Goal: Task Accomplishment & Management: Manage account settings

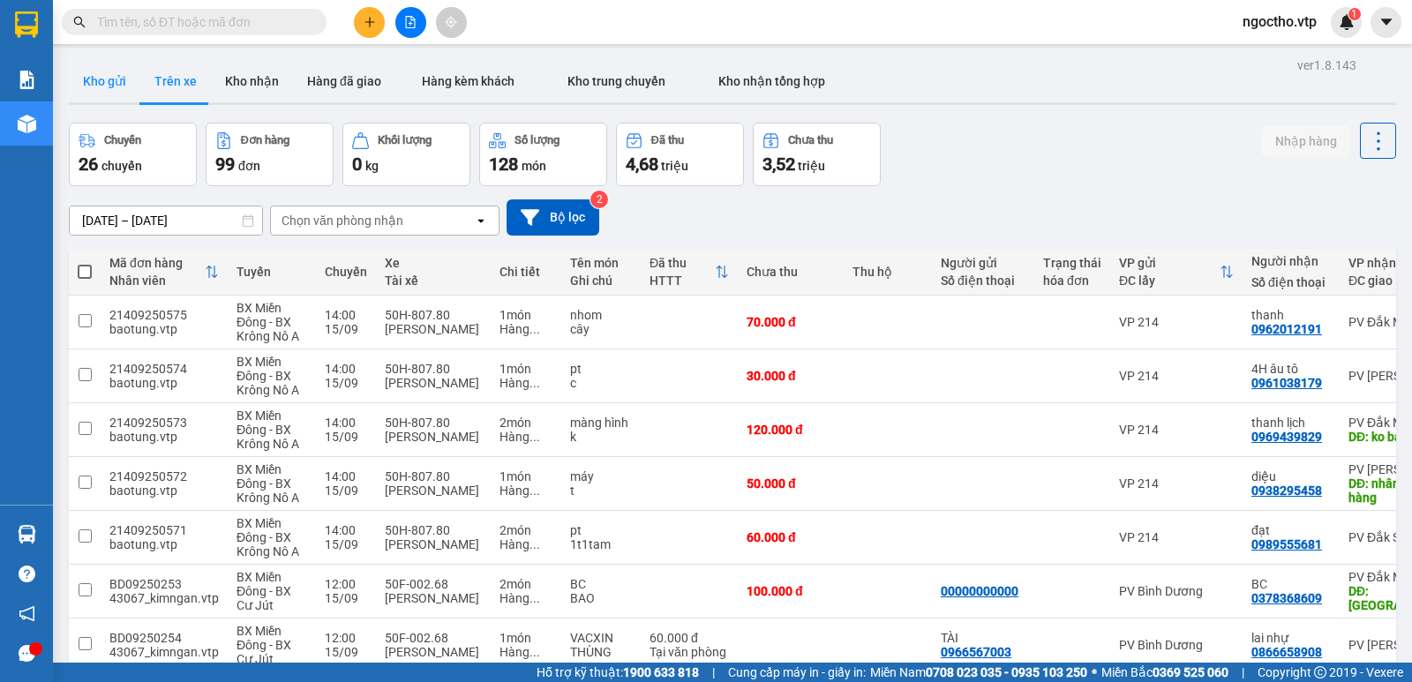
click at [120, 86] on button "Kho gửi" at bounding box center [104, 81] width 71 height 42
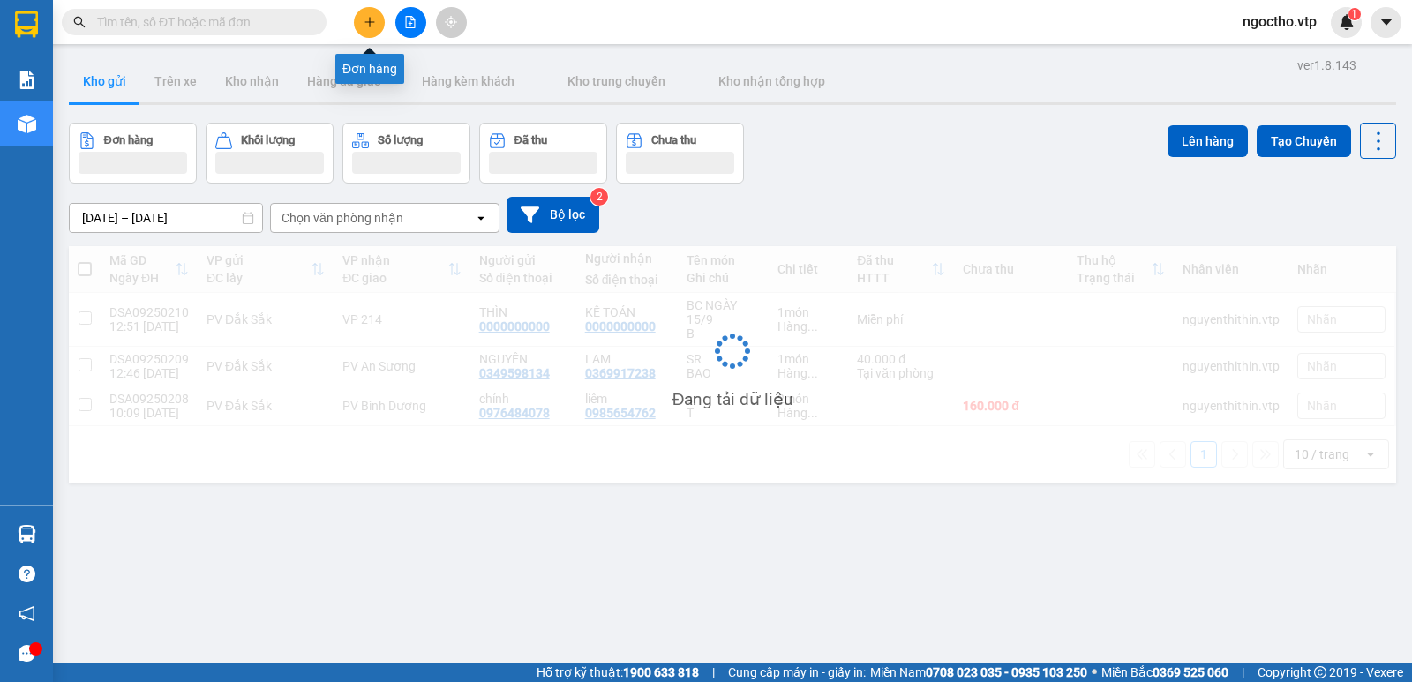
click at [364, 26] on icon "plus" at bounding box center [370, 22] width 12 height 12
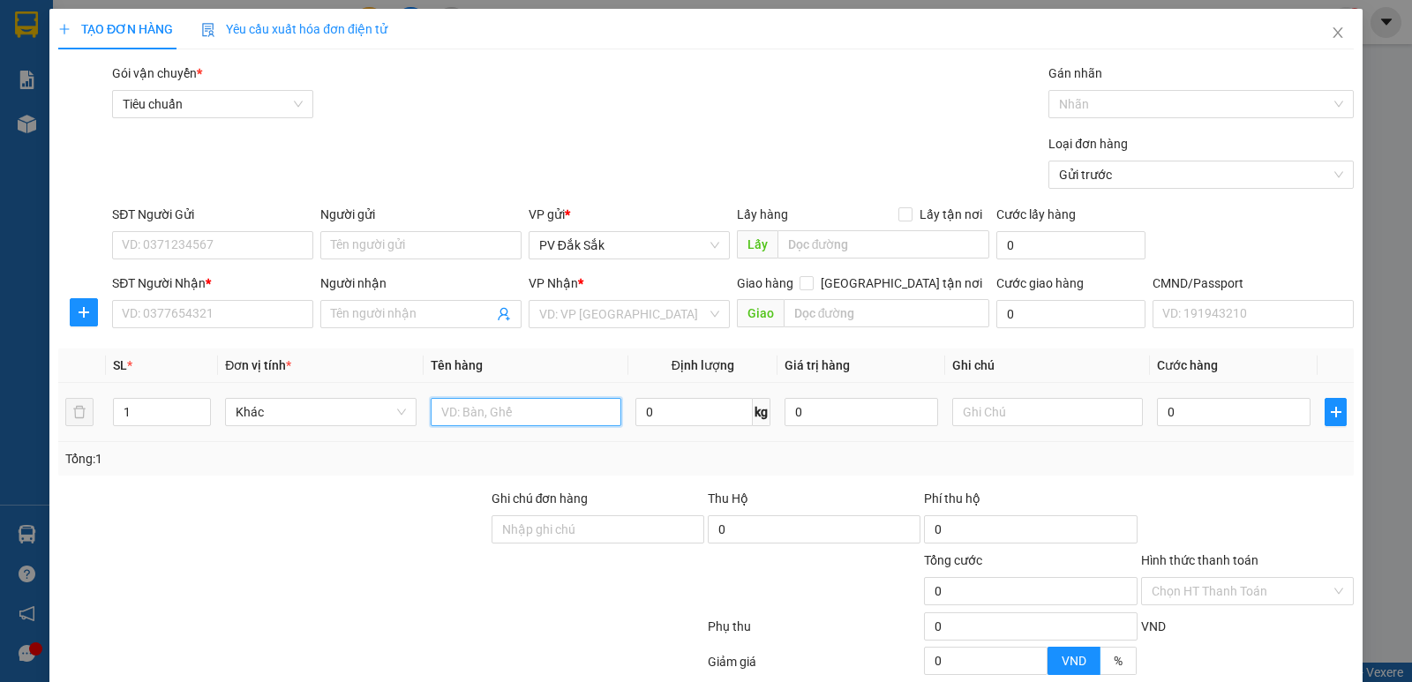
click at [497, 410] on input "text" at bounding box center [526, 412] width 191 height 28
type input "chanh dây âu"
drag, startPoint x: 155, startPoint y: 419, endPoint x: 3, endPoint y: 432, distance: 153.2
click at [3, 432] on div "TẠO ĐƠN HÀNG Yêu cầu xuất hóa đơn điện tử Transit Pickup Surcharge Ids Transit …" at bounding box center [706, 341] width 1412 height 682
type input "7"
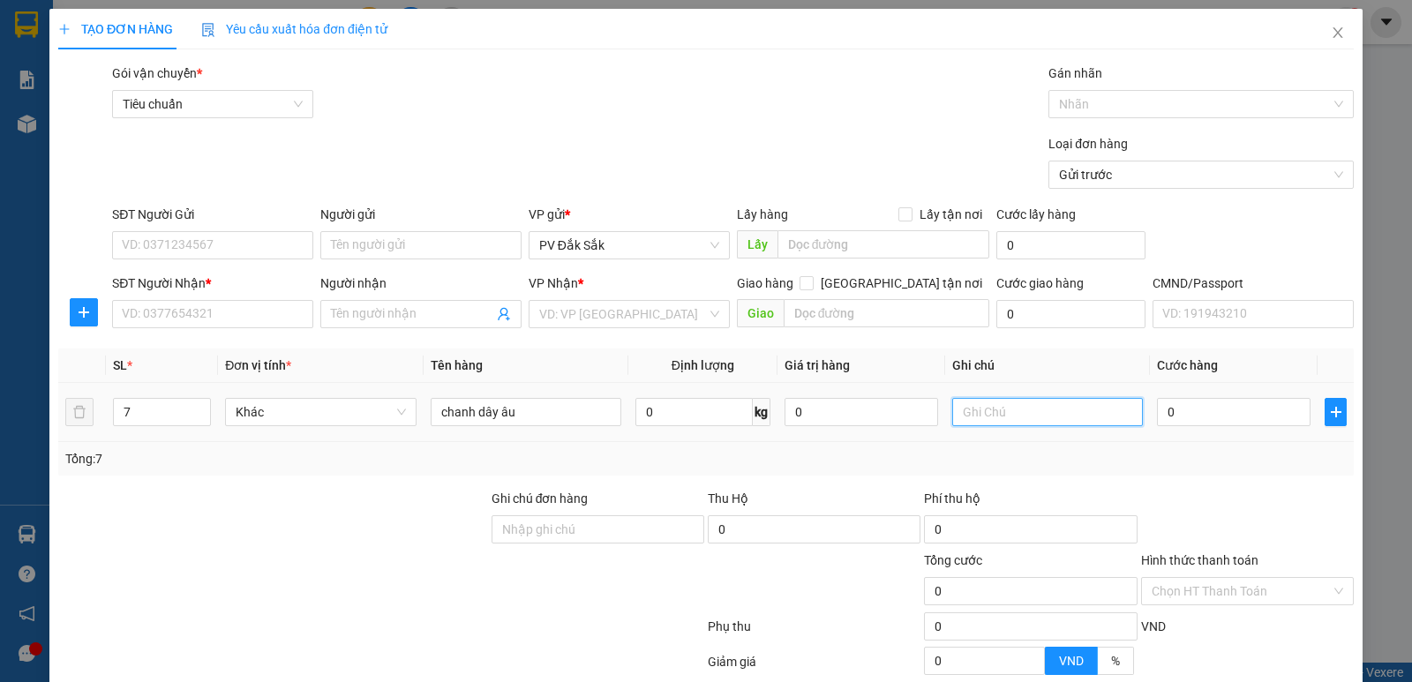
click at [990, 407] on input "text" at bounding box center [1047, 412] width 191 height 28
type input "t"
click at [178, 237] on input "SĐT Người Gửi" at bounding box center [212, 245] width 201 height 28
click at [372, 245] on input "Người gửi" at bounding box center [420, 245] width 201 height 28
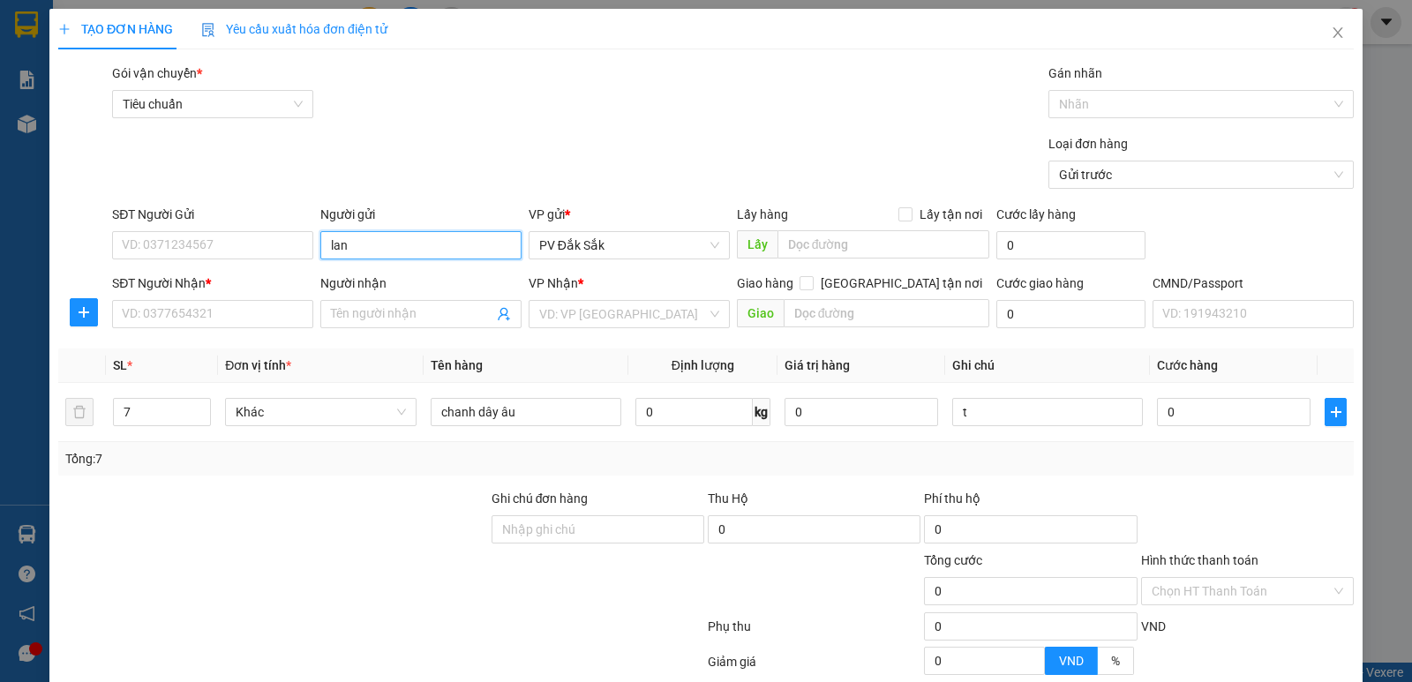
type input "lan"
drag, startPoint x: 190, startPoint y: 261, endPoint x: 193, endPoint y: 252, distance: 10.3
click at [191, 259] on div "SĐT Người Gửi VD: 0371234567" at bounding box center [212, 236] width 201 height 62
click at [193, 251] on input "SĐT Người Gửi" at bounding box center [212, 245] width 201 height 28
click at [186, 251] on input "SĐT Người Gửi" at bounding box center [212, 245] width 201 height 28
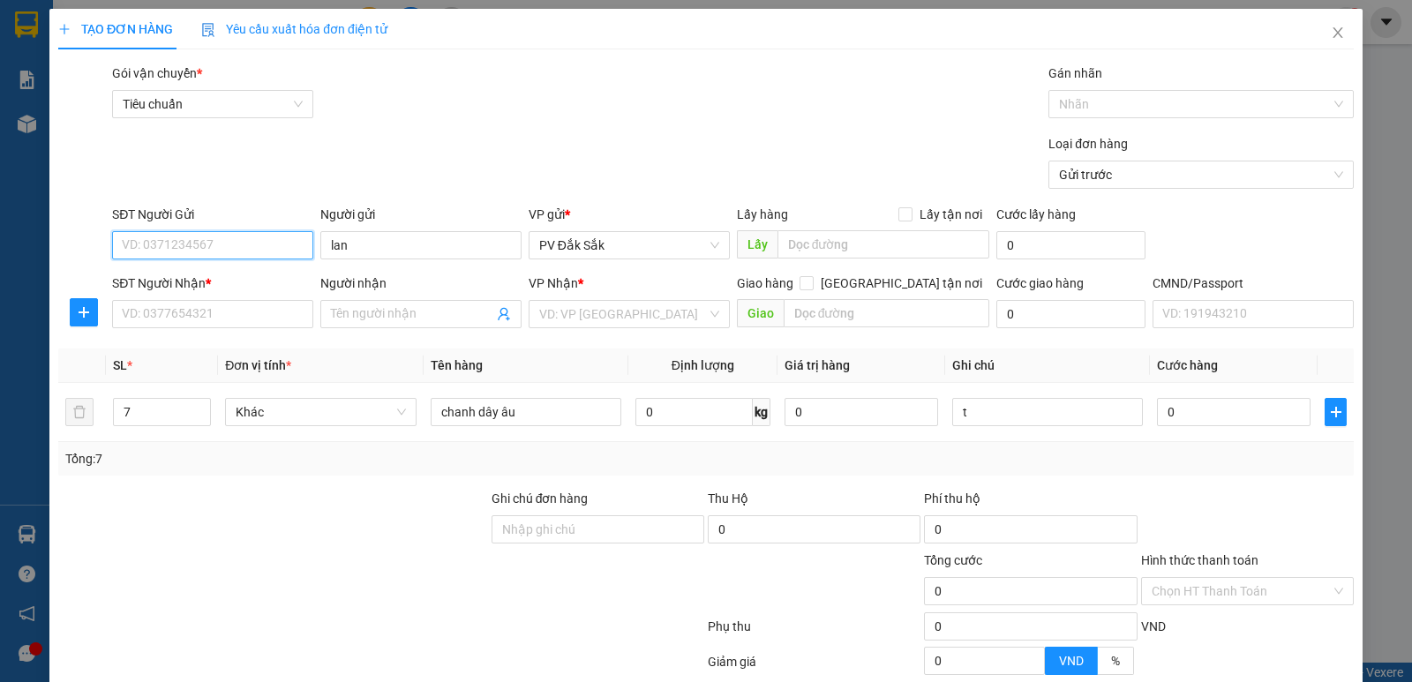
click at [207, 243] on input "SĐT Người Gửi" at bounding box center [212, 245] width 201 height 28
drag, startPoint x: 402, startPoint y: 256, endPoint x: 387, endPoint y: 250, distance: 16.2
click at [388, 255] on input "lan" at bounding box center [420, 245] width 201 height 28
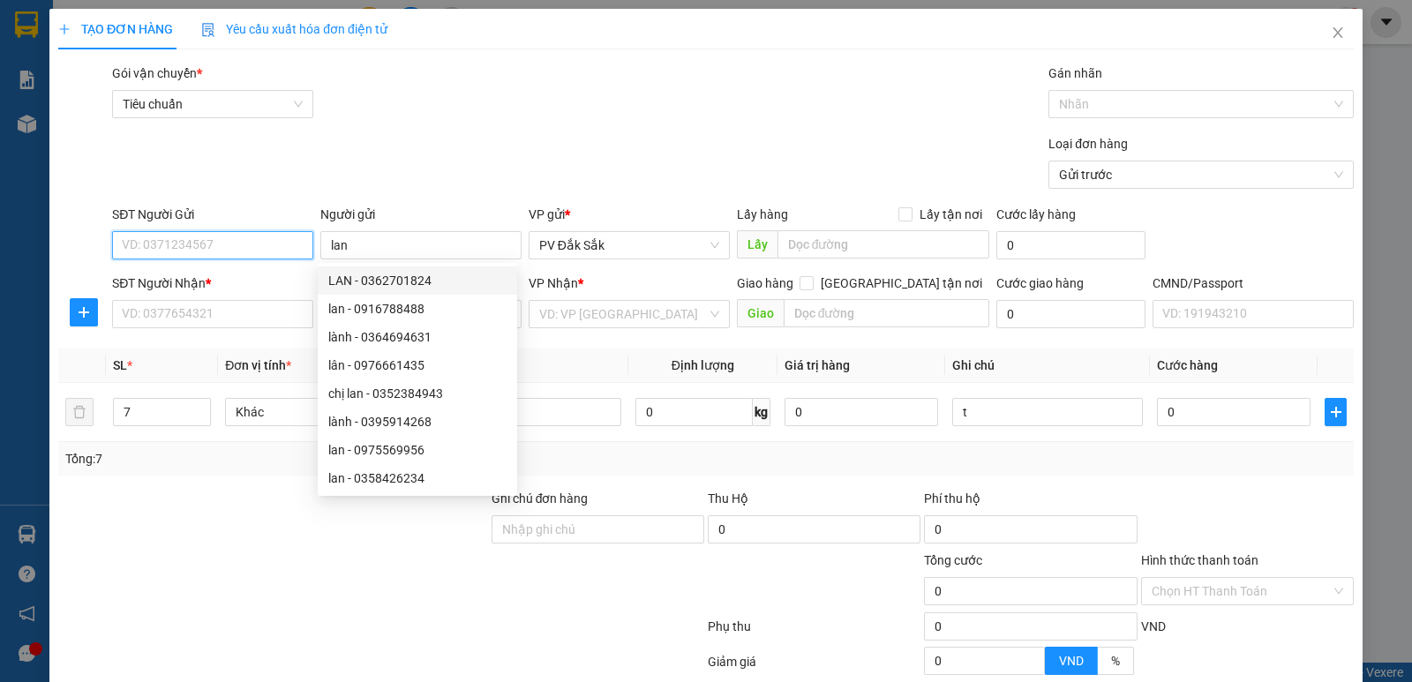
click at [199, 234] on input "SĐT Người Gửi" at bounding box center [212, 245] width 201 height 28
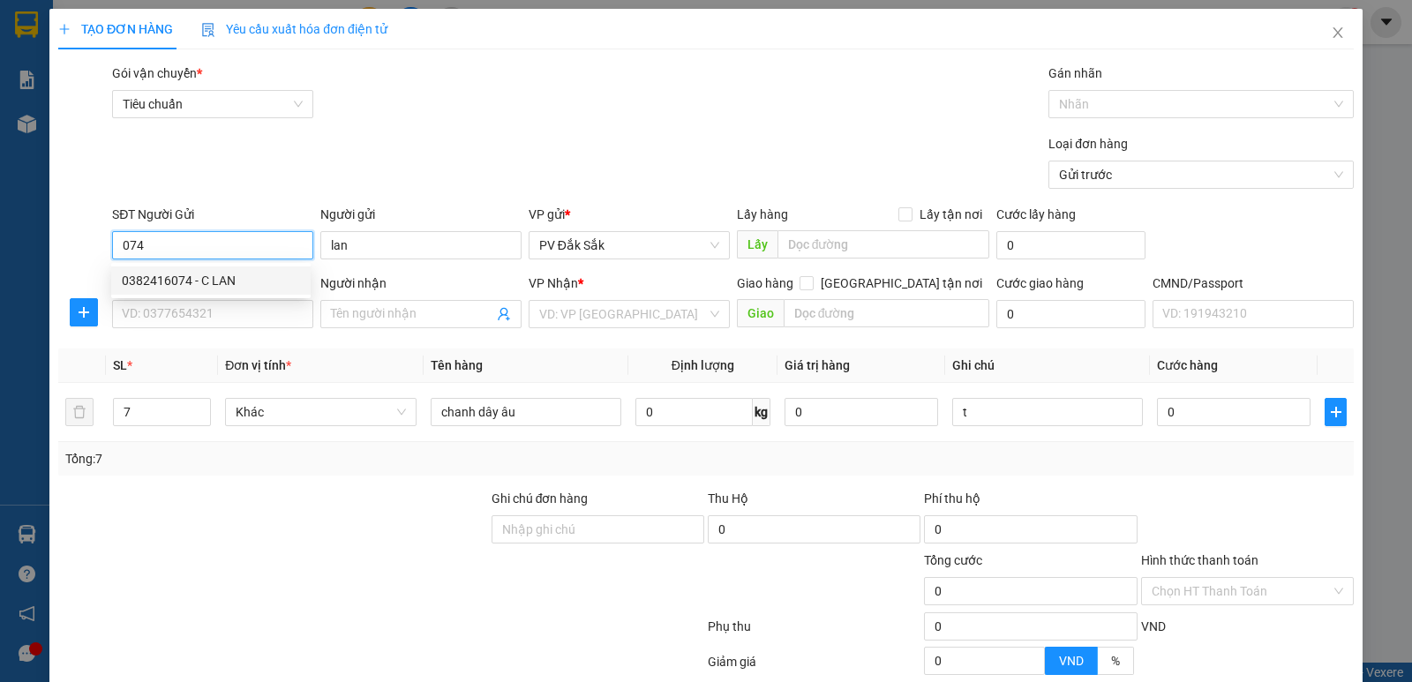
click at [172, 284] on div "0382416074 - C LAN" at bounding box center [211, 280] width 178 height 19
type input "0382416074"
type input "C LAN"
type input "0354229041"
type input "phong"
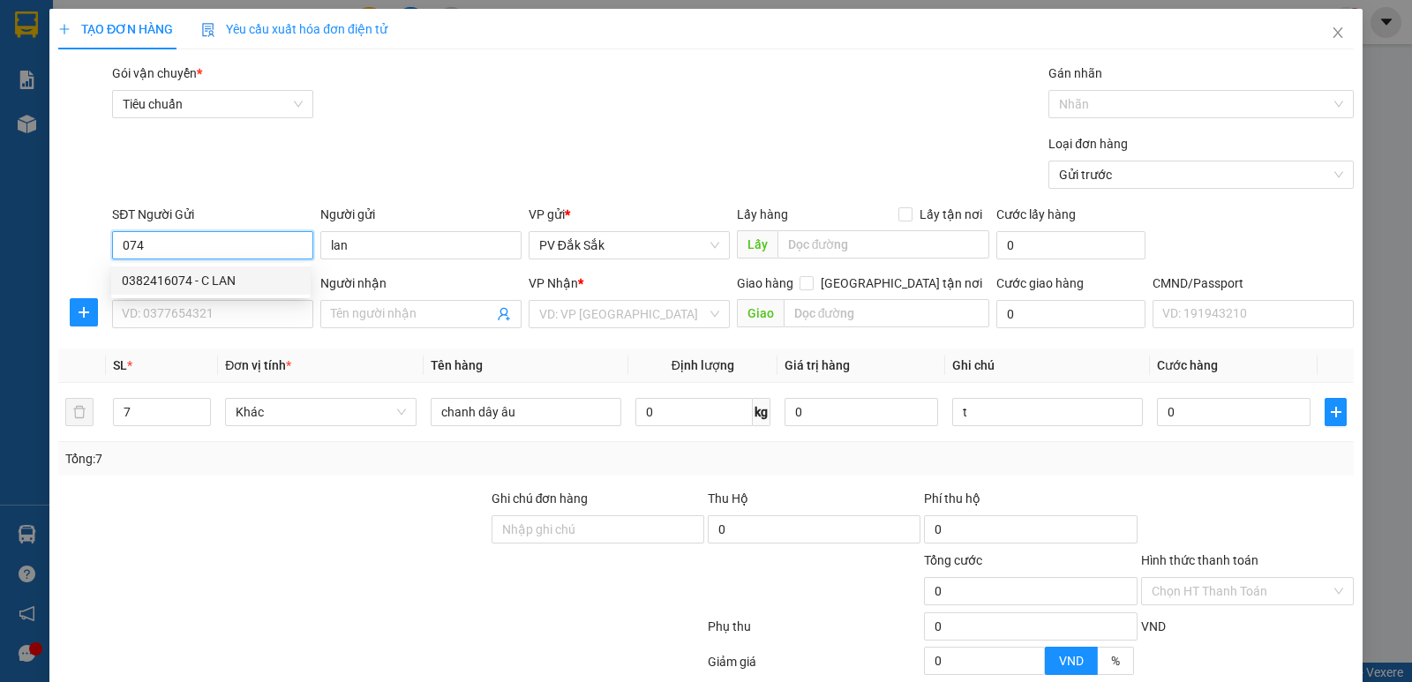
checkbox input "true"
type input "..."
type input "80.000"
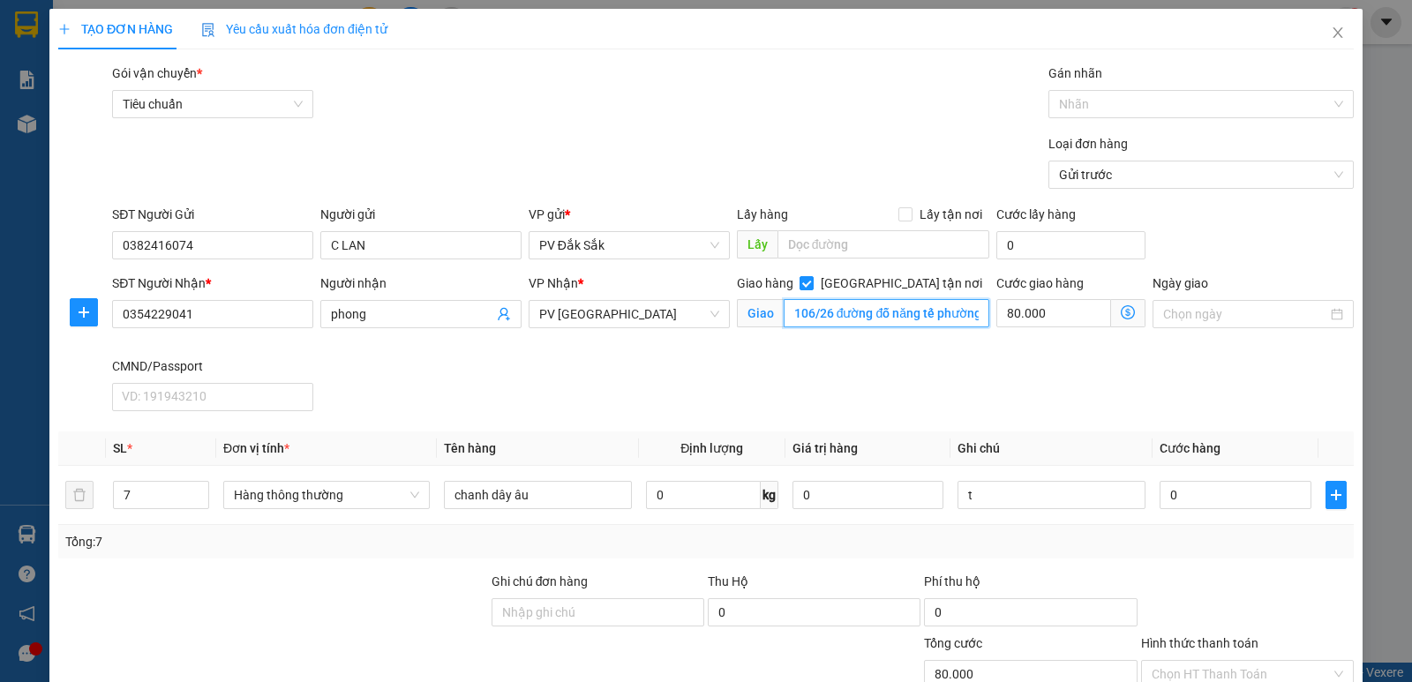
click at [810, 319] on input "106/26 đường đỗ năng tế phường an lạc quận tân bình" at bounding box center [887, 313] width 207 height 28
click at [626, 316] on span "PV [GEOGRAPHIC_DATA]" at bounding box center [629, 314] width 180 height 26
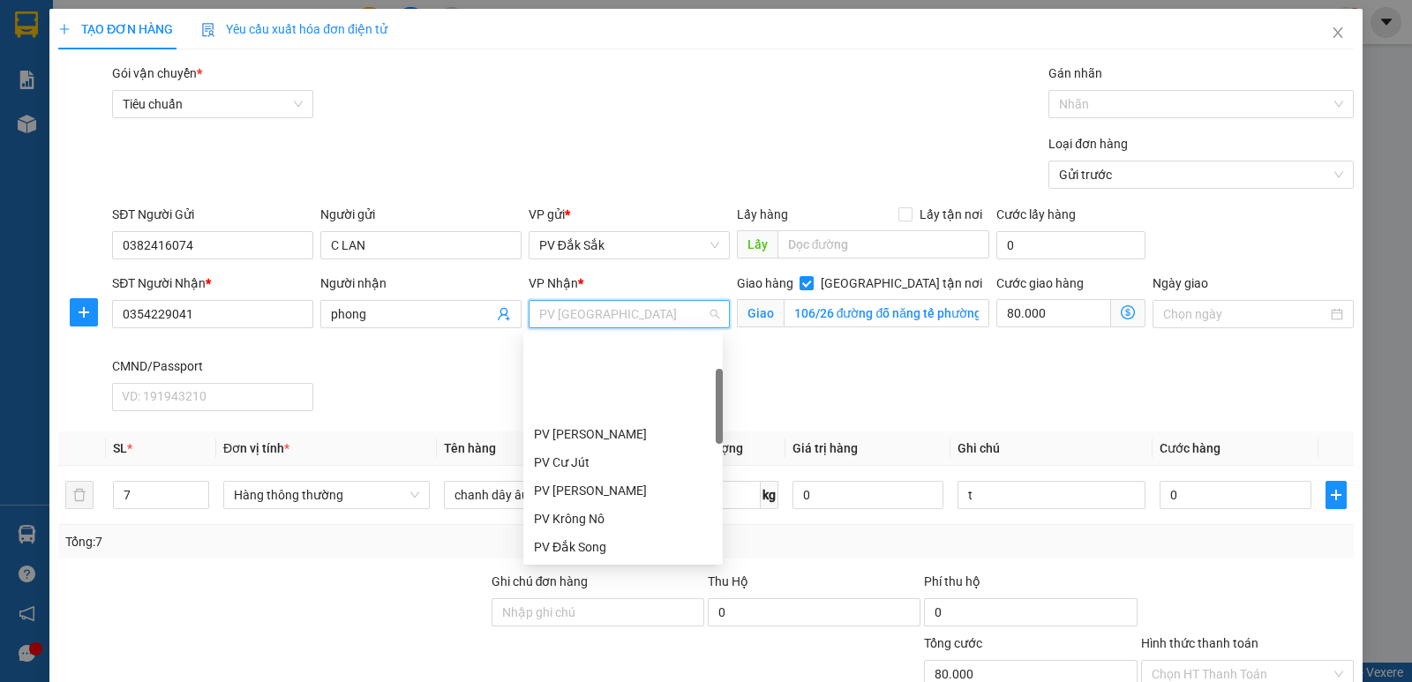
scroll to position [113, 0]
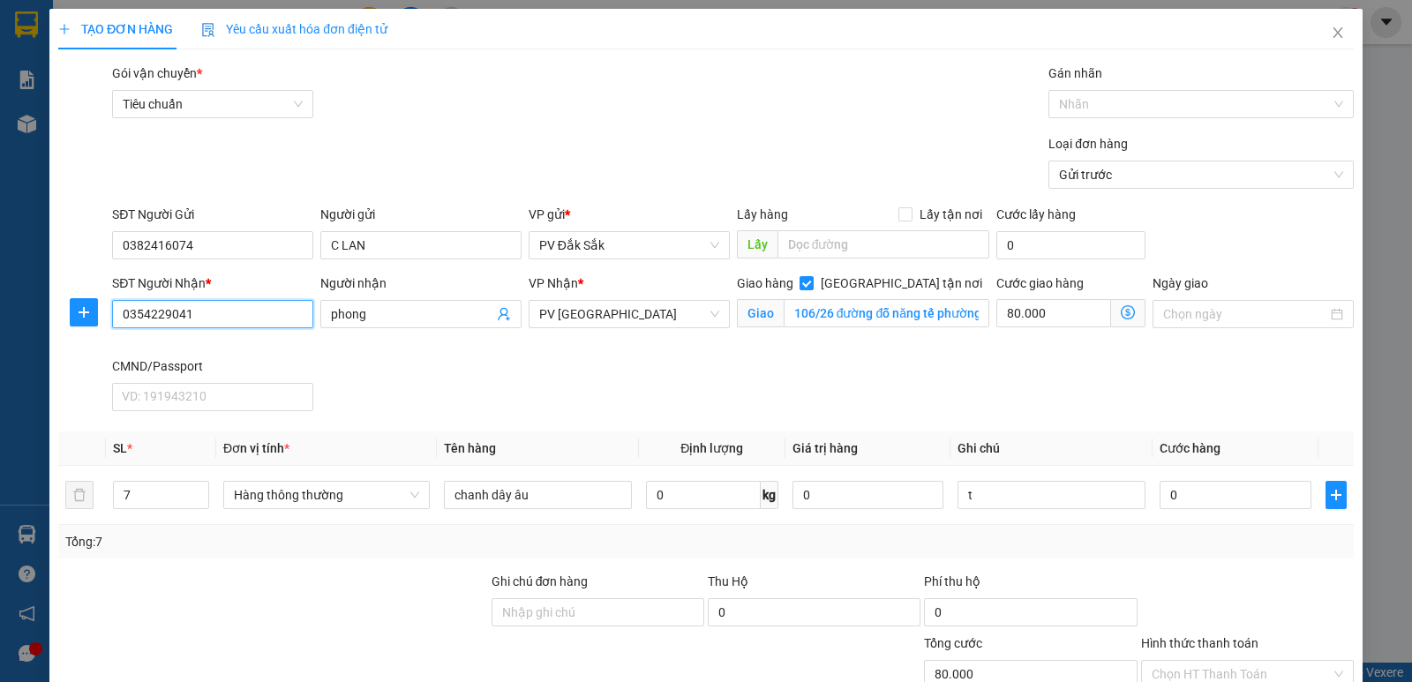
drag, startPoint x: 235, startPoint y: 306, endPoint x: 0, endPoint y: 377, distance: 245.1
click at [0, 374] on div "TẠO ĐƠN HÀNG Yêu cầu xuất hóa đơn điện tử Transit Pickup Surcharge Ids Transit …" at bounding box center [706, 341] width 1412 height 682
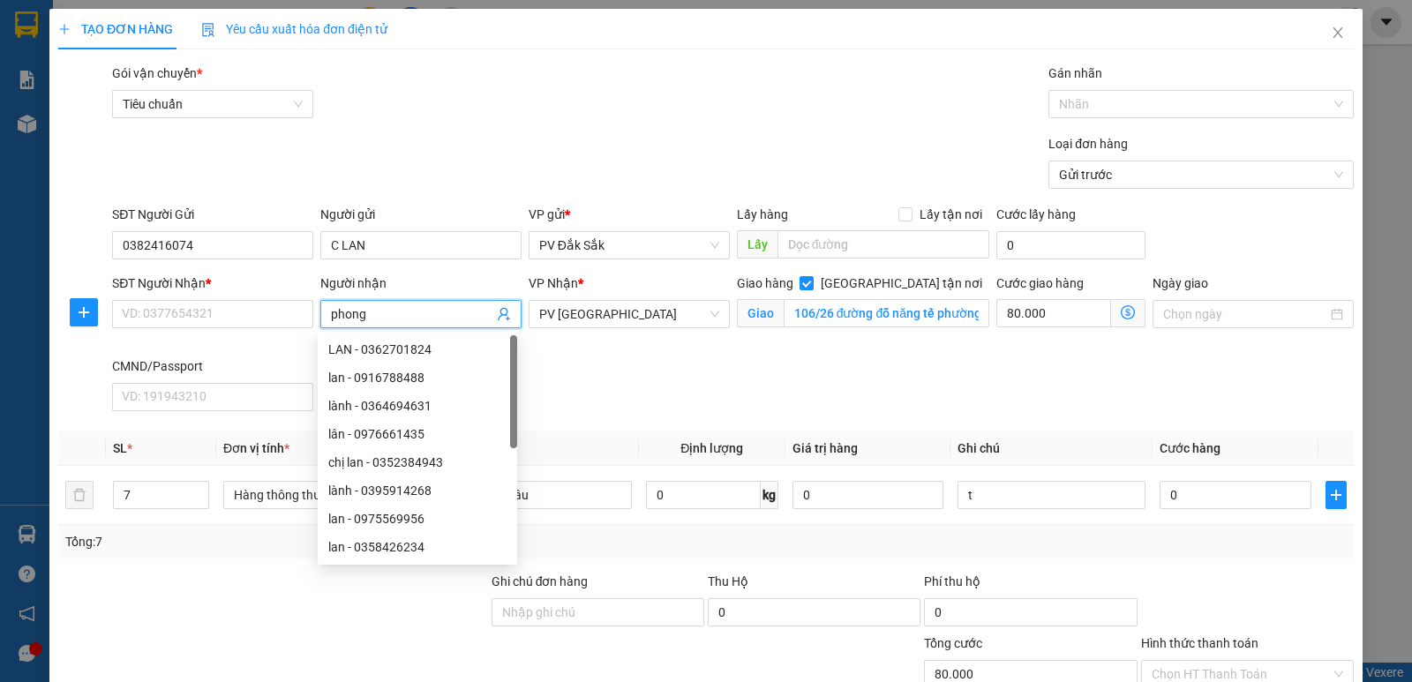
drag, startPoint x: 417, startPoint y: 321, endPoint x: 253, endPoint y: 331, distance: 164.4
click at [241, 342] on div "SĐT Người Nhận * VD: 0377654321 Người nhận phong VP Nhận * PV Tân Bình Giao hàn…" at bounding box center [733, 346] width 1249 height 145
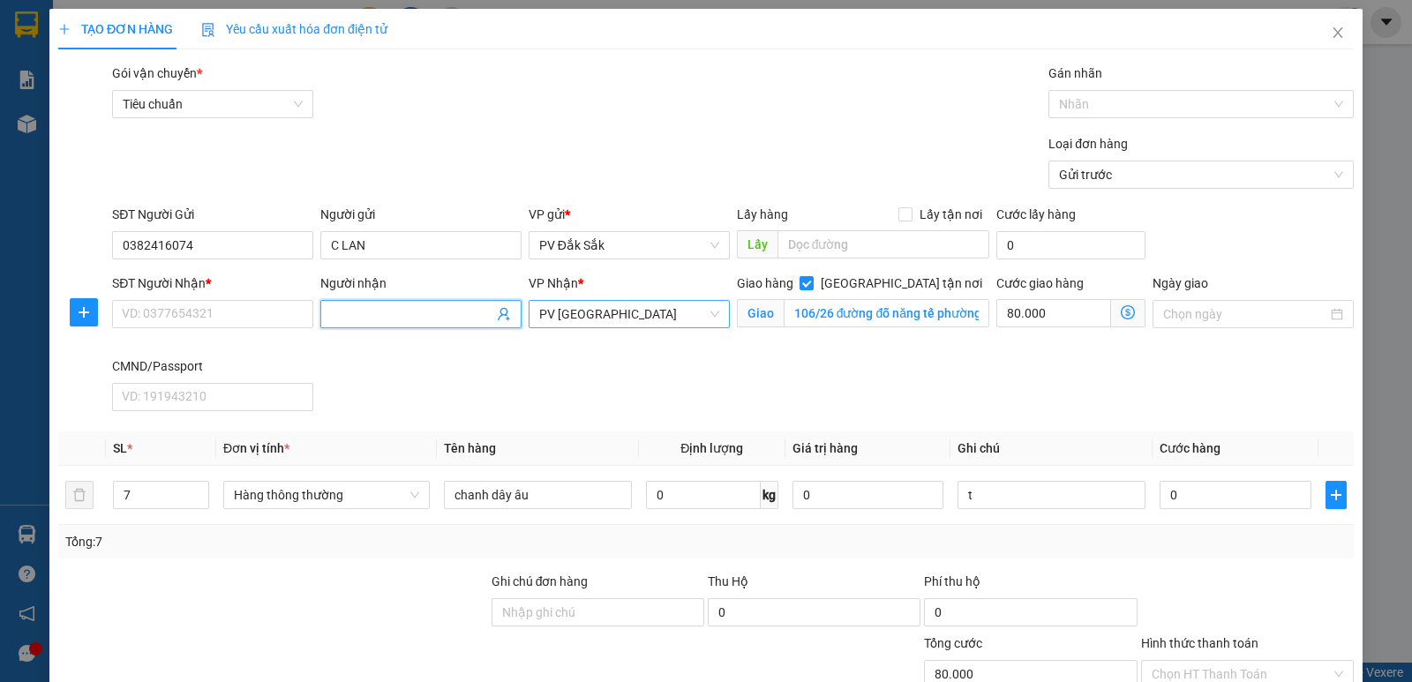
click at [680, 315] on span "PV [GEOGRAPHIC_DATA]" at bounding box center [629, 314] width 180 height 26
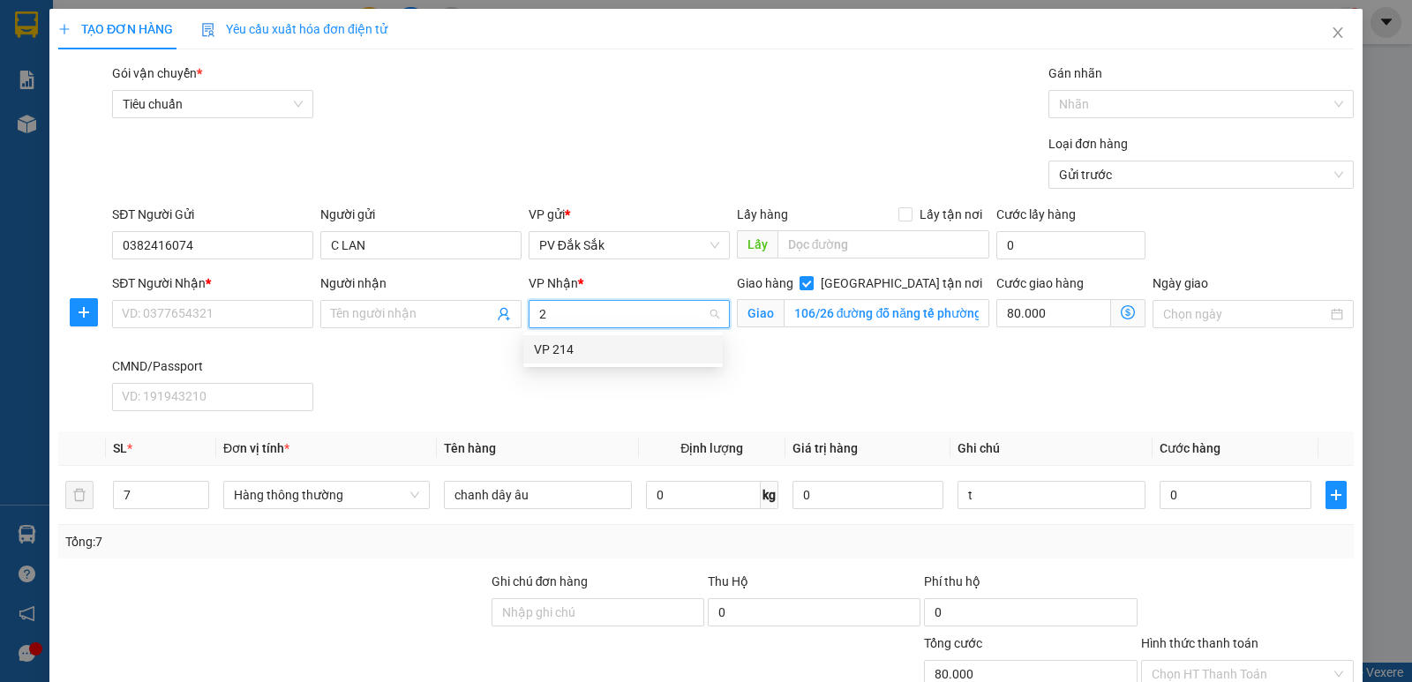
scroll to position [0, 0]
type input "214"
click at [561, 353] on div "VP 214" at bounding box center [623, 349] width 178 height 19
click at [391, 319] on input "Người nhận" at bounding box center [412, 313] width 162 height 19
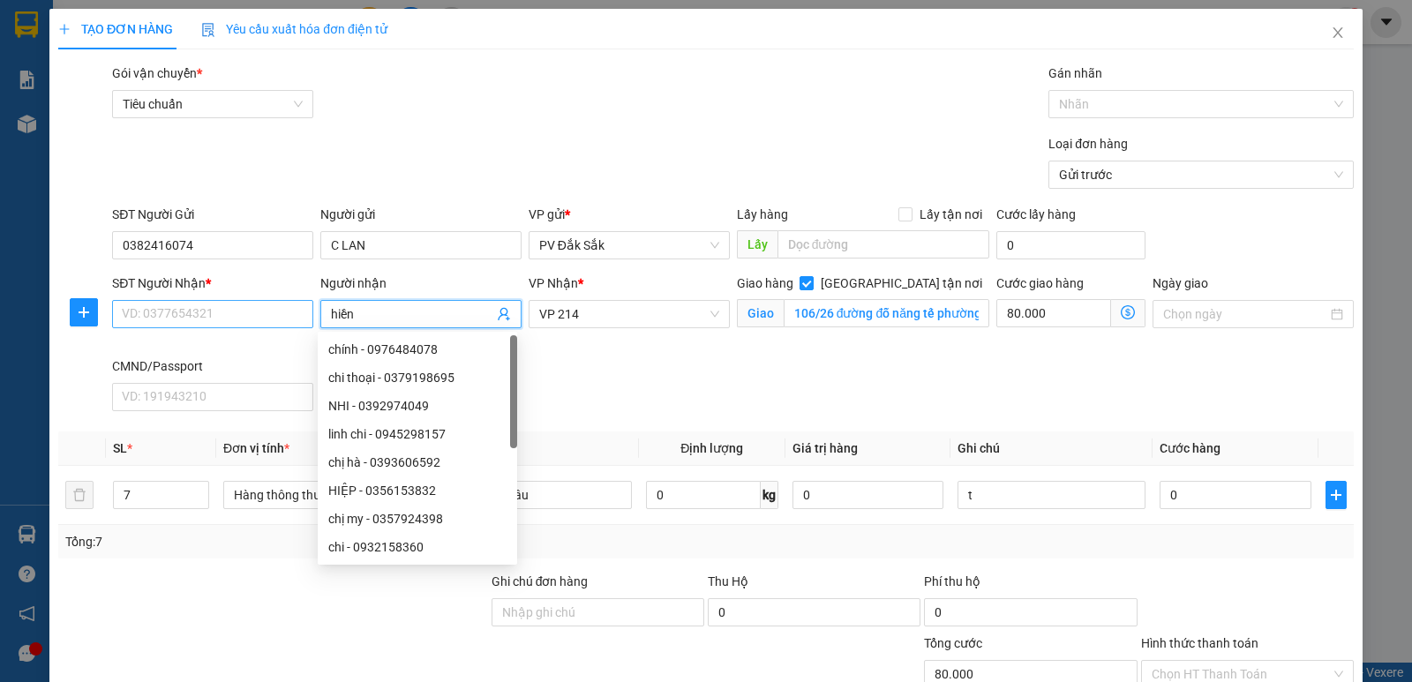
type input "hiền"
click at [206, 305] on input "SĐT Người Nhận *" at bounding box center [212, 314] width 201 height 28
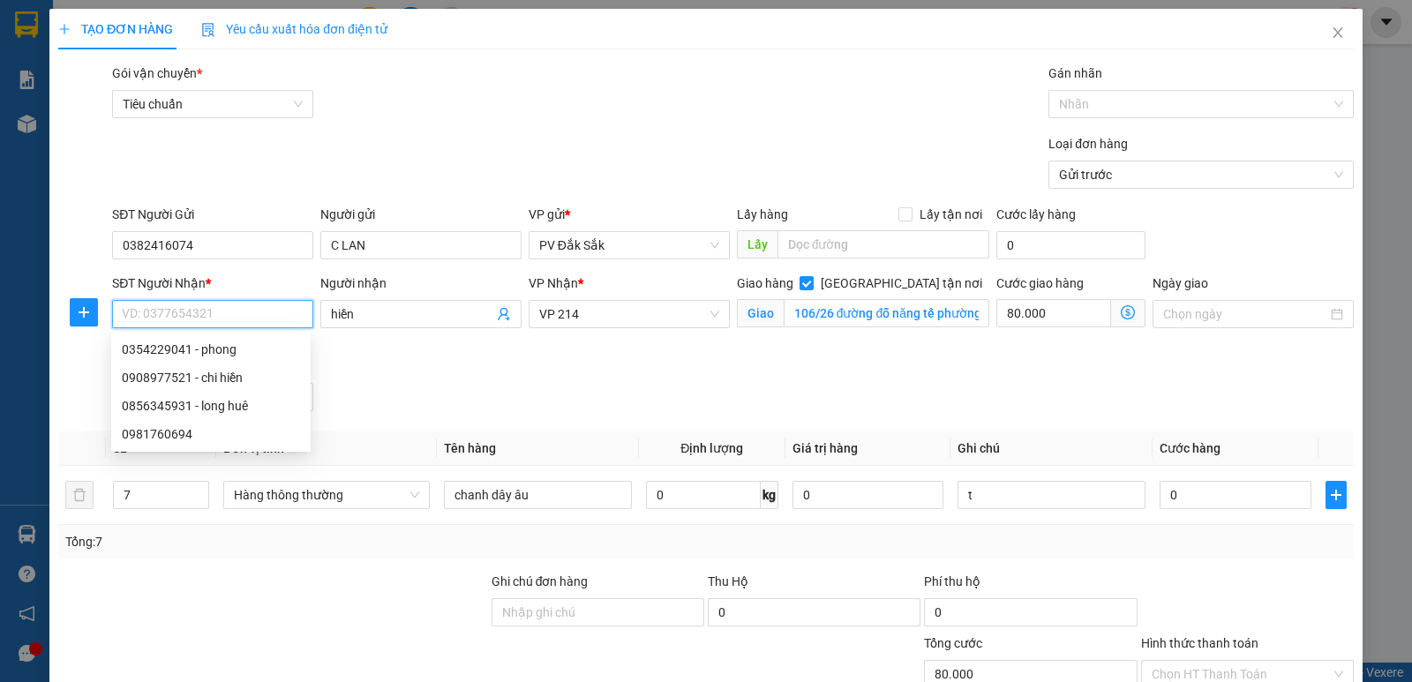
click at [208, 315] on input "SĐT Người Nhận *" at bounding box center [212, 314] width 201 height 28
click at [188, 375] on div "0908977521 - chi hiền" at bounding box center [211, 377] width 178 height 19
type input "0908977521"
type input "chi hiền"
checkbox input "false"
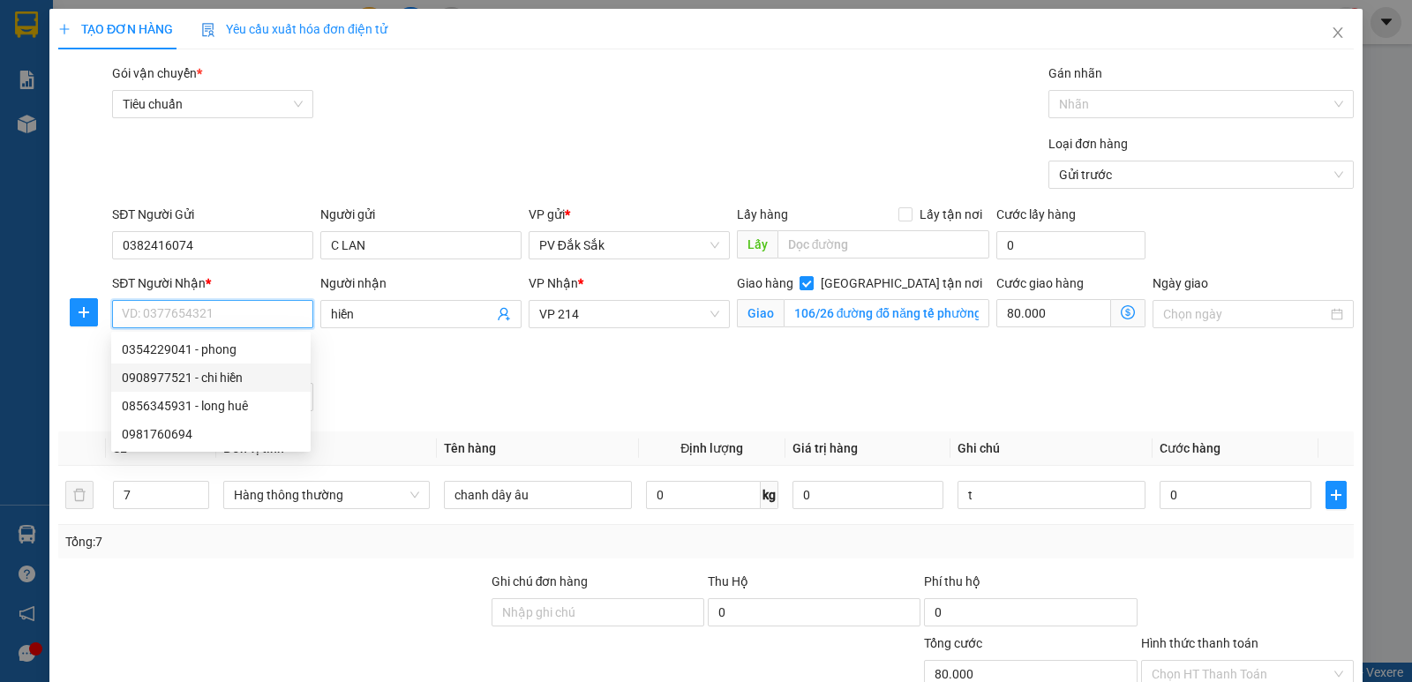
type input "0"
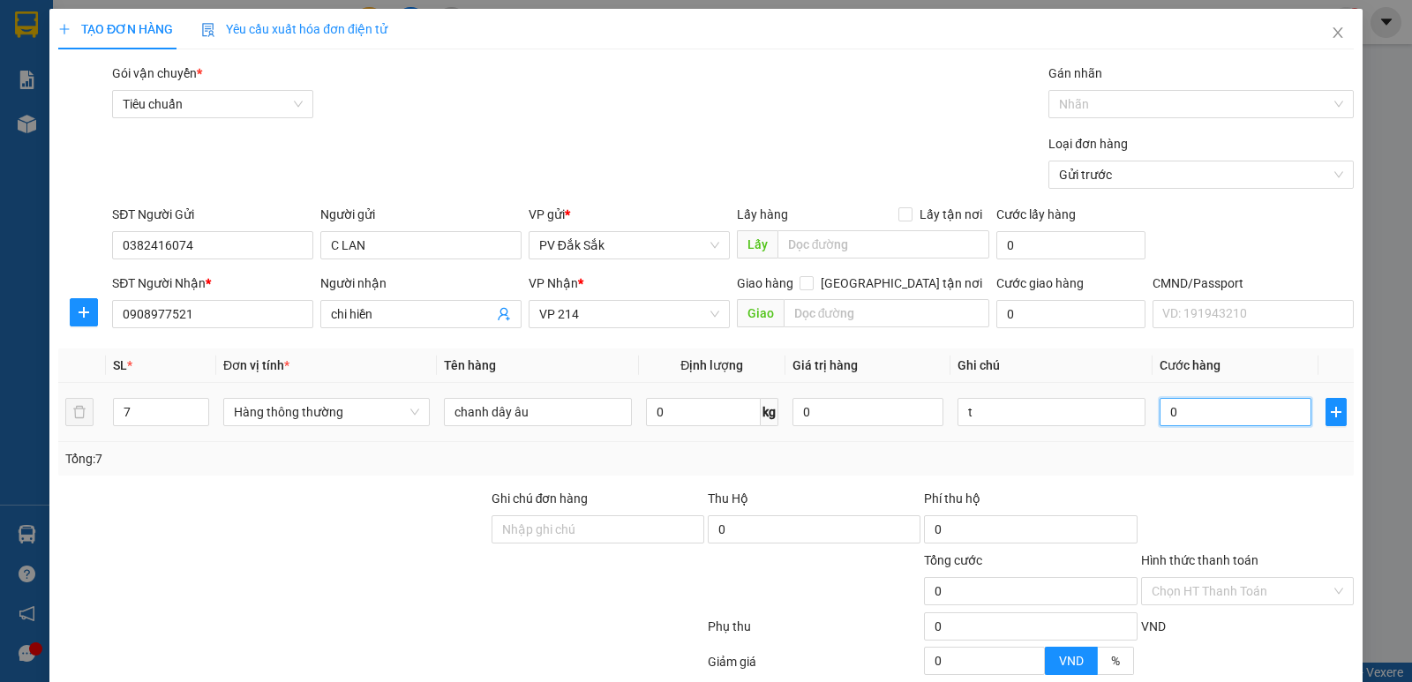
click at [1176, 408] on input "0" at bounding box center [1235, 412] width 151 height 28
click at [1088, 75] on label "Gán nhãn" at bounding box center [1075, 73] width 54 height 14
click at [1063, 94] on input "Gán nhãn" at bounding box center [1061, 104] width 4 height 21
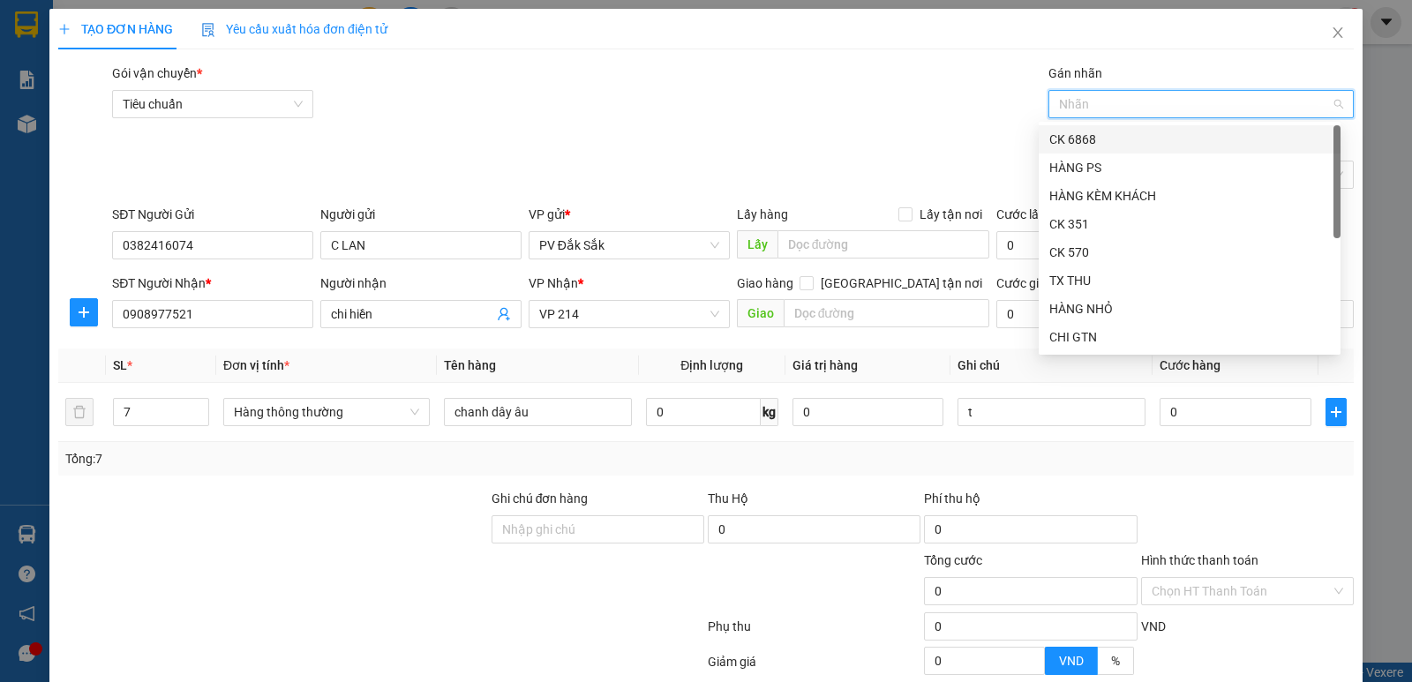
drag, startPoint x: 1081, startPoint y: 139, endPoint x: 1072, endPoint y: 154, distance: 16.7
click at [1078, 139] on div "CK 6868" at bounding box center [1189, 139] width 281 height 19
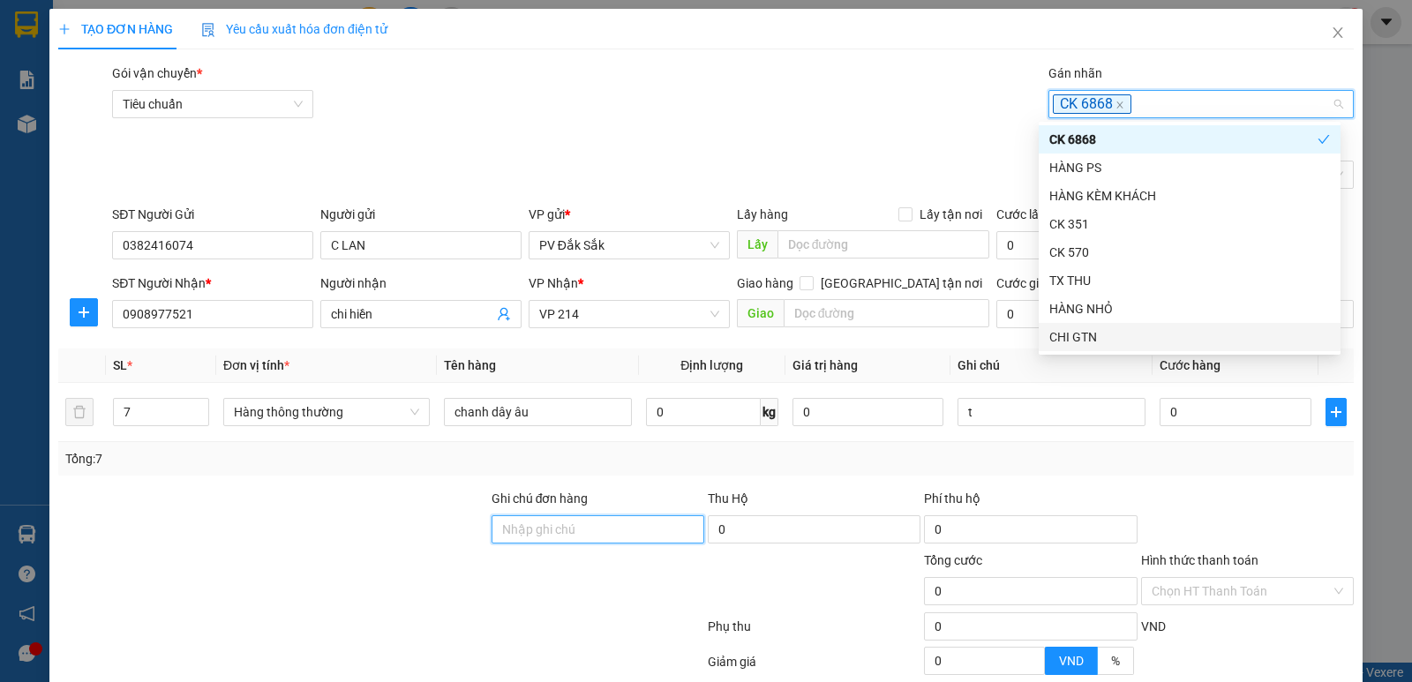
click at [531, 533] on input "Ghi chú đơn hàng" at bounding box center [598, 529] width 213 height 28
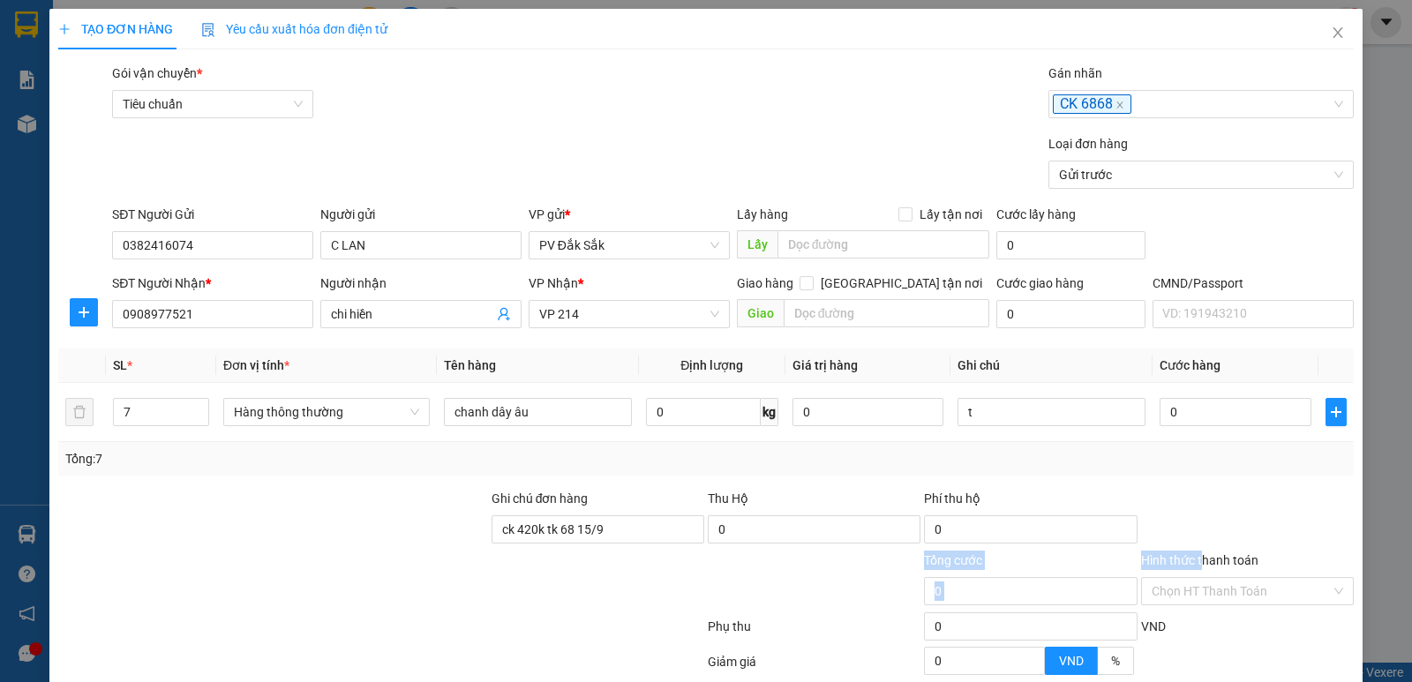
click at [1188, 551] on form "Ghi chú đơn hàng ck 420k tk 68 15/9 Thu Hộ 0 Phí thu hộ 0 Tổng cước 0 Hình thức…" at bounding box center [706, 586] width 1296 height 194
click at [1191, 560] on label "Hình thức thanh toán" at bounding box center [1199, 560] width 117 height 14
click at [1191, 578] on input "Hình thức thanh toán" at bounding box center [1241, 591] width 179 height 26
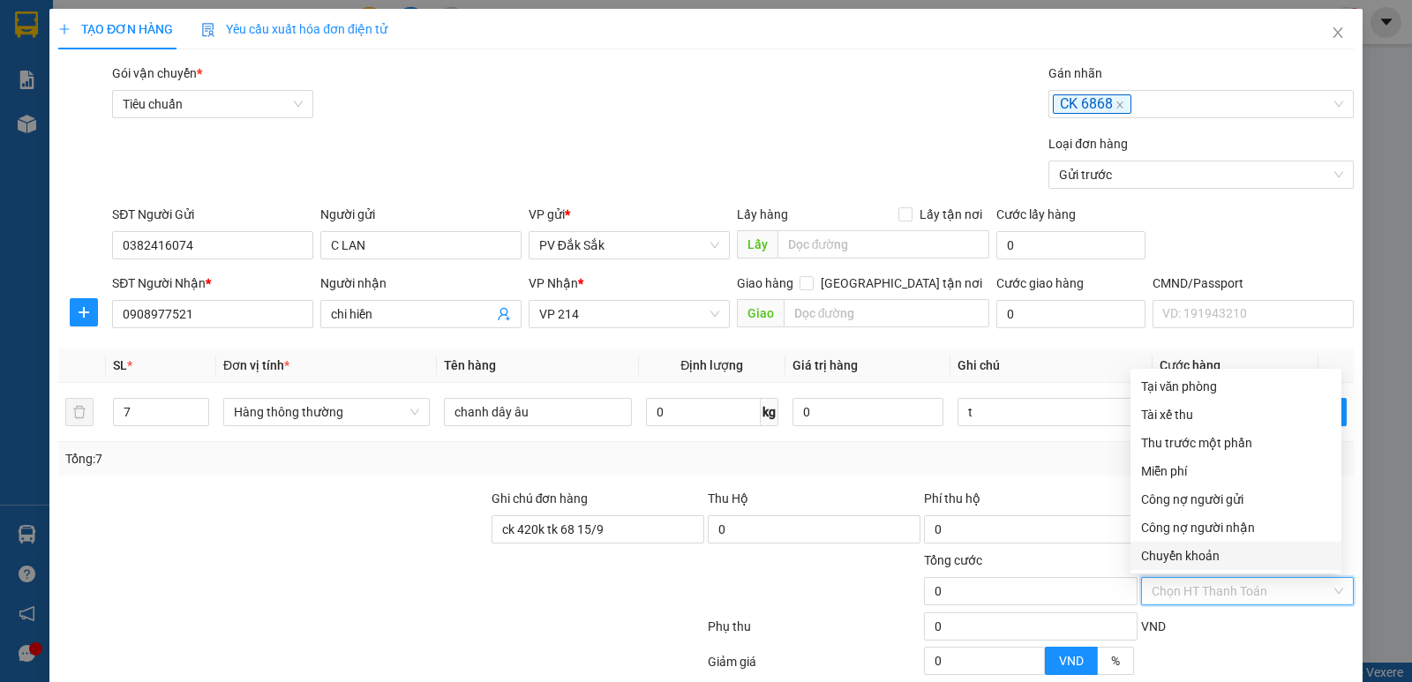
click at [1206, 559] on div "Chuyển khoản" at bounding box center [1236, 555] width 190 height 19
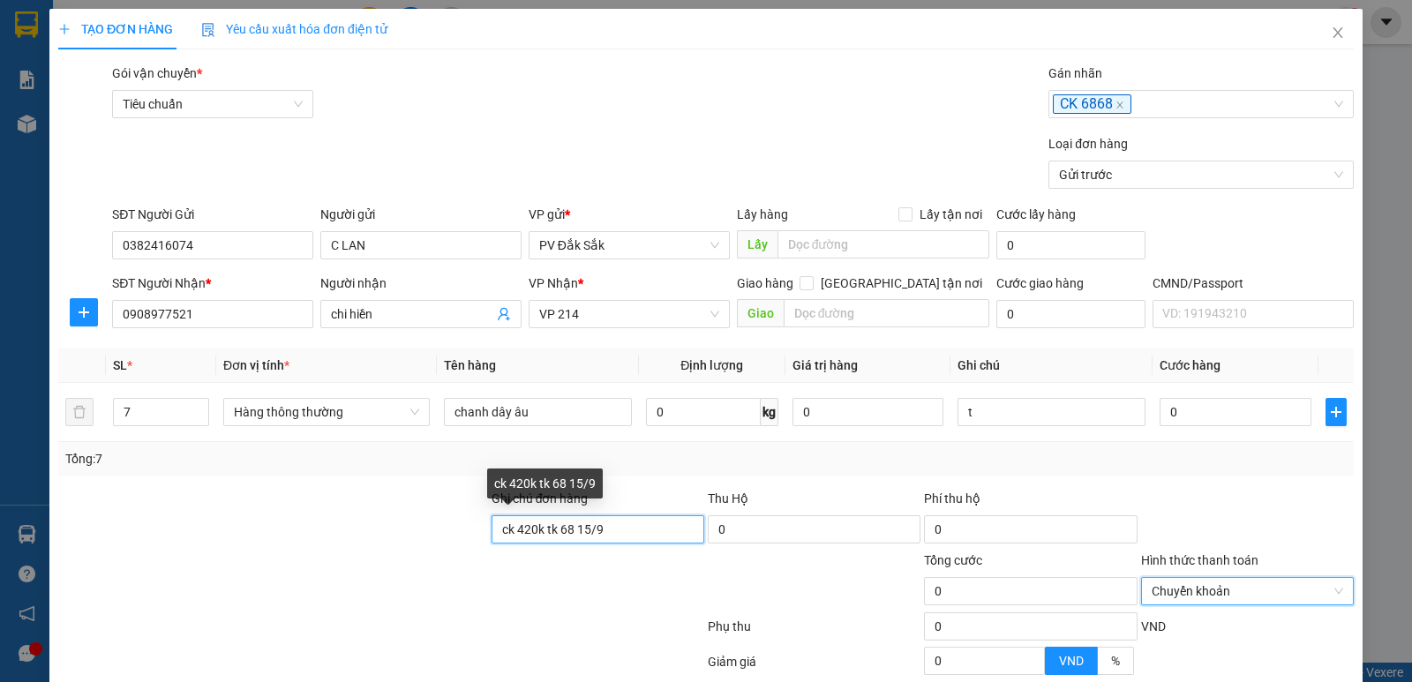
click at [620, 528] on input "ck 420k tk 68 15/9" at bounding box center [598, 529] width 213 height 28
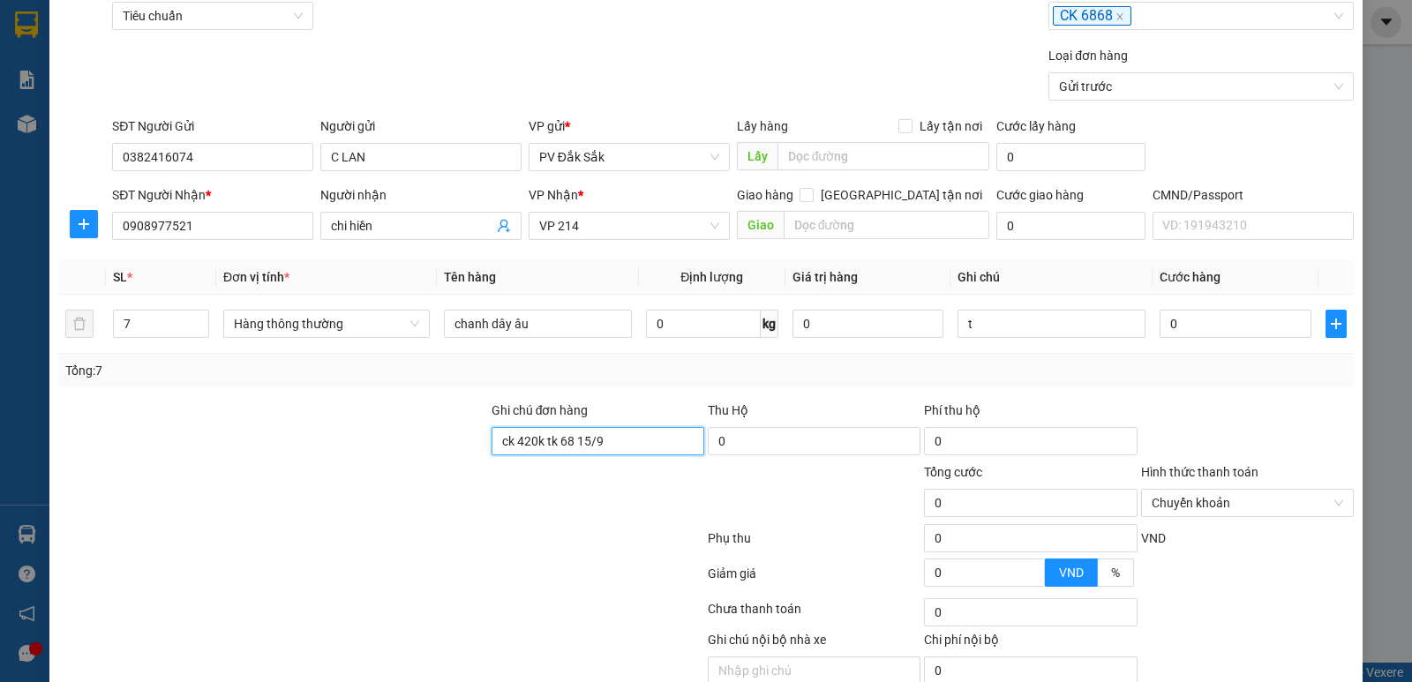
scroll to position [167, 0]
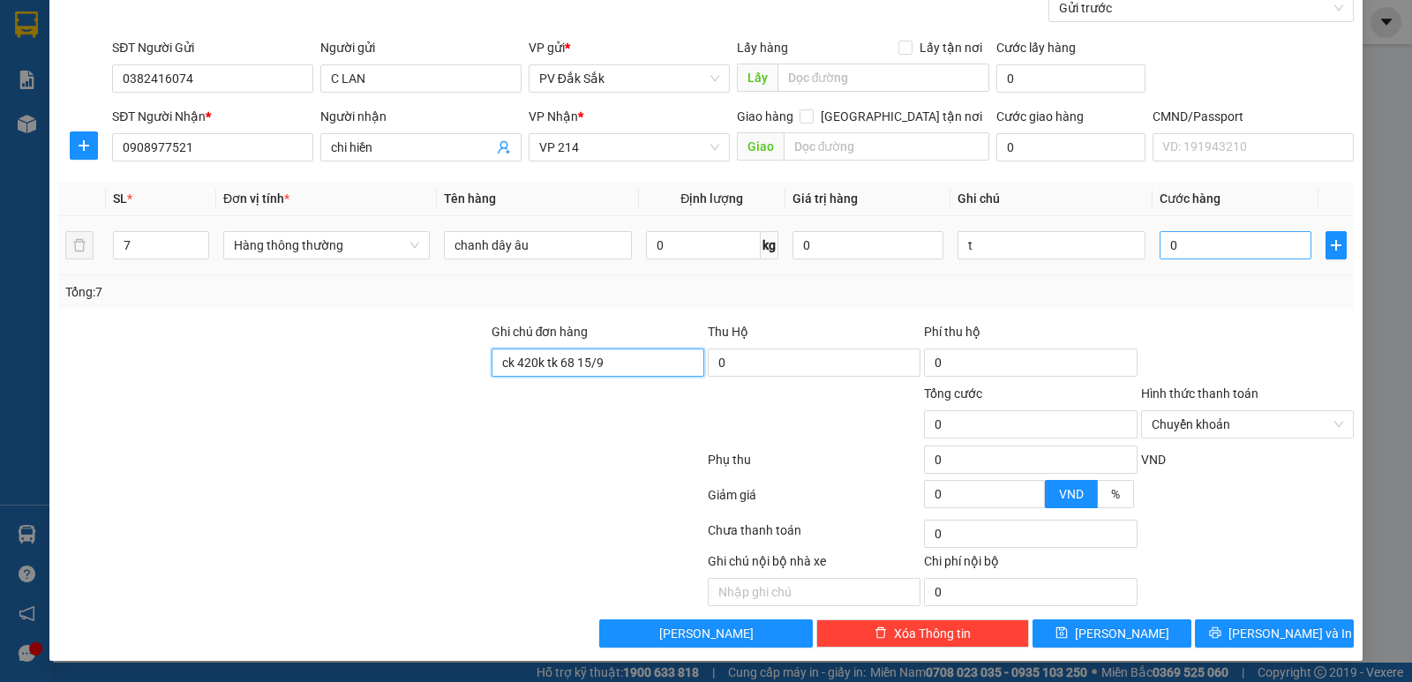
type input "ck 420k tk 68 15/9"
click at [1187, 256] on input "0" at bounding box center [1235, 245] width 151 height 28
type input "4"
type input "42"
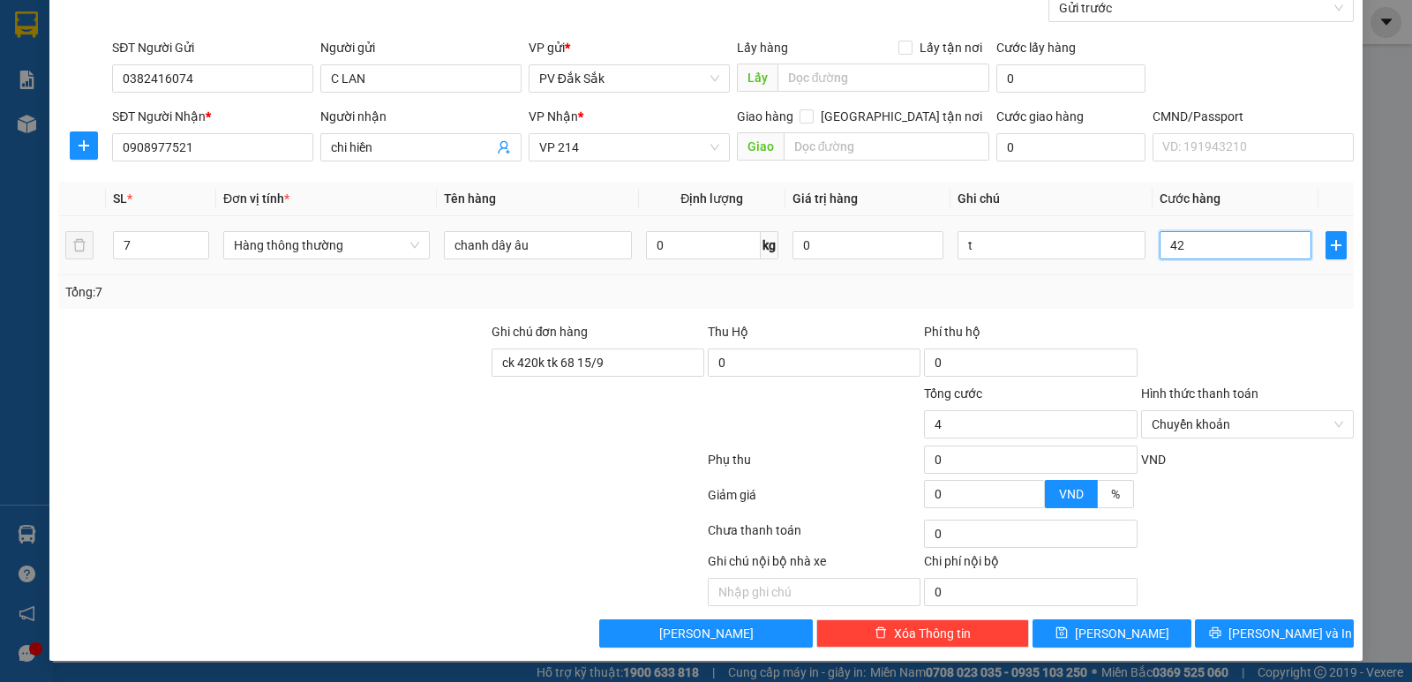
type input "42"
type input "420"
type input "4.200"
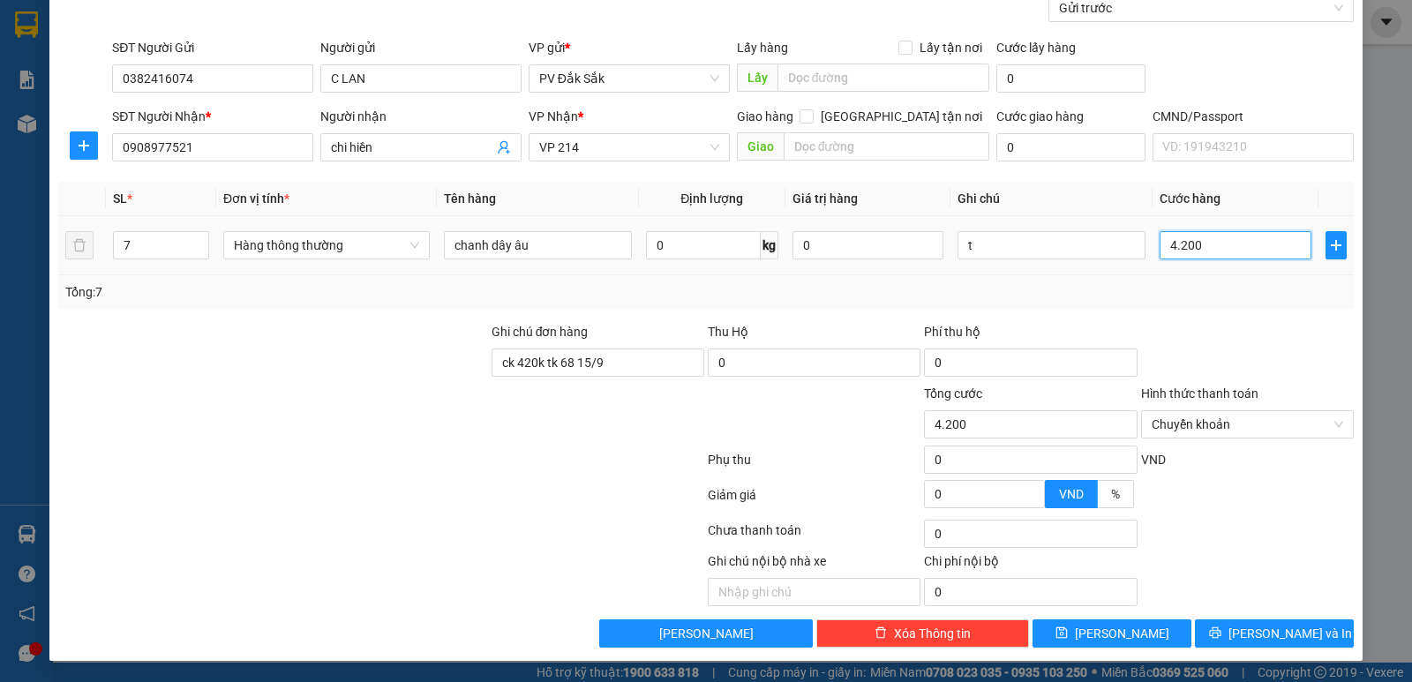
type input "42.000"
type input "420.000"
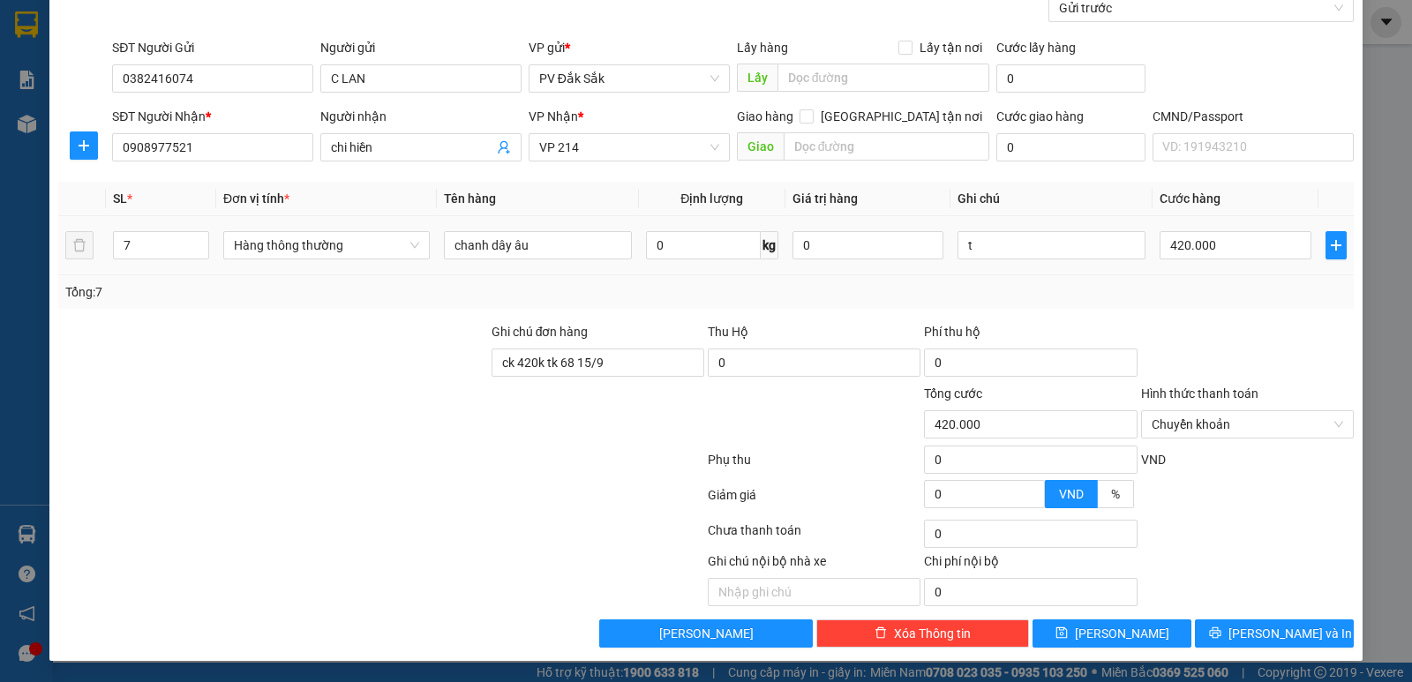
click at [1067, 260] on div "t" at bounding box center [1052, 245] width 188 height 35
click at [608, 357] on input "ck 420k tk 68 15/9" at bounding box center [598, 363] width 213 height 28
click at [628, 360] on input "ck 420k tk 68 15/9" at bounding box center [598, 363] width 213 height 28
type input "ck 420k tk 68 15/9 15h14"
click at [1271, 632] on span "[PERSON_NAME] và In" at bounding box center [1291, 633] width 124 height 19
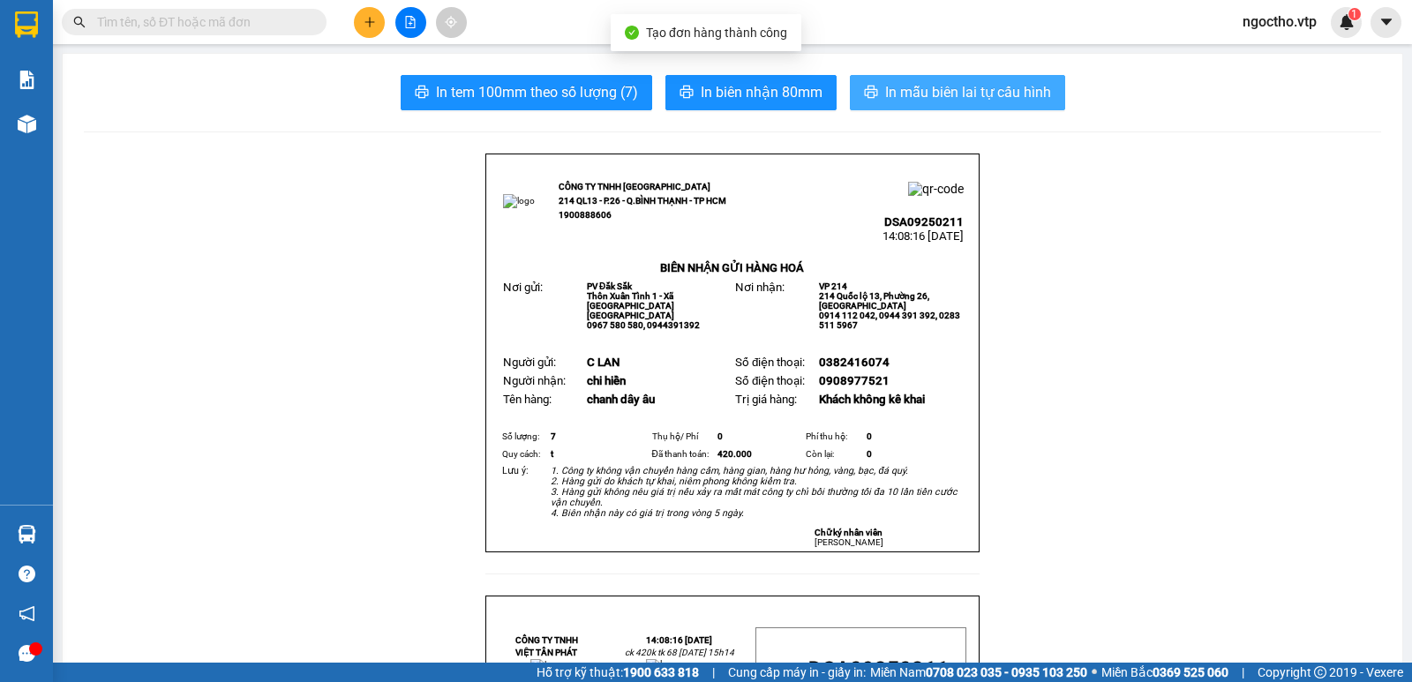
click at [925, 90] on span "In mẫu biên lai tự cấu hình" at bounding box center [968, 92] width 166 height 22
click at [915, 101] on span "In mẫu biên lai tự cấu hình" at bounding box center [968, 92] width 166 height 22
click at [927, 93] on span "In mẫu biên lai tự cấu hình" at bounding box center [968, 92] width 166 height 22
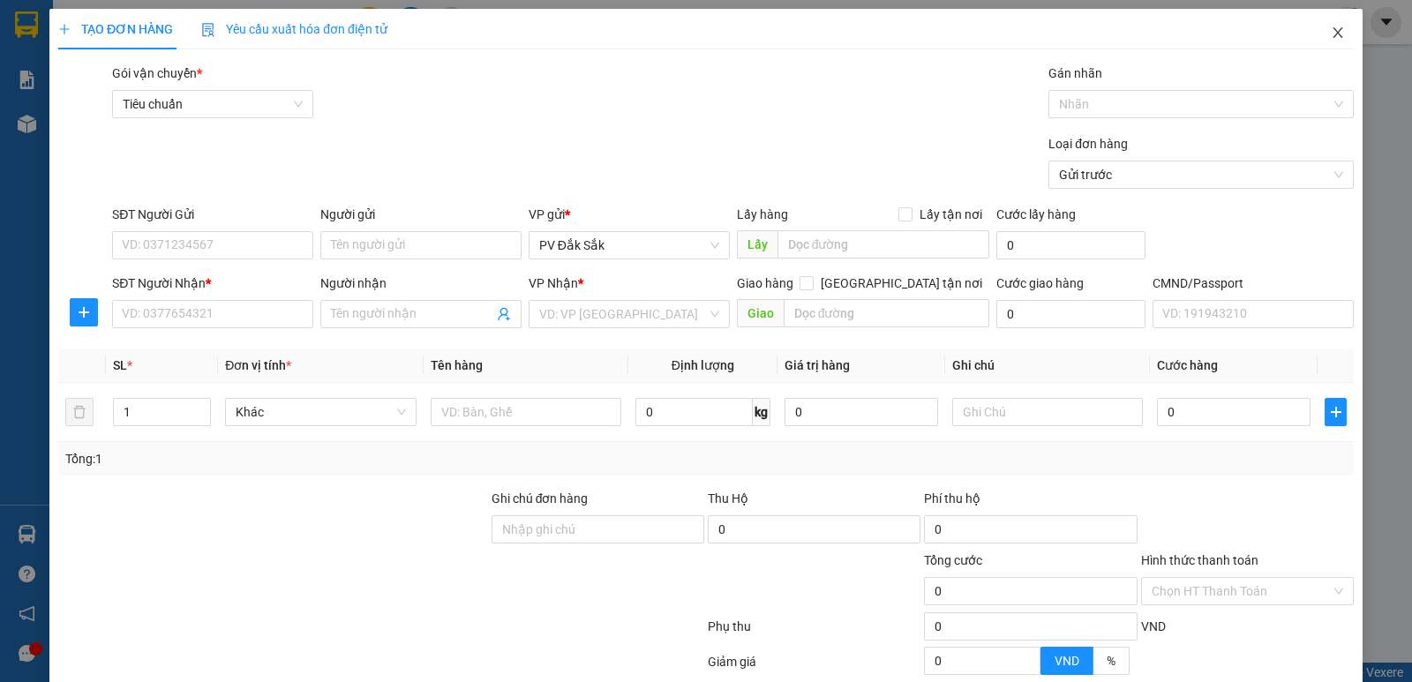
click at [1333, 33] on icon "close" at bounding box center [1338, 32] width 10 height 11
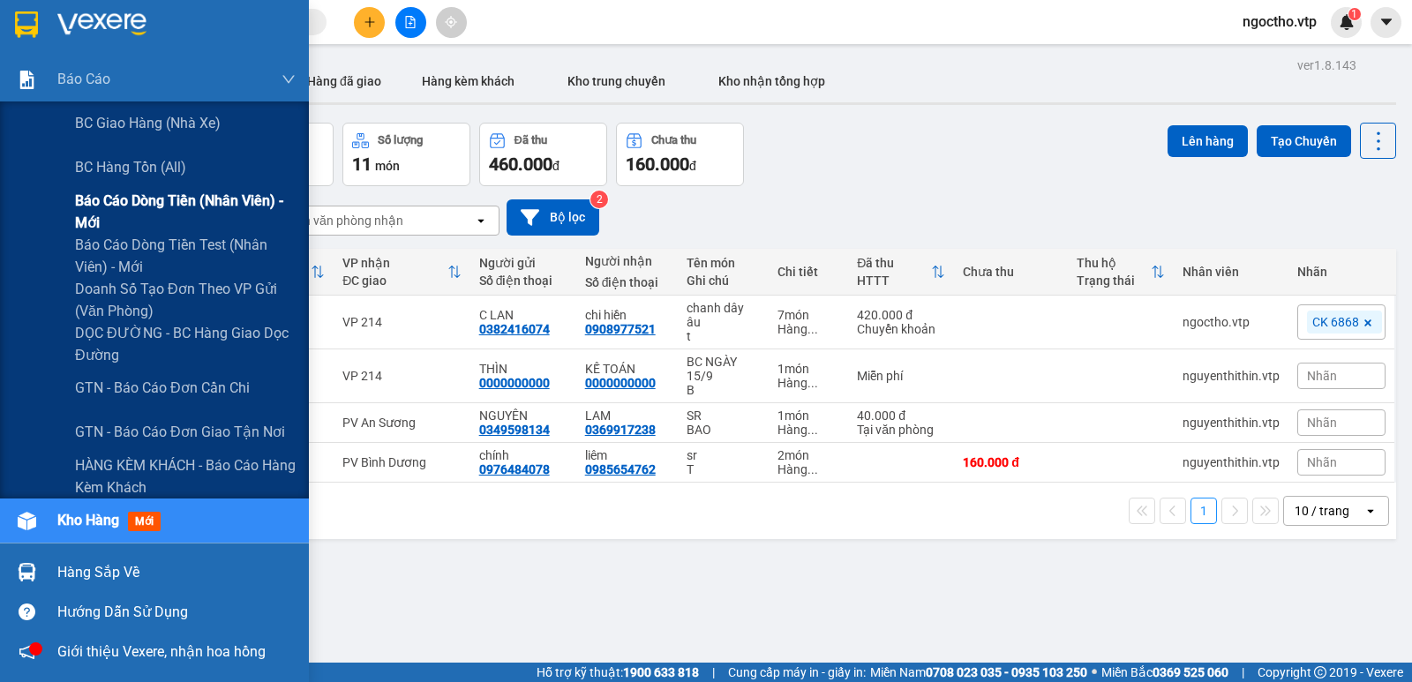
click at [118, 192] on span "Báo cáo dòng tiền (nhân viên) - mới" at bounding box center [185, 212] width 221 height 44
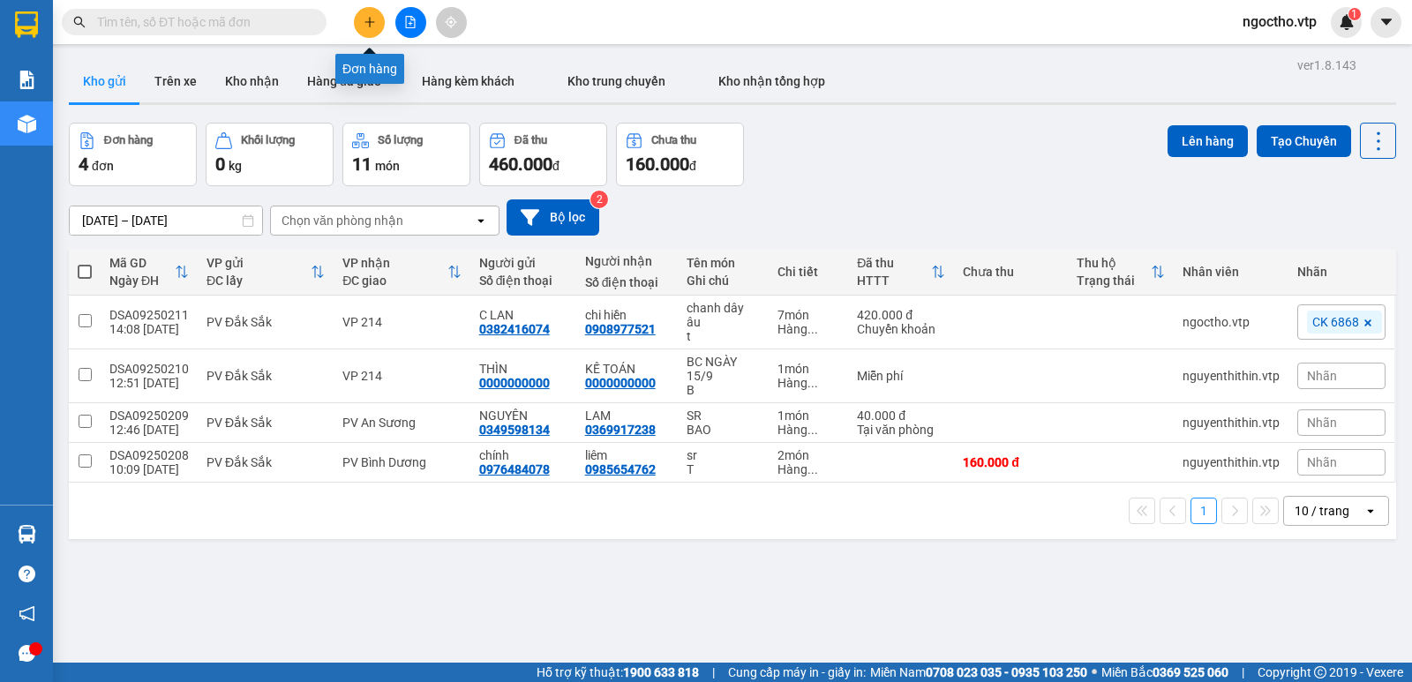
click at [358, 11] on button at bounding box center [369, 22] width 31 height 31
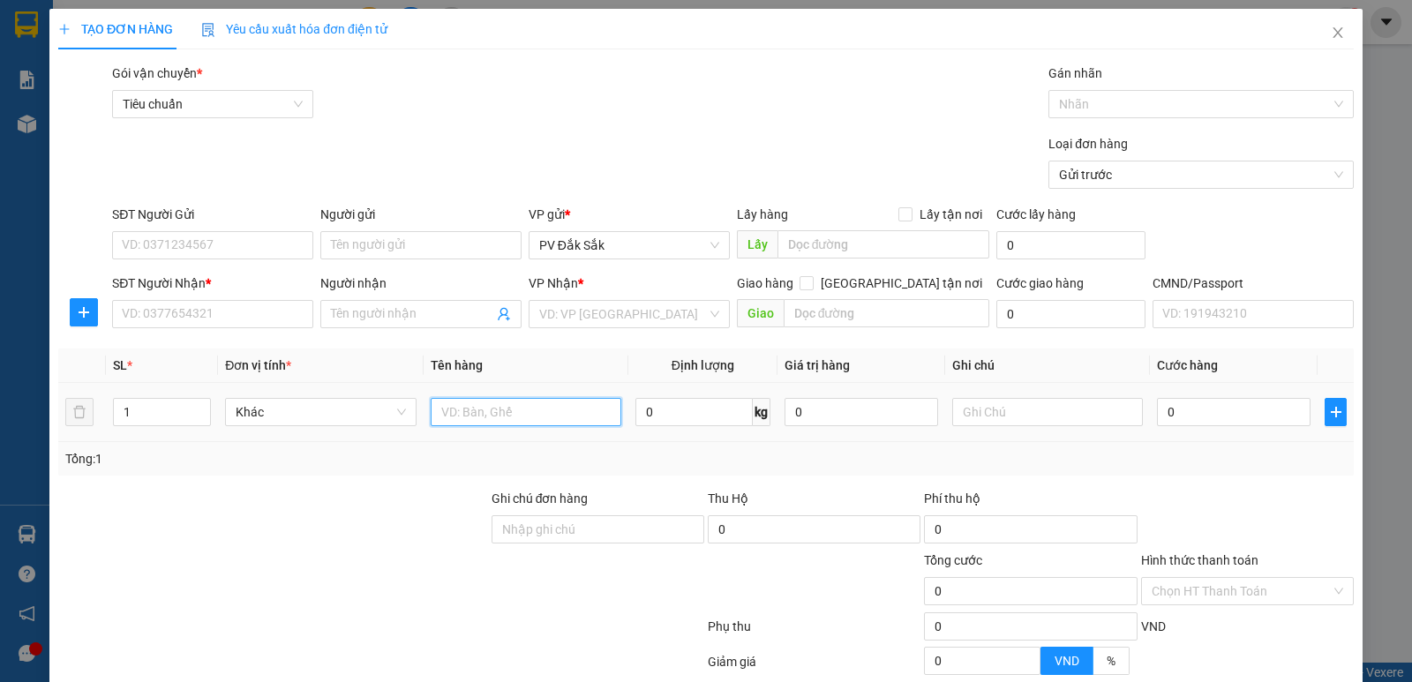
click at [476, 418] on input "text" at bounding box center [526, 412] width 191 height 28
type input "sr"
click at [997, 398] on input "text" at bounding box center [1047, 412] width 191 height 28
type input "t"
click at [590, 301] on input "search" at bounding box center [623, 314] width 168 height 26
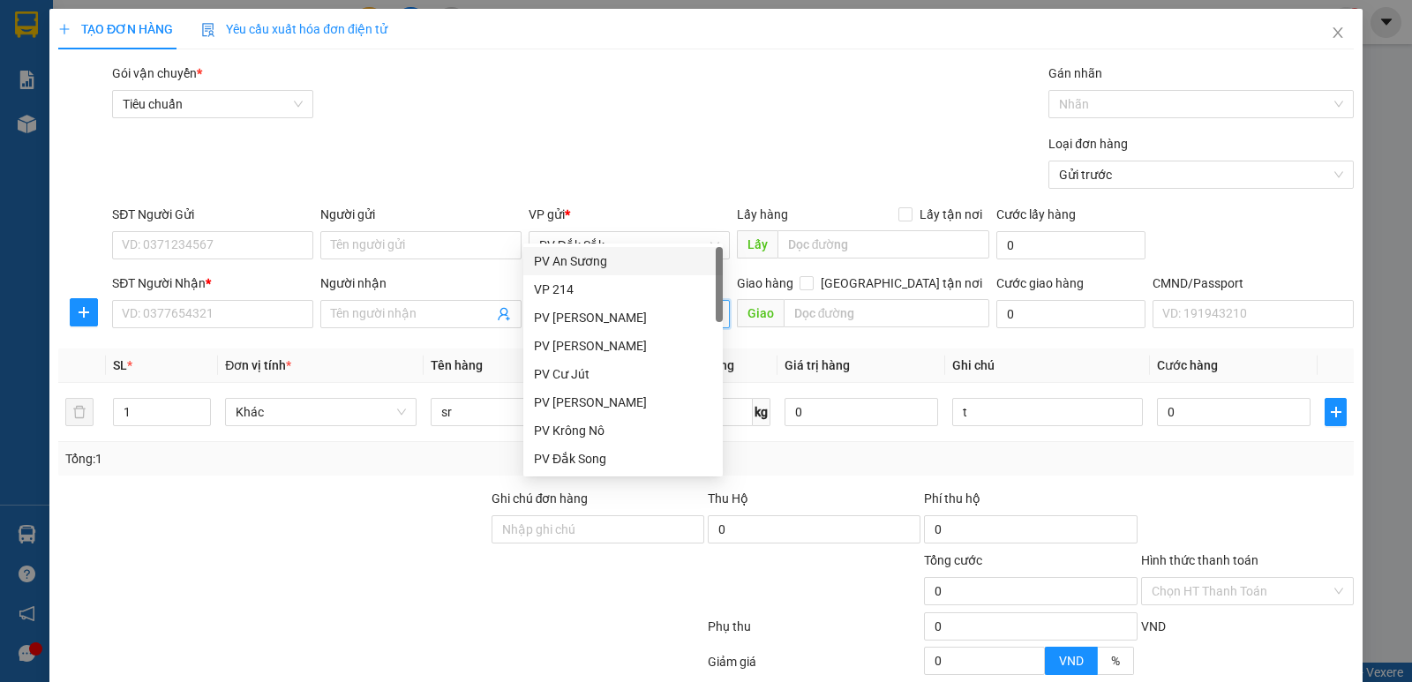
type input "n"
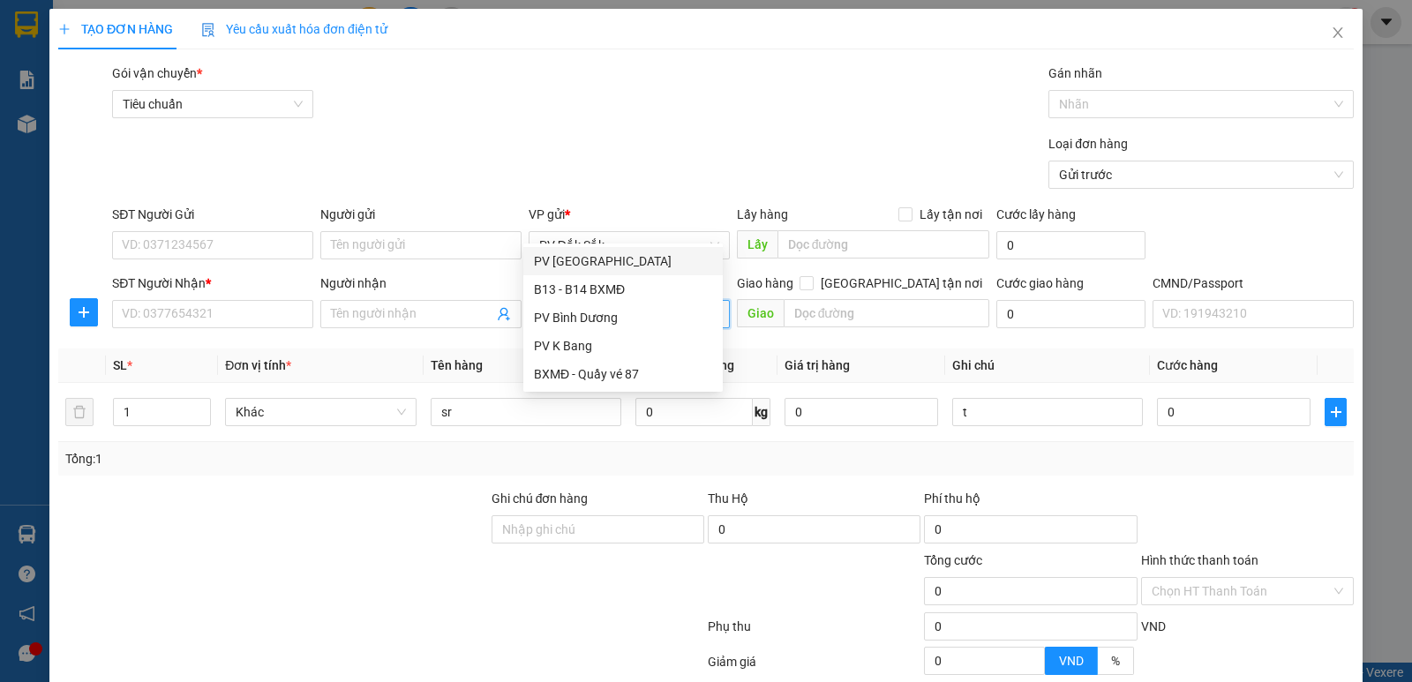
type input "bd"
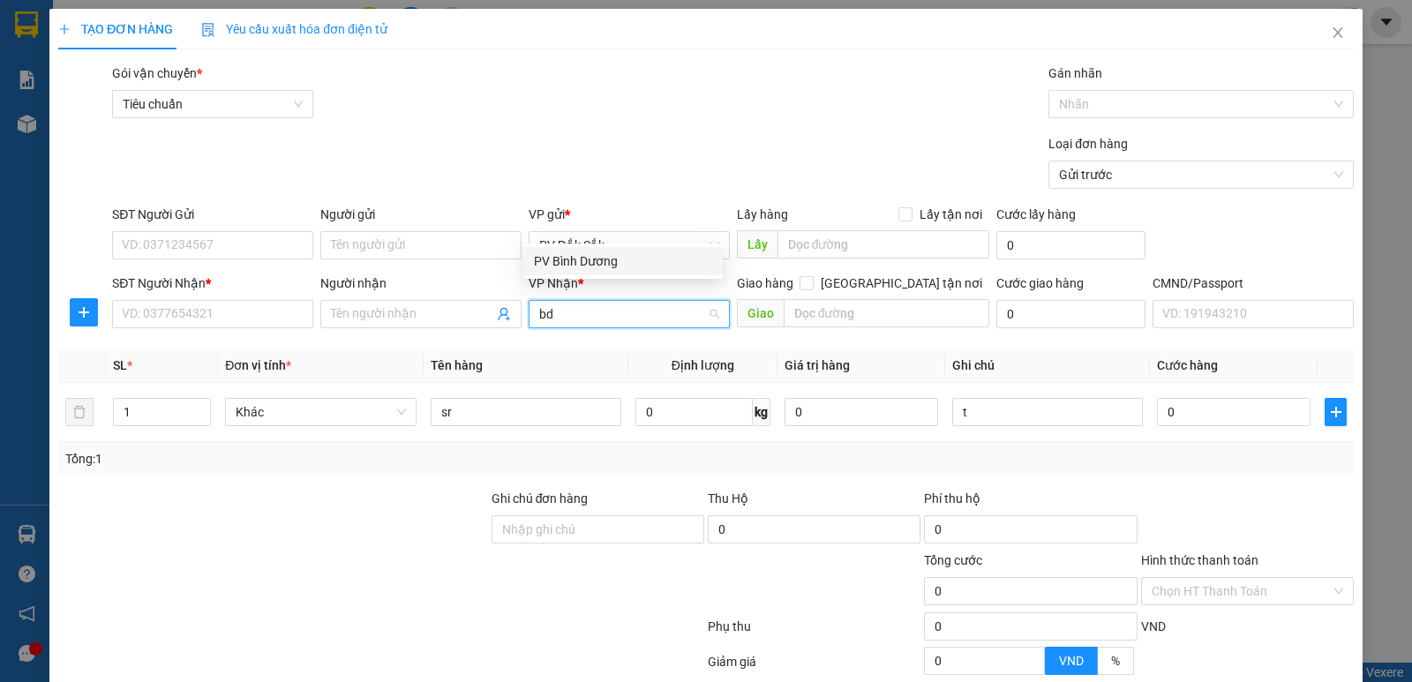
click at [583, 256] on div "PV Bình Dương" at bounding box center [623, 261] width 178 height 19
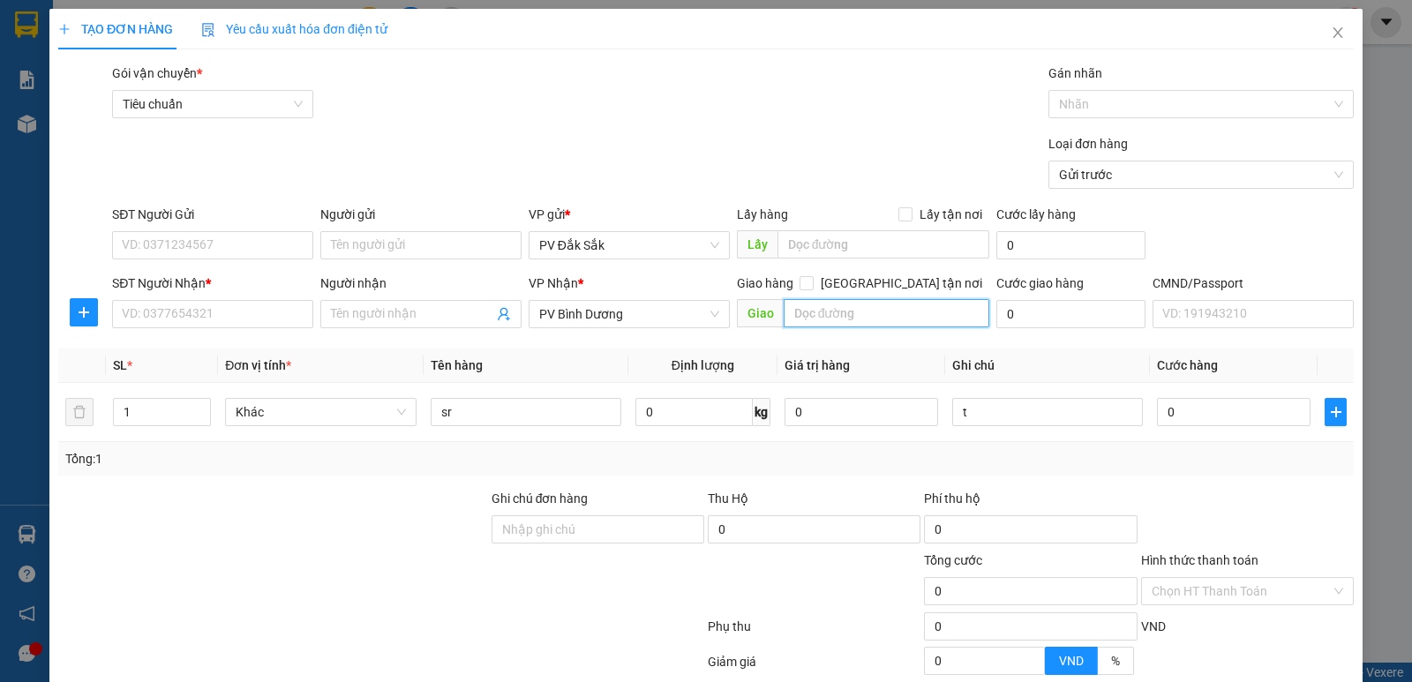
click at [868, 299] on input "text" at bounding box center [887, 313] width 207 height 28
type input "hòa lân"
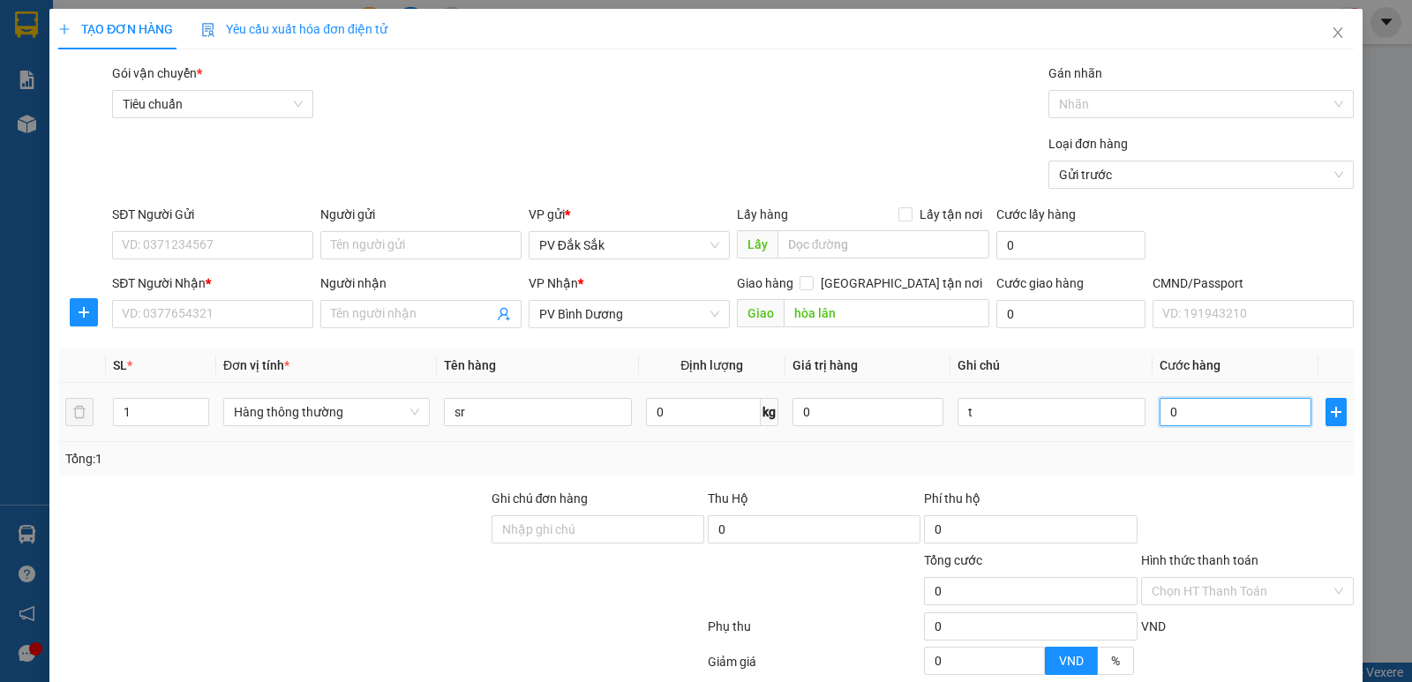
click at [1186, 398] on input "0" at bounding box center [1235, 412] width 151 height 28
type input "5"
type input "50"
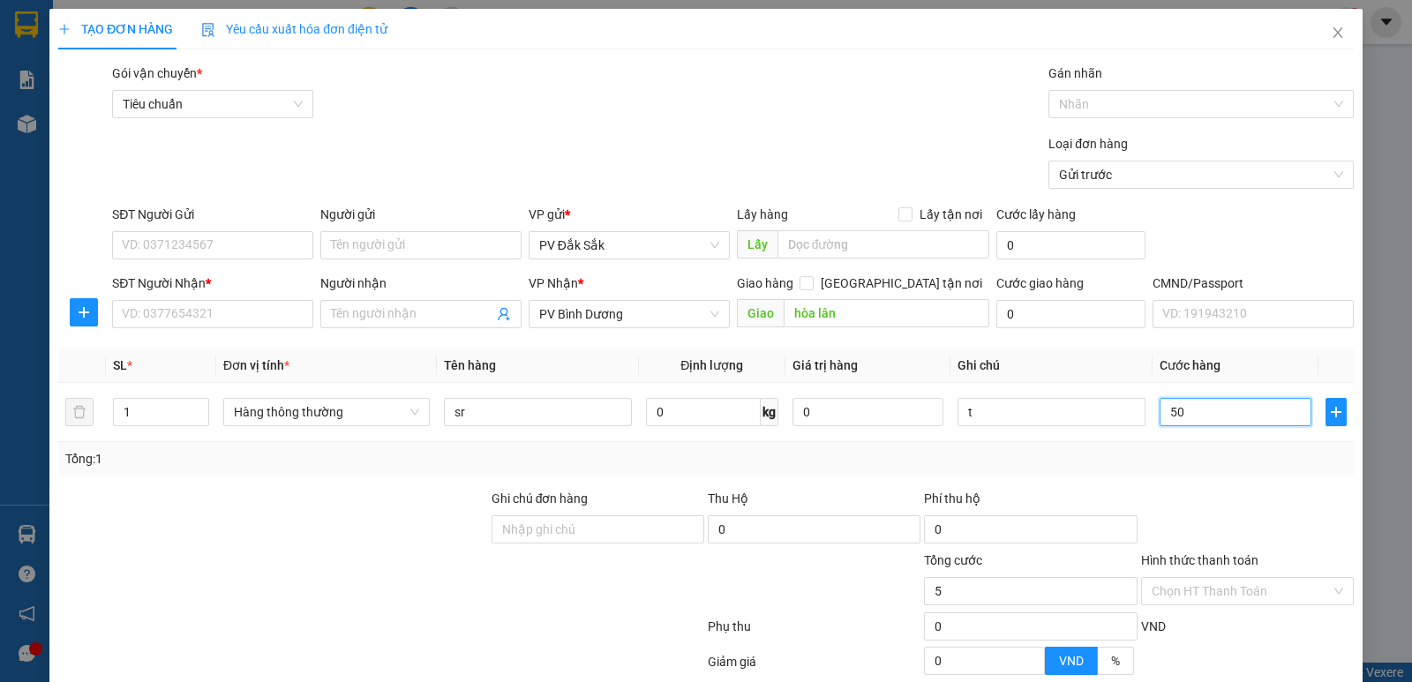
type input "50"
type input "500"
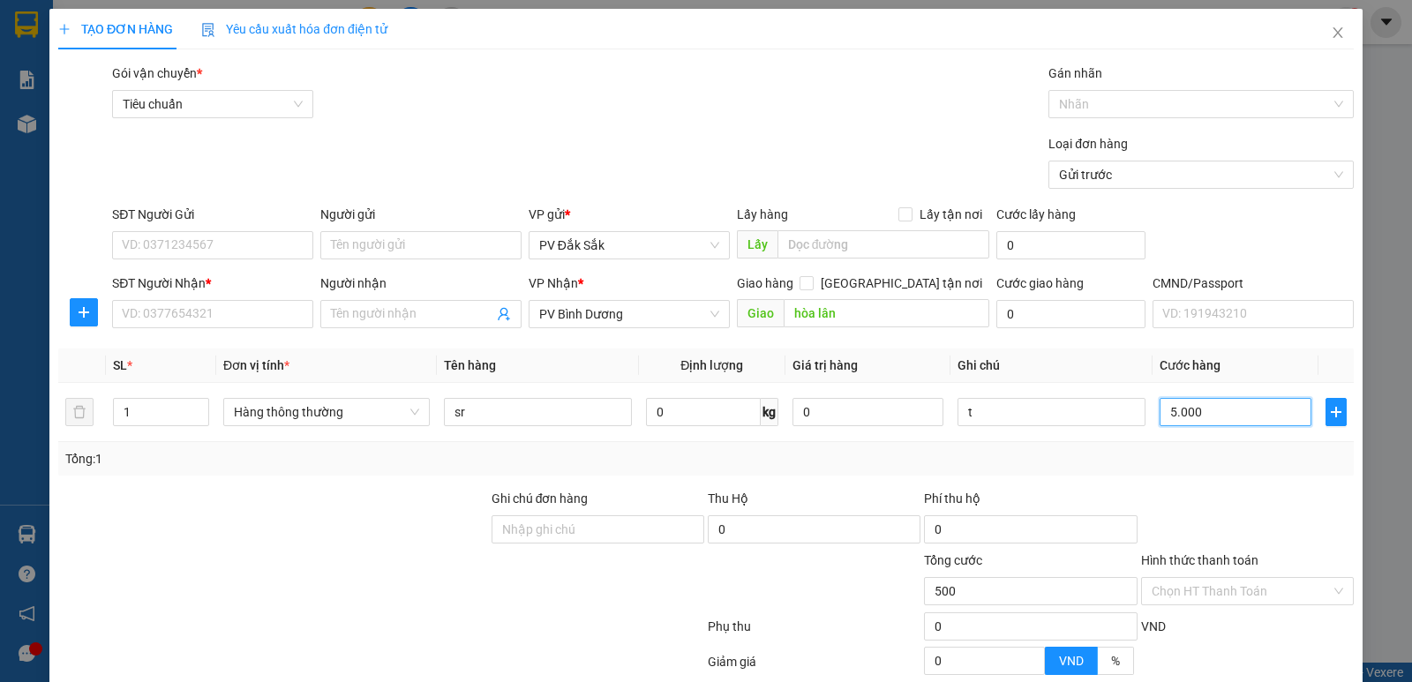
type input "50.000"
type input "500.000"
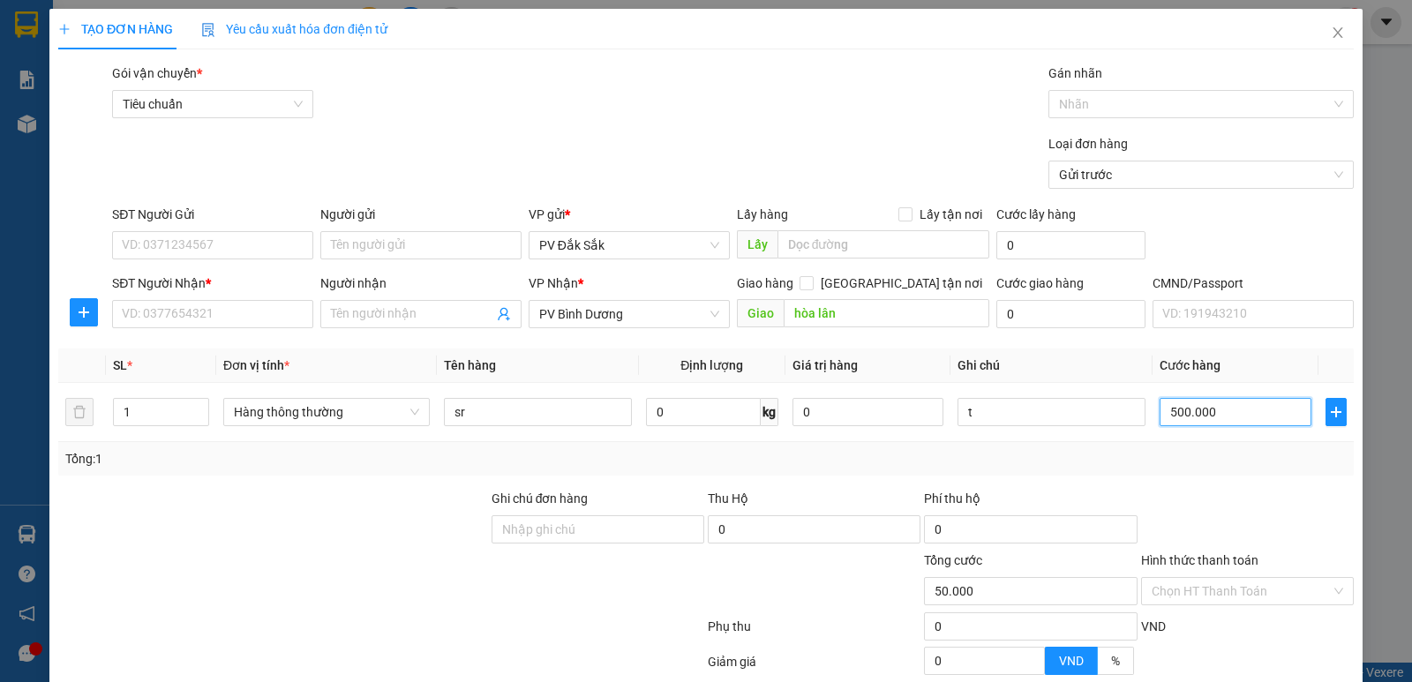
type input "500.000"
type input "50.000"
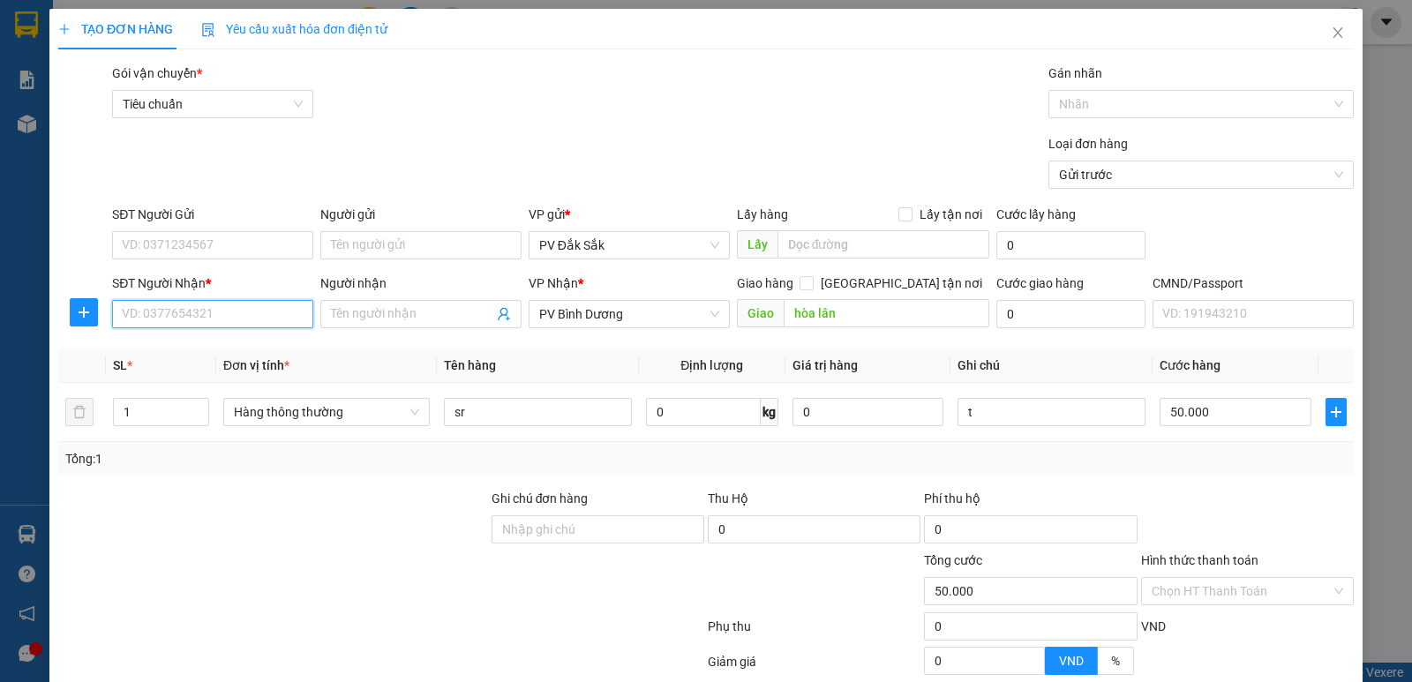
click at [152, 300] on input "SĐT Người Nhận *" at bounding box center [212, 314] width 201 height 28
type input "0978457254"
click at [244, 231] on input "SĐT Người Gửi" at bounding box center [212, 245] width 201 height 28
click at [167, 231] on input "SĐT Người Gửi" at bounding box center [212, 245] width 201 height 28
click at [180, 231] on input "SĐT Người Gửi" at bounding box center [212, 245] width 201 height 28
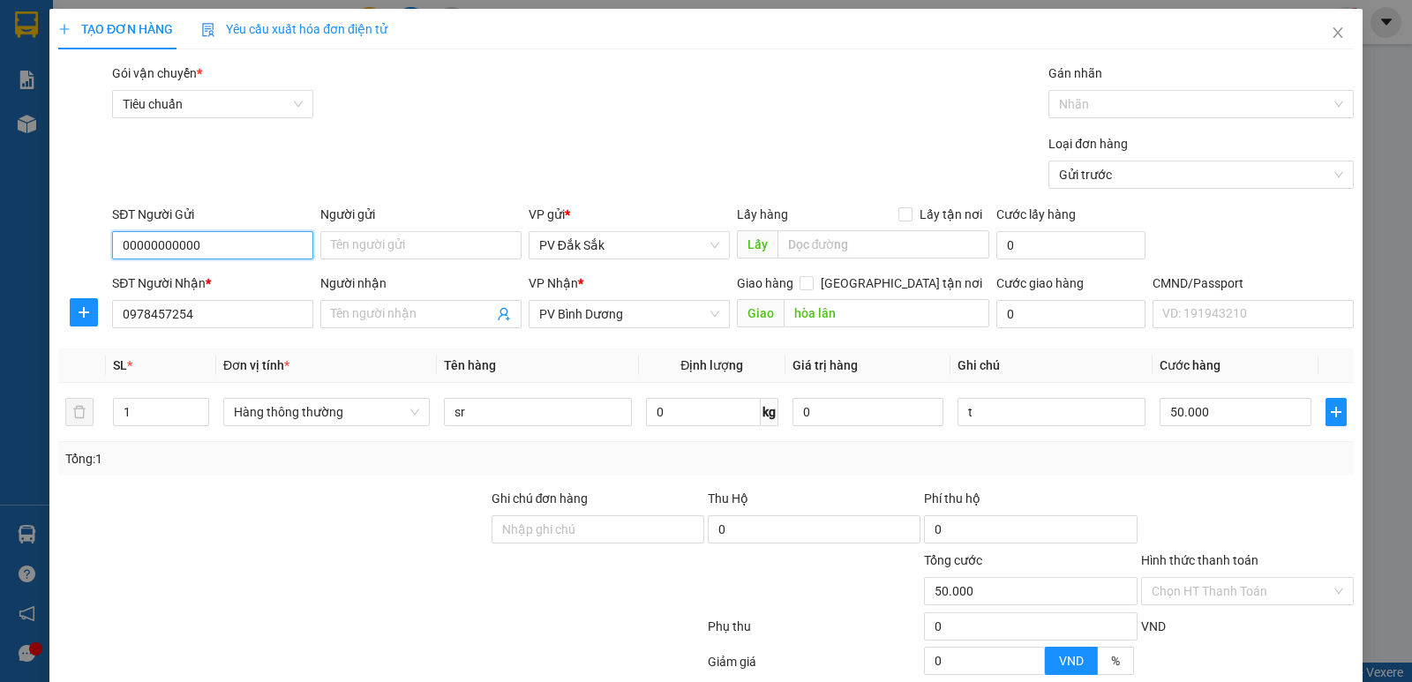
type input "000000000000"
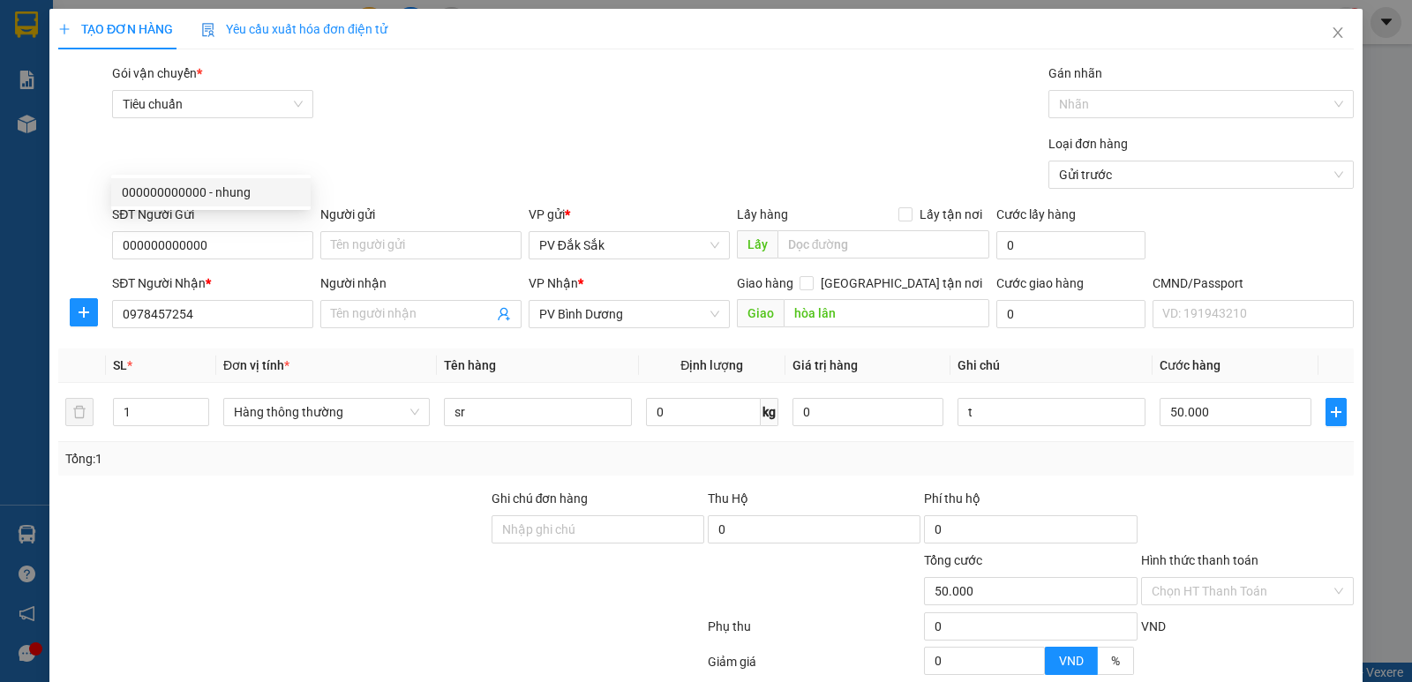
drag, startPoint x: 1239, startPoint y: 635, endPoint x: 1222, endPoint y: 631, distance: 17.3
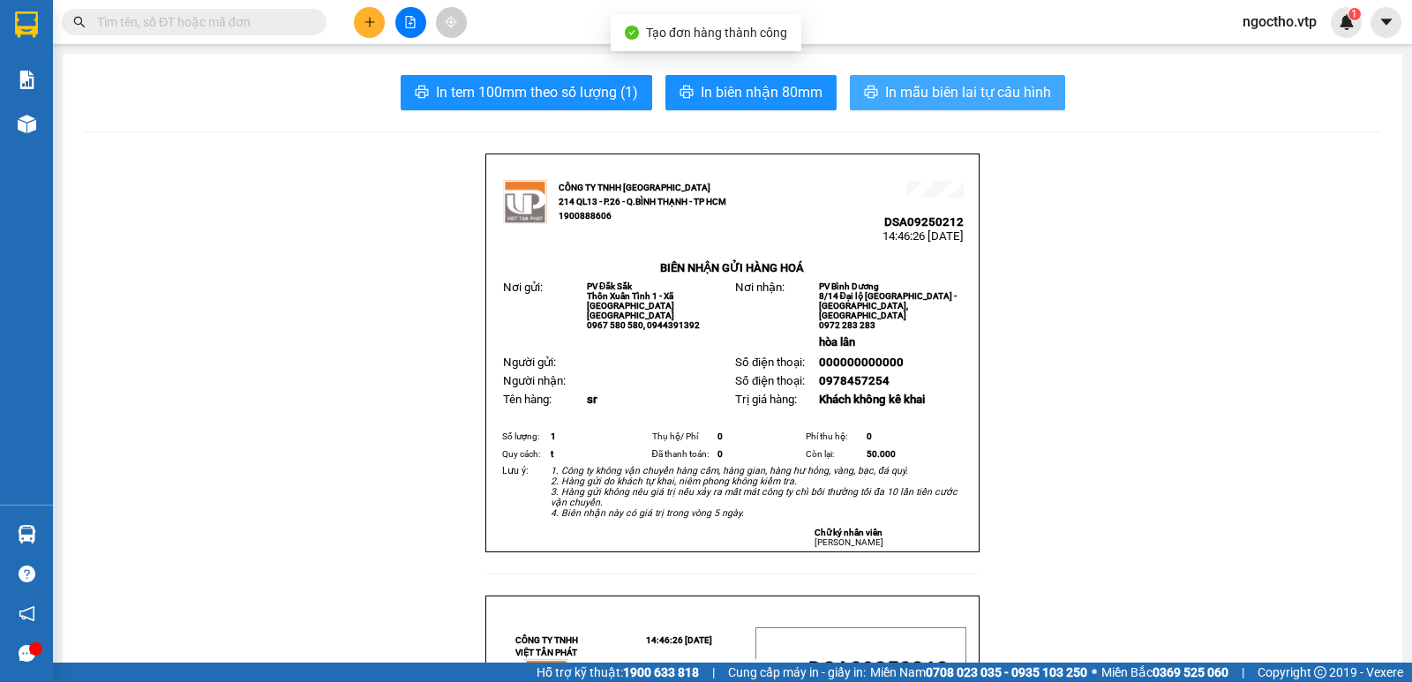
click at [970, 88] on span "In mẫu biên lai tự cấu hình" at bounding box center [968, 92] width 166 height 22
click at [959, 104] on button "In mẫu biên lai tự cấu hình" at bounding box center [957, 92] width 215 height 35
click at [915, 82] on span "In mẫu biên lai tự cấu hình" at bounding box center [968, 92] width 166 height 22
click at [961, 86] on span "In mẫu biên lai tự cấu hình" at bounding box center [968, 92] width 166 height 22
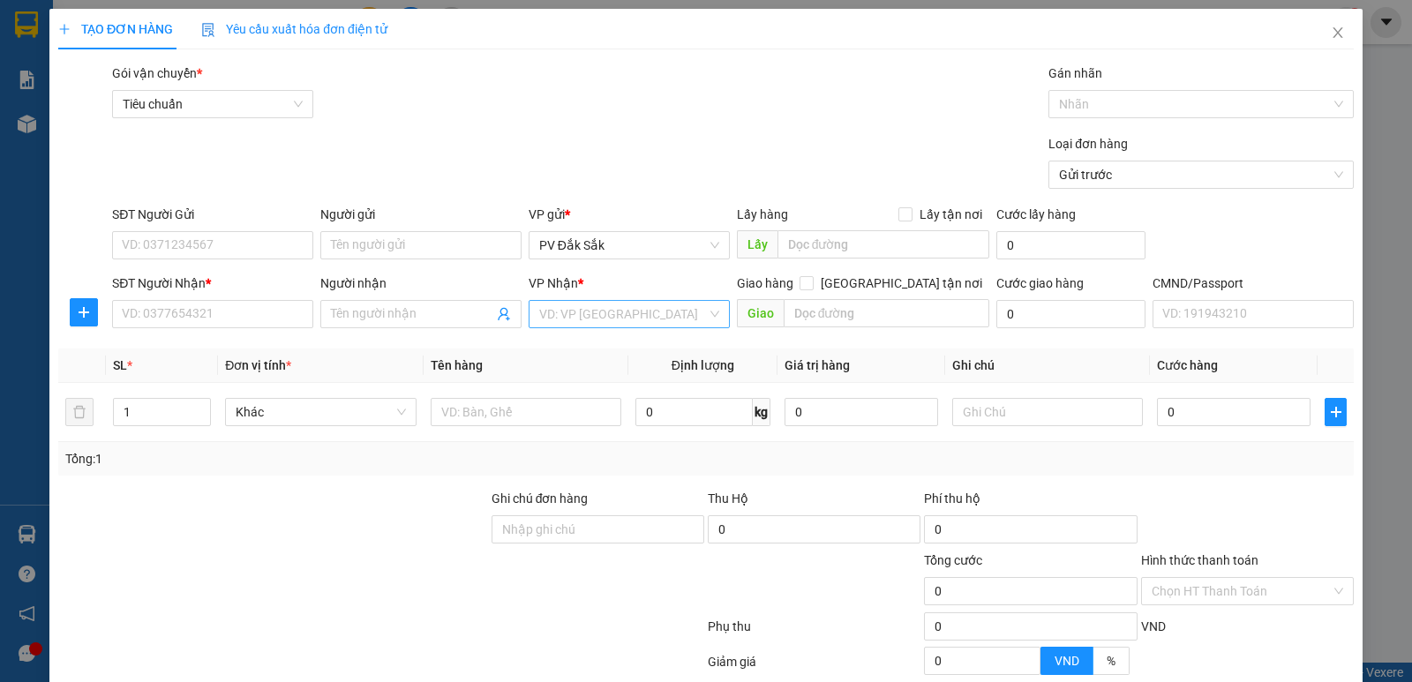
drag, startPoint x: 565, startPoint y: 325, endPoint x: 595, endPoint y: 327, distance: 30.1
click at [567, 325] on input "search" at bounding box center [623, 314] width 168 height 26
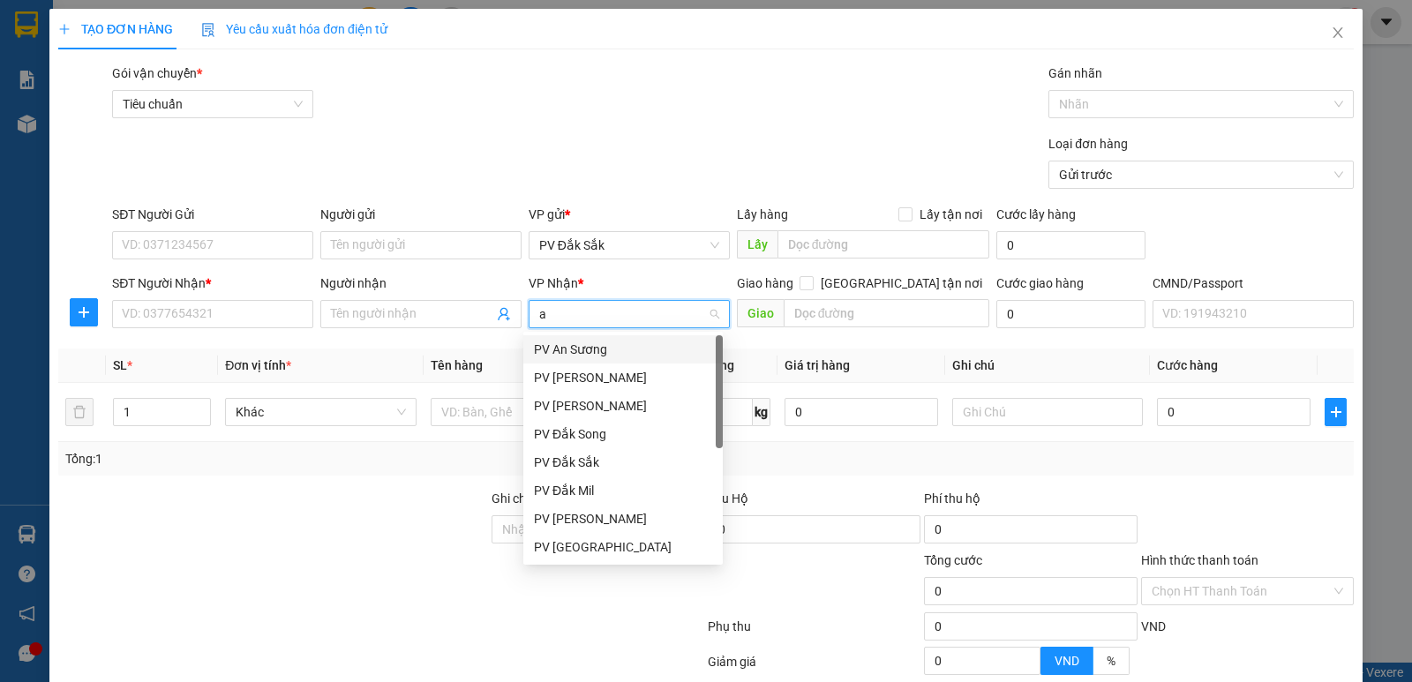
type input "an"
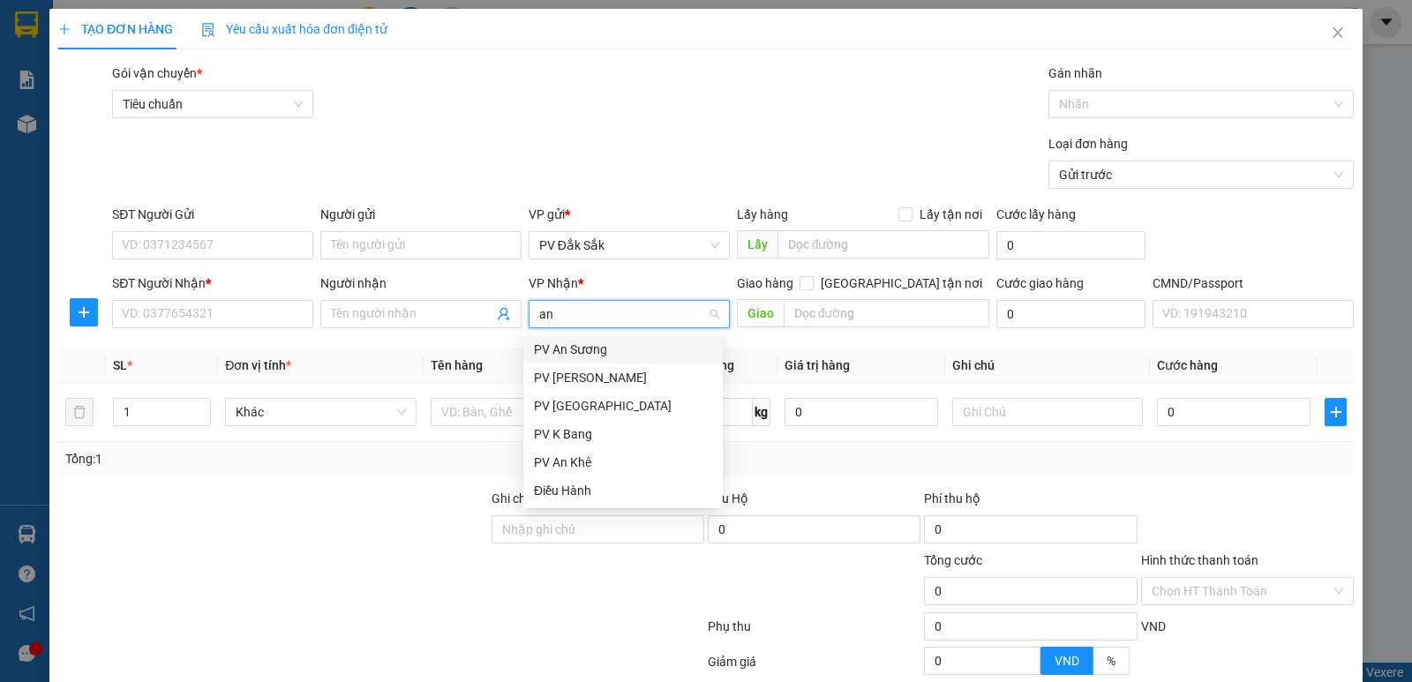
drag, startPoint x: 554, startPoint y: 349, endPoint x: 515, endPoint y: 372, distance: 44.7
click at [554, 350] on div "PV An Sương" at bounding box center [623, 349] width 178 height 19
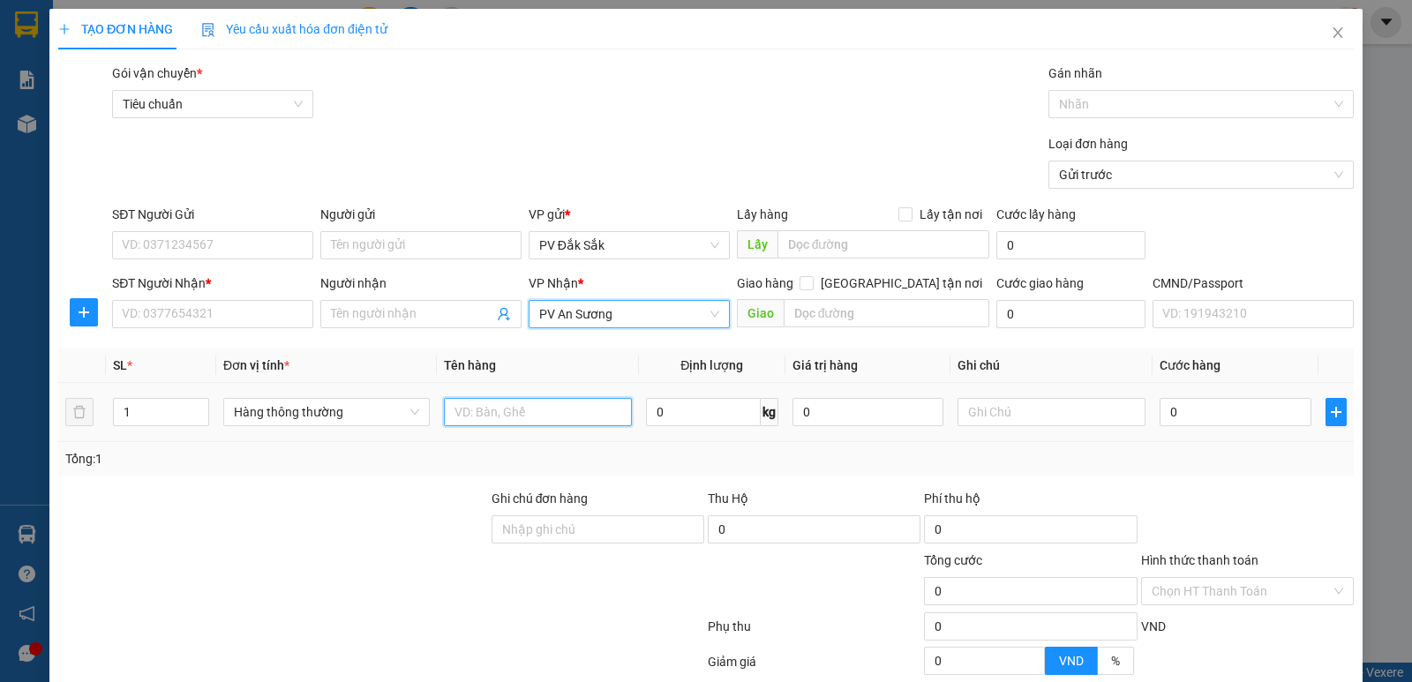
click at [475, 424] on input "text" at bounding box center [538, 412] width 188 height 28
type input "sr"
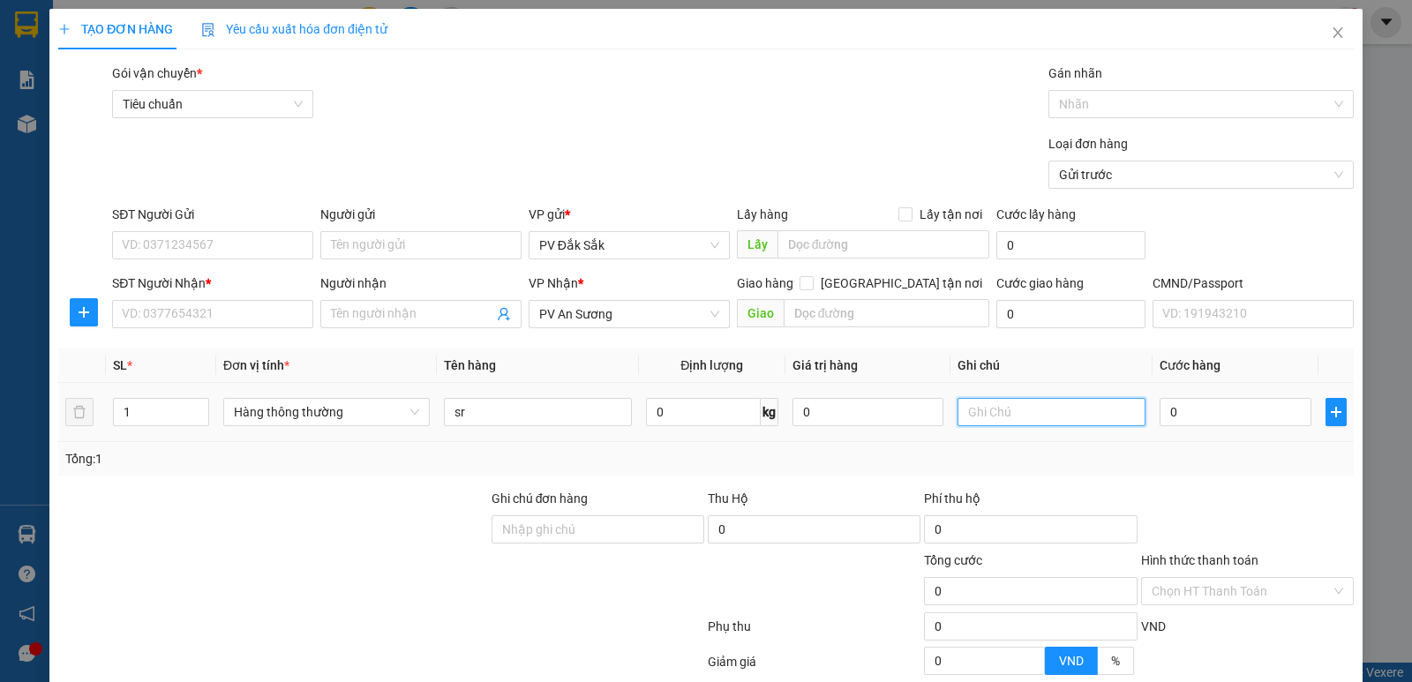
click at [989, 405] on input "text" at bounding box center [1052, 412] width 188 height 28
type input "bao"
type input "5"
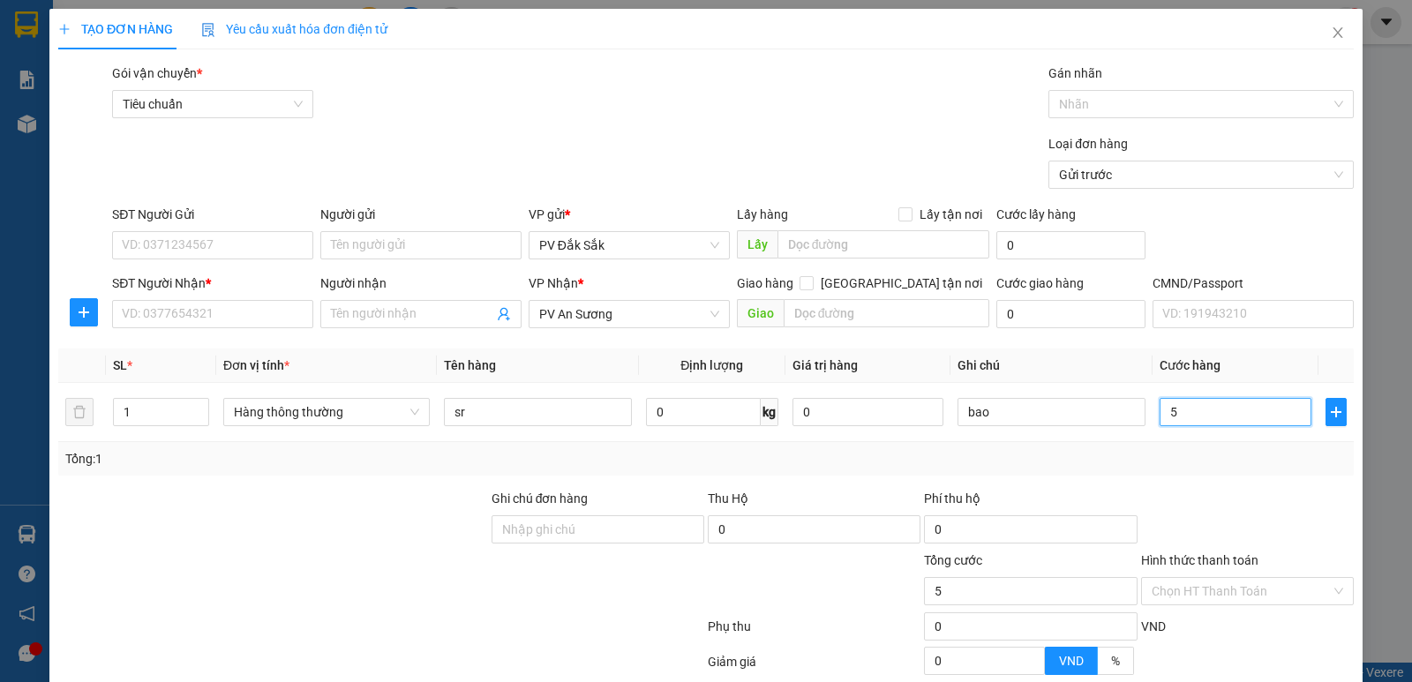
type input "50"
type input "500"
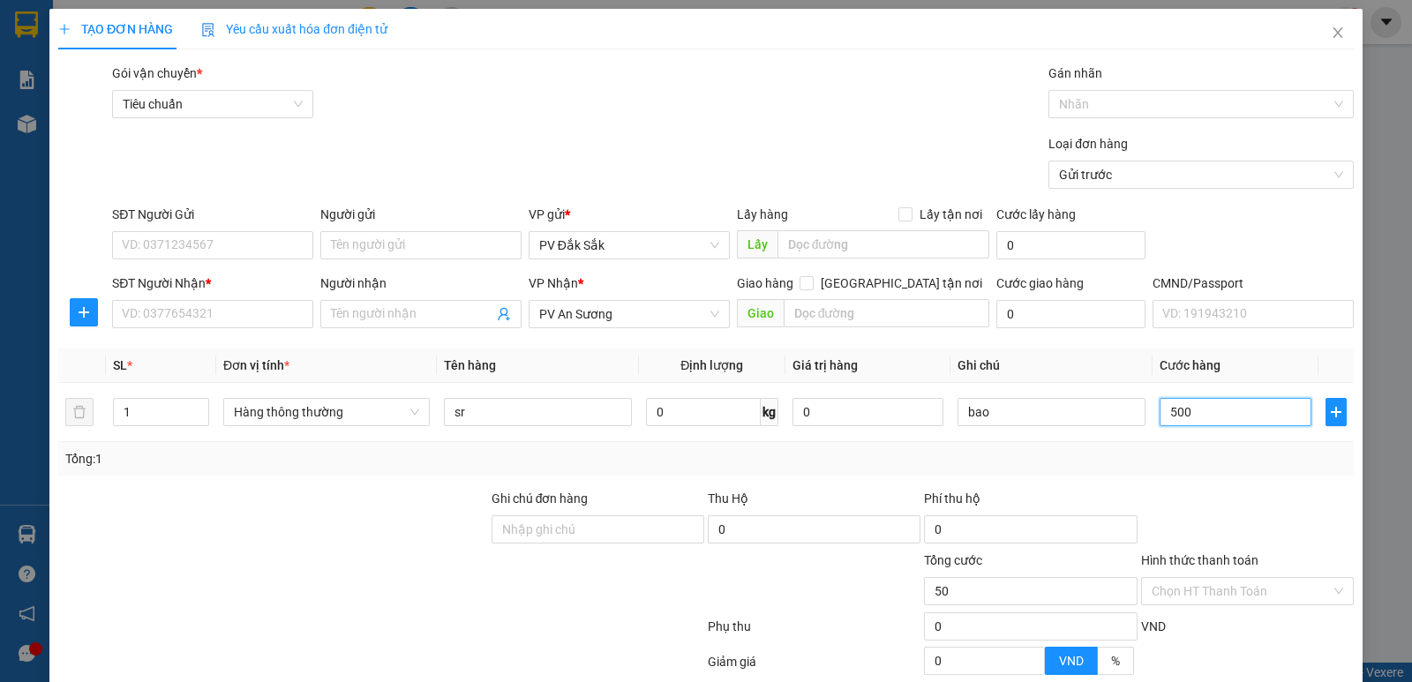
type input "500"
type input "5.000"
type input "50.000"
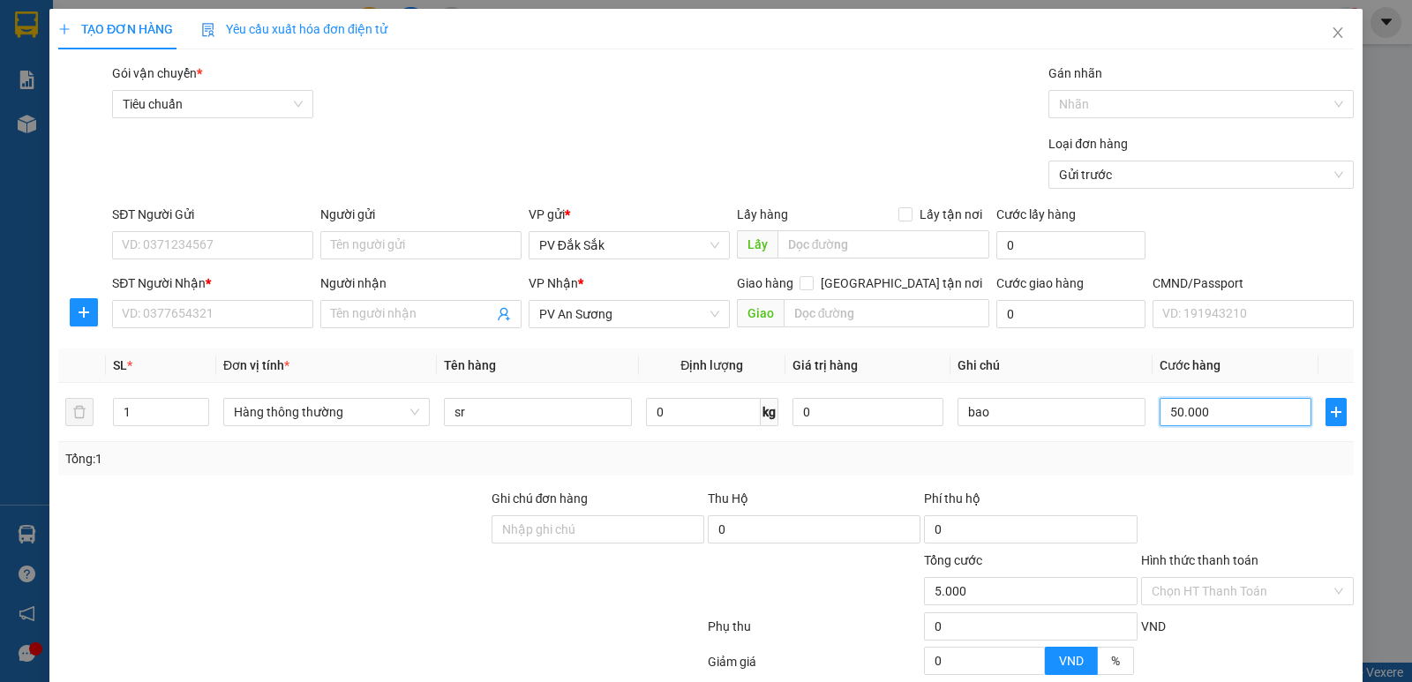
type input "50.000"
click at [345, 254] on input "Người gửi" at bounding box center [420, 245] width 201 height 28
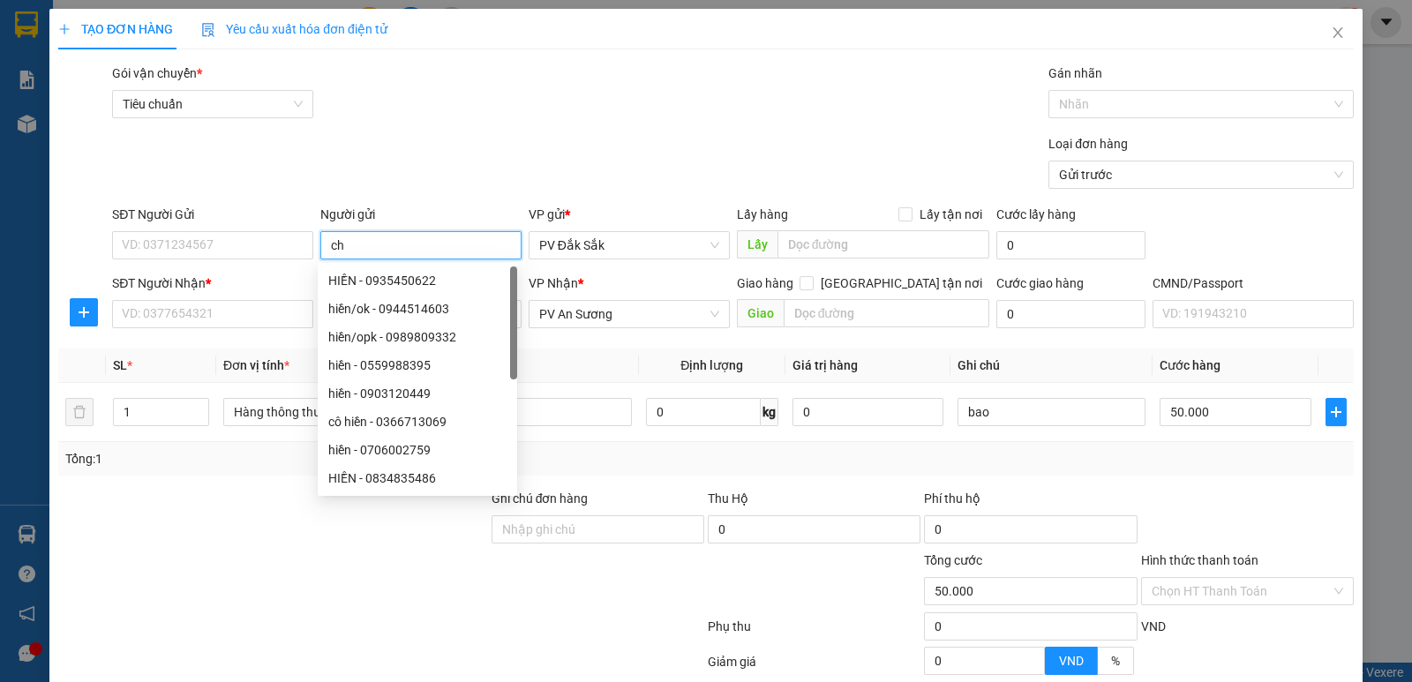
type input "c"
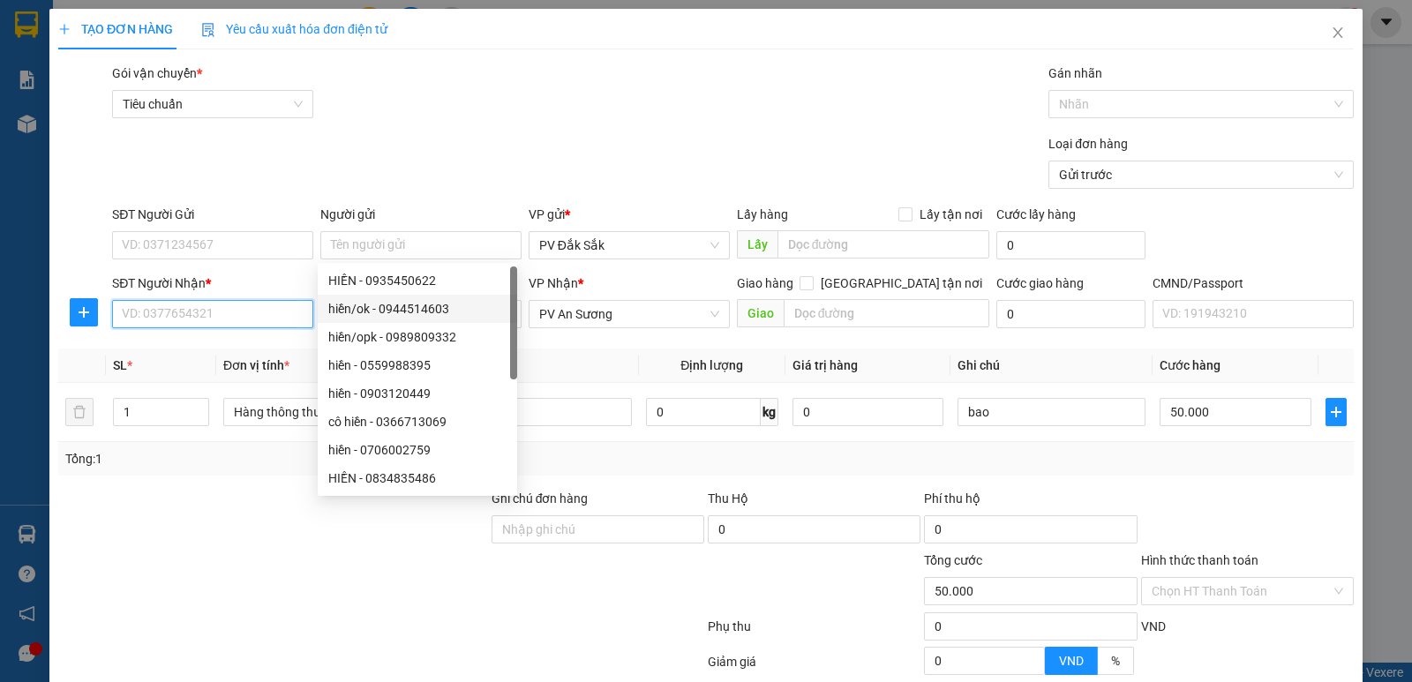
drag, startPoint x: 217, startPoint y: 327, endPoint x: 228, endPoint y: 326, distance: 10.7
click at [217, 326] on input "SĐT Người Nhận *" at bounding box center [212, 314] width 201 height 28
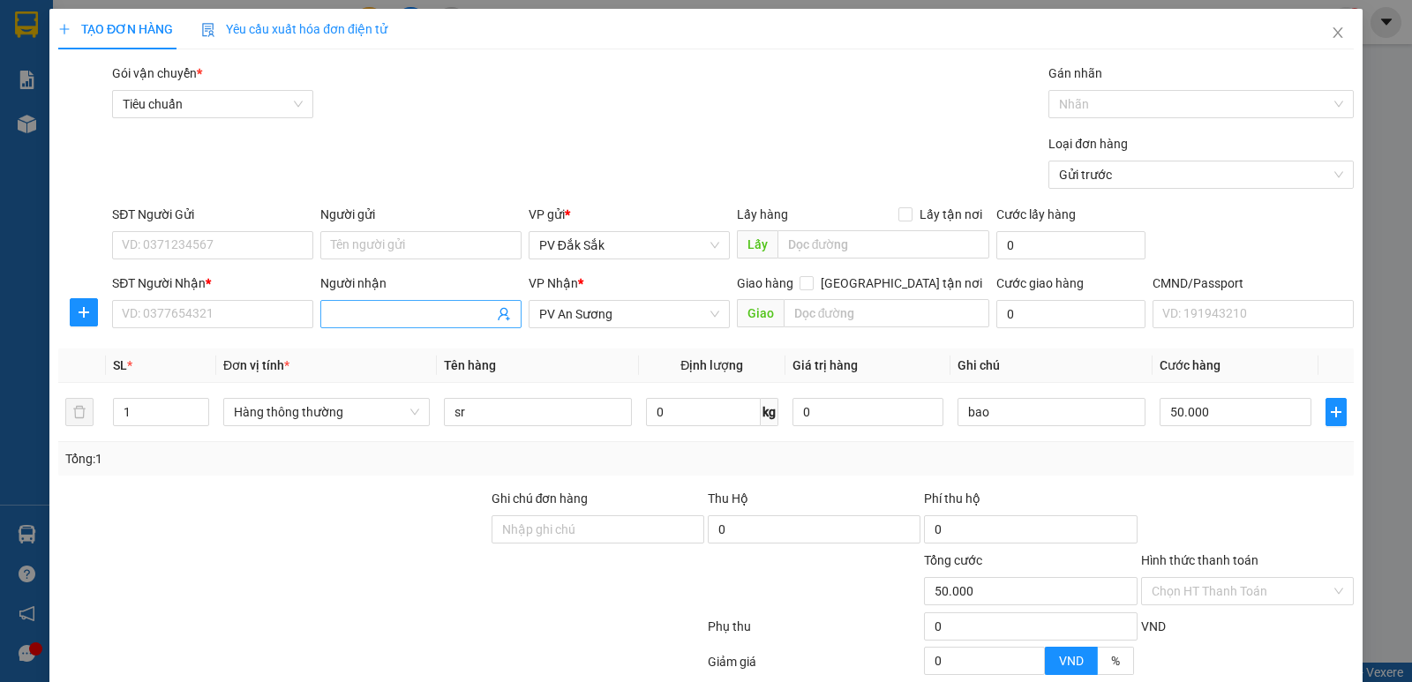
click at [347, 314] on input "Người nhận" at bounding box center [412, 313] width 162 height 19
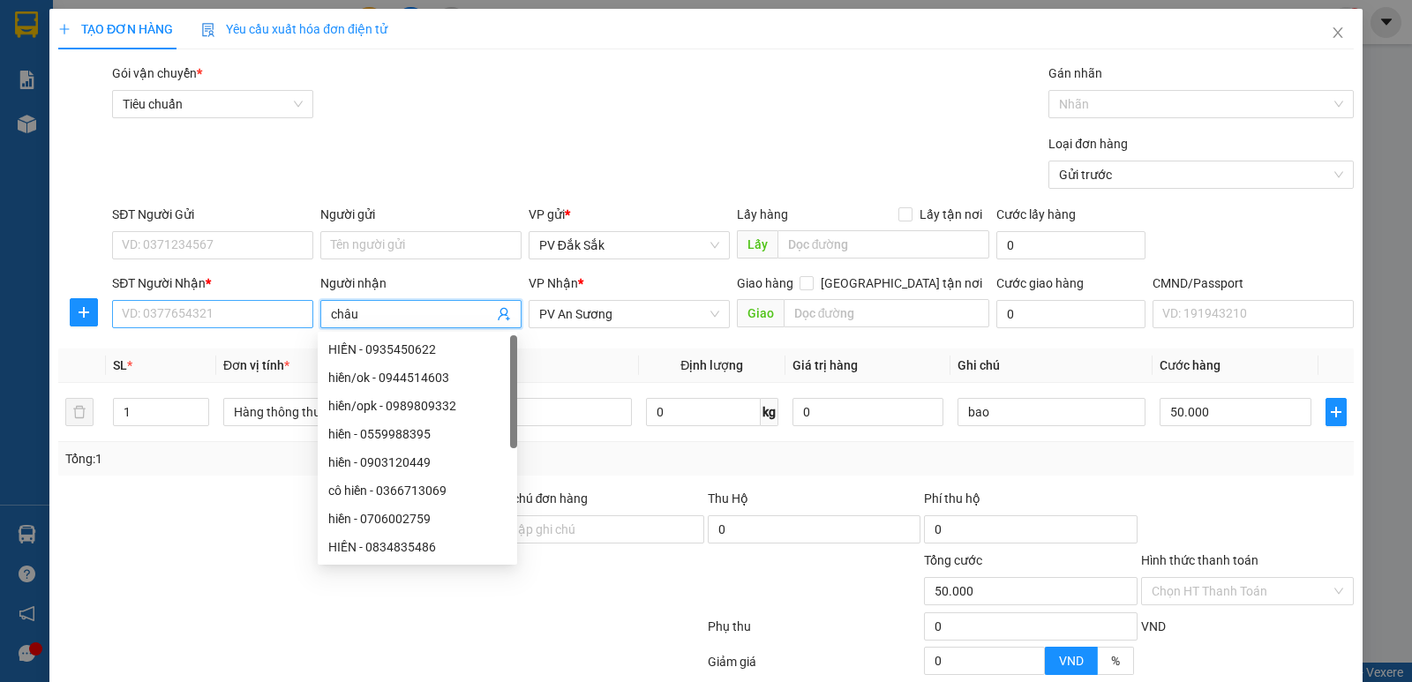
type input "châu"
click at [211, 321] on input "SĐT Người Nhận *" at bounding box center [212, 314] width 201 height 28
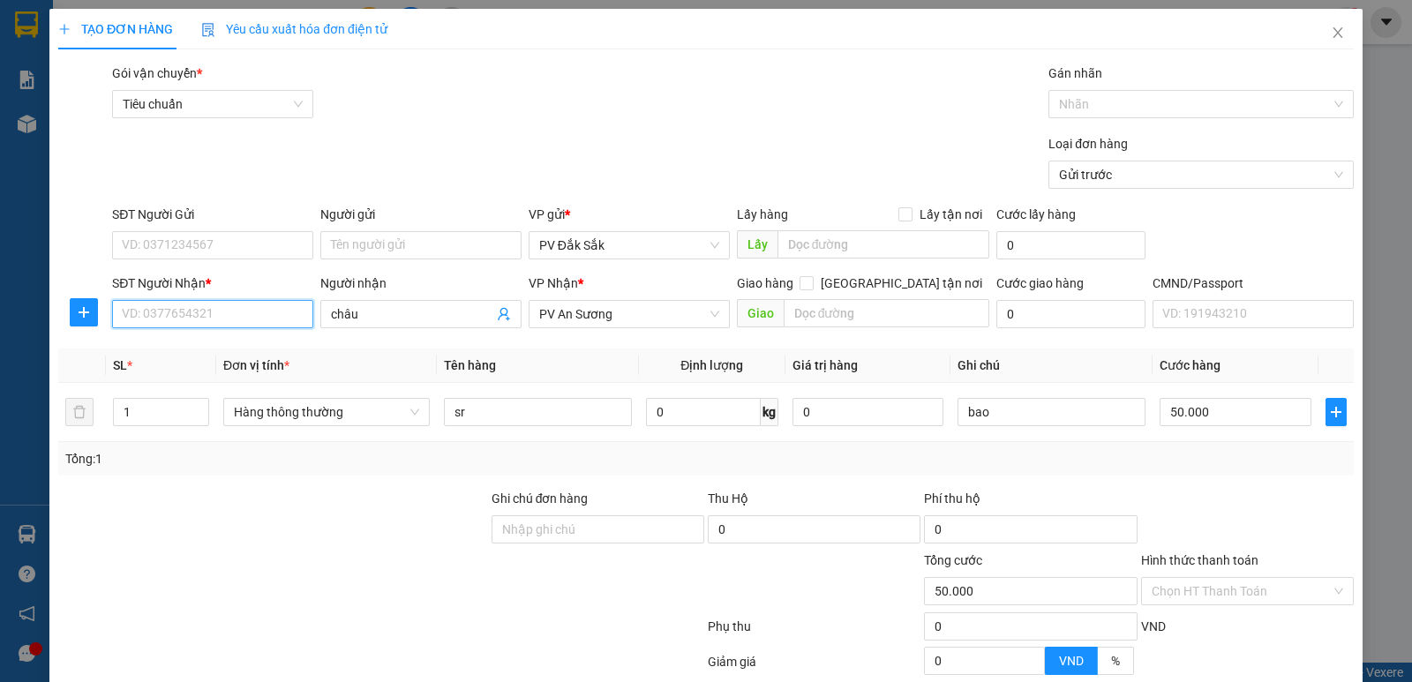
click at [200, 309] on input "SĐT Người Nhận *" at bounding box center [212, 314] width 201 height 28
click at [162, 319] on input "SĐT Người Nhận *" at bounding box center [212, 314] width 201 height 28
click at [176, 252] on input "SĐT Người Gửi" at bounding box center [212, 245] width 201 height 28
click at [199, 318] on input "SĐT Người Nhận *" at bounding box center [212, 314] width 201 height 28
type input "75"
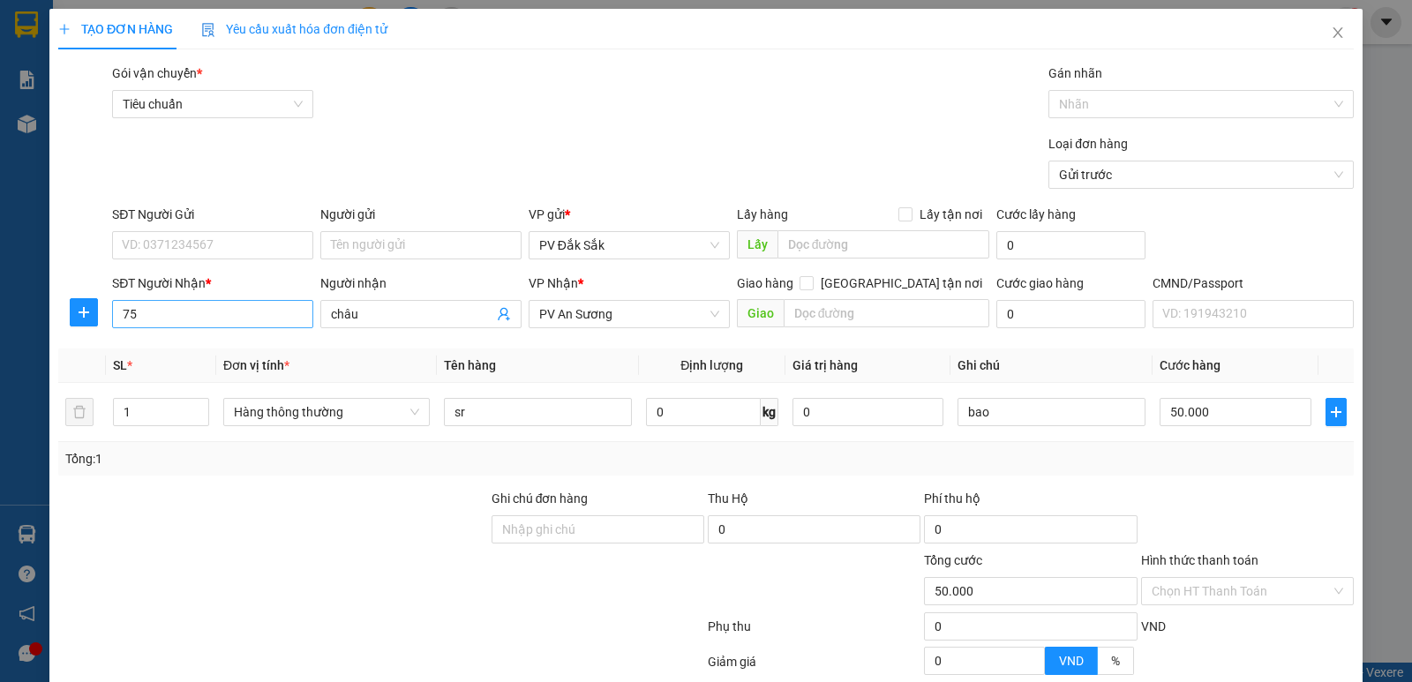
click at [279, 299] on div "SĐT Người Nhận *" at bounding box center [212, 287] width 201 height 26
click at [233, 310] on input "75" at bounding box center [212, 314] width 201 height 28
click at [192, 244] on input "SĐT Người Gửi" at bounding box center [212, 245] width 201 height 28
drag, startPoint x: 157, startPoint y: 304, endPoint x: 0, endPoint y: 382, distance: 175.2
click at [0, 382] on div "TẠO ĐƠN HÀNG Yêu cầu xuất hóa đơn điện tử Transit Pickup Surcharge Ids Transit …" at bounding box center [706, 341] width 1412 height 682
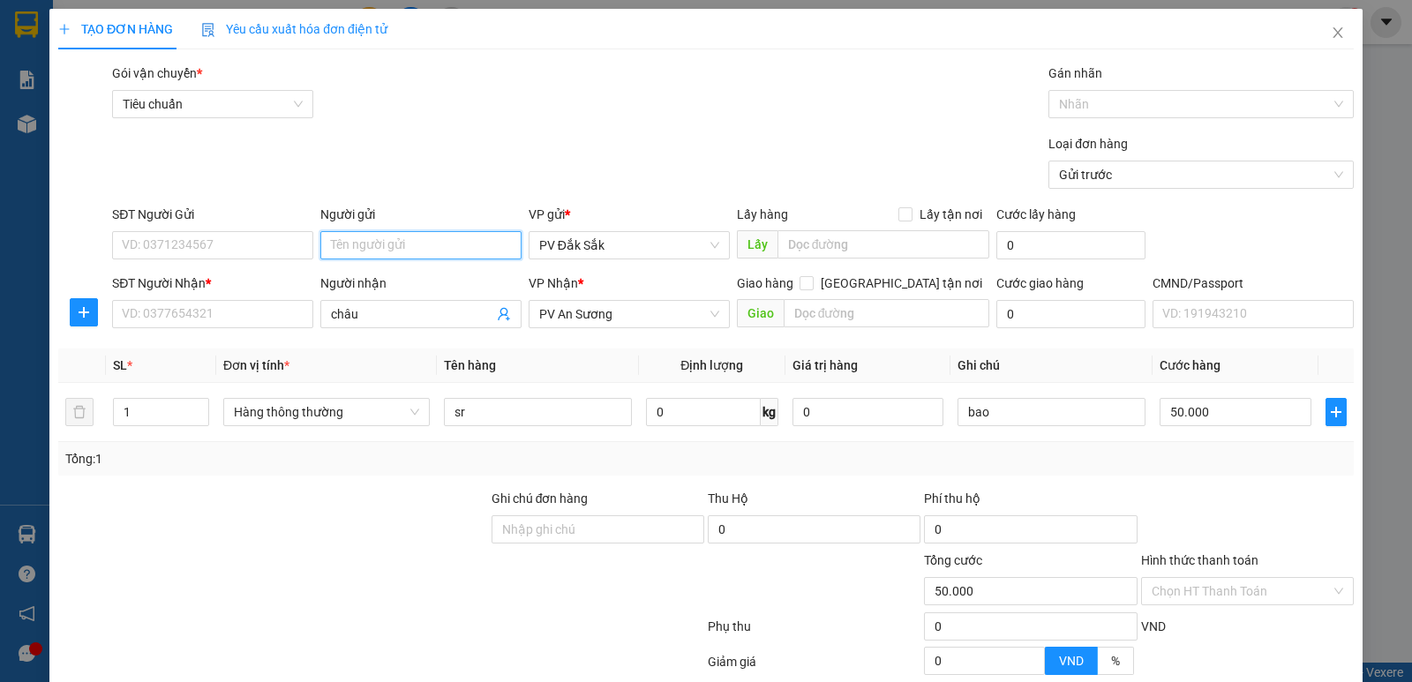
click at [379, 236] on input "Người gửi" at bounding box center [420, 245] width 201 height 28
click at [402, 252] on input "cường0383" at bounding box center [420, 245] width 201 height 28
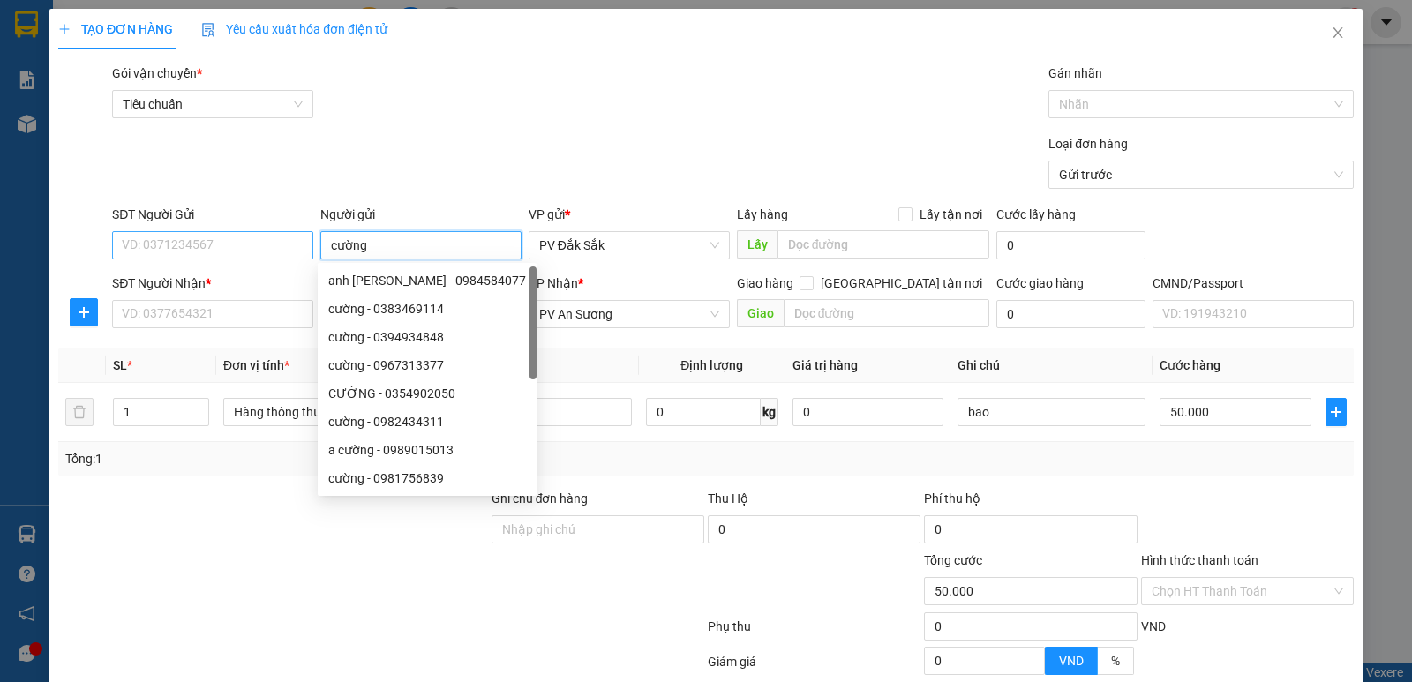
type input "cường"
click at [212, 248] on input "SĐT Người Gửi" at bounding box center [212, 245] width 201 height 28
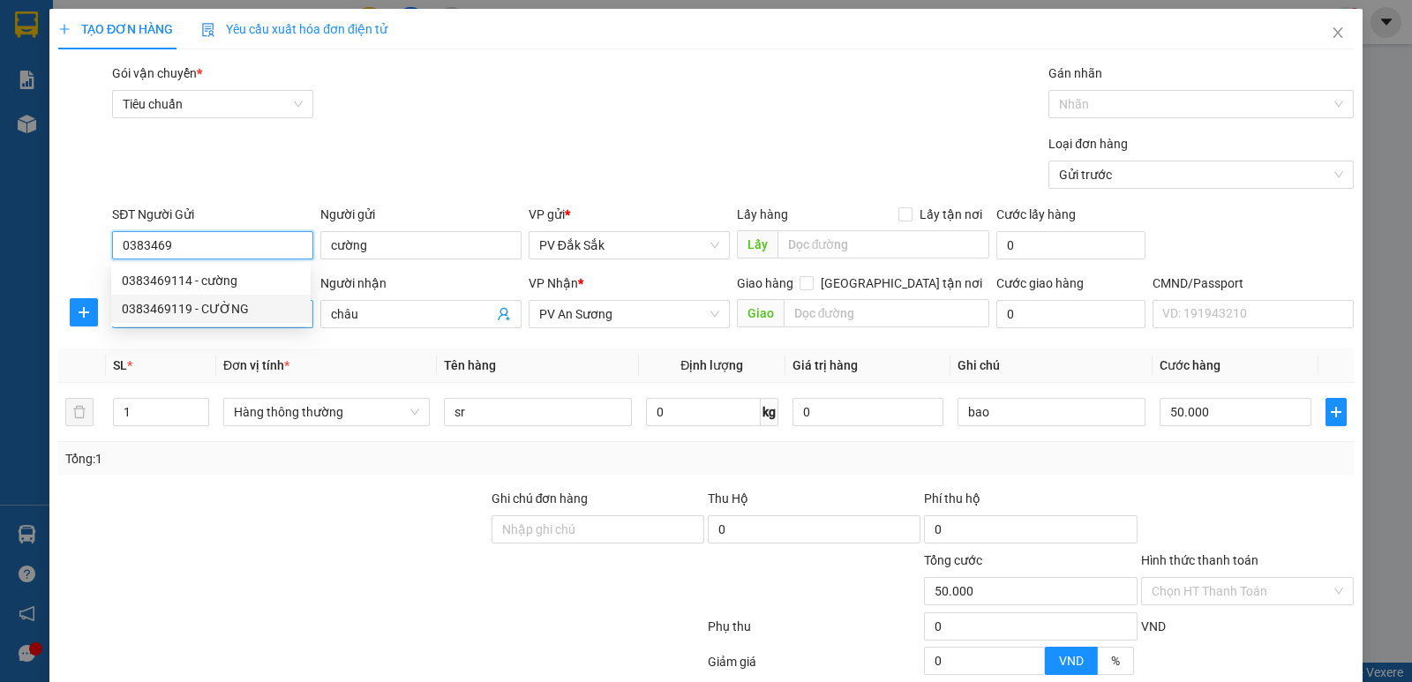
click at [199, 306] on div "0383469119 - CƯỜNG" at bounding box center [211, 308] width 178 height 19
type input "0383469119"
type input "CƯỜNG"
type input "0383469119"
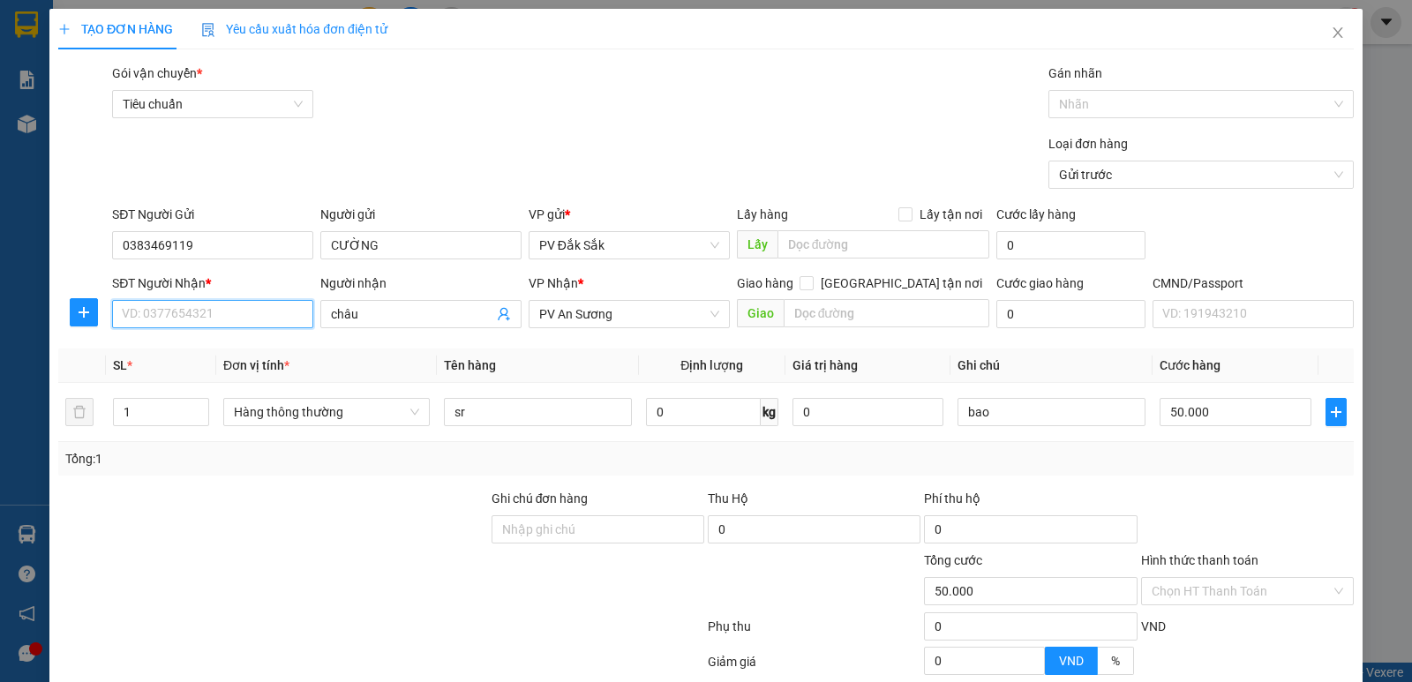
click at [182, 321] on input "SĐT Người Nhận *" at bounding box center [212, 314] width 201 height 28
click at [198, 346] on div "0979511875 - Châu" at bounding box center [216, 349] width 188 height 19
type input "0979511875"
type input "Châu"
drag, startPoint x: 623, startPoint y: 313, endPoint x: 170, endPoint y: 340, distance: 453.5
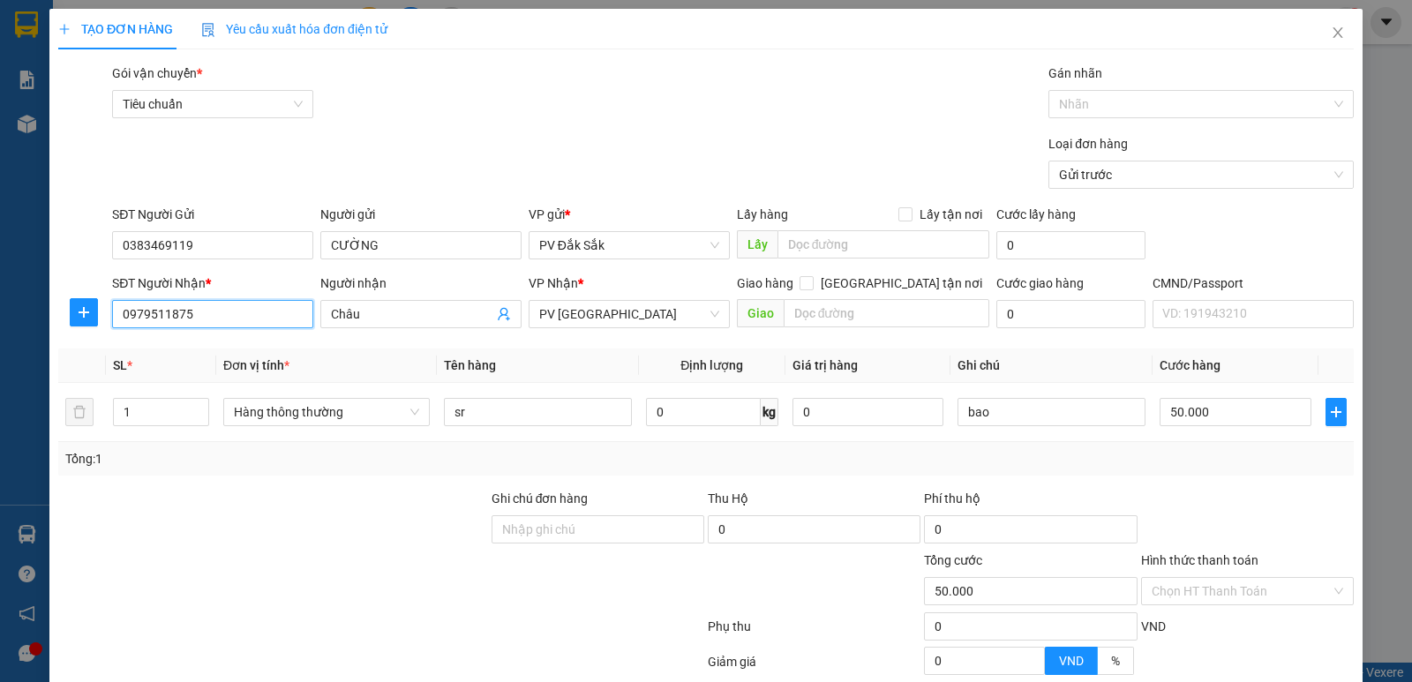
click at [221, 346] on div "Transit Pickup Surcharge Ids Transit Deliver Surcharge Ids Transit Deliver Surc…" at bounding box center [706, 439] width 1296 height 751
click at [630, 325] on span "PV [GEOGRAPHIC_DATA]" at bounding box center [629, 314] width 180 height 26
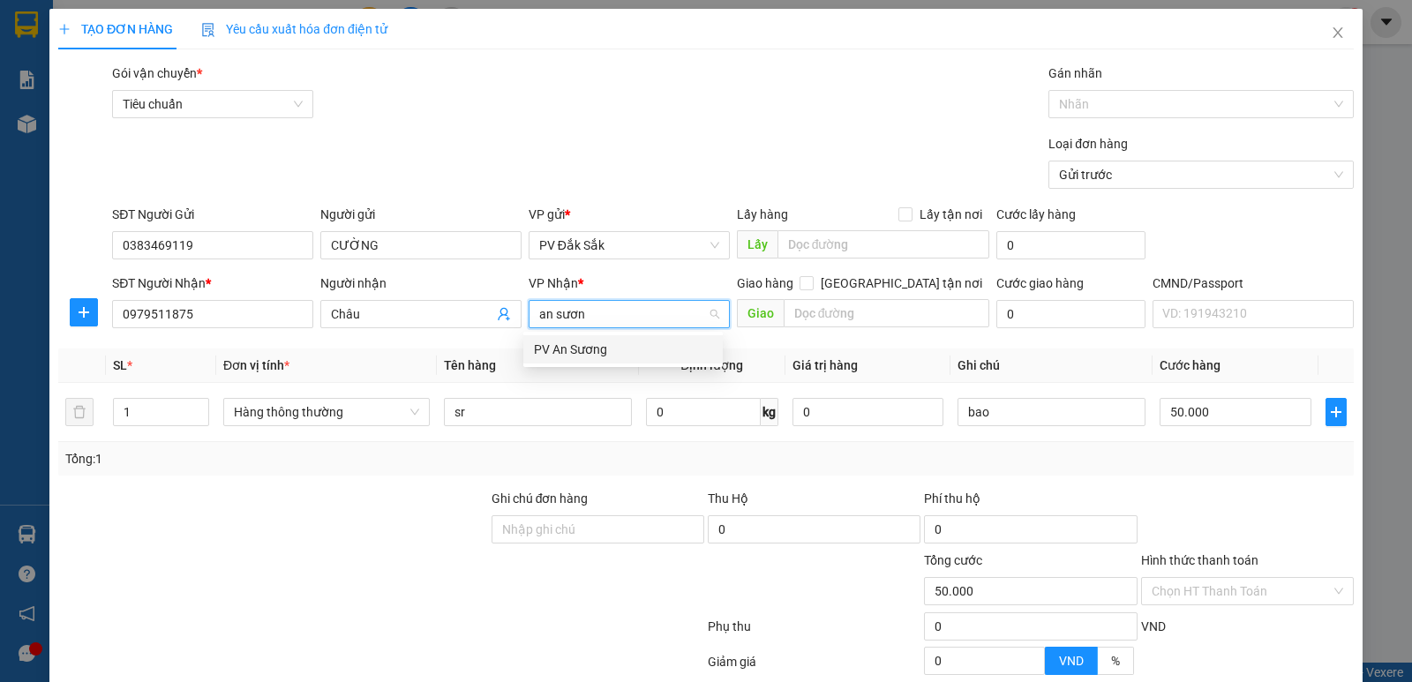
type input "an sương"
click at [585, 345] on div "PV An Sương" at bounding box center [623, 349] width 178 height 19
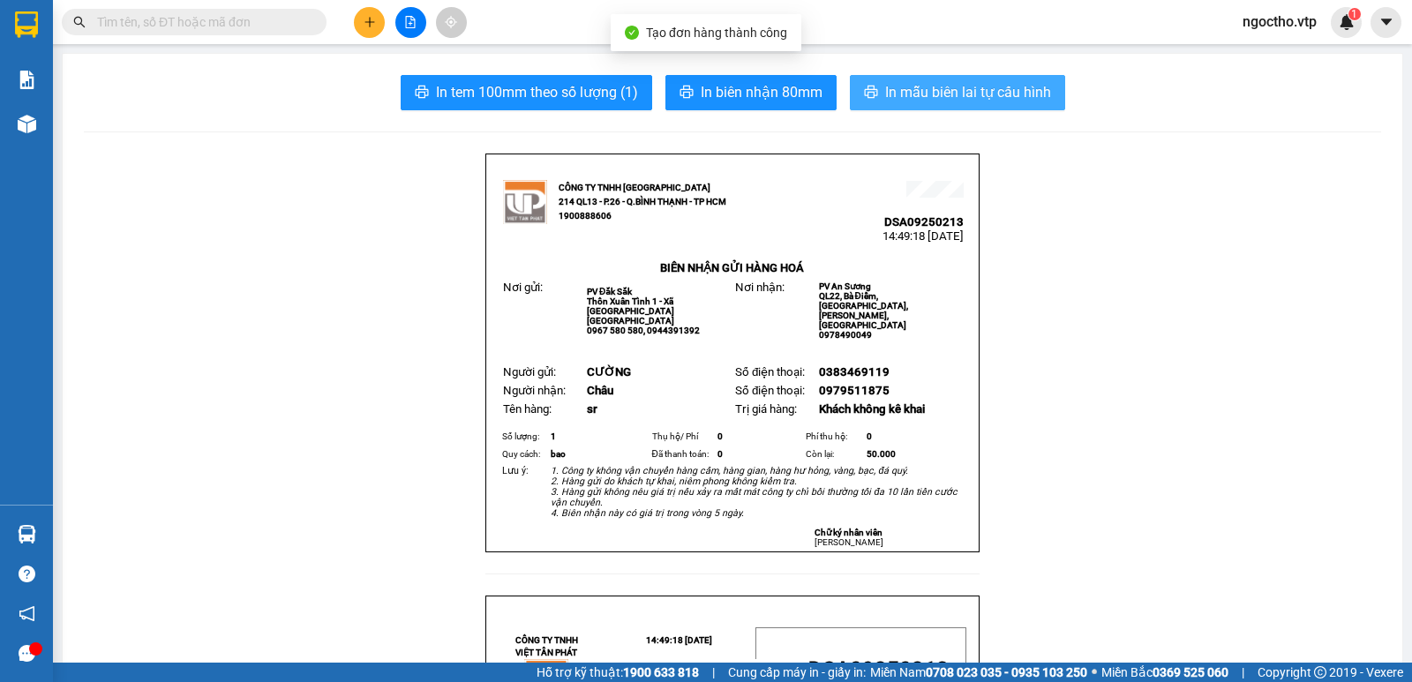
click at [947, 86] on span "In mẫu biên lai tự cấu hình" at bounding box center [968, 92] width 166 height 22
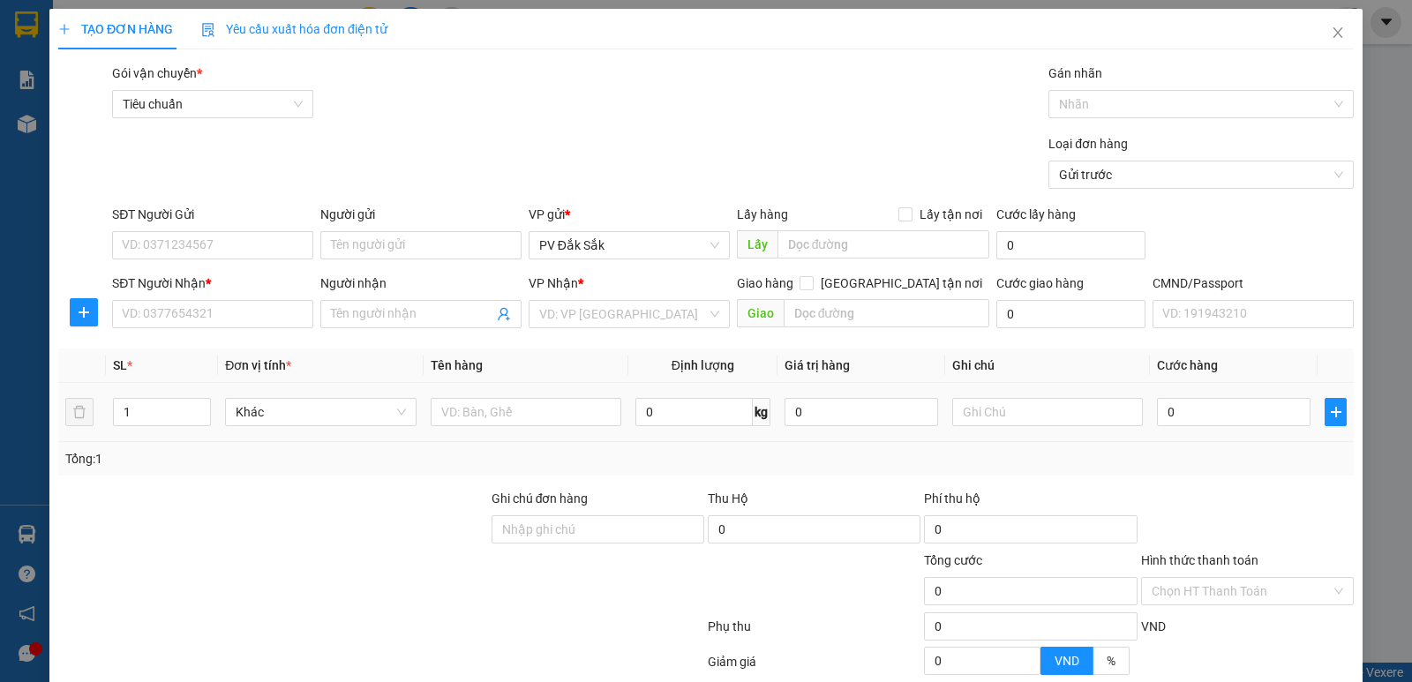
drag, startPoint x: 148, startPoint y: 407, endPoint x: 0, endPoint y: 462, distance: 158.4
click at [0, 458] on div "TẠO ĐƠN HÀNG Yêu cầu xuất hóa đơn điện tử Transit Pickup Surcharge Ids Transit …" at bounding box center [706, 341] width 1412 height 682
type input "3"
click at [463, 417] on input "text" at bounding box center [526, 412] width 191 height 28
type input "gao+sr"
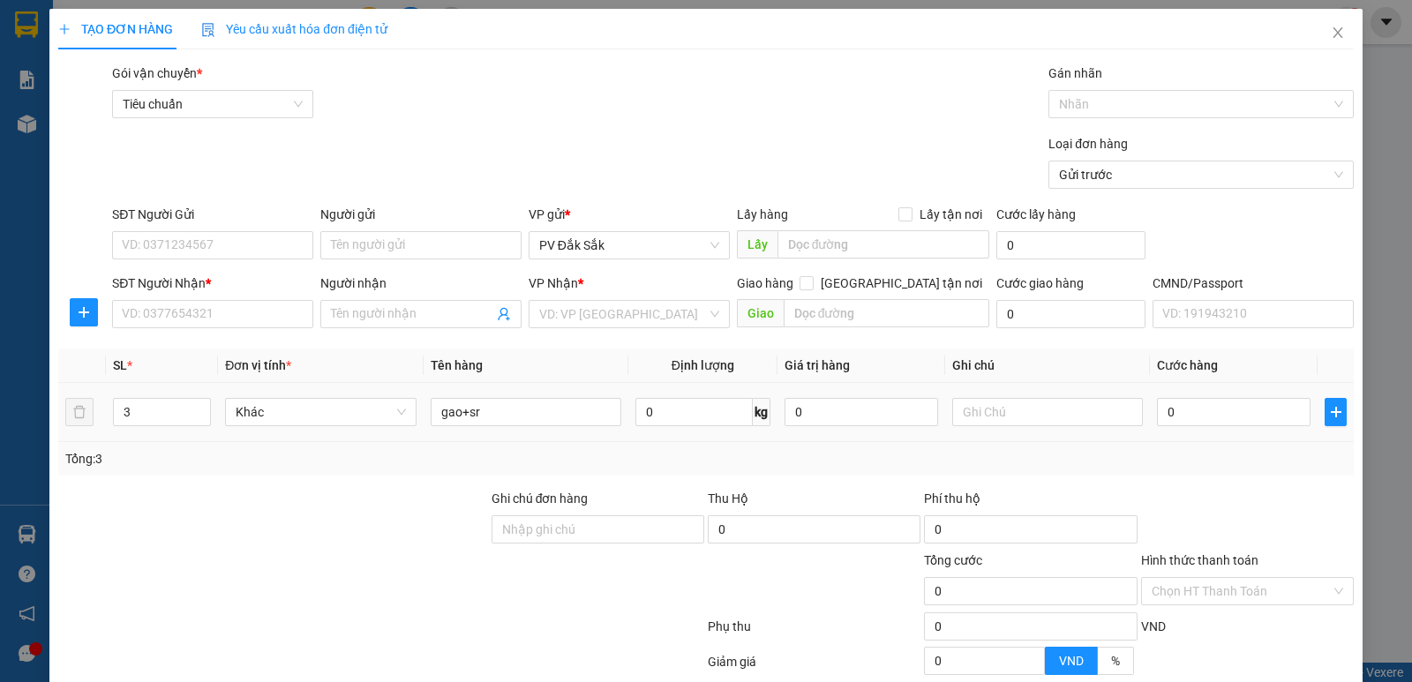
click at [986, 386] on td at bounding box center [1047, 412] width 205 height 59
click at [991, 402] on input "text" at bounding box center [1047, 412] width 191 height 28
type input "t"
type input "2t+boc"
click at [1184, 410] on input "0" at bounding box center [1234, 412] width 154 height 28
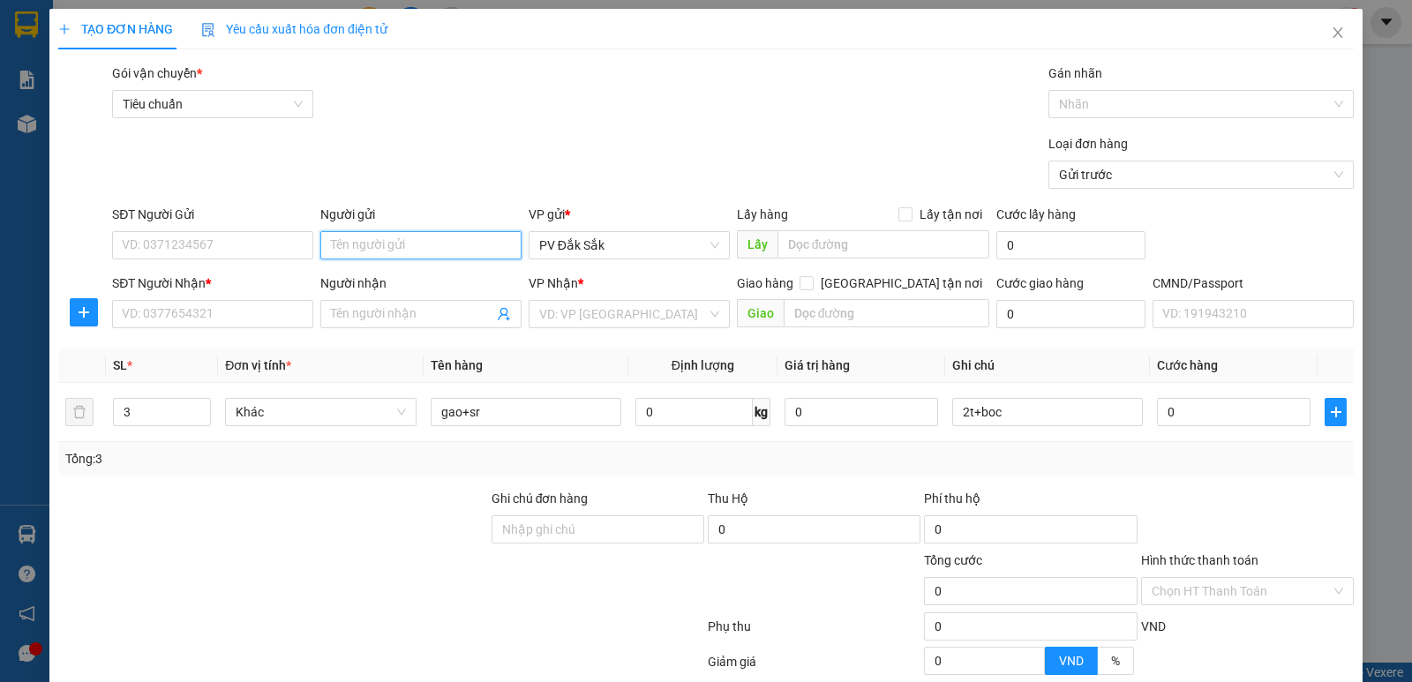
click at [365, 249] on input "Người gửi" at bounding box center [420, 245] width 201 height 28
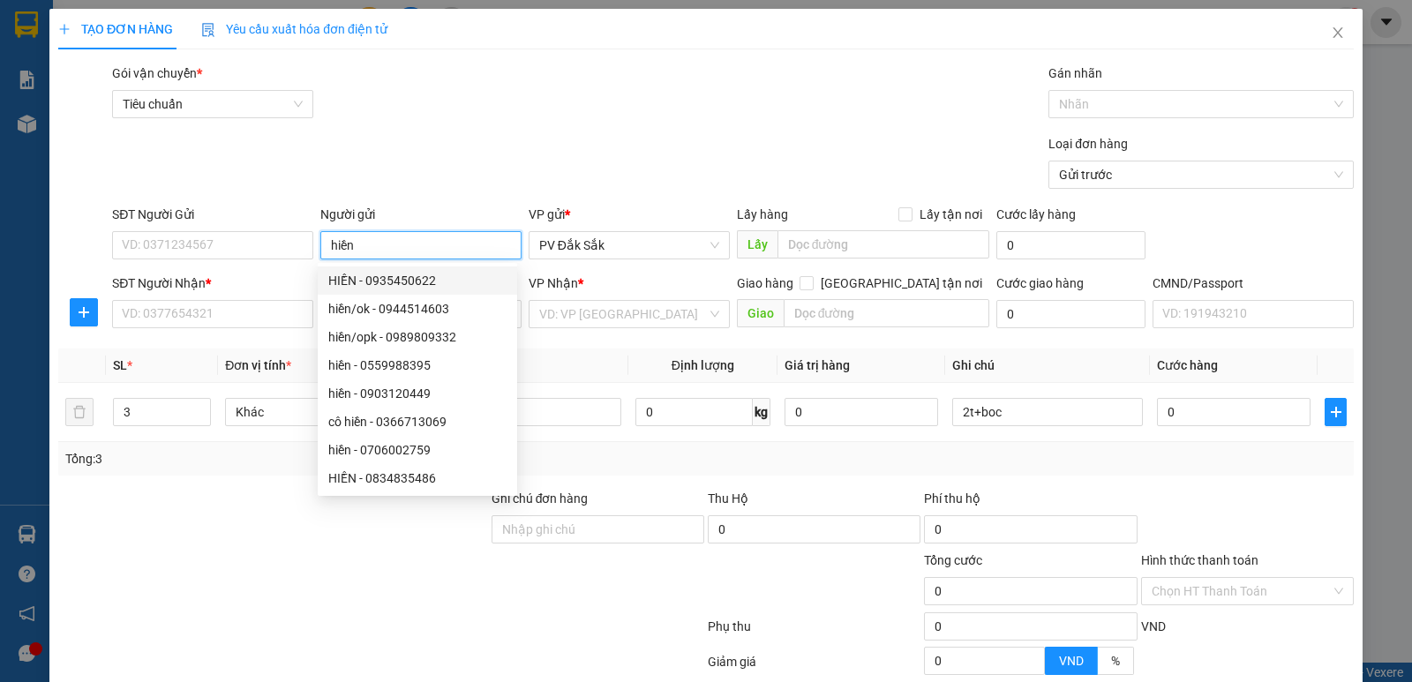
click at [466, 252] on input "hiền" at bounding box center [420, 245] width 201 height 28
type input "hiền"
click at [146, 253] on input "SĐT Người Gửi" at bounding box center [212, 245] width 201 height 28
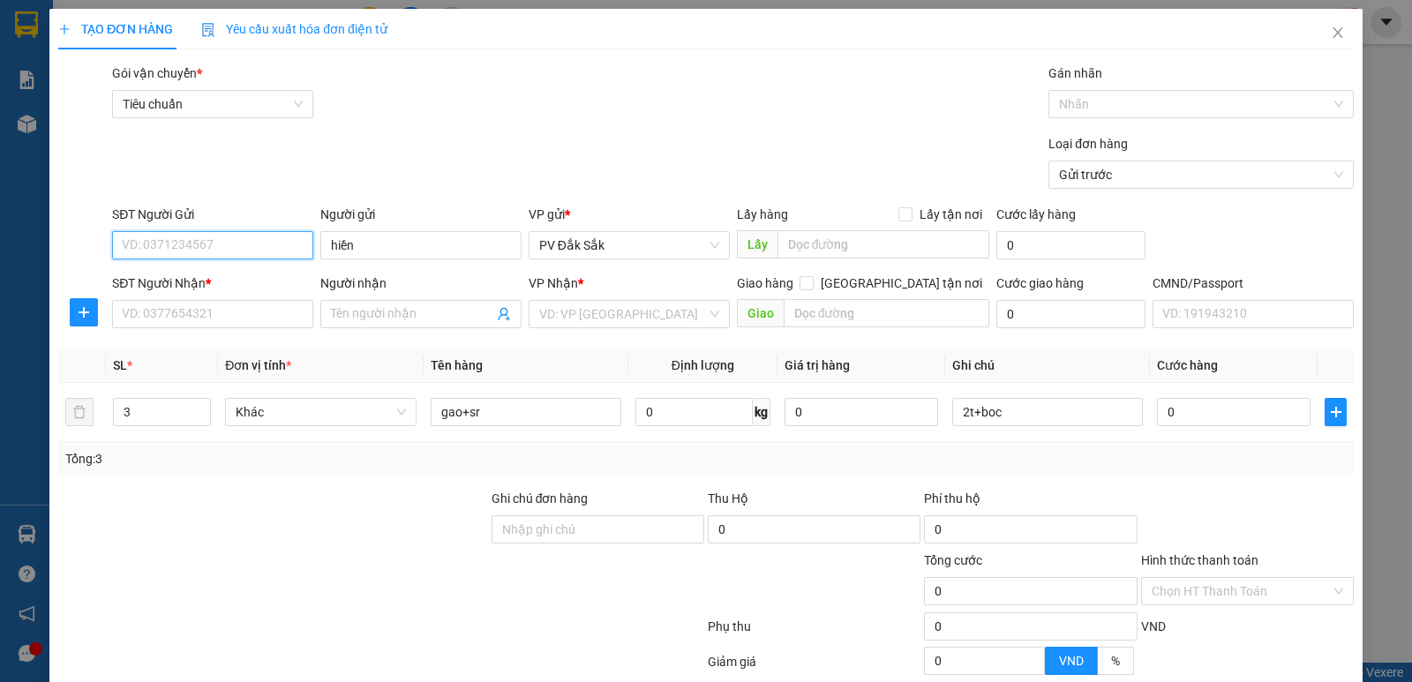
click at [200, 248] on input "SĐT Người Gửi" at bounding box center [212, 245] width 201 height 28
drag, startPoint x: 362, startPoint y: 242, endPoint x: 241, endPoint y: 244, distance: 120.9
click at [364, 242] on input "hiền" at bounding box center [420, 245] width 201 height 28
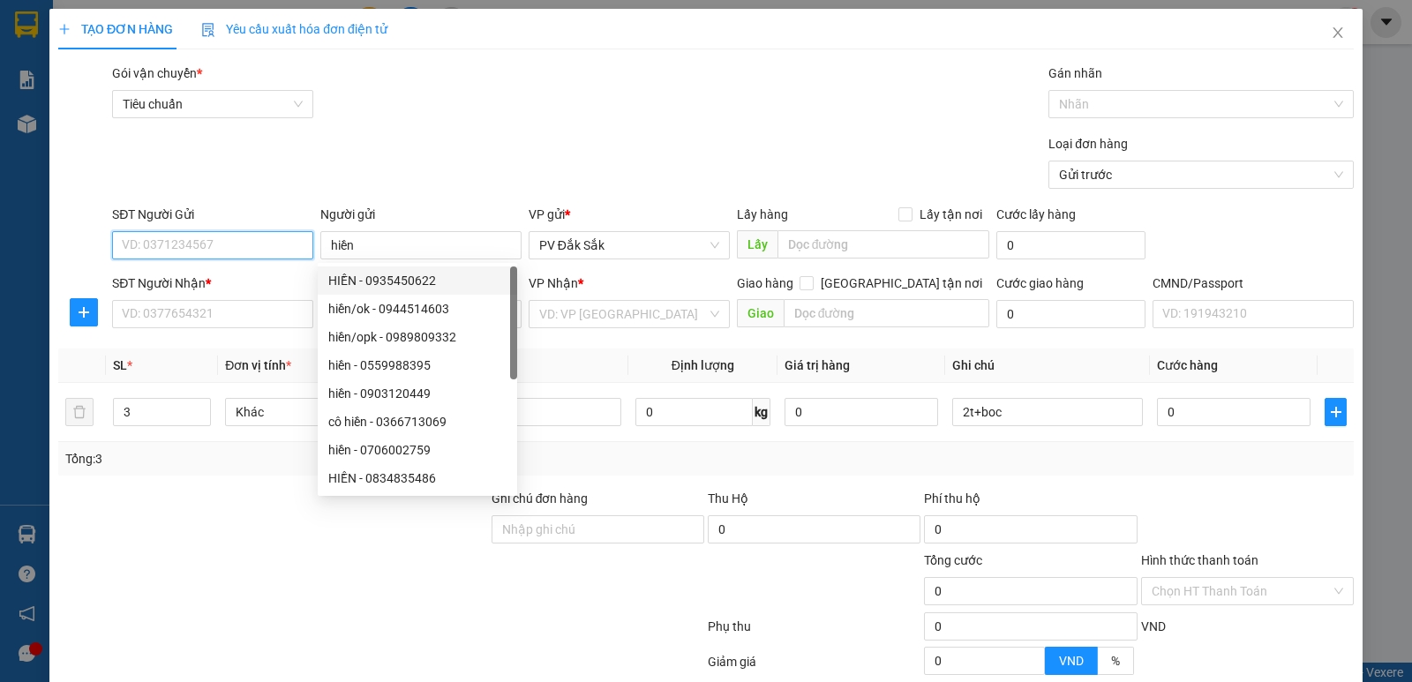
click at [207, 248] on input "SĐT Người Gửi" at bounding box center [212, 245] width 201 height 28
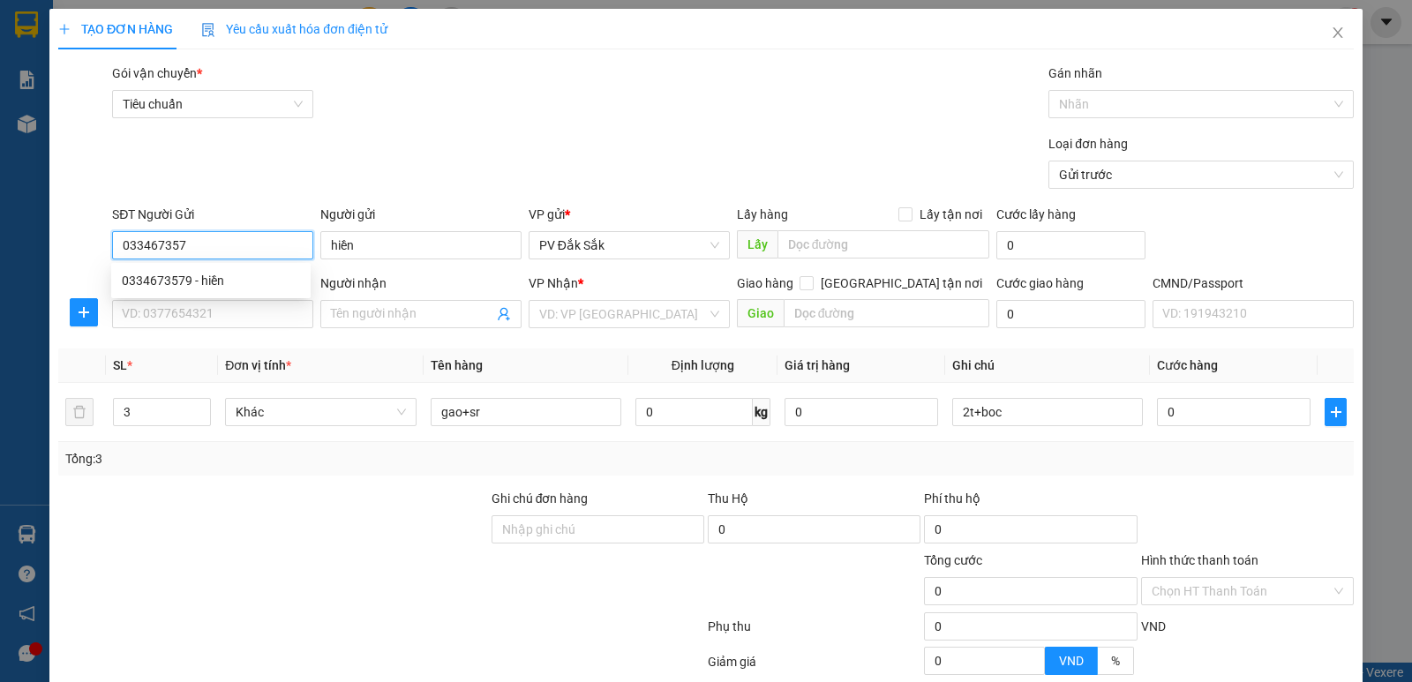
type input "0334673579"
drag, startPoint x: 161, startPoint y: 287, endPoint x: 166, endPoint y: 316, distance: 29.6
click at [161, 286] on div "0334673579 - hiền" at bounding box center [211, 280] width 178 height 19
type input "0342174467"
type input "LIÊN"
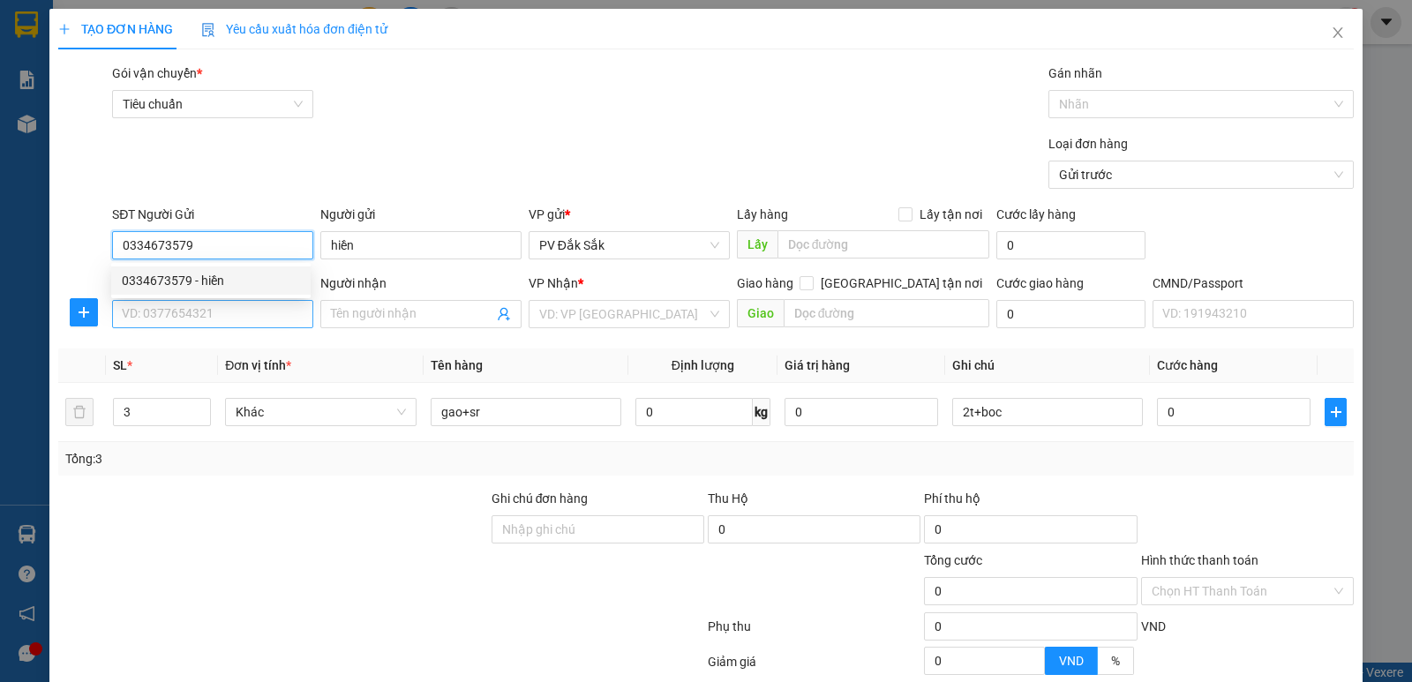
type input "N4 GÒ ĐẬU"
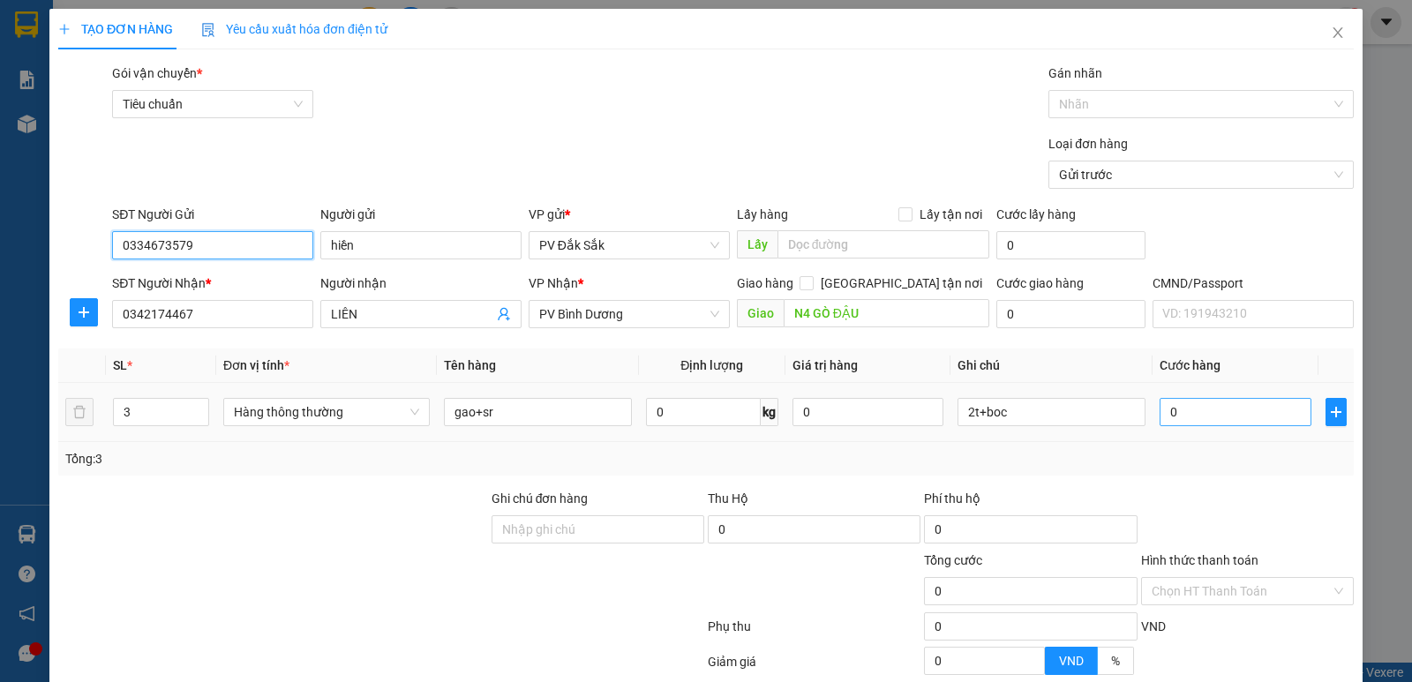
type input "0334673579"
click at [1199, 419] on input "0" at bounding box center [1235, 412] width 151 height 28
type input "1"
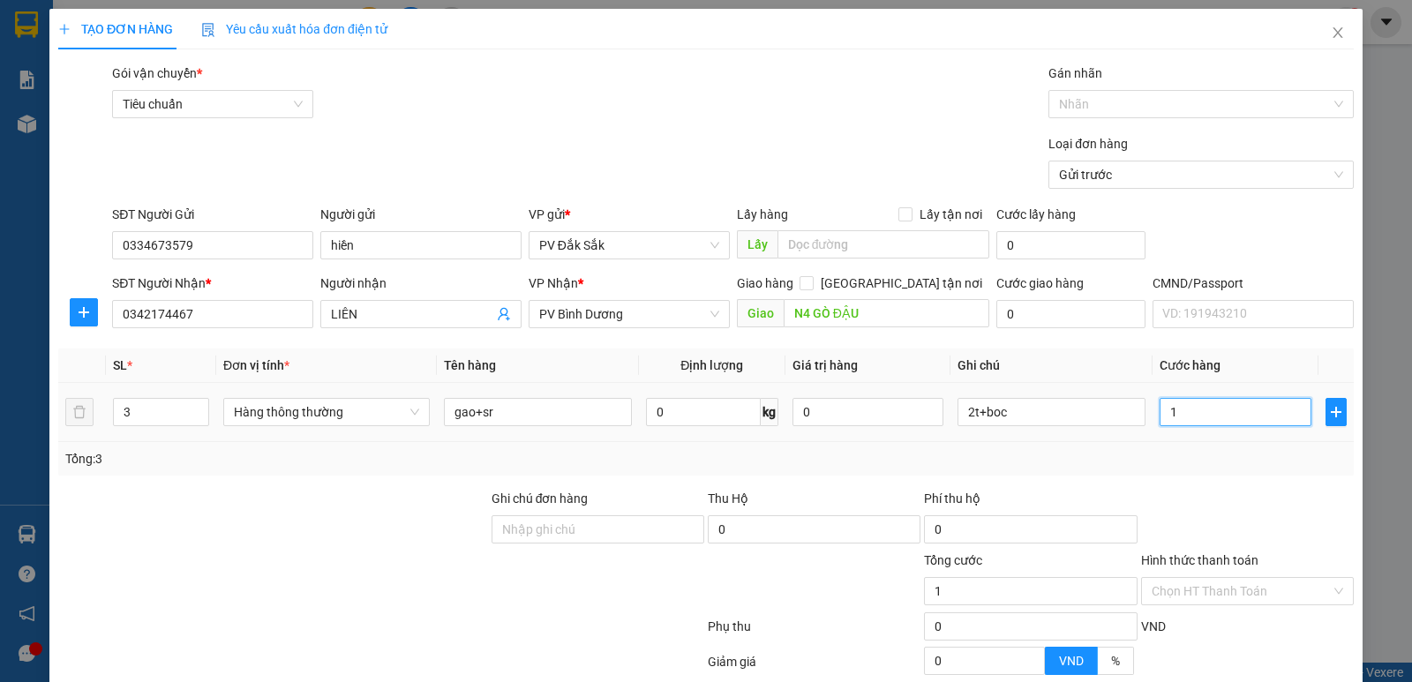
type input "16"
type input "160"
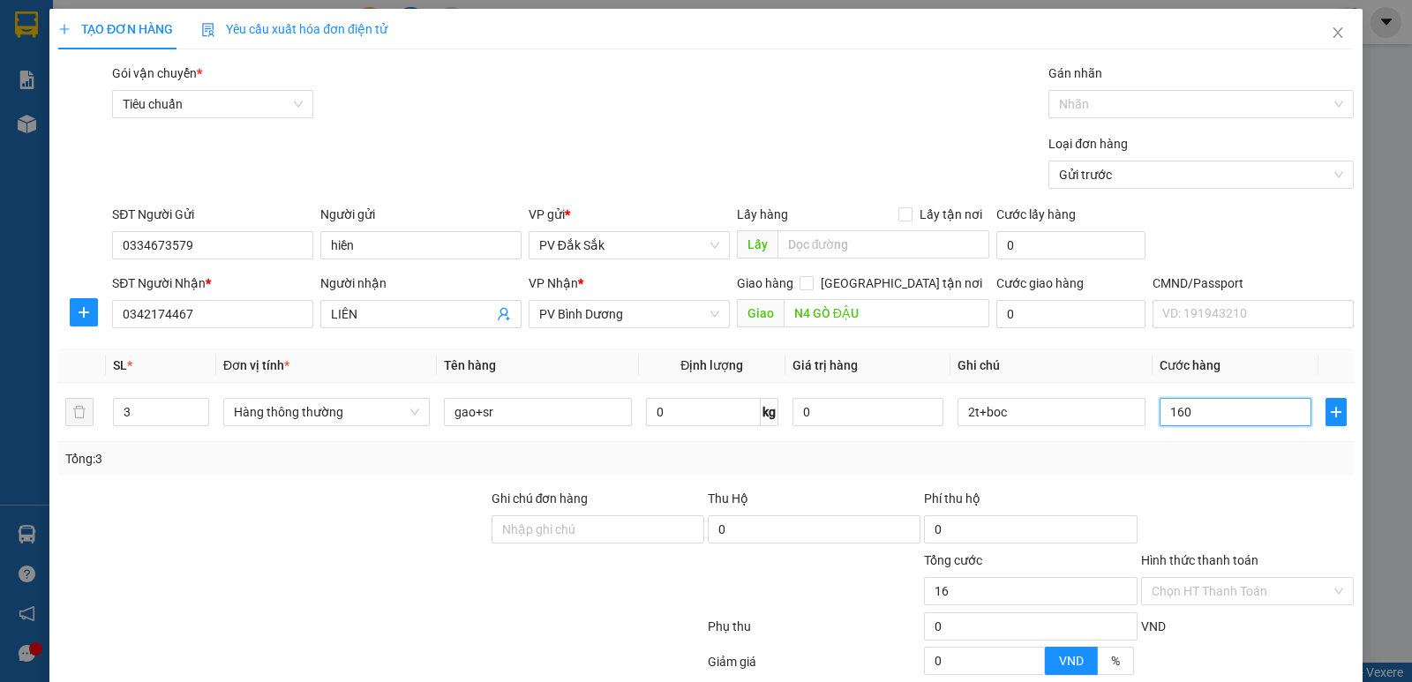
type input "160"
type input "1.600"
type input "16.000"
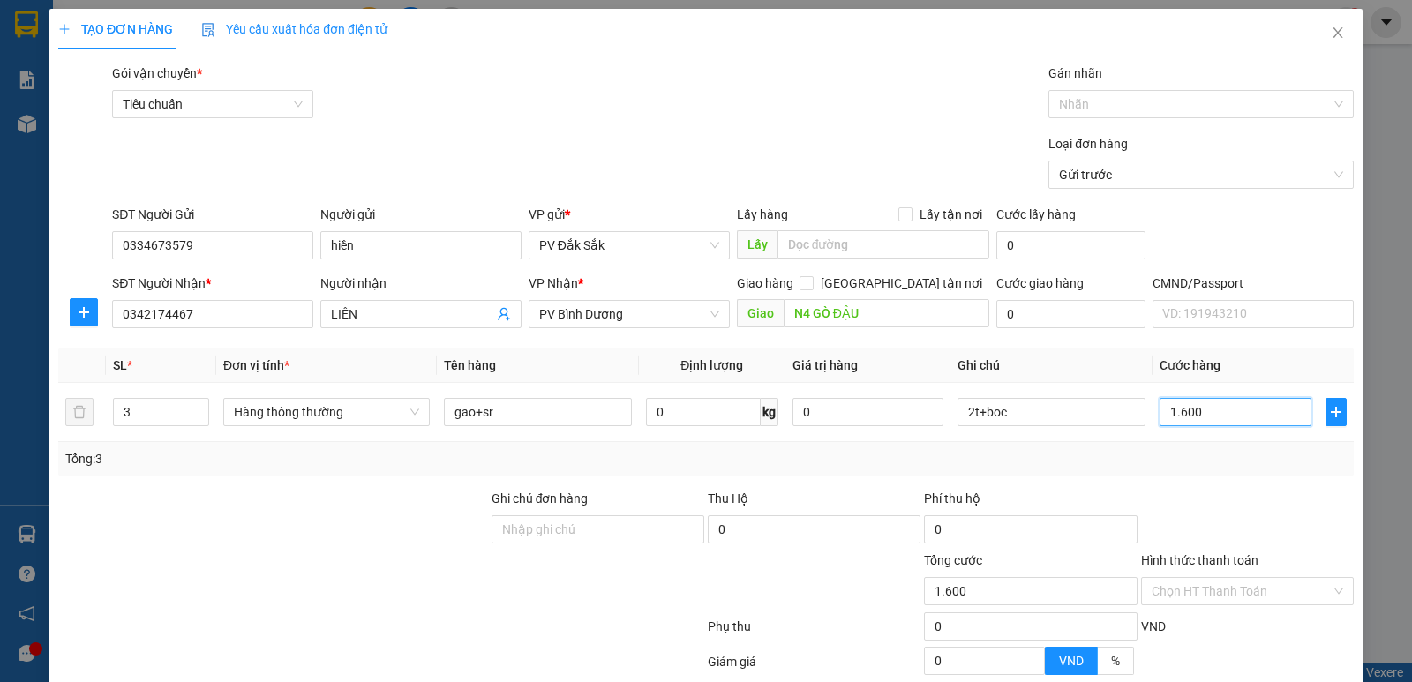
type input "16.000"
type input "160.000"
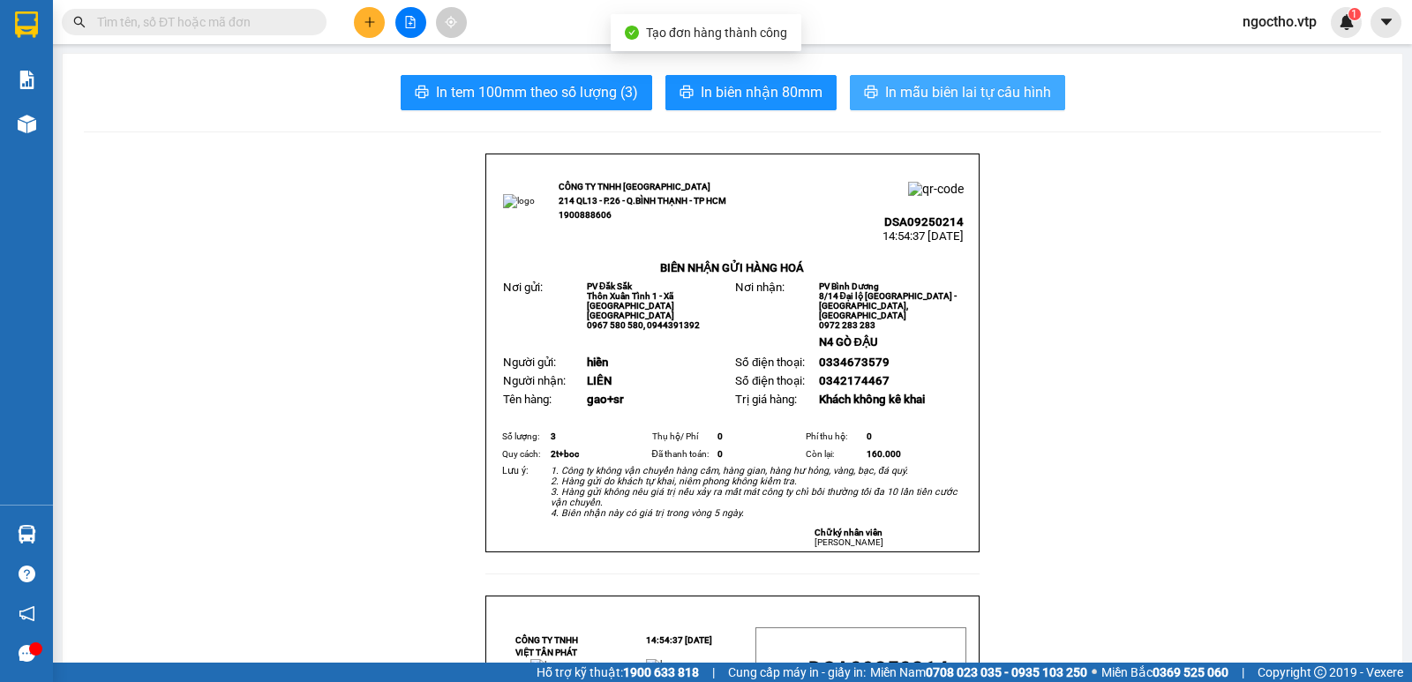
click at [992, 89] on span "In mẫu biên lai tự cấu hình" at bounding box center [968, 92] width 166 height 22
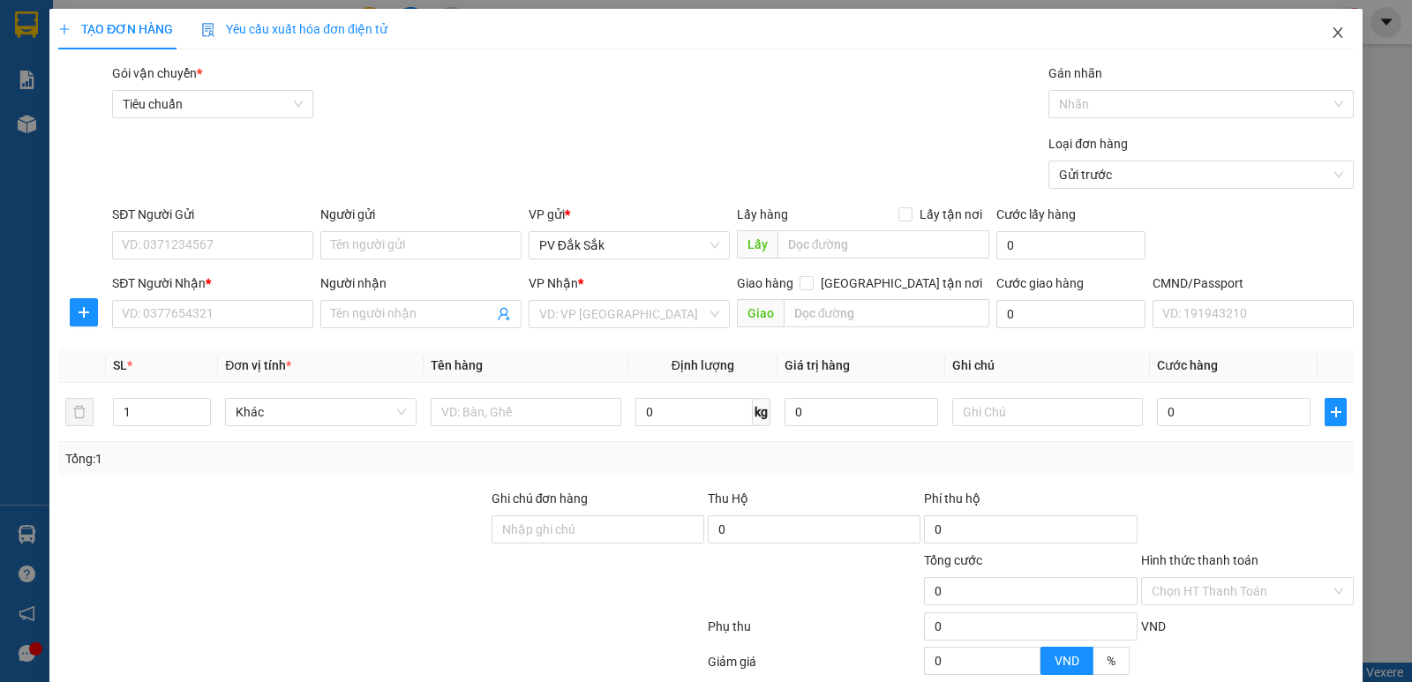
click at [1331, 31] on icon "close" at bounding box center [1338, 33] width 14 height 14
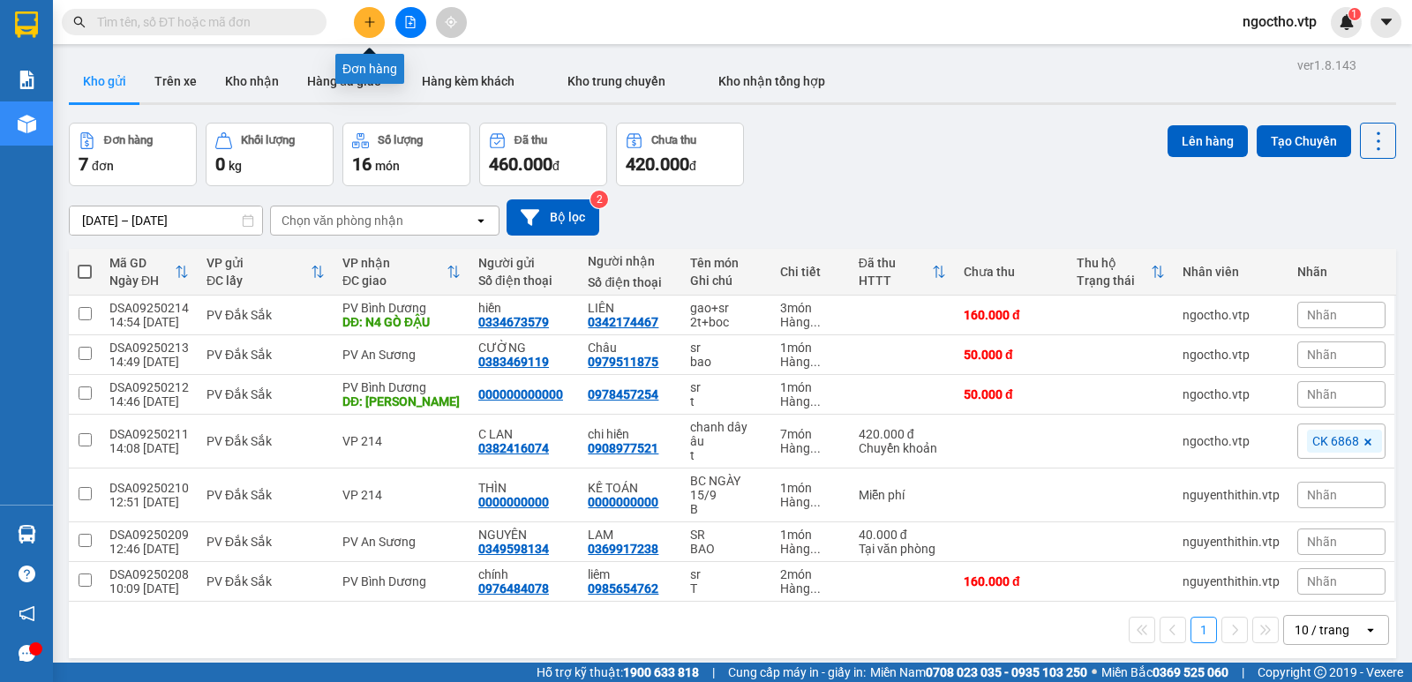
click at [367, 24] on icon "plus" at bounding box center [370, 22] width 12 height 12
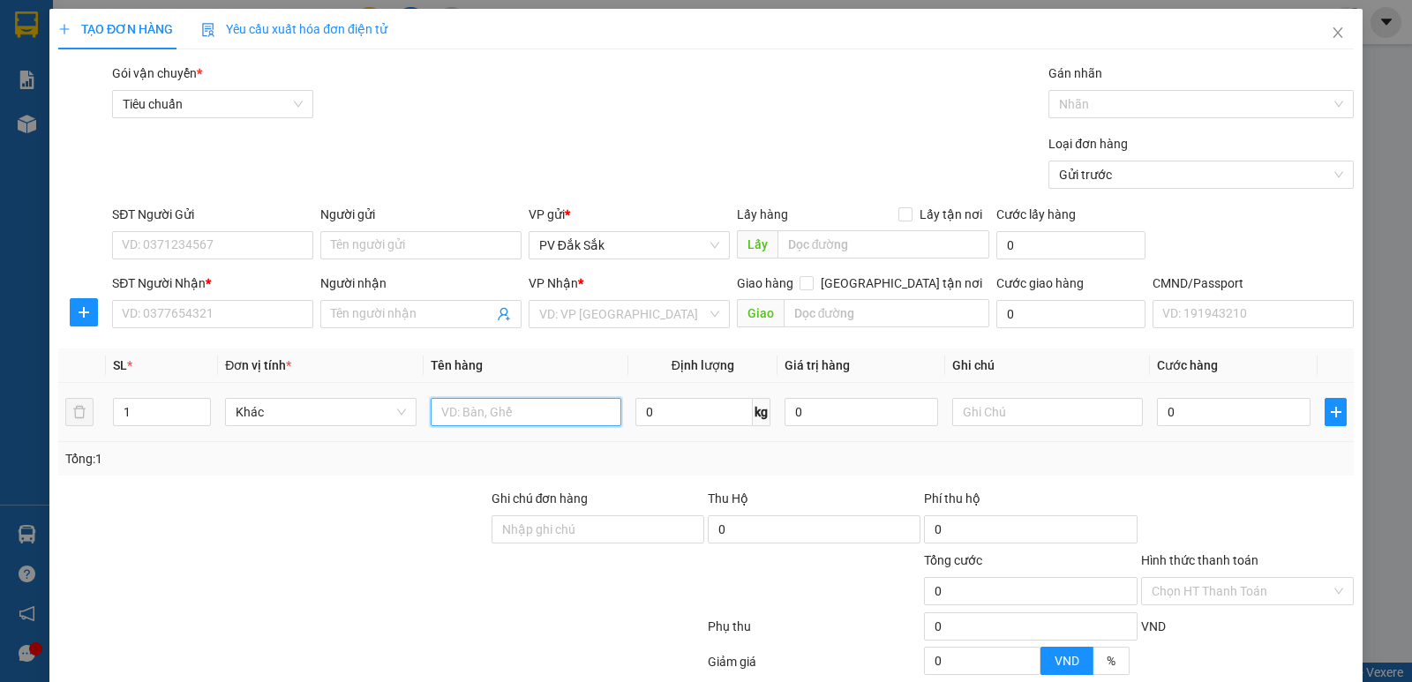
click at [485, 398] on input "text" at bounding box center [526, 412] width 191 height 28
type input "d"
type input "sr"
click at [988, 398] on input "text" at bounding box center [1047, 412] width 191 height 28
type input "t"
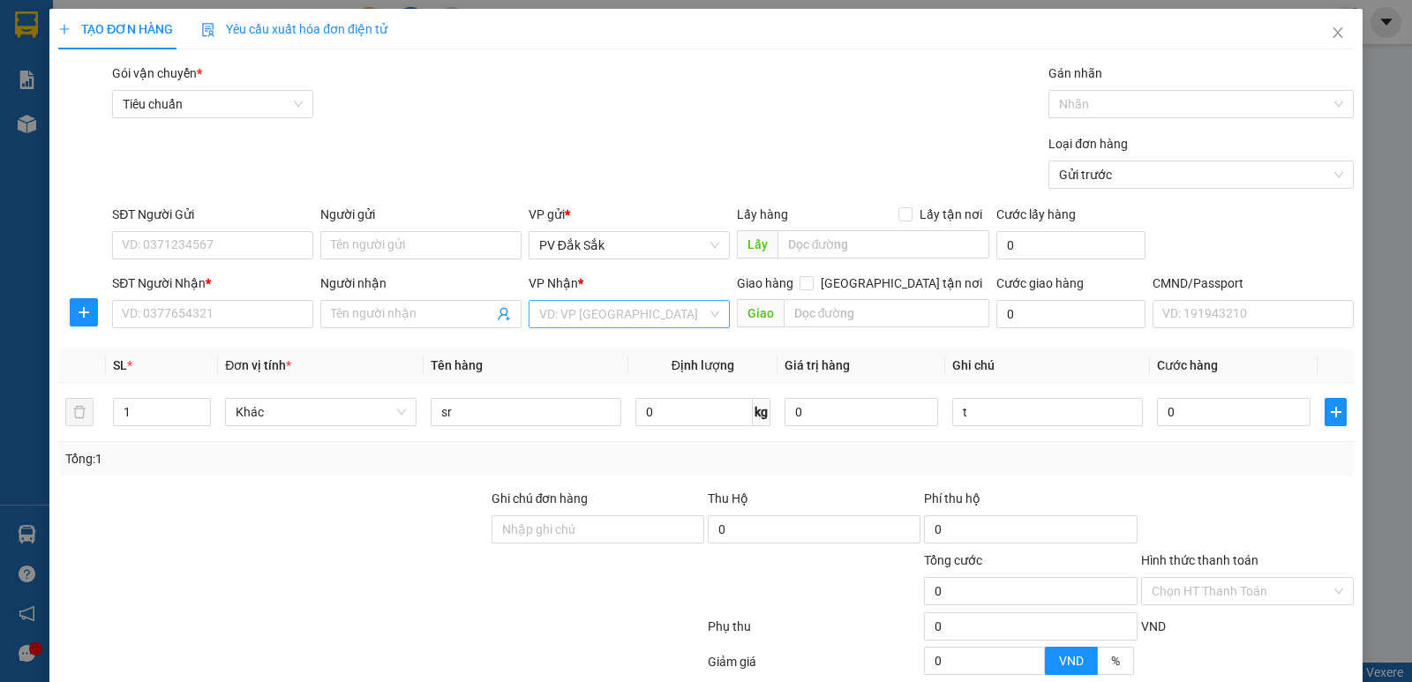
click at [560, 301] on input "search" at bounding box center [623, 314] width 168 height 26
type input "bd"
click at [582, 180] on div "PV Bình Dương" at bounding box center [623, 182] width 178 height 19
click at [803, 299] on input "text" at bounding box center [887, 313] width 207 height 28
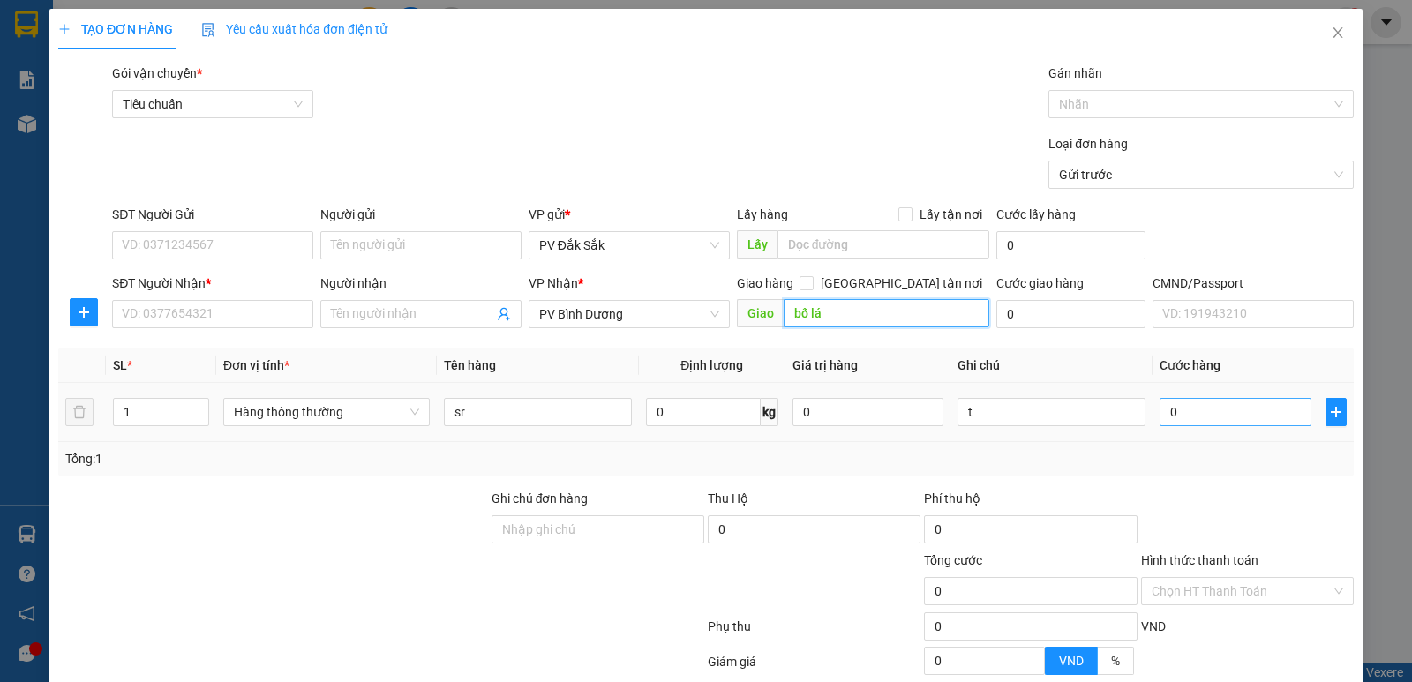
type input "bố lá"
click at [1173, 398] on input "0" at bounding box center [1235, 412] width 151 height 28
type input "5"
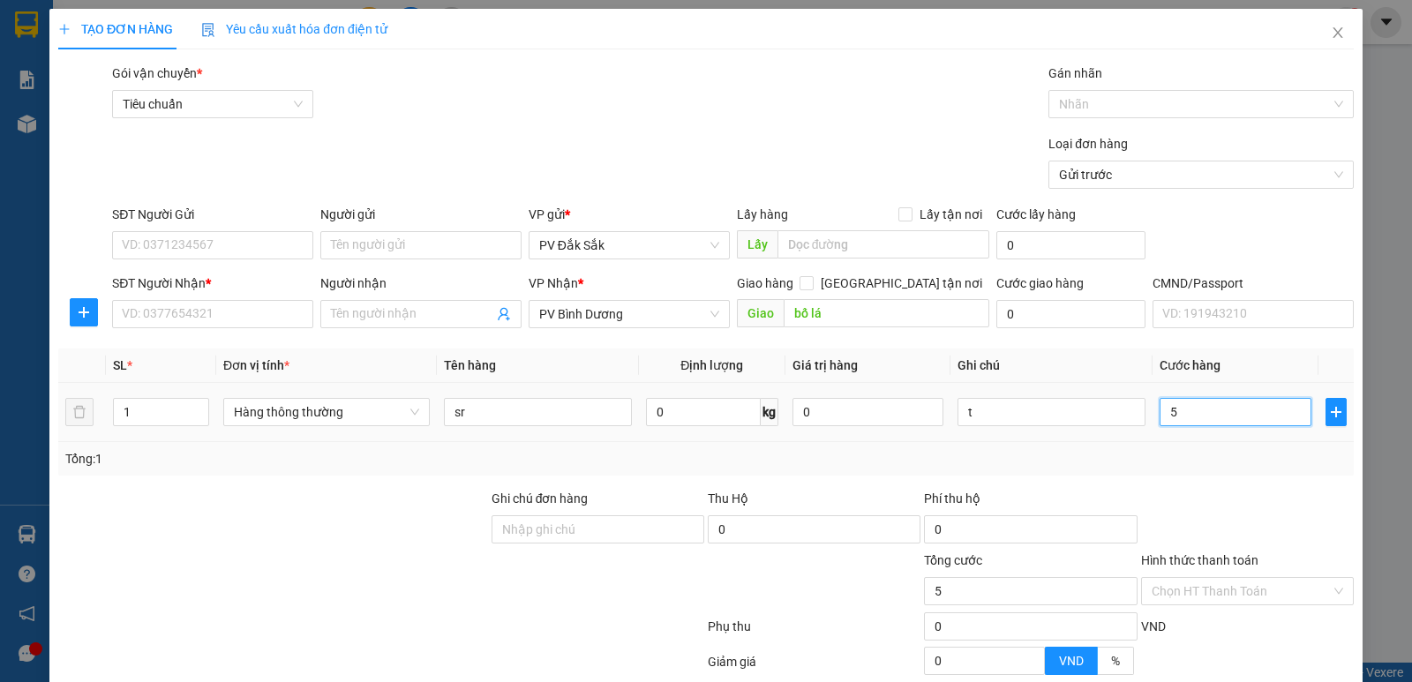
type input "50"
type input "500"
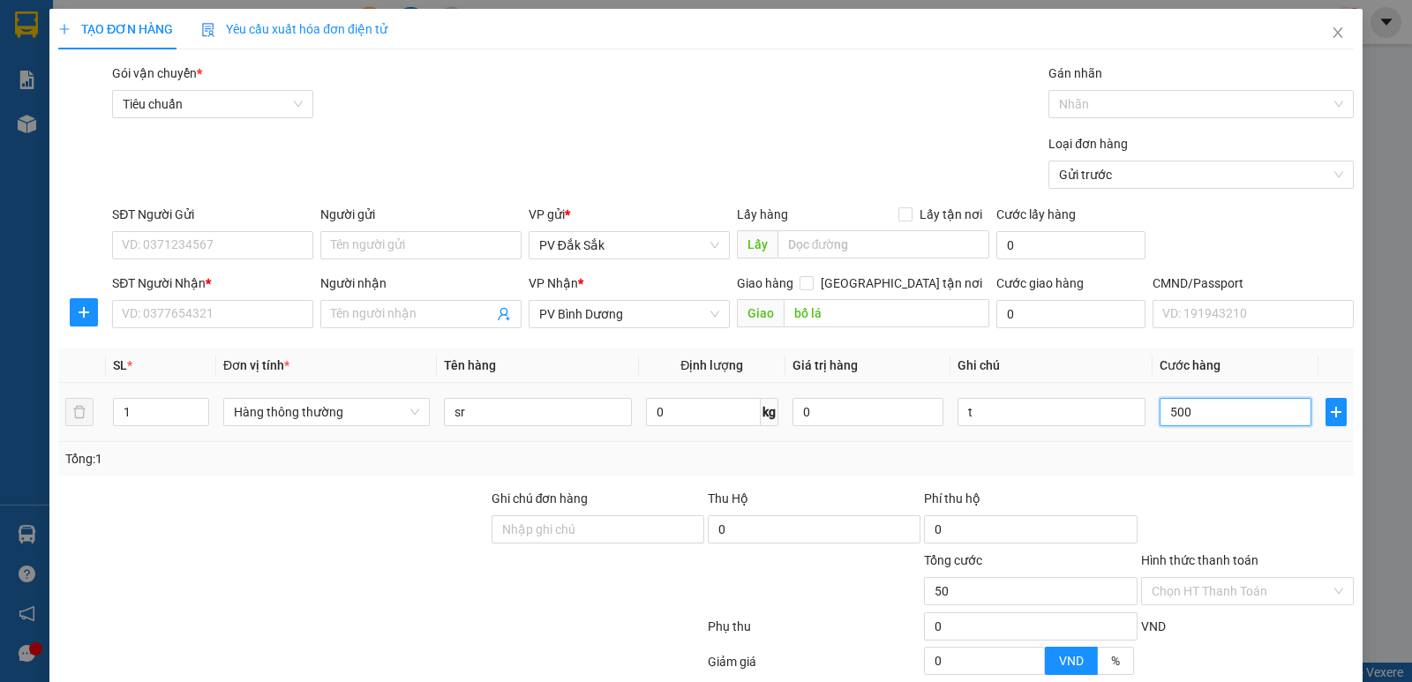
type input "500"
type input "5.000"
type input "50.000"
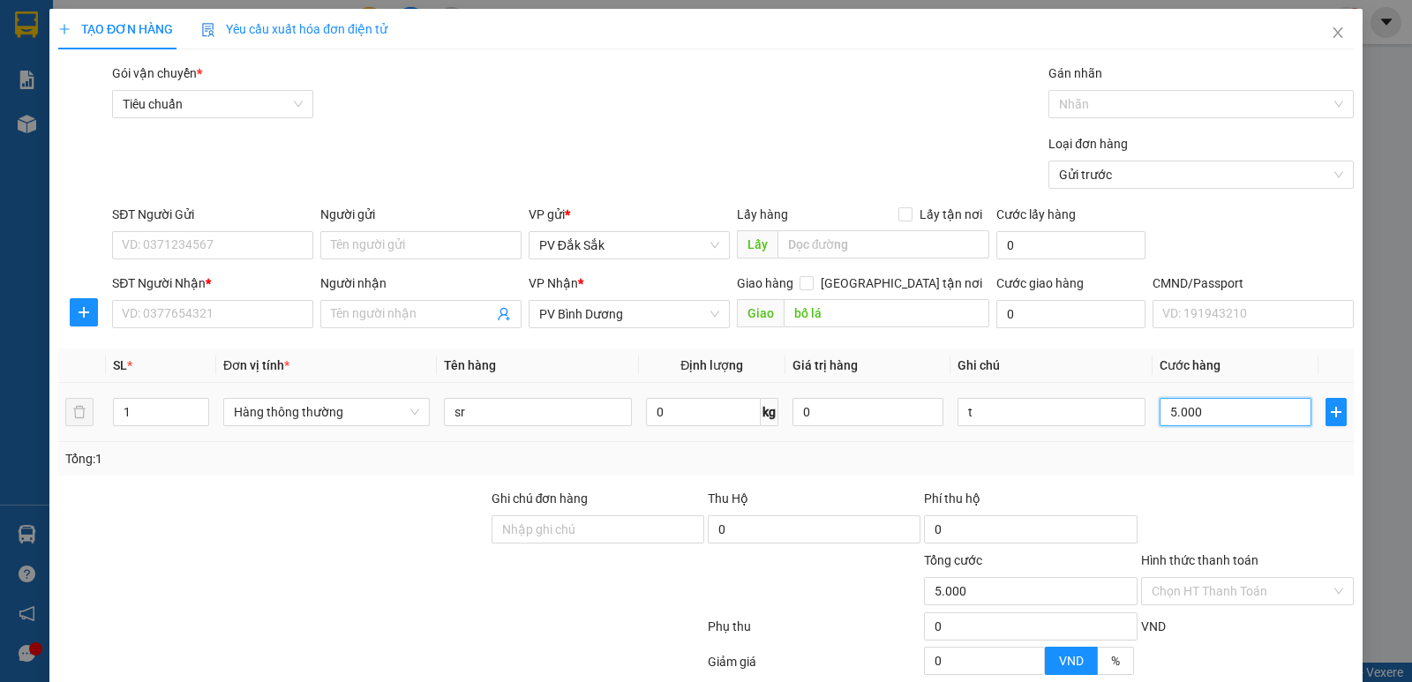
type input "50.000"
click at [172, 300] on input "SĐT Người Nhận *" at bounding box center [212, 314] width 201 height 28
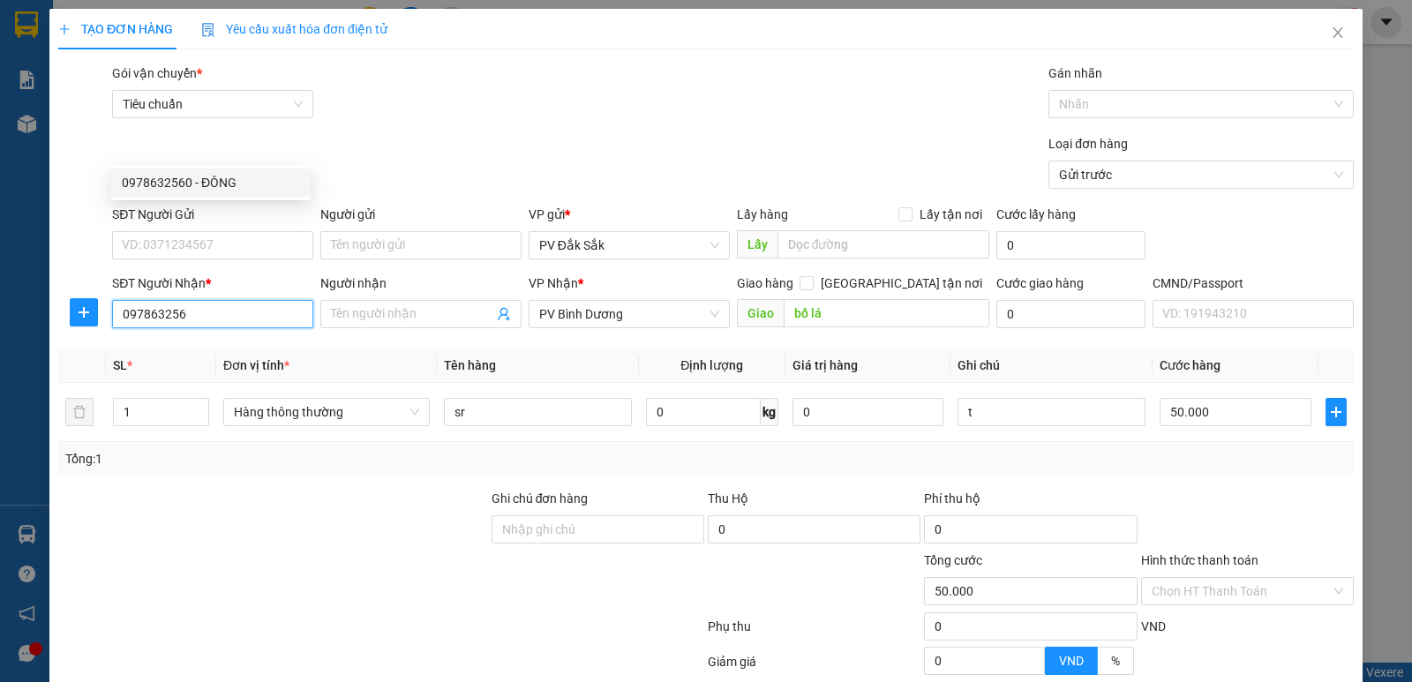
type input "0978632560"
click at [224, 177] on div "0978632560 - ĐÔNG" at bounding box center [211, 182] width 178 height 19
type input "ĐÔNG"
type input "N3 BỐ LÁ"
type input "0978632560"
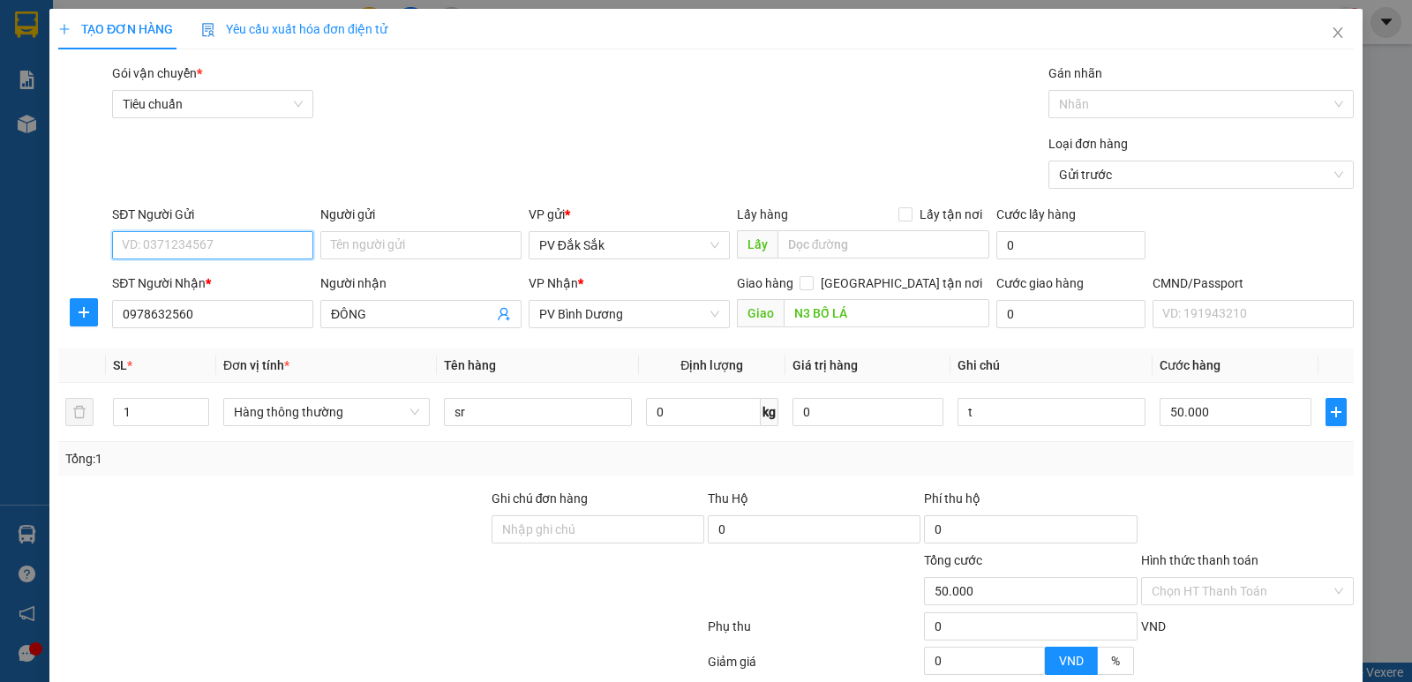
click at [310, 231] on input "SĐT Người Gửi" at bounding box center [212, 245] width 201 height 28
click at [182, 118] on div "0777486588 - NAM" at bounding box center [211, 113] width 178 height 19
drag, startPoint x: 1270, startPoint y: 629, endPoint x: 1314, endPoint y: 606, distance: 49.7
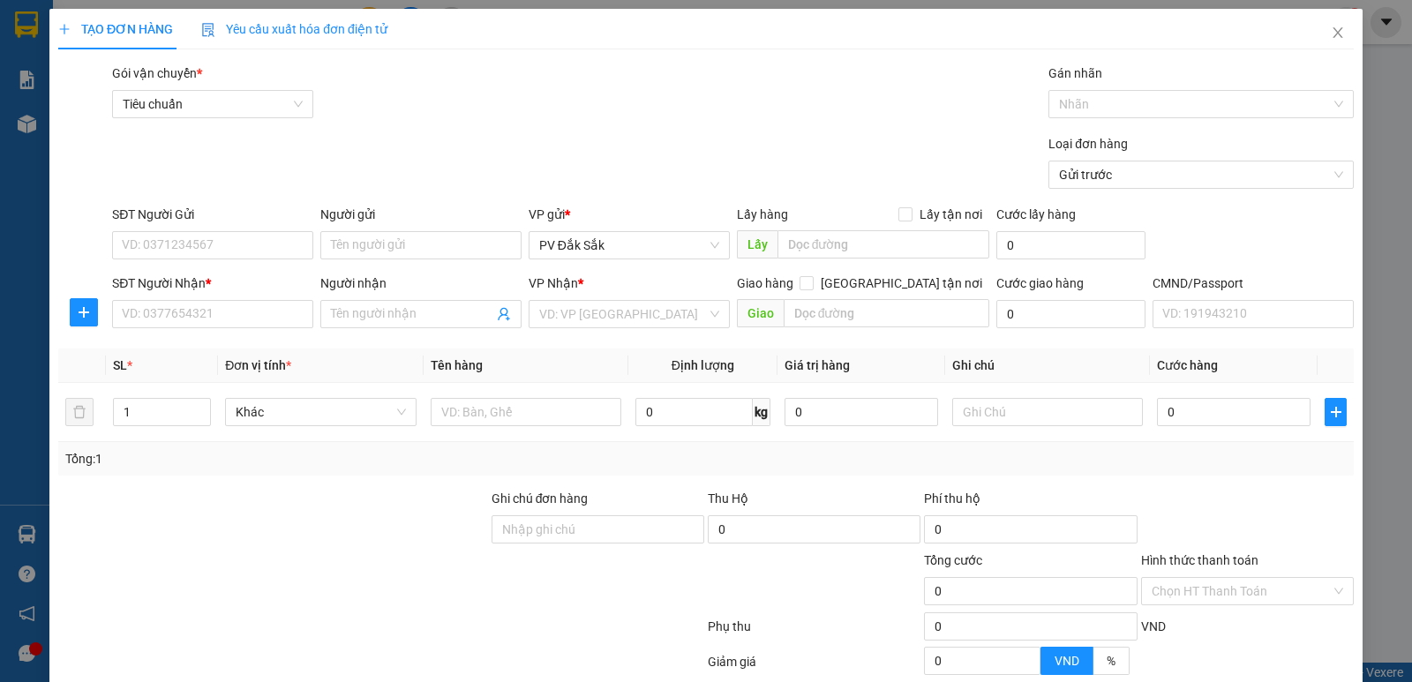
click at [1184, 374] on th "Cước hàng" at bounding box center [1234, 366] width 168 height 34
click at [1333, 33] on icon "close" at bounding box center [1338, 32] width 10 height 11
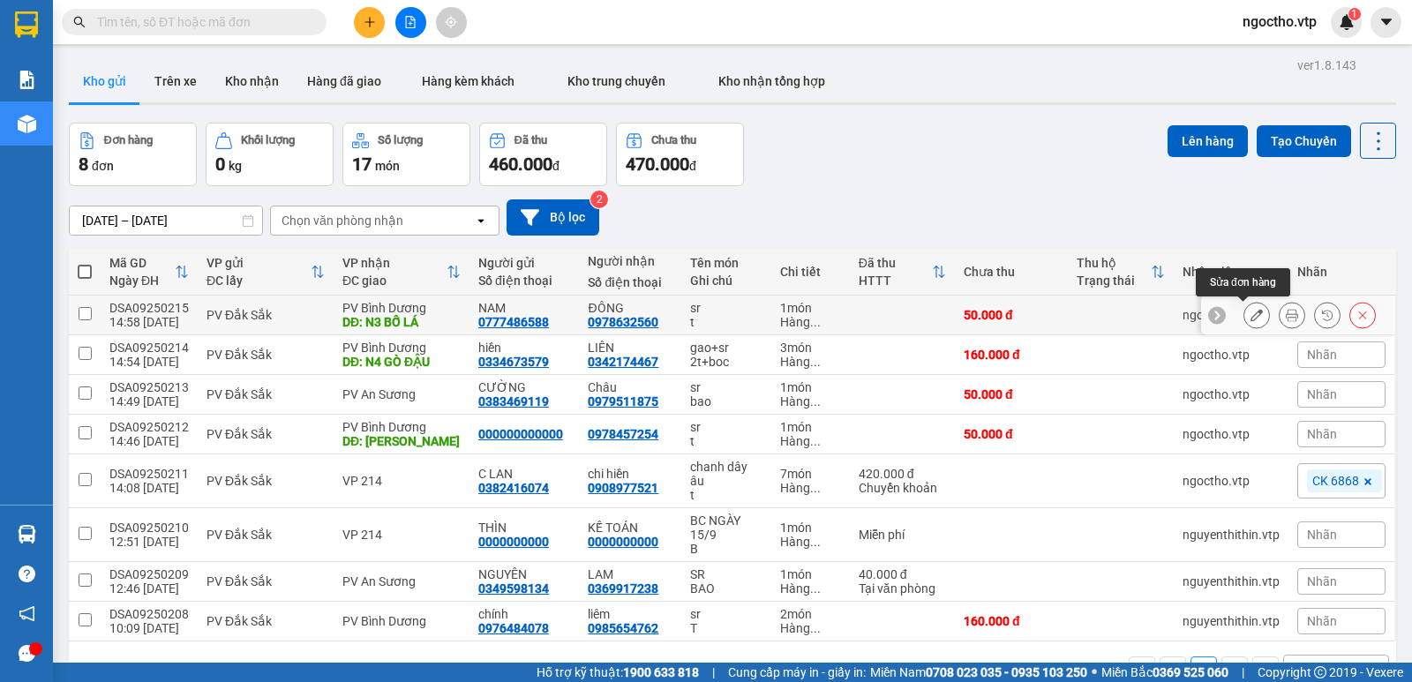
click at [1251, 316] on icon at bounding box center [1257, 315] width 12 height 12
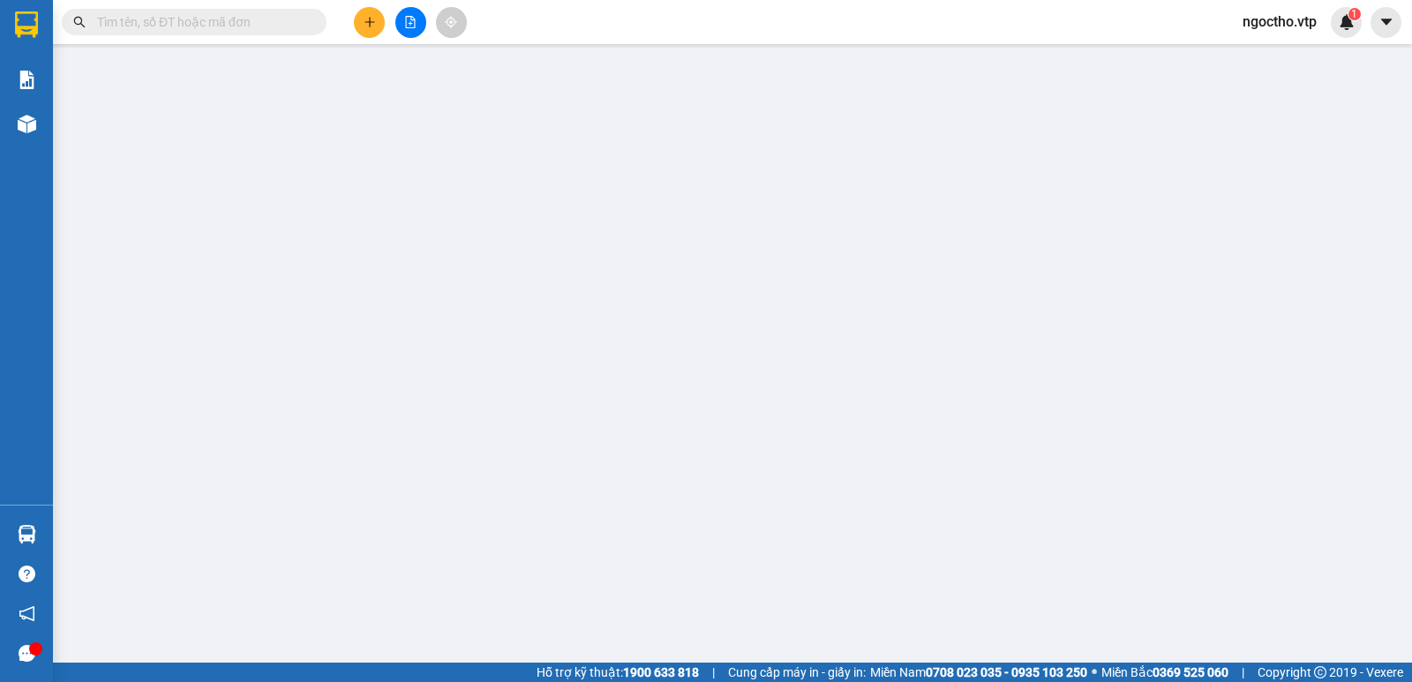
type input "0777486588"
type input "NAM"
type input "0978632560"
type input "ĐÔNG"
type input "N3 BỐ LÁ"
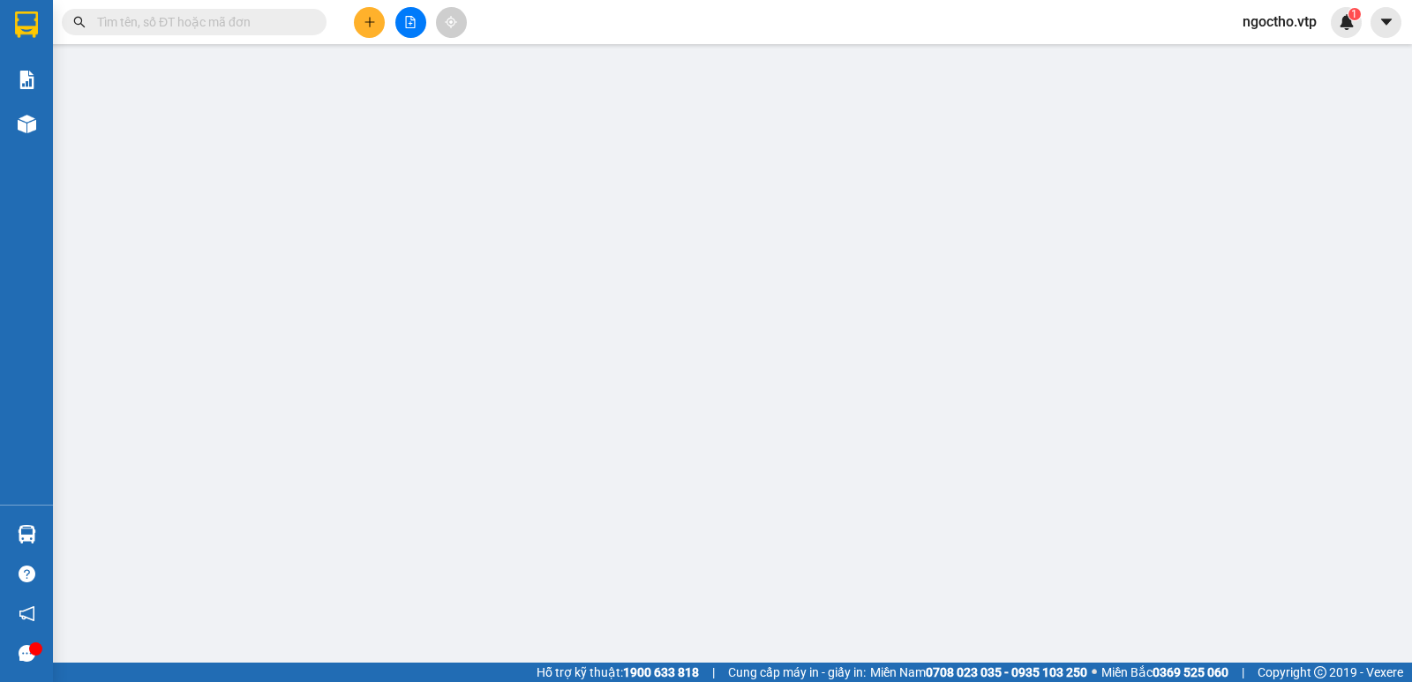
type input "50.000"
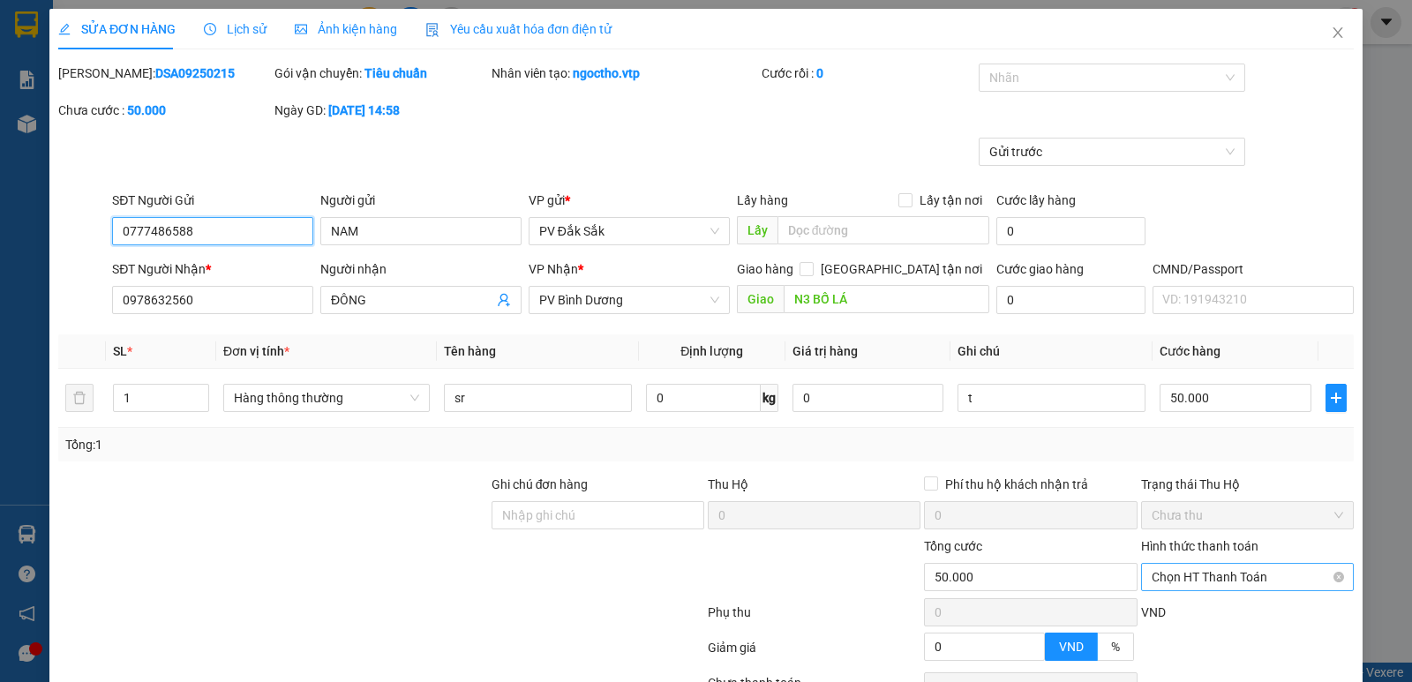
click at [1184, 564] on span "Chọn HT Thanh Toán" at bounding box center [1248, 577] width 192 height 26
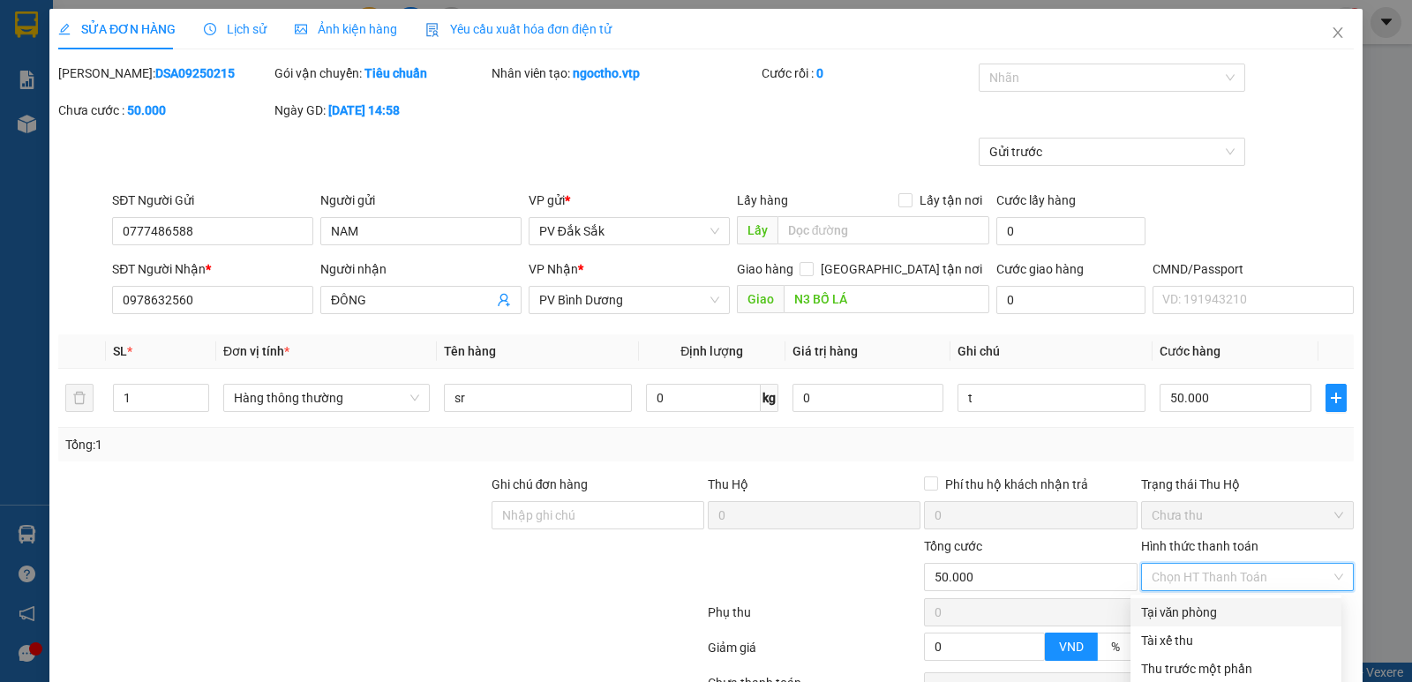
click at [1177, 603] on div "Tại văn phòng" at bounding box center [1236, 612] width 190 height 19
type input "0"
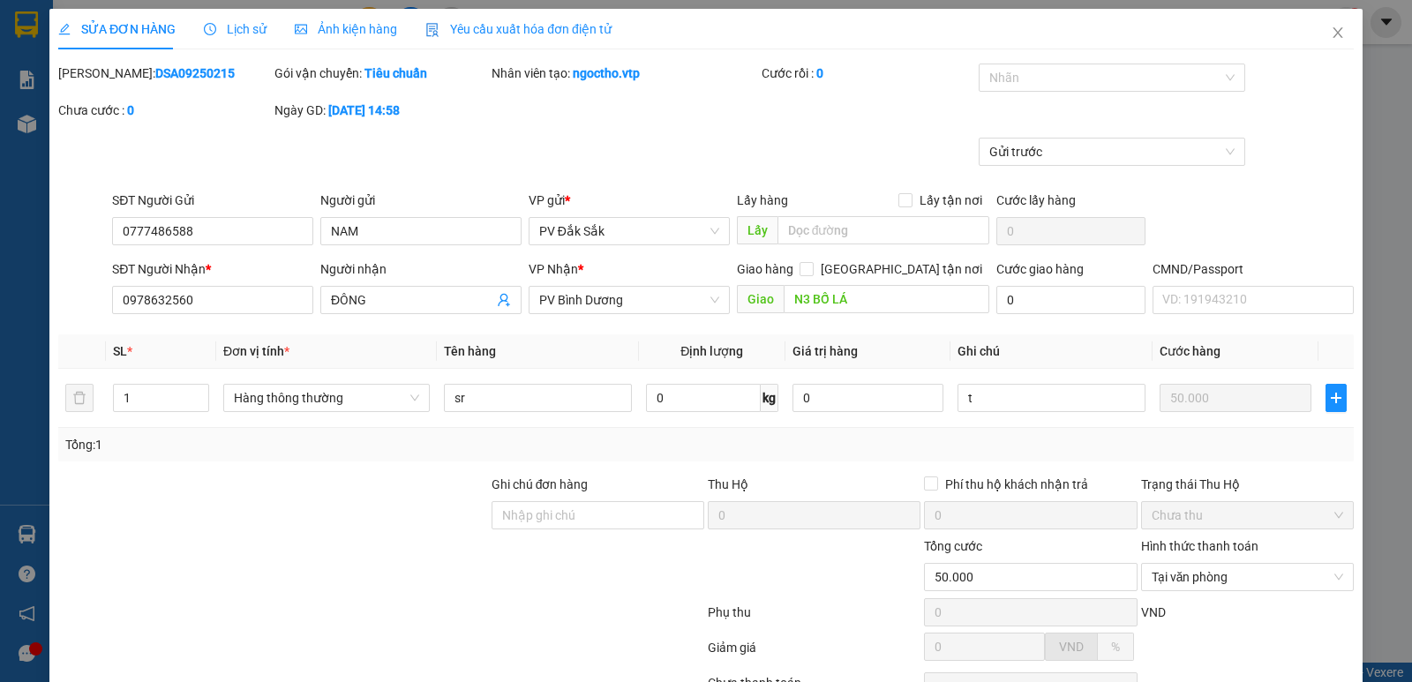
click at [1392, 617] on div "SỬA ĐƠN HÀNG Lịch sử Ảnh kiện hàng Yêu cầu xuất hóa đơn điện tử Total Paid Fee …" at bounding box center [706, 341] width 1412 height 682
drag, startPoint x: 1266, startPoint y: 634, endPoint x: 1238, endPoint y: 604, distance: 41.2
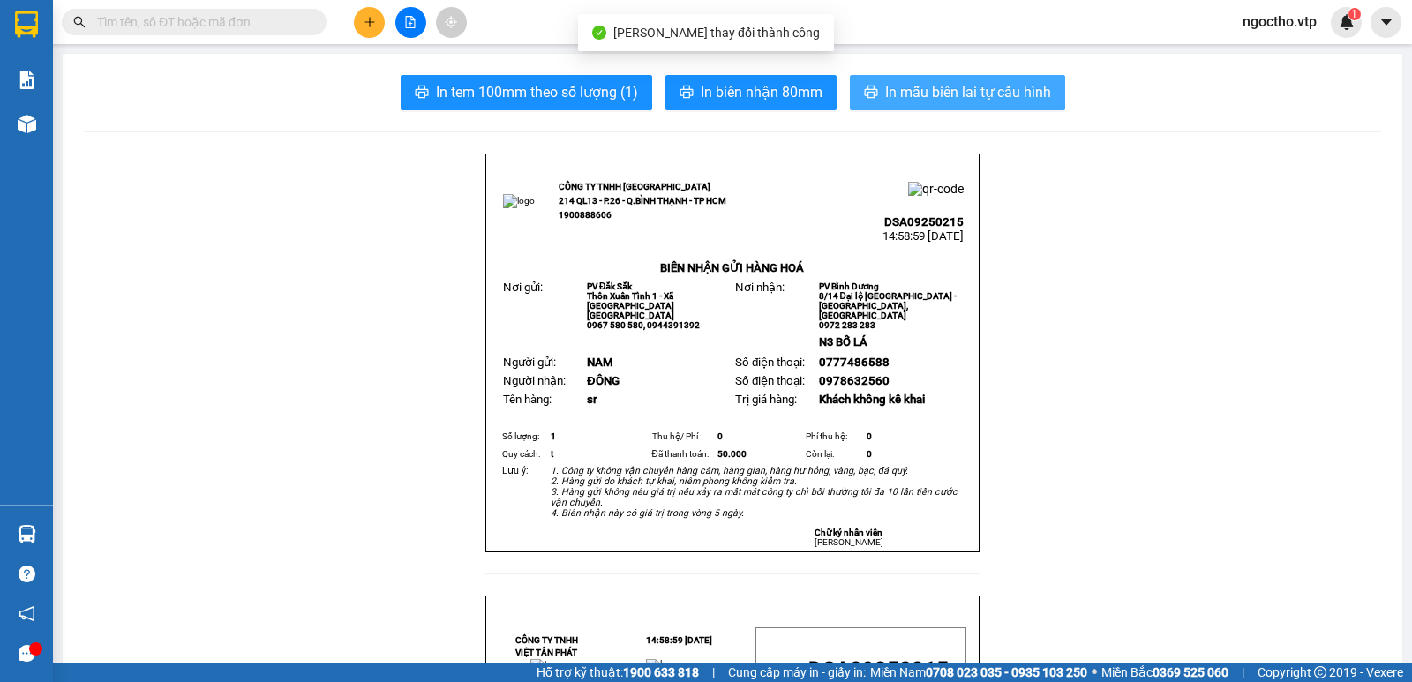
click at [914, 98] on span "In mẫu biên lai tự cấu hình" at bounding box center [968, 92] width 166 height 22
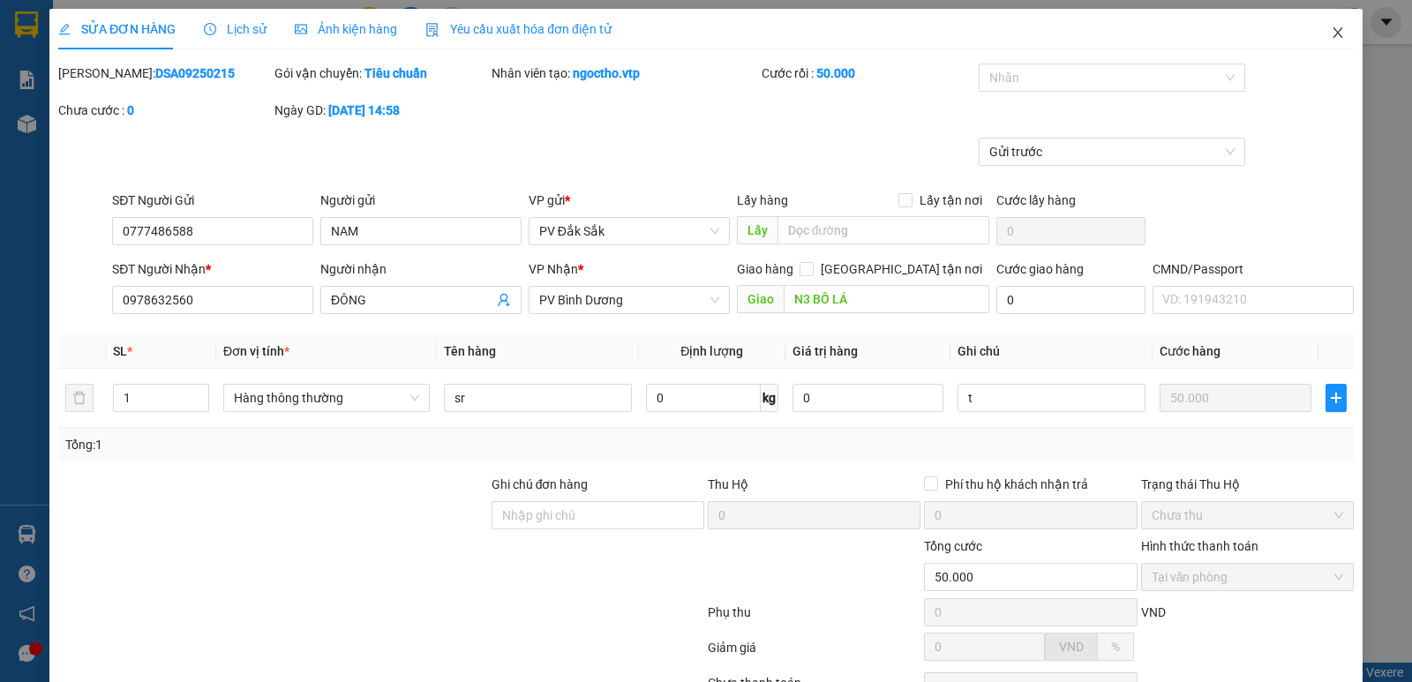
click at [1331, 30] on icon "close" at bounding box center [1338, 33] width 14 height 14
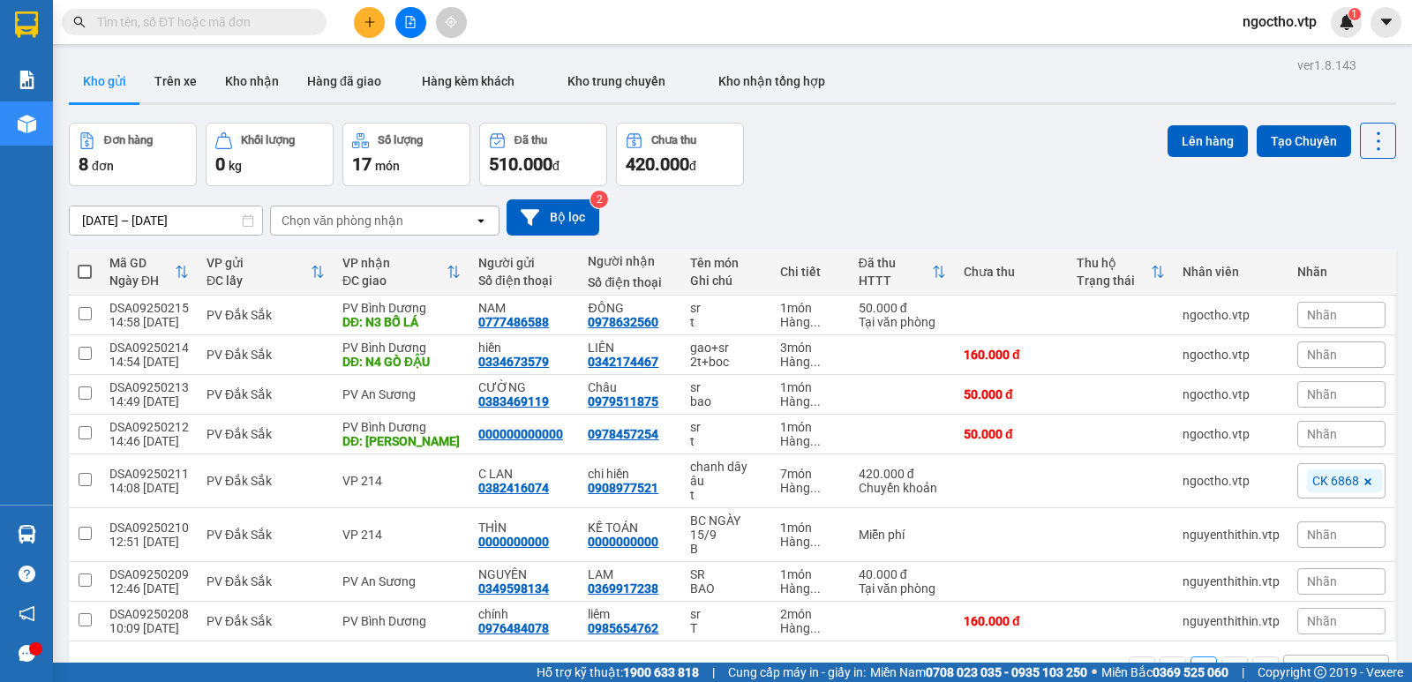
click at [369, 12] on button at bounding box center [369, 22] width 31 height 31
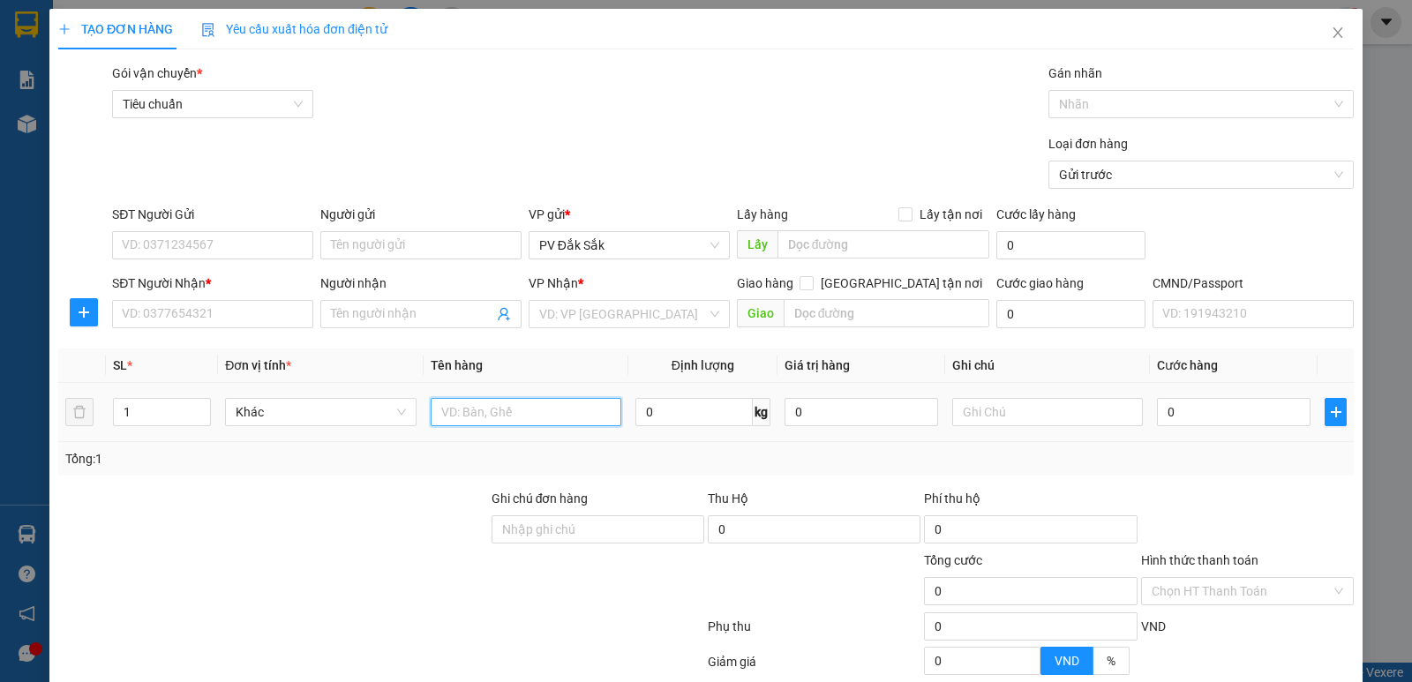
click at [497, 408] on input "text" at bounding box center [526, 412] width 191 height 28
type input "sr"
click at [971, 406] on input "text" at bounding box center [1047, 412] width 191 height 28
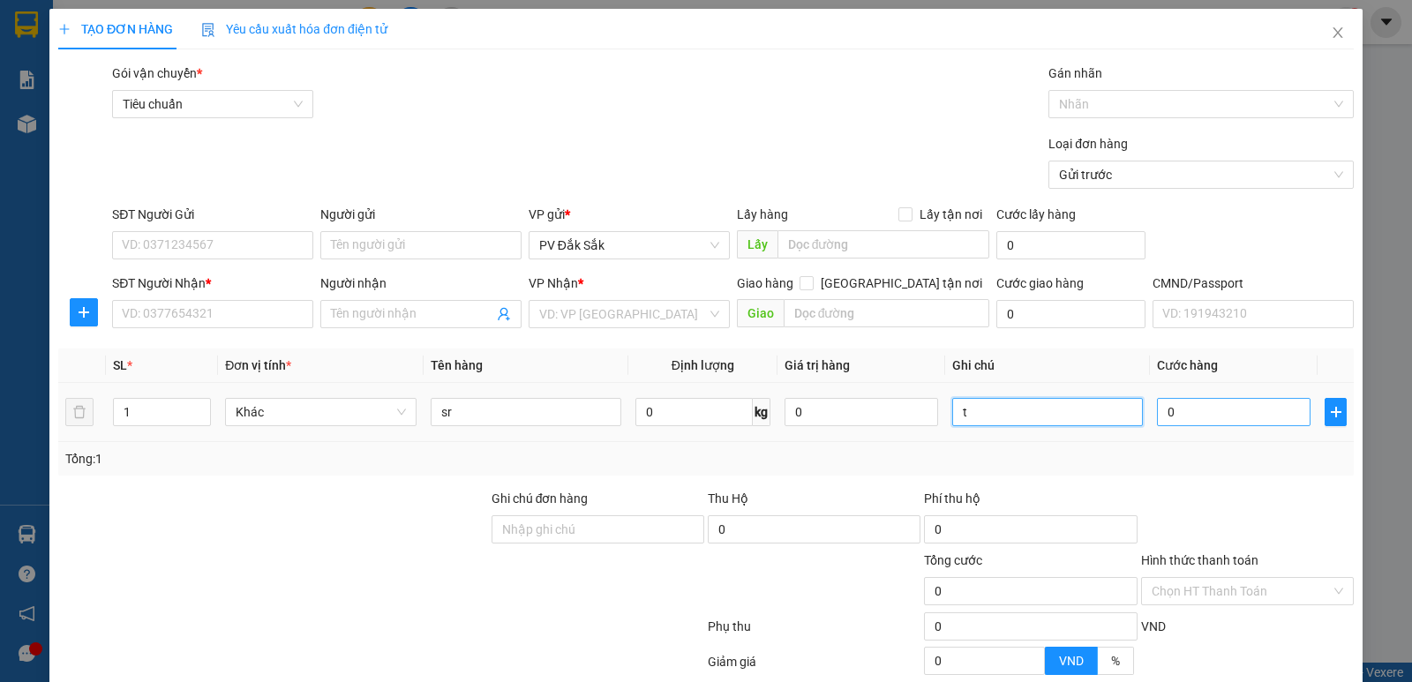
type input "t"
click at [1183, 421] on input "0" at bounding box center [1234, 412] width 154 height 28
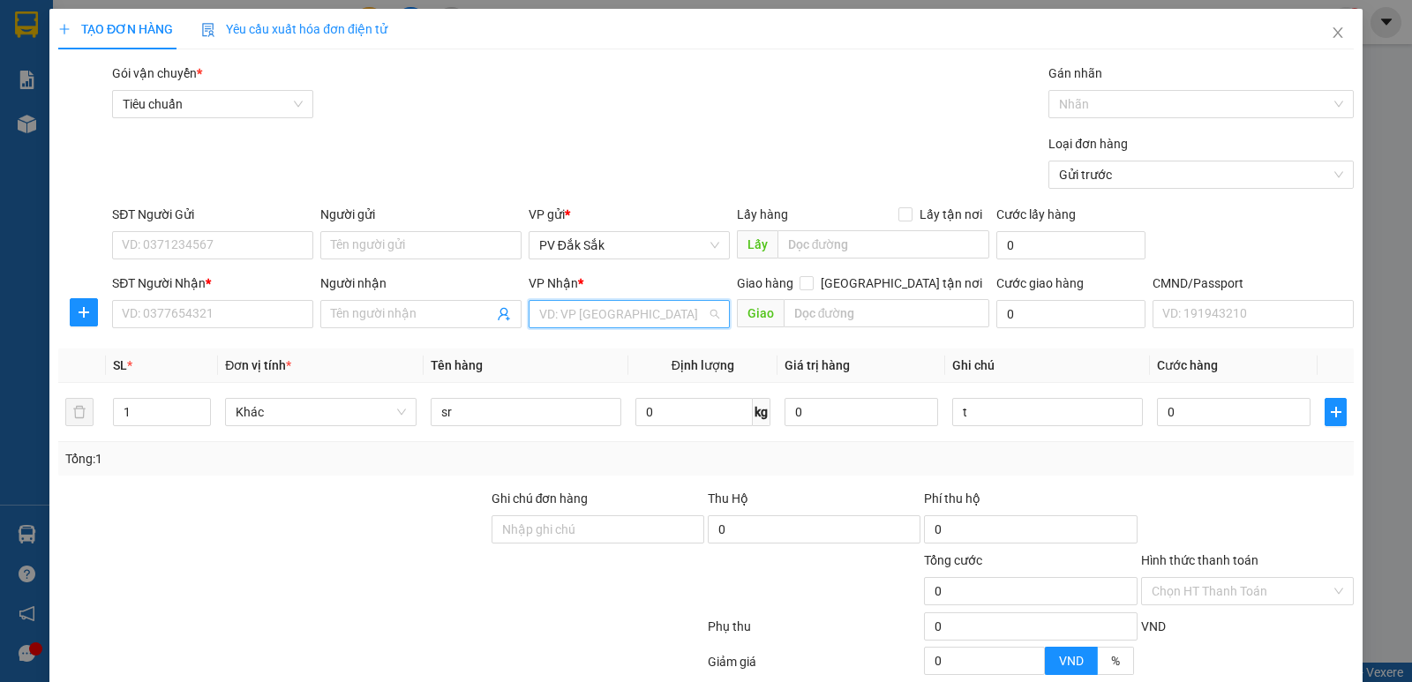
click at [606, 326] on input "search" at bounding box center [623, 314] width 168 height 26
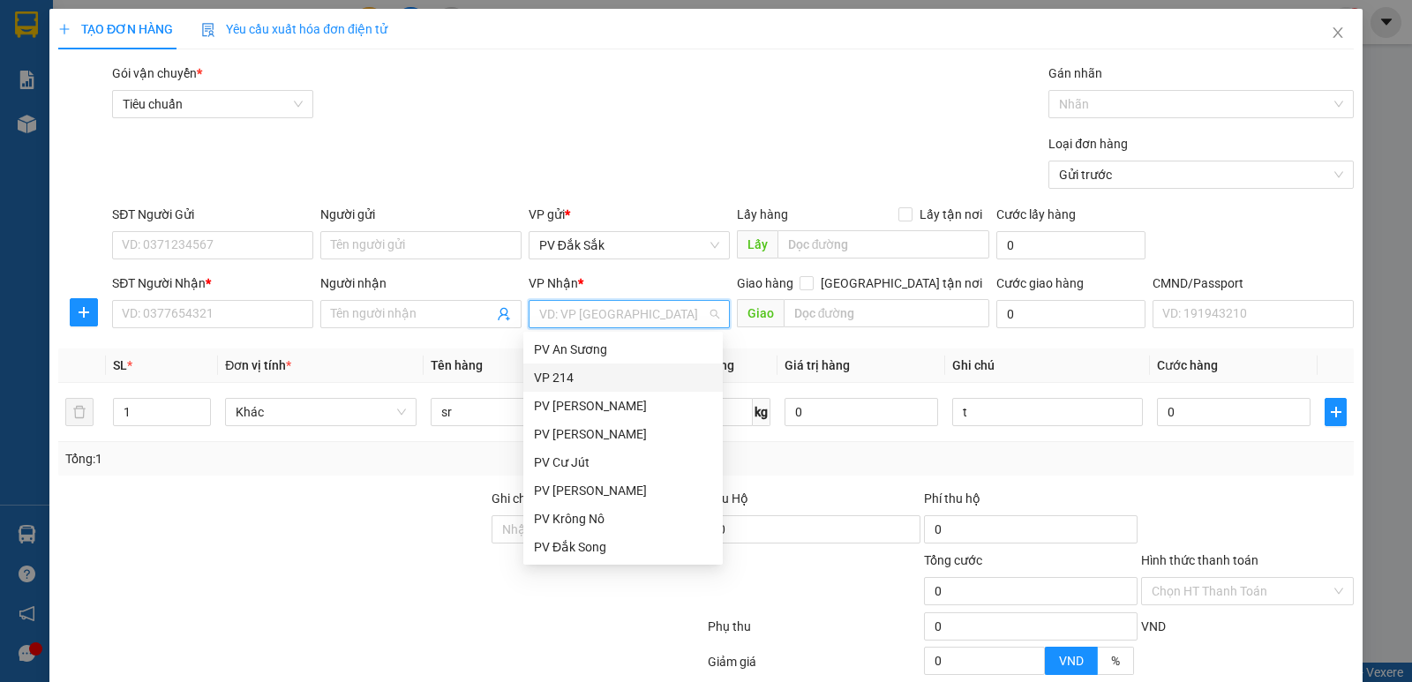
click at [582, 370] on div "VP 214" at bounding box center [623, 377] width 178 height 19
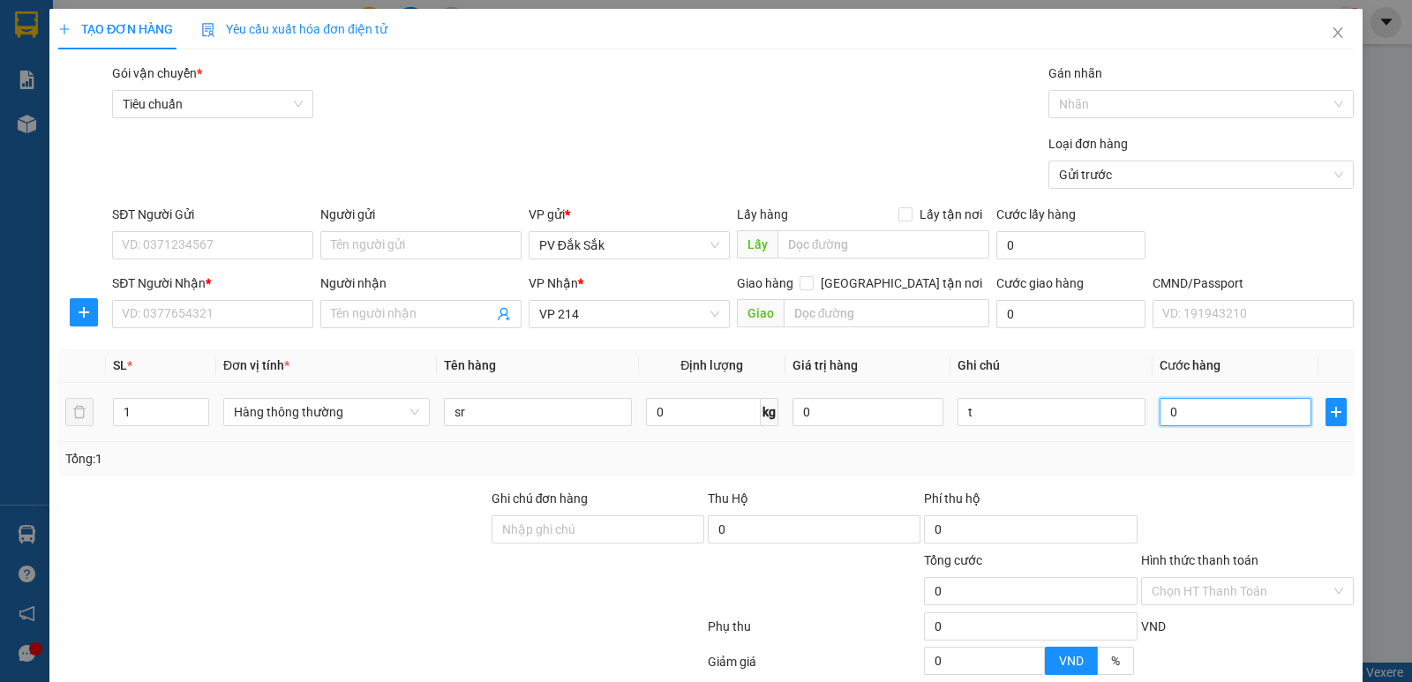
click at [1182, 410] on input "0" at bounding box center [1235, 412] width 151 height 28
click at [605, 329] on div "VP Nhận * VP 214" at bounding box center [629, 305] width 201 height 62
click at [561, 323] on span "VP 214" at bounding box center [629, 314] width 180 height 26
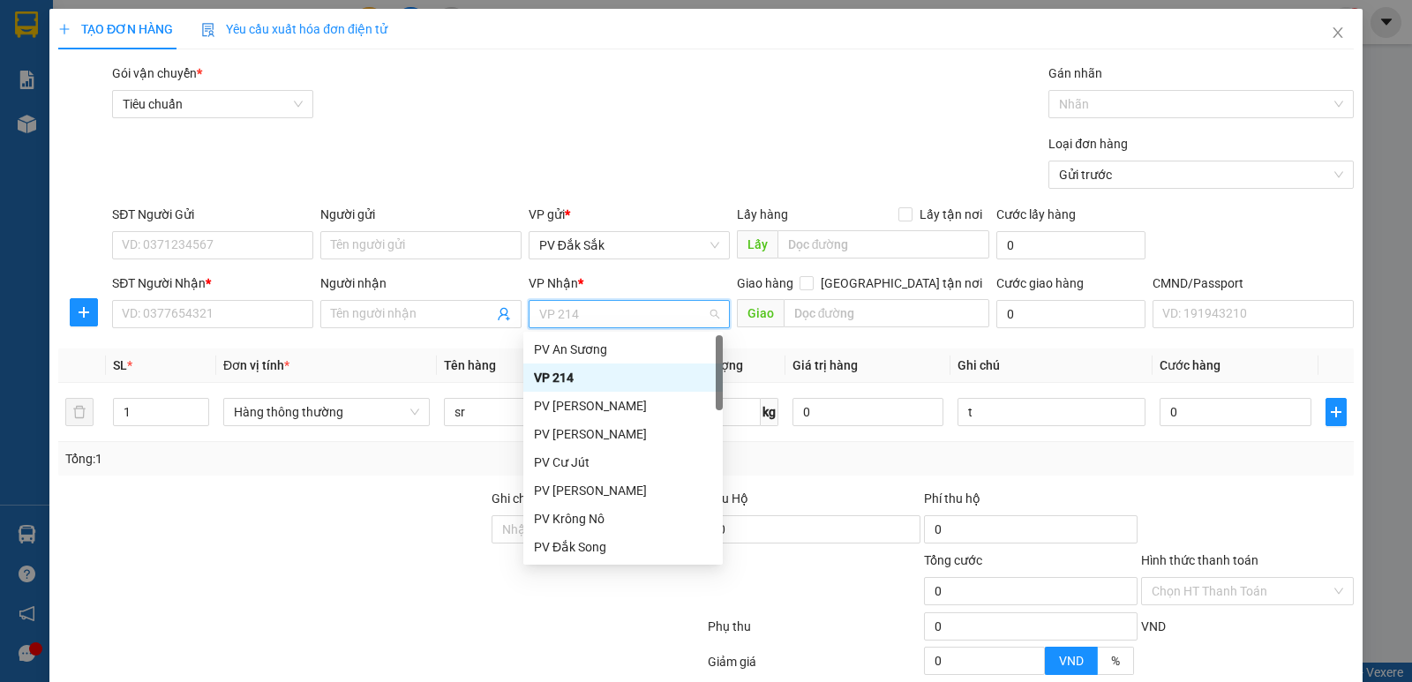
click at [580, 312] on span "VP 214" at bounding box center [629, 314] width 180 height 26
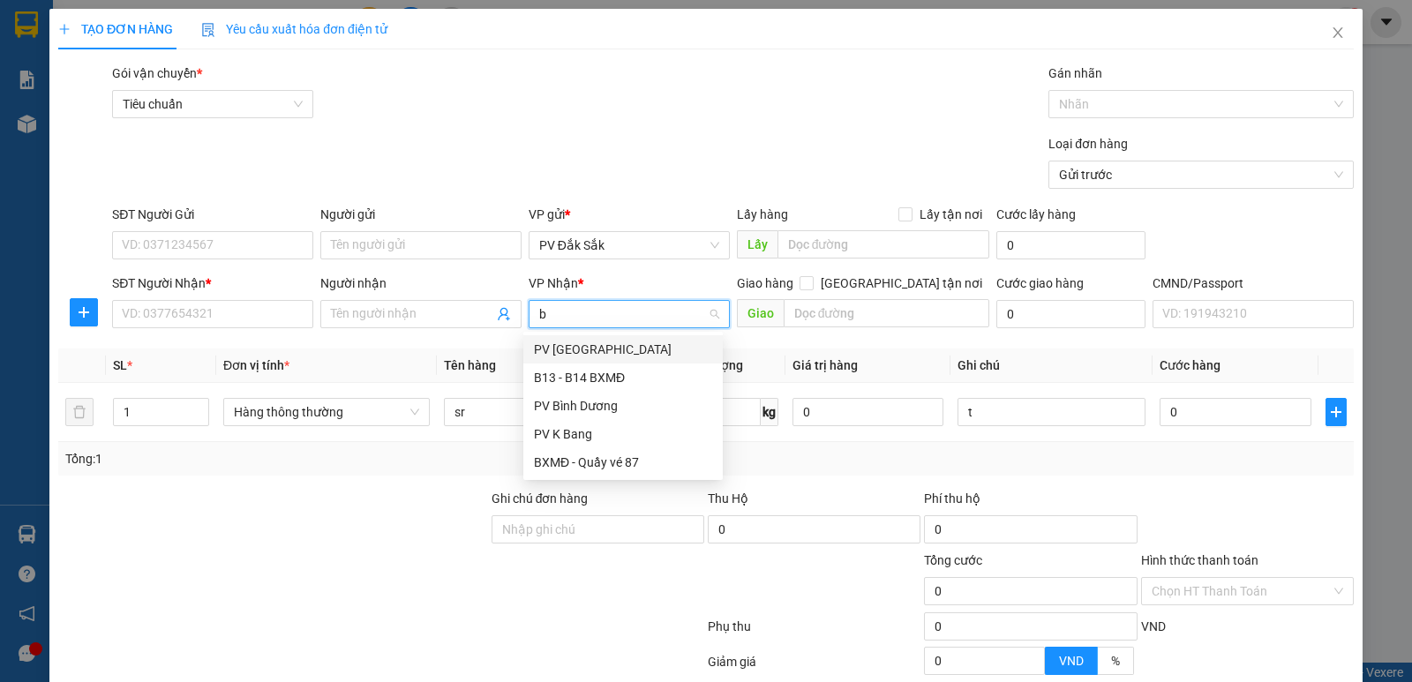
type input "bd"
drag, startPoint x: 595, startPoint y: 358, endPoint x: 771, endPoint y: 328, distance: 179.0
click at [596, 356] on div "PV Bình Dương" at bounding box center [623, 349] width 178 height 19
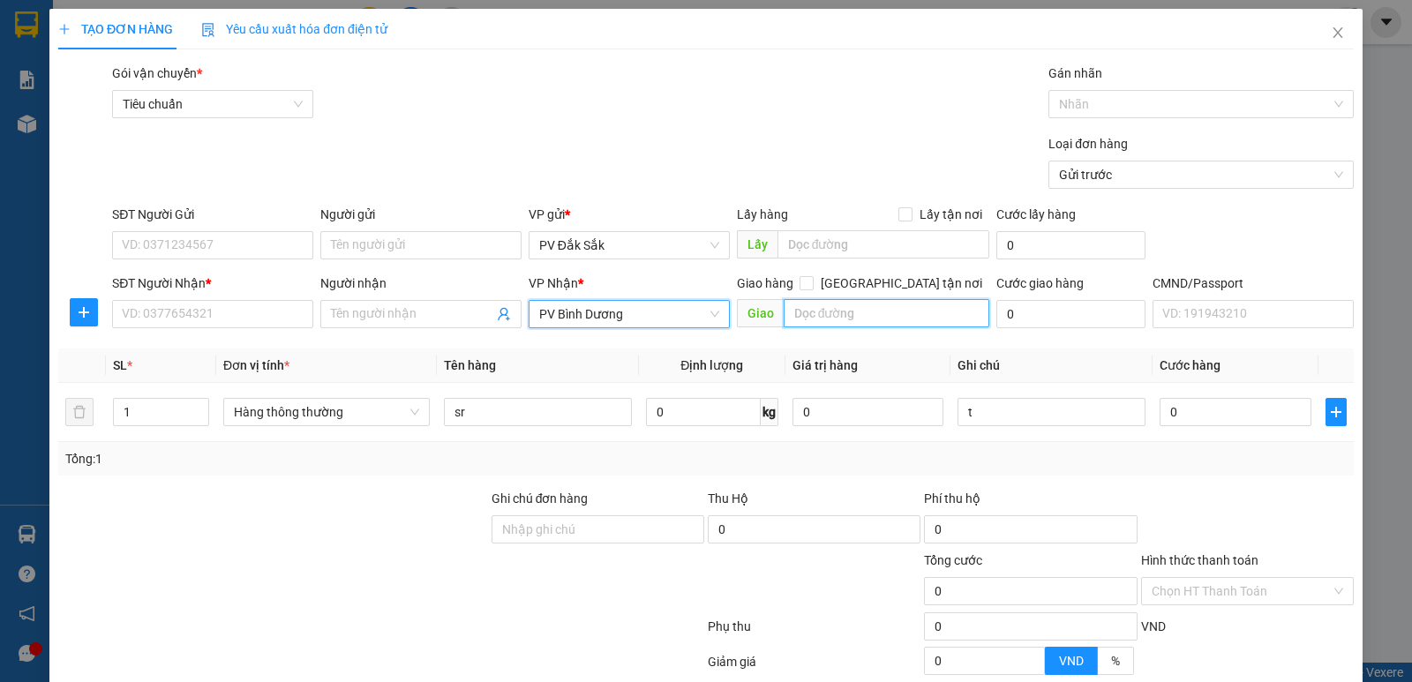
click at [798, 318] on input "text" at bounding box center [887, 313] width 207 height 28
type input "ccbd nhận liên"
click at [390, 321] on input "Người nhận" at bounding box center [412, 313] width 162 height 19
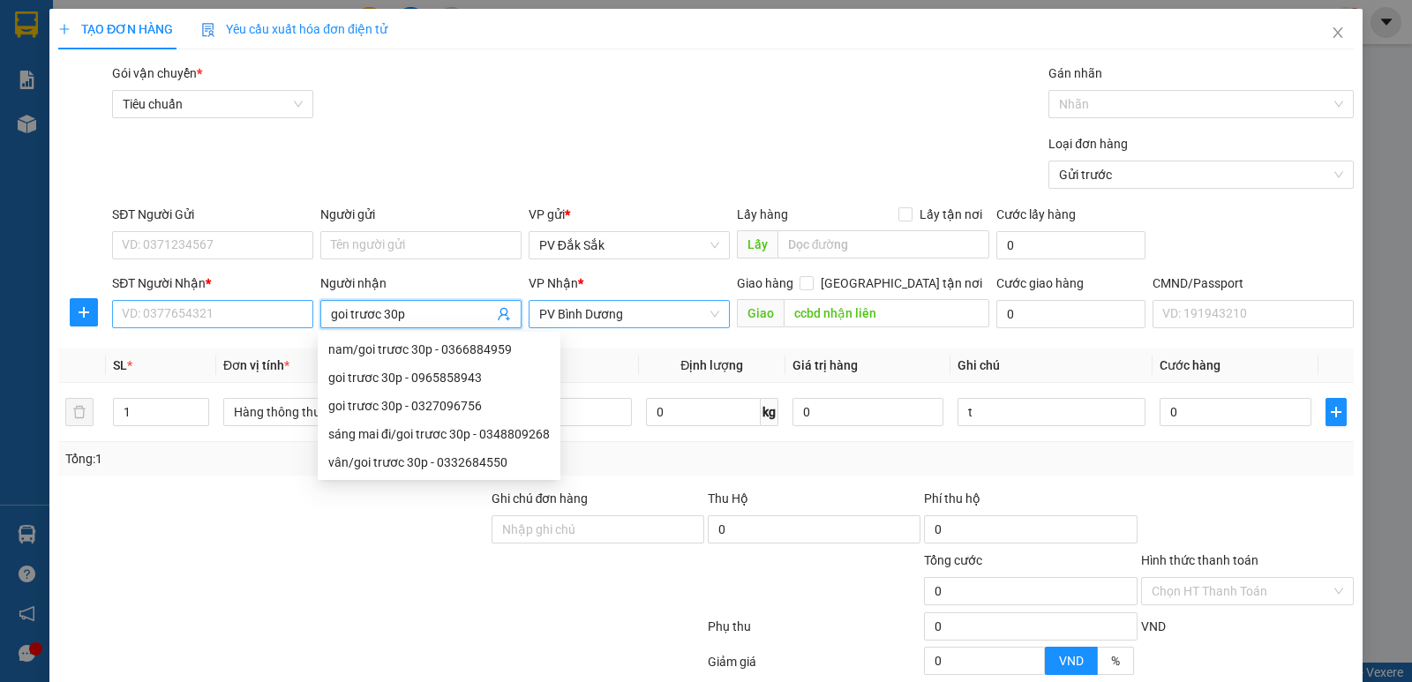
type input "goi trươc 30p"
click at [197, 311] on input "SĐT Người Nhận *" at bounding box center [212, 314] width 201 height 28
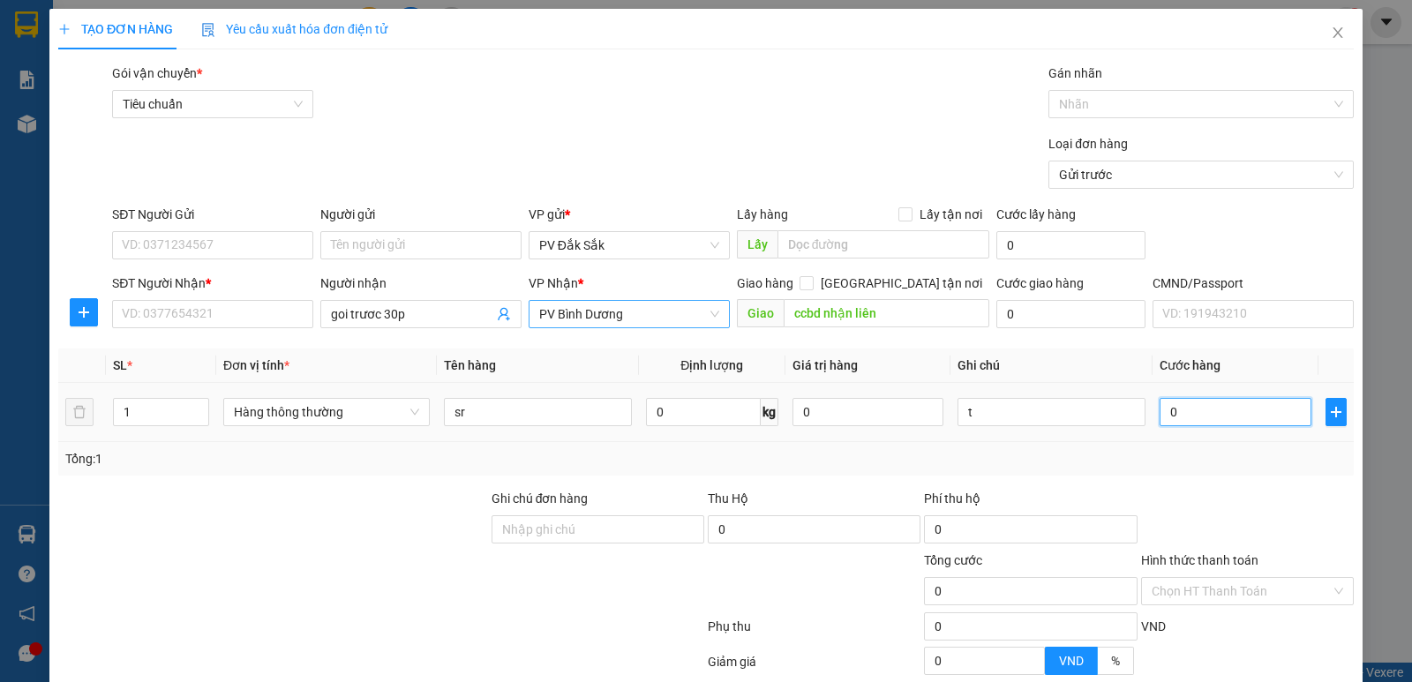
click at [1200, 419] on input "0" at bounding box center [1235, 412] width 151 height 28
type input "6"
type input "60"
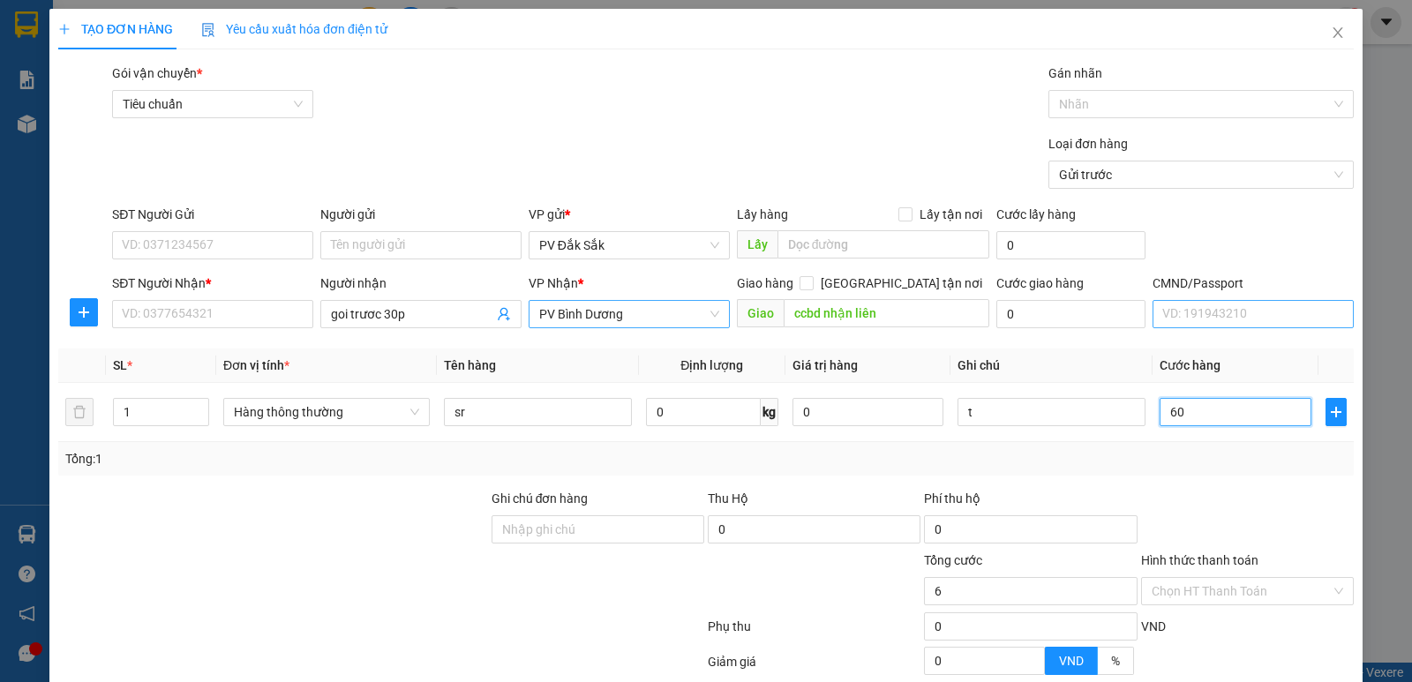
type input "60"
type input "600"
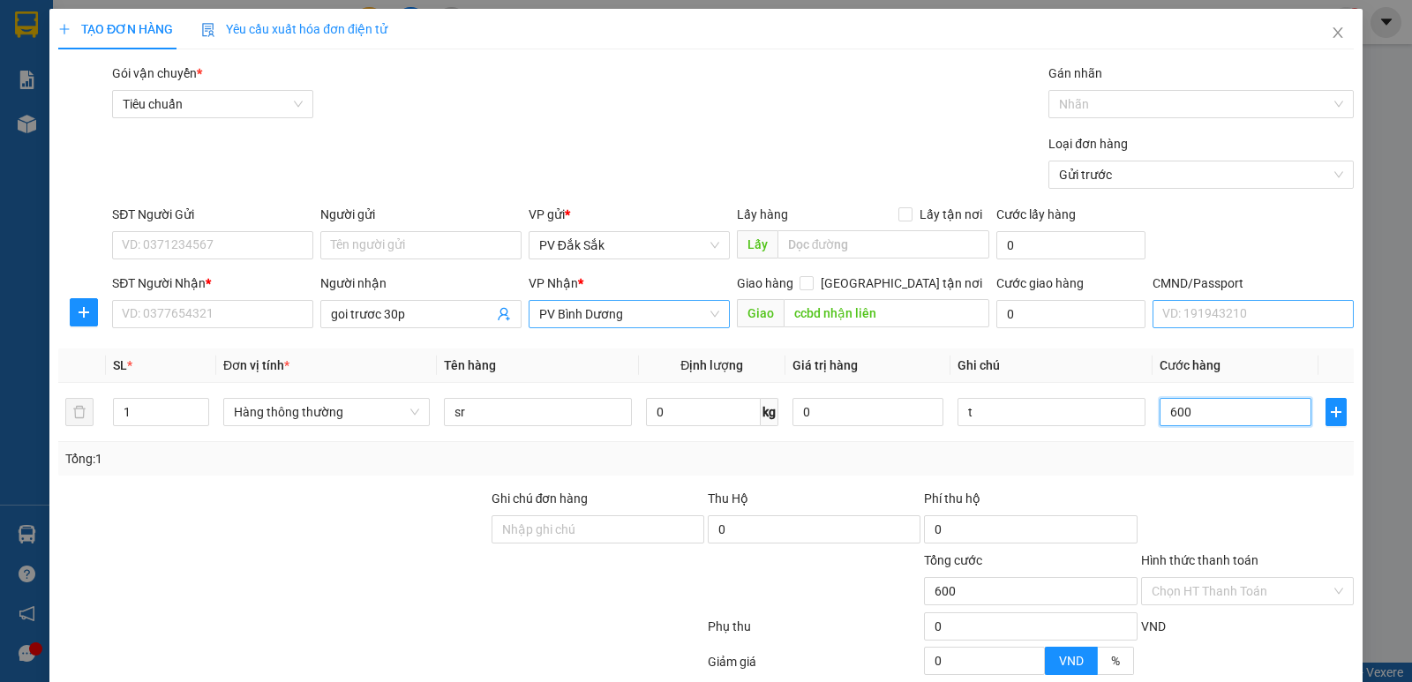
type input "6.000"
type input "60.000"
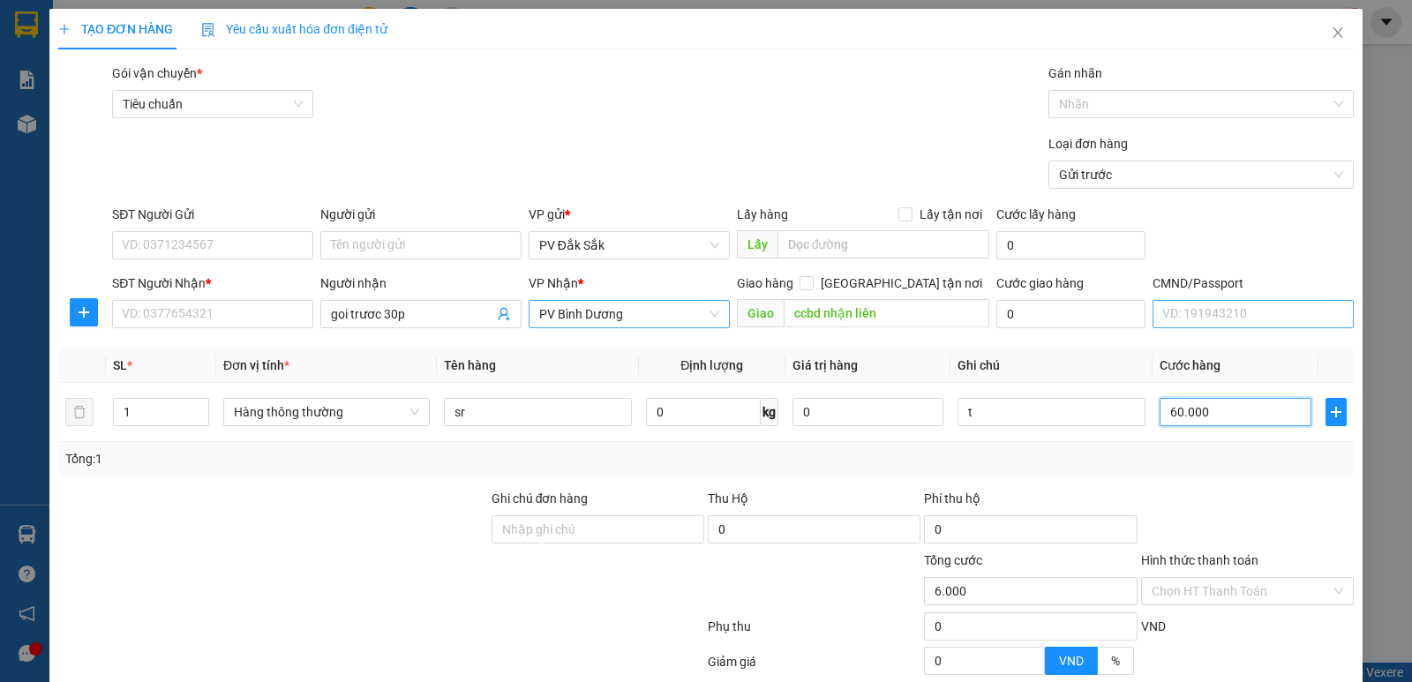
type input "60.000"
click at [169, 330] on div "SĐT Người Nhận * VD: 0377654321" at bounding box center [212, 305] width 201 height 62
click at [164, 322] on input "SĐT Người Nhận *" at bounding box center [212, 314] width 201 height 28
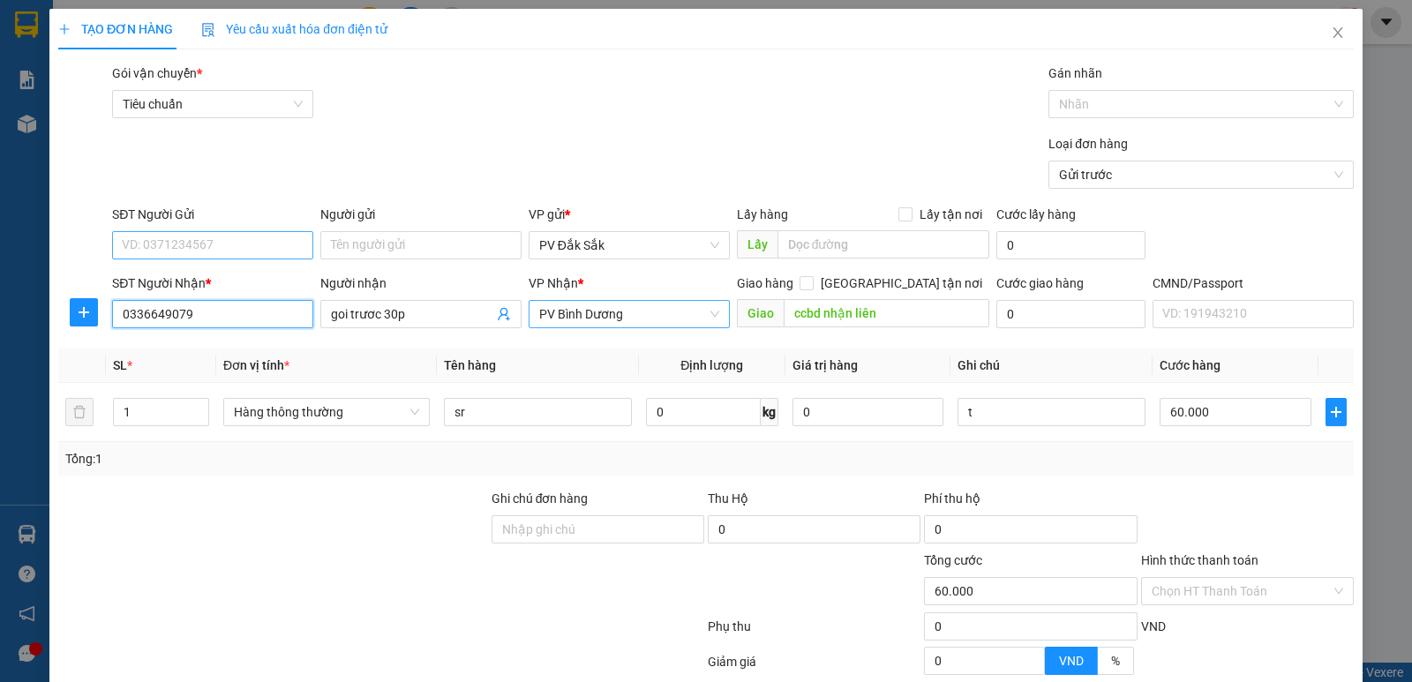
type input "0336649079"
click at [169, 242] on input "SĐT Người Gửi" at bounding box center [212, 245] width 201 height 28
type input "0981626348"
click at [1157, 553] on label "Hình thức thanh toán" at bounding box center [1199, 560] width 117 height 14
click at [1157, 578] on input "Hình thức thanh toán" at bounding box center [1241, 591] width 179 height 26
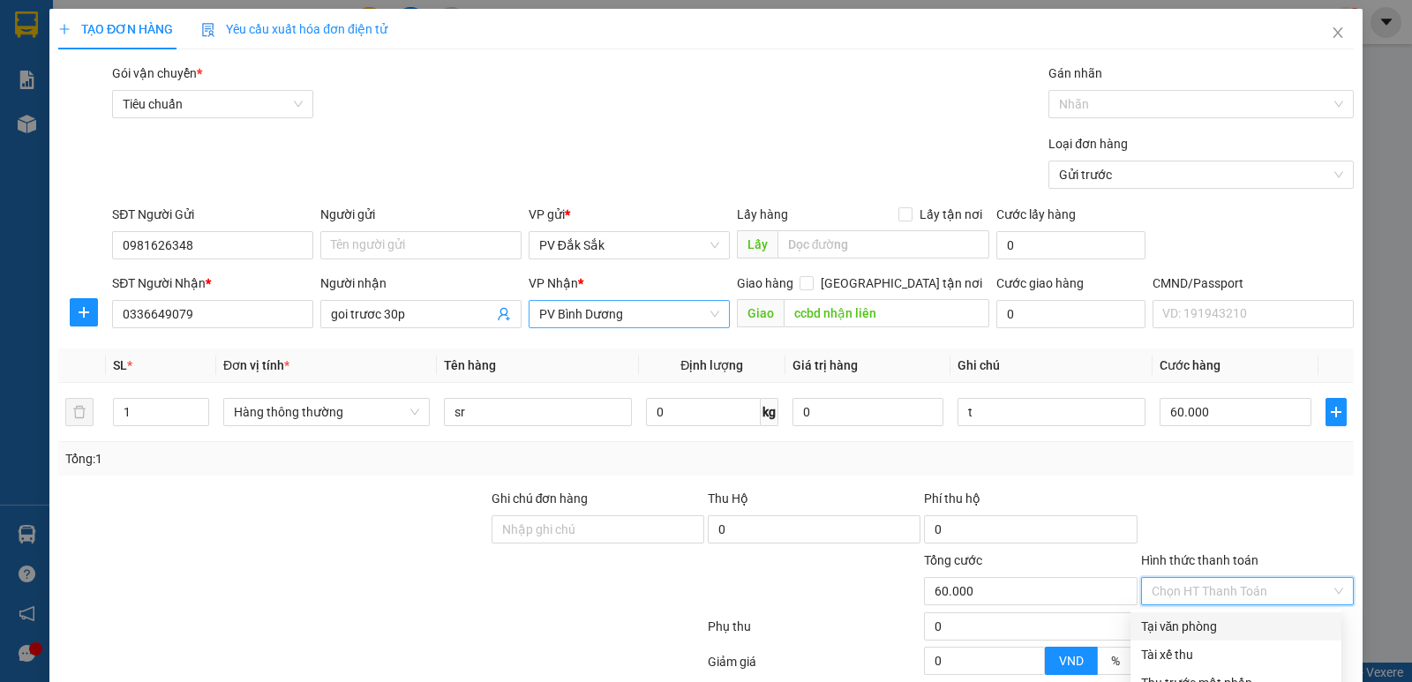
click at [1160, 617] on div "Tại văn phòng" at bounding box center [1236, 626] width 190 height 19
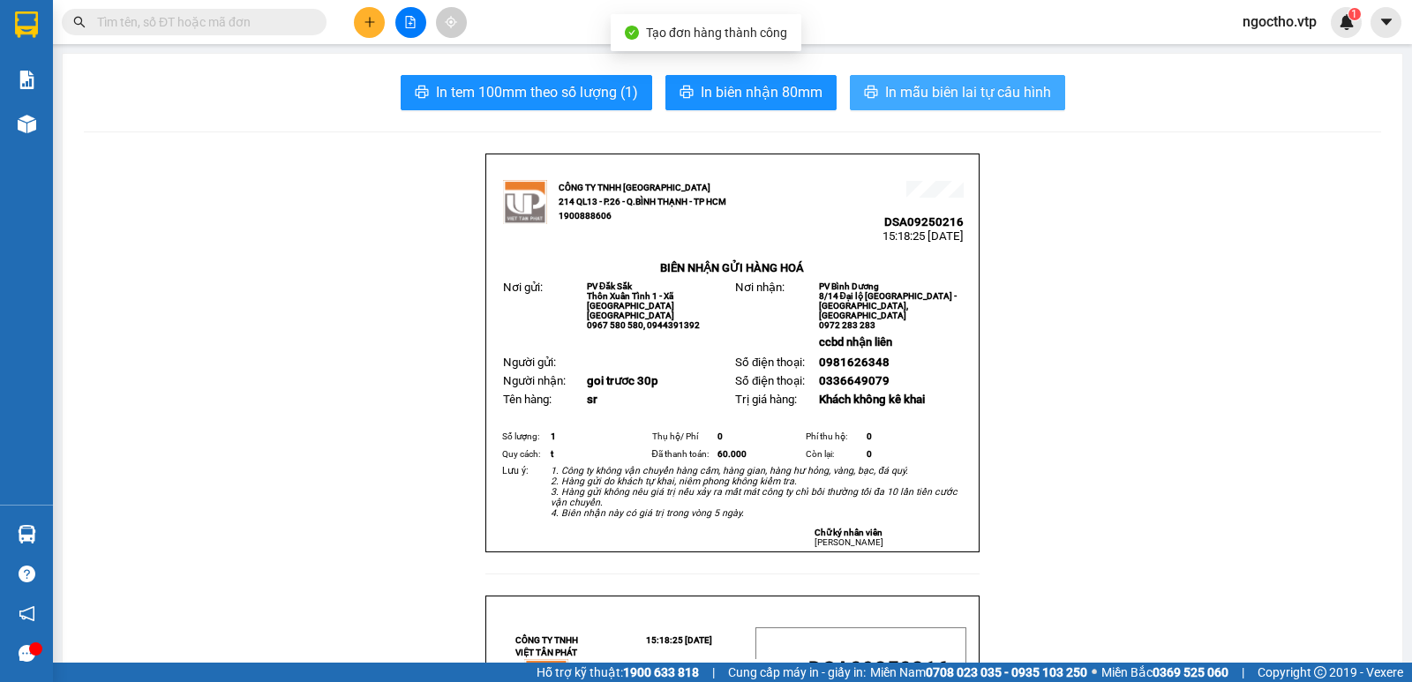
click at [897, 86] on span "In mẫu biên lai tự cấu hình" at bounding box center [968, 92] width 166 height 22
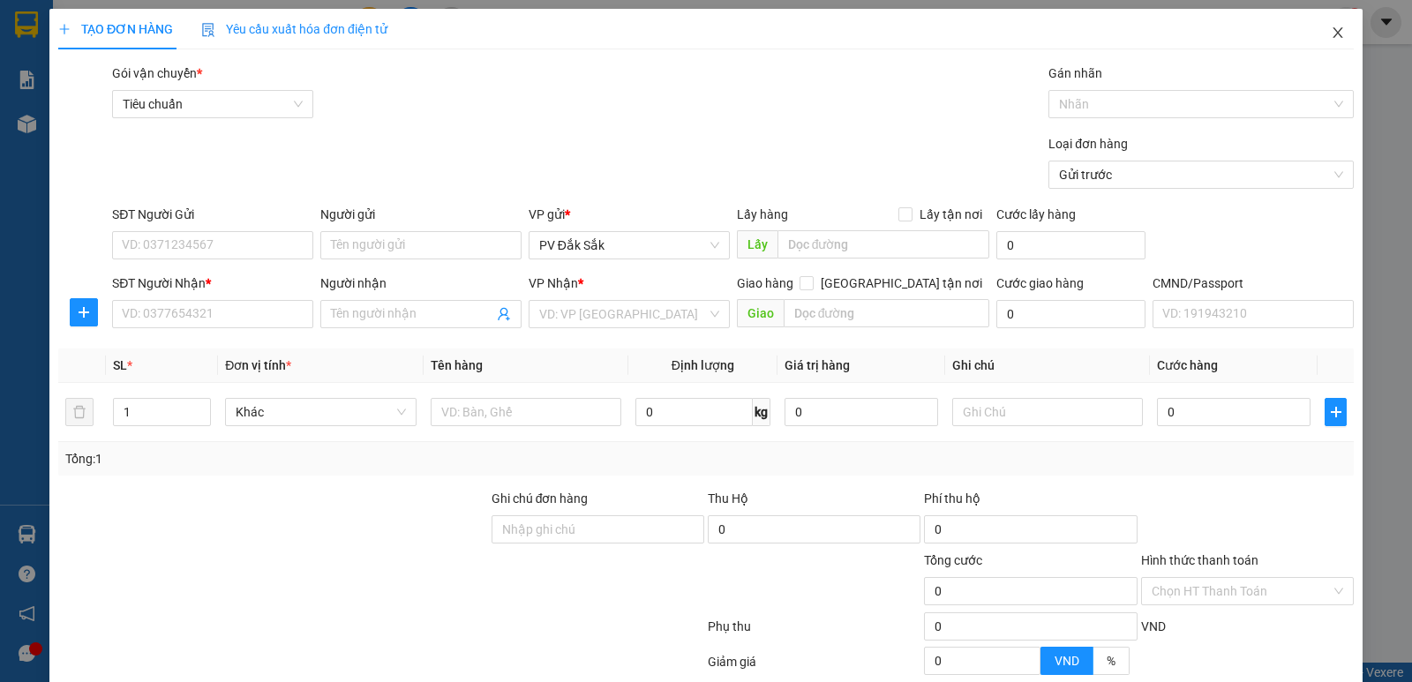
click at [1333, 33] on icon "close" at bounding box center [1338, 32] width 10 height 11
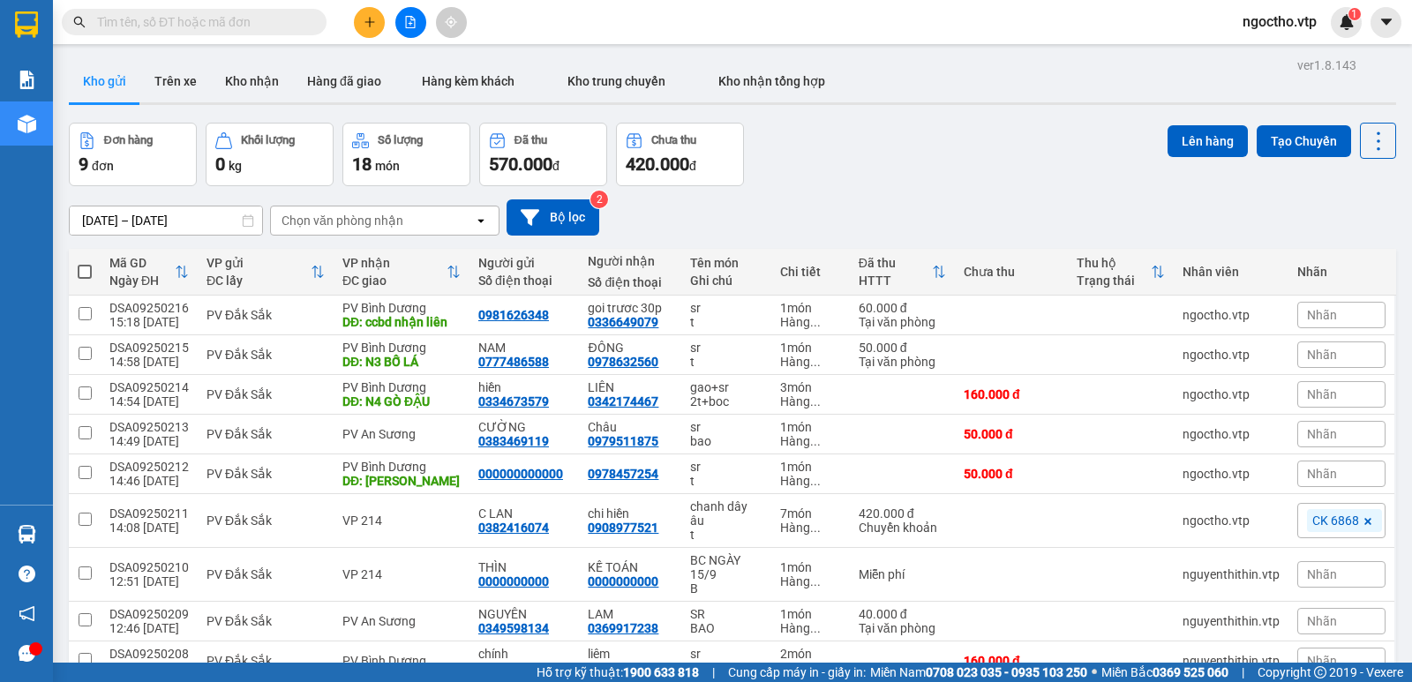
click at [147, 19] on input "text" at bounding box center [201, 21] width 208 height 19
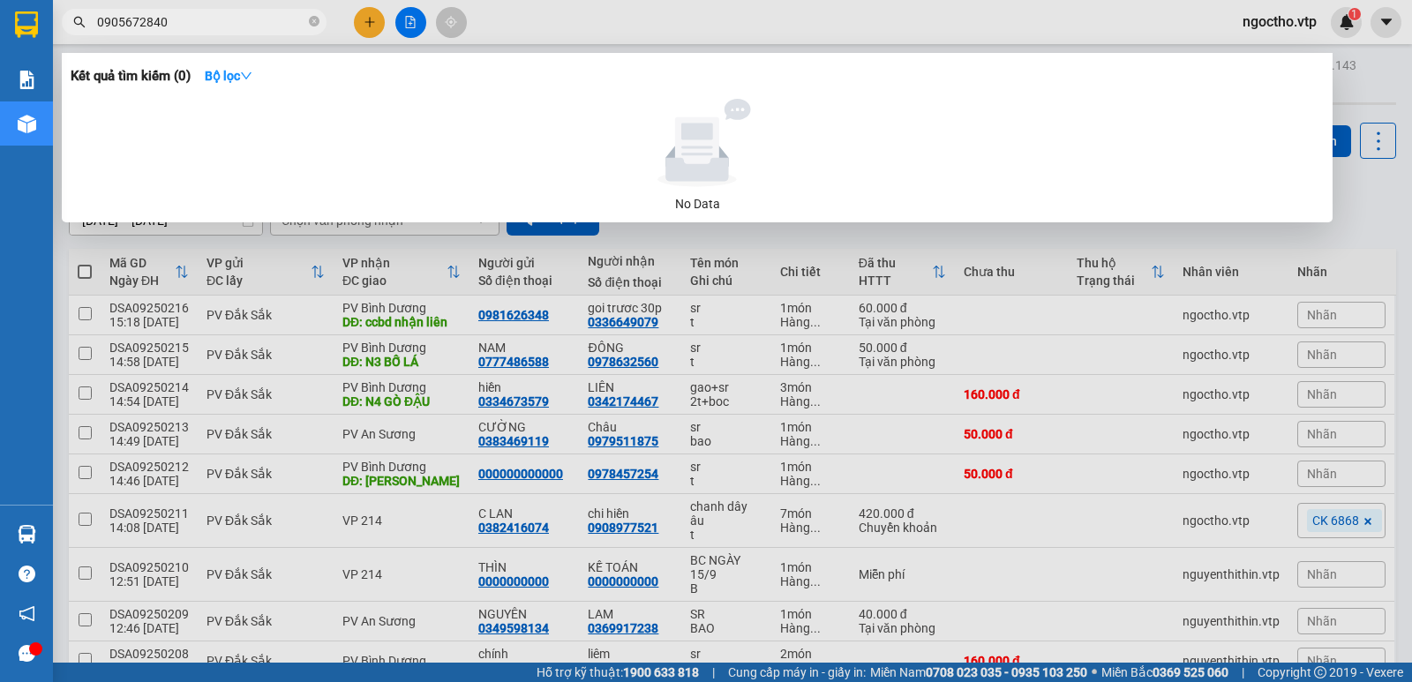
click at [196, 1] on div at bounding box center [706, 341] width 1412 height 682
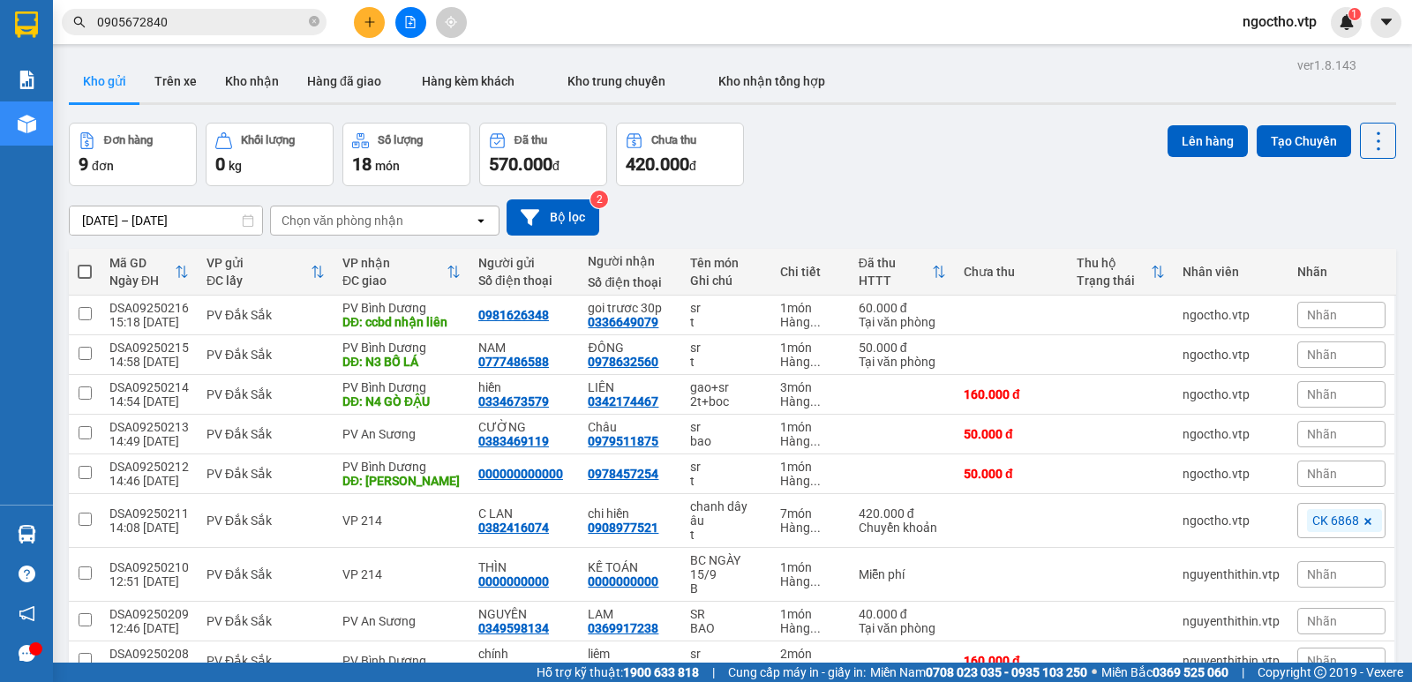
click at [221, 25] on input "0905672840" at bounding box center [201, 21] width 208 height 19
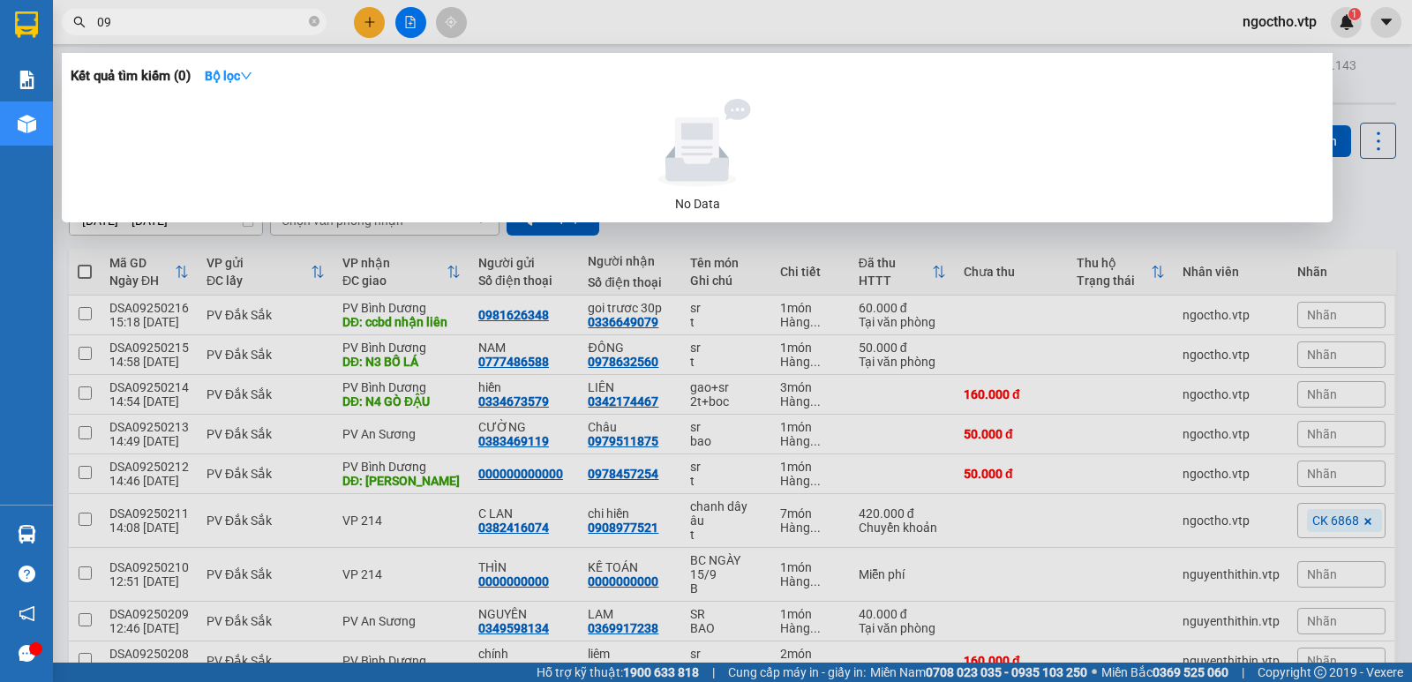
type input "0"
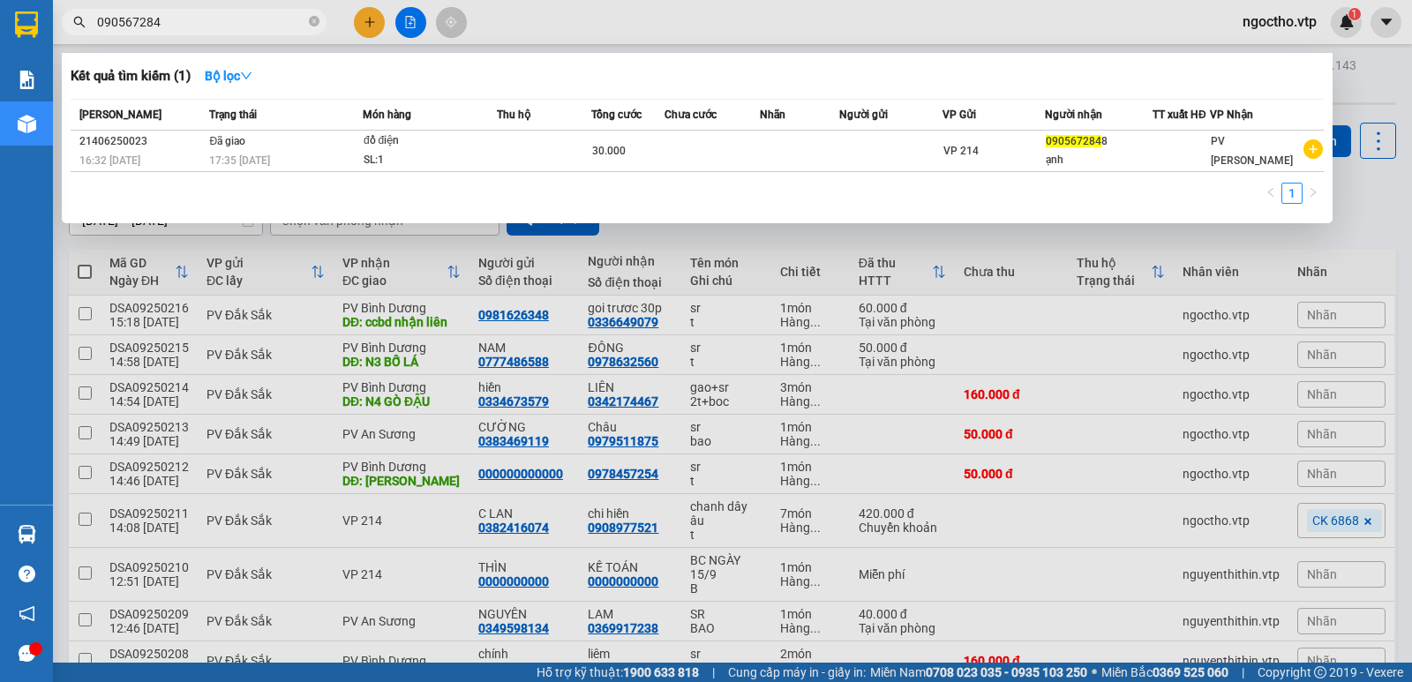
type input "090567284"
click at [1071, 518] on div at bounding box center [706, 341] width 1412 height 682
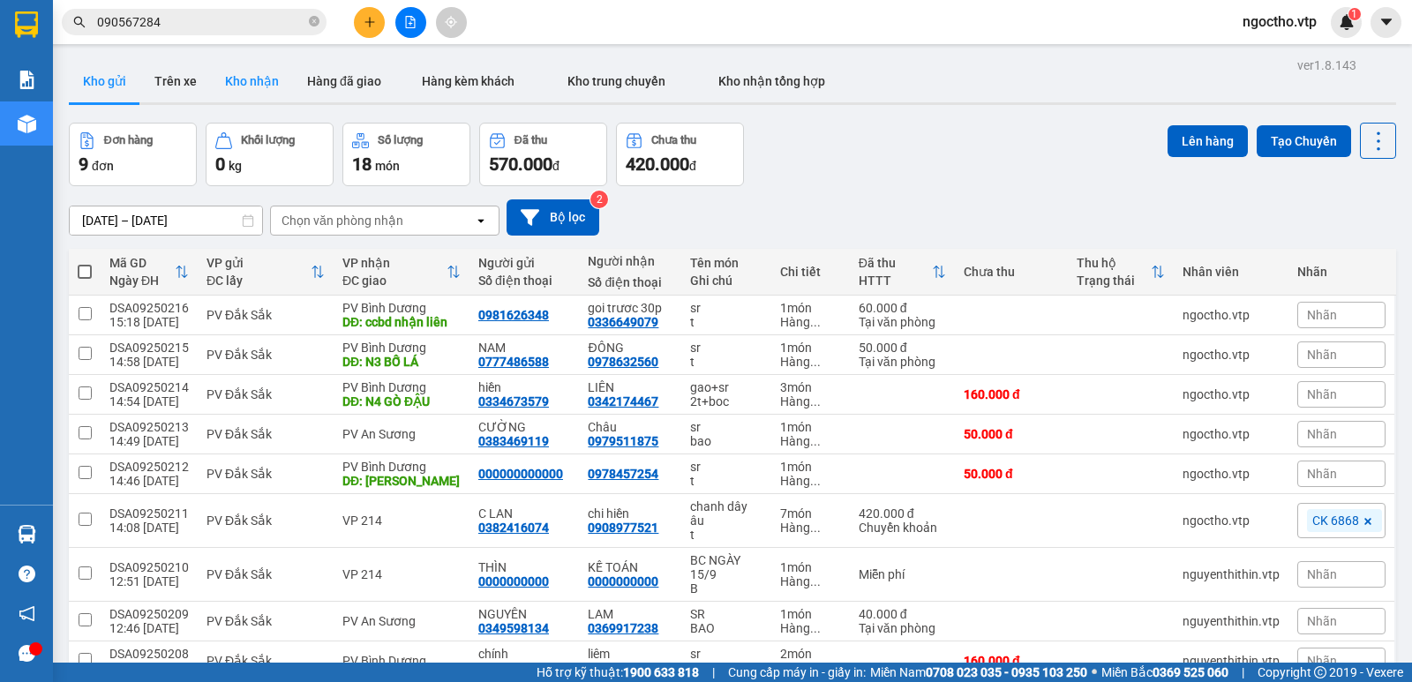
click at [258, 72] on button "Kho nhận" at bounding box center [252, 81] width 82 height 42
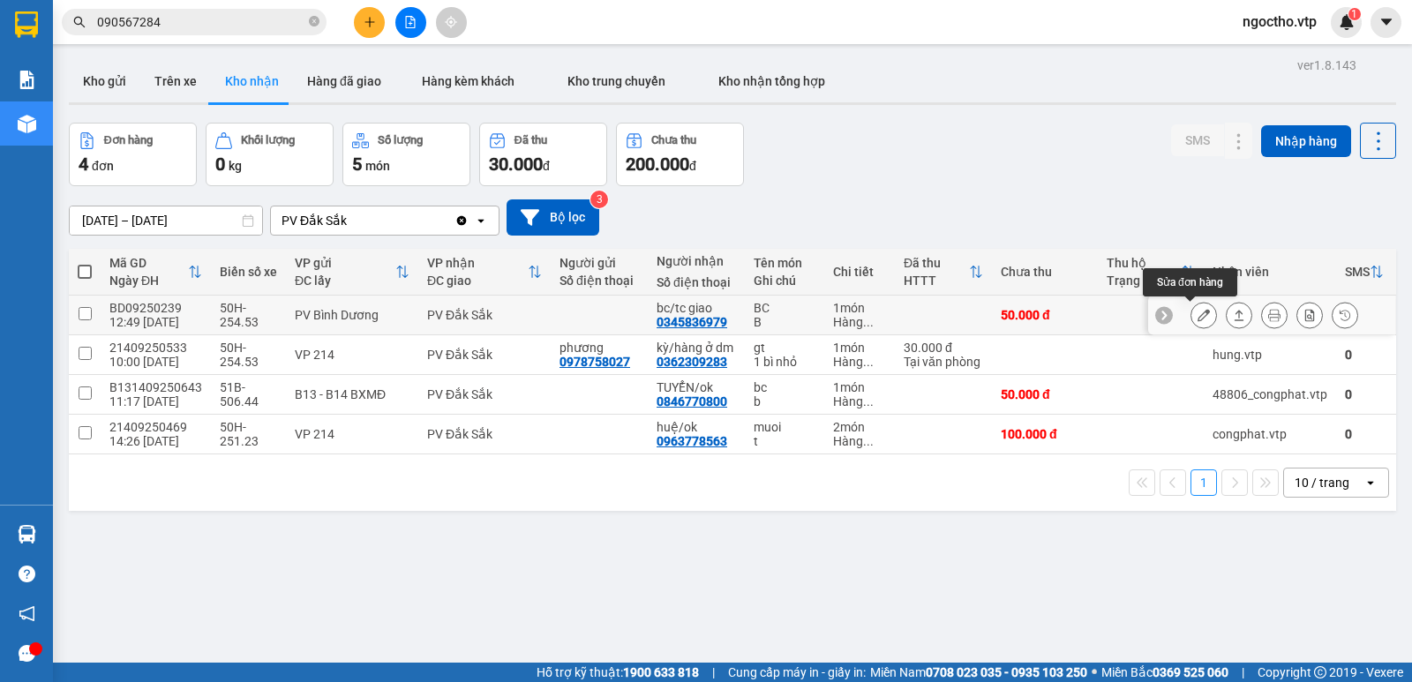
click at [1198, 311] on icon at bounding box center [1204, 315] width 12 height 12
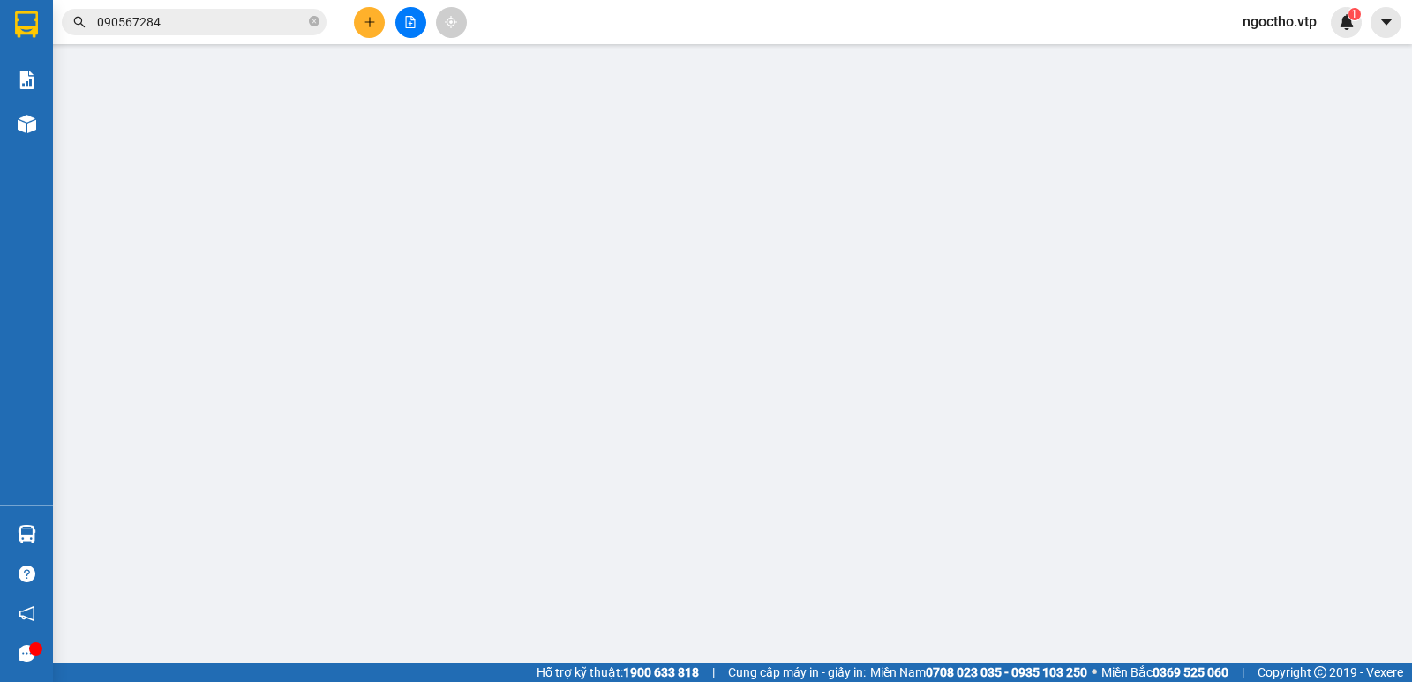
type input "0345836979"
type input "bc/tc giao"
type input "50.000"
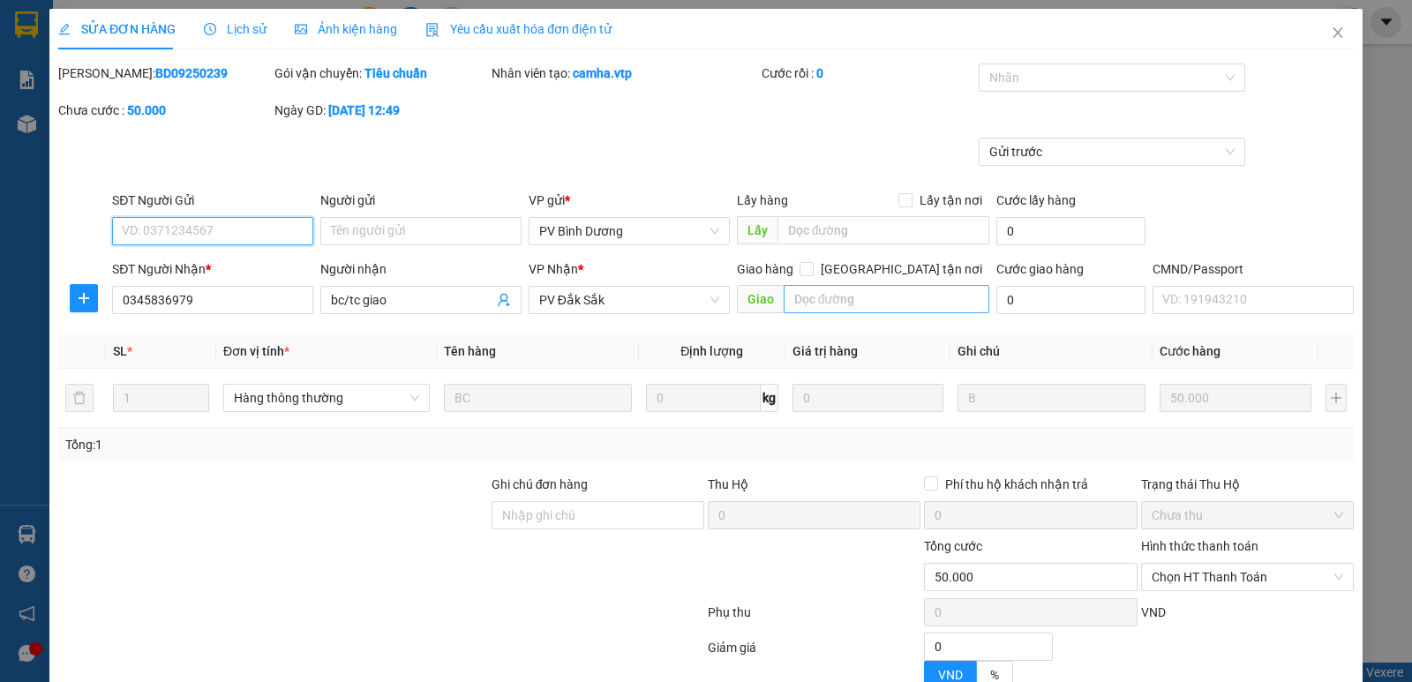
type input "2.500"
click at [1187, 564] on span "Chọn HT Thanh Toán" at bounding box center [1248, 577] width 192 height 26
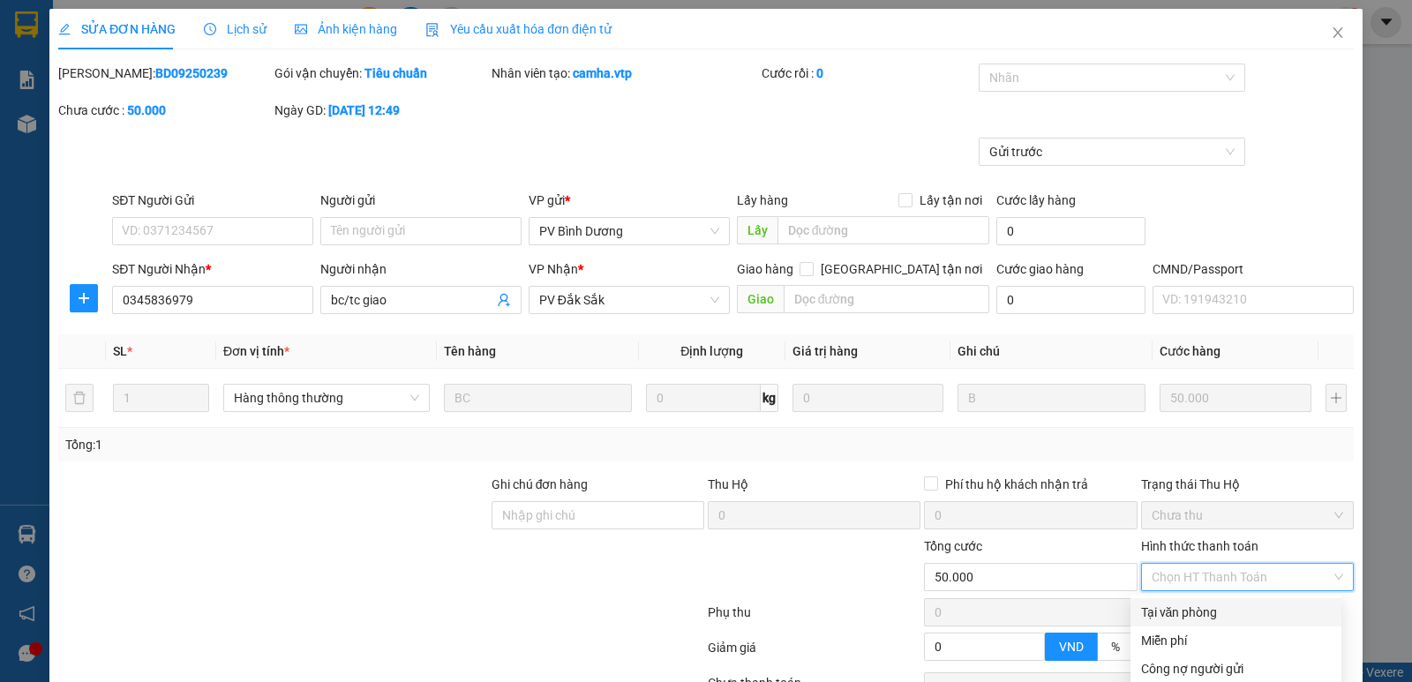
click at [1172, 603] on div "Tại văn phòng" at bounding box center [1236, 612] width 190 height 19
type input "0"
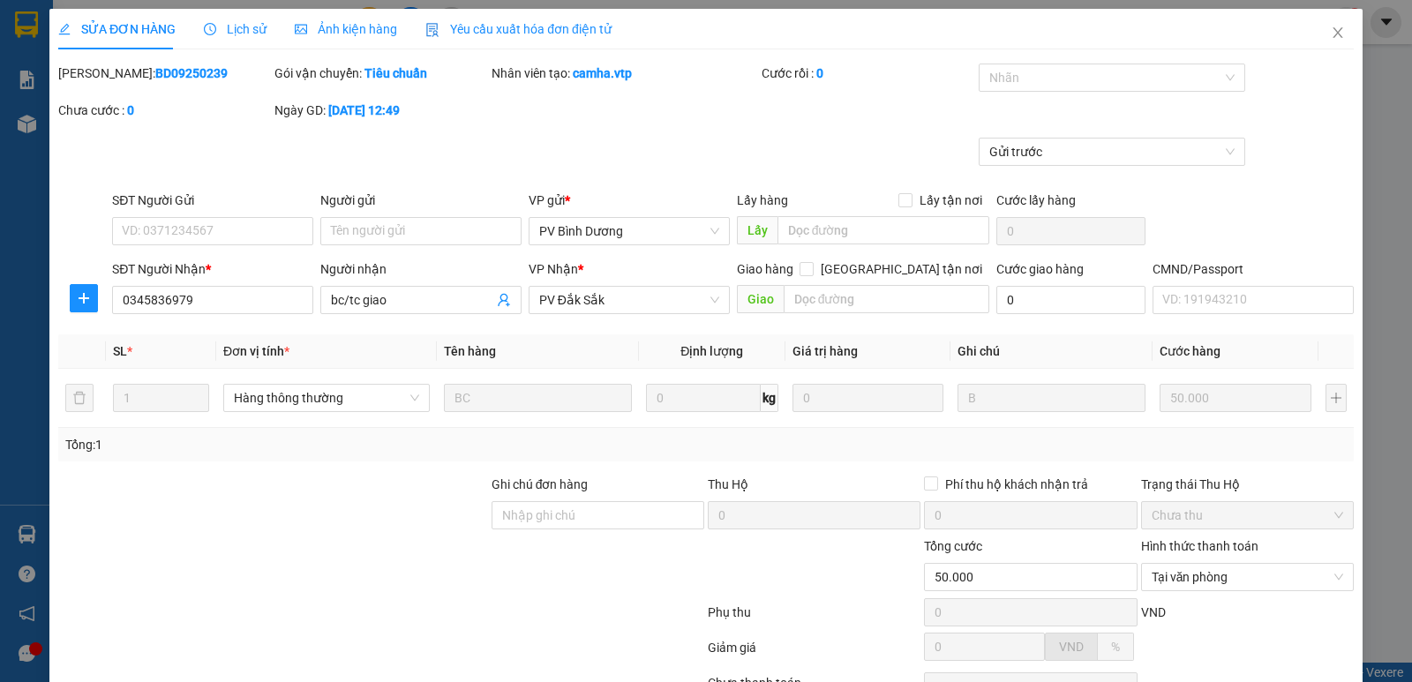
click at [1331, 36] on icon "close" at bounding box center [1338, 33] width 14 height 14
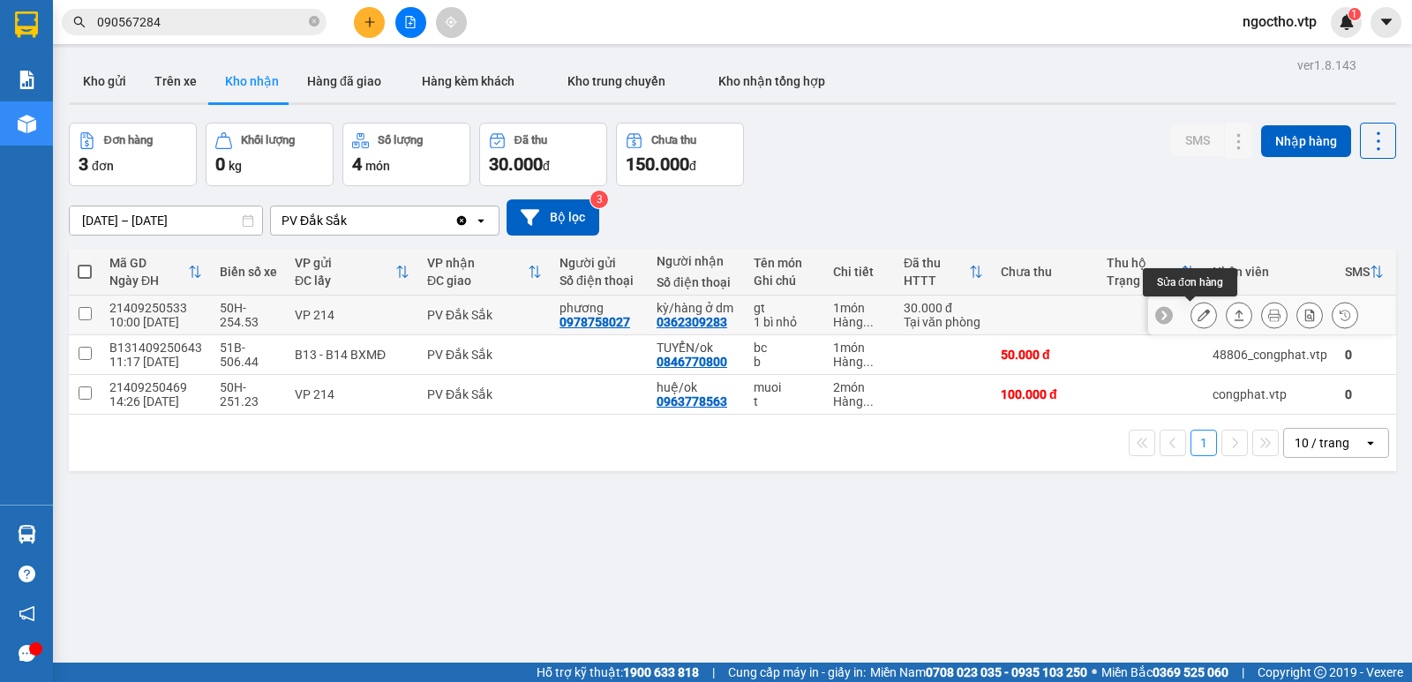
click at [1191, 321] on button at bounding box center [1203, 315] width 25 height 31
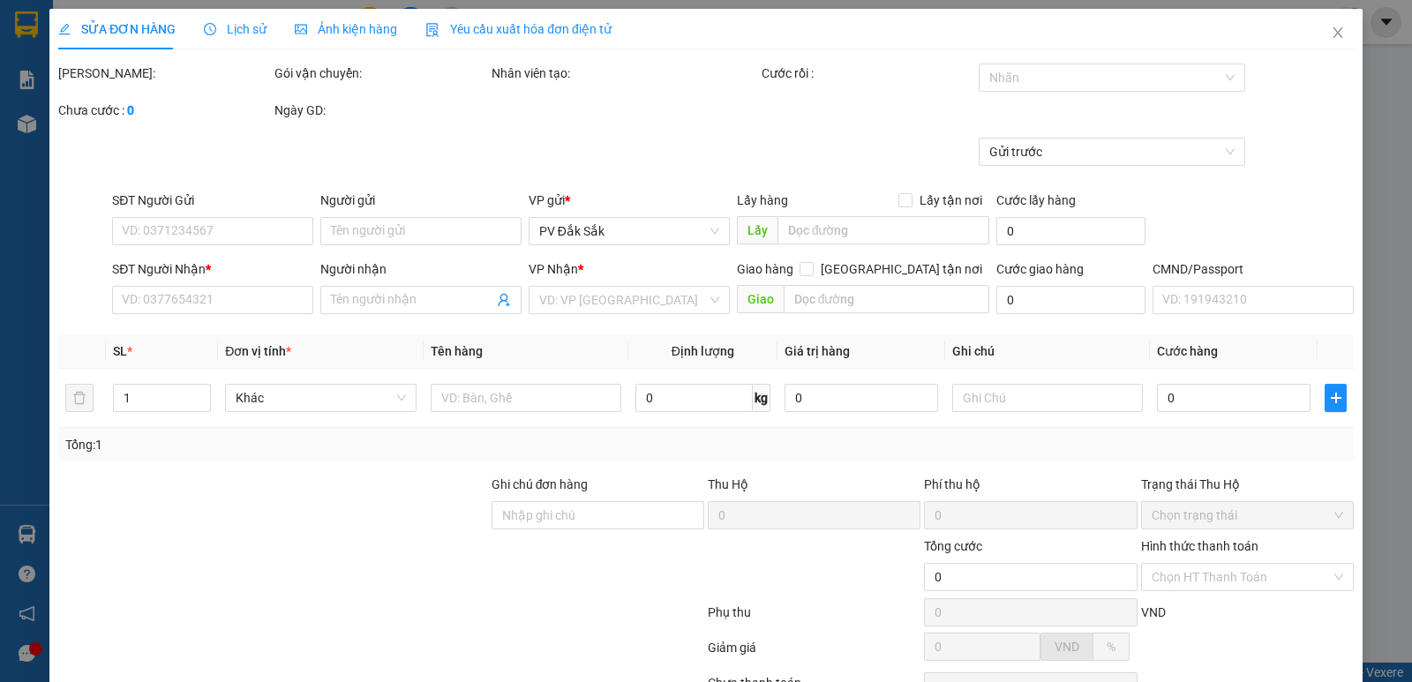
type input "0978758027"
type input "phương"
type input "0362309283"
type input "kỳ/hàng ở dm"
type input "30.000"
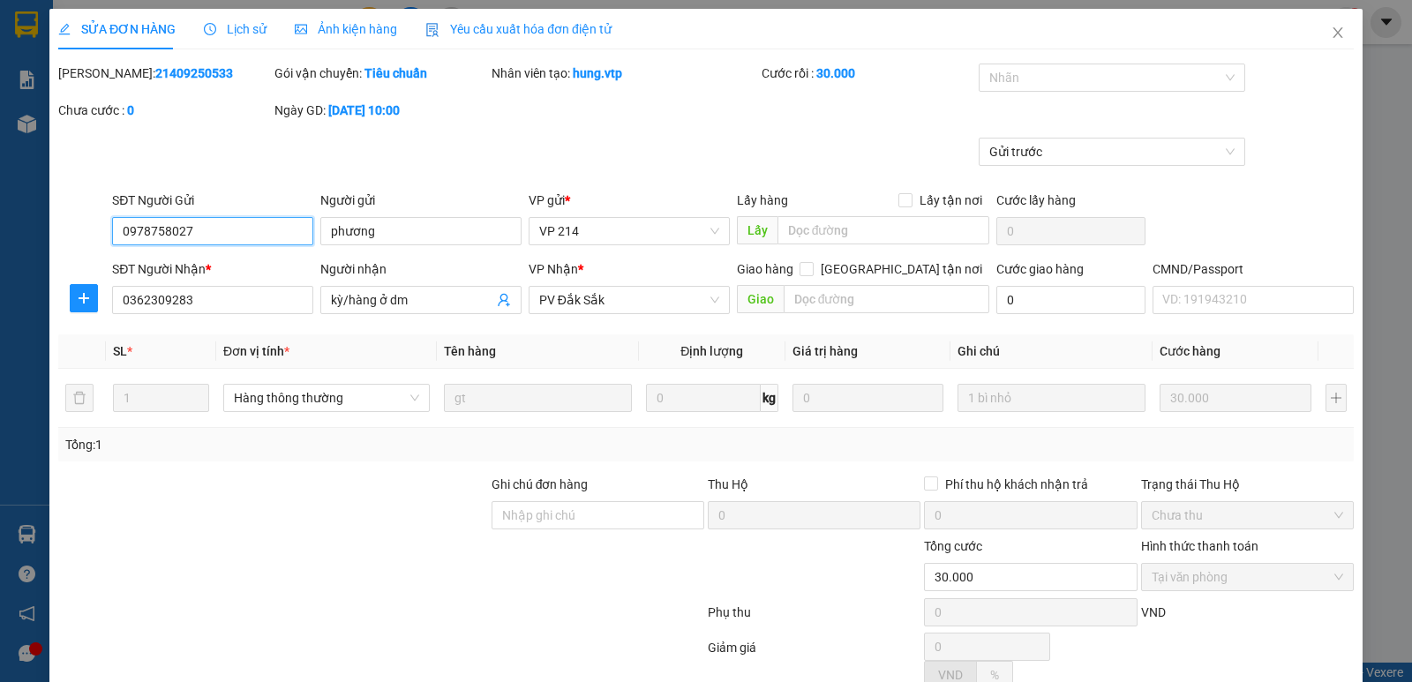
type input "1.500"
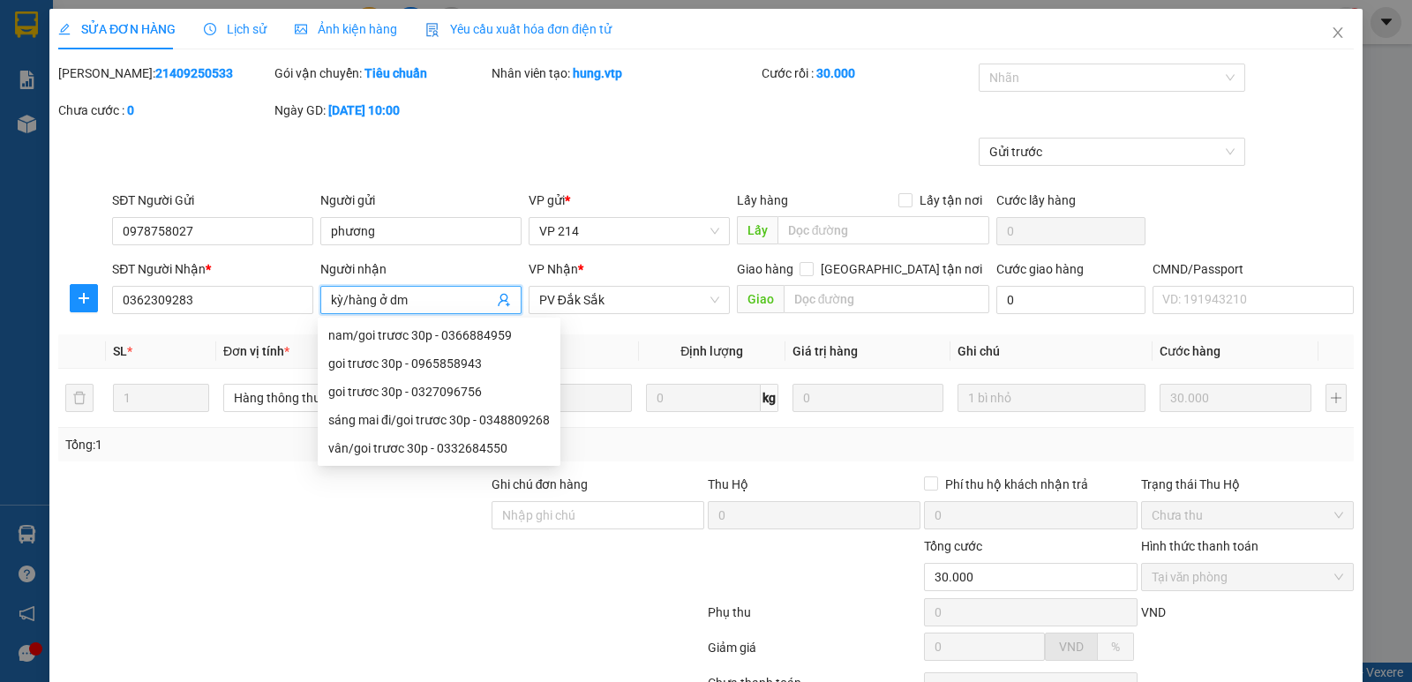
drag, startPoint x: 417, startPoint y: 304, endPoint x: 343, endPoint y: 304, distance: 73.3
click at [343, 300] on input "kỳ/hàng ở dm" at bounding box center [412, 299] width 162 height 19
type input "kỳ/0"
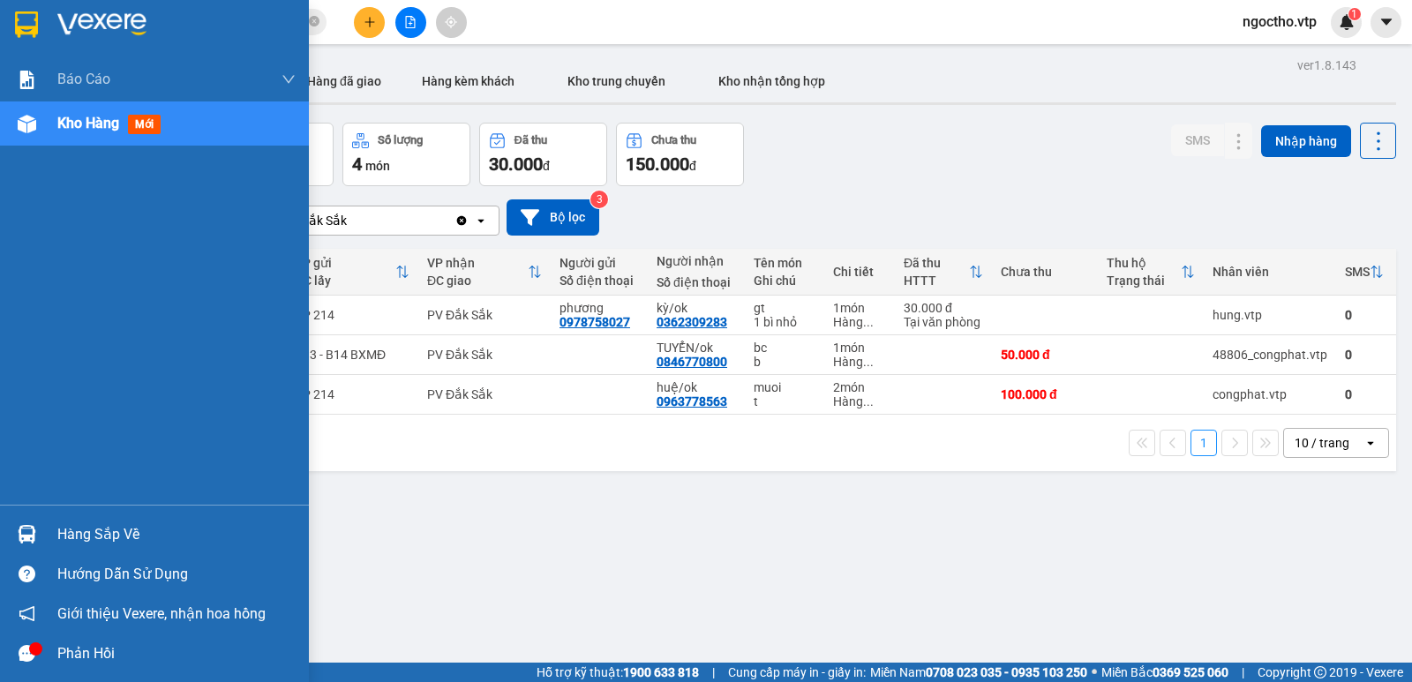
click at [35, 540] on img at bounding box center [27, 534] width 19 height 19
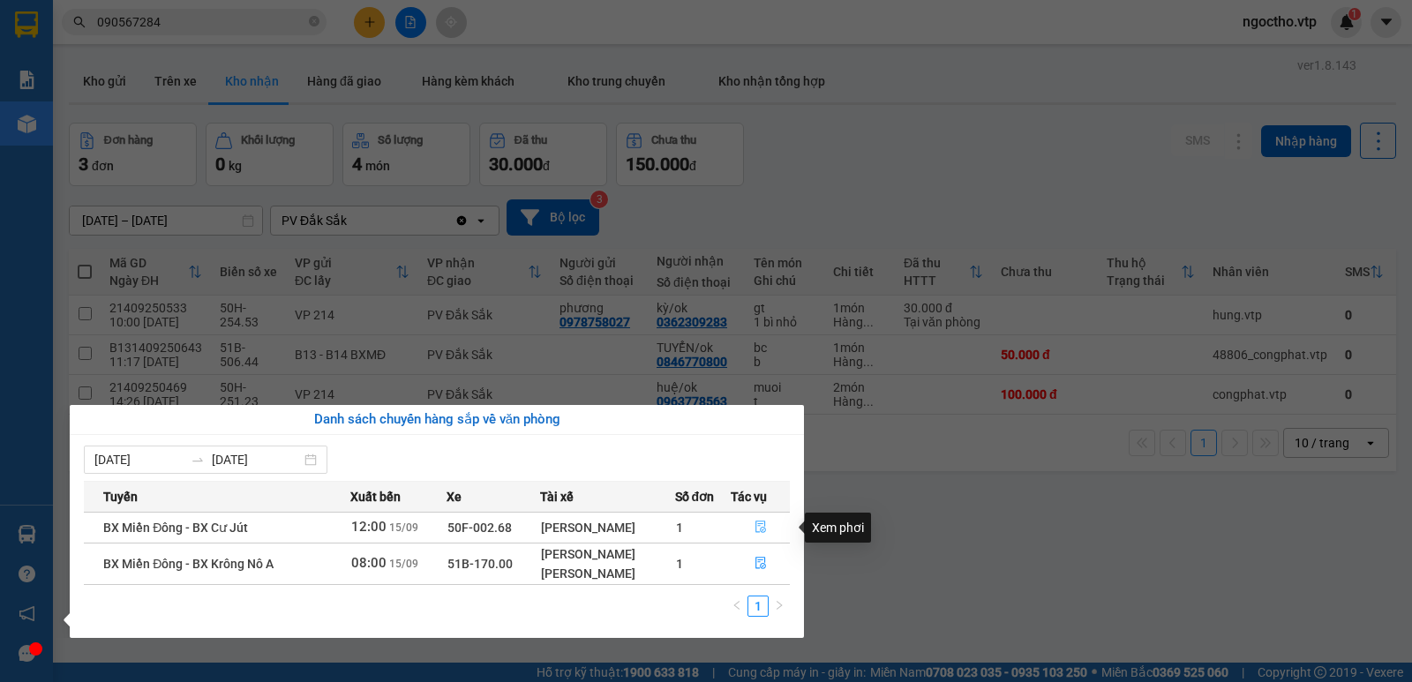
click at [764, 526] on icon "file-done" at bounding box center [761, 527] width 12 height 12
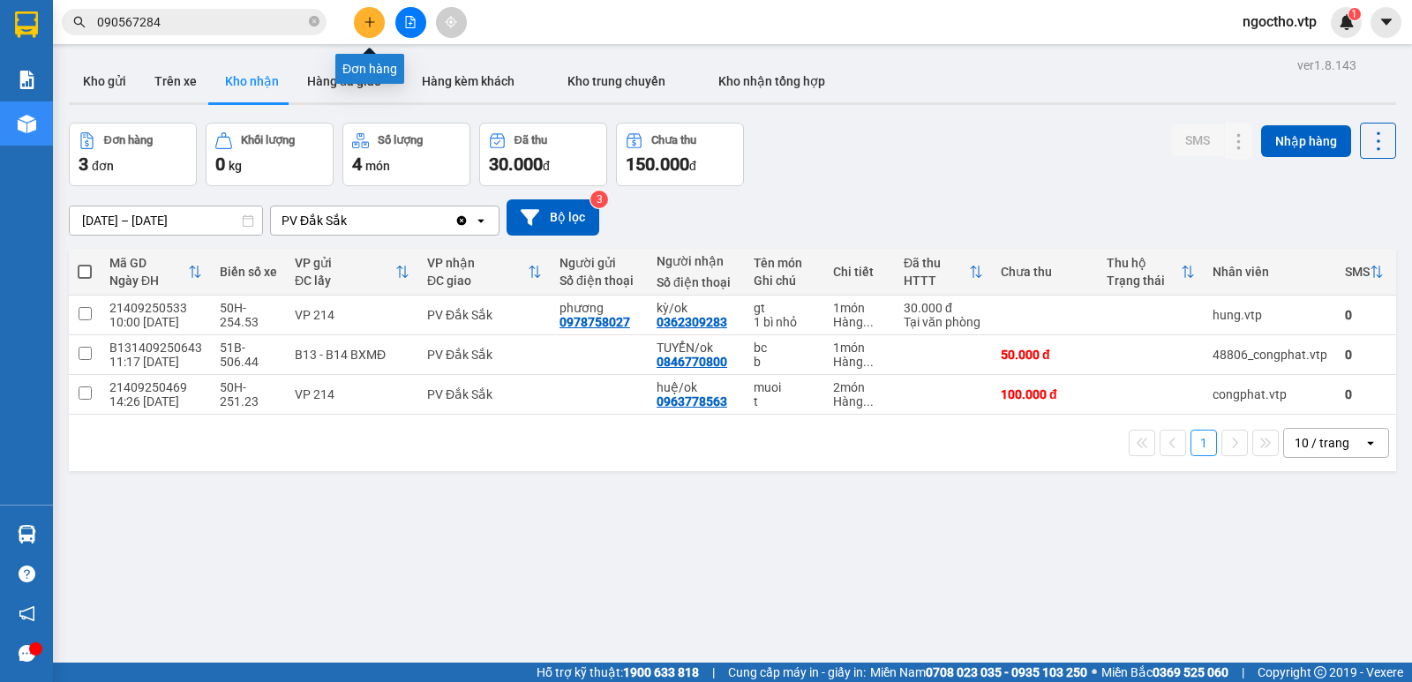
click at [368, 19] on icon "plus" at bounding box center [370, 22] width 12 height 12
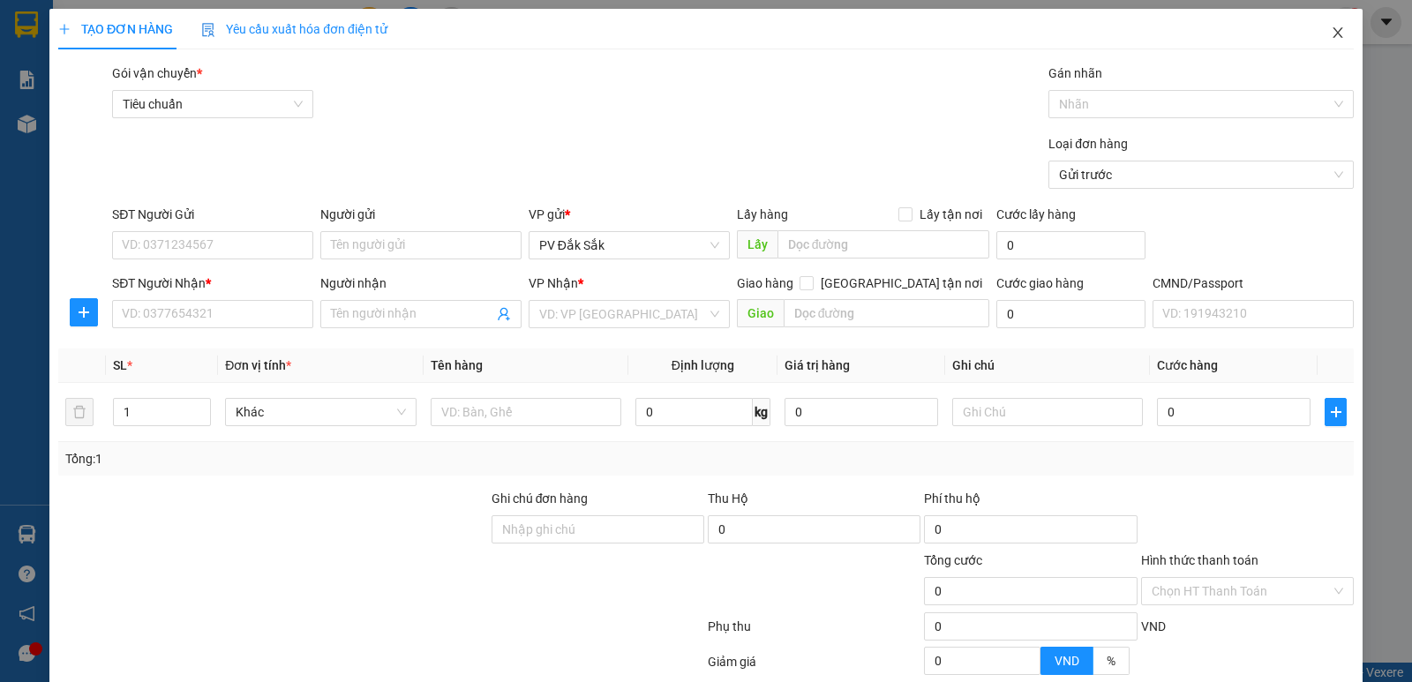
click at [1331, 29] on icon "close" at bounding box center [1338, 33] width 14 height 14
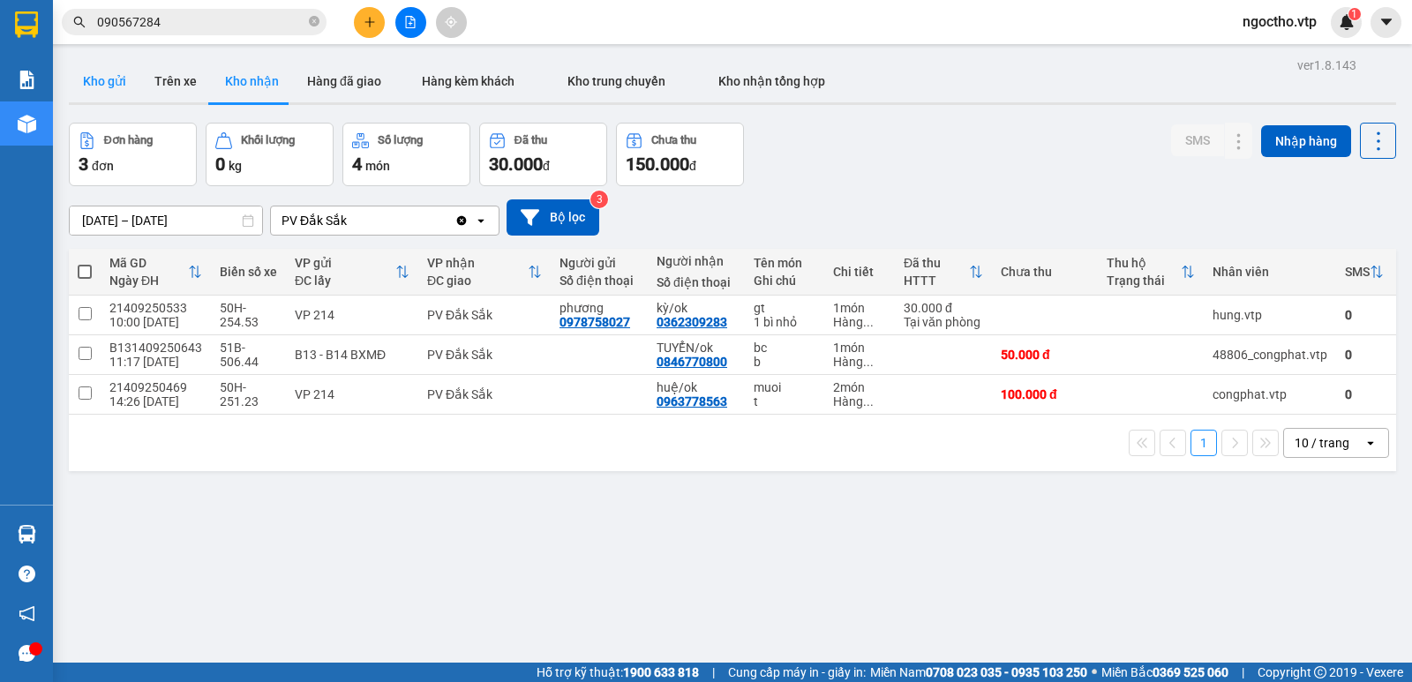
click at [124, 80] on button "Kho gửi" at bounding box center [104, 81] width 71 height 42
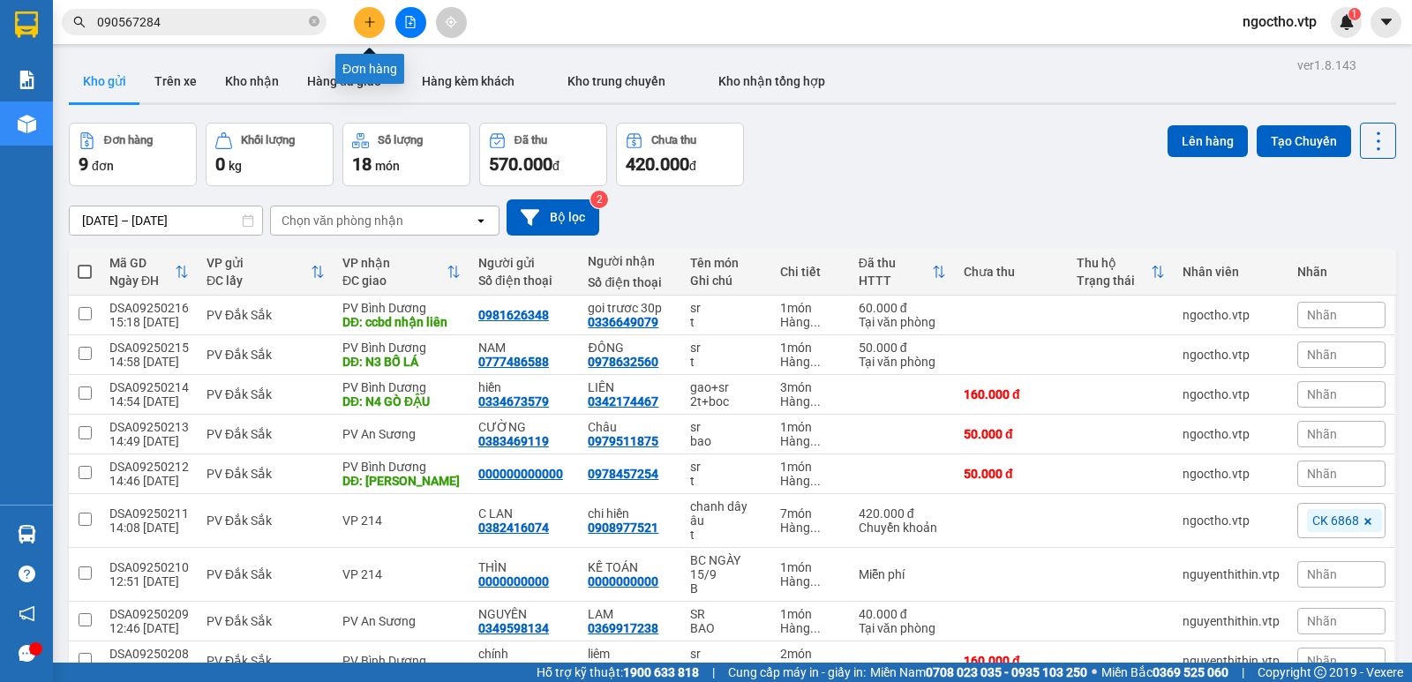
click at [368, 14] on button at bounding box center [369, 22] width 31 height 31
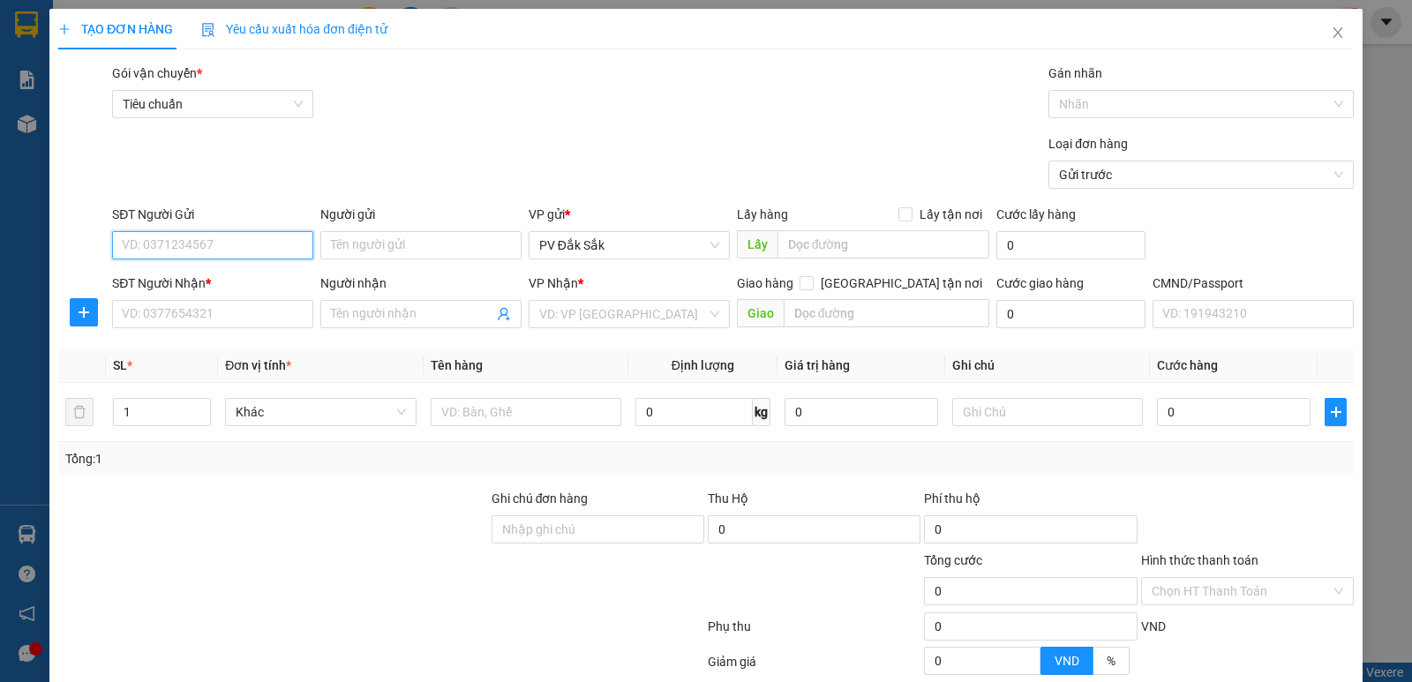
drag, startPoint x: 204, startPoint y: 244, endPoint x: 365, endPoint y: 217, distance: 163.8
click at [205, 244] on input "SĐT Người Gửi" at bounding box center [212, 245] width 201 height 28
type input "0392528711"
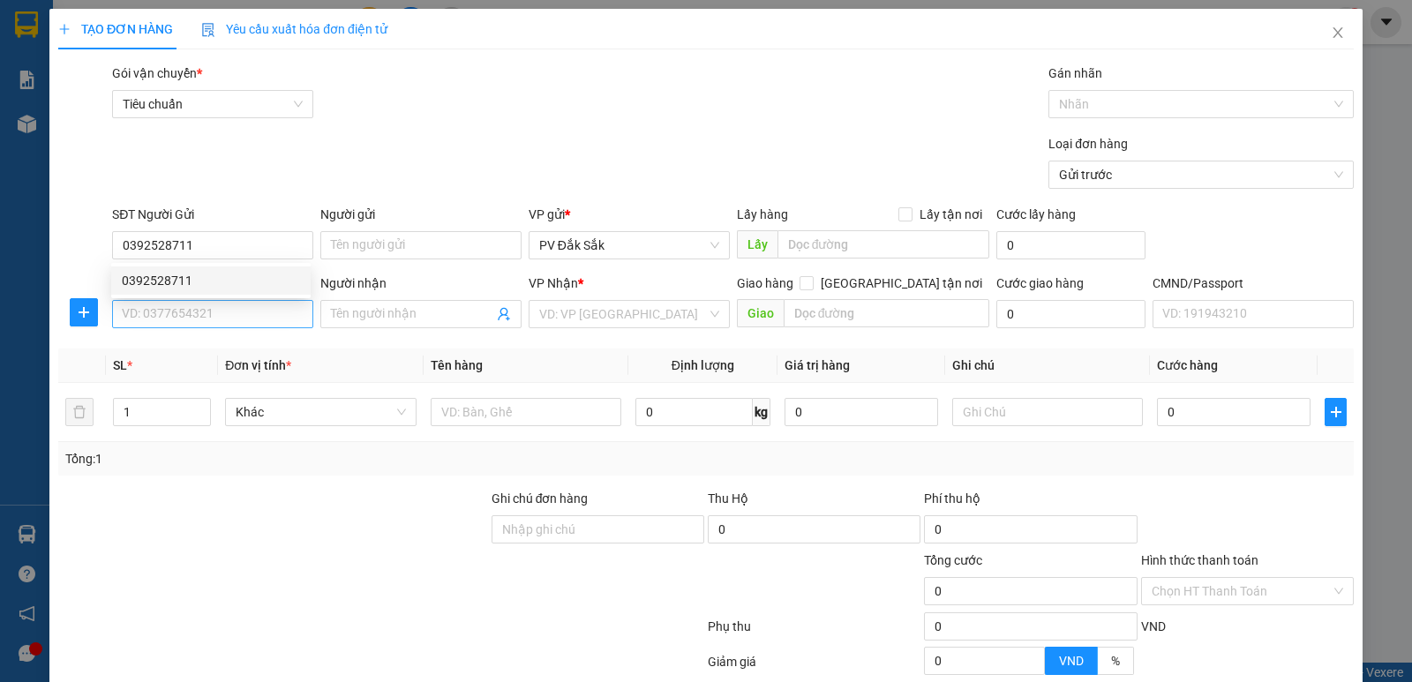
click at [192, 330] on div "SĐT Người Nhận * VD: 0377654321" at bounding box center [212, 305] width 201 height 62
click at [192, 311] on input "SĐT Người Nhận *" at bounding box center [212, 314] width 201 height 28
click at [149, 357] on div "0345153459" at bounding box center [211, 349] width 178 height 19
type input "0345153459"
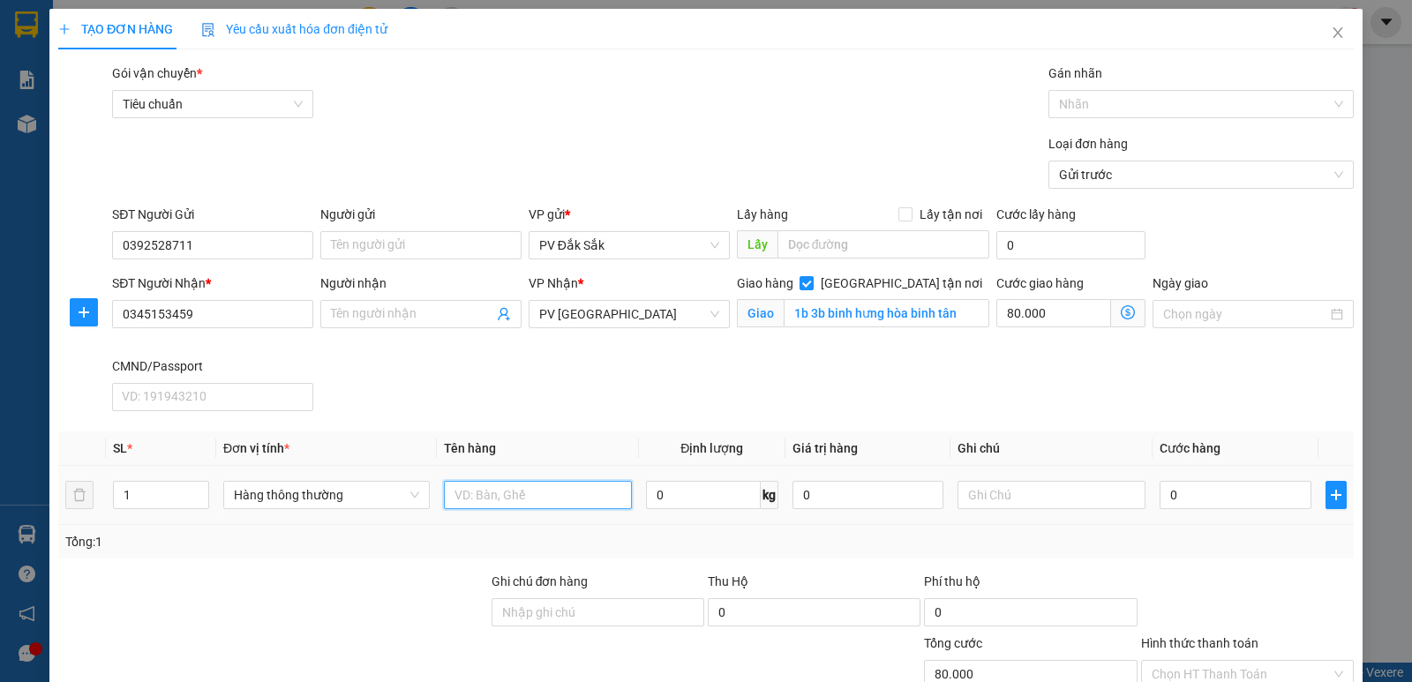
click at [464, 500] on input "text" at bounding box center [538, 495] width 188 height 28
drag, startPoint x: 1006, startPoint y: 508, endPoint x: 998, endPoint y: 515, distance: 10.6
click at [1005, 508] on input "text" at bounding box center [1052, 495] width 188 height 28
click at [1195, 499] on input "0" at bounding box center [1235, 495] width 151 height 28
click at [1108, 427] on div "Transit Pickup Surcharge Ids Transit Deliver Surcharge Ids Transit Deliver Surc…" at bounding box center [706, 481] width 1296 height 834
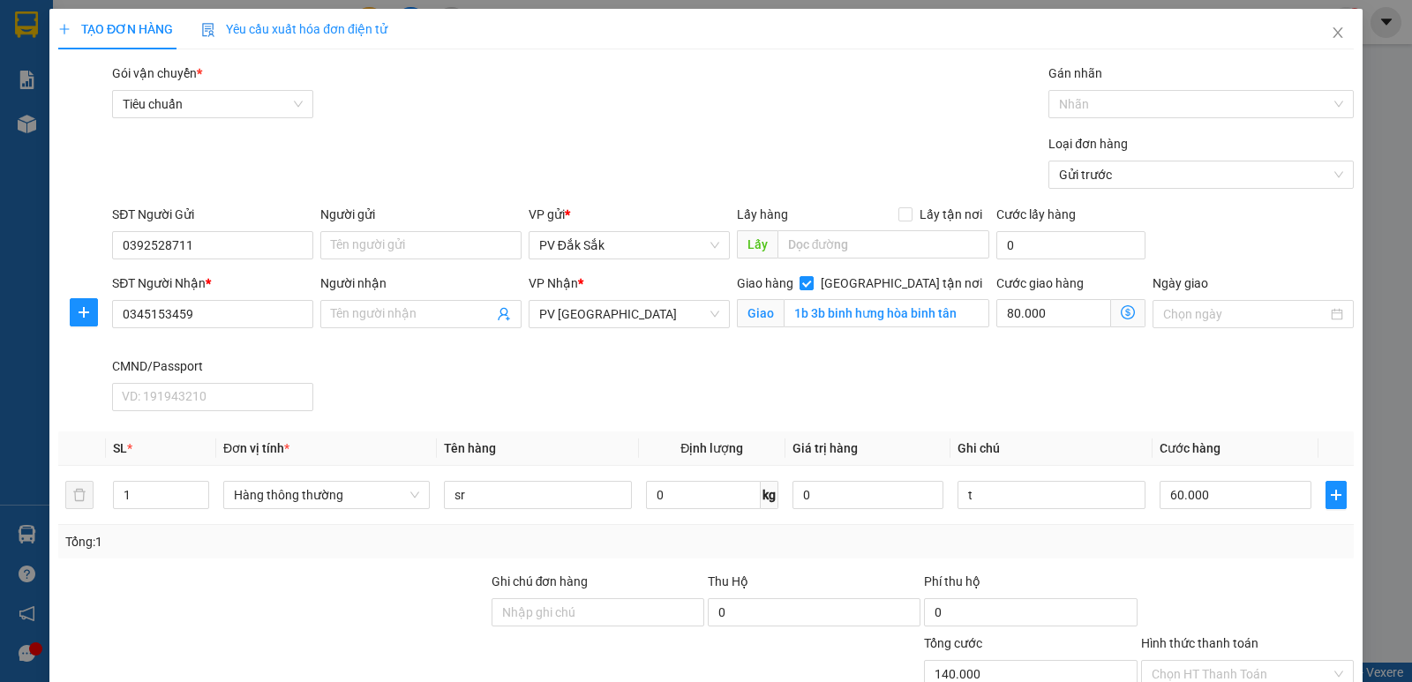
click at [1218, 636] on label "Hình thức thanh toán" at bounding box center [1199, 643] width 117 height 14
click at [1218, 661] on input "Hình thức thanh toán" at bounding box center [1241, 674] width 179 height 26
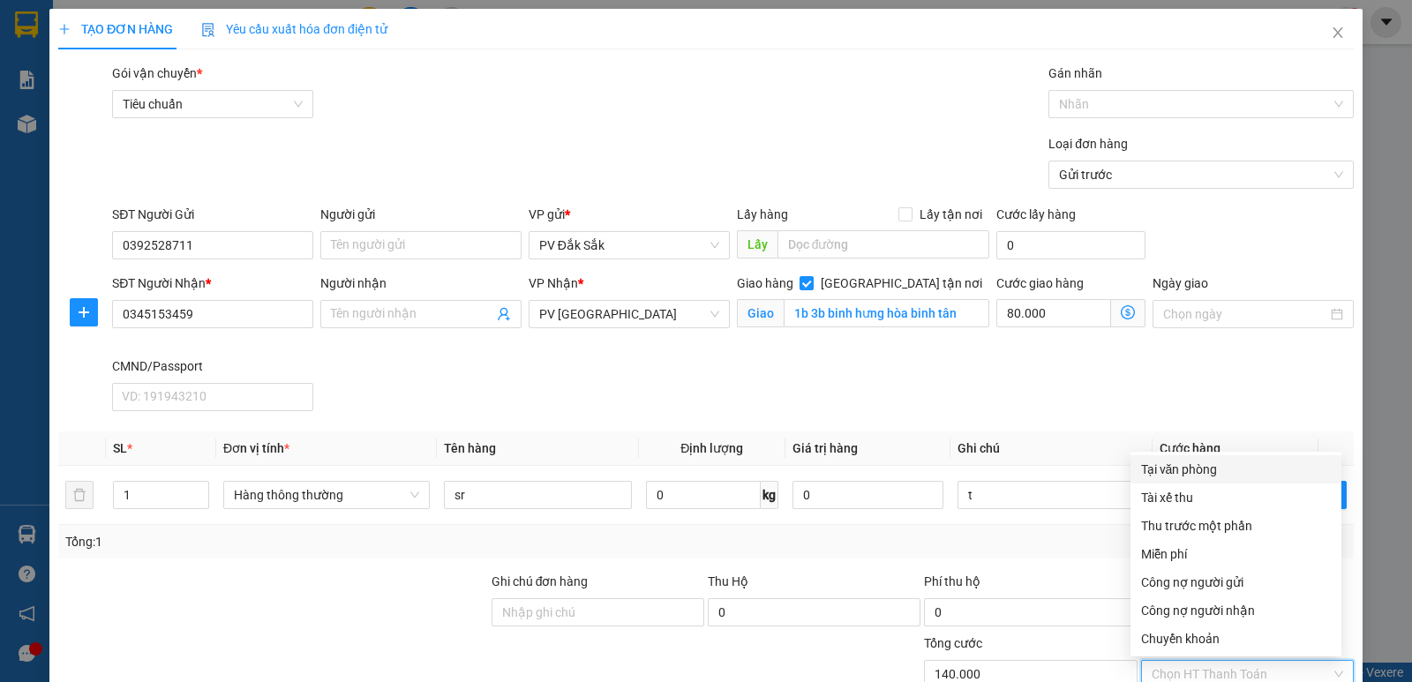
click at [1173, 460] on div "Tại văn phòng" at bounding box center [1236, 469] width 190 height 19
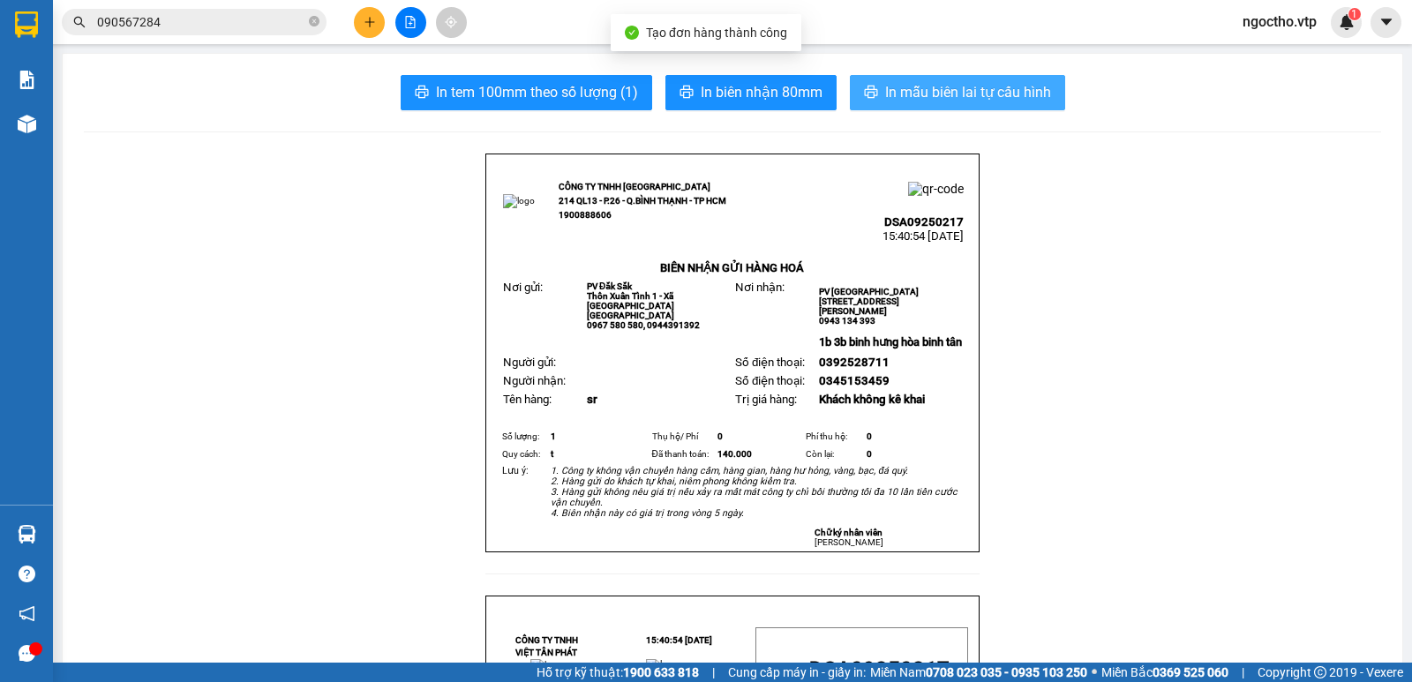
click at [986, 93] on span "In mẫu biên lai tự cấu hình" at bounding box center [968, 92] width 166 height 22
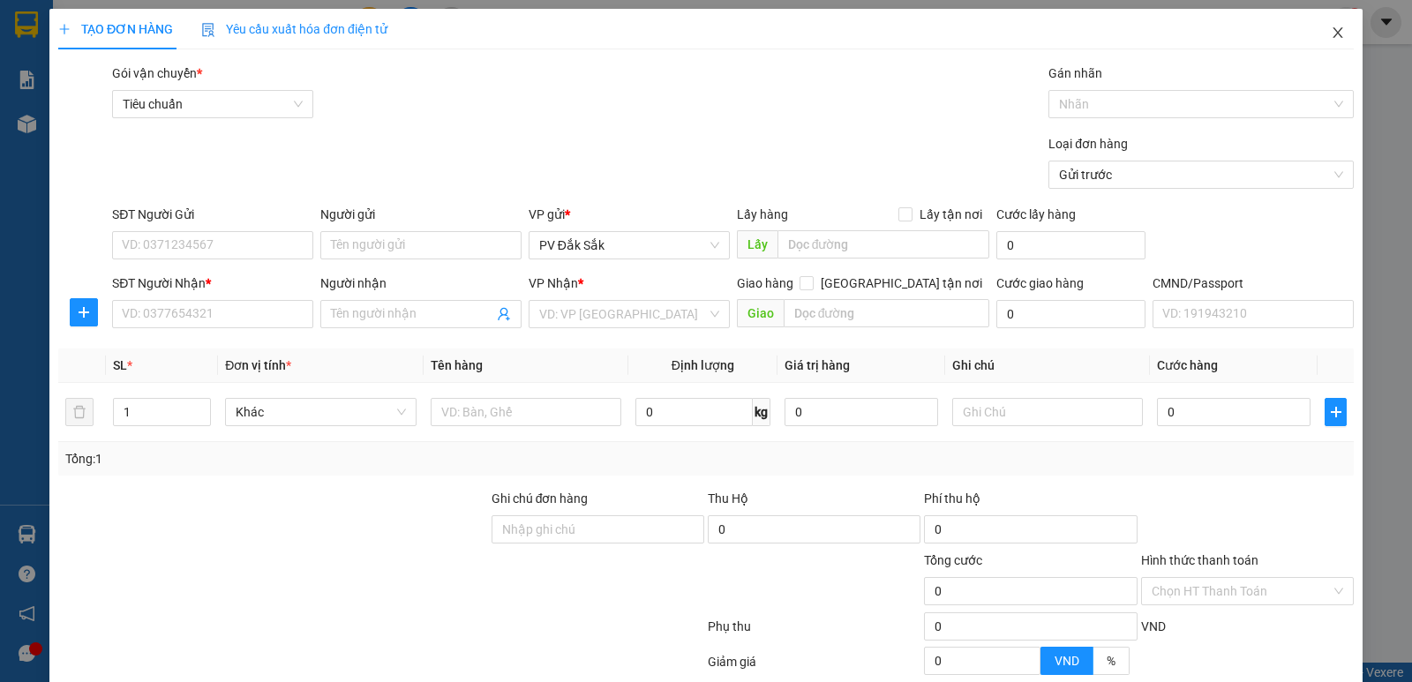
drag, startPoint x: 1326, startPoint y: 34, endPoint x: 1117, endPoint y: 4, distance: 211.3
click at [1331, 37] on icon "close" at bounding box center [1338, 33] width 14 height 14
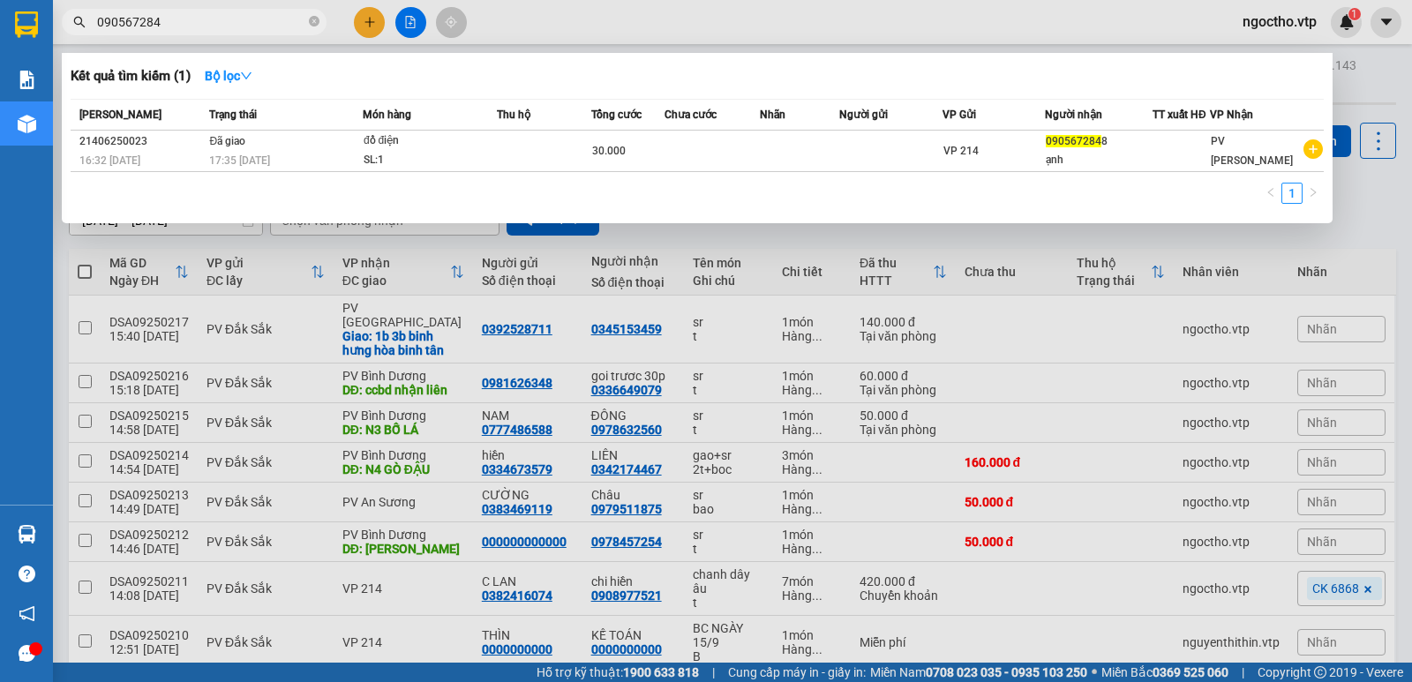
click at [272, 17] on input "090567284" at bounding box center [201, 21] width 208 height 19
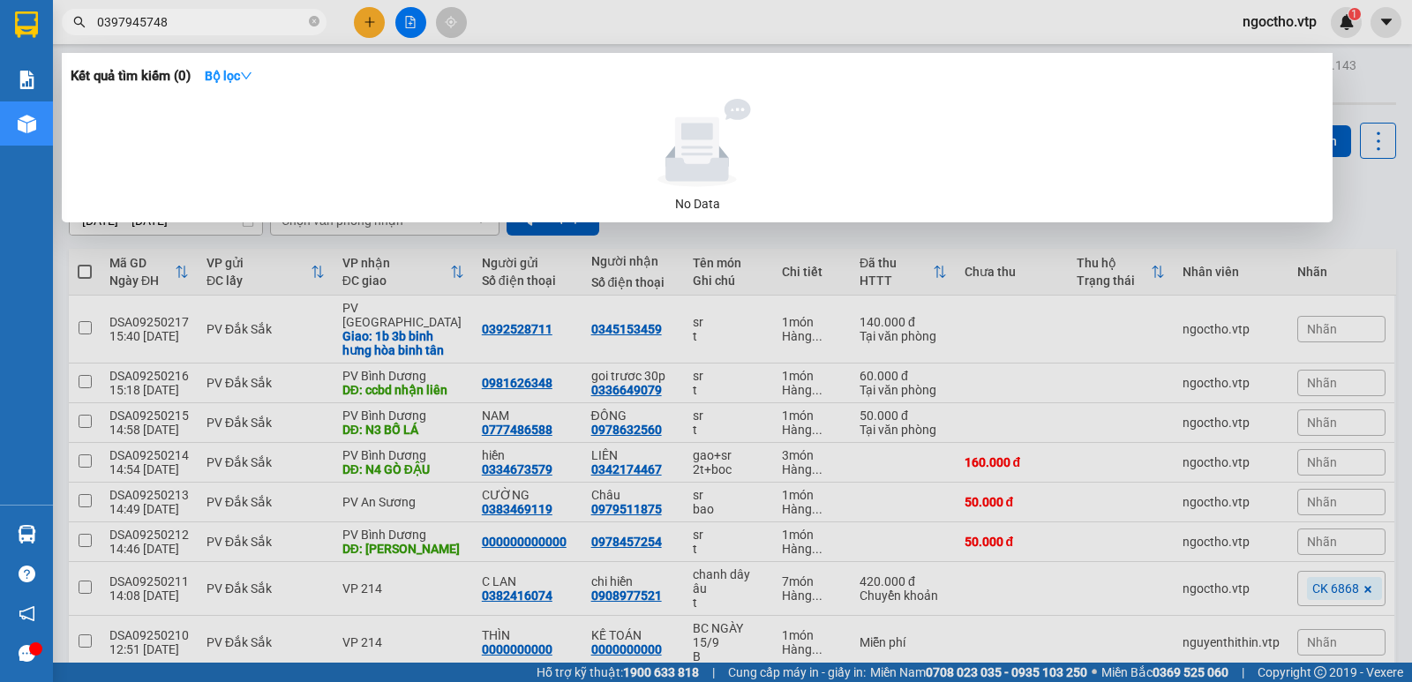
drag, startPoint x: 199, startPoint y: 26, endPoint x: 0, endPoint y: 45, distance: 200.3
click at [0, 42] on section "Kết quả tìm kiếm ( 0 ) Bộ lọc No Data 0397945748 ngoctho.vtp 1 Báo cáo BC giao …" at bounding box center [706, 341] width 1412 height 682
click at [1082, 350] on div at bounding box center [706, 341] width 1412 height 682
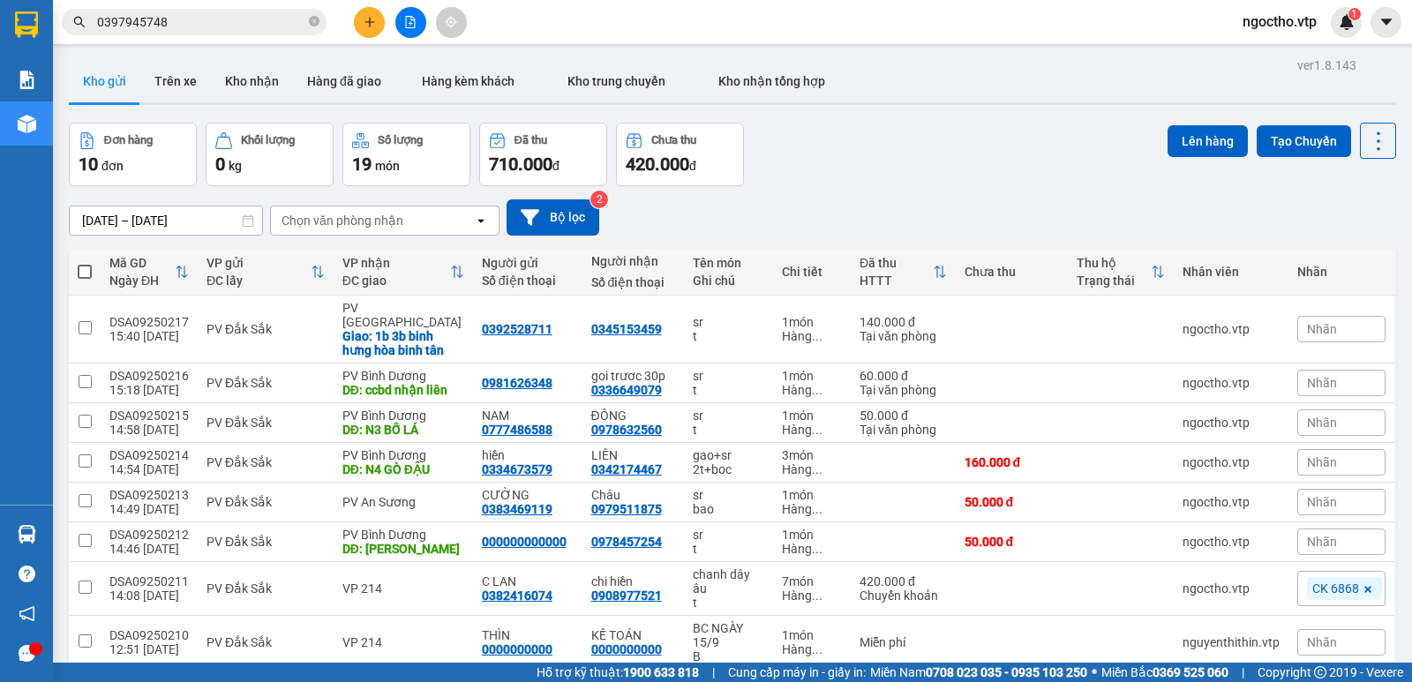
click at [366, 24] on icon "plus" at bounding box center [370, 22] width 12 height 12
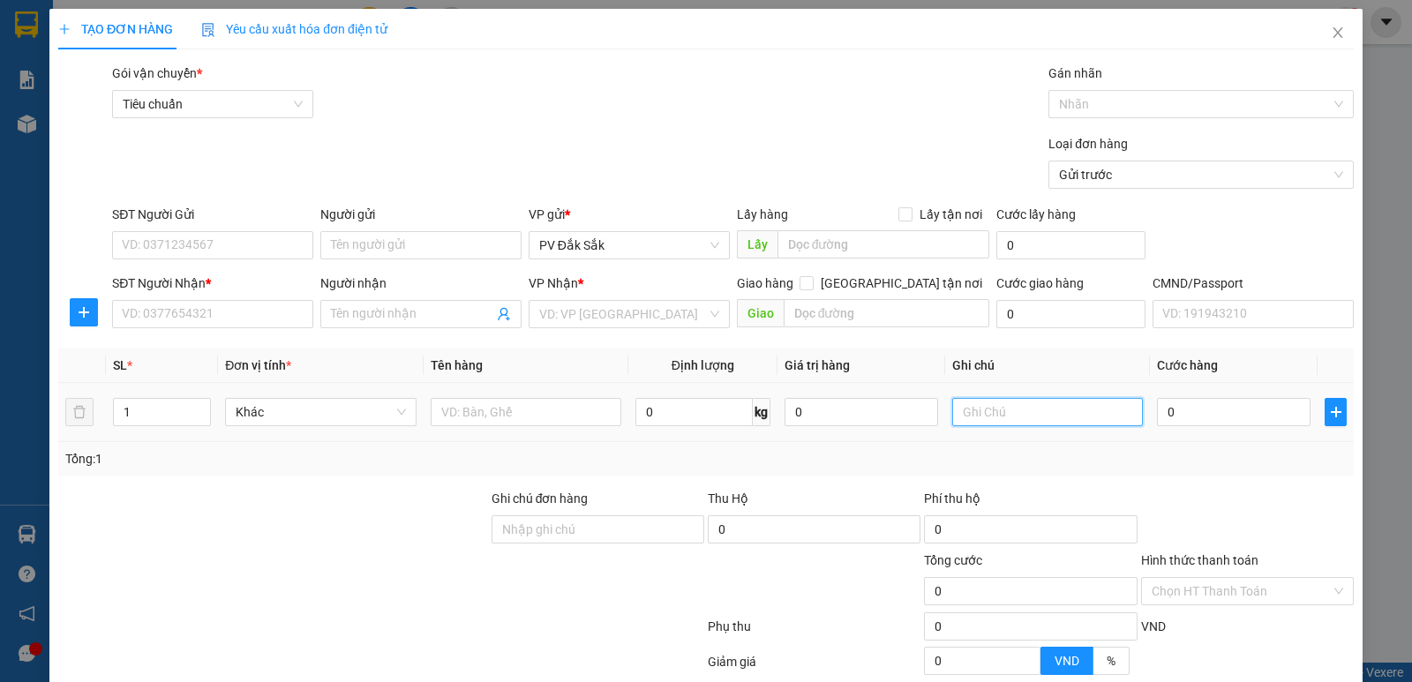
click at [1004, 406] on input "text" at bounding box center [1047, 412] width 191 height 28
click at [486, 420] on input "text" at bounding box center [526, 412] width 191 height 28
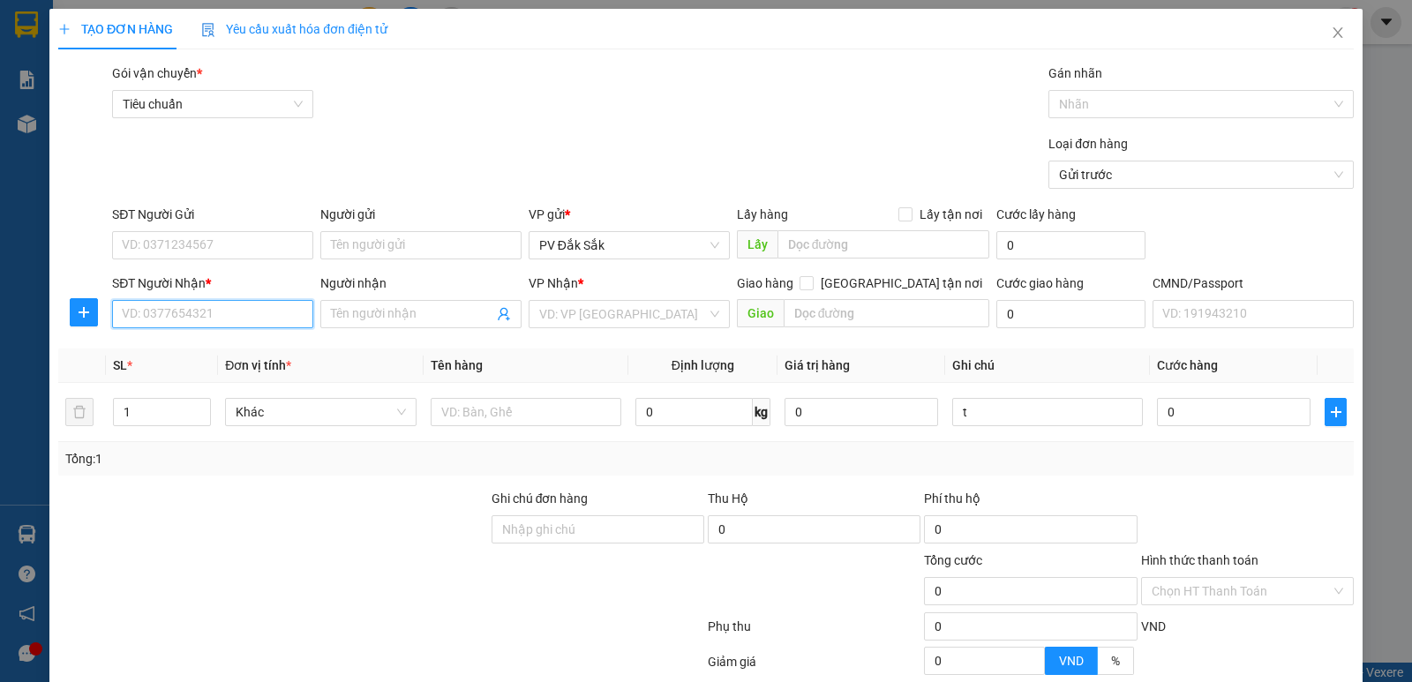
click at [162, 311] on input "SĐT Người Nhận *" at bounding box center [212, 314] width 201 height 28
click at [483, 410] on input "text" at bounding box center [526, 412] width 191 height 28
click at [1185, 417] on input "0" at bounding box center [1234, 412] width 154 height 28
click at [349, 309] on input "Người nhận" at bounding box center [412, 313] width 162 height 19
click at [183, 316] on input "SĐT Người Nhận *" at bounding box center [212, 314] width 201 height 28
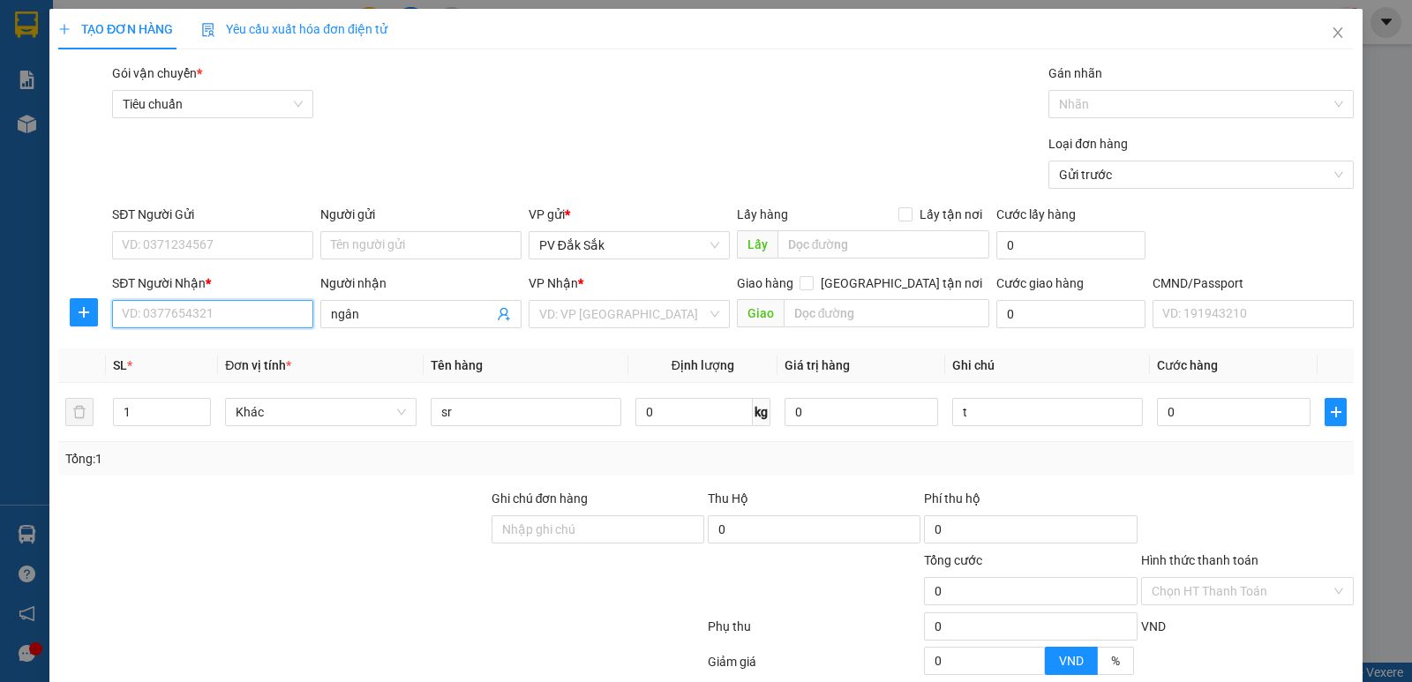
click at [210, 324] on input "SĐT Người Nhận *" at bounding box center [212, 314] width 201 height 28
click at [192, 235] on input "SĐT Người Gửi" at bounding box center [212, 245] width 201 height 28
click at [337, 243] on input "Người gửi" at bounding box center [420, 245] width 201 height 28
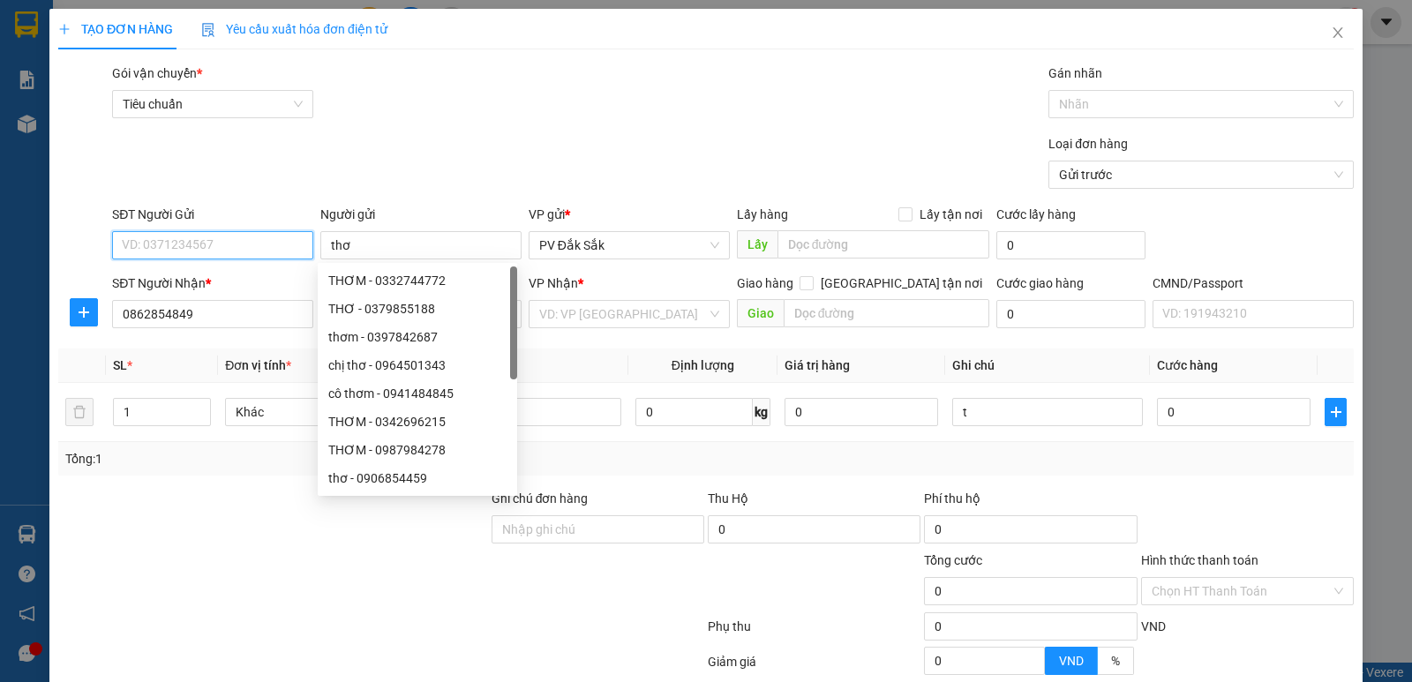
click at [177, 237] on input "SĐT Người Gửi" at bounding box center [212, 245] width 201 height 28
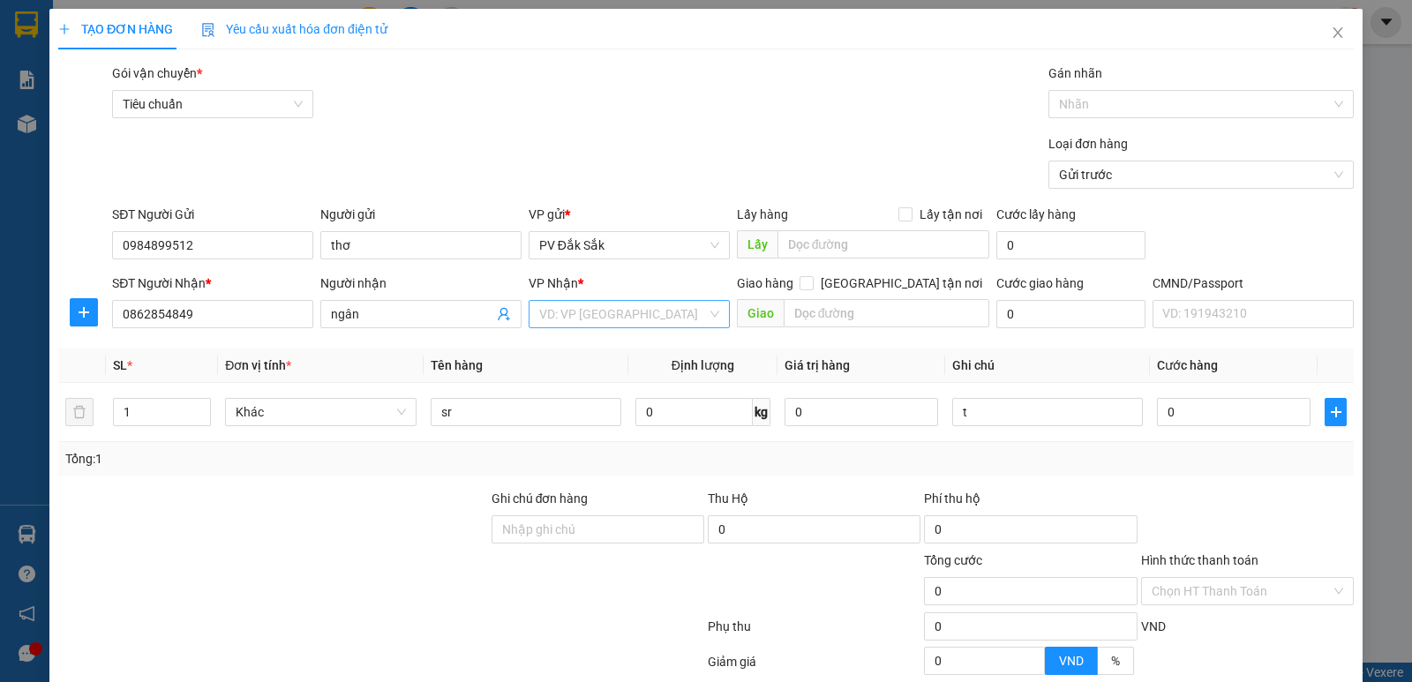
click at [576, 309] on input "search" at bounding box center [623, 314] width 168 height 26
click at [546, 357] on div "PV An Sương" at bounding box center [623, 349] width 178 height 19
click at [1183, 553] on label "Hình thức thanh toán" at bounding box center [1199, 560] width 117 height 14
click at [1183, 578] on input "Hình thức thanh toán" at bounding box center [1241, 591] width 179 height 26
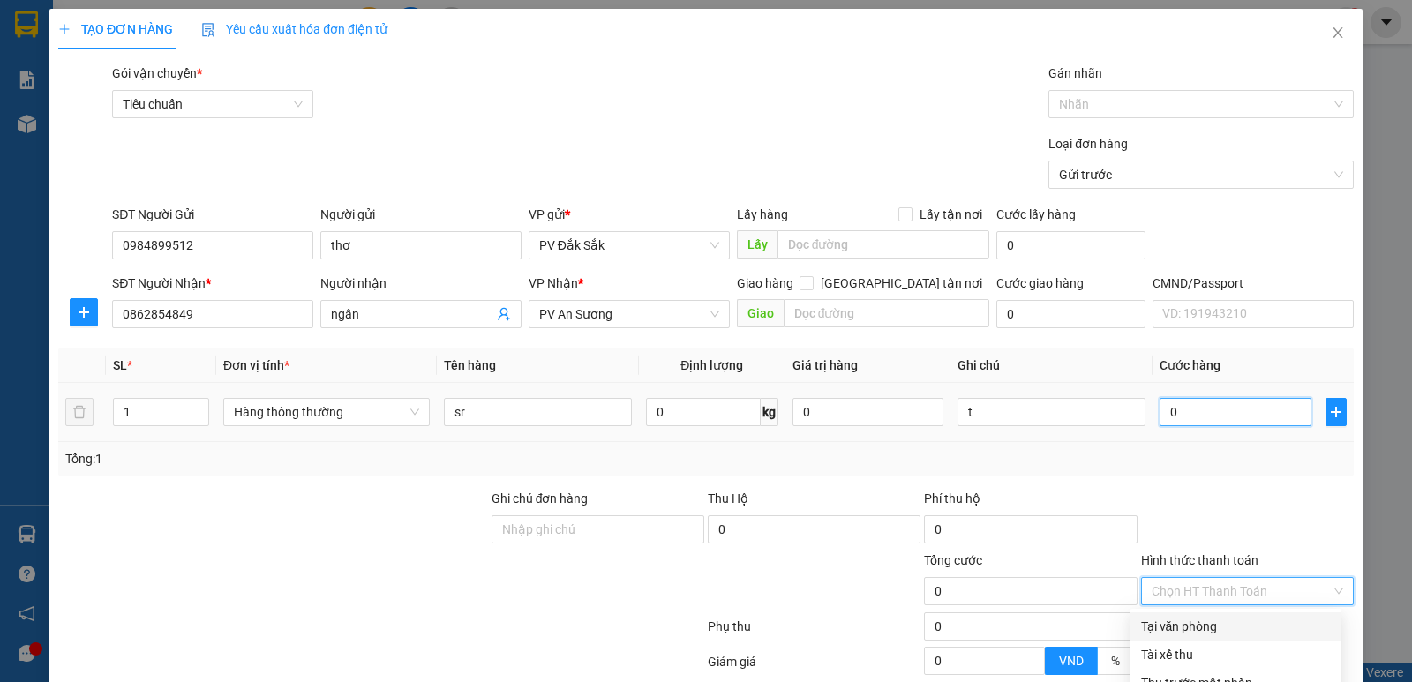
click at [1222, 398] on input "0" at bounding box center [1235, 412] width 151 height 28
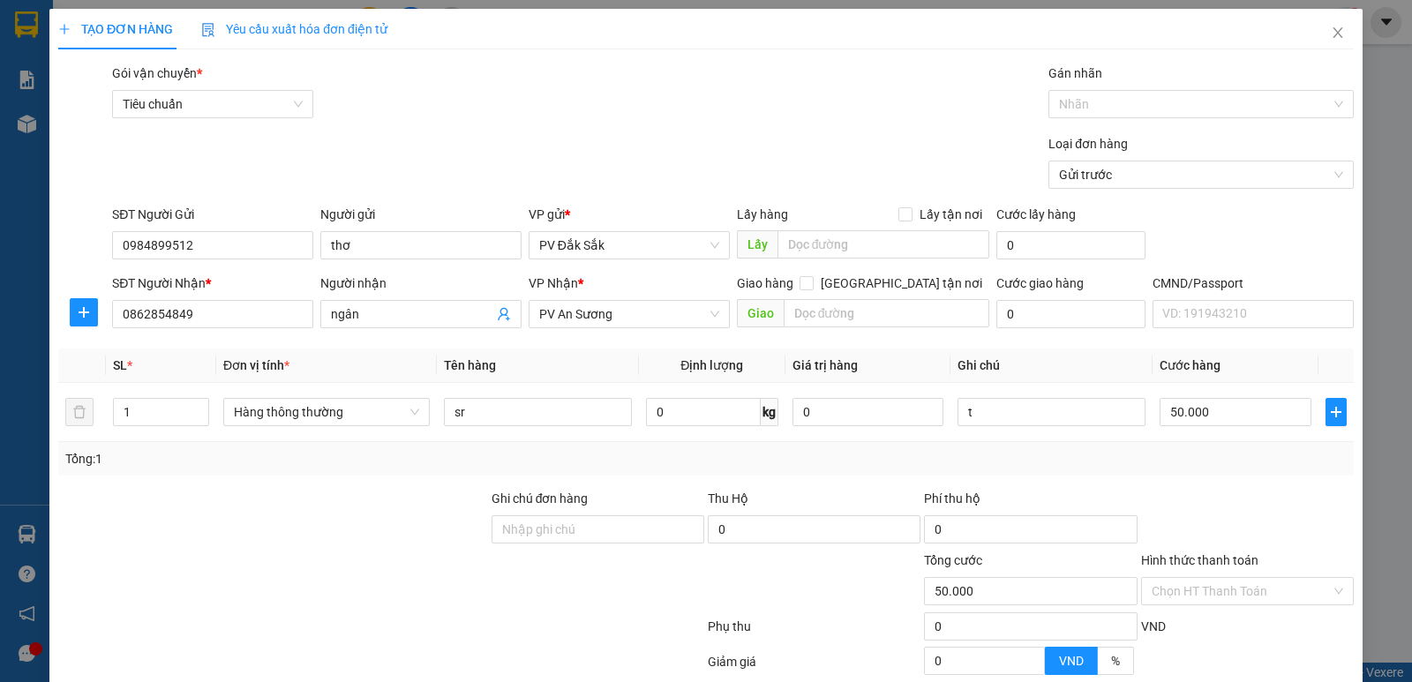
click at [1206, 553] on label "Hình thức thanh toán" at bounding box center [1199, 560] width 117 height 14
click at [1206, 578] on input "Hình thức thanh toán" at bounding box center [1241, 591] width 179 height 26
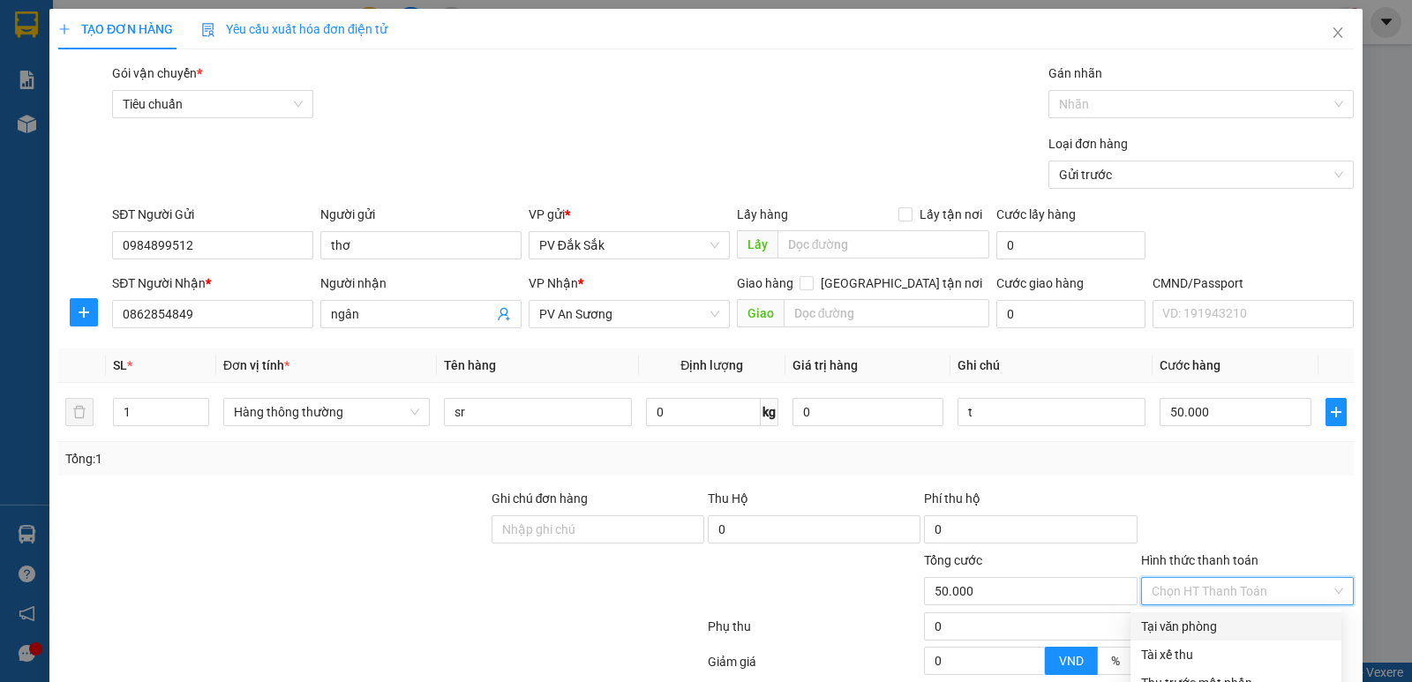
click at [481, 648] on div at bounding box center [381, 665] width 650 height 35
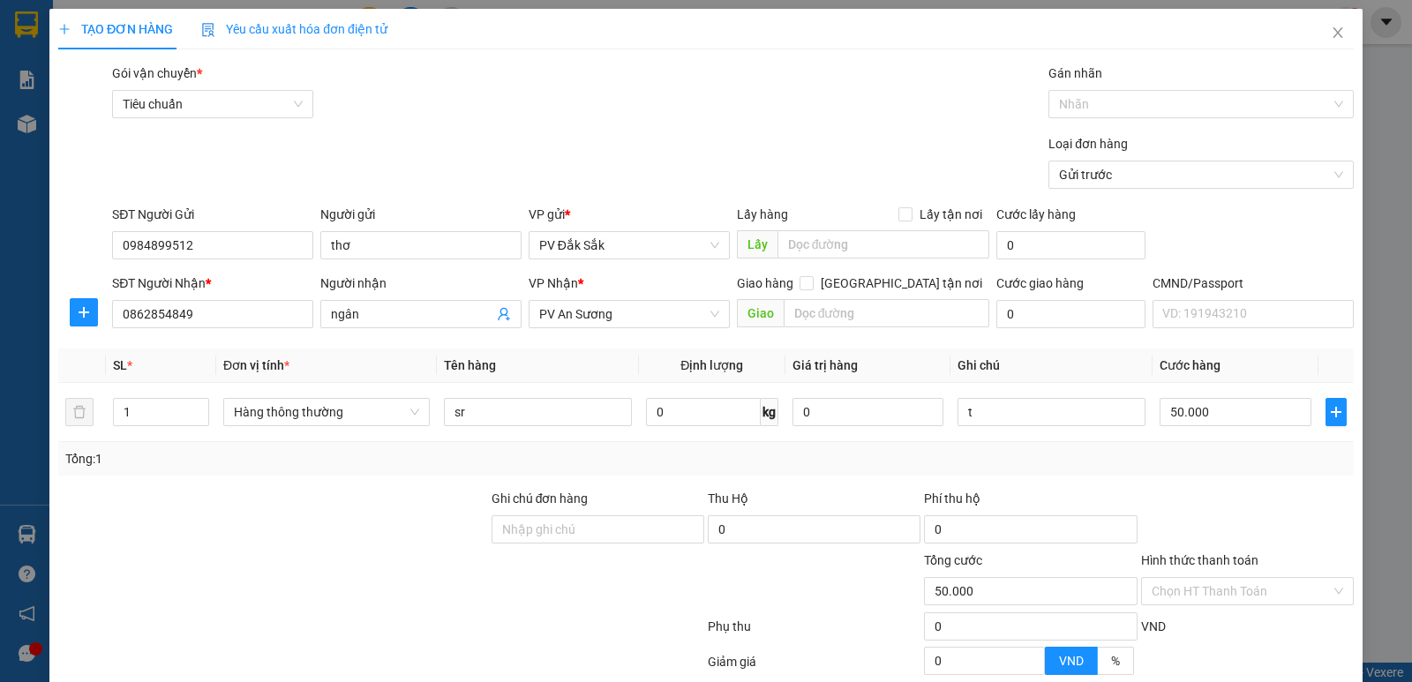
drag, startPoint x: 1276, startPoint y: 629, endPoint x: 1340, endPoint y: 607, distance: 67.3
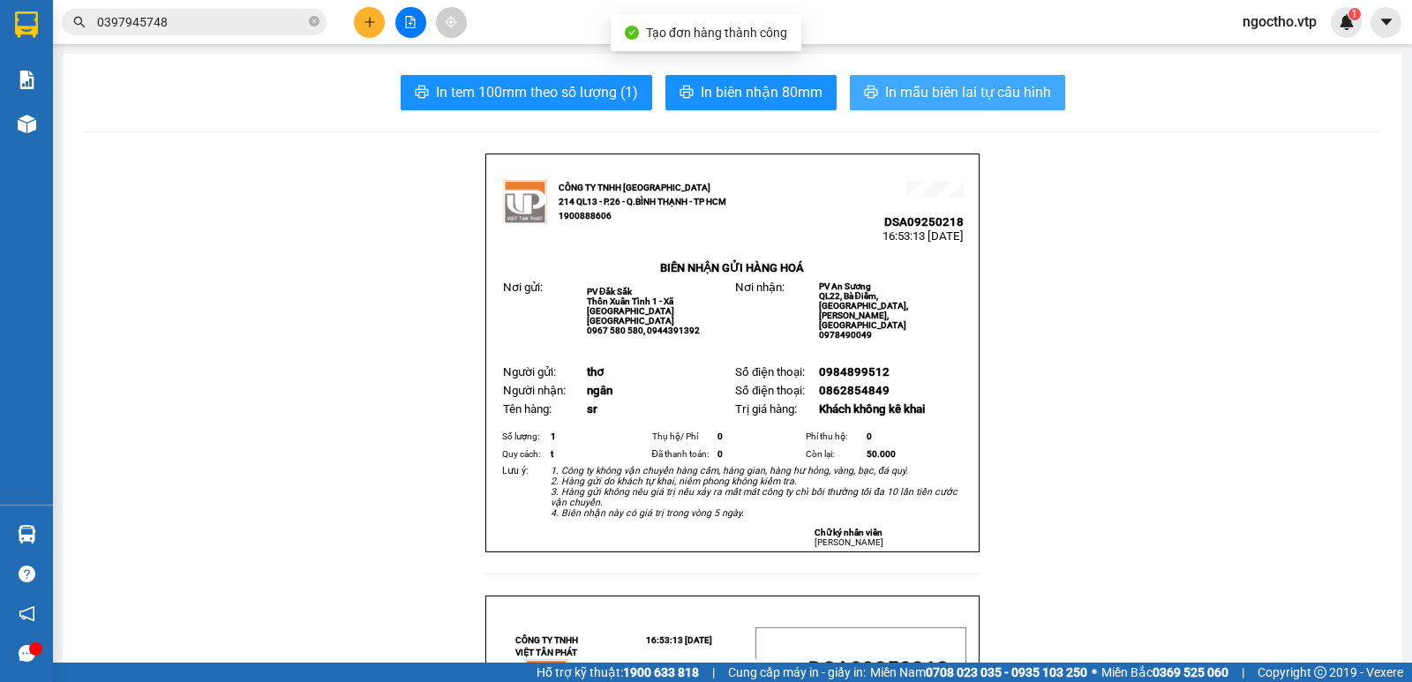
click at [918, 87] on span "In mẫu biên lai tự cấu hình" at bounding box center [968, 92] width 166 height 22
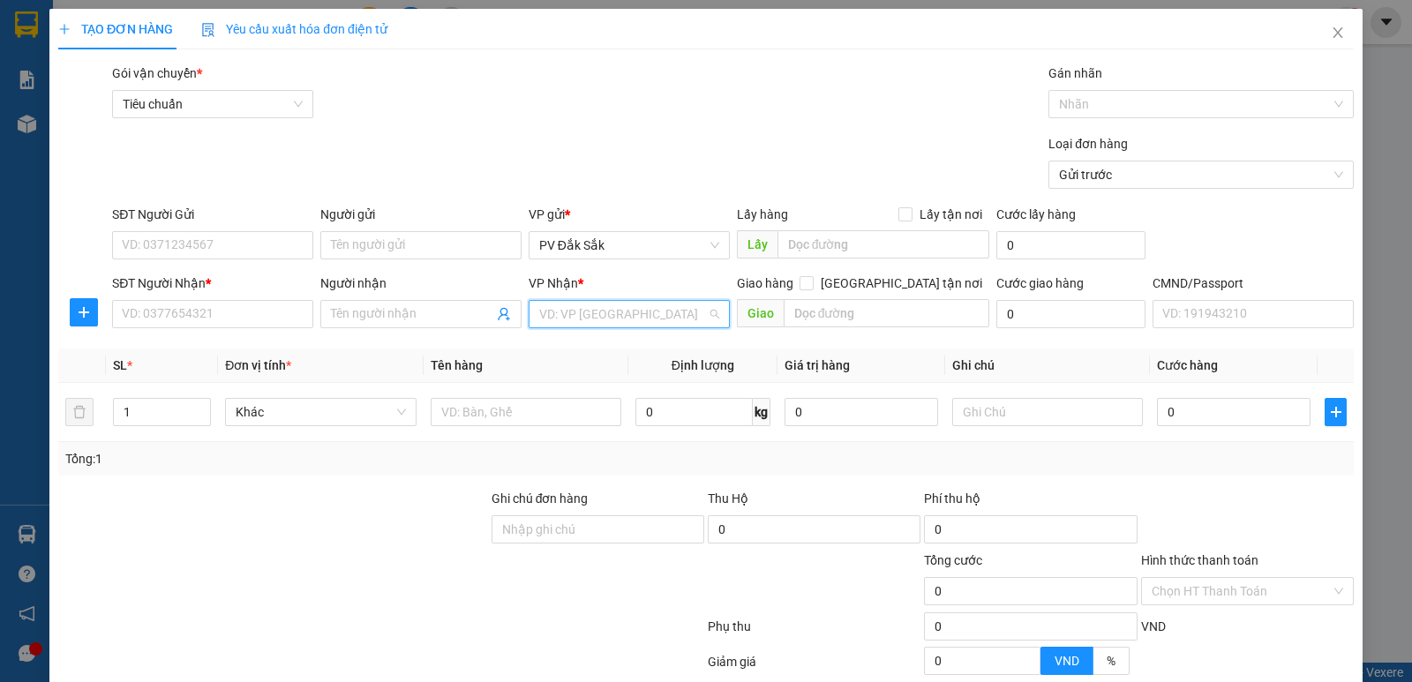
click at [592, 317] on input "search" at bounding box center [623, 314] width 168 height 26
click at [590, 356] on div "PV Bình Dương" at bounding box center [623, 349] width 178 height 19
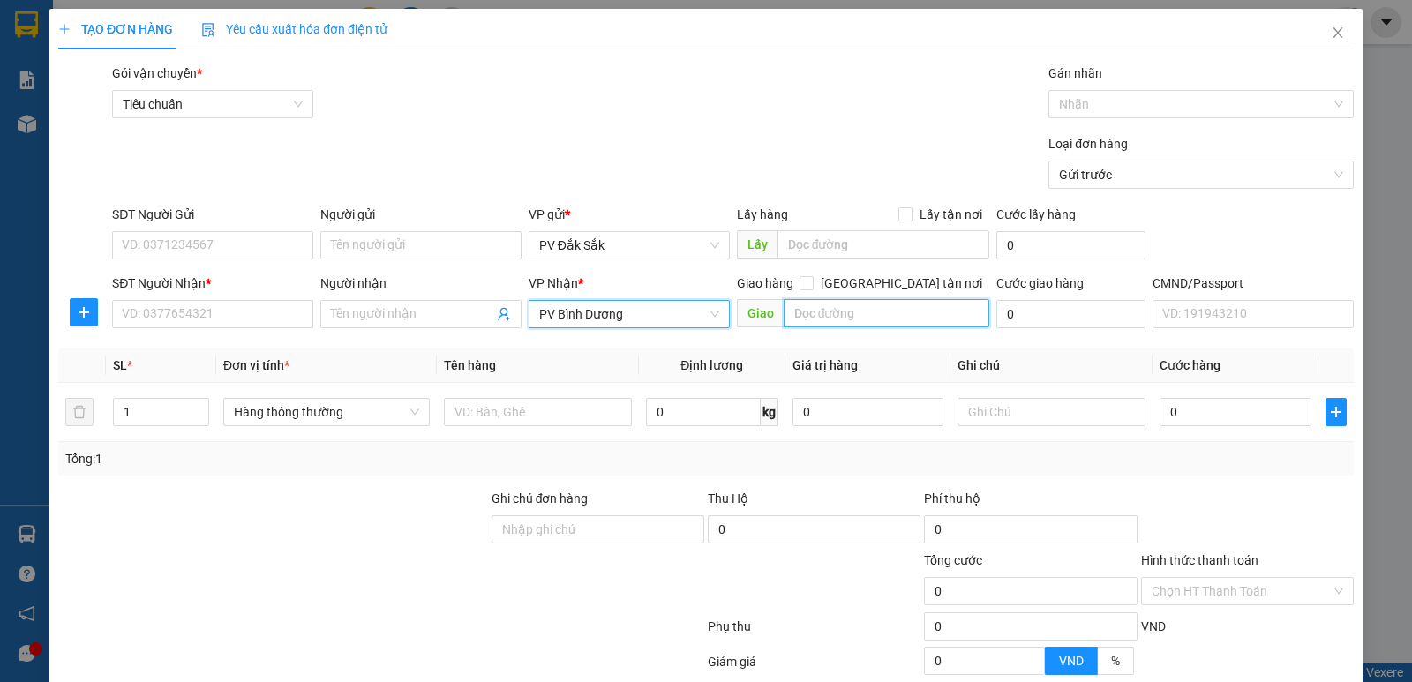
click at [806, 312] on input "text" at bounding box center [887, 313] width 207 height 28
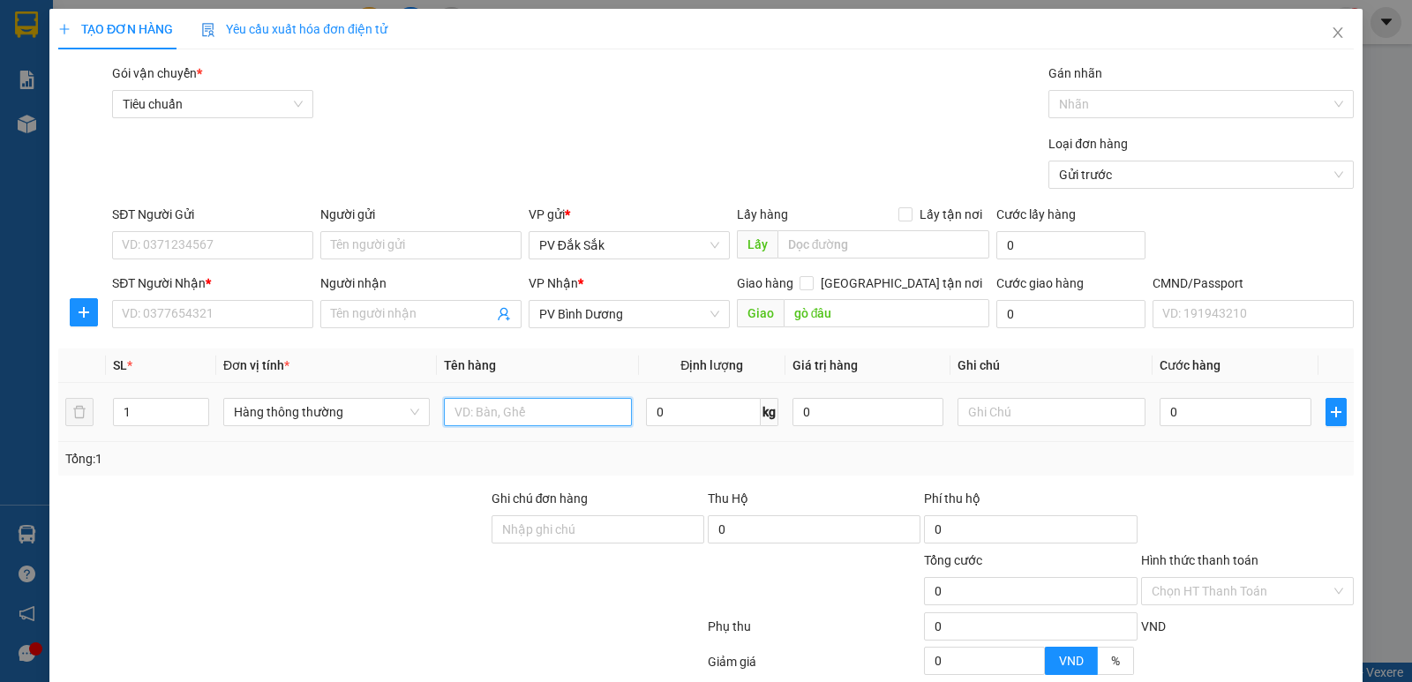
click at [483, 400] on input "text" at bounding box center [538, 412] width 188 height 28
click at [971, 432] on td at bounding box center [1052, 412] width 202 height 59
click at [998, 408] on input "text" at bounding box center [1052, 412] width 188 height 28
click at [1186, 394] on div "0" at bounding box center [1235, 411] width 151 height 35
click at [1229, 422] on input "0" at bounding box center [1235, 412] width 151 height 28
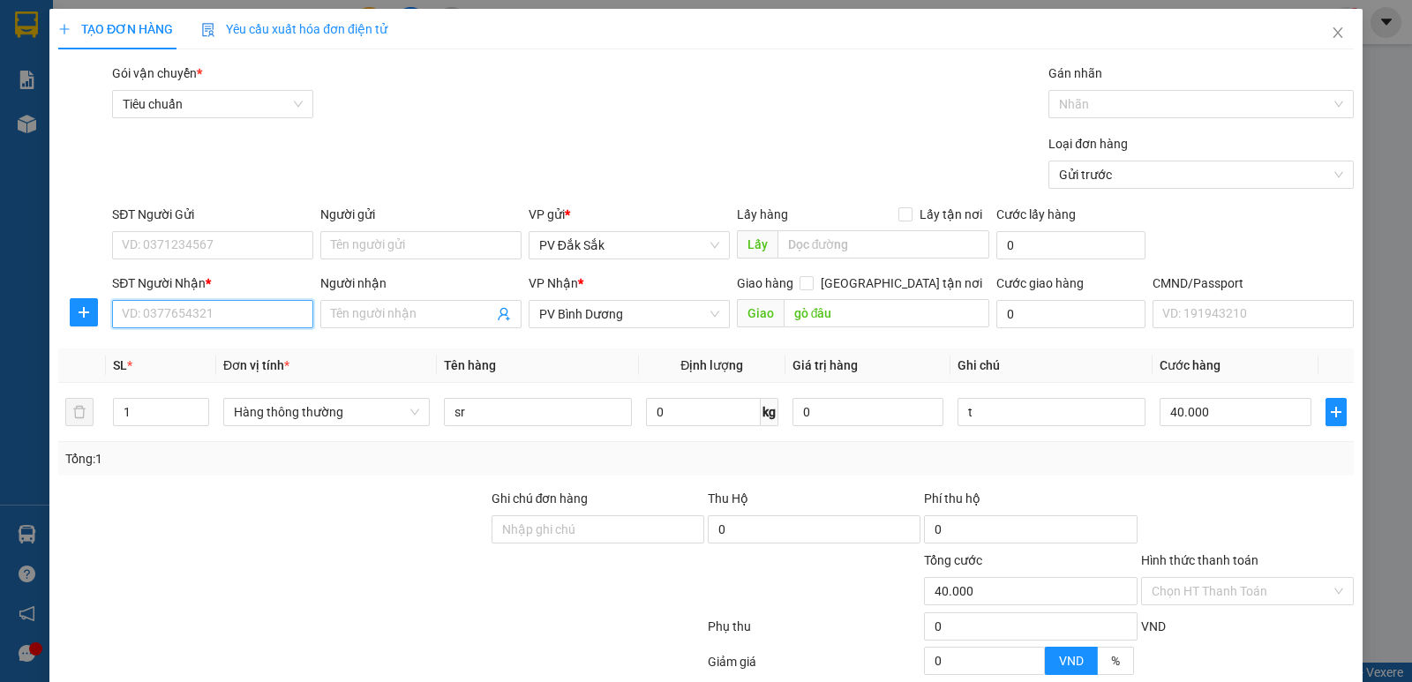
click at [200, 321] on input "SĐT Người Nhận *" at bounding box center [212, 314] width 201 height 28
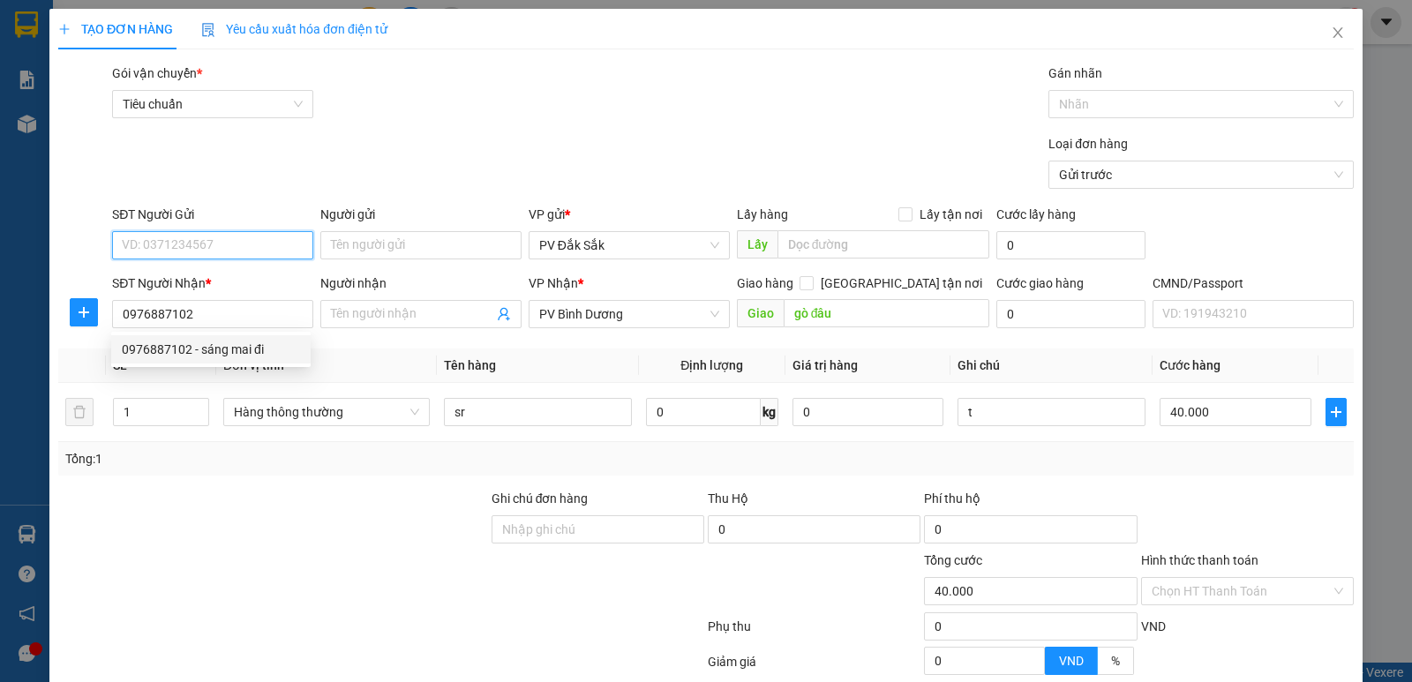
click at [238, 259] on input "SĐT Người Gửi" at bounding box center [212, 245] width 201 height 28
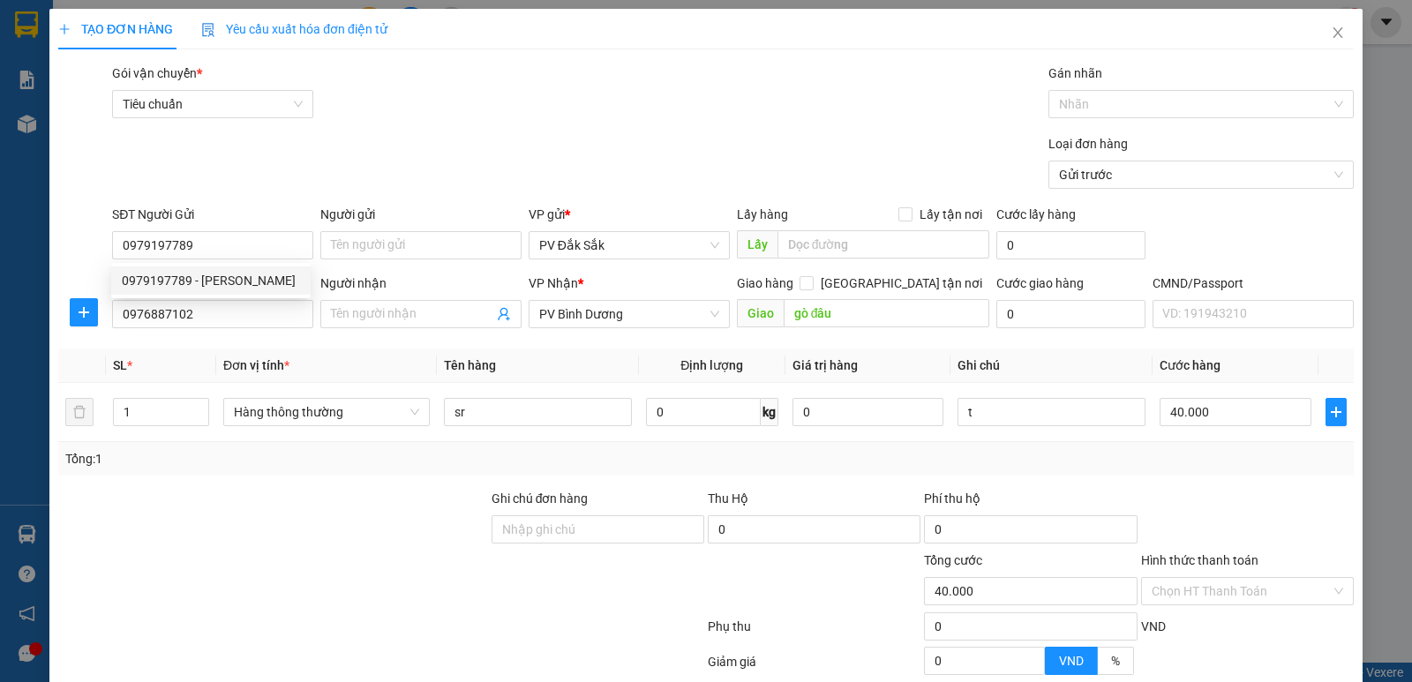
click at [1227, 553] on label "Hình thức thanh toán" at bounding box center [1199, 560] width 117 height 14
click at [1227, 578] on input "Hình thức thanh toán" at bounding box center [1241, 591] width 179 height 26
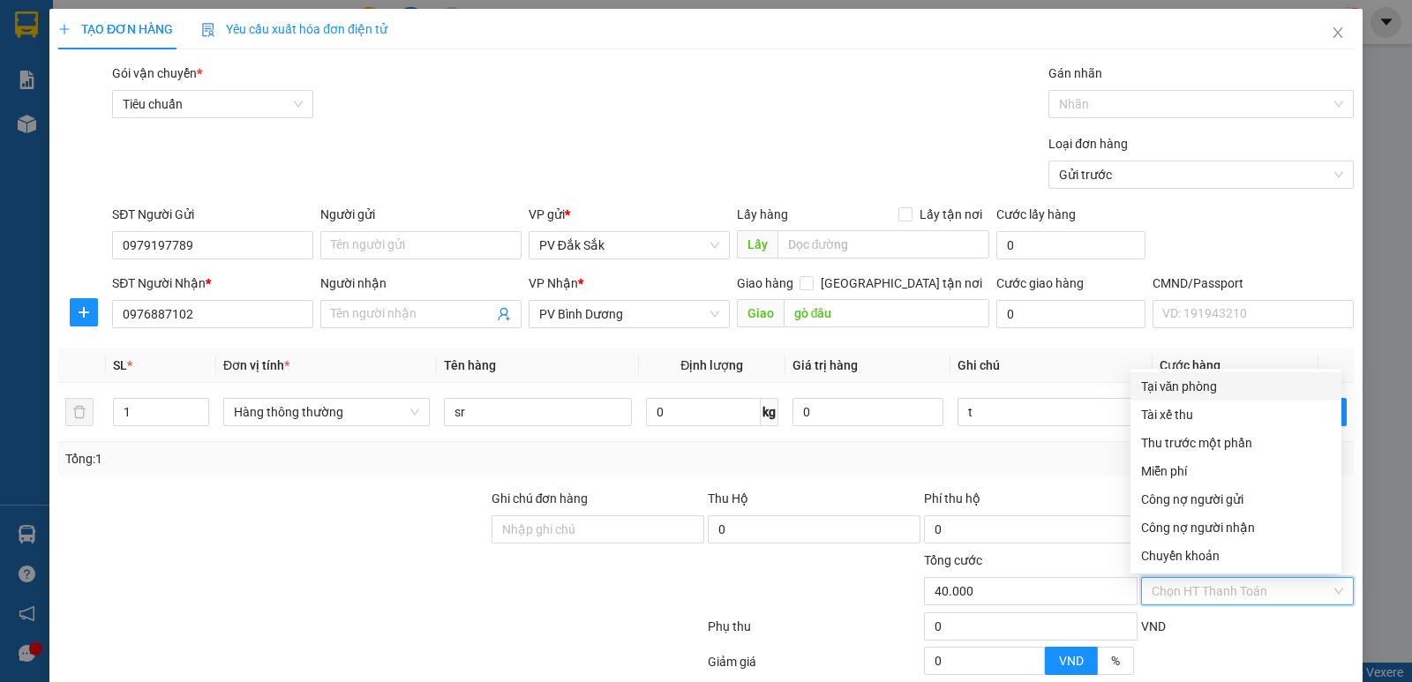
click at [1173, 377] on div "Tại văn phòng" at bounding box center [1236, 386] width 190 height 19
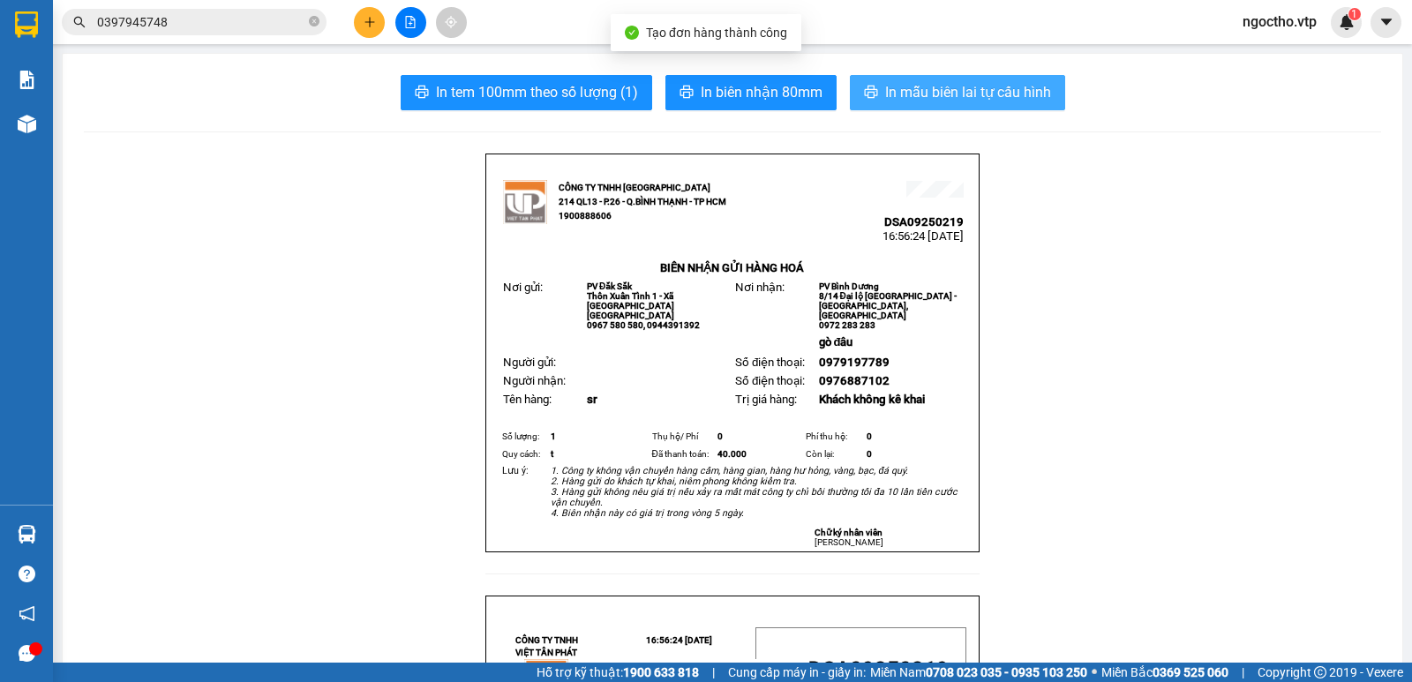
click at [910, 86] on span "In mẫu biên lai tự cấu hình" at bounding box center [968, 92] width 166 height 22
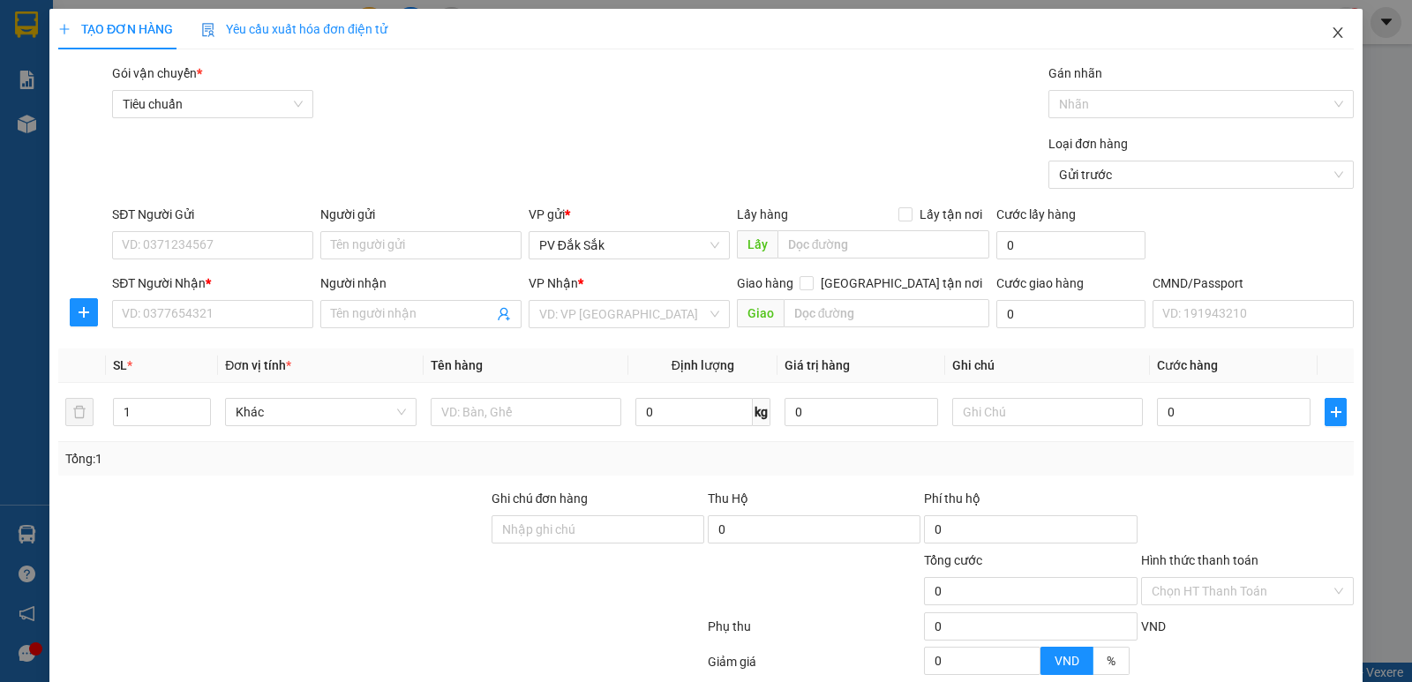
click at [1334, 30] on span "Close" at bounding box center [1337, 33] width 49 height 49
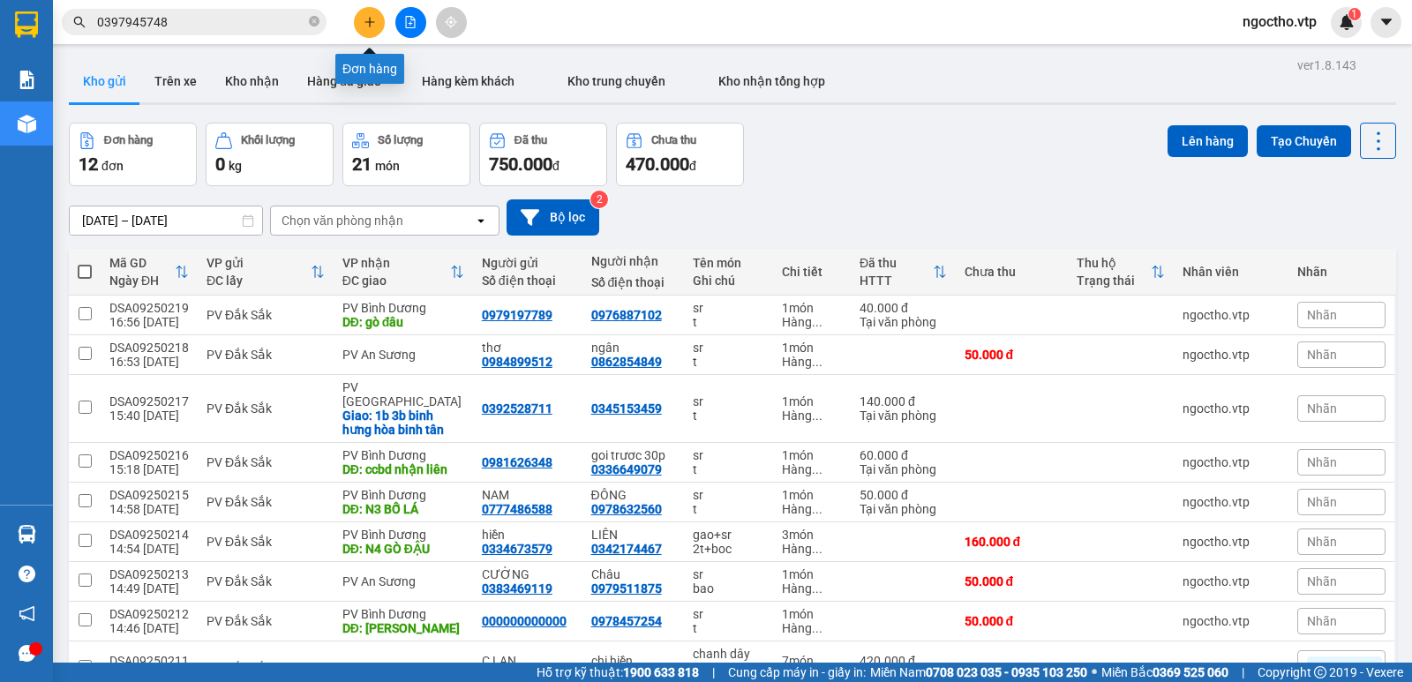
click at [371, 28] on button at bounding box center [369, 22] width 31 height 31
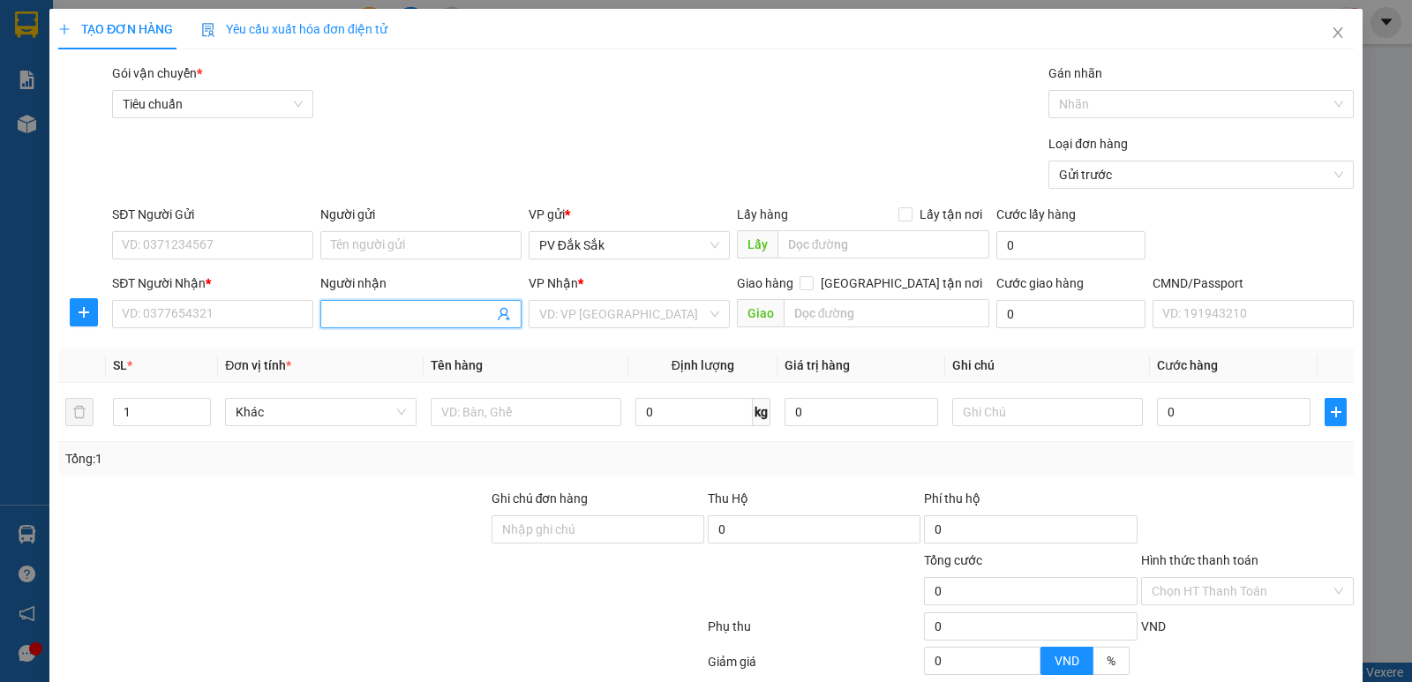
click at [381, 310] on input "Người nhận" at bounding box center [412, 313] width 162 height 19
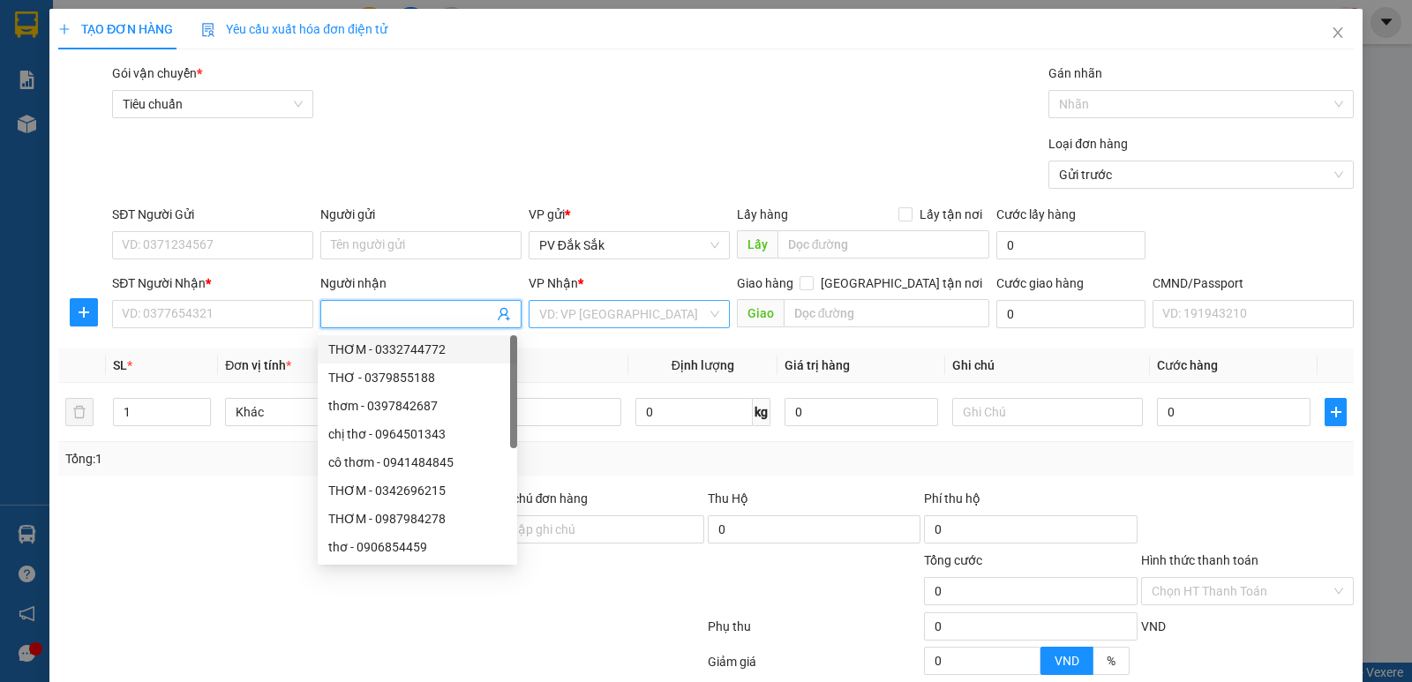
click at [568, 324] on input "search" at bounding box center [623, 314] width 168 height 26
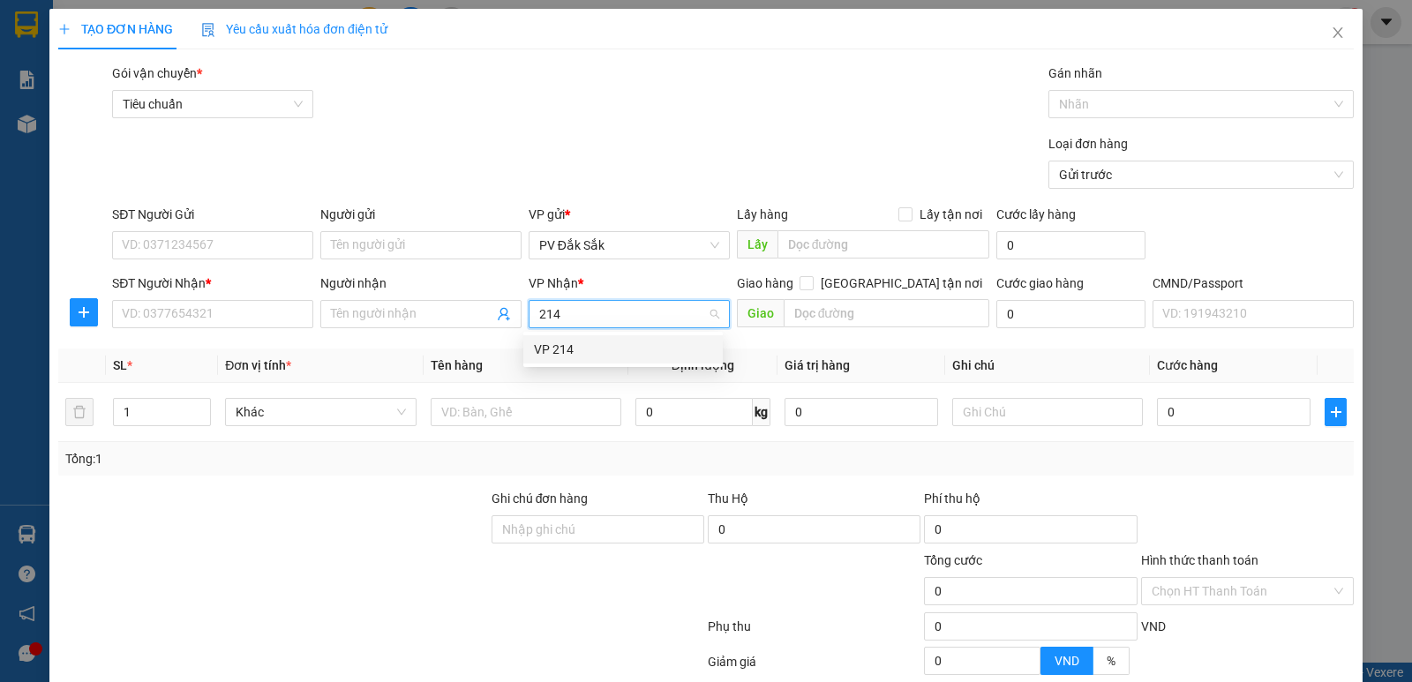
click at [562, 360] on div "VP 214" at bounding box center [622, 349] width 199 height 28
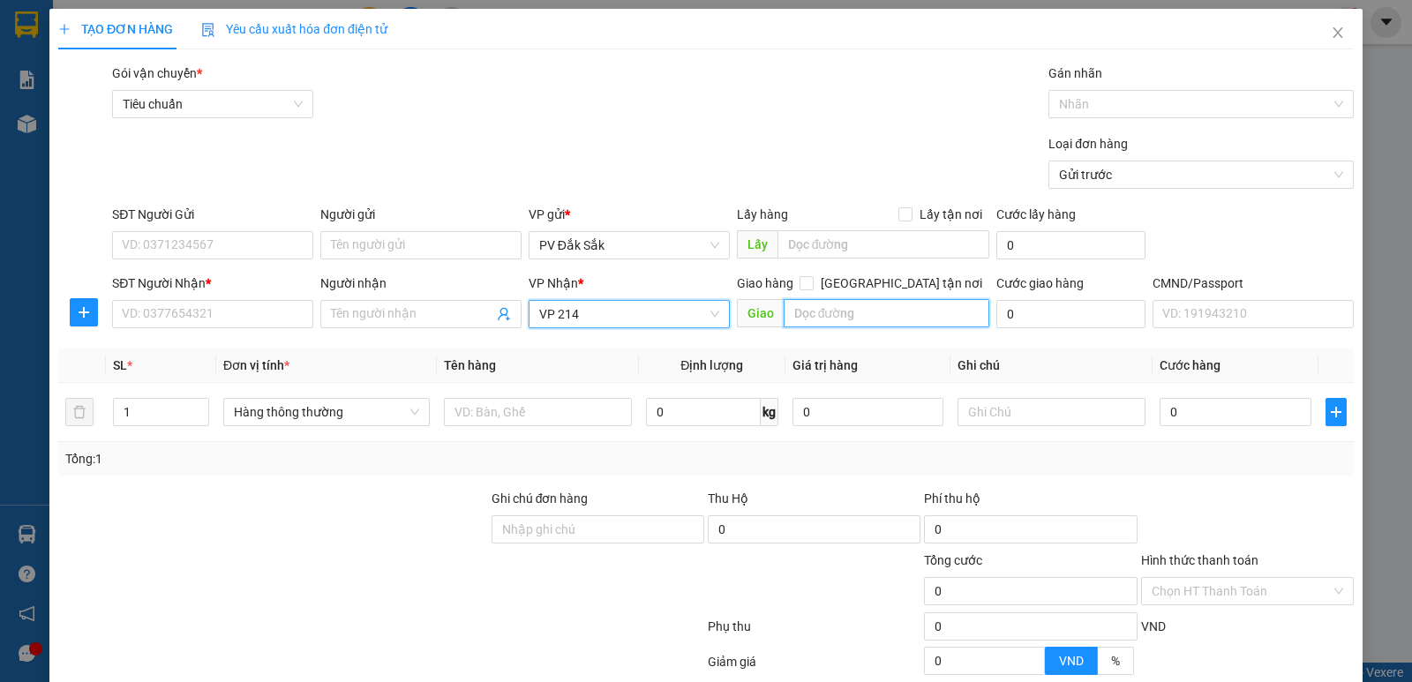
click at [816, 309] on input "text" at bounding box center [887, 313] width 207 height 28
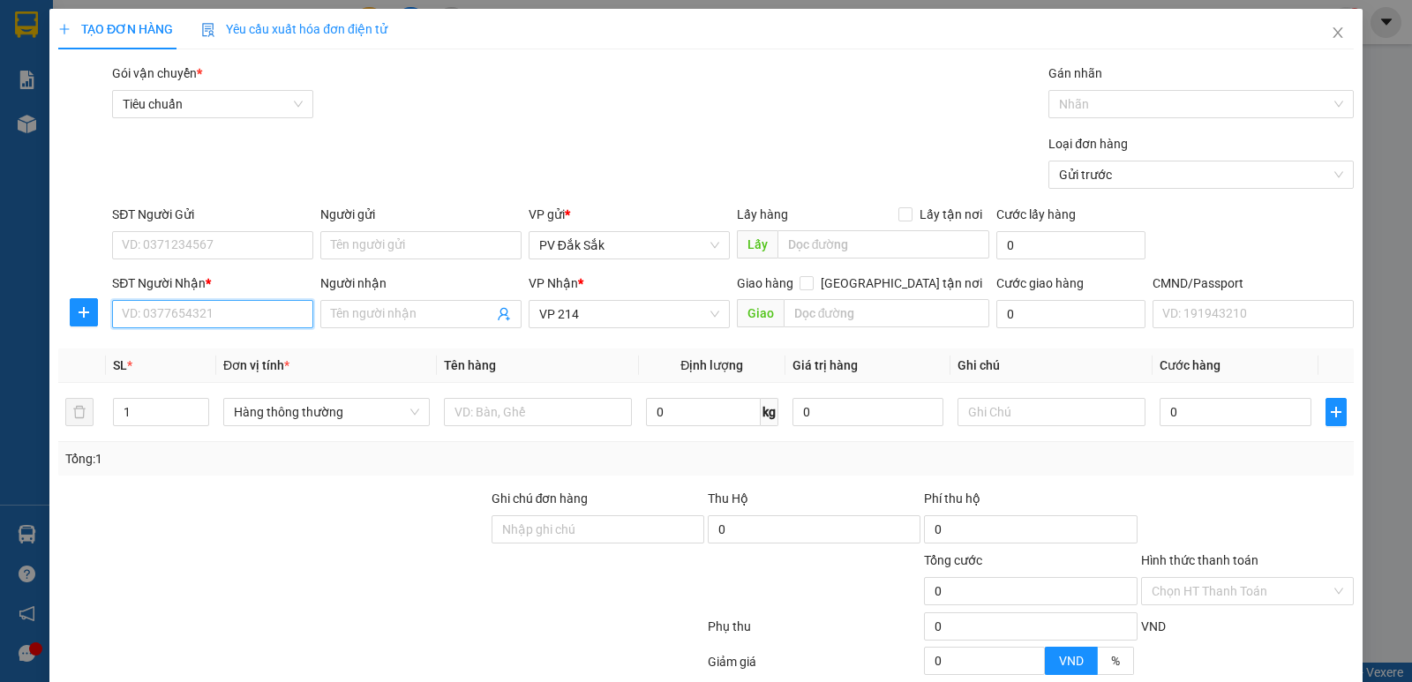
click at [186, 320] on input "SĐT Người Nhận *" at bounding box center [212, 314] width 201 height 28
click at [160, 253] on input "SĐT Người Gửi" at bounding box center [212, 245] width 201 height 28
click at [858, 313] on input "text" at bounding box center [887, 313] width 207 height 28
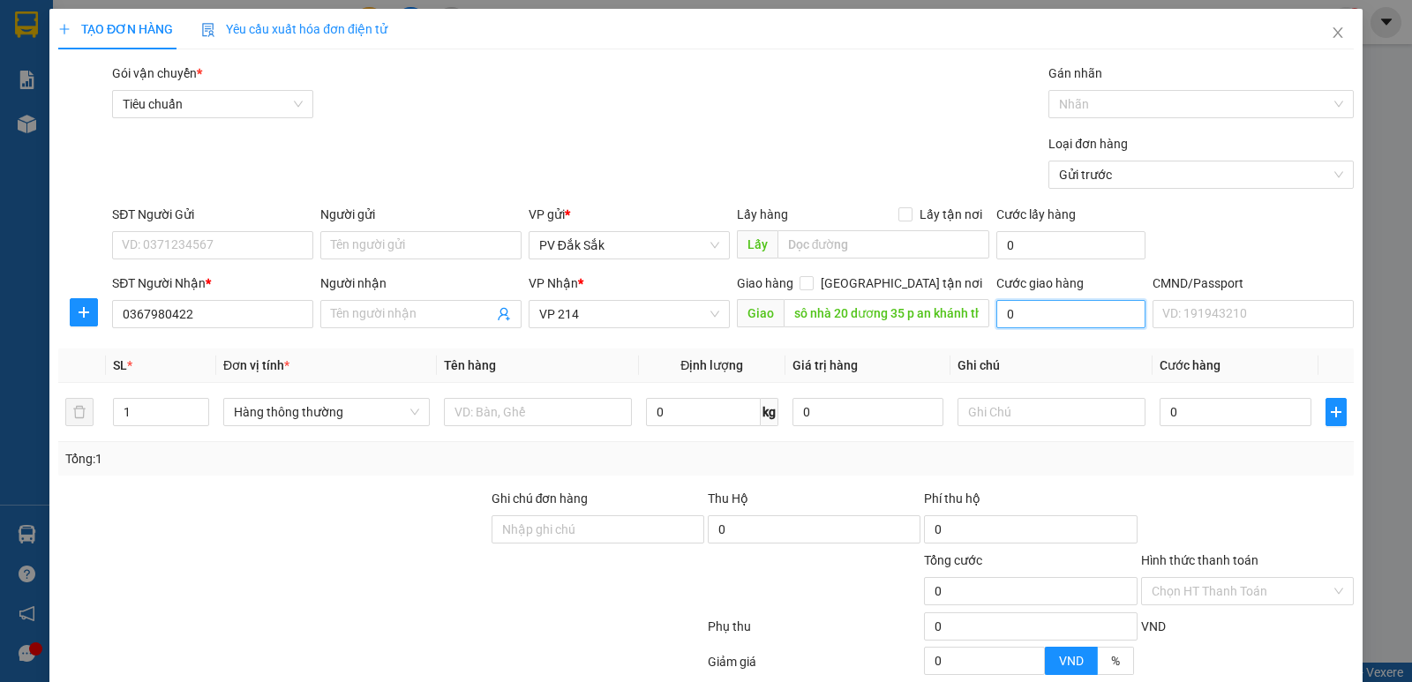
click at [1043, 313] on input "0" at bounding box center [1070, 314] width 149 height 28
click at [1207, 415] on input "0" at bounding box center [1235, 412] width 151 height 28
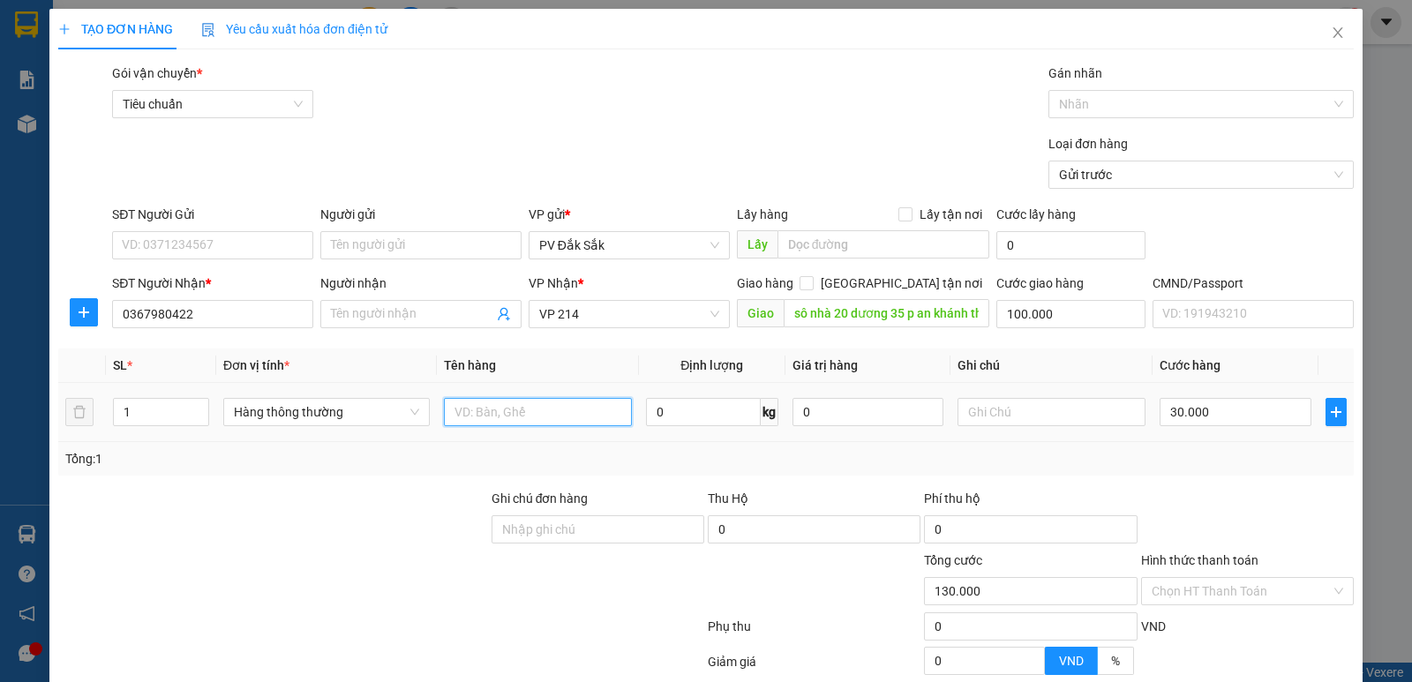
click at [526, 419] on input "text" at bounding box center [538, 412] width 188 height 28
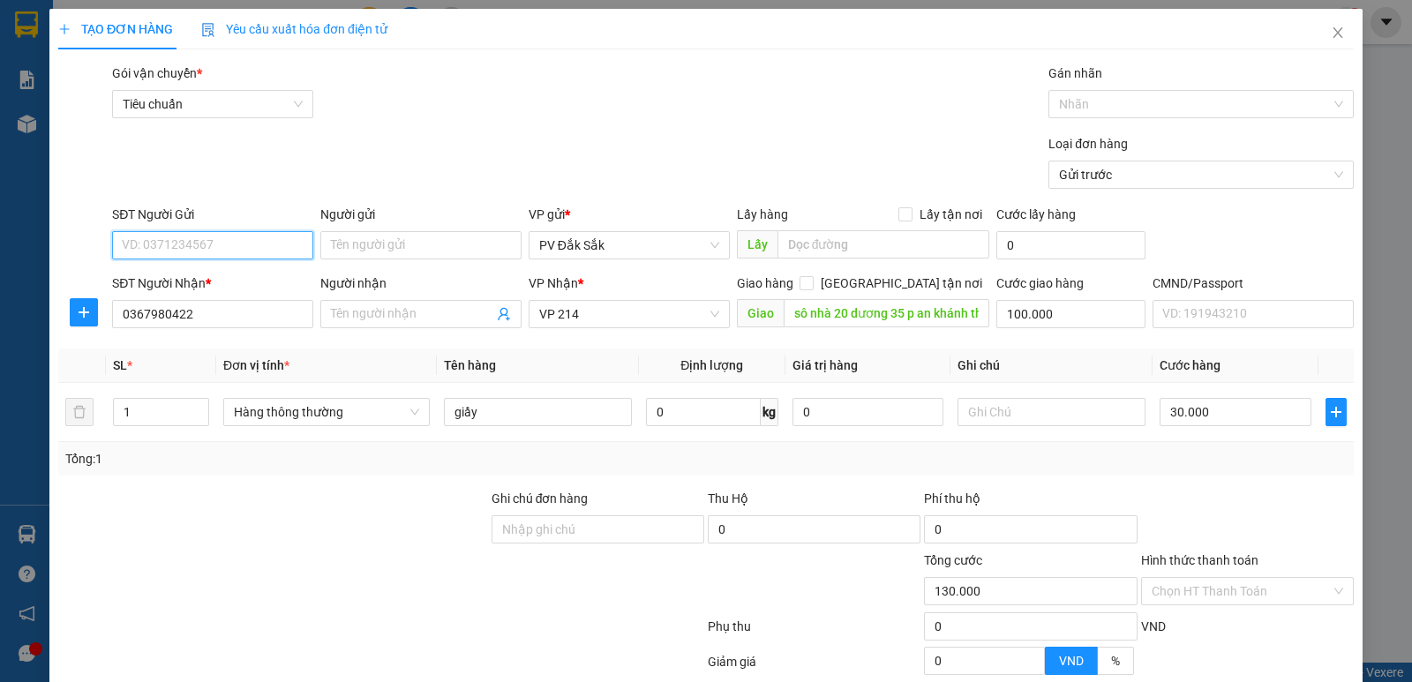
click at [188, 255] on input "SĐT Người Gửi" at bounding box center [212, 245] width 201 height 28
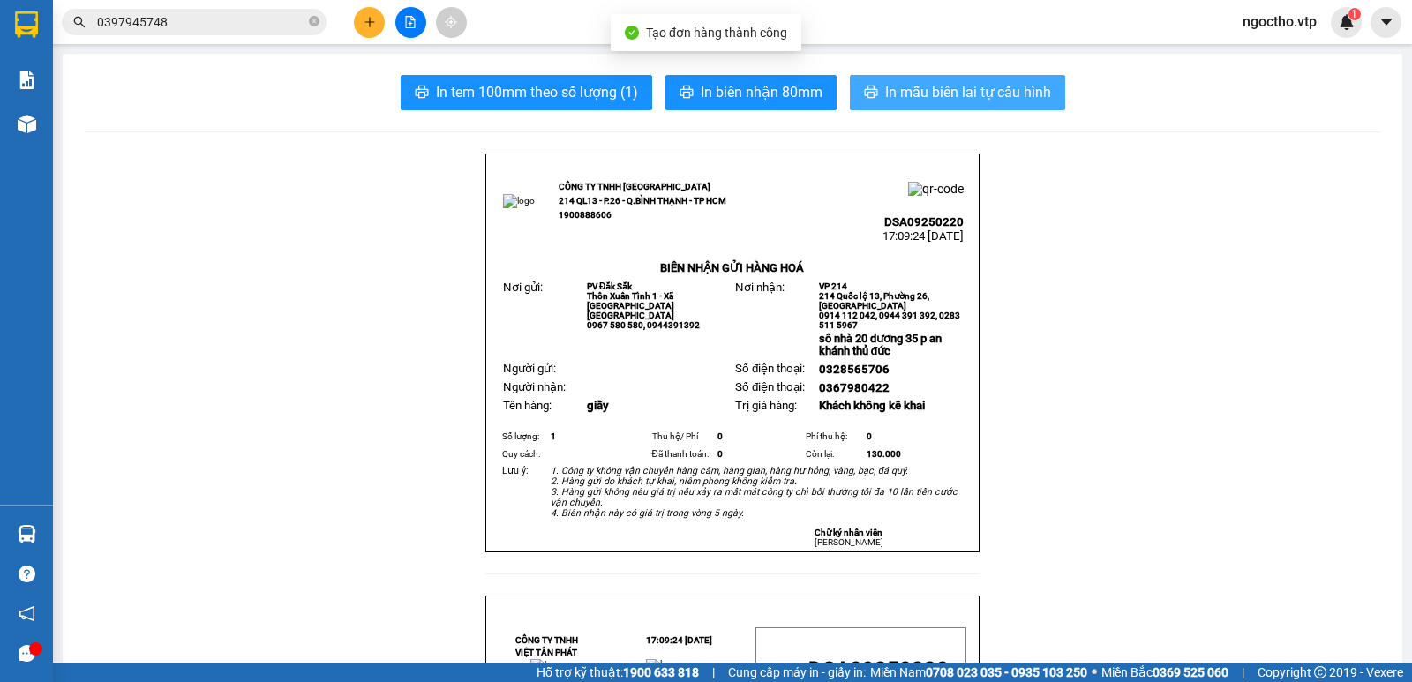
click at [931, 89] on span "In mẫu biên lai tự cấu hình" at bounding box center [968, 92] width 166 height 22
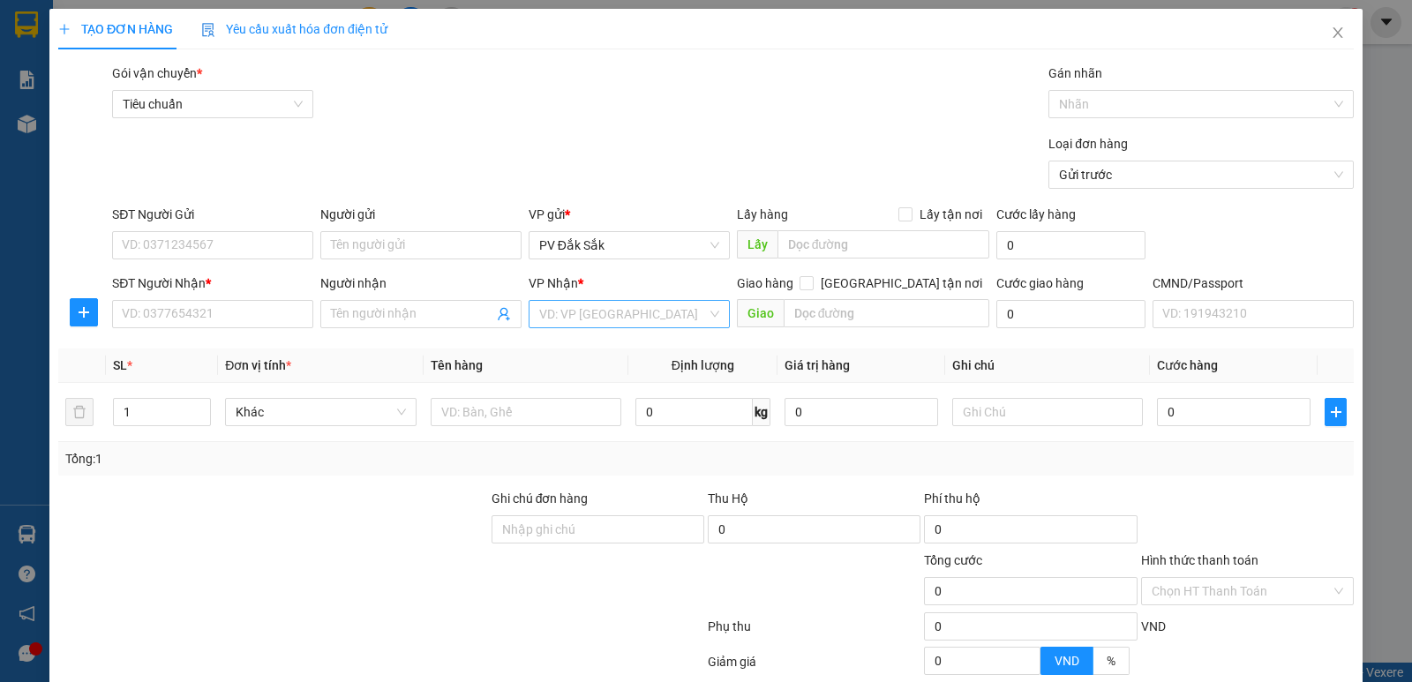
click at [575, 319] on input "search" at bounding box center [623, 314] width 168 height 26
drag, startPoint x: 148, startPoint y: 411, endPoint x: 24, endPoint y: 433, distance: 126.4
click at [33, 433] on div "TẠO ĐƠN HÀNG Yêu cầu xuất hóa đơn điện tử Transit Pickup Surcharge Ids Transit …" at bounding box center [706, 341] width 1412 height 682
click at [475, 406] on input "text" at bounding box center [526, 412] width 191 height 28
click at [952, 406] on input "text" at bounding box center [1047, 412] width 191 height 28
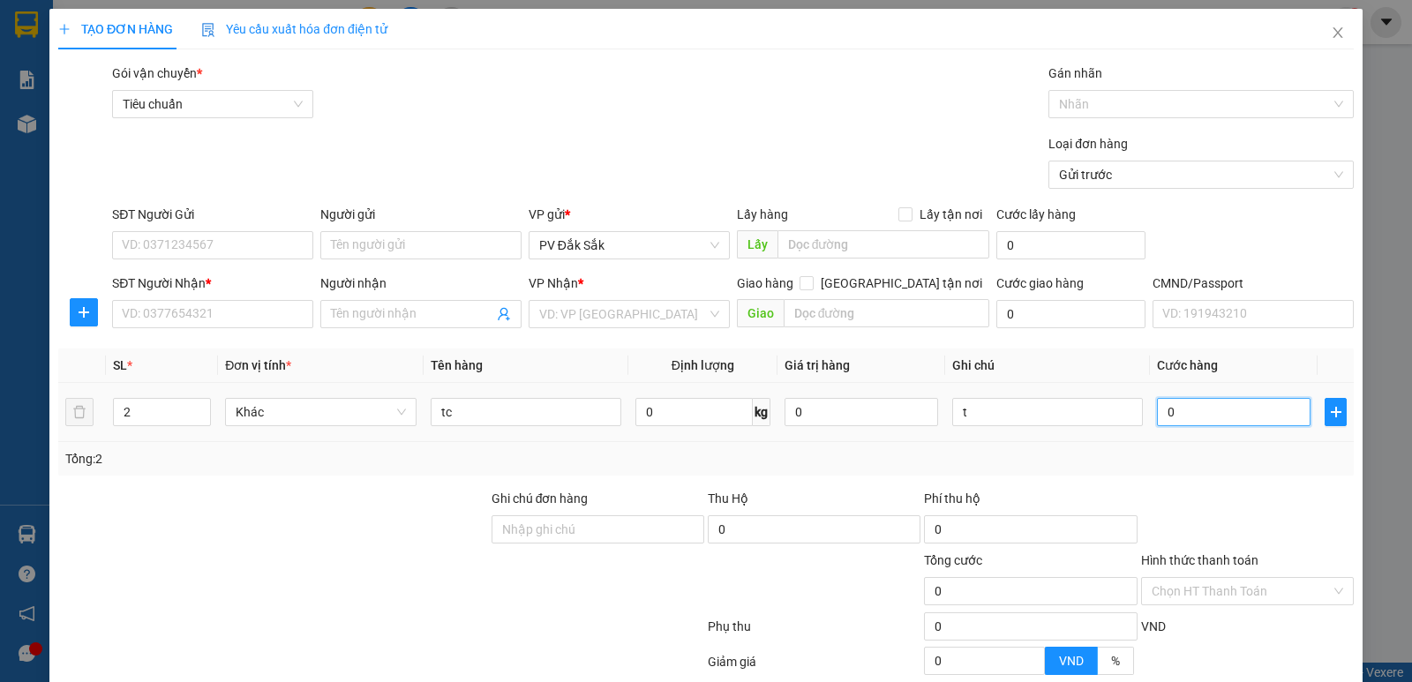
click at [1211, 408] on input "0" at bounding box center [1234, 412] width 154 height 28
click at [140, 244] on input "SĐT Người Gửi" at bounding box center [212, 245] width 201 height 28
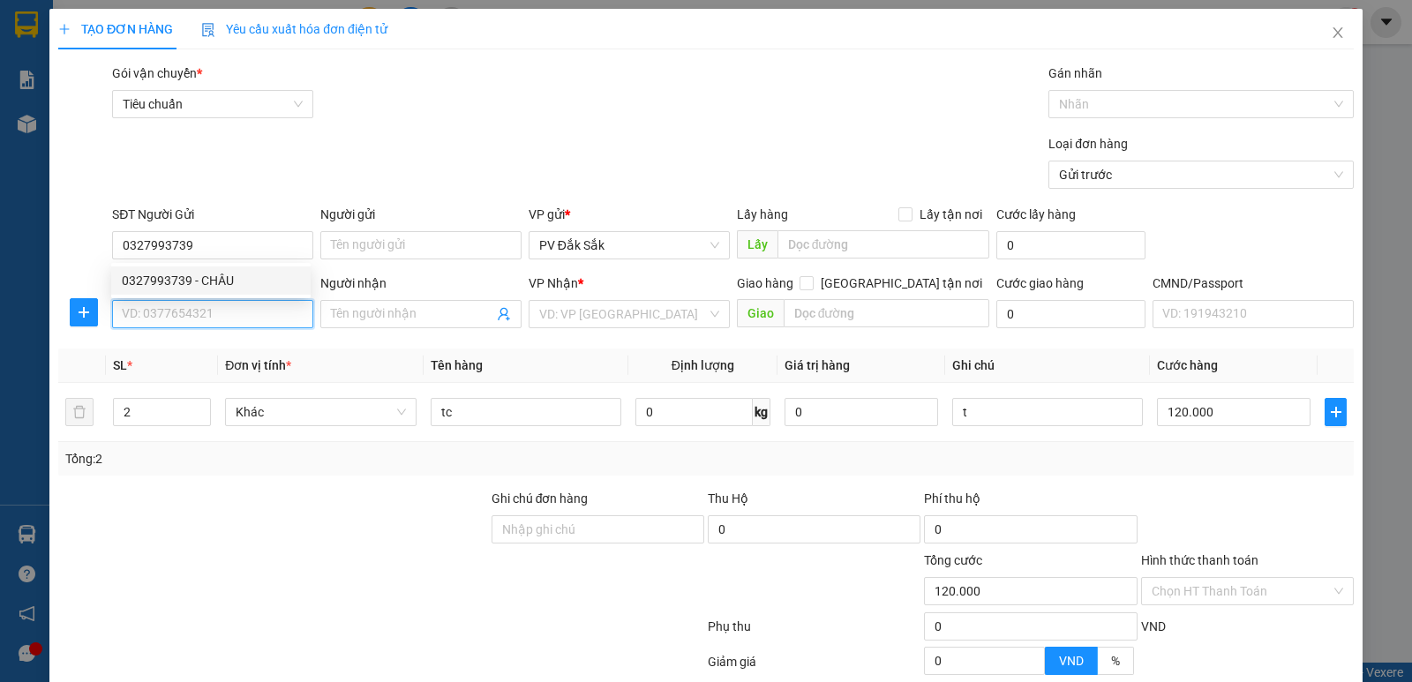
click at [189, 314] on input "SĐT Người Nhận *" at bounding box center [212, 314] width 201 height 28
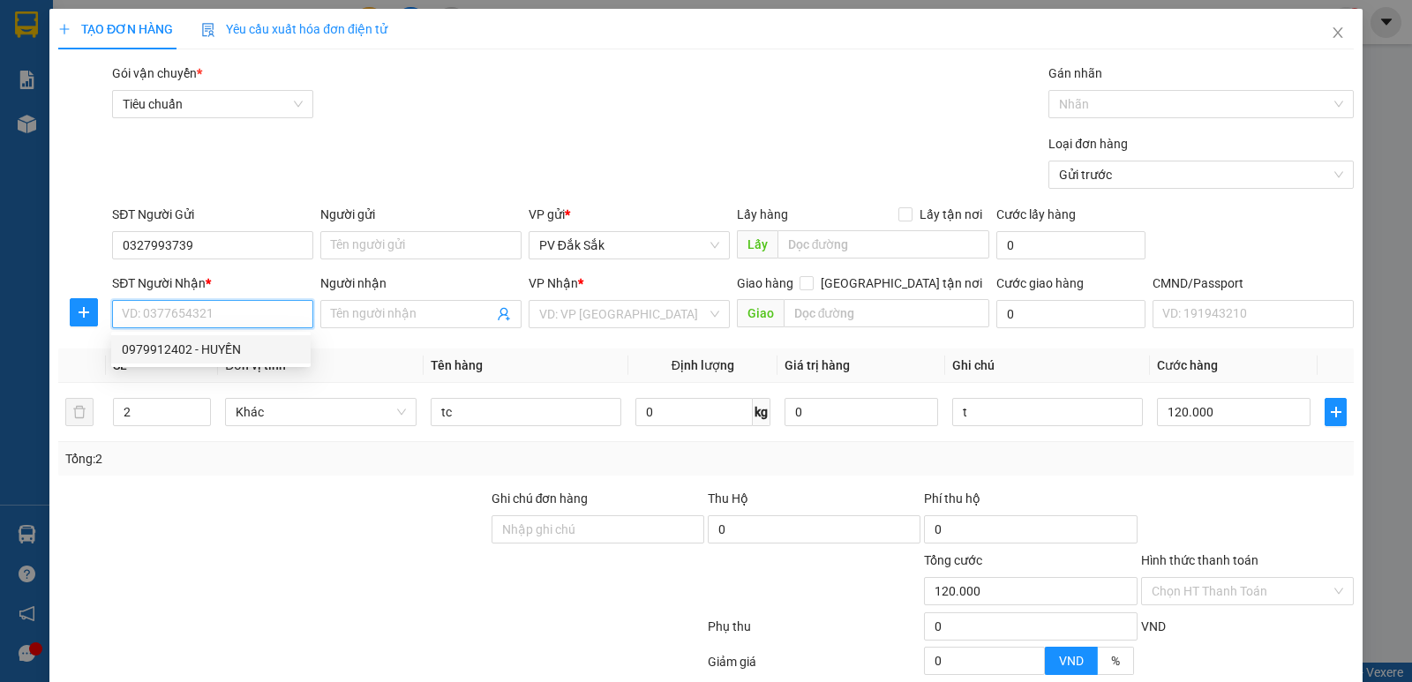
click at [185, 342] on div "0979912402 - HUYỀN" at bounding box center [211, 349] width 178 height 19
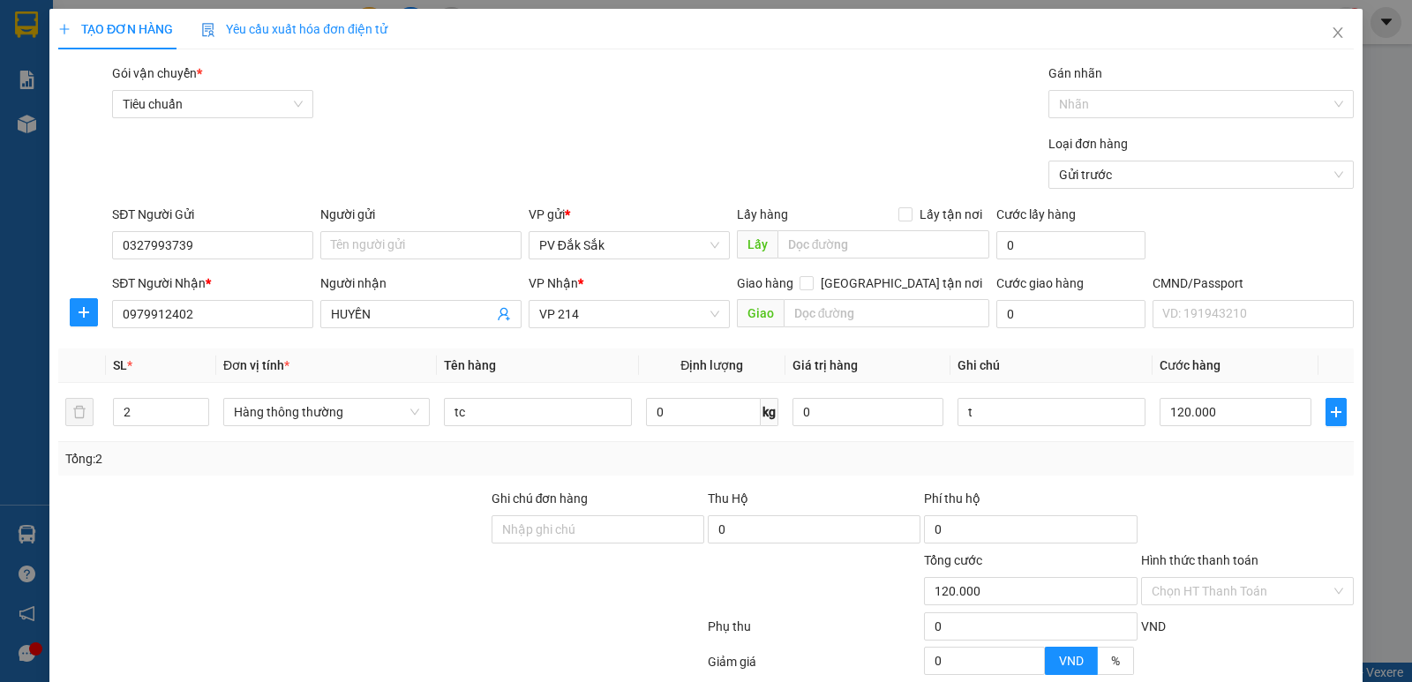
drag, startPoint x: 1275, startPoint y: 630, endPoint x: 1180, endPoint y: 605, distance: 98.7
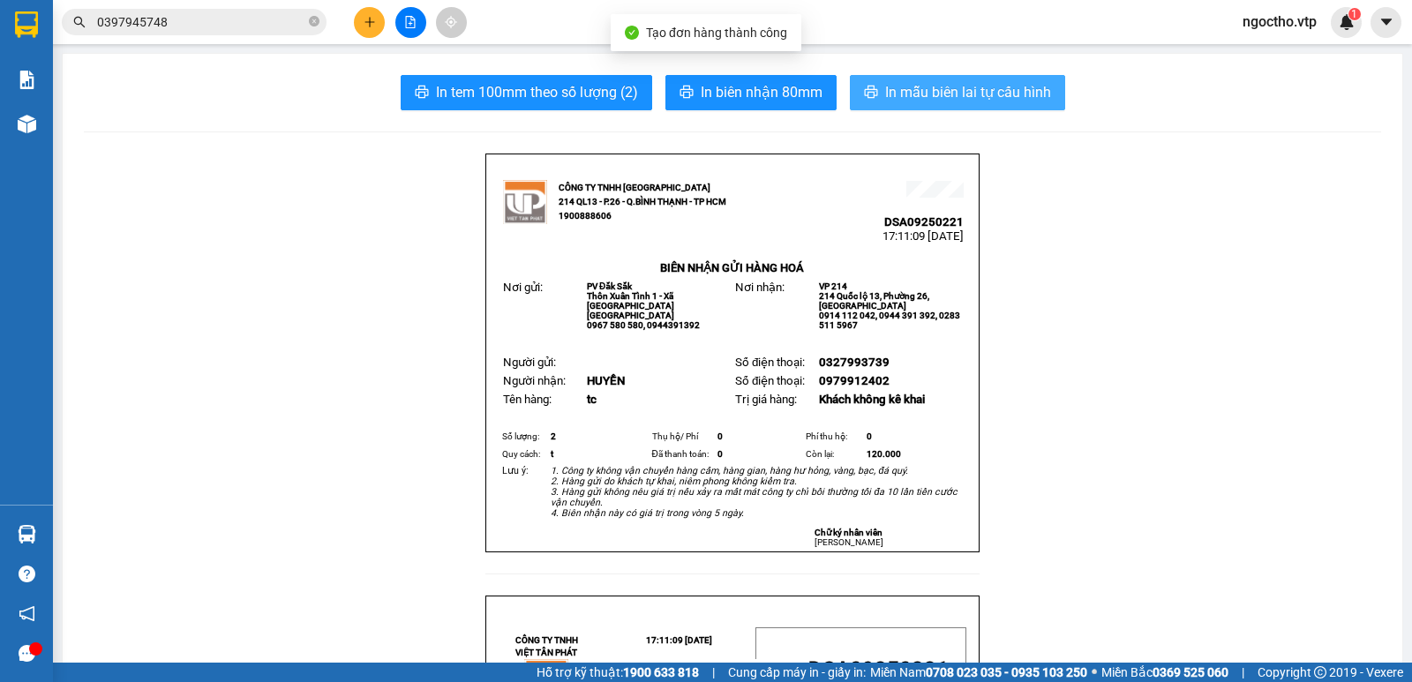
click at [966, 91] on span "In mẫu biên lai tự cấu hình" at bounding box center [968, 92] width 166 height 22
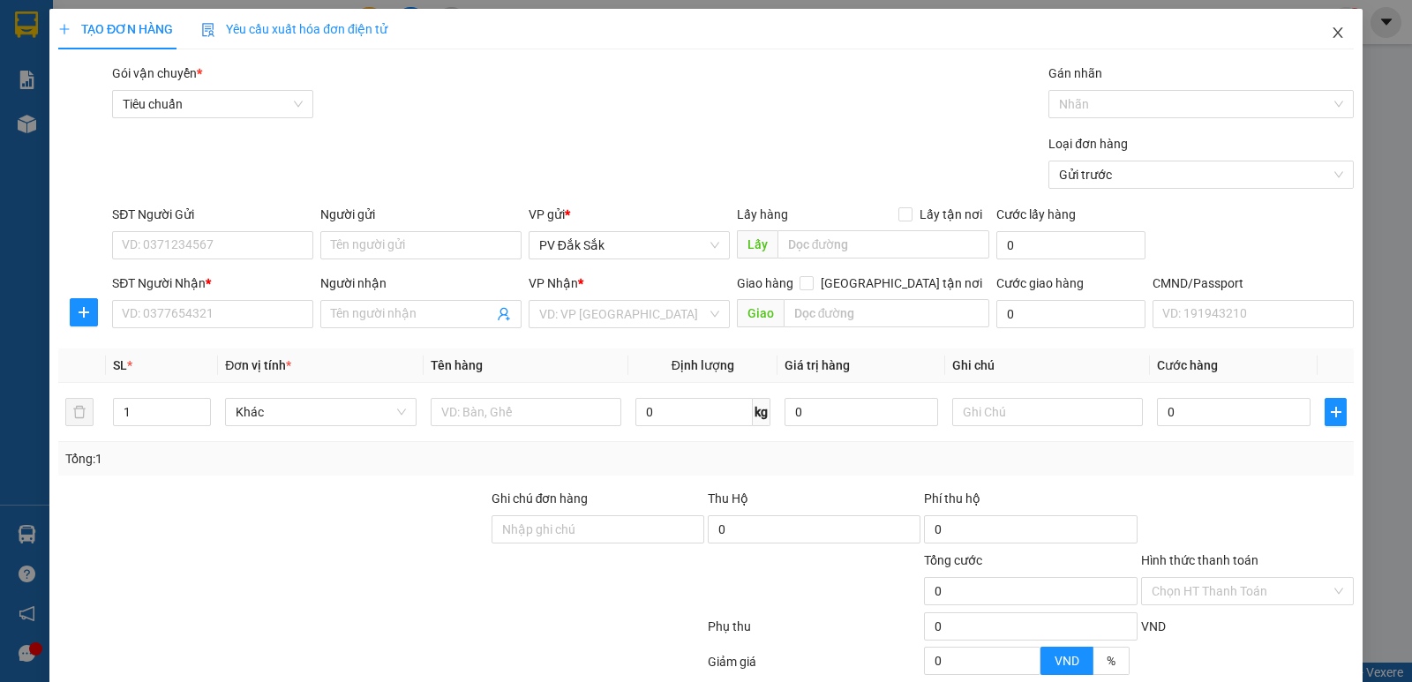
click at [1331, 33] on icon "close" at bounding box center [1338, 33] width 14 height 14
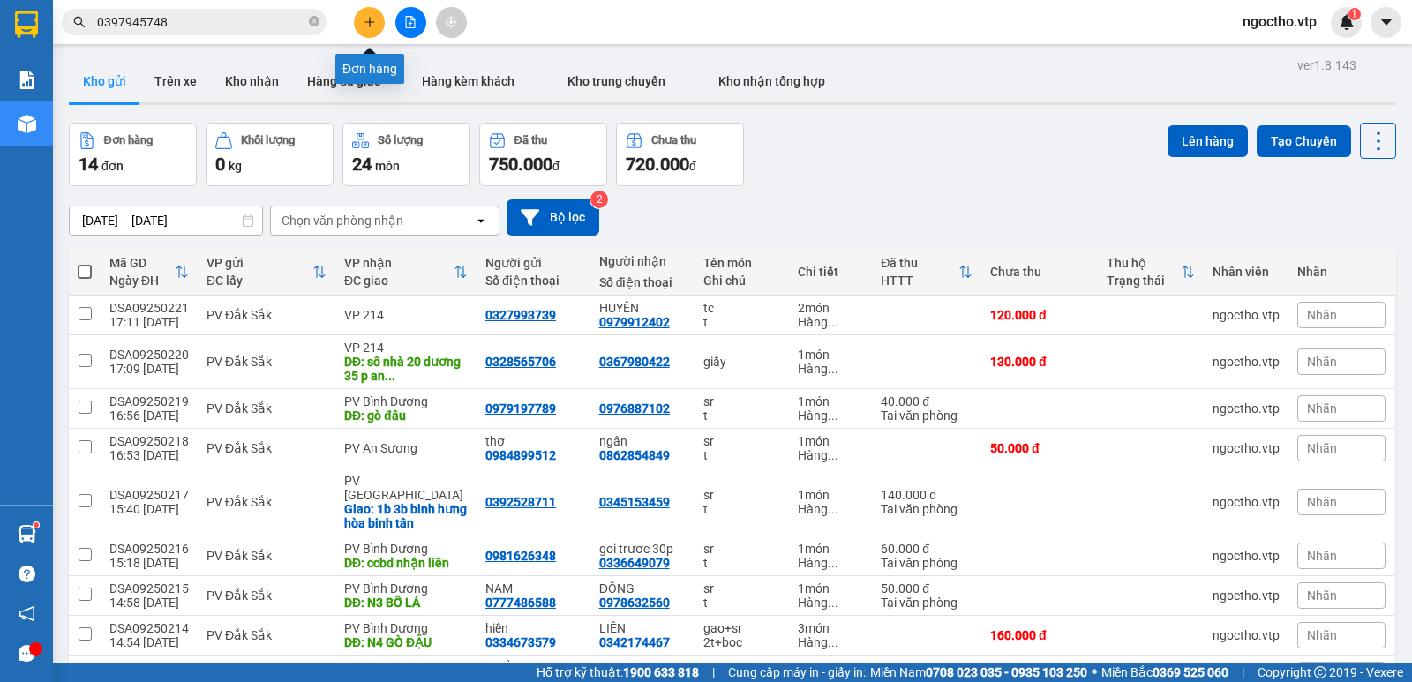
click at [371, 24] on icon "plus" at bounding box center [370, 22] width 12 height 12
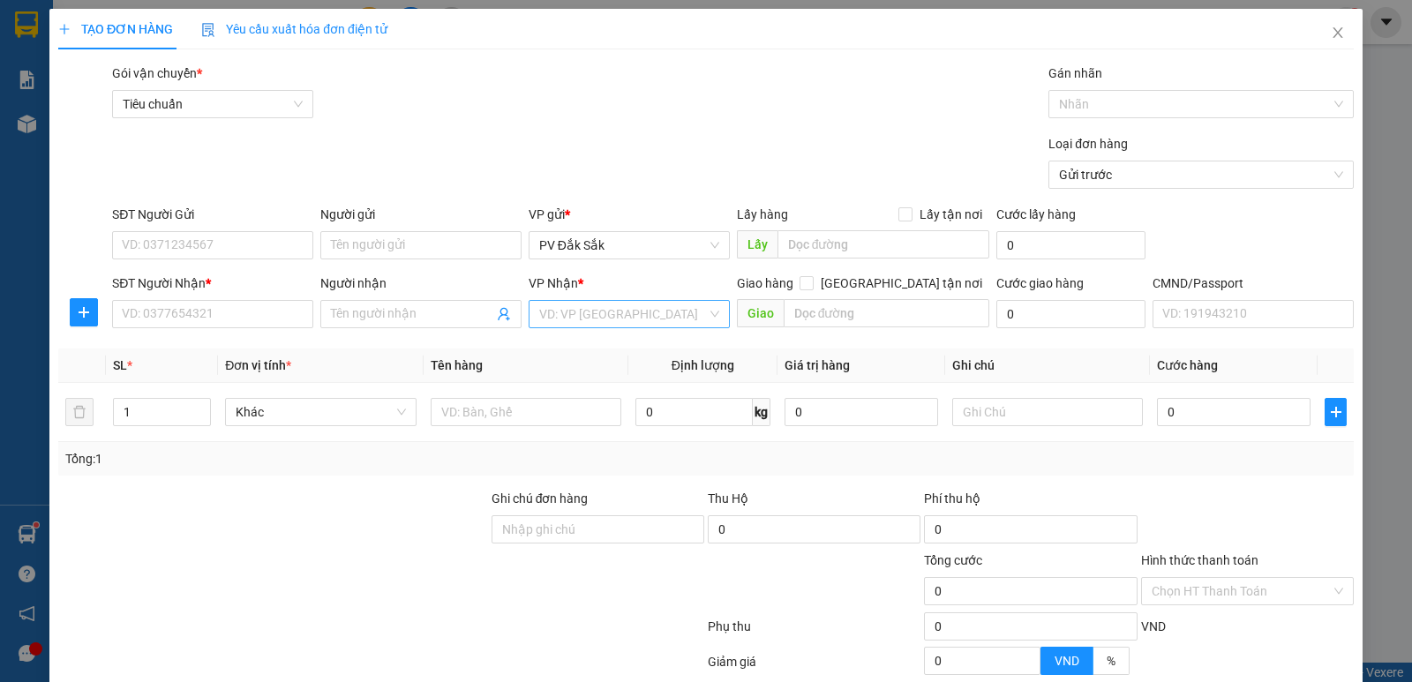
click at [584, 319] on input "search" at bounding box center [623, 314] width 168 height 26
click at [547, 362] on div "VP 214" at bounding box center [622, 349] width 199 height 28
click at [476, 404] on input "text" at bounding box center [526, 412] width 191 height 28
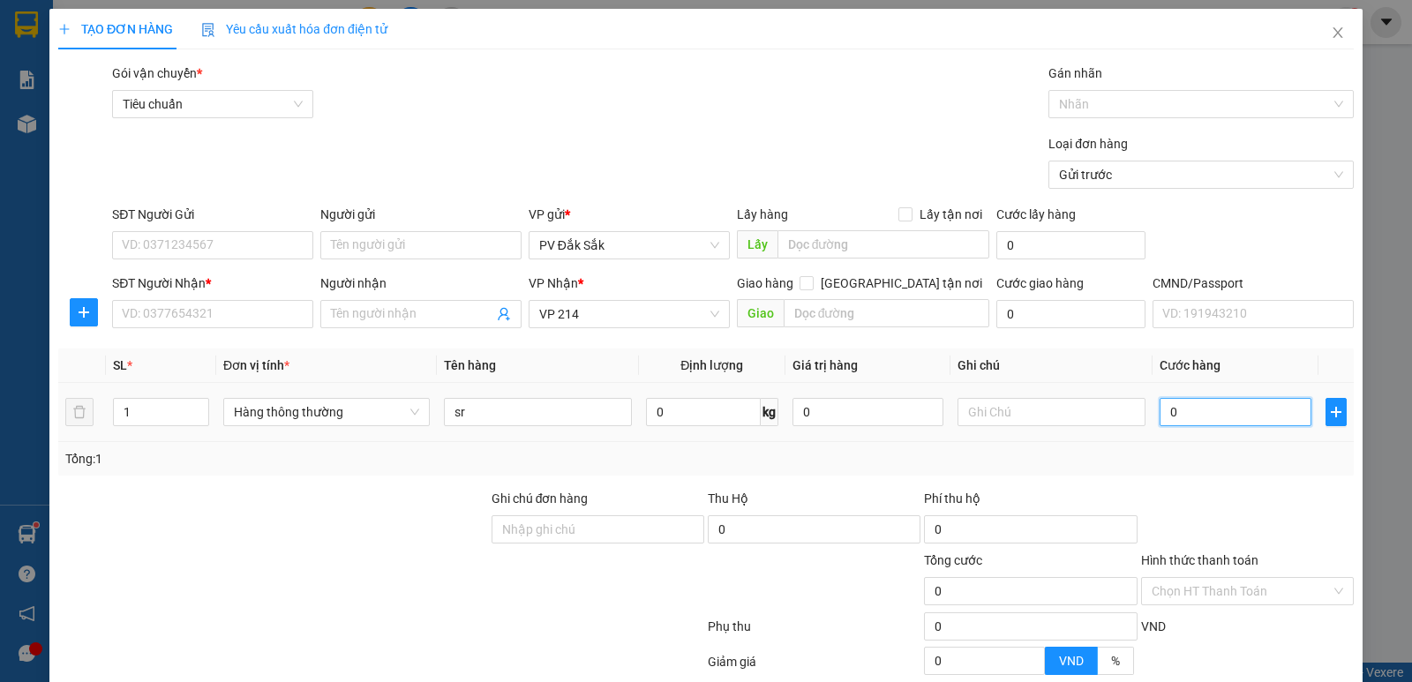
click at [1210, 407] on input "0" at bounding box center [1235, 412] width 151 height 28
click at [1018, 410] on input "text" at bounding box center [1052, 412] width 188 height 28
click at [177, 316] on input "SĐT Người Nhận *" at bounding box center [212, 314] width 201 height 28
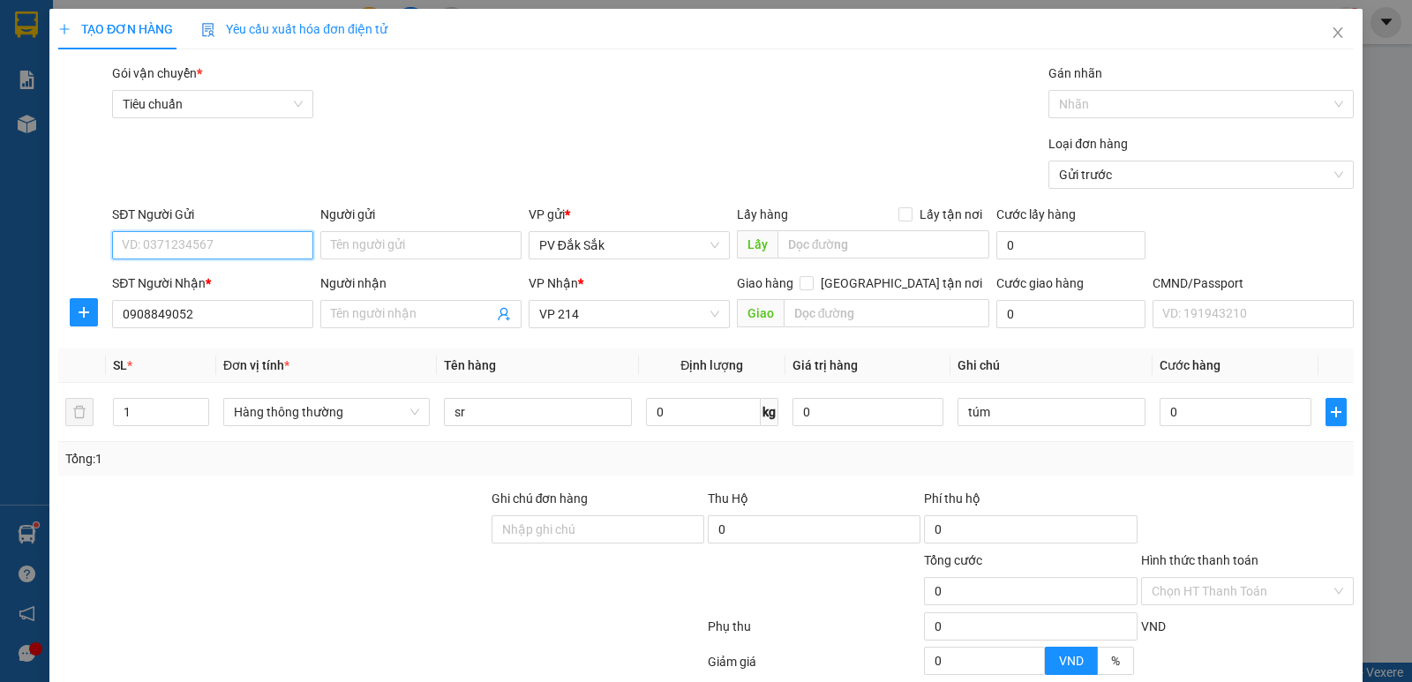
click at [169, 246] on input "SĐT Người Gửi" at bounding box center [212, 245] width 201 height 28
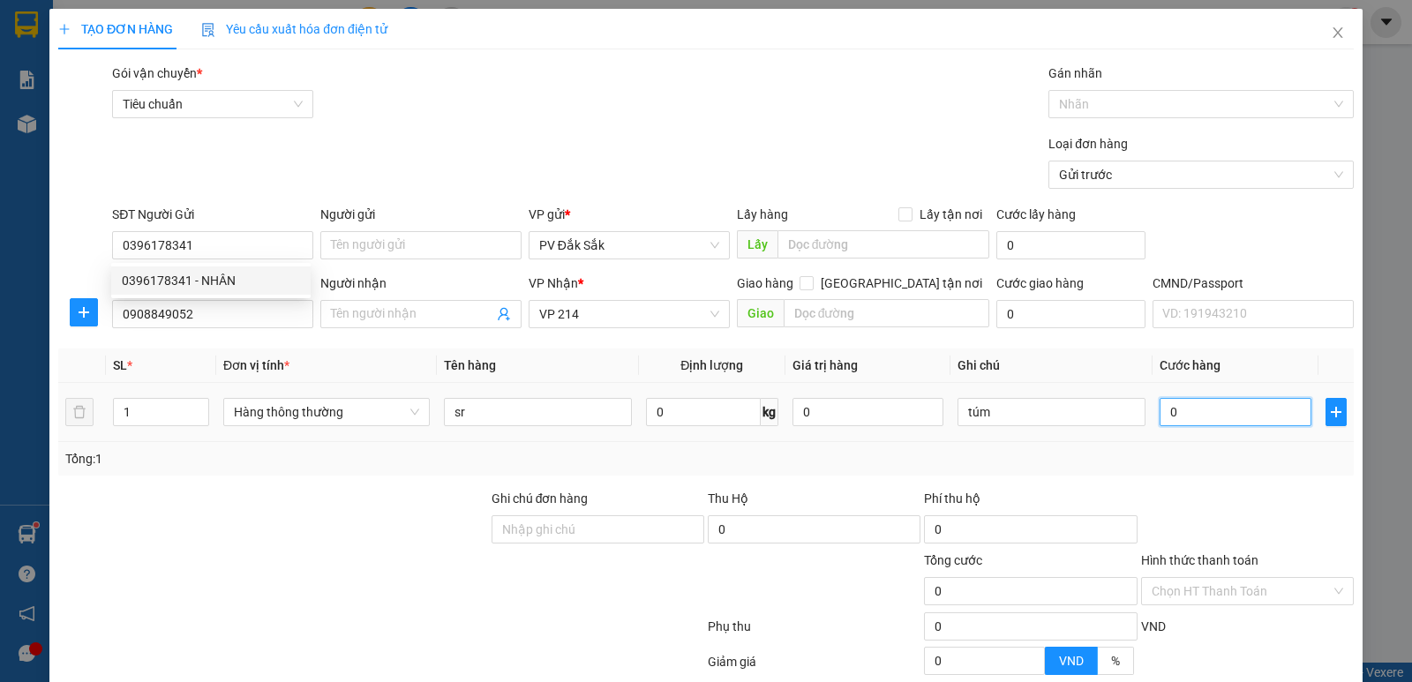
click at [1196, 404] on input "0" at bounding box center [1235, 412] width 151 height 28
click at [1226, 553] on label "Hình thức thanh toán" at bounding box center [1199, 560] width 117 height 14
click at [1226, 578] on input "Hình thức thanh toán" at bounding box center [1241, 591] width 179 height 26
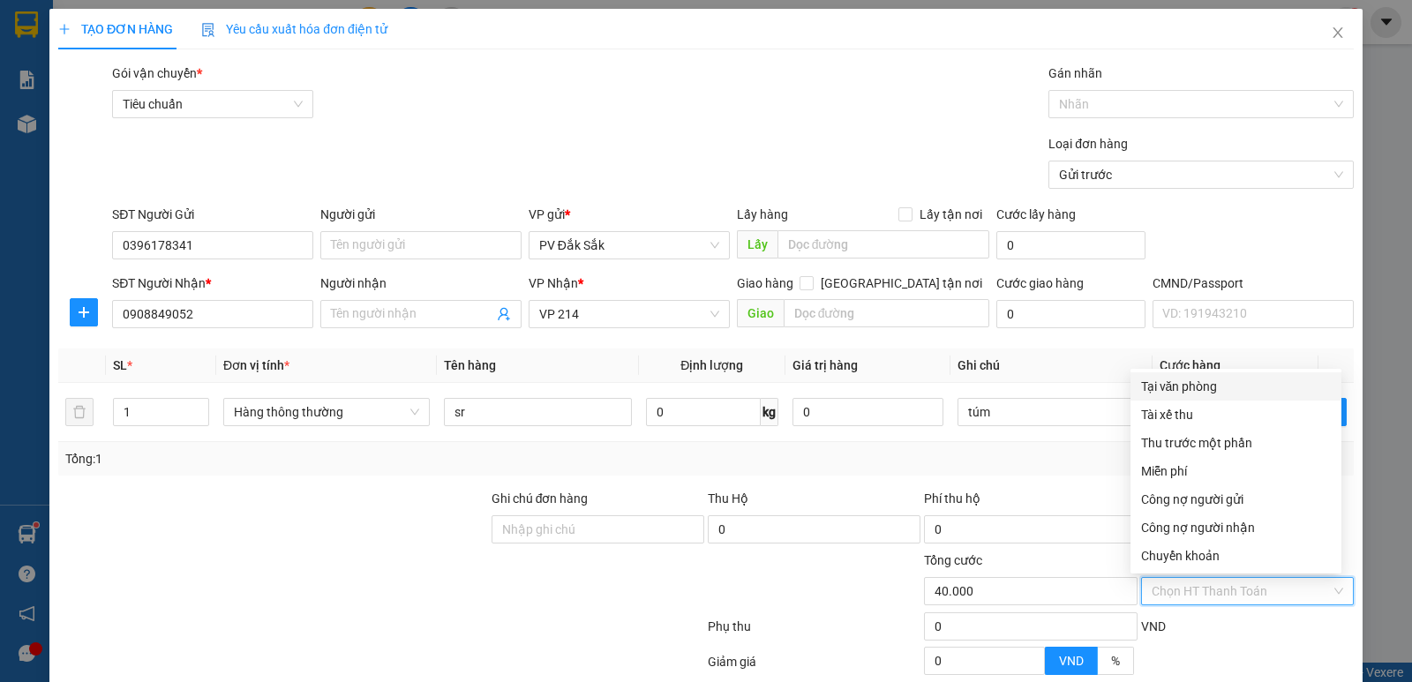
click at [1160, 377] on div "Tại văn phòng" at bounding box center [1236, 386] width 190 height 19
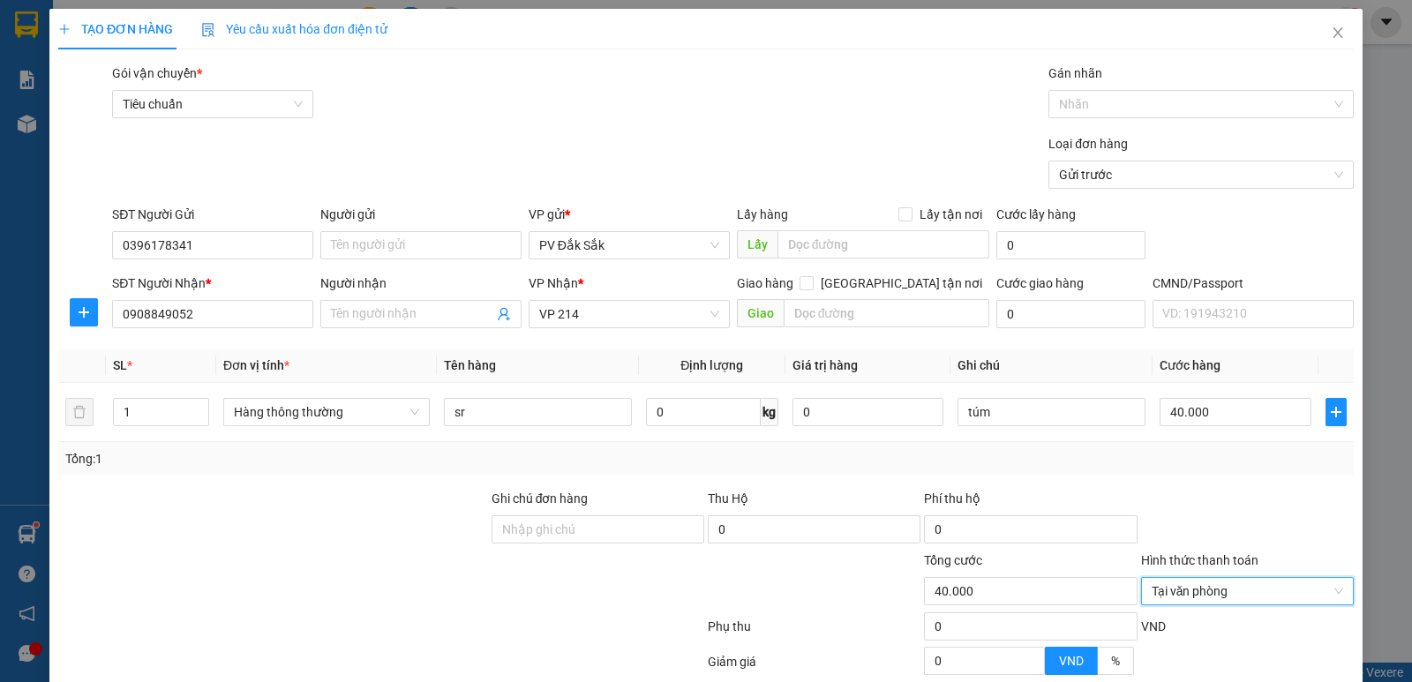
click at [1244, 651] on div "TẠO ĐƠN HÀNG Yêu cầu xuất hóa đơn điện tử Transit Pickup Surcharge Ids Transit …" at bounding box center [705, 418] width 1313 height 819
drag, startPoint x: 1248, startPoint y: 639, endPoint x: 1244, endPoint y: 630, distance: 9.9
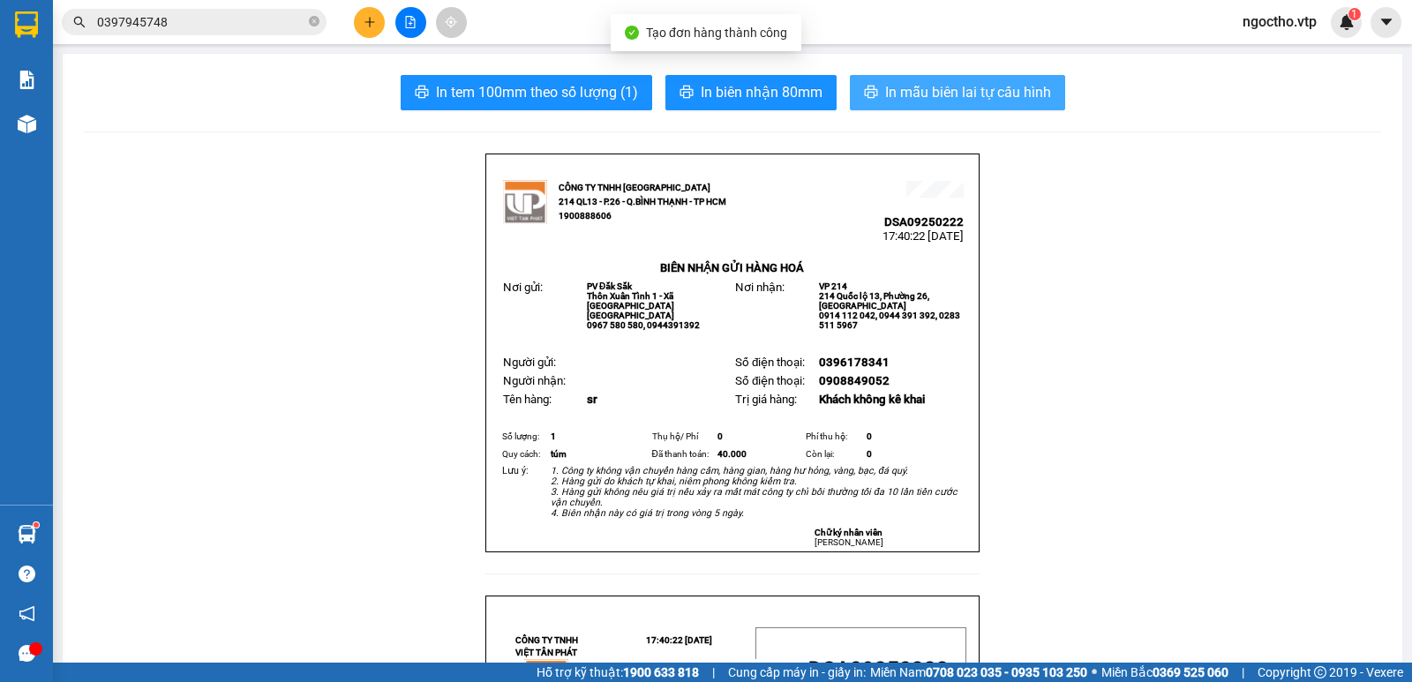
click at [949, 89] on span "In mẫu biên lai tự cấu hình" at bounding box center [968, 92] width 166 height 22
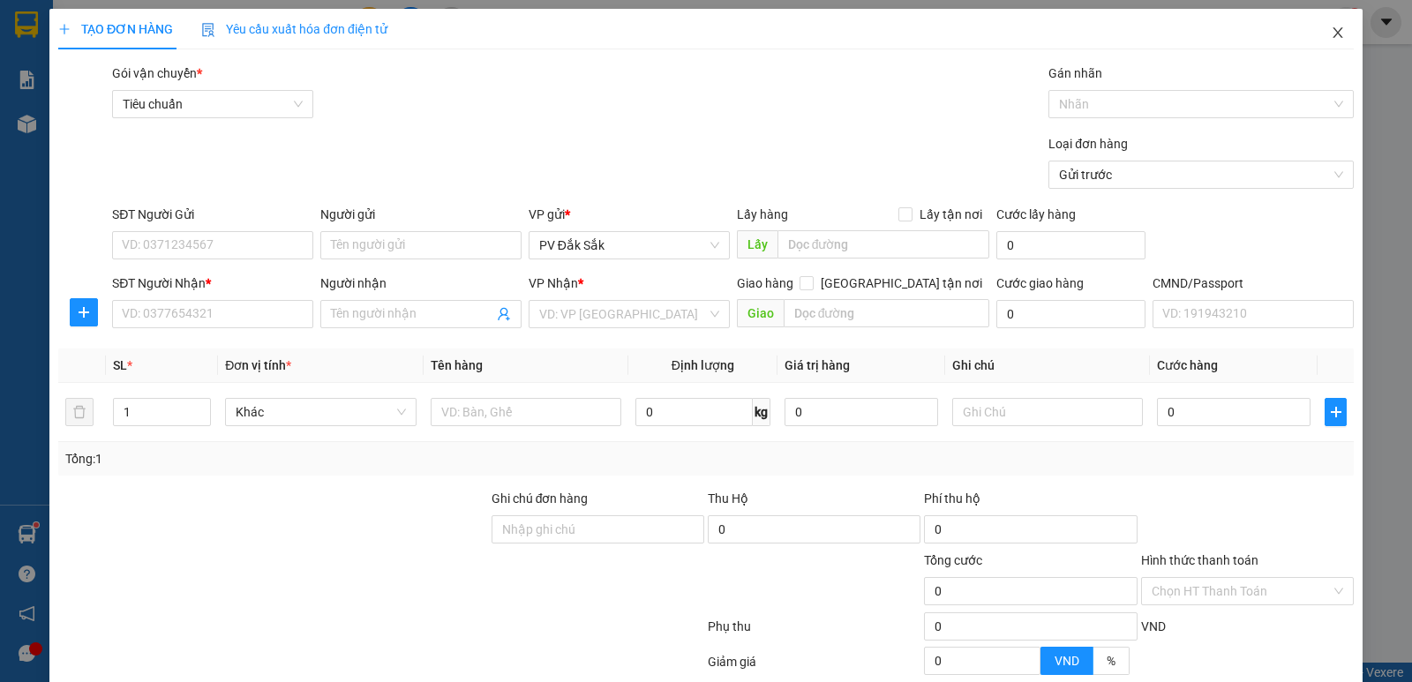
click at [1331, 37] on icon "close" at bounding box center [1338, 33] width 14 height 14
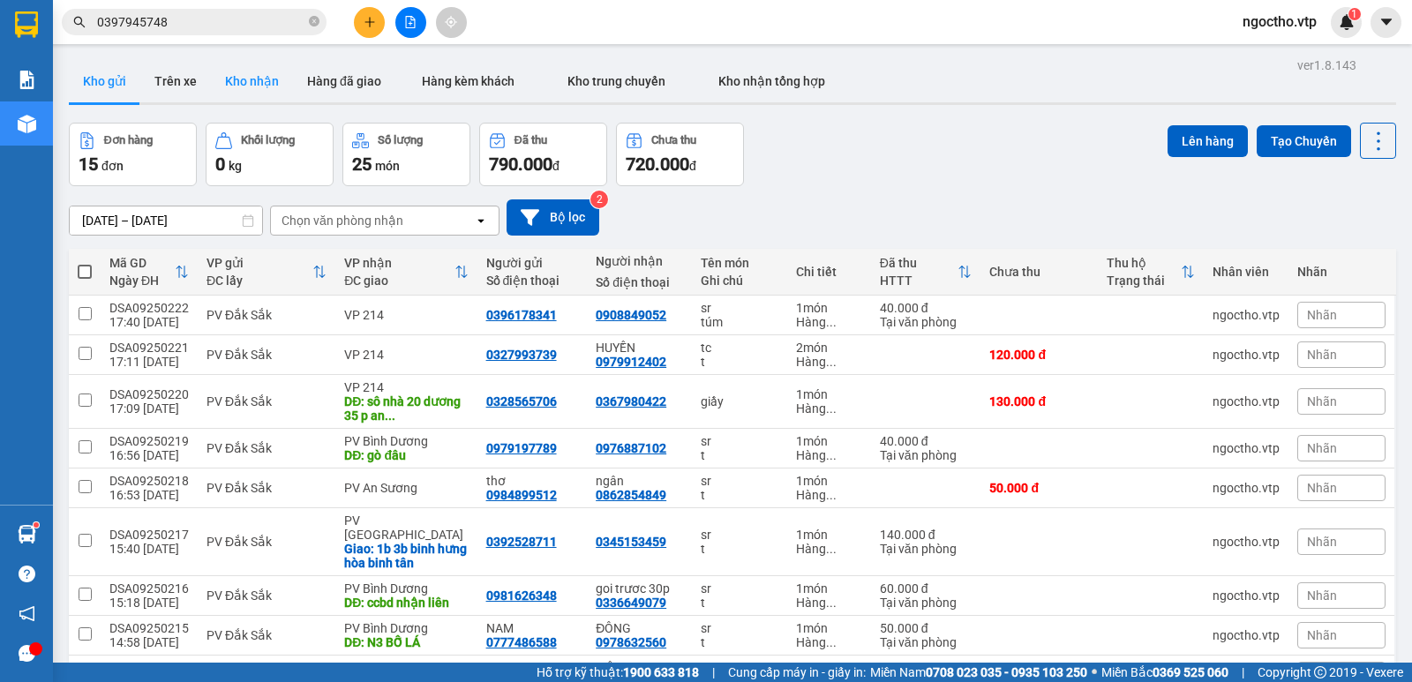
click at [254, 71] on button "Kho nhận" at bounding box center [252, 81] width 82 height 42
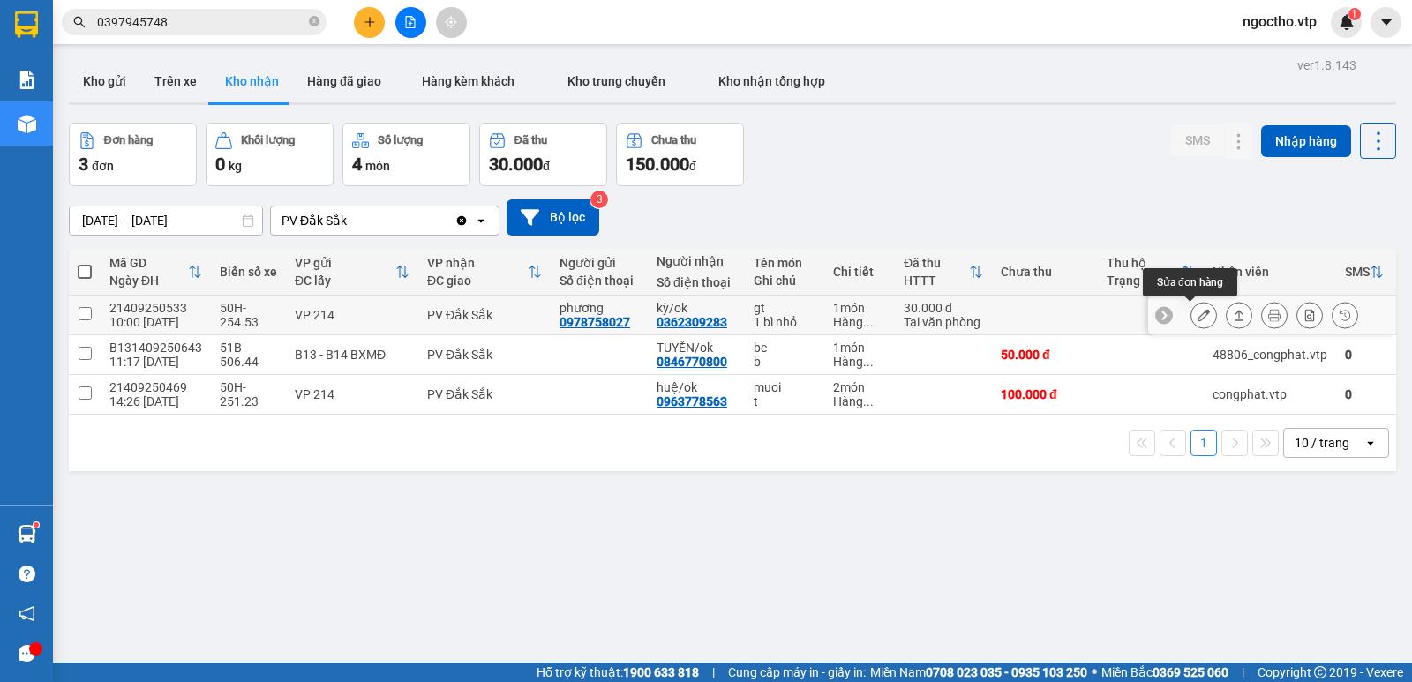
click at [1191, 313] on button at bounding box center [1203, 315] width 25 height 31
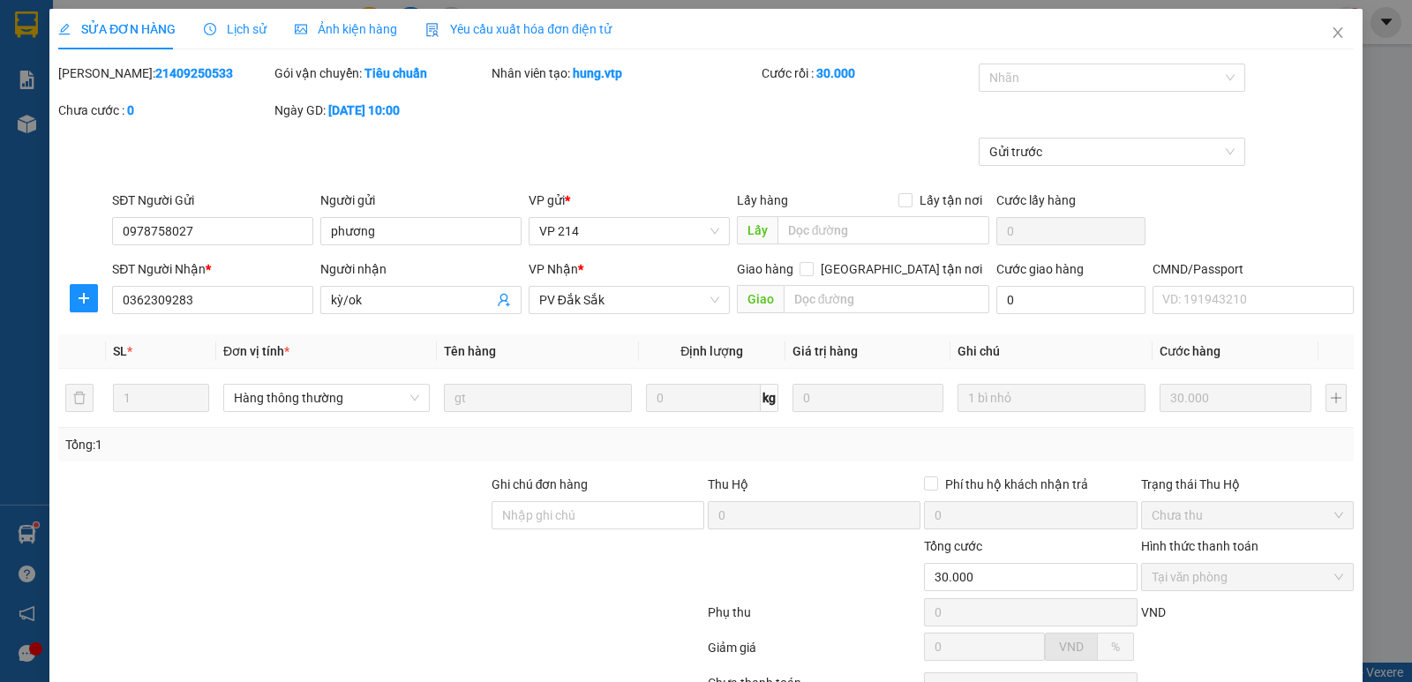
click at [1314, 34] on span "Close" at bounding box center [1337, 33] width 49 height 49
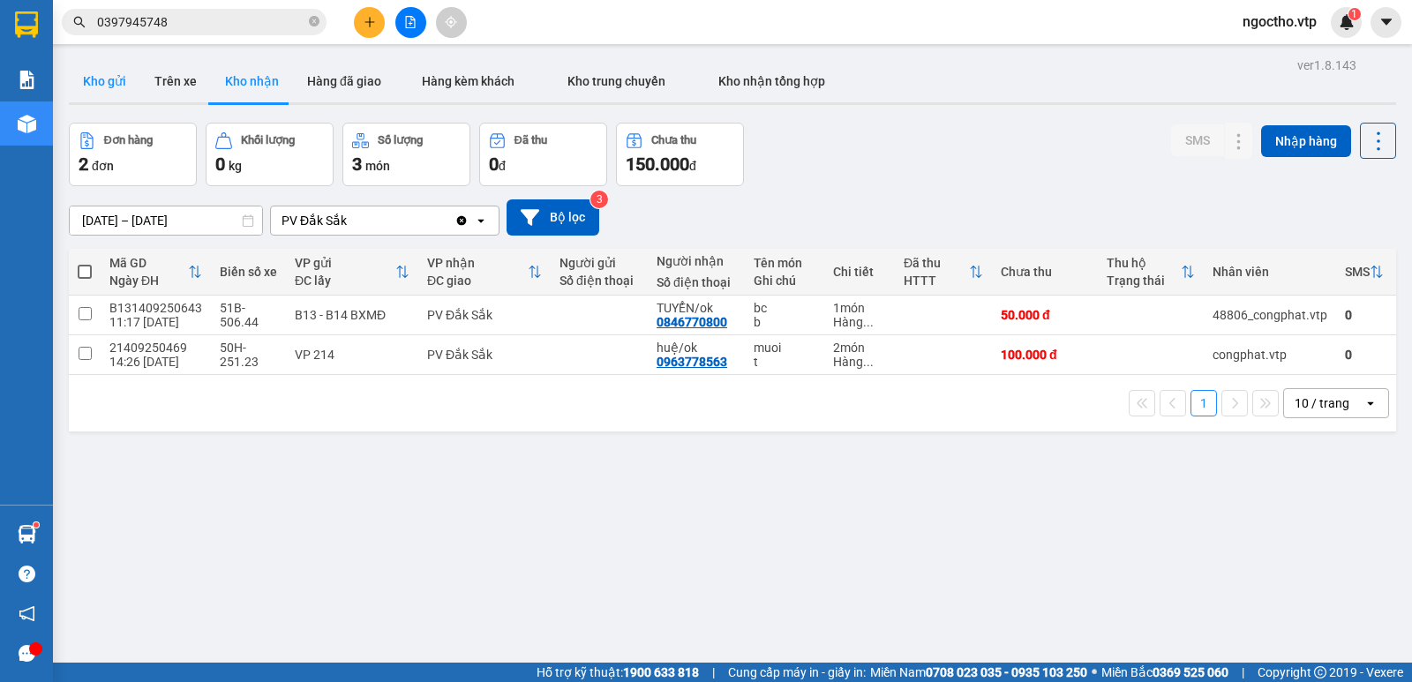
click at [91, 86] on button "Kho gửi" at bounding box center [104, 81] width 71 height 42
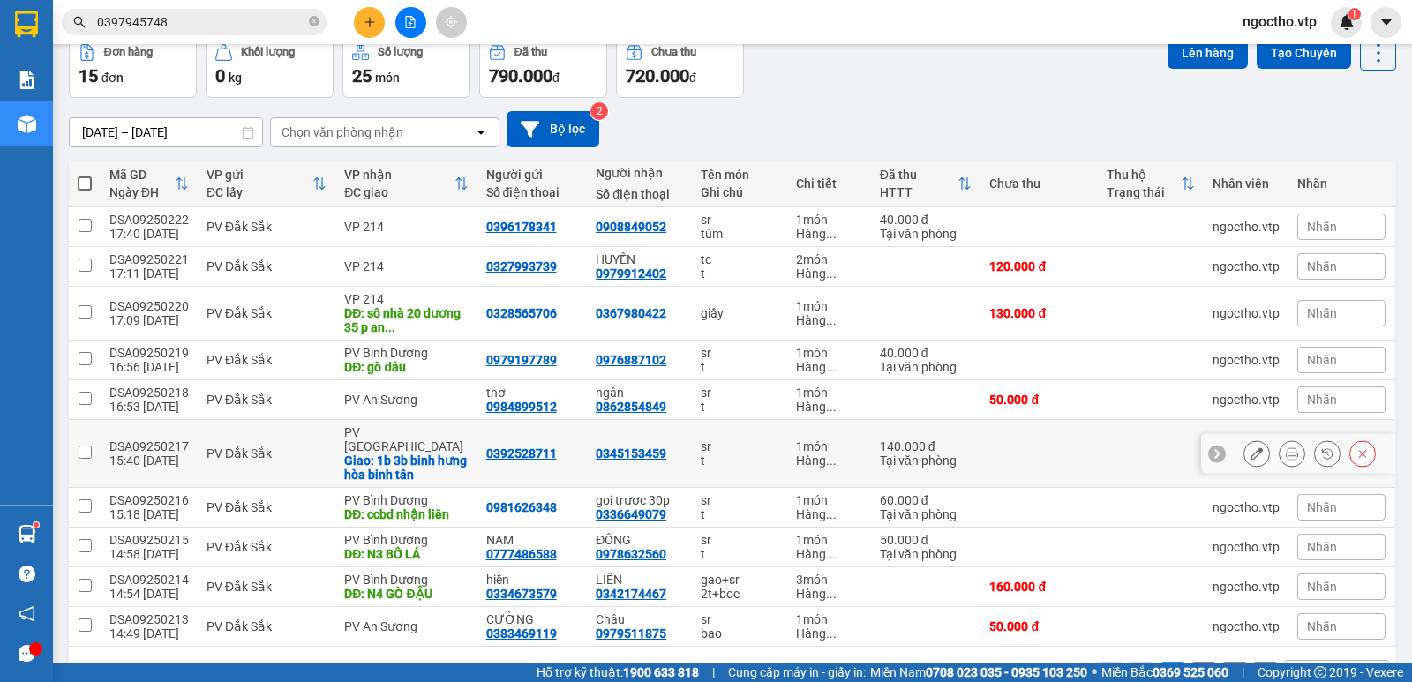
scroll to position [131, 0]
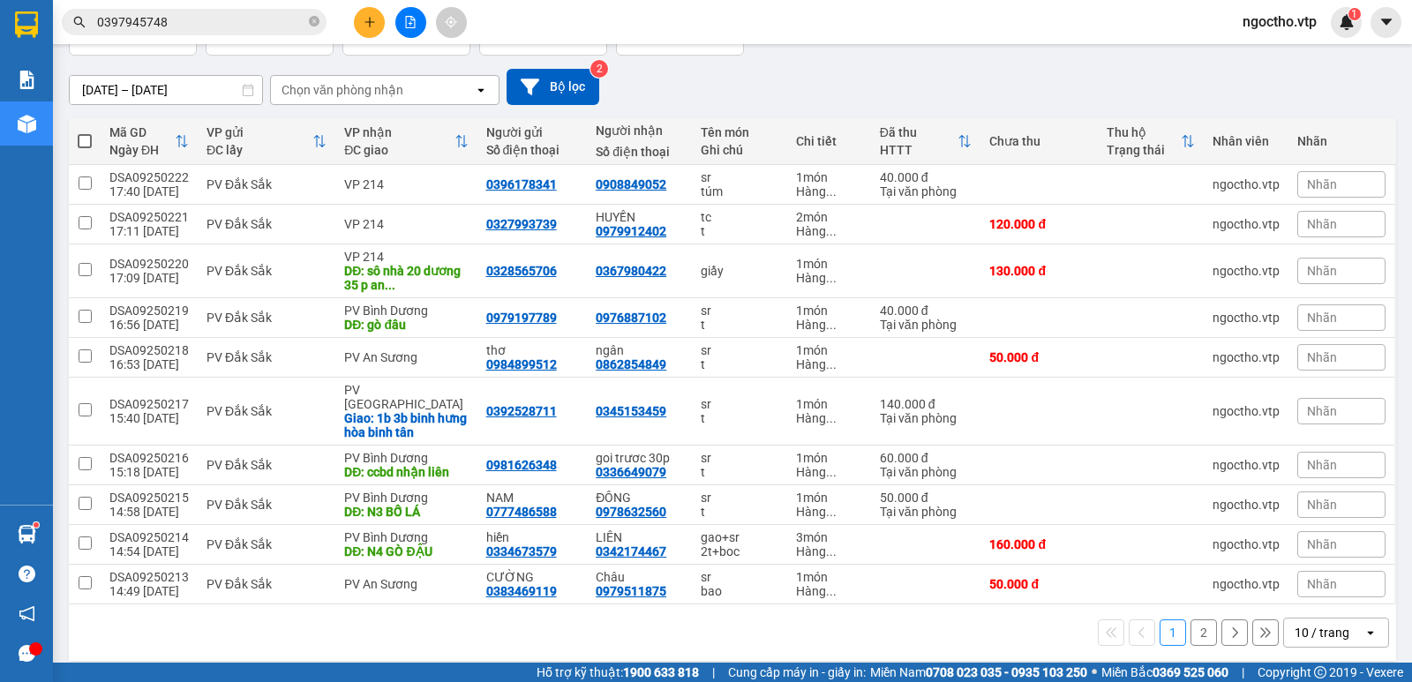
click at [81, 150] on th at bounding box center [85, 141] width 32 height 47
click at [81, 142] on span at bounding box center [85, 141] width 14 height 14
click at [85, 132] on input "checkbox" at bounding box center [85, 132] width 0 height 0
checkbox input "true"
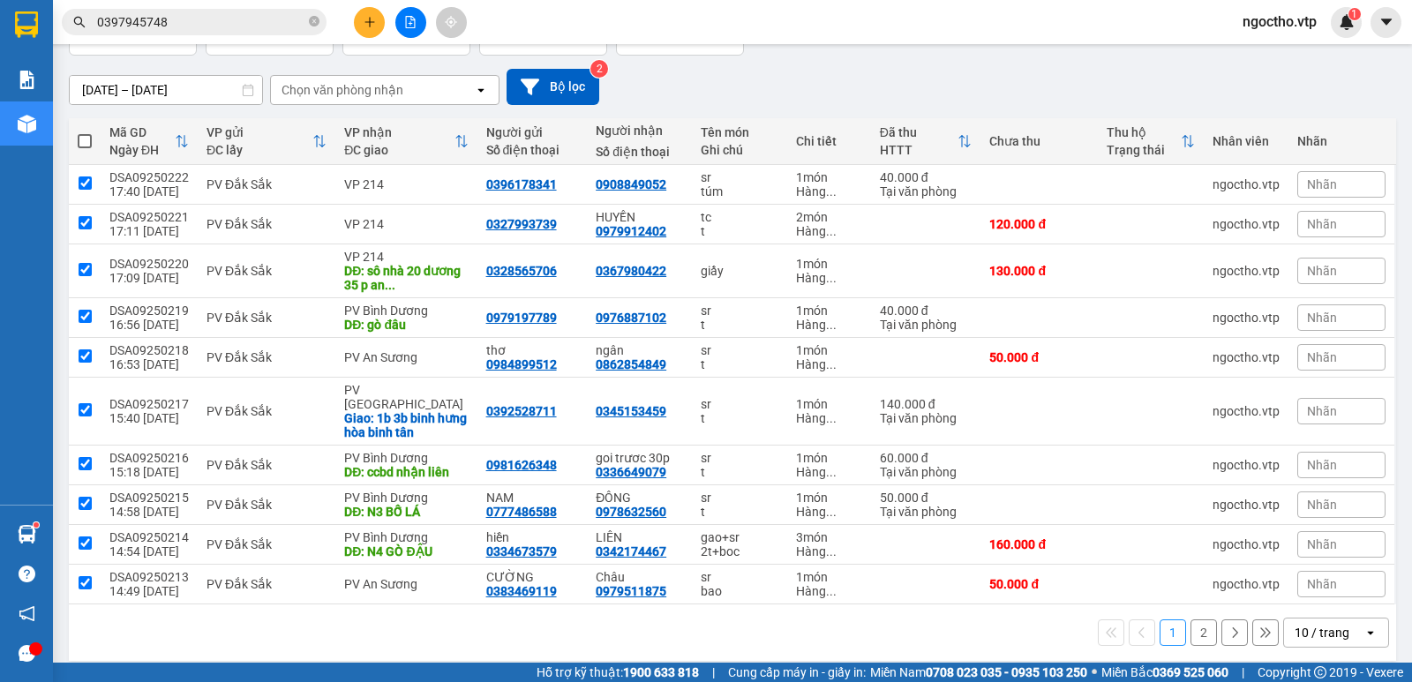
checkbox input "true"
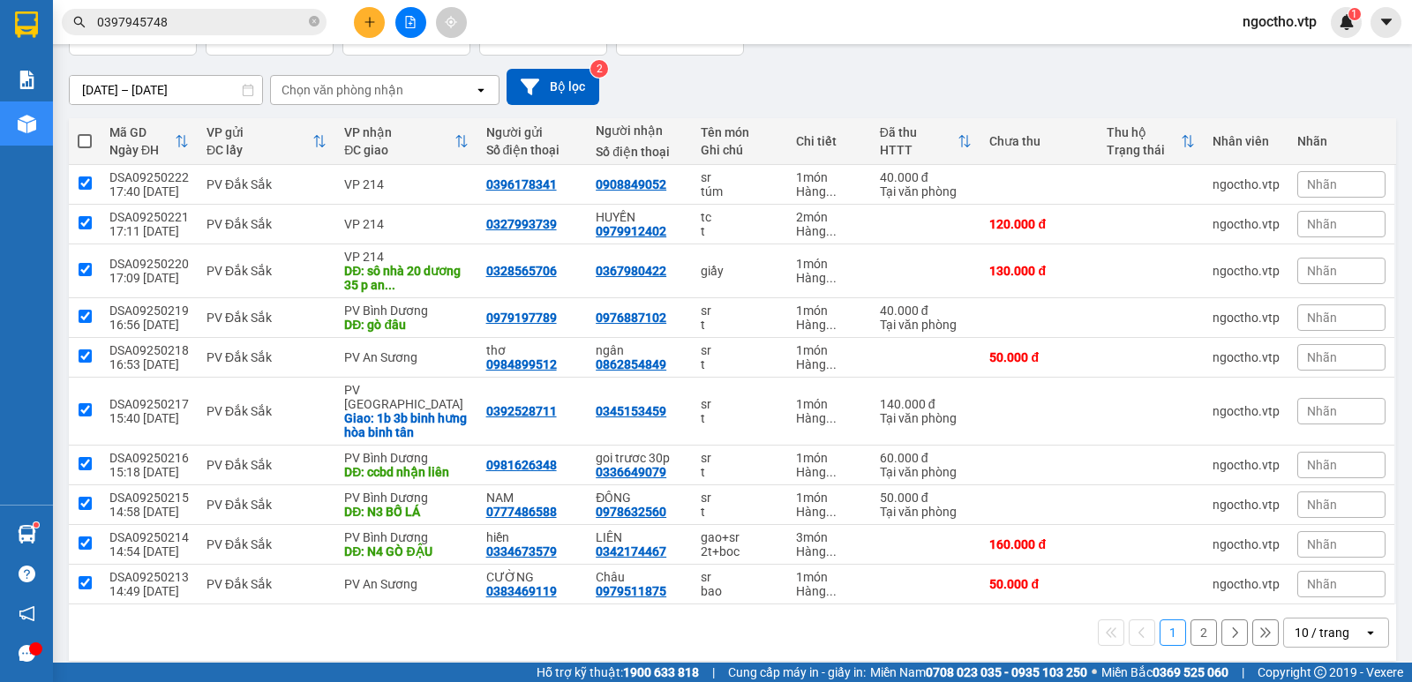
checkbox input "true"
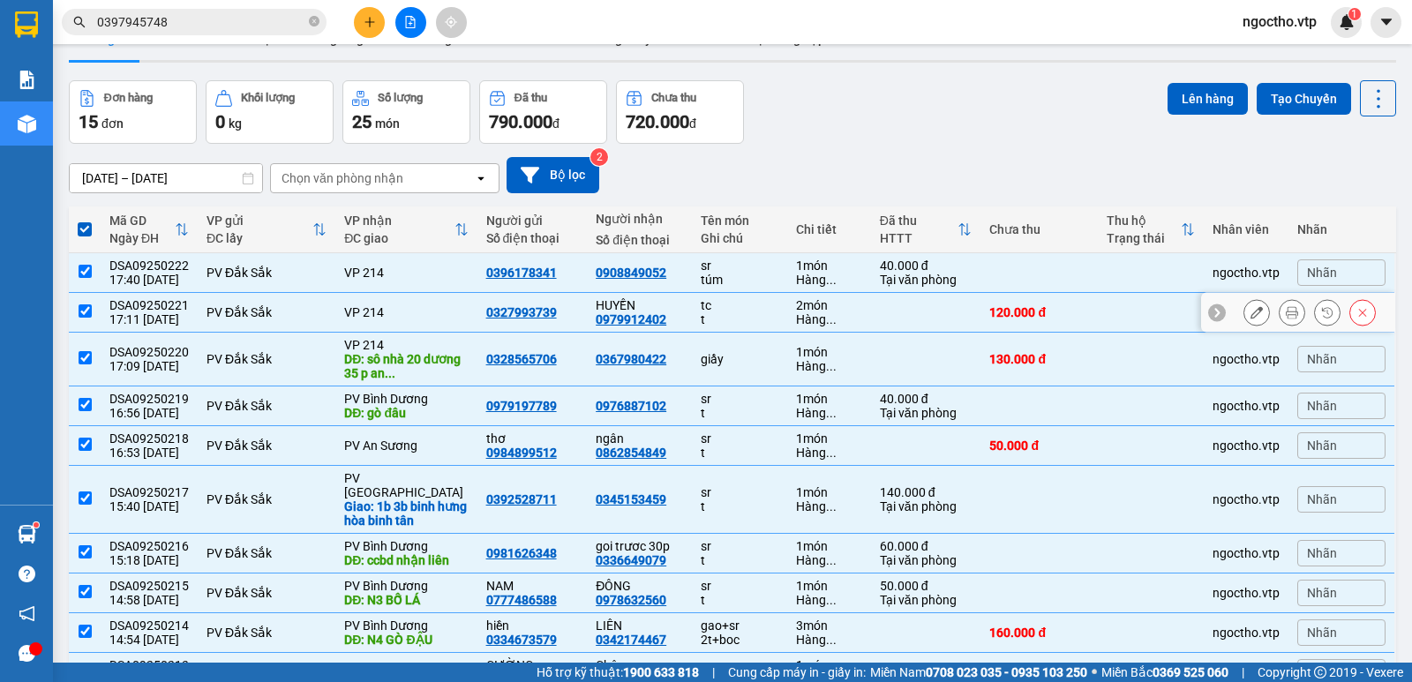
scroll to position [0, 0]
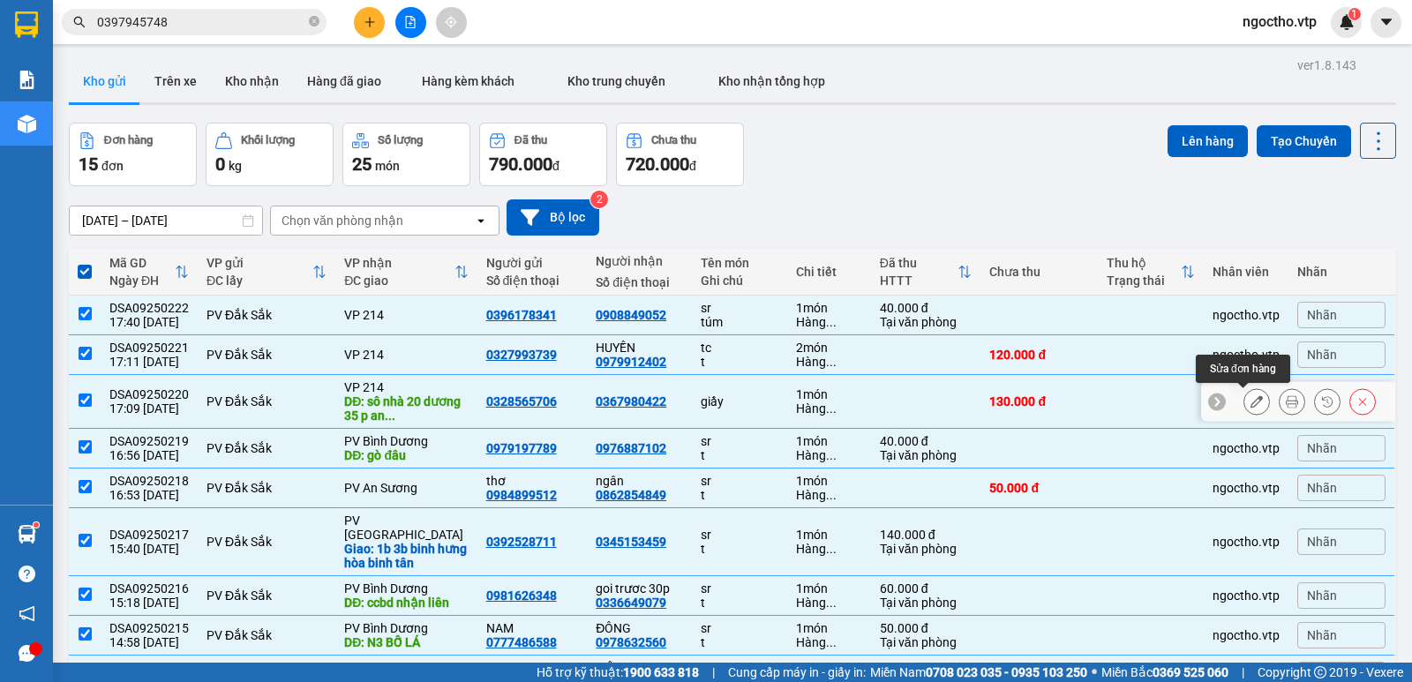
click at [1244, 395] on button at bounding box center [1256, 402] width 25 height 31
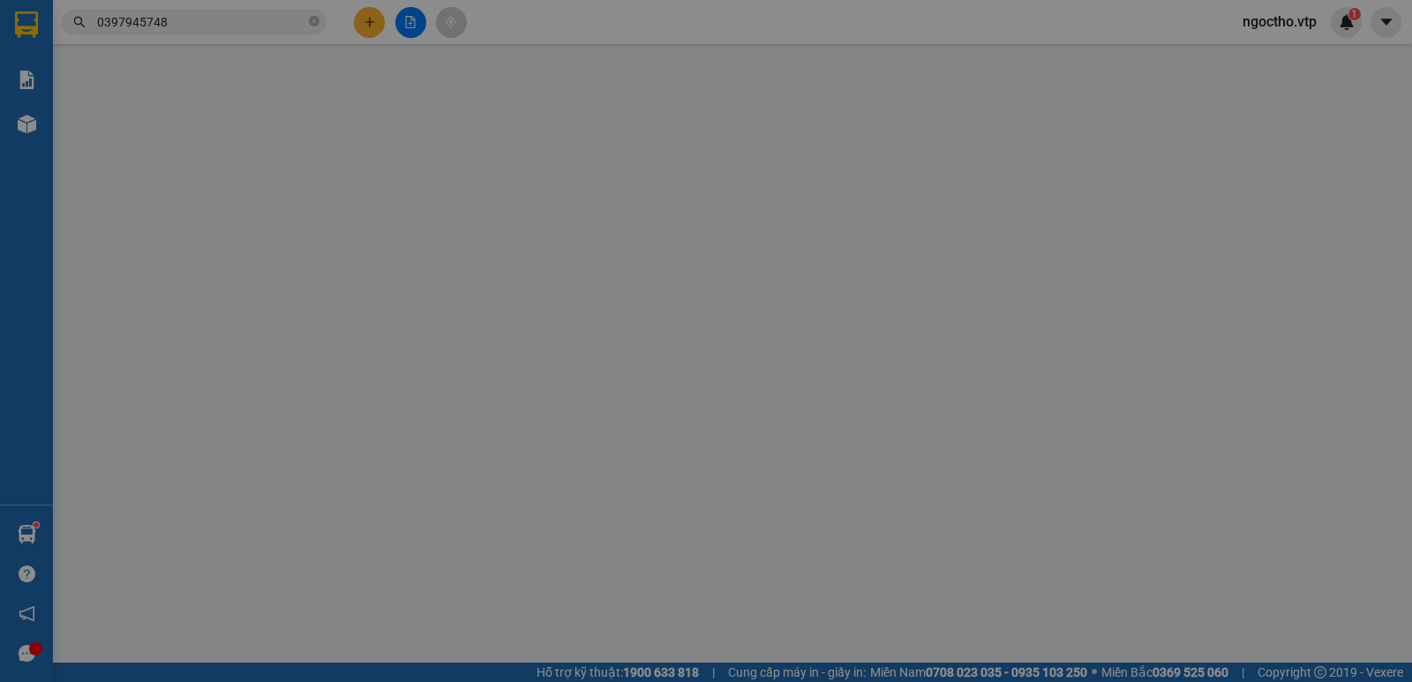
type input "0328565706"
type input "0367980422"
type input "sô nhà 20 dương 35 p an khánh thủ đức"
type input "100.000"
type input "130.000"
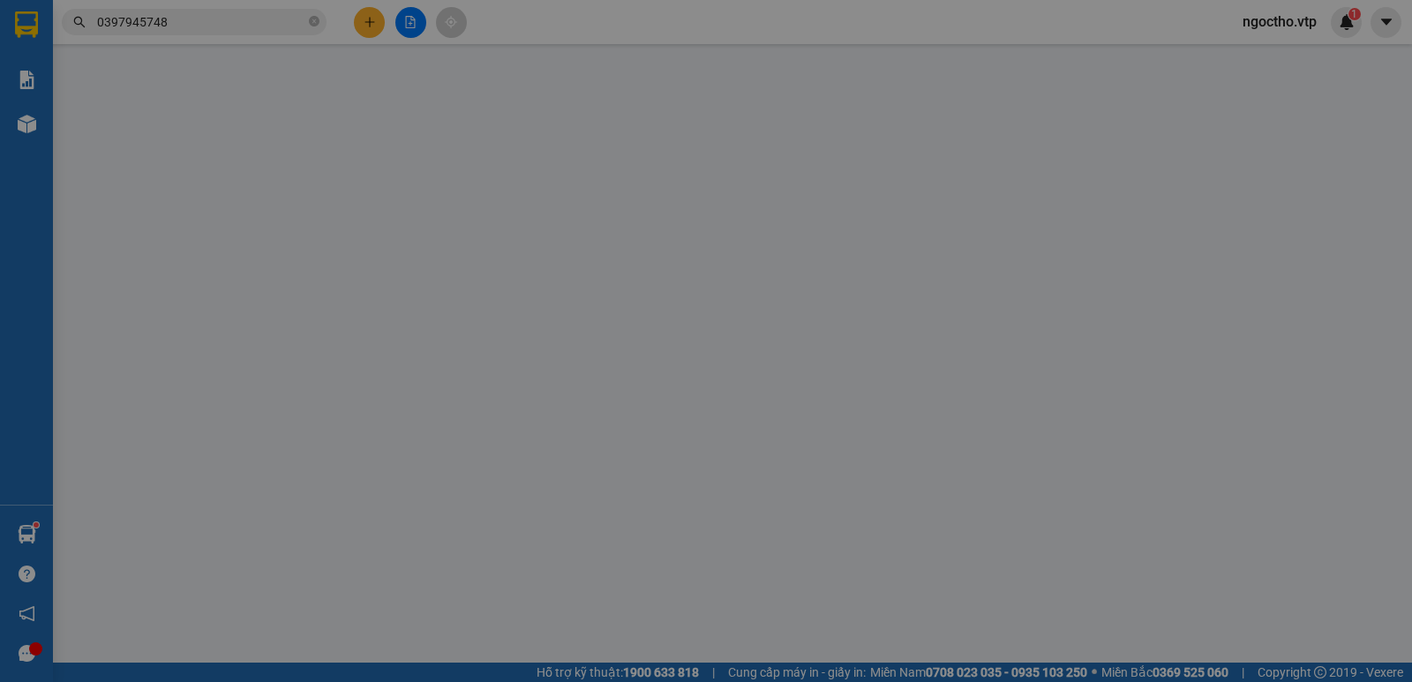
type input "130.000"
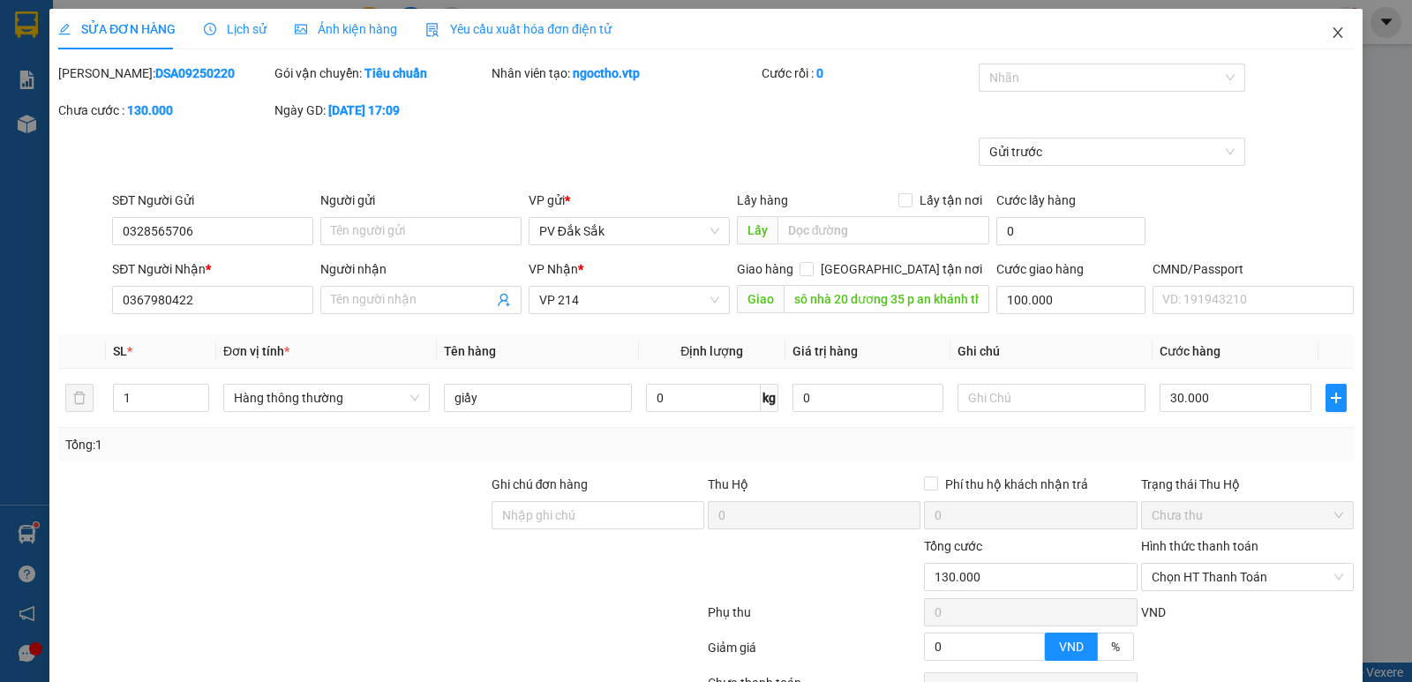
click at [1333, 32] on icon "close" at bounding box center [1338, 32] width 10 height 11
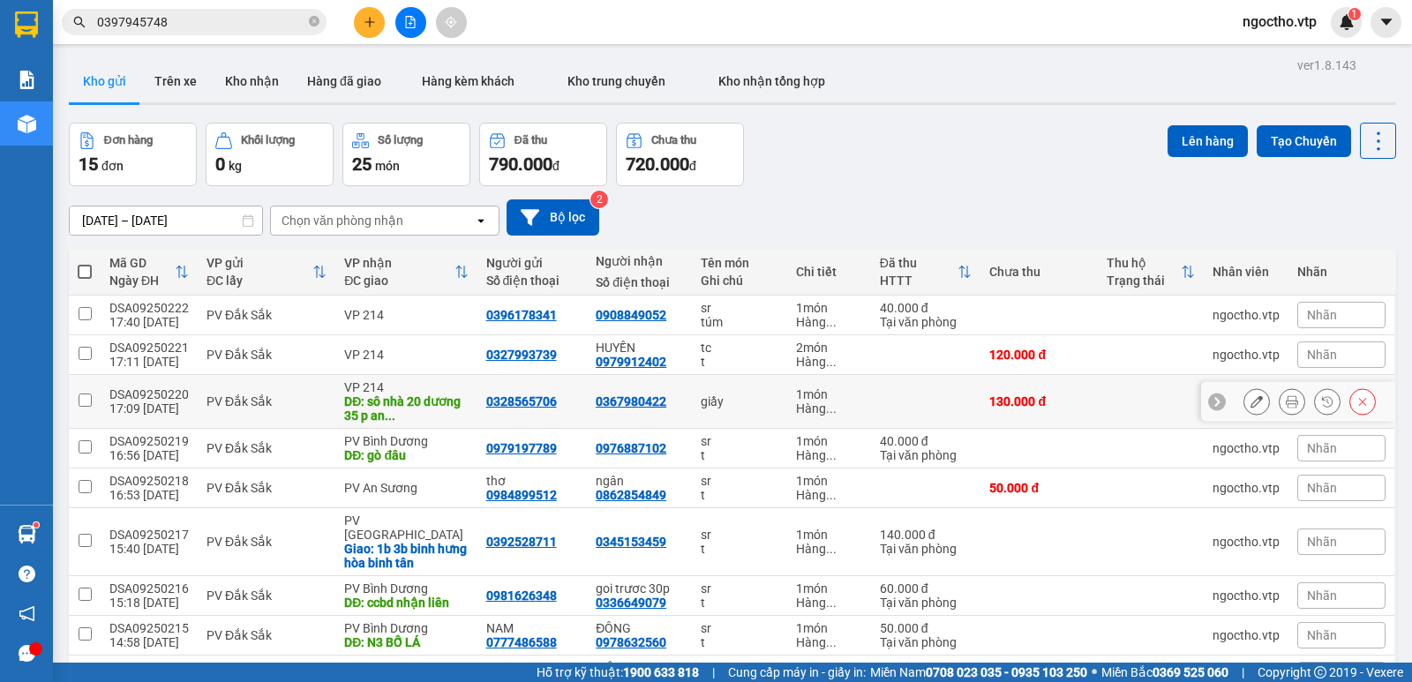
scroll to position [131, 0]
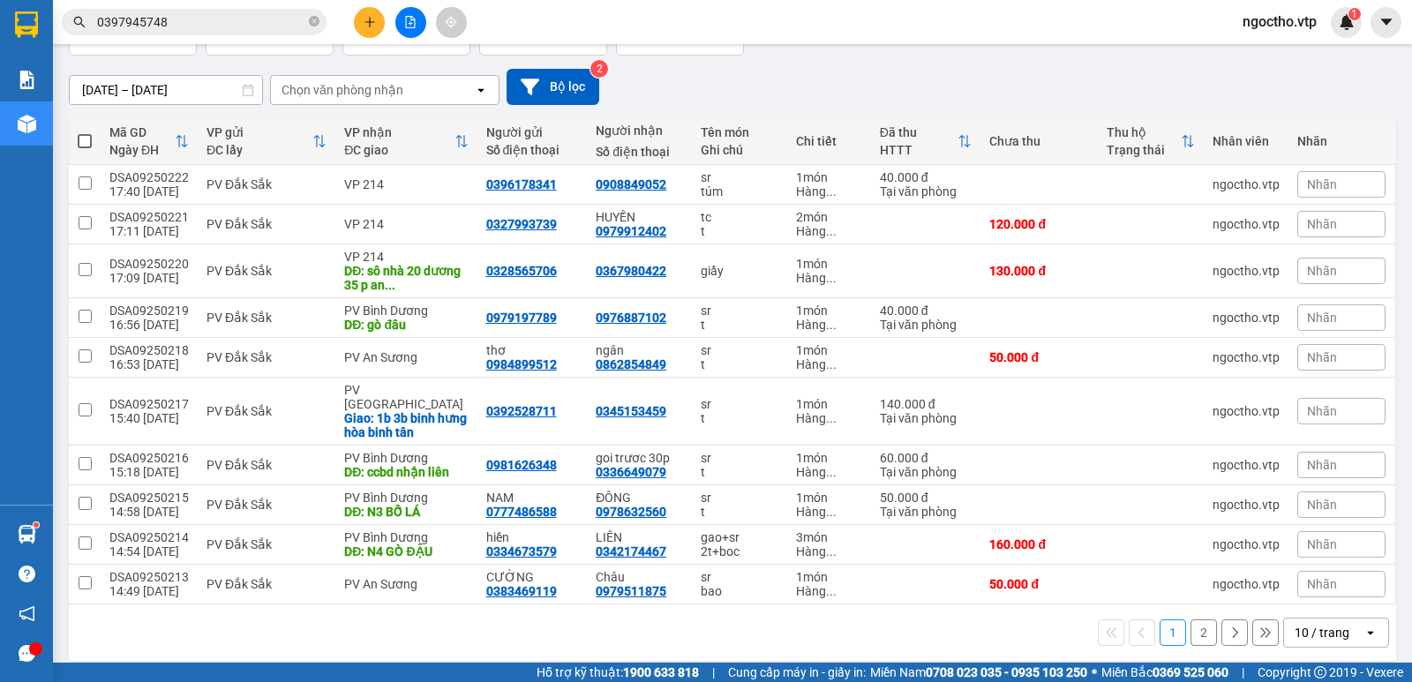
click at [84, 138] on span at bounding box center [85, 141] width 14 height 14
click at [85, 132] on input "checkbox" at bounding box center [85, 132] width 0 height 0
checkbox input "true"
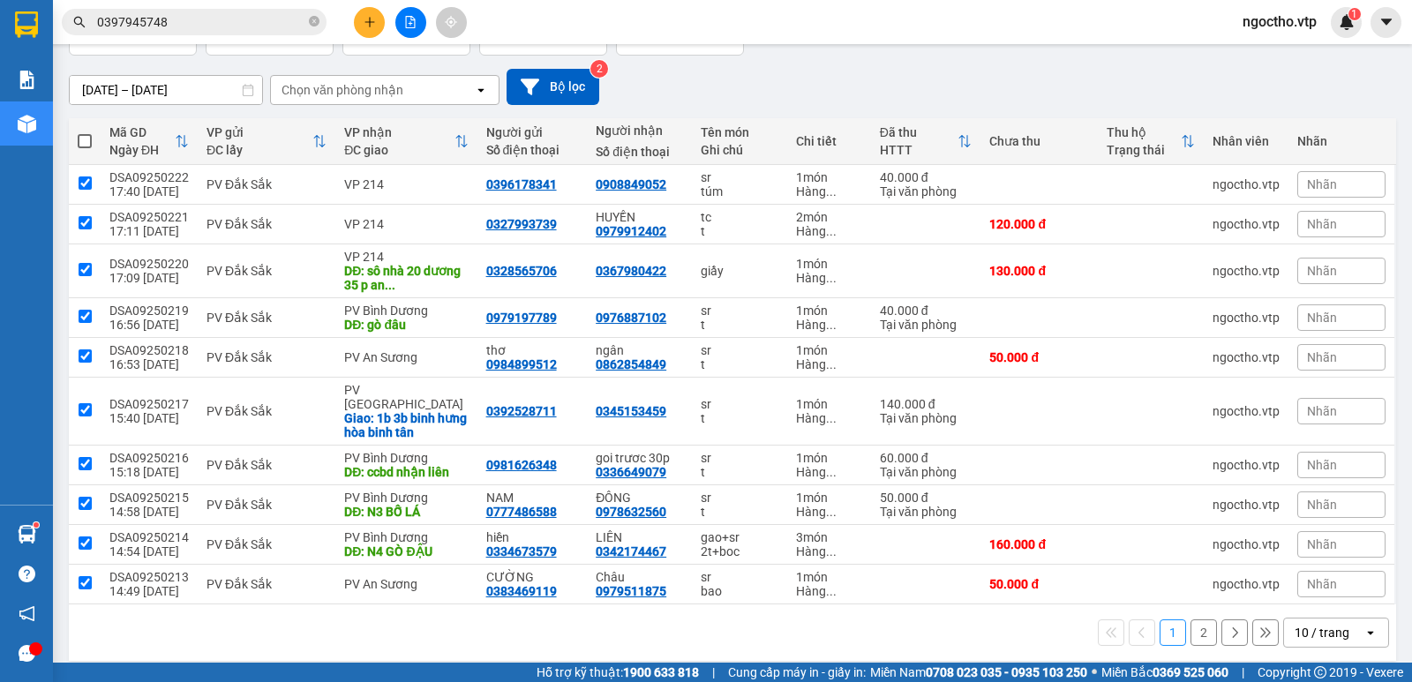
checkbox input "true"
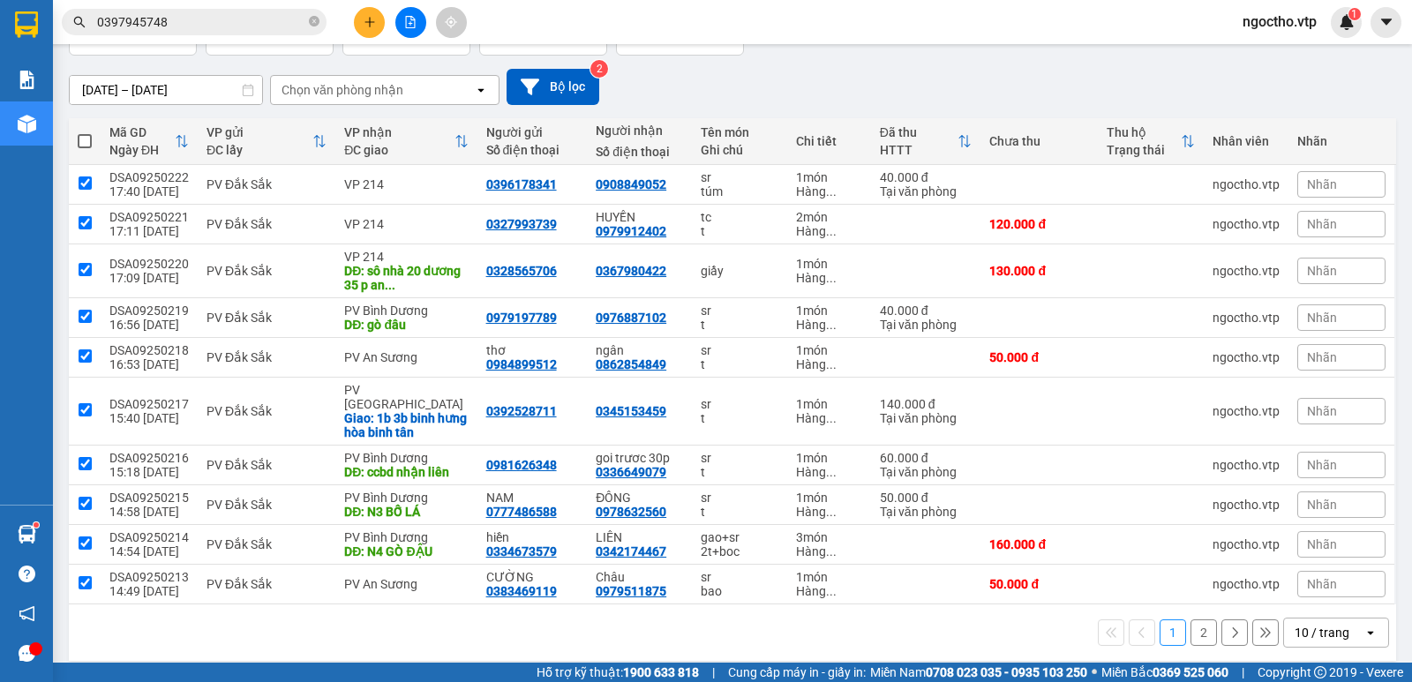
checkbox input "true"
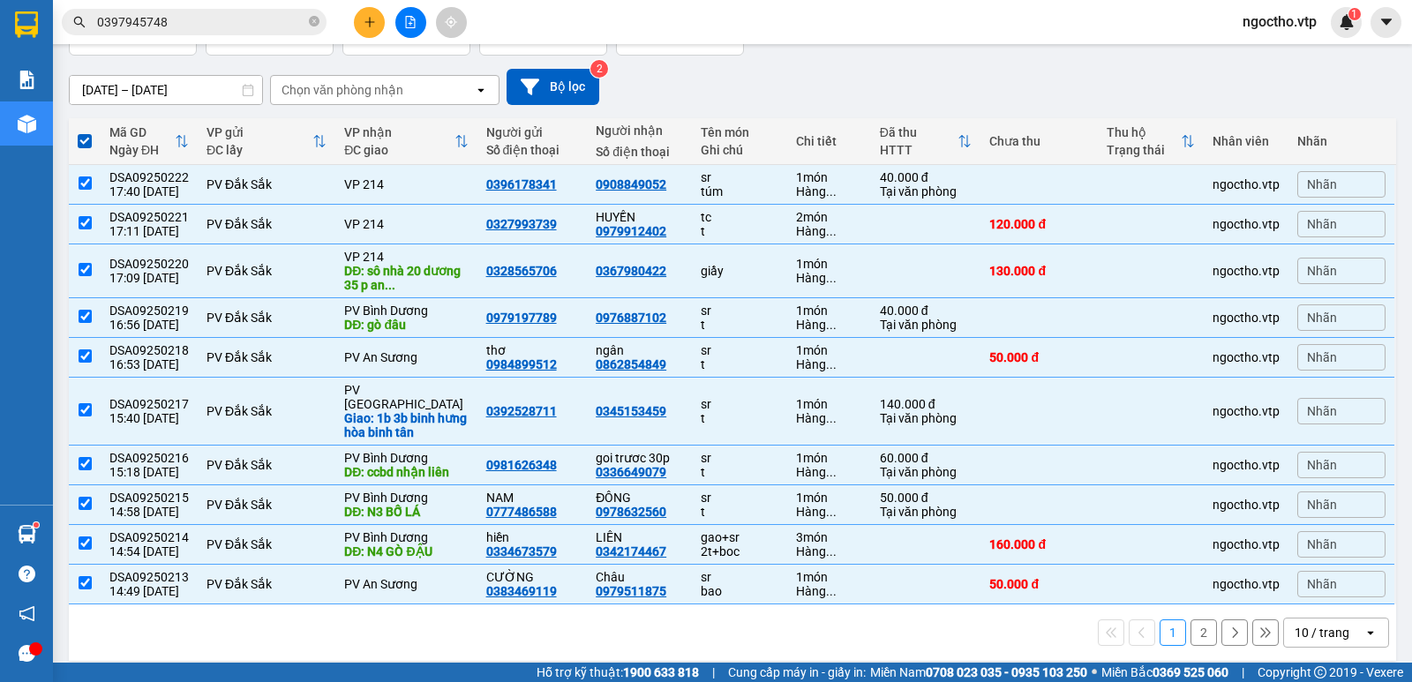
scroll to position [42, 0]
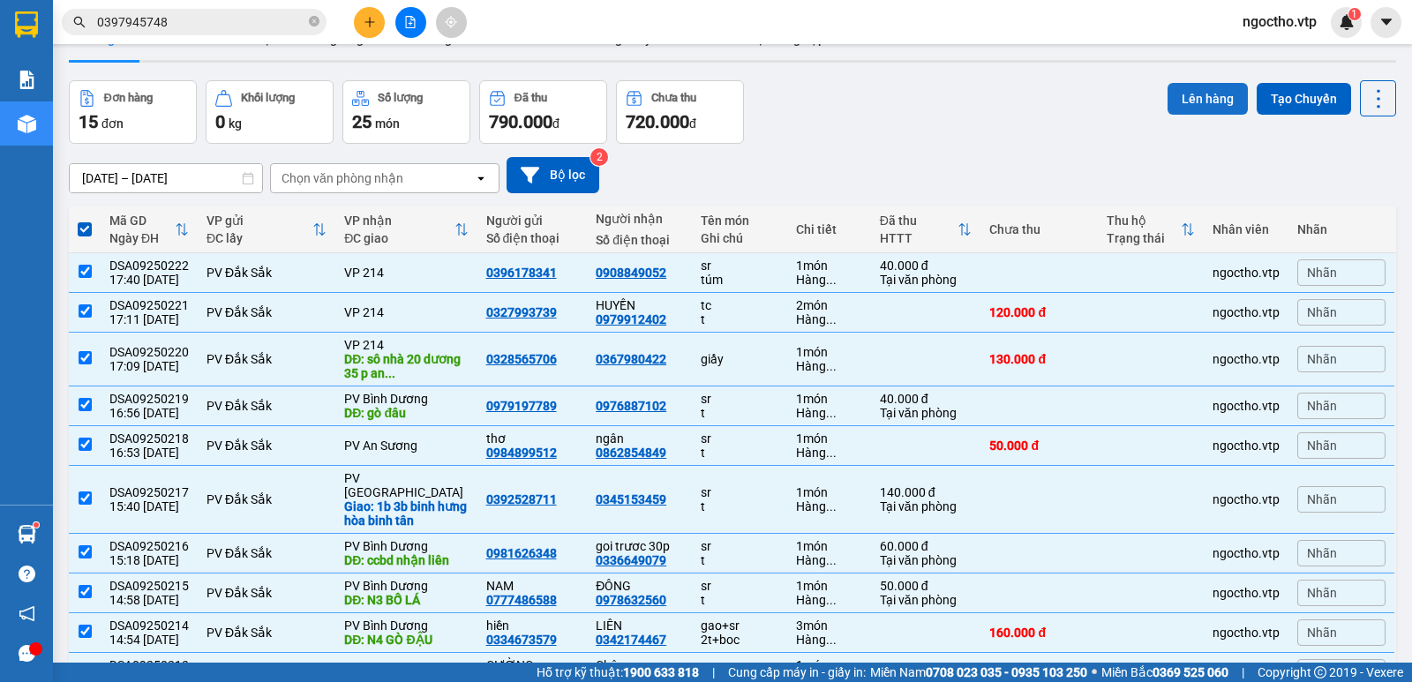
click at [1214, 101] on button "Lên hàng" at bounding box center [1208, 99] width 80 height 32
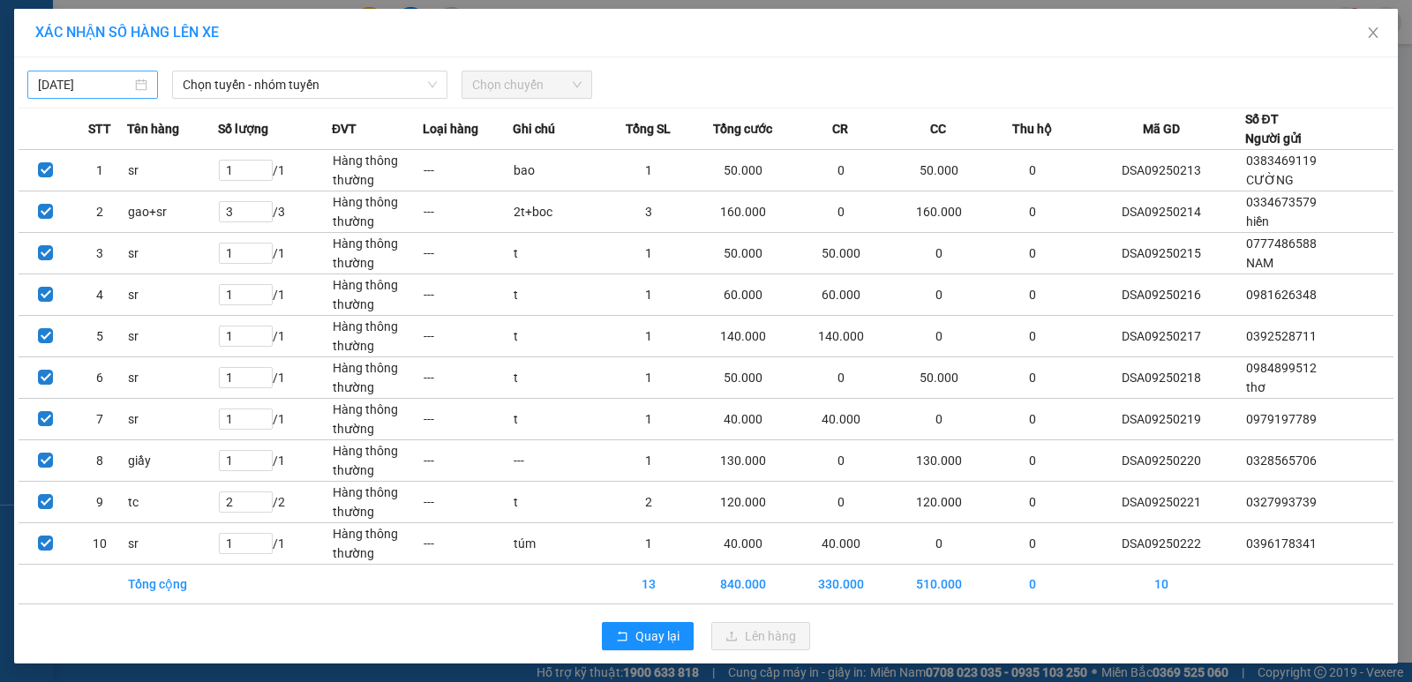
click at [101, 91] on input "[DATE]" at bounding box center [85, 84] width 94 height 19
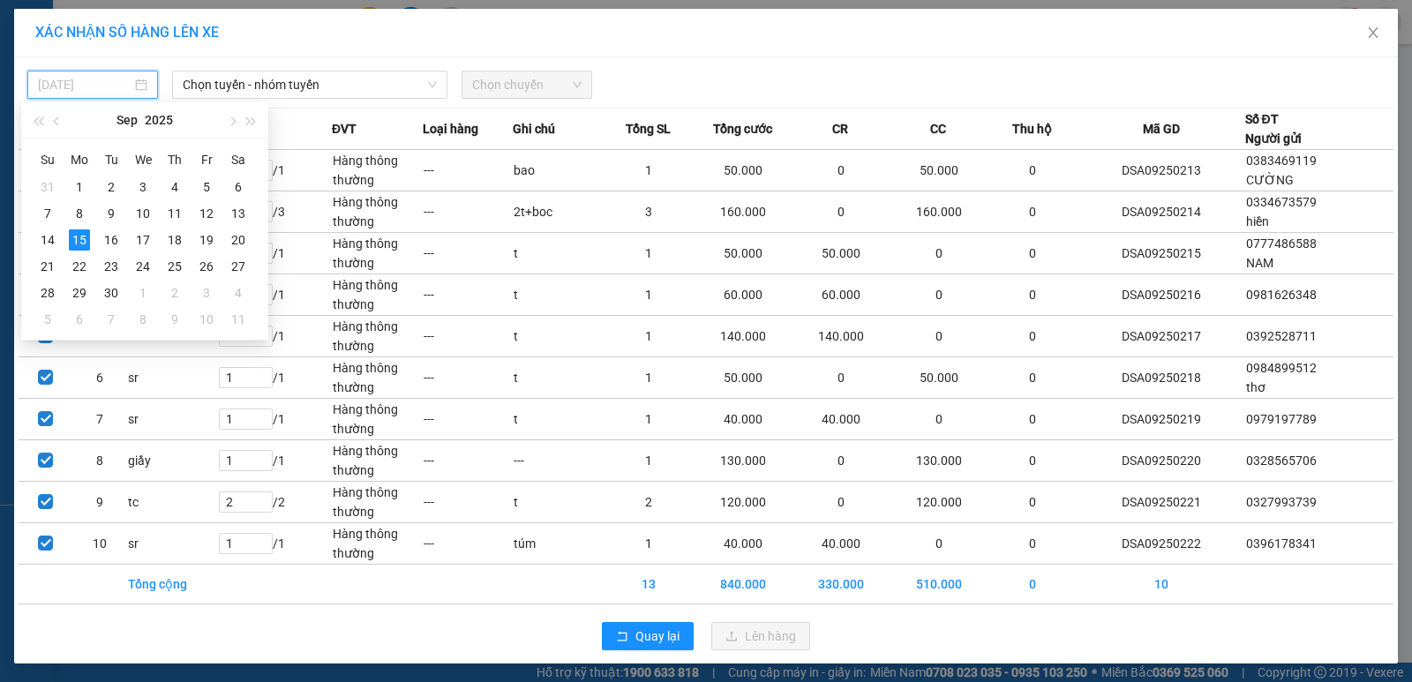
type input "[DATE]"
click at [221, 80] on span "Chọn tuyến - nhóm tuyến" at bounding box center [310, 84] width 254 height 26
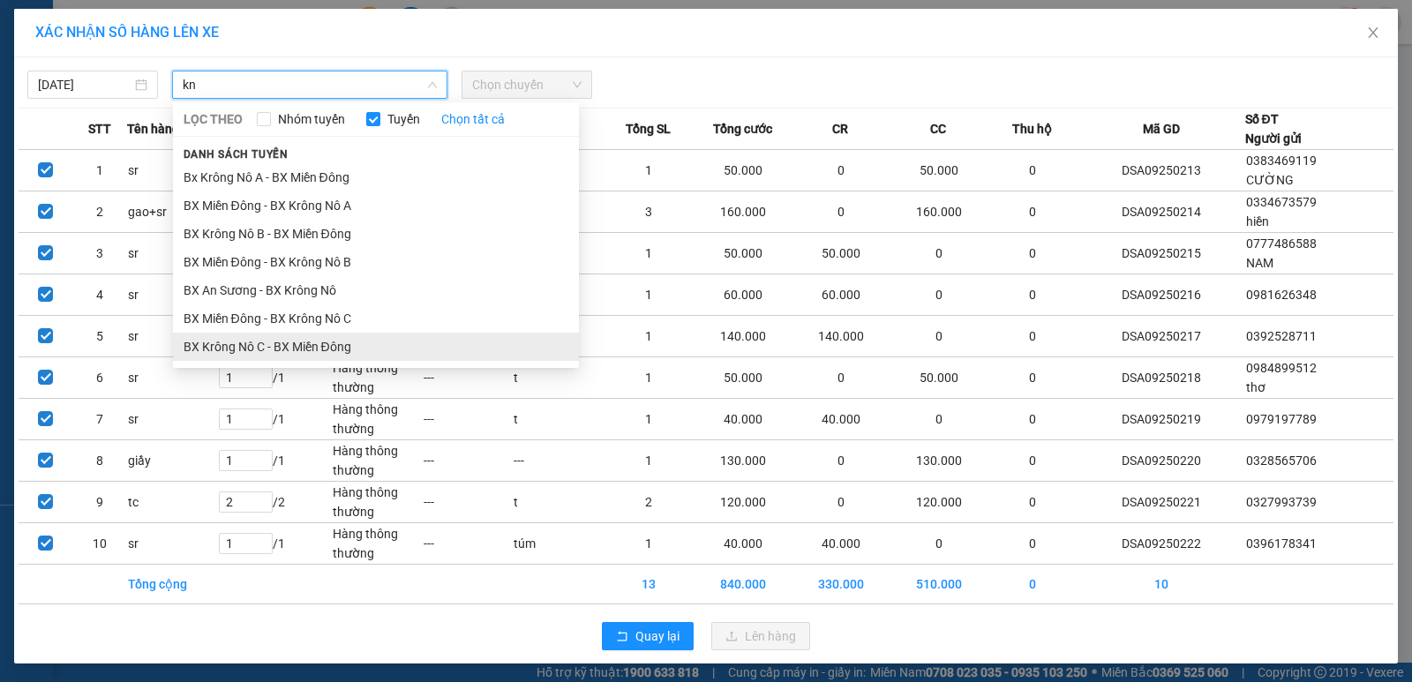
type input "kn"
click at [239, 346] on li "BX Krông Nô C - BX Miền Đông" at bounding box center [376, 347] width 406 height 28
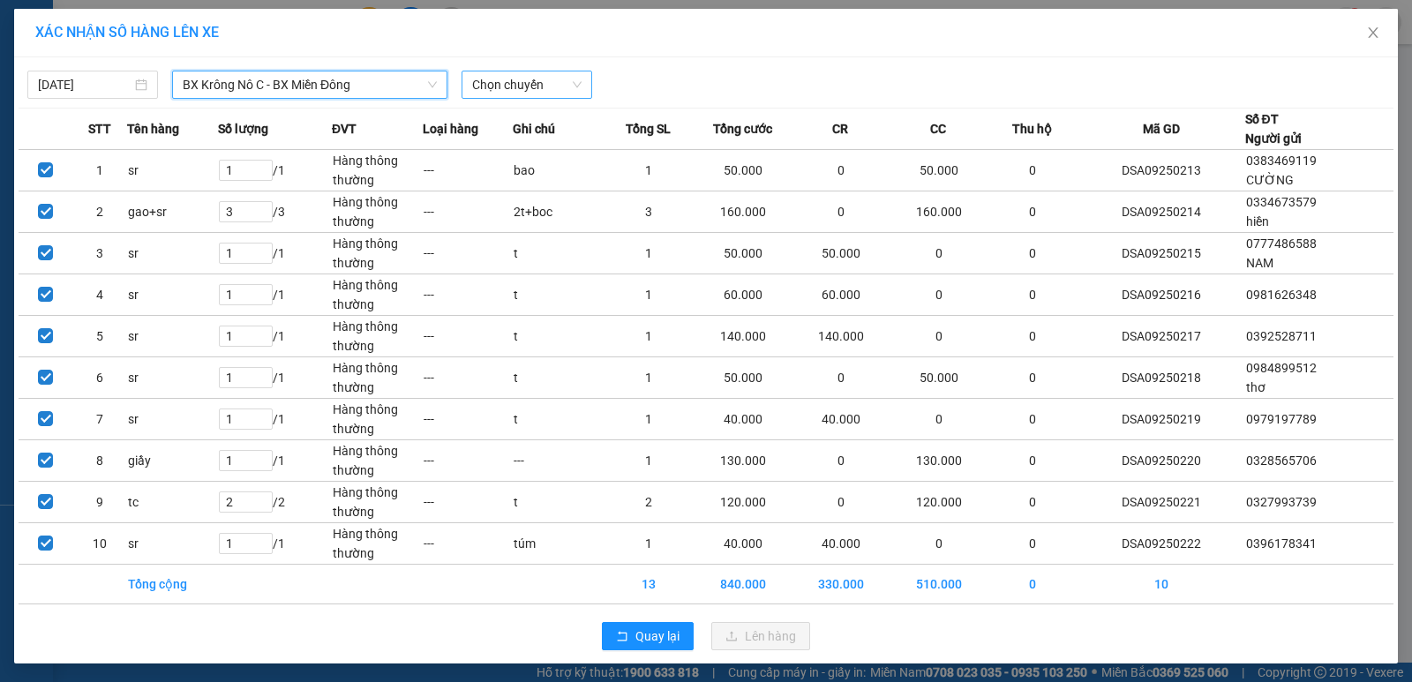
click at [515, 93] on span "Chọn chuyến" at bounding box center [526, 84] width 109 height 26
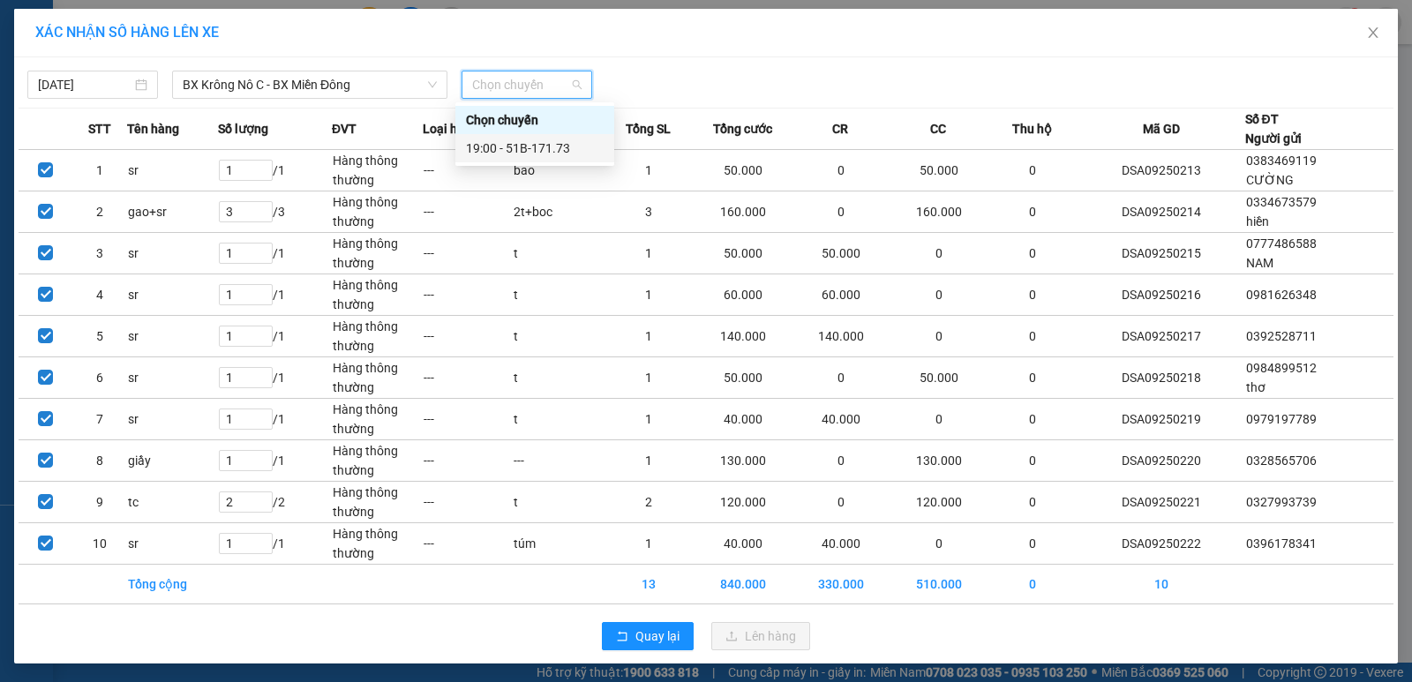
click at [537, 146] on div "19:00 - 51B-171.73" at bounding box center [535, 148] width 138 height 19
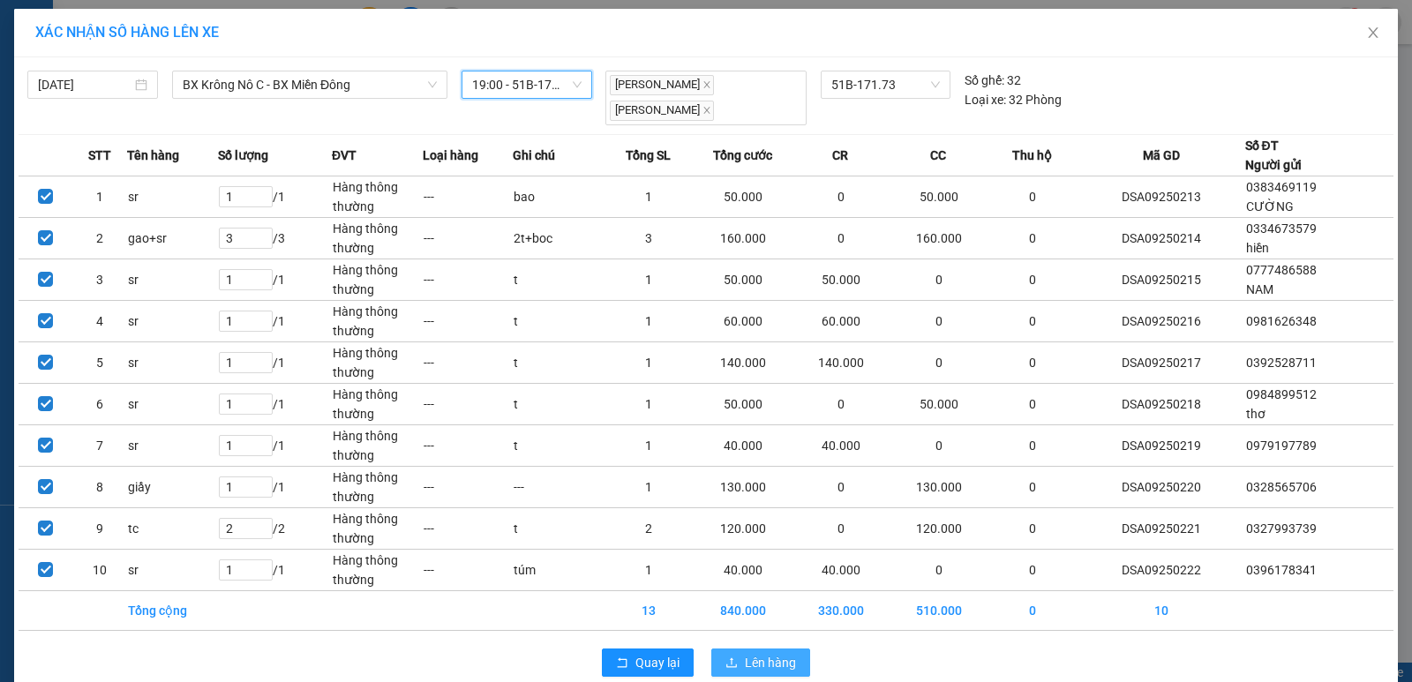
click at [751, 664] on span "Lên hàng" at bounding box center [770, 662] width 51 height 19
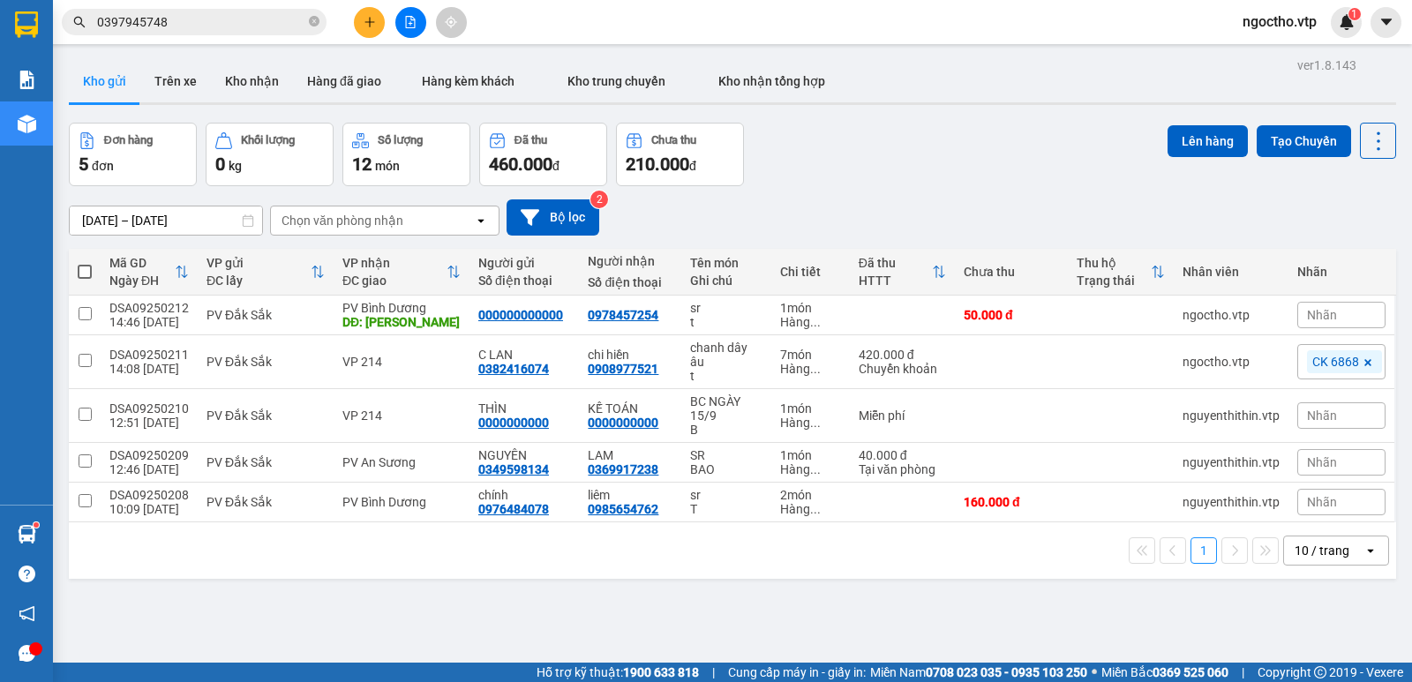
click at [371, 573] on div "1 10 / trang open" at bounding box center [732, 550] width 1327 height 56
click at [80, 265] on span at bounding box center [85, 272] width 14 height 14
click at [85, 263] on input "checkbox" at bounding box center [85, 263] width 0 height 0
checkbox input "true"
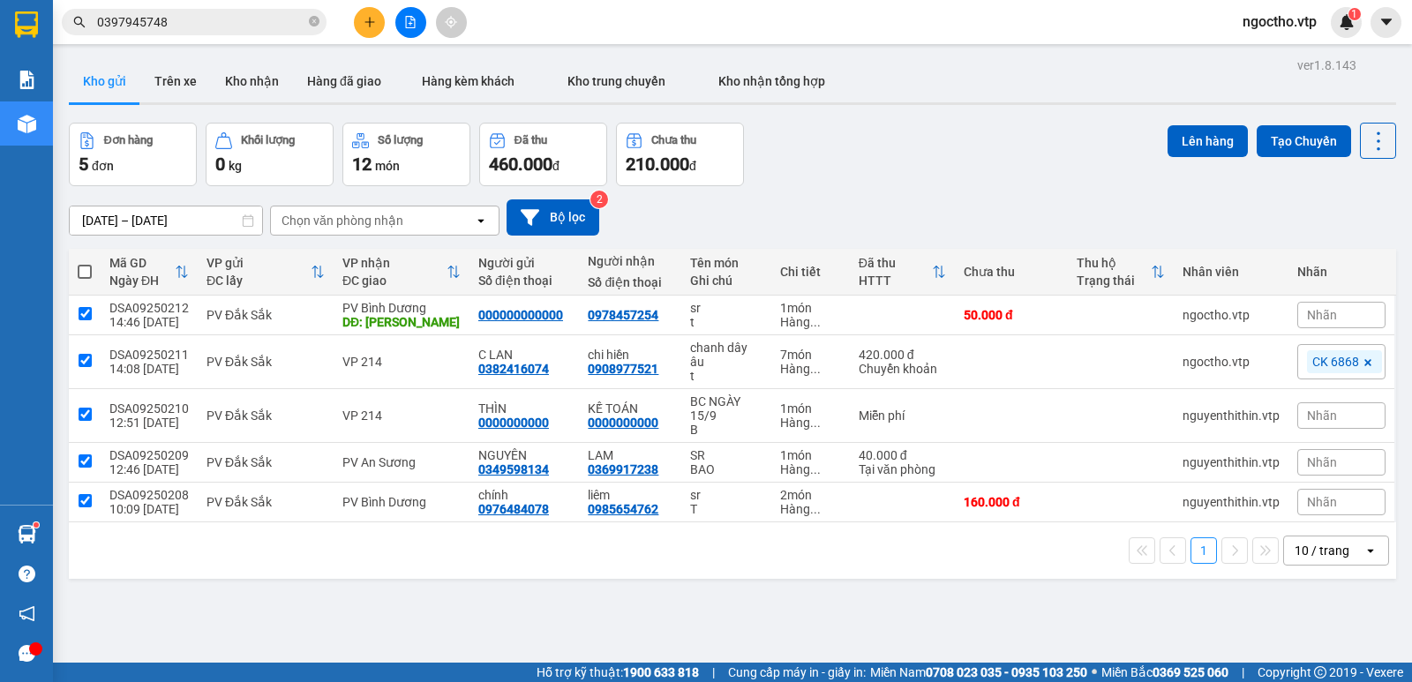
checkbox input "true"
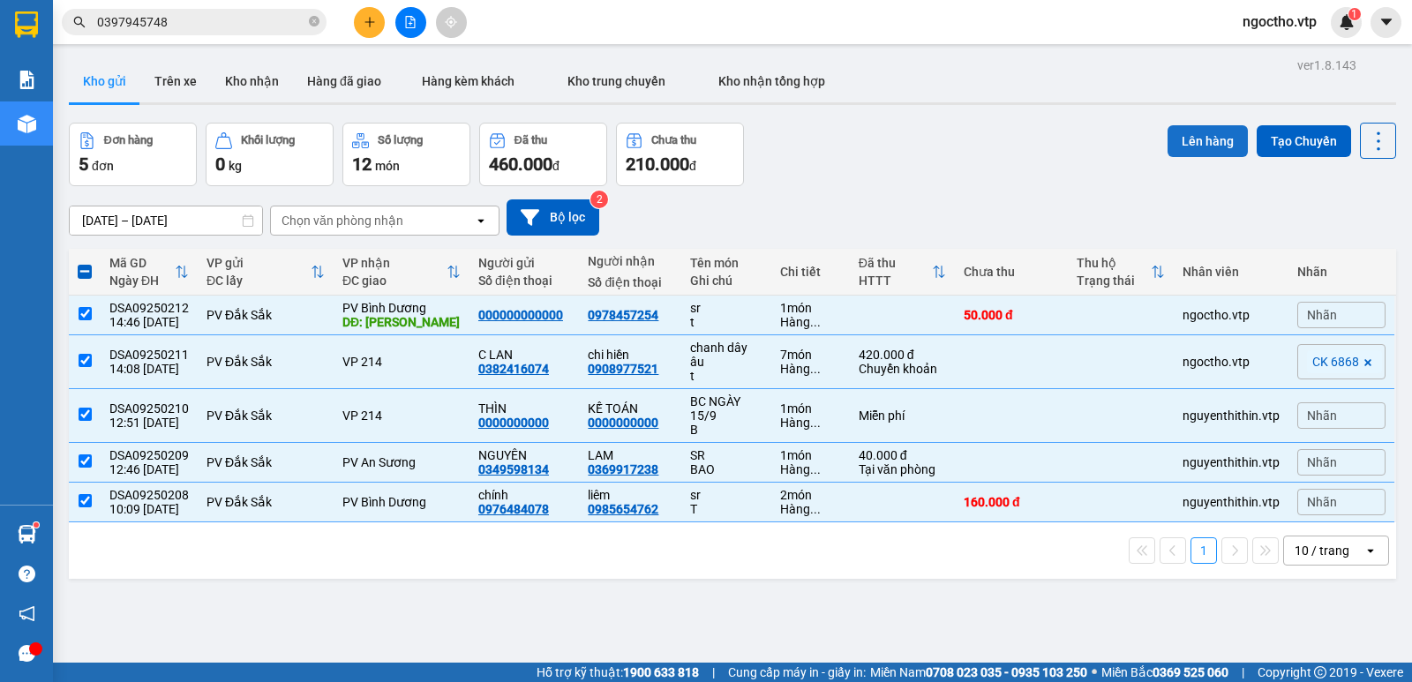
click at [1206, 145] on button "Lên hàng" at bounding box center [1208, 141] width 80 height 32
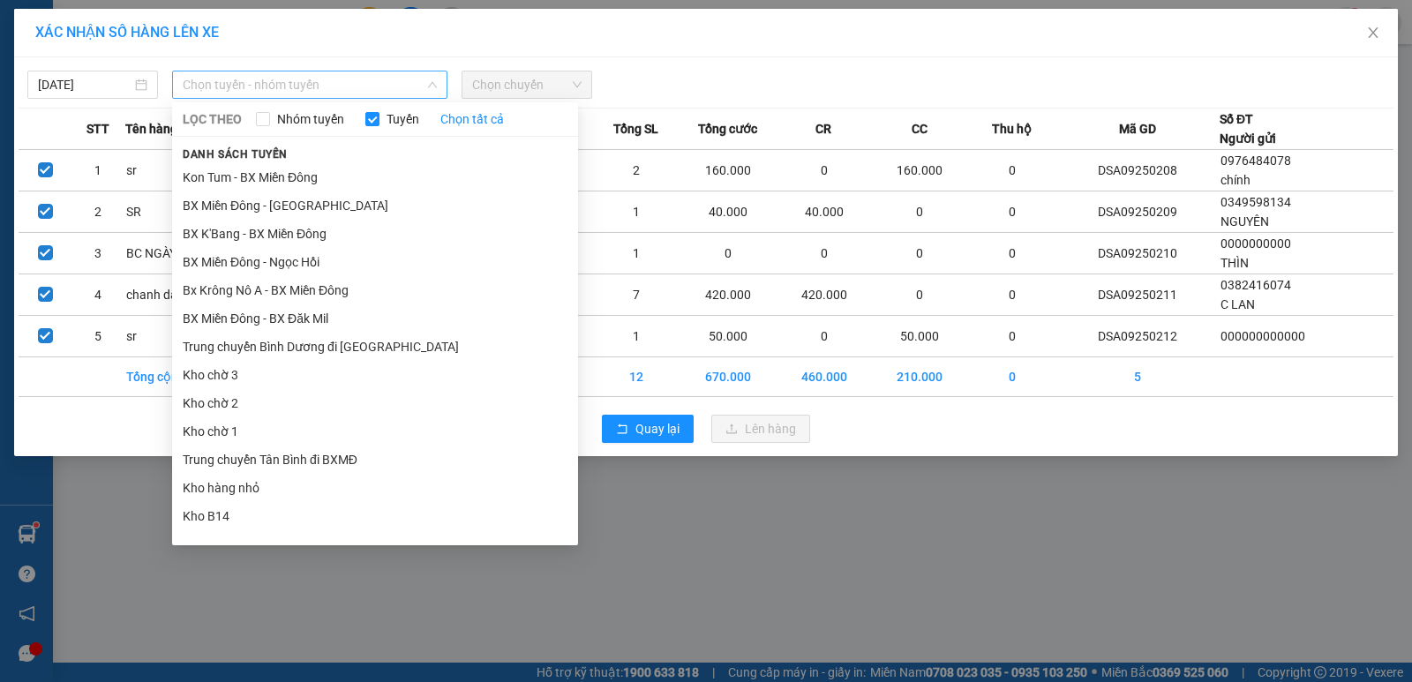
click at [280, 90] on span "Chọn tuyến - nhóm tuyến" at bounding box center [310, 84] width 254 height 26
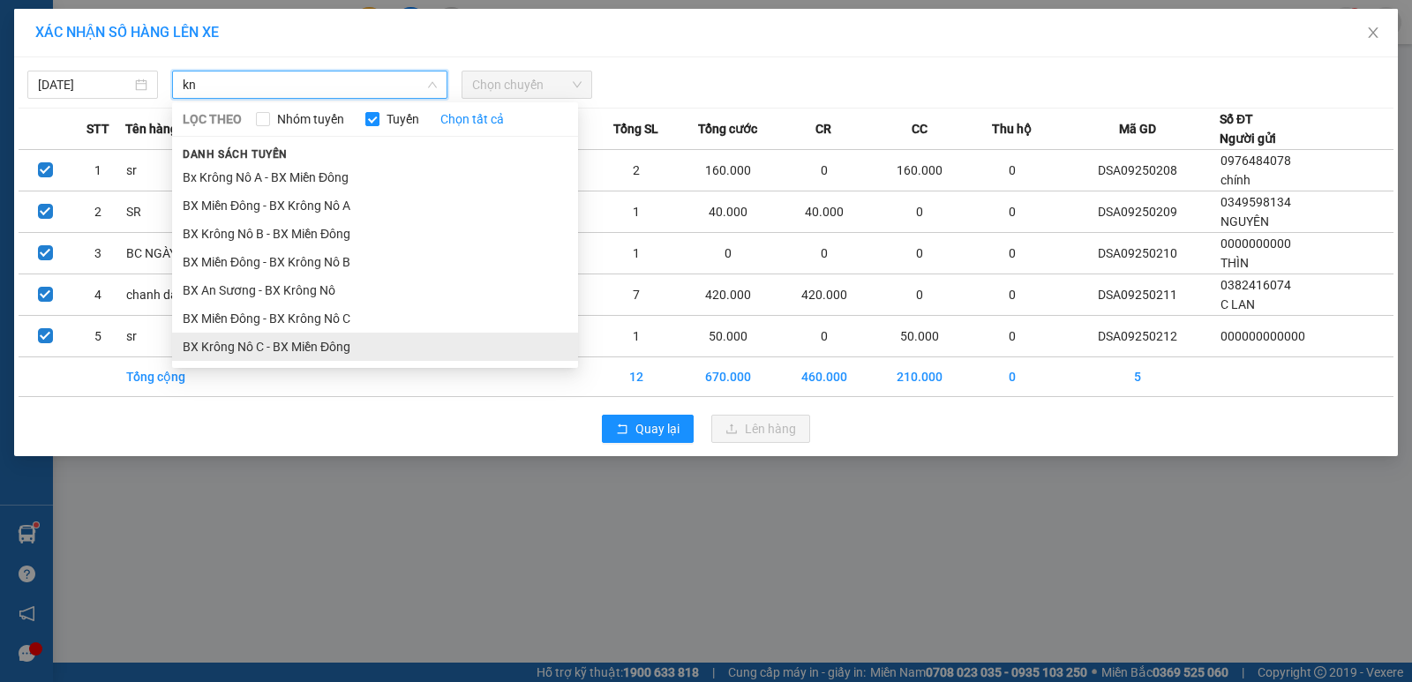
type input "kn"
click at [278, 339] on li "BX Krông Nô C - BX Miền Đông" at bounding box center [375, 347] width 406 height 28
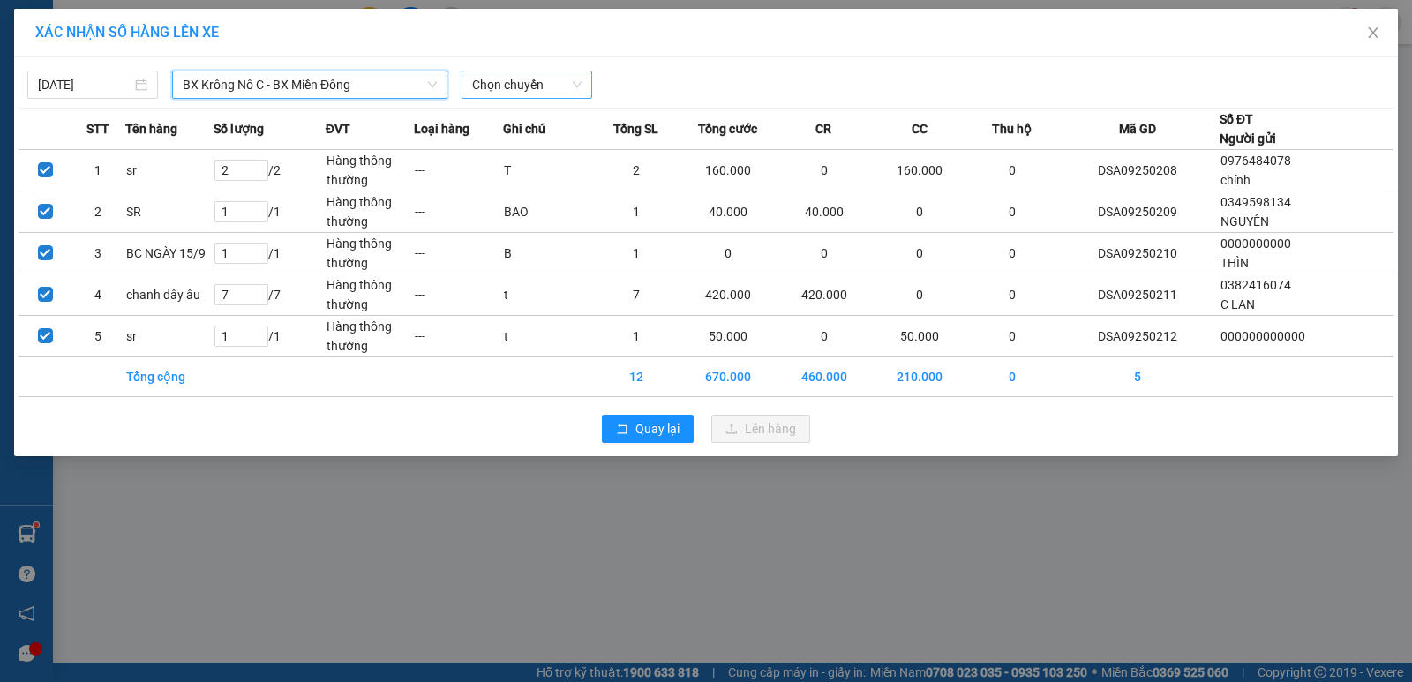
click at [515, 86] on span "Chọn chuyến" at bounding box center [526, 84] width 109 height 26
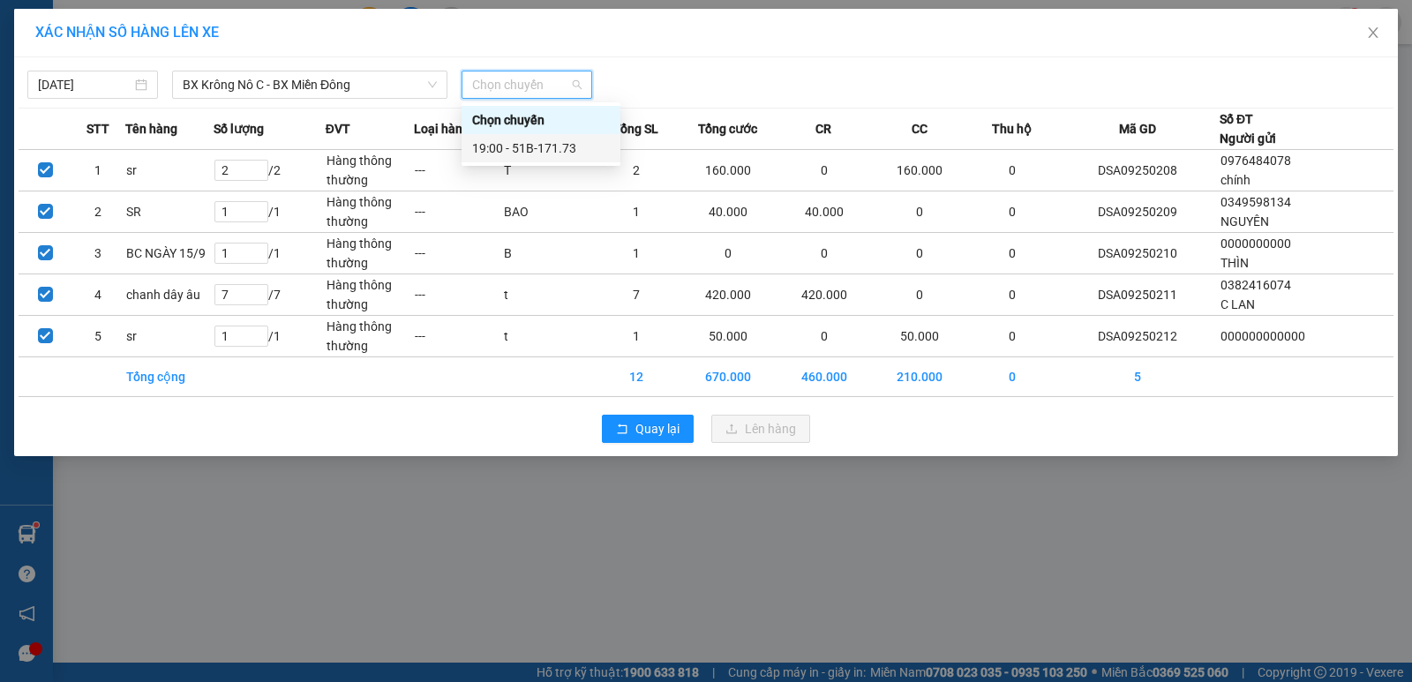
click at [560, 146] on div "19:00 - 51B-171.73" at bounding box center [541, 148] width 138 height 19
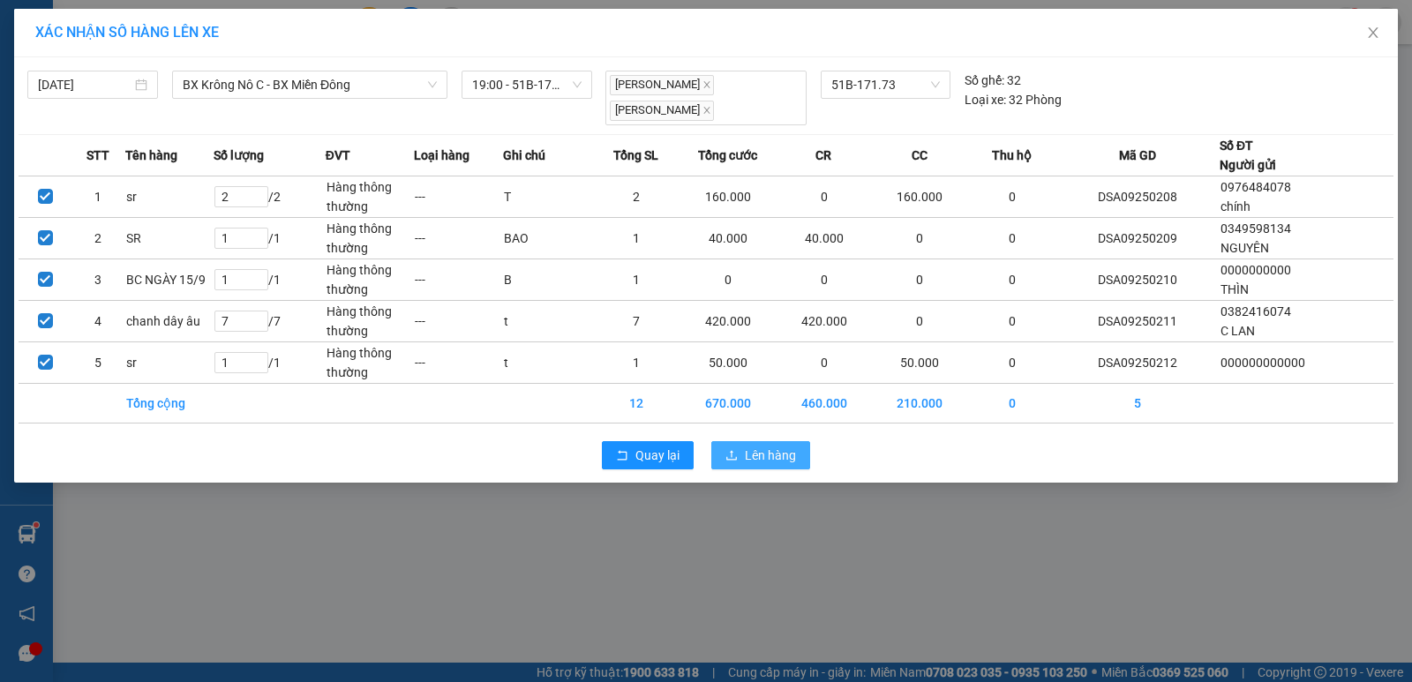
click at [770, 441] on button "Lên hàng" at bounding box center [760, 455] width 99 height 28
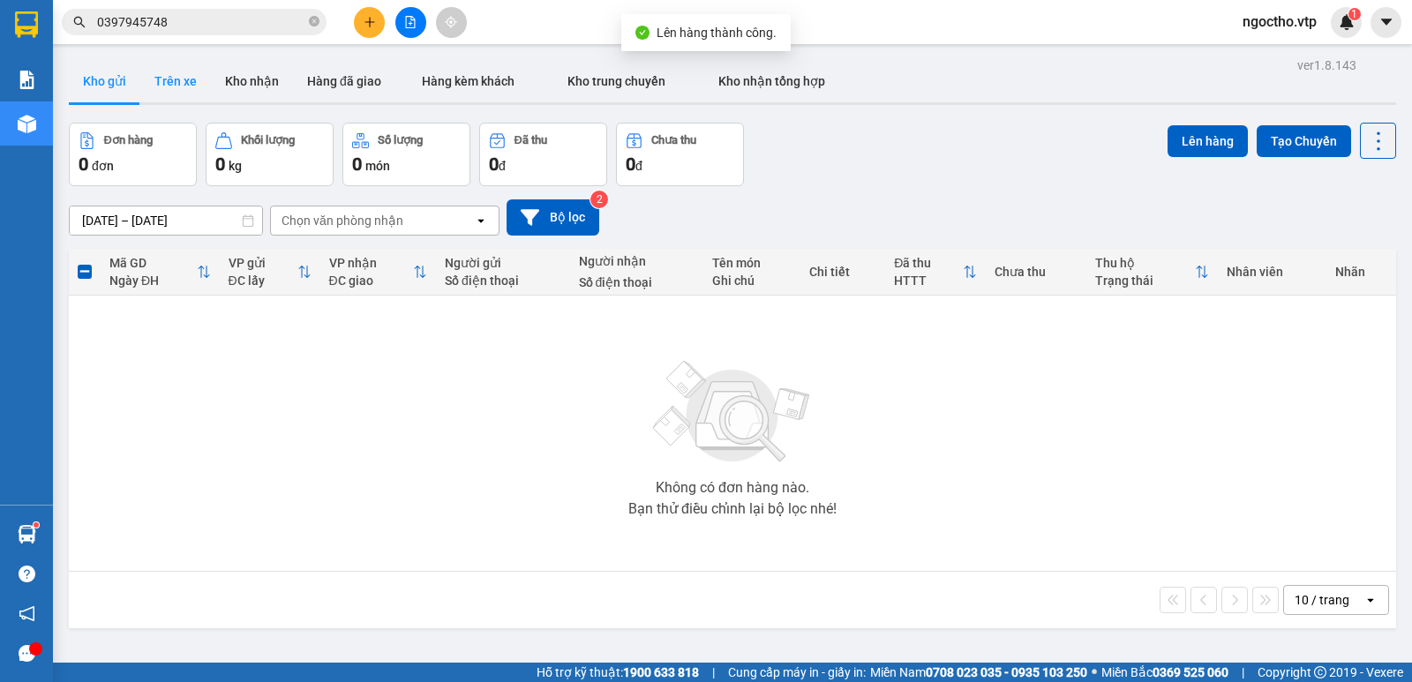
click at [192, 79] on button "Trên xe" at bounding box center [175, 81] width 71 height 42
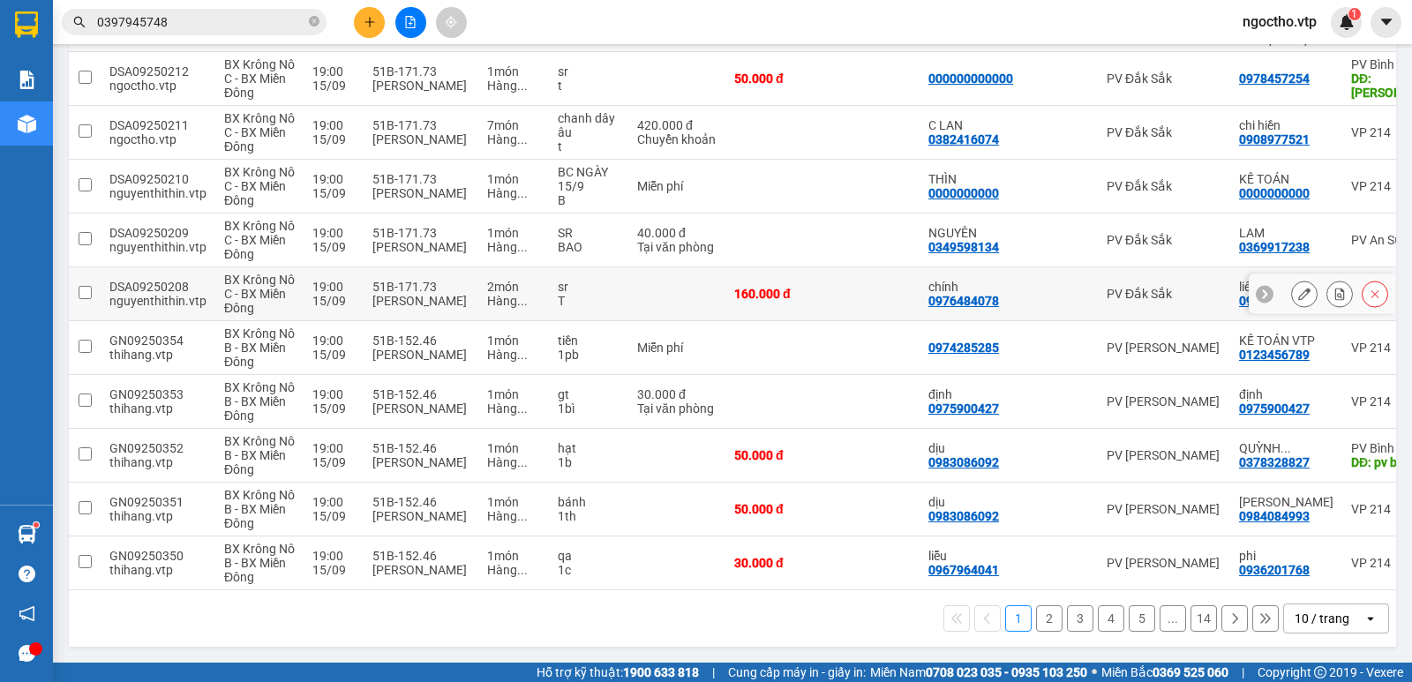
scroll to position [162, 0]
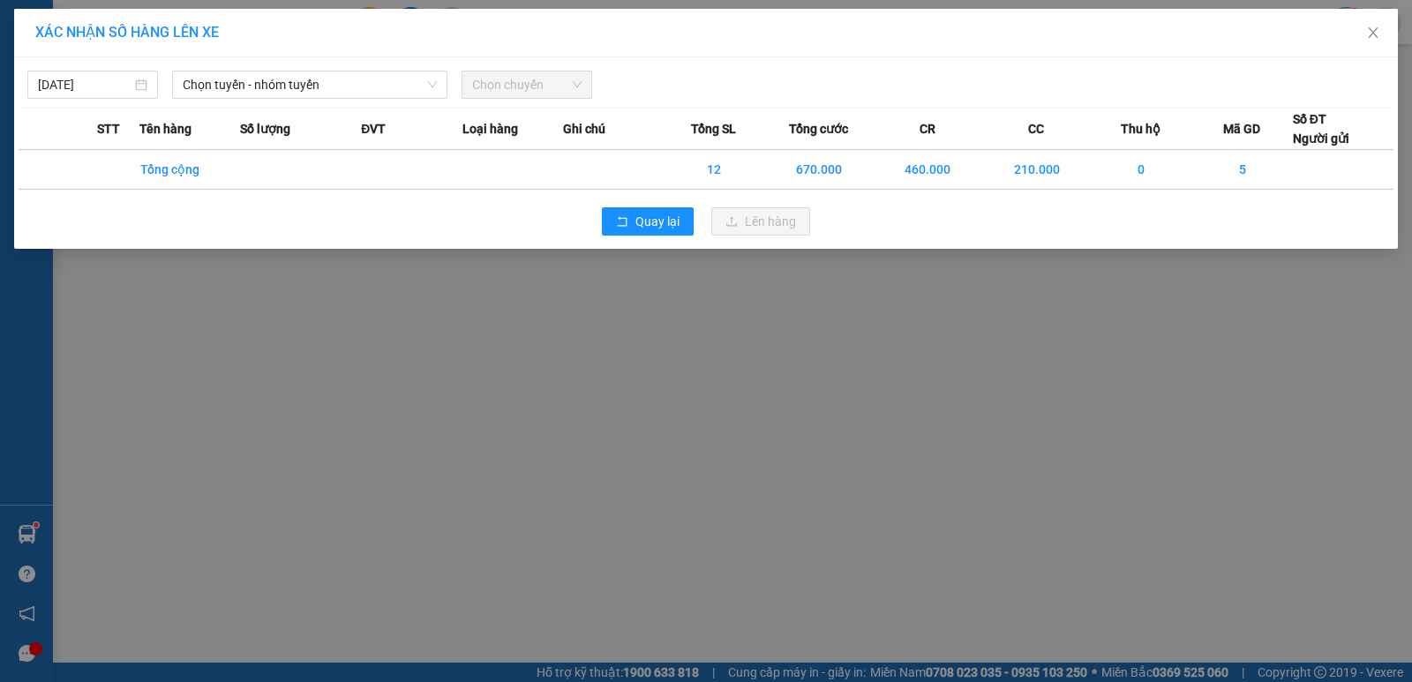
drag, startPoint x: 905, startPoint y: 391, endPoint x: 1352, endPoint y: 24, distance: 578.1
click at [910, 383] on div "XÁC NHẬN SỐ HÀNG LÊN XE [DATE] Chọn tuyến - nhóm tuyến Chọn chuyến STT Tên hàng…" at bounding box center [706, 341] width 1412 height 682
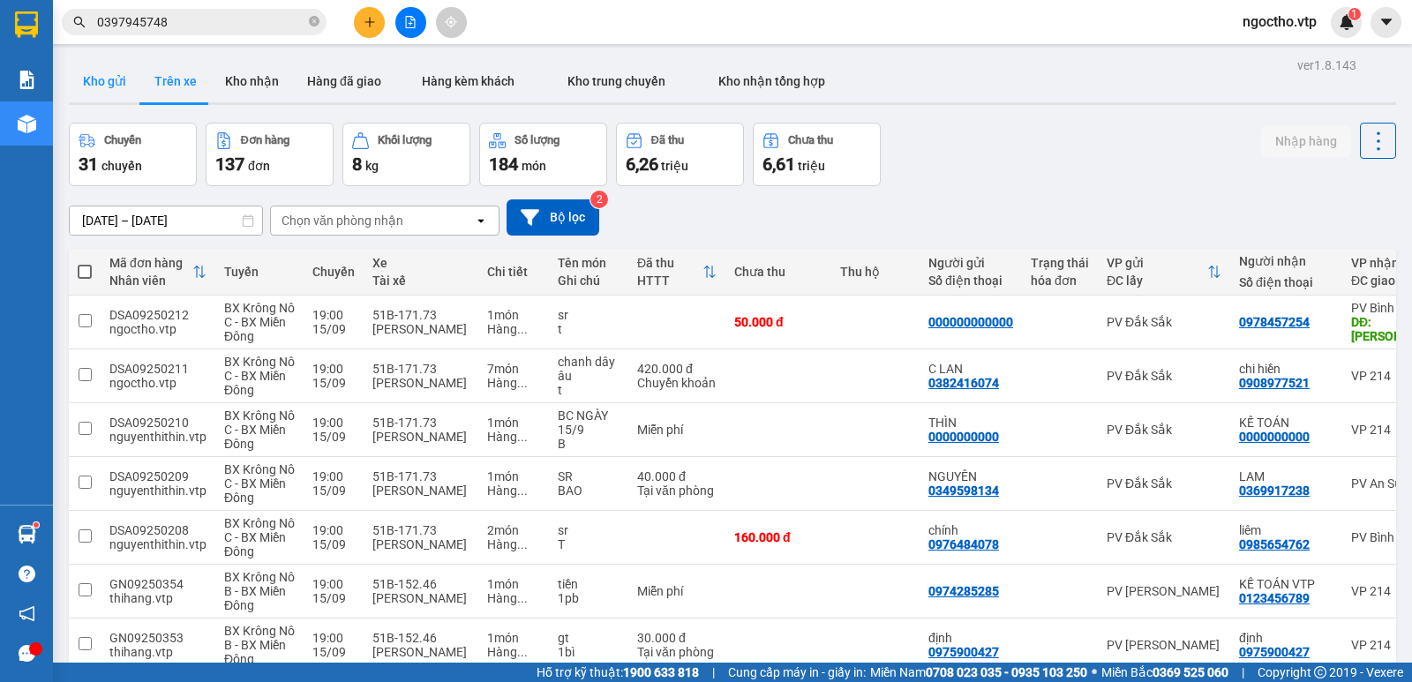
click at [112, 81] on button "Kho gửi" at bounding box center [104, 81] width 71 height 42
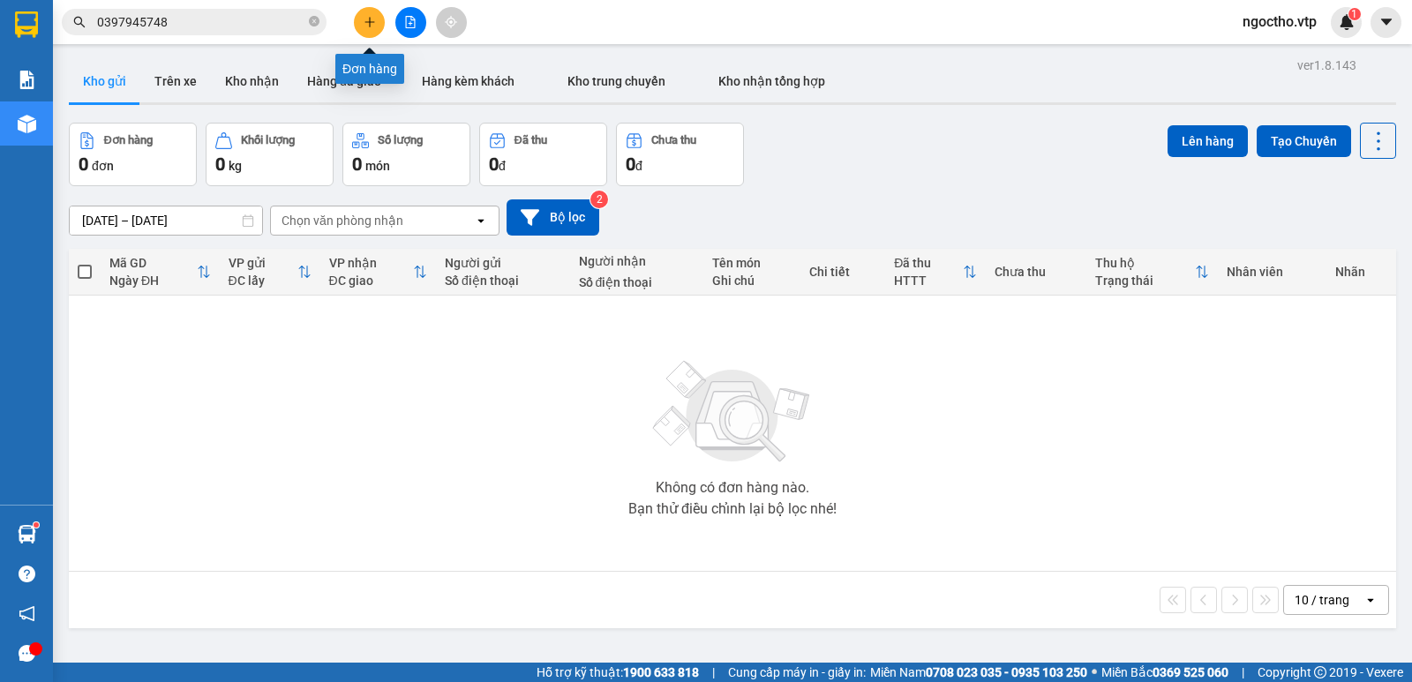
click at [375, 30] on button at bounding box center [369, 22] width 31 height 31
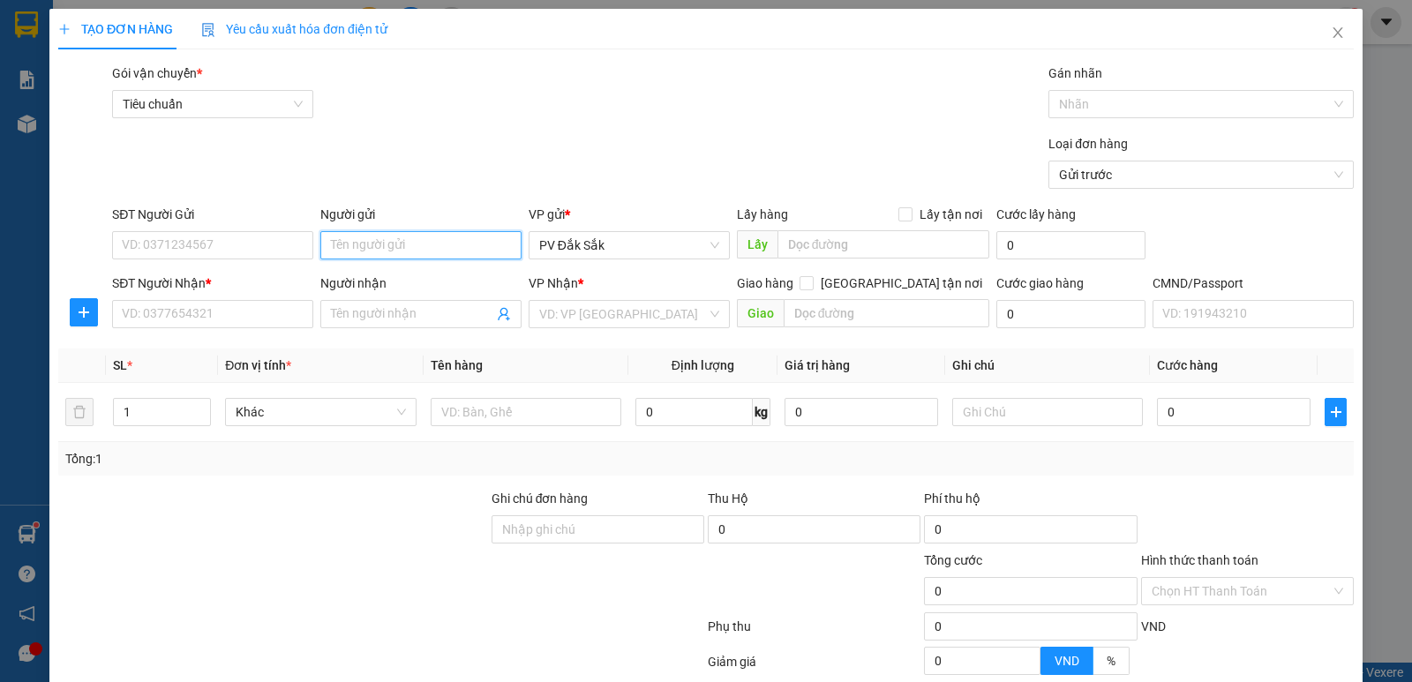
drag, startPoint x: 343, startPoint y: 246, endPoint x: 352, endPoint y: 242, distance: 9.9
click at [345, 244] on input "Người gửi" at bounding box center [420, 245] width 201 height 28
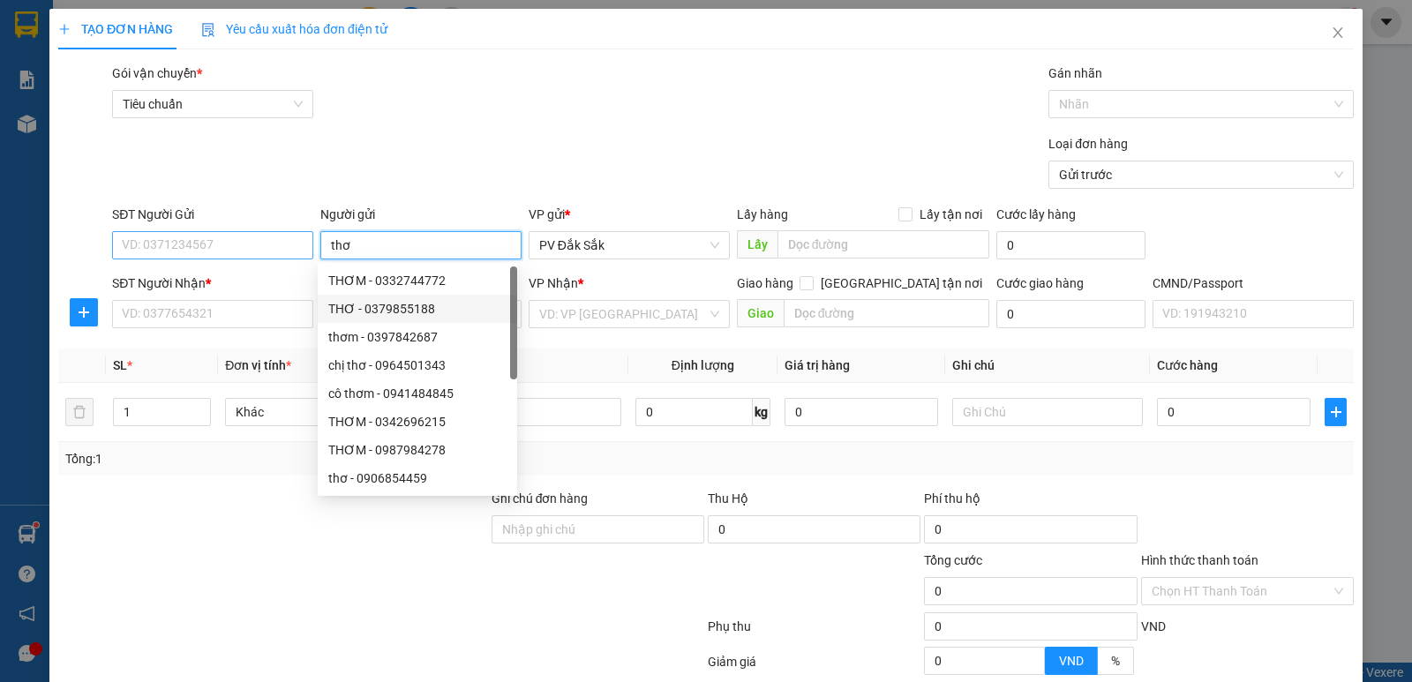
type input "thơ"
click at [177, 247] on input "SĐT Người Gửi" at bounding box center [212, 245] width 201 height 28
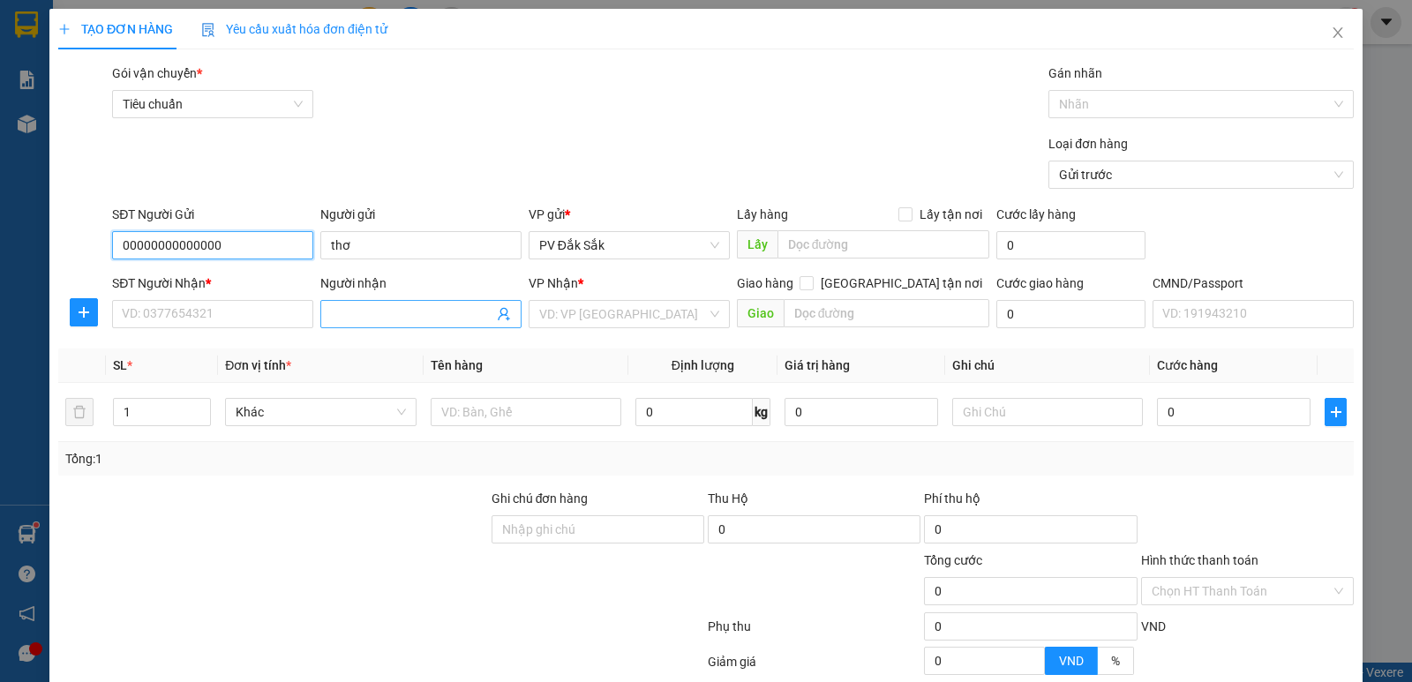
type input "00000000000000"
click at [347, 311] on input "Người nhận" at bounding box center [412, 313] width 162 height 19
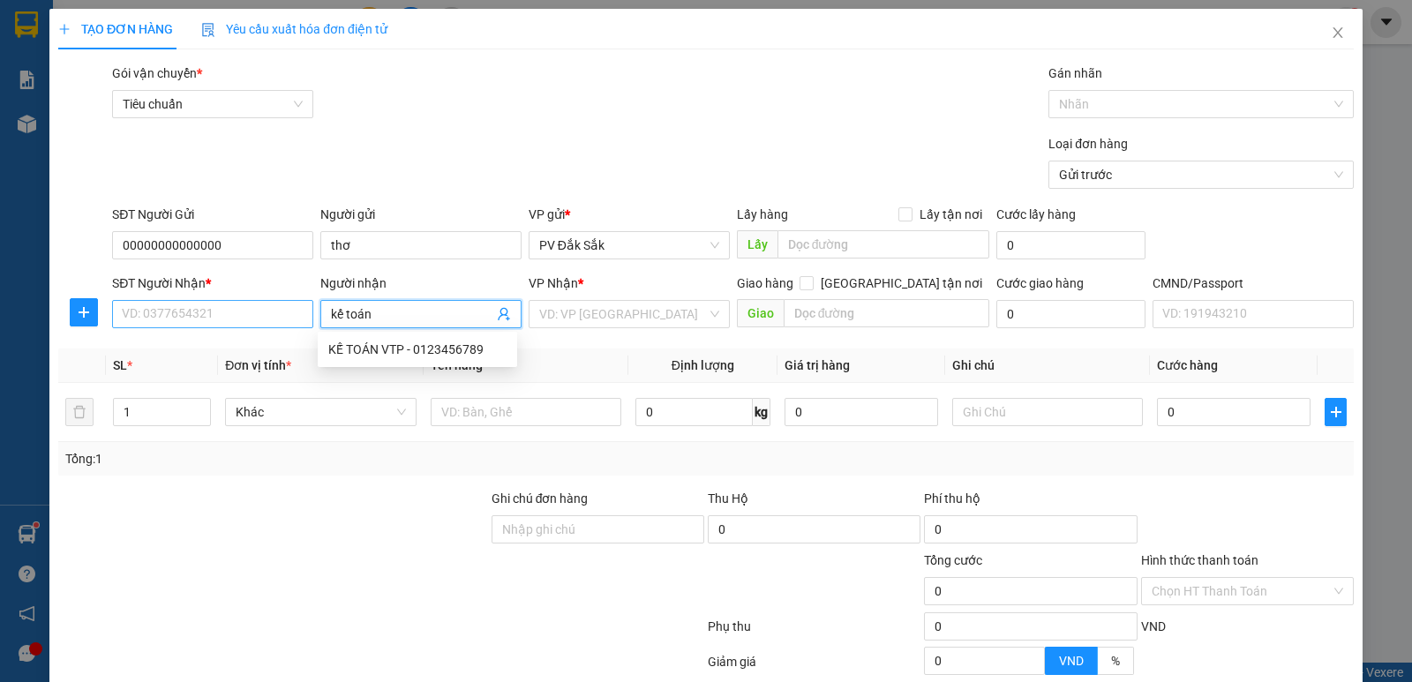
type input "kế toán"
click at [190, 318] on input "SĐT Người Nhận *" at bounding box center [212, 314] width 201 height 28
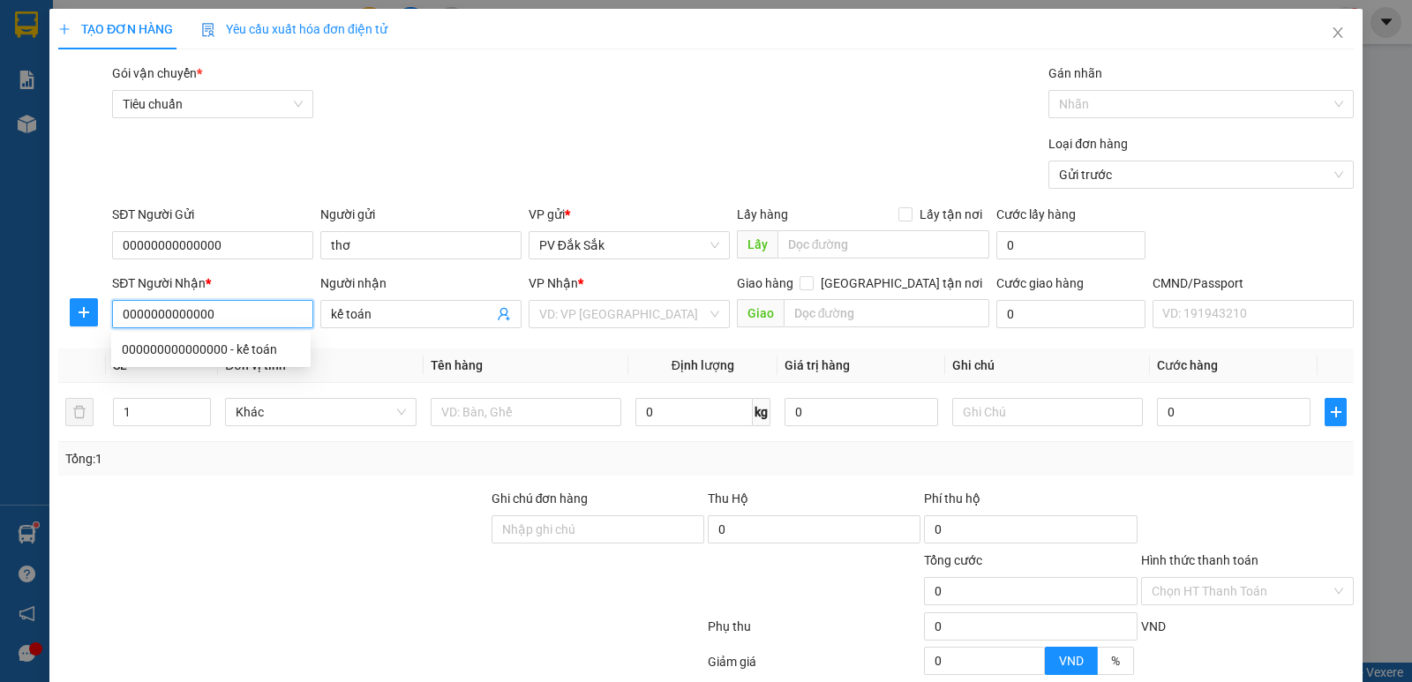
type input "0000000000000"
click at [1198, 561] on label "Hình thức thanh toán" at bounding box center [1199, 560] width 117 height 14
click at [1198, 578] on input "Hình thức thanh toán" at bounding box center [1241, 591] width 179 height 26
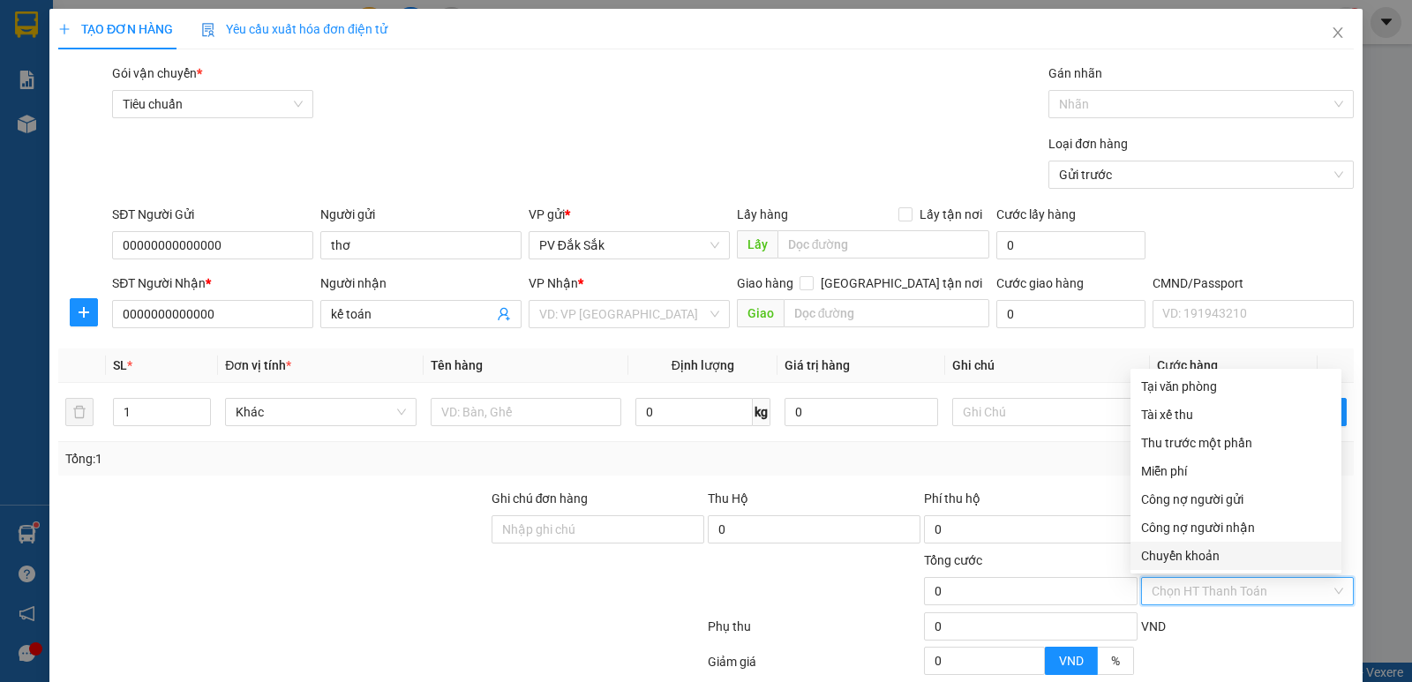
drag, startPoint x: 1179, startPoint y: 555, endPoint x: 1178, endPoint y: 544, distance: 11.5
click at [1177, 555] on div "Chuyển khoản" at bounding box center [1236, 555] width 190 height 19
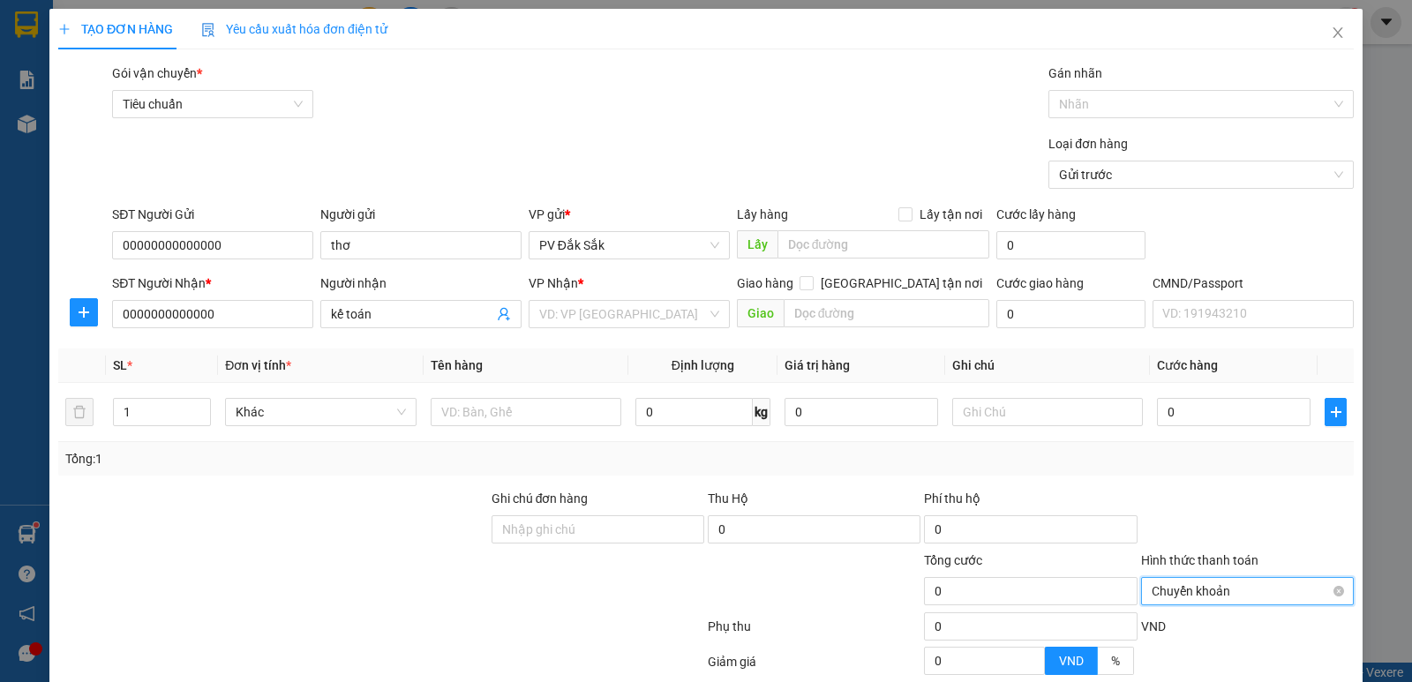
click at [1183, 592] on span "Chuyển khoản" at bounding box center [1248, 591] width 192 height 26
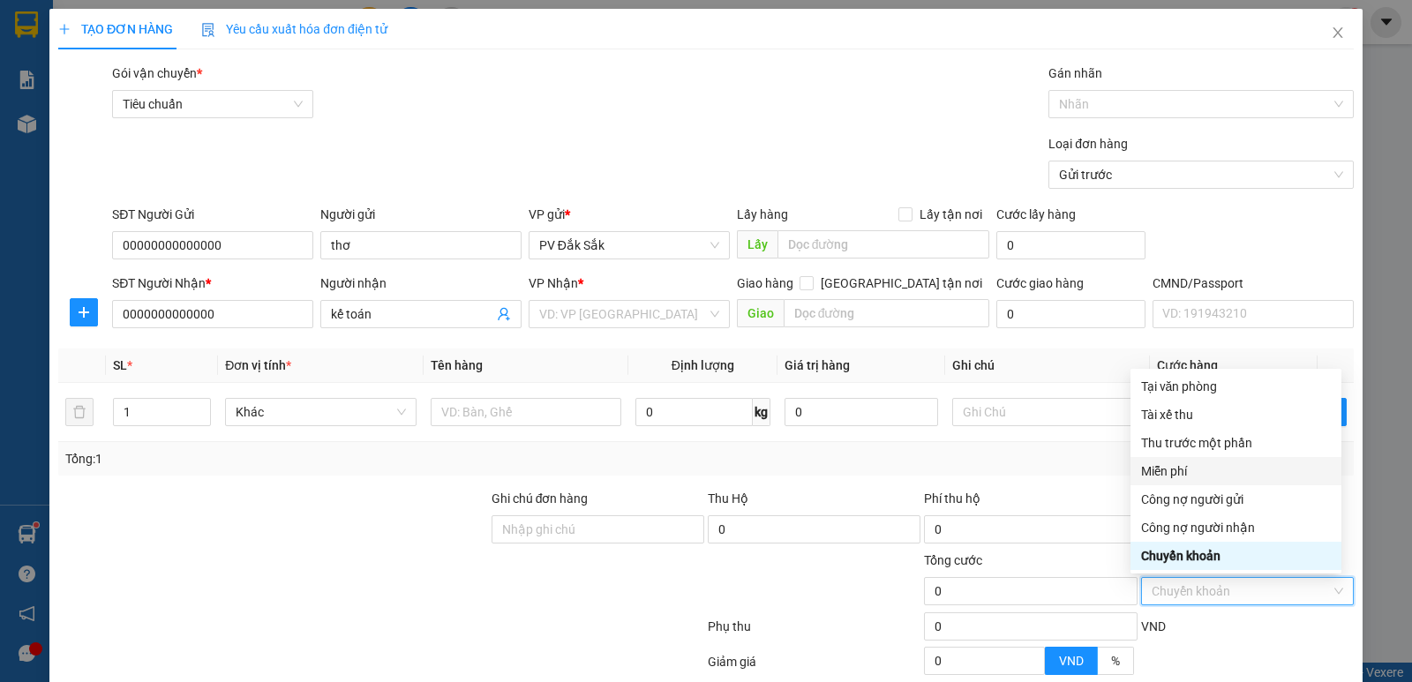
click at [1173, 469] on div "Miễn phí" at bounding box center [1236, 471] width 190 height 19
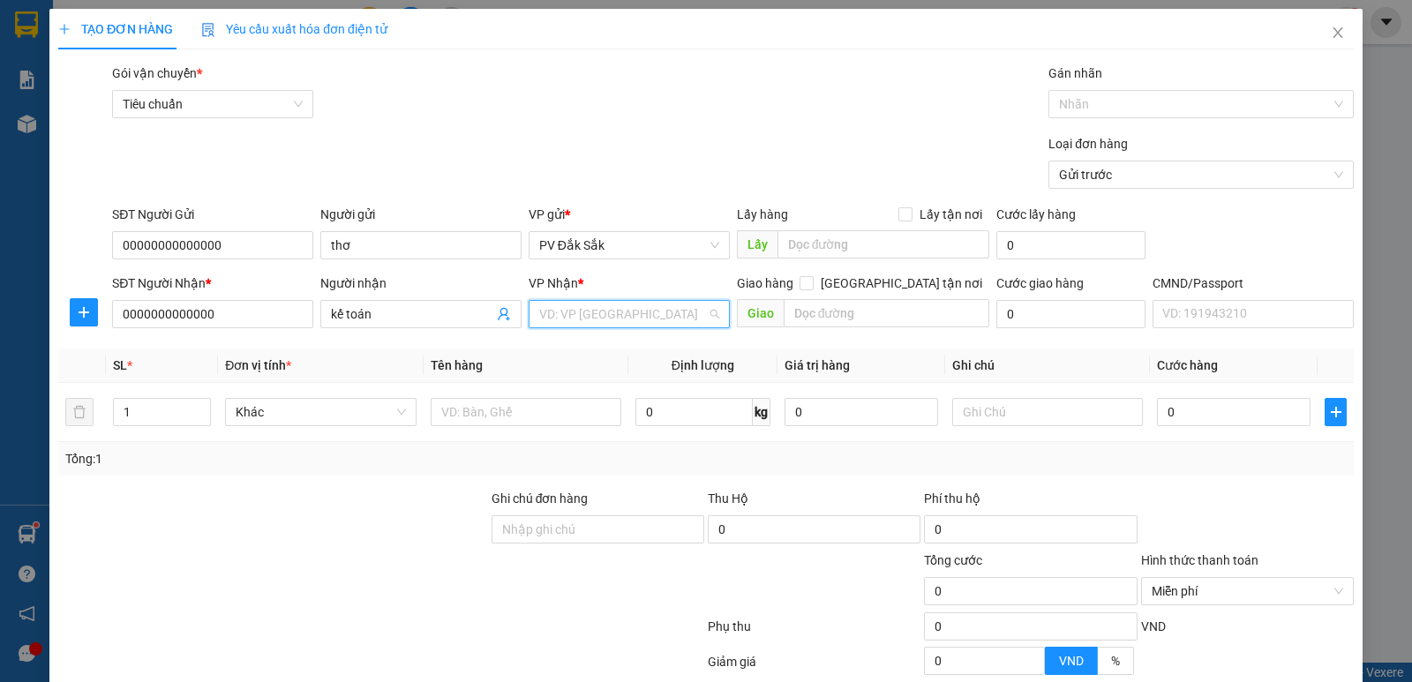
click at [592, 318] on input "search" at bounding box center [623, 314] width 168 height 26
type input "bd"
click at [598, 354] on div "PV Bình Dương" at bounding box center [623, 349] width 178 height 19
click at [831, 311] on input "text" at bounding box center [887, 313] width 207 height 28
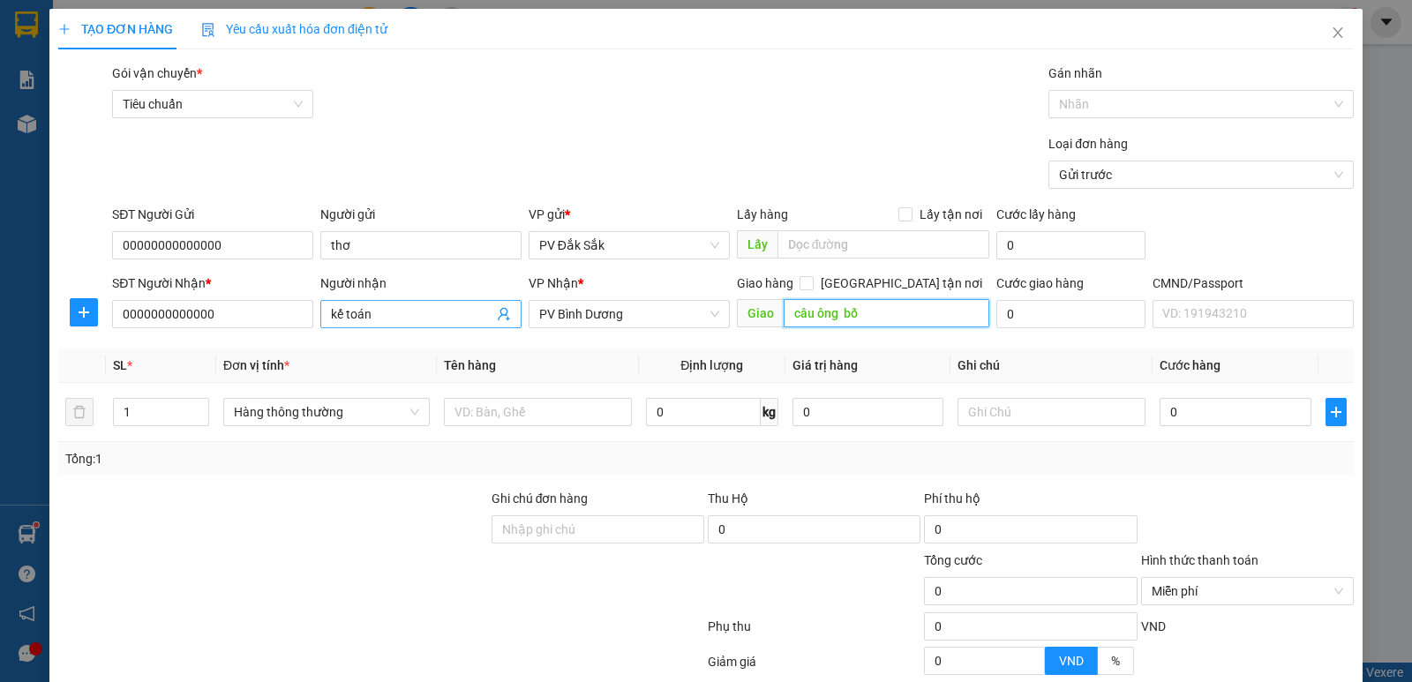
type input "câu ông bố"
drag, startPoint x: 407, startPoint y: 321, endPoint x: 242, endPoint y: 309, distance: 165.5
click at [287, 331] on div "SĐT Người Nhận * 0000000000000 Người nhận kế toán VP Nhận * PV Bình Dương Giao …" at bounding box center [733, 305] width 1249 height 62
click at [365, 312] on input "Người nhận" at bounding box center [412, 313] width 162 height 19
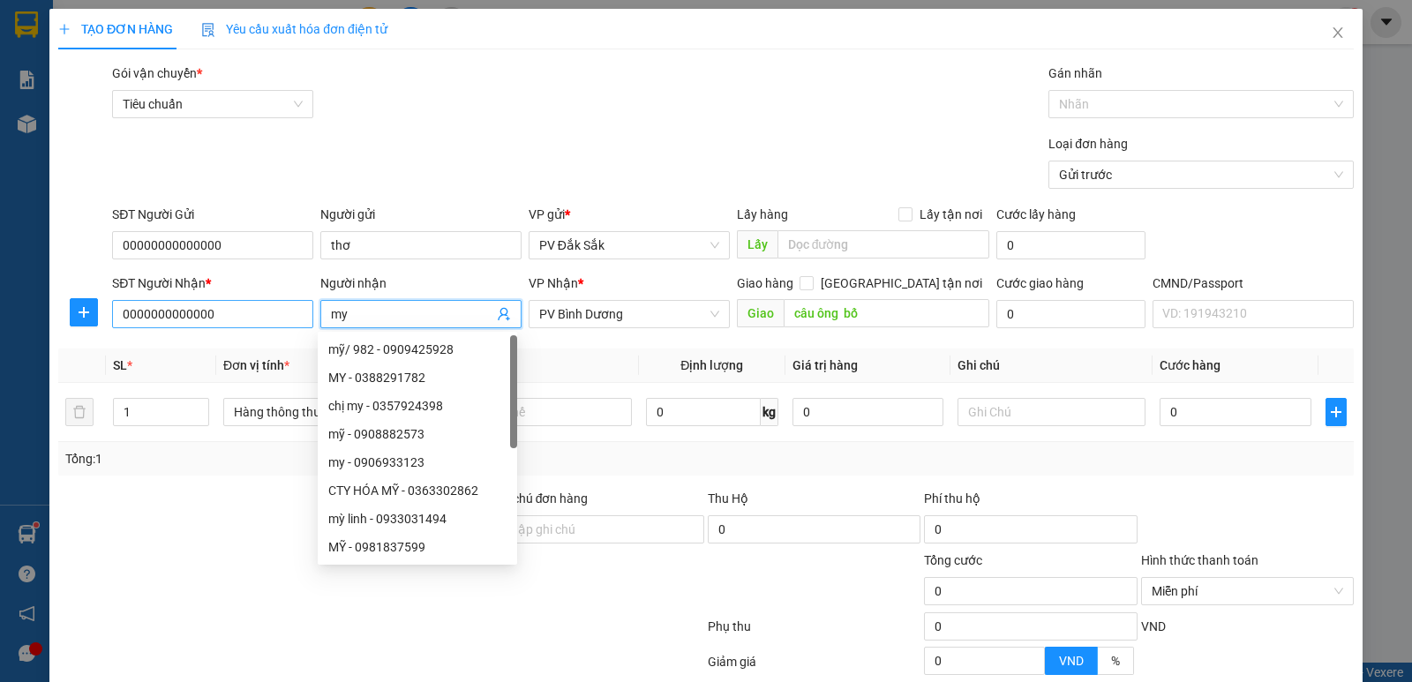
type input "my"
drag, startPoint x: 225, startPoint y: 324, endPoint x: 0, endPoint y: 342, distance: 225.7
click at [53, 320] on div "TẠO ĐƠN HÀNG Yêu cầu xuất hóa đơn điện tử Transit Pickup Surcharge Ids Transit …" at bounding box center [705, 418] width 1313 height 819
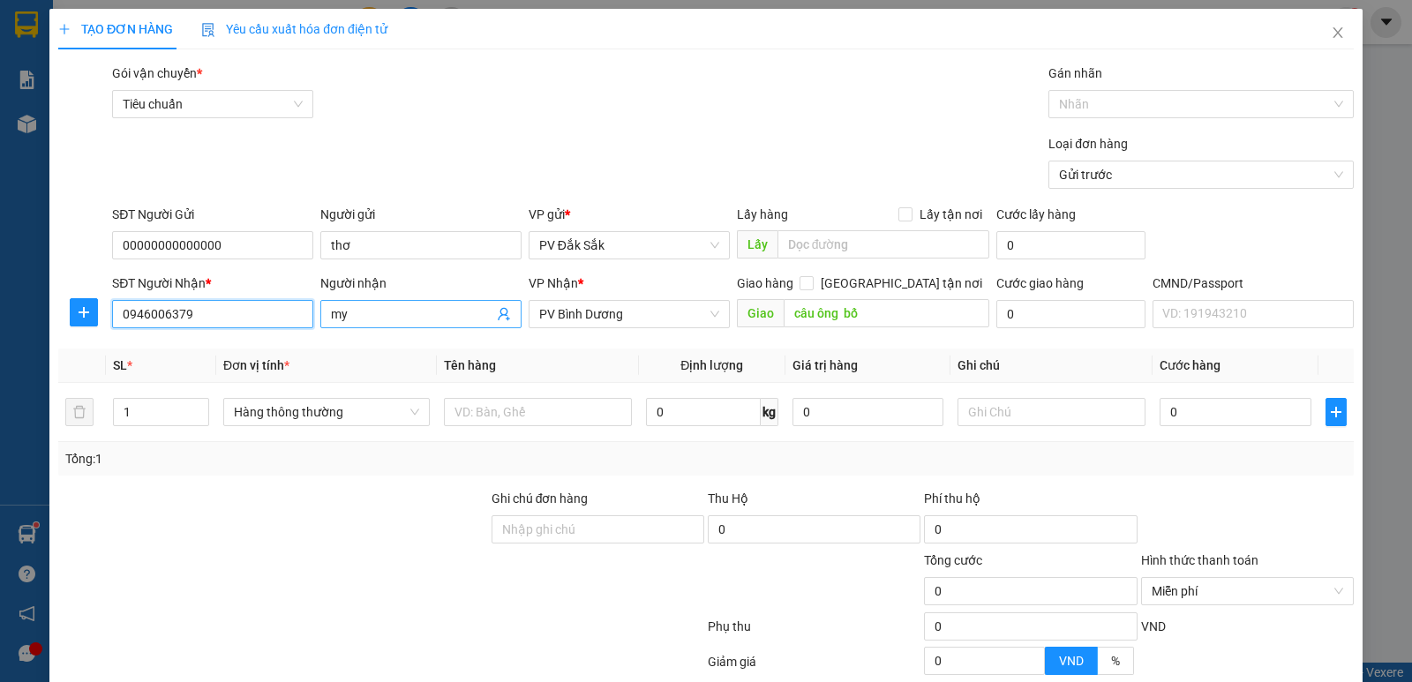
type input "0946006379"
click at [379, 320] on input "my" at bounding box center [412, 313] width 162 height 19
type input "my/0941224225"
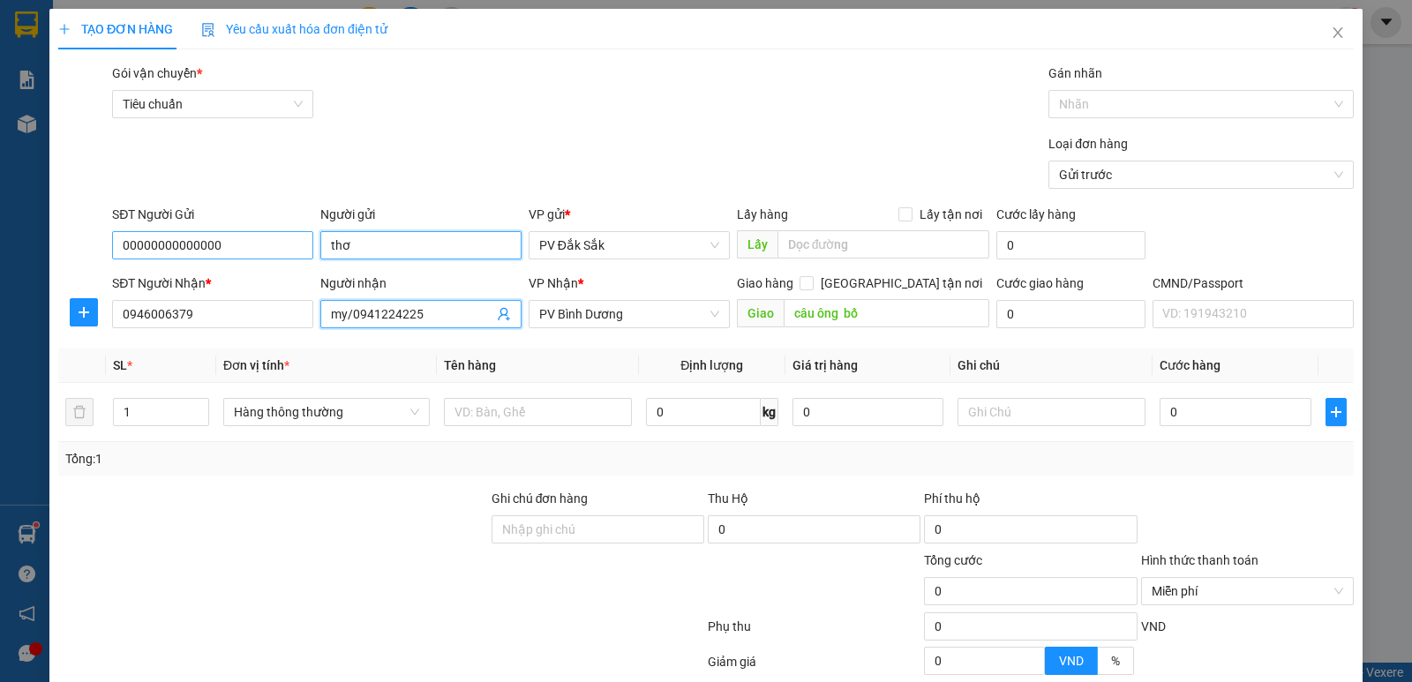
drag, startPoint x: 353, startPoint y: 239, endPoint x: 123, endPoint y: 259, distance: 231.2
click at [204, 287] on form "SĐT Người Gửi 00000000000000 Người gửi thơ VP gửi * PV Đắk Sắk Lấy hàng Lấy tận…" at bounding box center [706, 270] width 1296 height 131
drag, startPoint x: 225, startPoint y: 247, endPoint x: 0, endPoint y: 271, distance: 226.3
click at [0, 281] on div "TẠO ĐƠN HÀNG Yêu cầu xuất hóa đơn điện tử Transit Pickup Surcharge Ids Transit …" at bounding box center [706, 341] width 1412 height 682
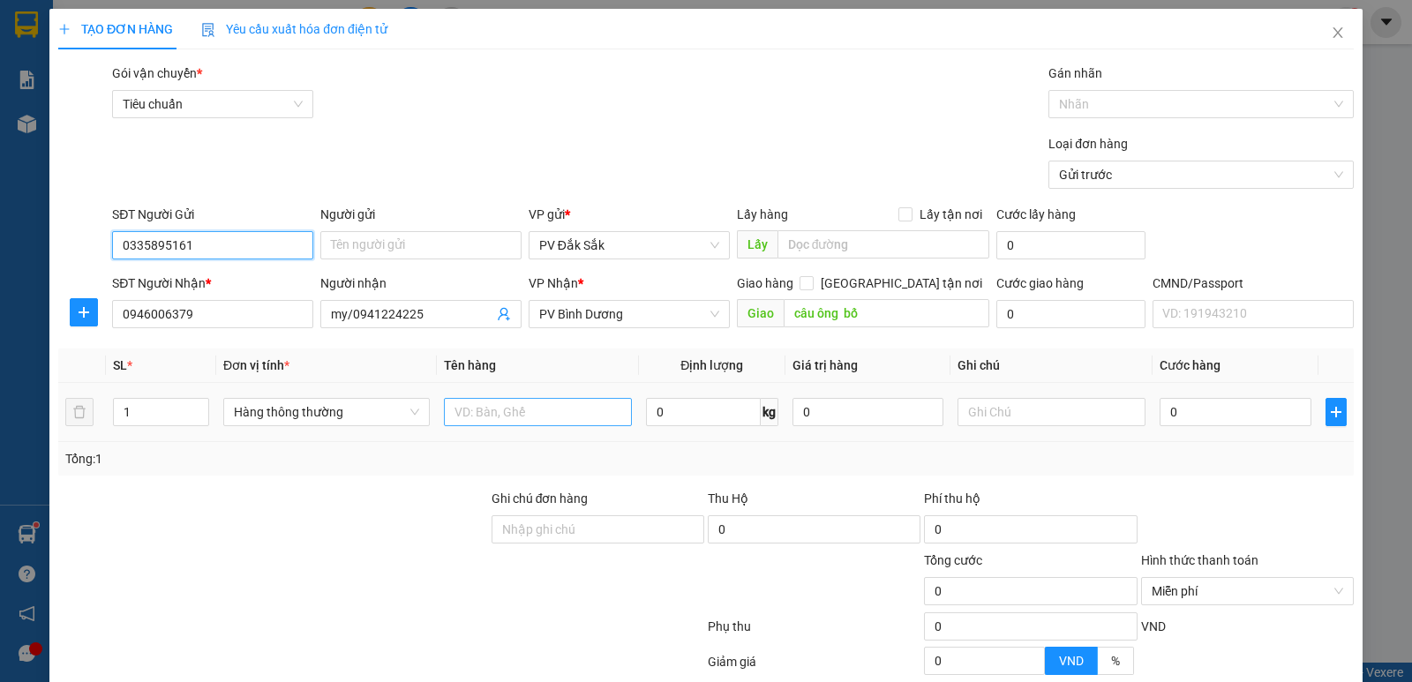
type input "0335895161"
click at [485, 402] on input "text" at bounding box center [538, 412] width 188 height 28
type input "sr"
click at [1183, 414] on input "0" at bounding box center [1235, 412] width 151 height 28
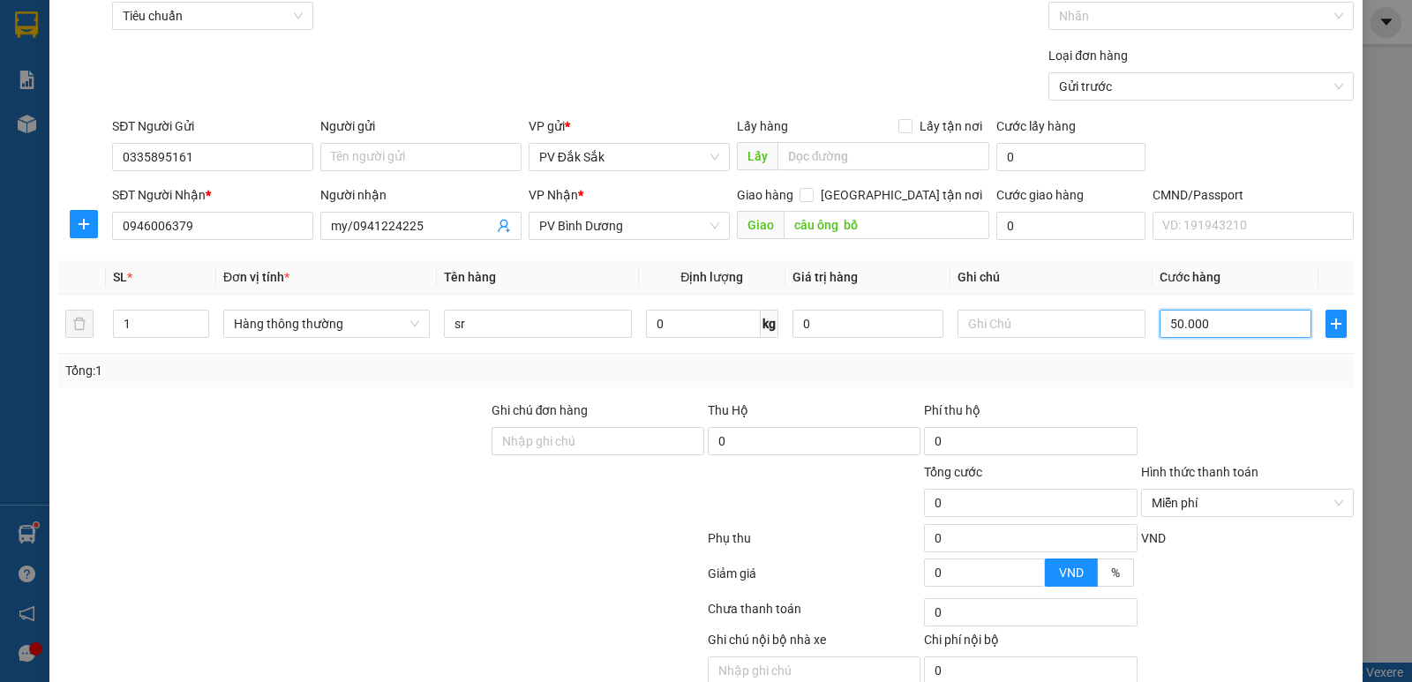
scroll to position [167, 0]
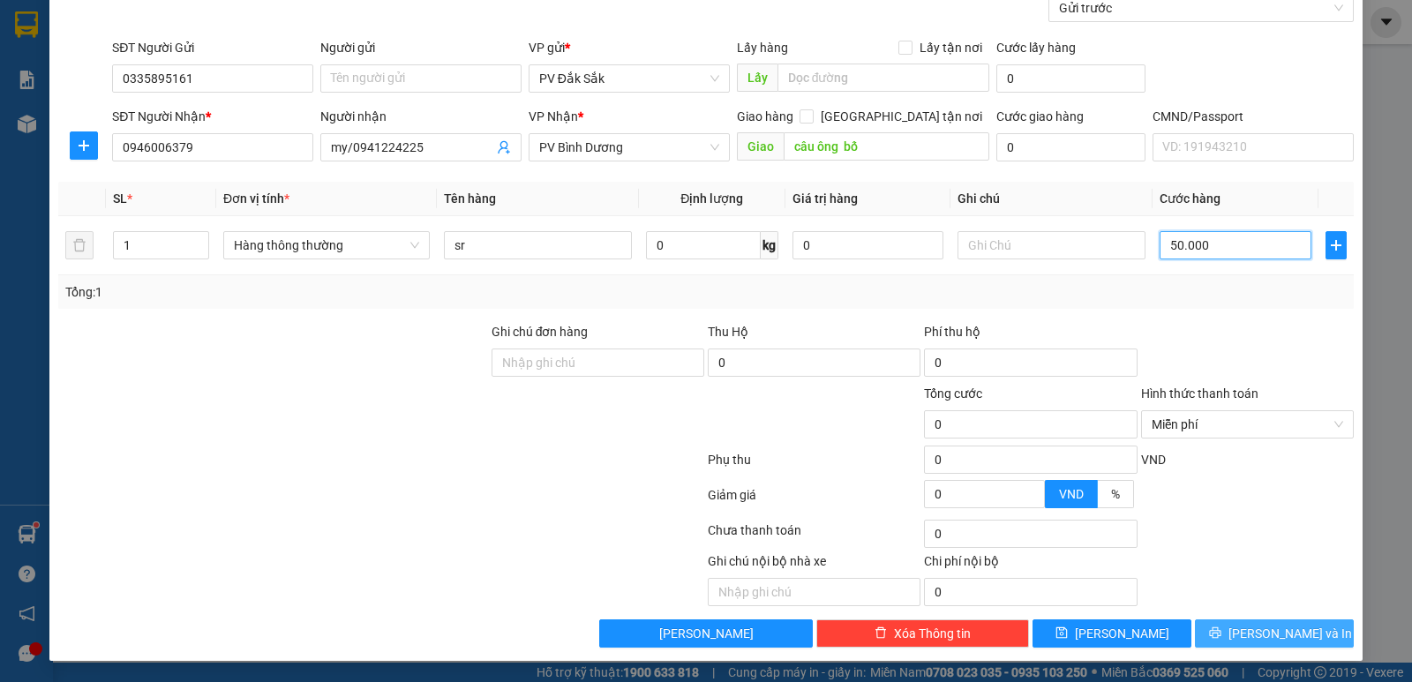
type input "50.000"
click at [1288, 628] on span "[PERSON_NAME] và In" at bounding box center [1291, 633] width 124 height 19
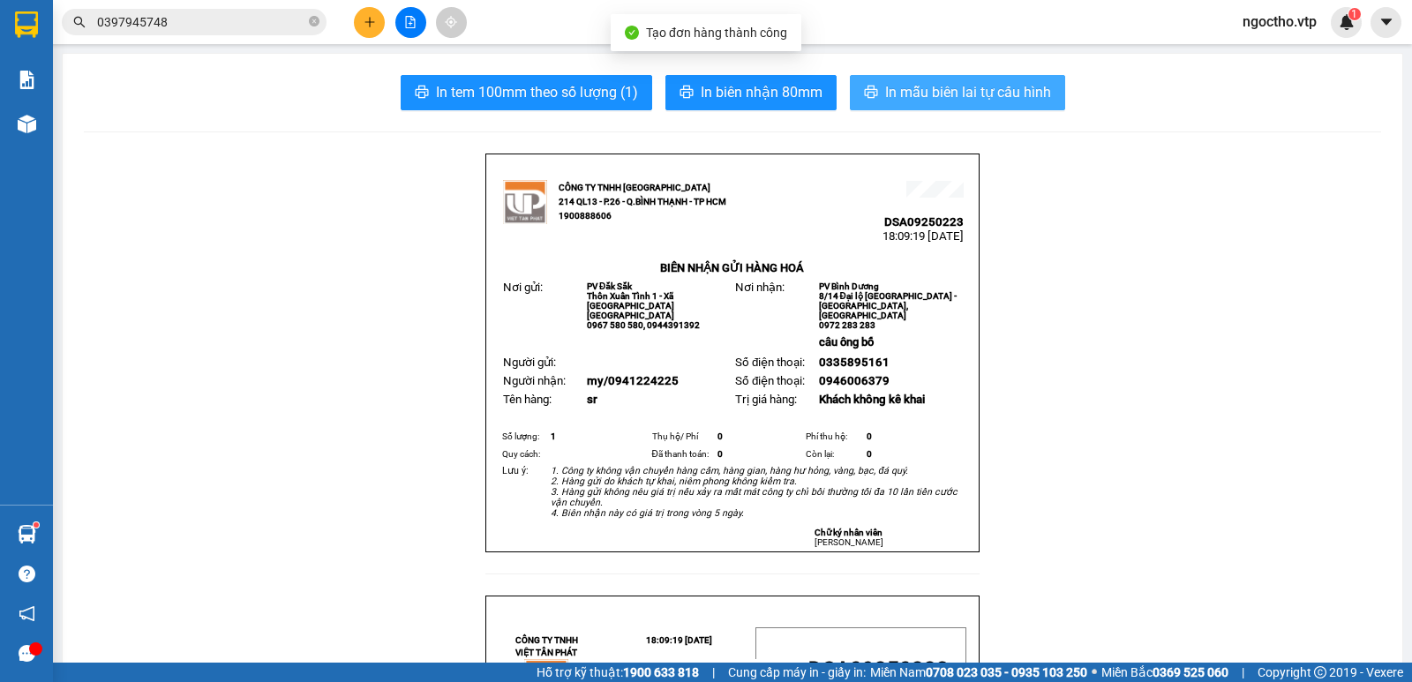
click at [922, 99] on span "In mẫu biên lai tự cấu hình" at bounding box center [968, 92] width 166 height 22
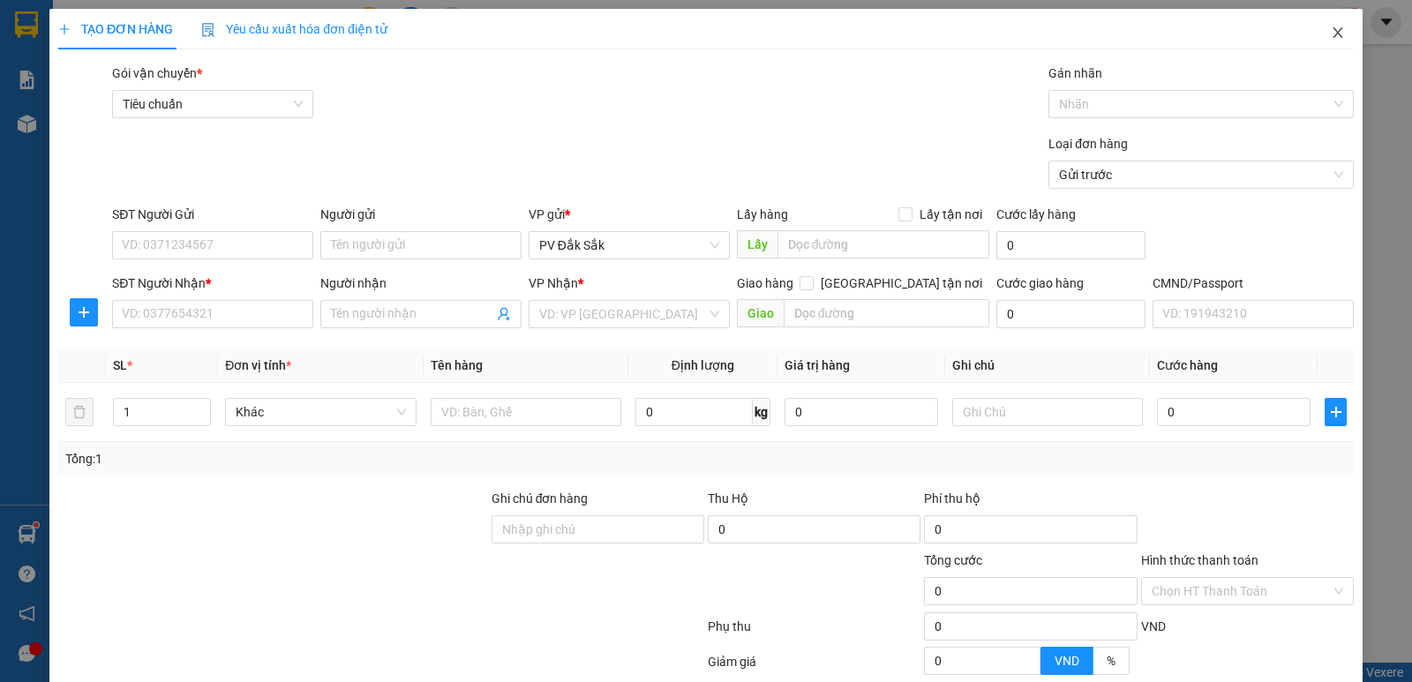
drag, startPoint x: 1323, startPoint y: 37, endPoint x: 1153, endPoint y: 31, distance: 169.6
click at [1331, 37] on icon "close" at bounding box center [1338, 33] width 14 height 14
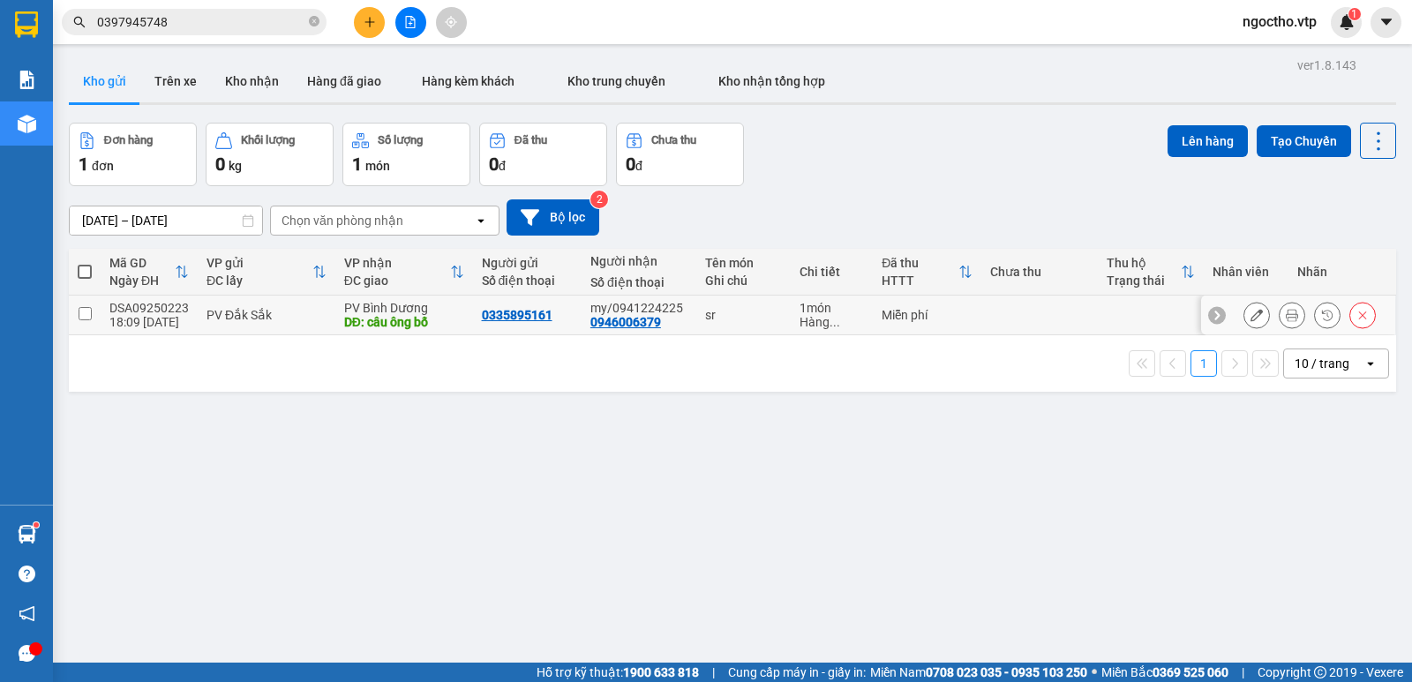
click at [86, 317] on input "checkbox" at bounding box center [85, 313] width 13 height 13
checkbox input "true"
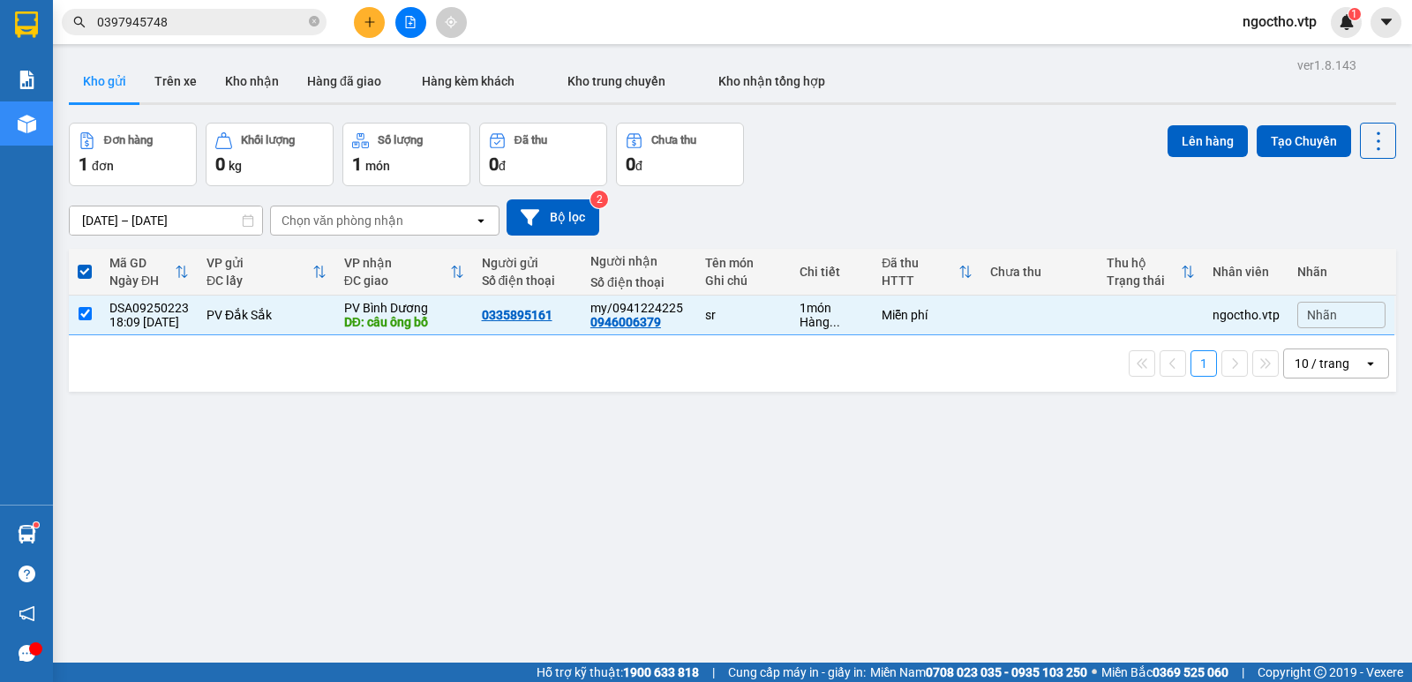
drag, startPoint x: 1188, startPoint y: 143, endPoint x: 1009, endPoint y: -46, distance: 260.3
click at [1009, 0] on html "Kết quả tìm kiếm ( 0 ) Bộ lọc No Data 0397945748 ngoctho.vtp 1 Báo cáo BC giao …" at bounding box center [706, 341] width 1412 height 682
click at [1251, 316] on icon at bounding box center [1257, 315] width 12 height 12
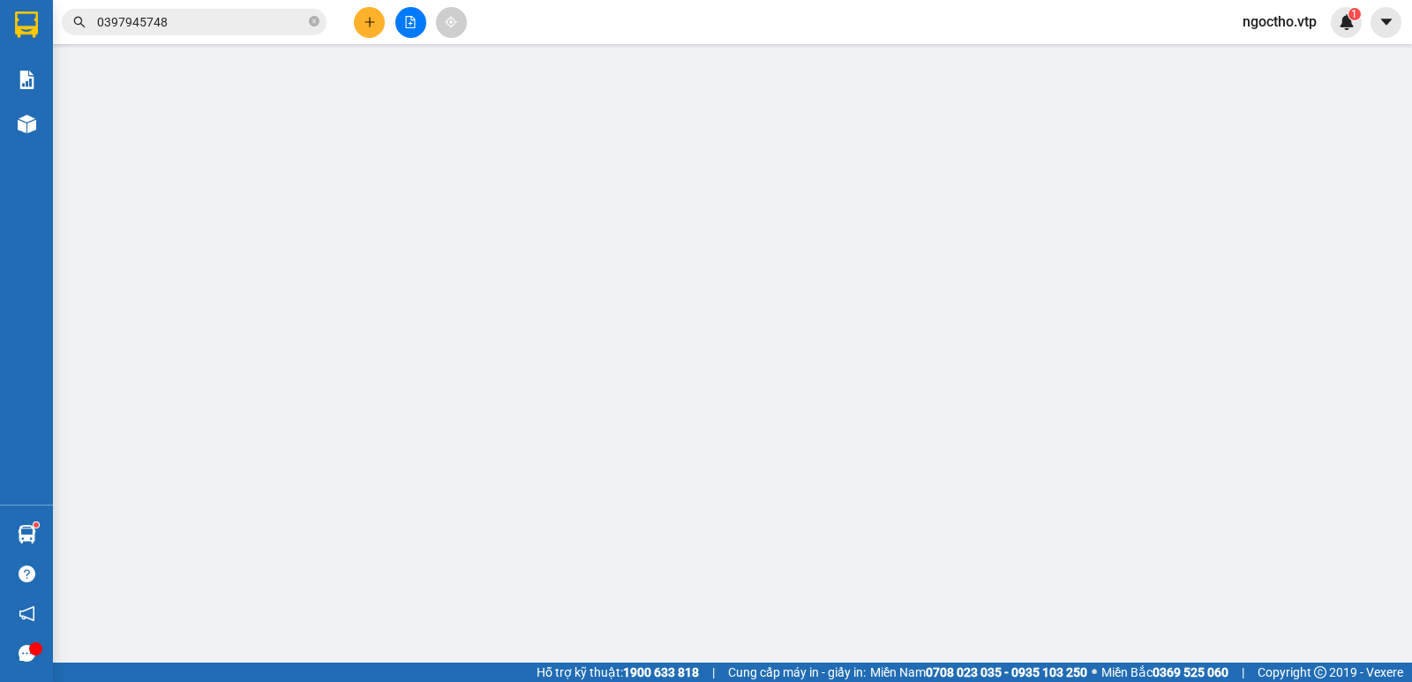
type input "0335895161"
type input "0946006379"
type input "my/0941224225"
type input "câu ông bố"
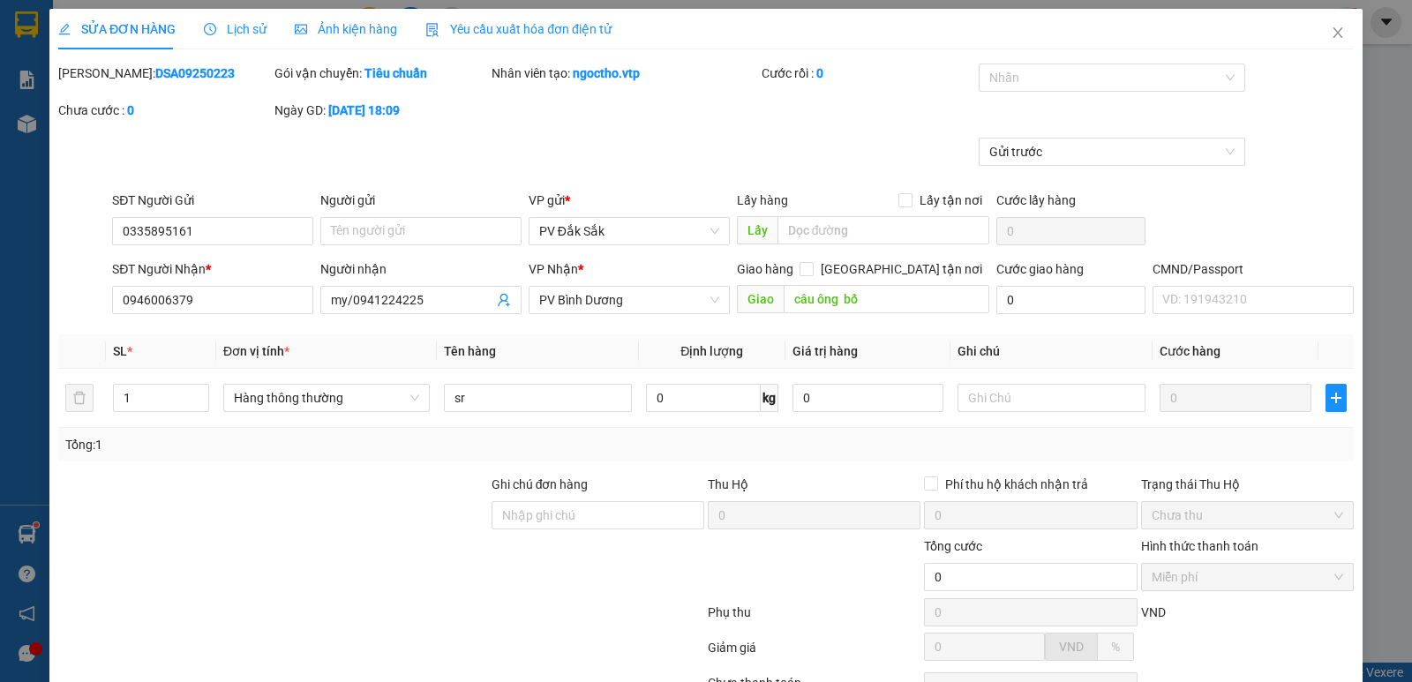
click at [1195, 539] on label "Hình thức thanh toán" at bounding box center [1199, 546] width 117 height 14
click at [1186, 502] on span "Chưa thu" at bounding box center [1248, 515] width 192 height 26
drag, startPoint x: 435, startPoint y: 241, endPoint x: 230, endPoint y: 284, distance: 209.3
click at [244, 276] on div "Total Paid Fee 0 Total UnPaid Fee 0 Cash Collection Total Fee Mã ĐH: DSA0925022…" at bounding box center [706, 433] width 1296 height 738
drag, startPoint x: 204, startPoint y: 233, endPoint x: 0, endPoint y: 287, distance: 210.9
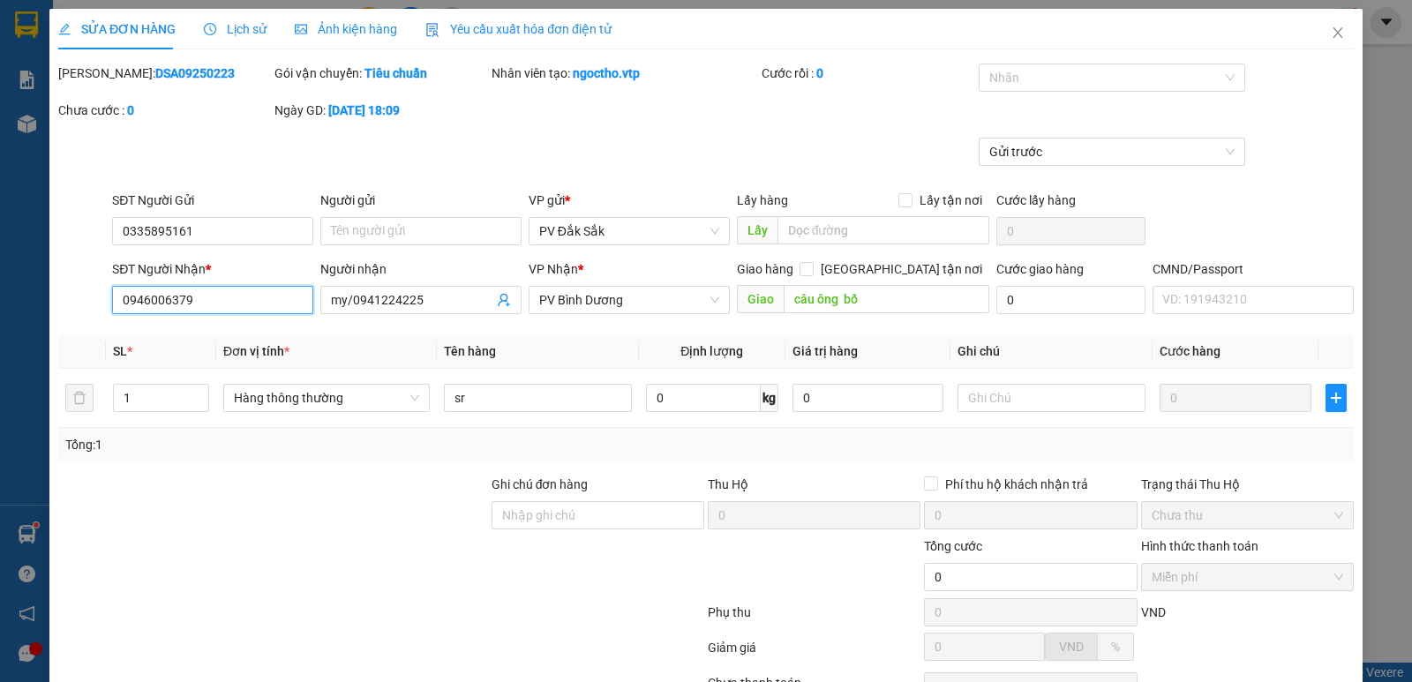
click at [0, 286] on div "SỬA ĐƠN HÀNG Lịch sử Ảnh kiện hàng Yêu cầu xuất hóa đơn điện tử Total Paid Fee …" at bounding box center [706, 341] width 1412 height 682
drag, startPoint x: 199, startPoint y: 169, endPoint x: 0, endPoint y: 202, distance: 202.3
click at [0, 192] on div "SỬA ĐƠN HÀNG Lịch sử Ảnh kiện hàng Yêu cầu xuất hóa đơn điện tử Total Paid Fee …" at bounding box center [706, 341] width 1412 height 682
click at [1331, 39] on icon "close" at bounding box center [1338, 33] width 14 height 14
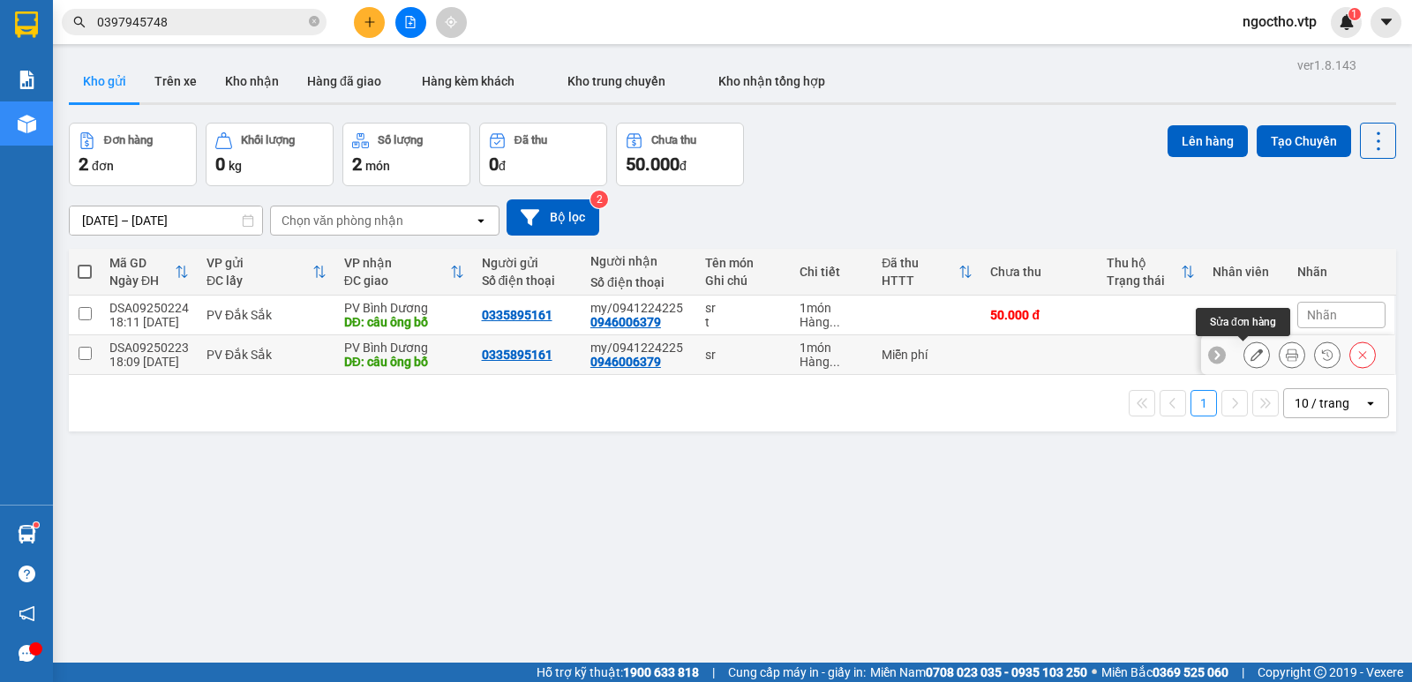
click at [1251, 354] on icon at bounding box center [1257, 355] width 12 height 12
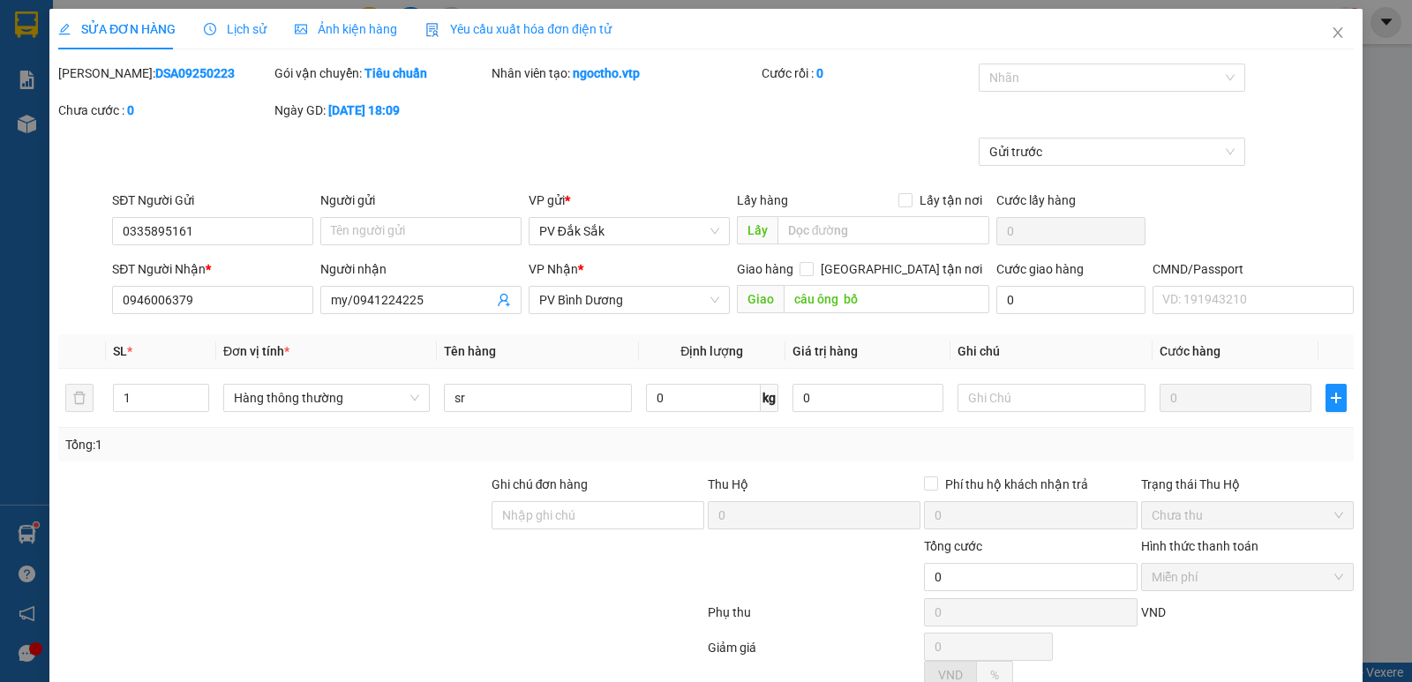
type input "0335895161"
type input "0946006379"
type input "my/0941224225"
type input "câu ông bố"
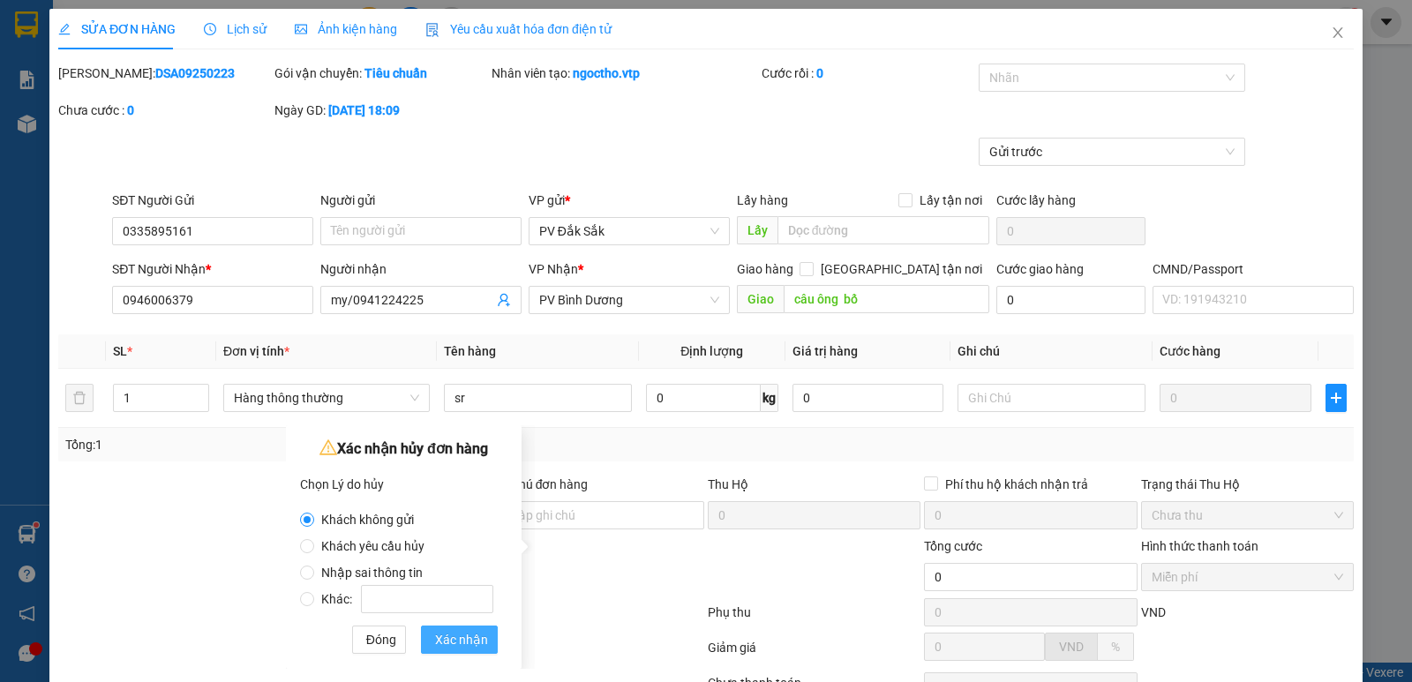
click at [455, 637] on span "Xác nhận" at bounding box center [461, 639] width 53 height 19
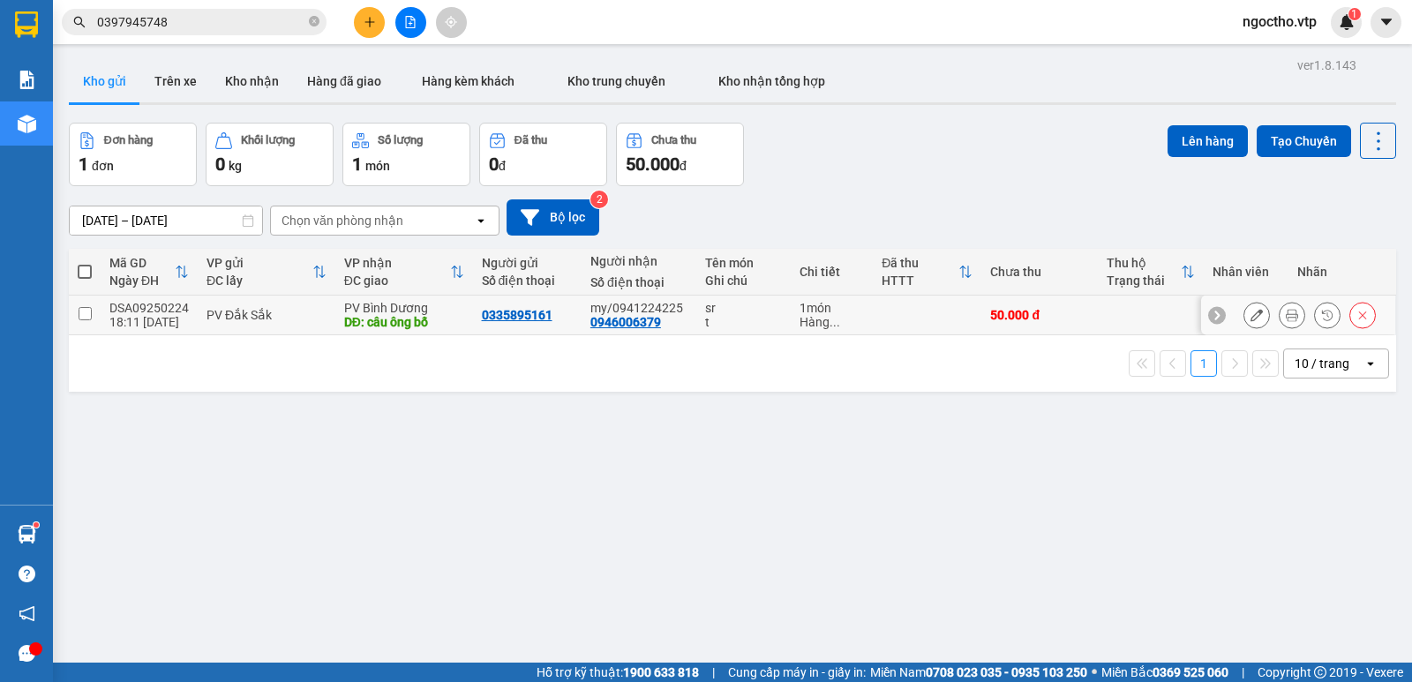
click at [87, 311] on input "checkbox" at bounding box center [85, 313] width 13 height 13
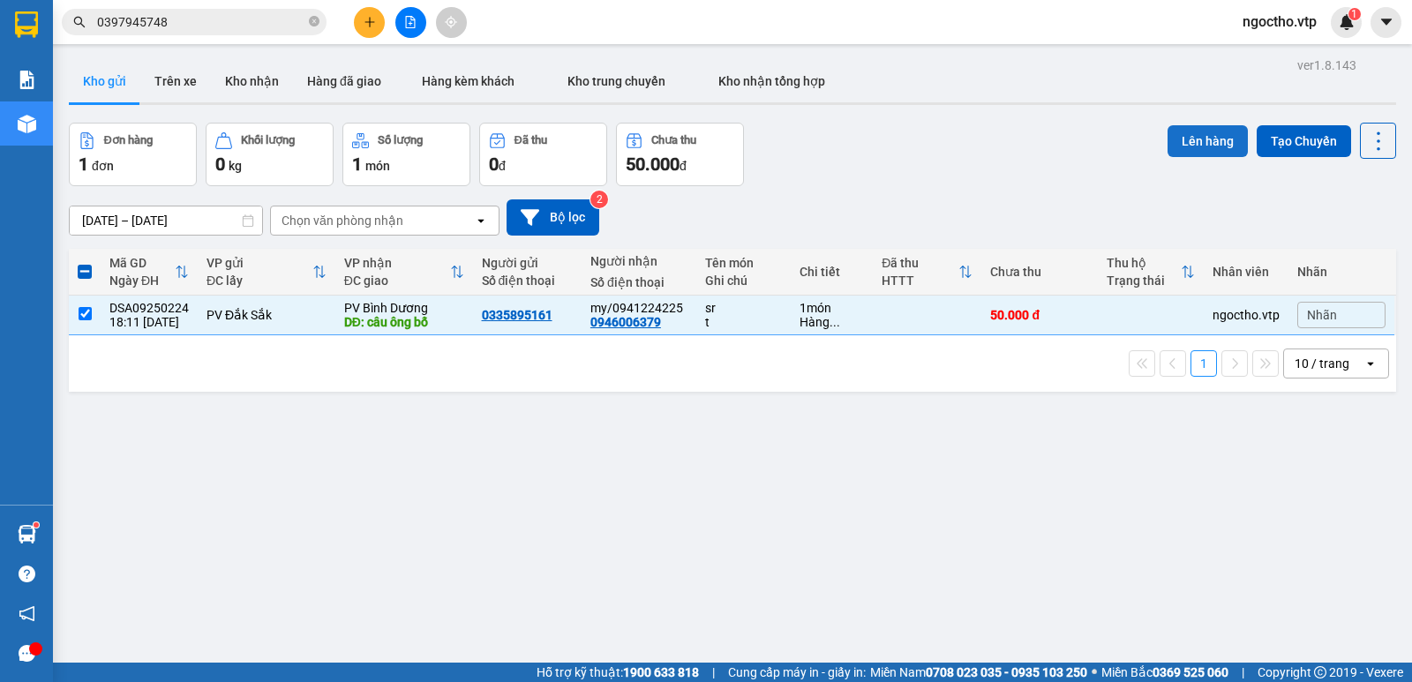
click at [1180, 133] on button "Lên hàng" at bounding box center [1208, 141] width 80 height 32
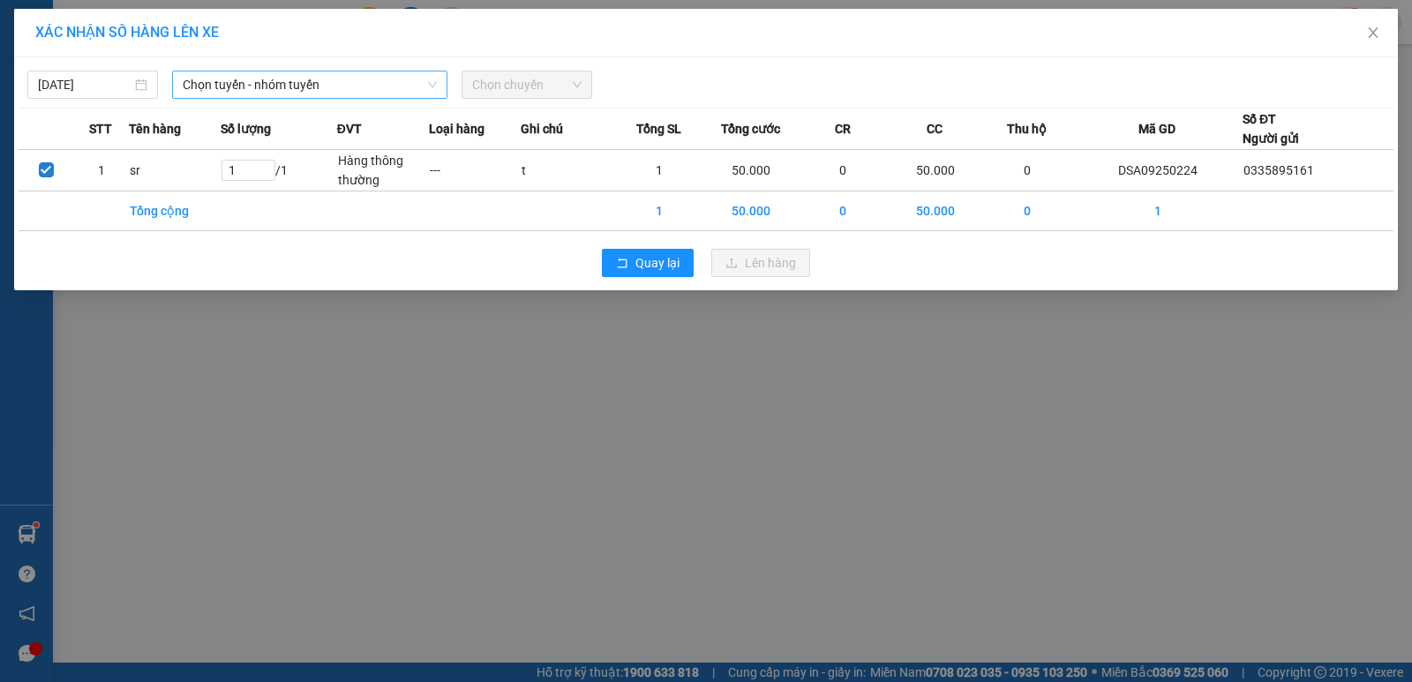
click at [249, 79] on span "Chọn tuyến - nhóm tuyến" at bounding box center [310, 84] width 254 height 26
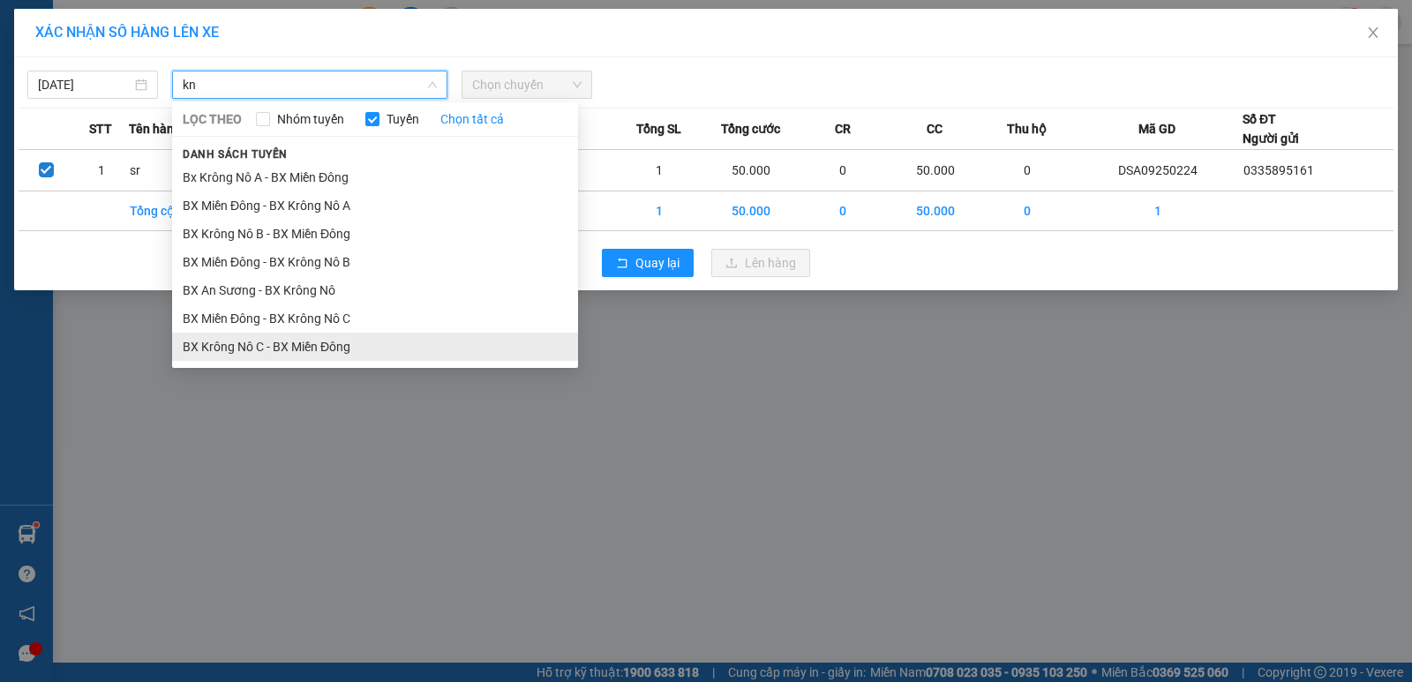
type input "kn"
click at [267, 342] on li "BX Krông Nô C - BX Miền Đông" at bounding box center [375, 347] width 406 height 28
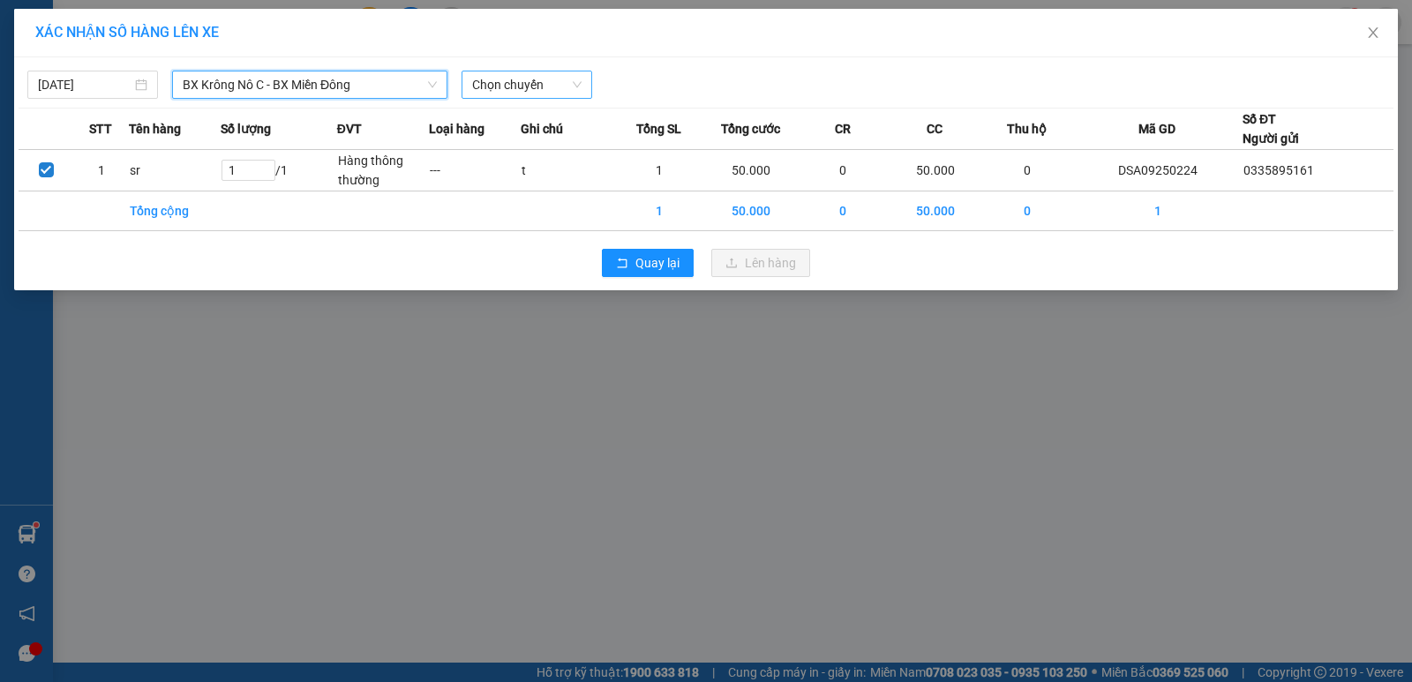
click at [532, 87] on span "Chọn chuyến" at bounding box center [526, 84] width 109 height 26
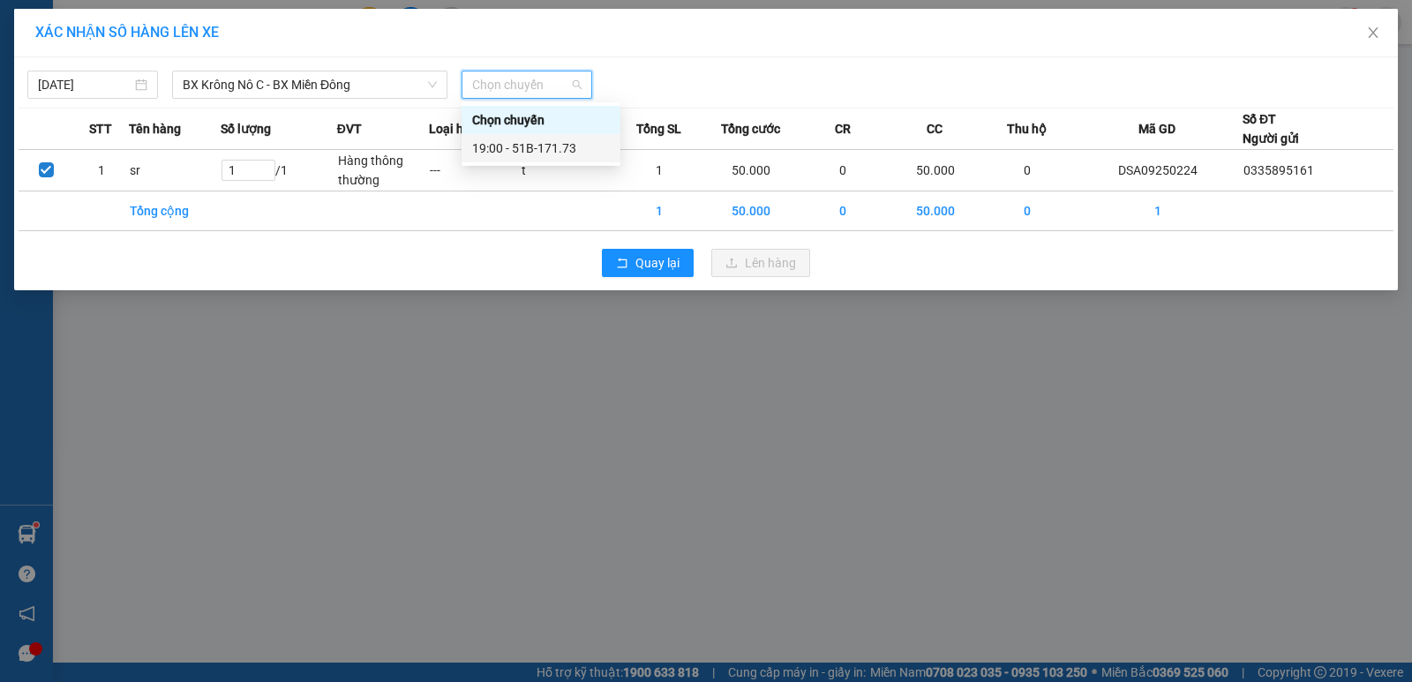
click at [550, 146] on div "19:00 - 51B-171.73" at bounding box center [541, 148] width 138 height 19
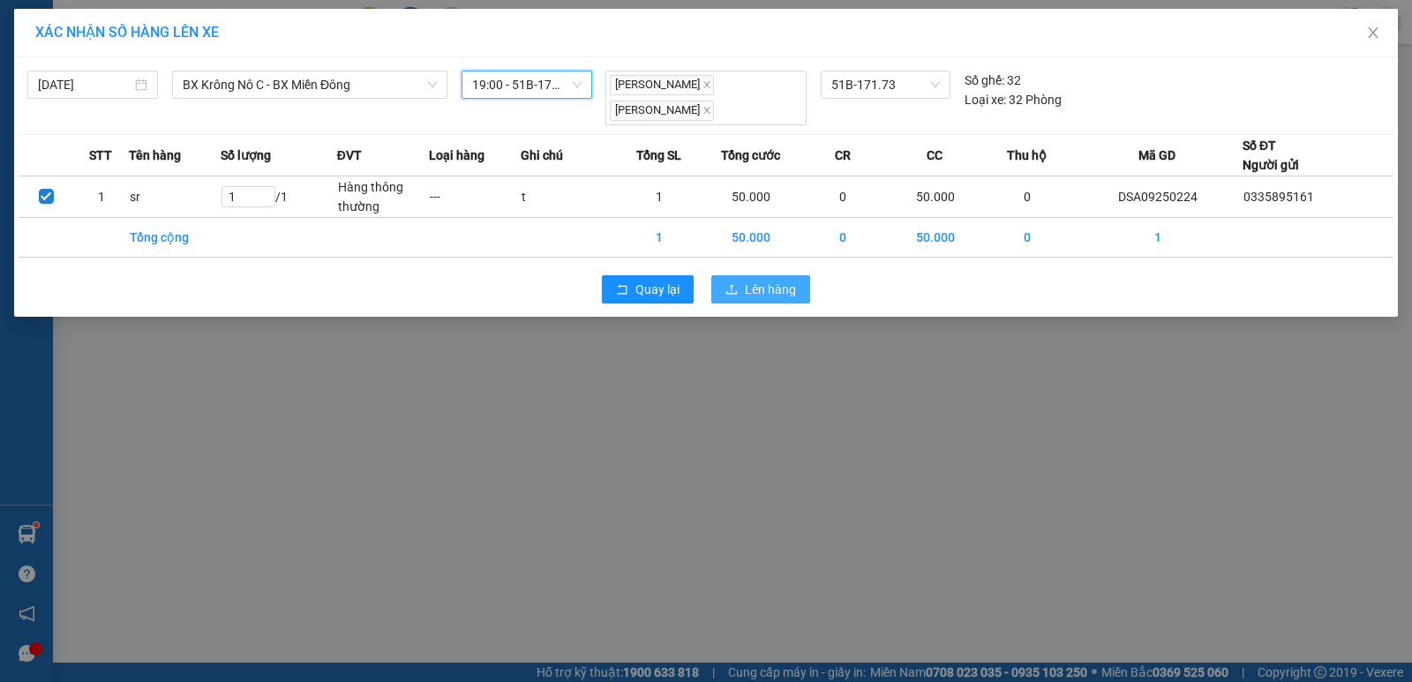
click at [763, 287] on span "Lên hàng" at bounding box center [770, 289] width 51 height 19
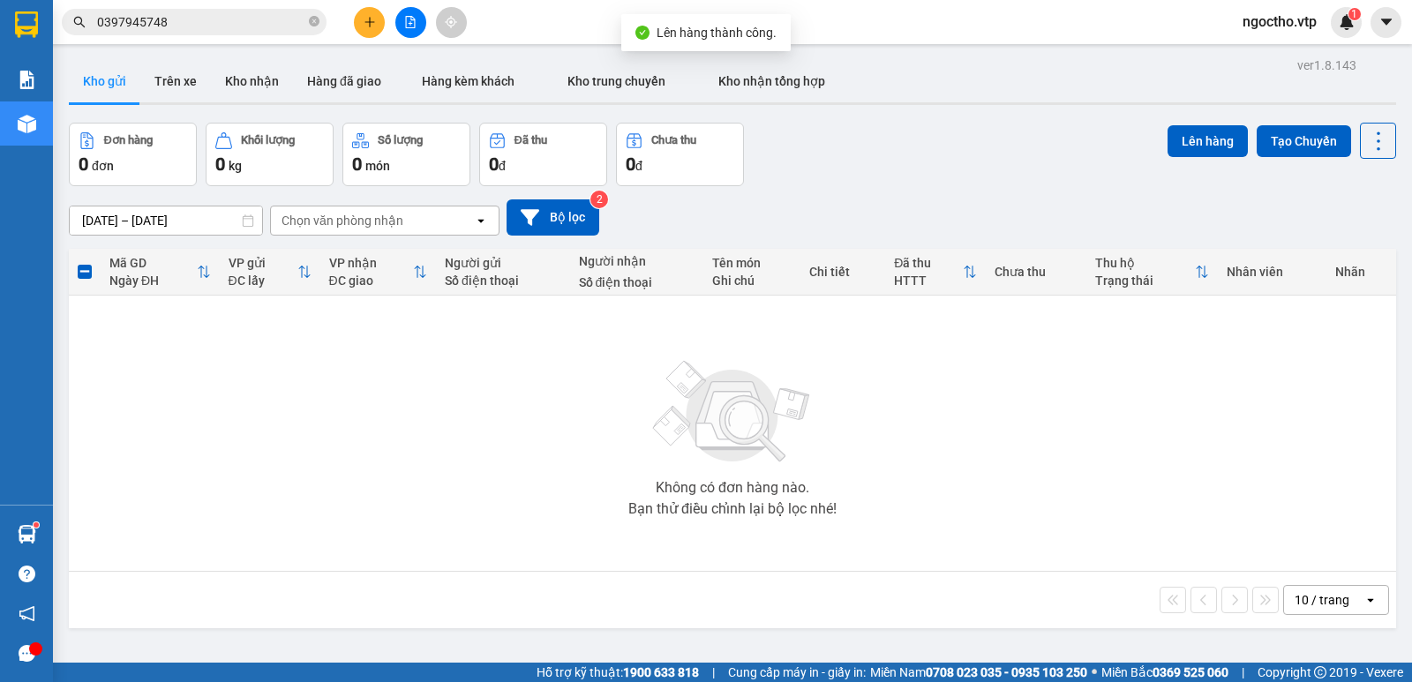
click at [367, 26] on icon "plus" at bounding box center [370, 22] width 12 height 12
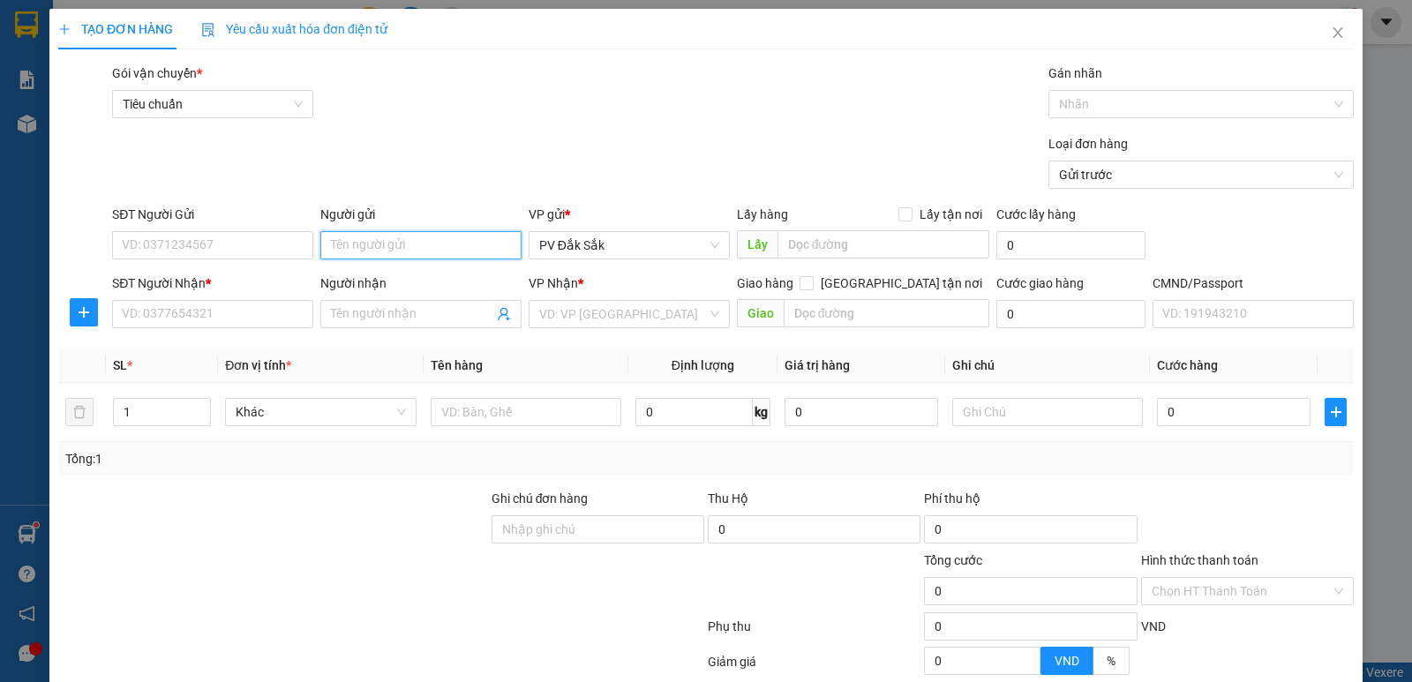
click at [352, 251] on input "Người gửi" at bounding box center [420, 245] width 201 height 28
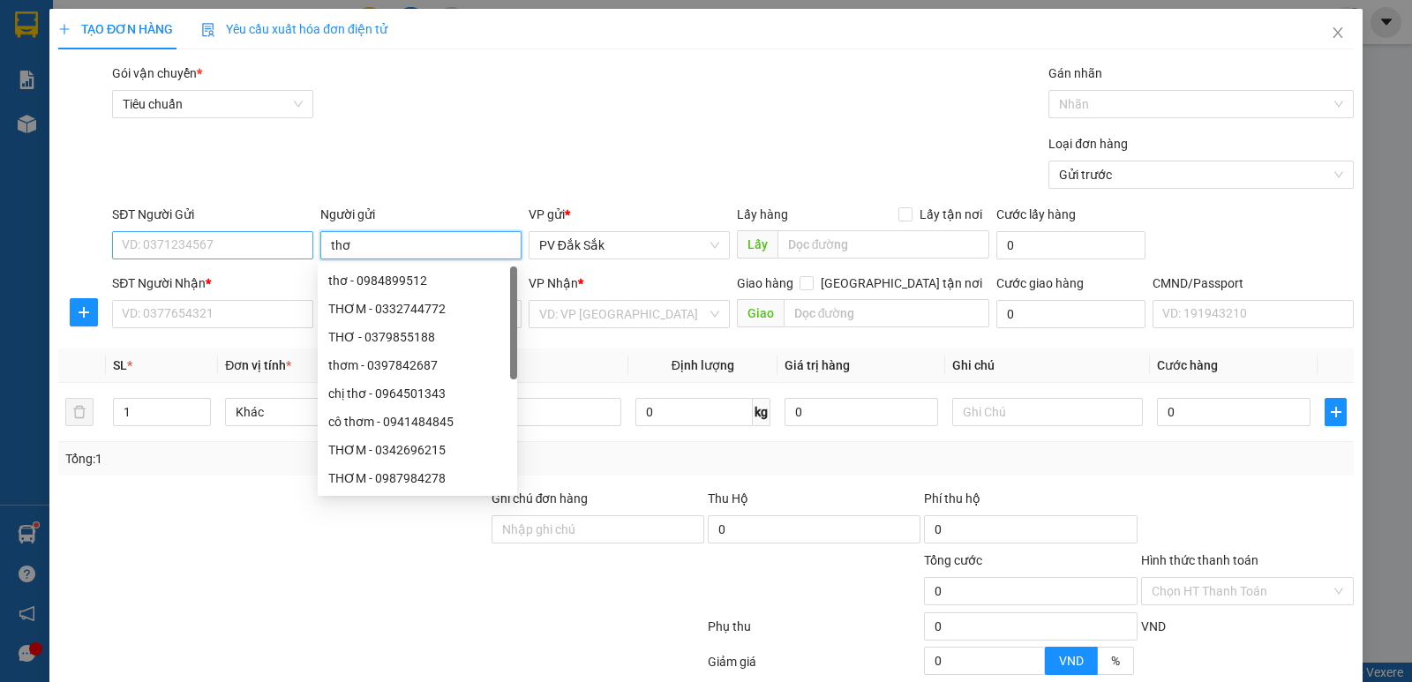
type input "thơ"
click at [172, 252] on input "SĐT Người Gửi" at bounding box center [212, 245] width 201 height 28
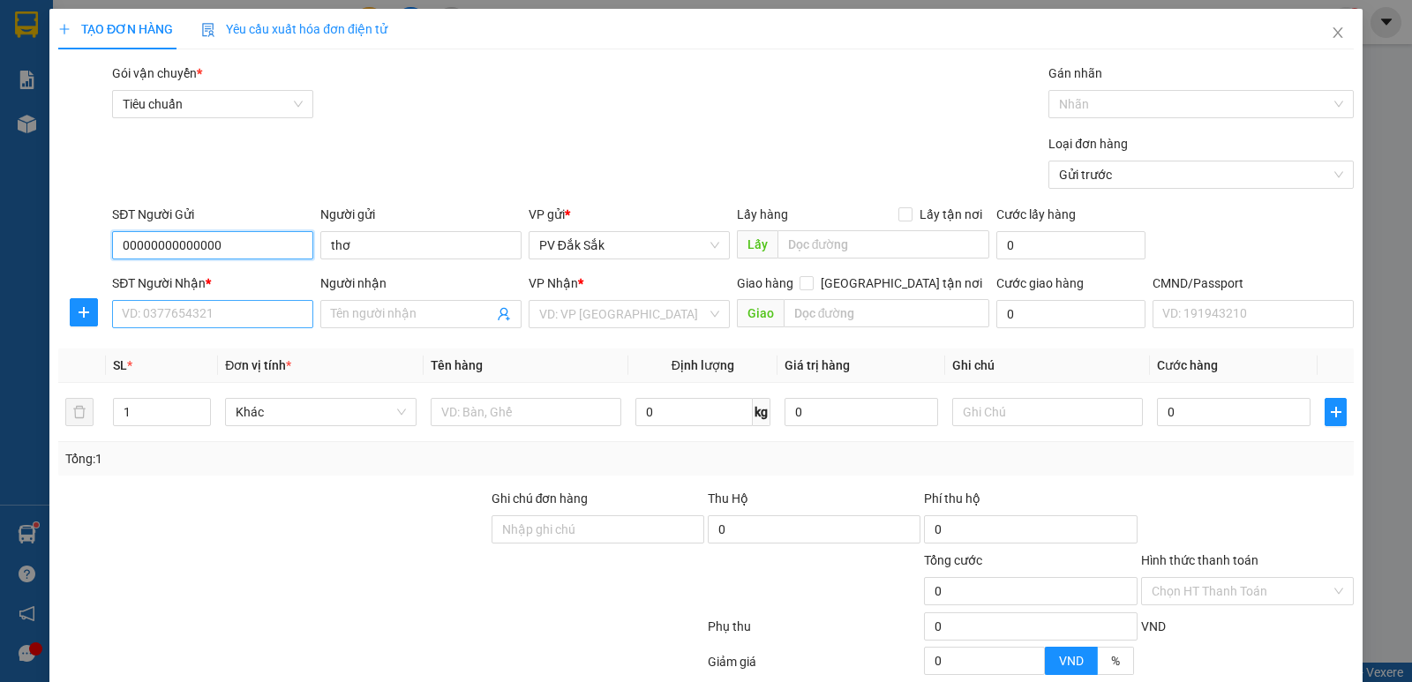
type input "00000000000000"
click at [164, 318] on input "SĐT Người Nhận *" at bounding box center [212, 314] width 201 height 28
type input "00000000000000000"
click at [383, 316] on input "Người nhận" at bounding box center [412, 313] width 162 height 19
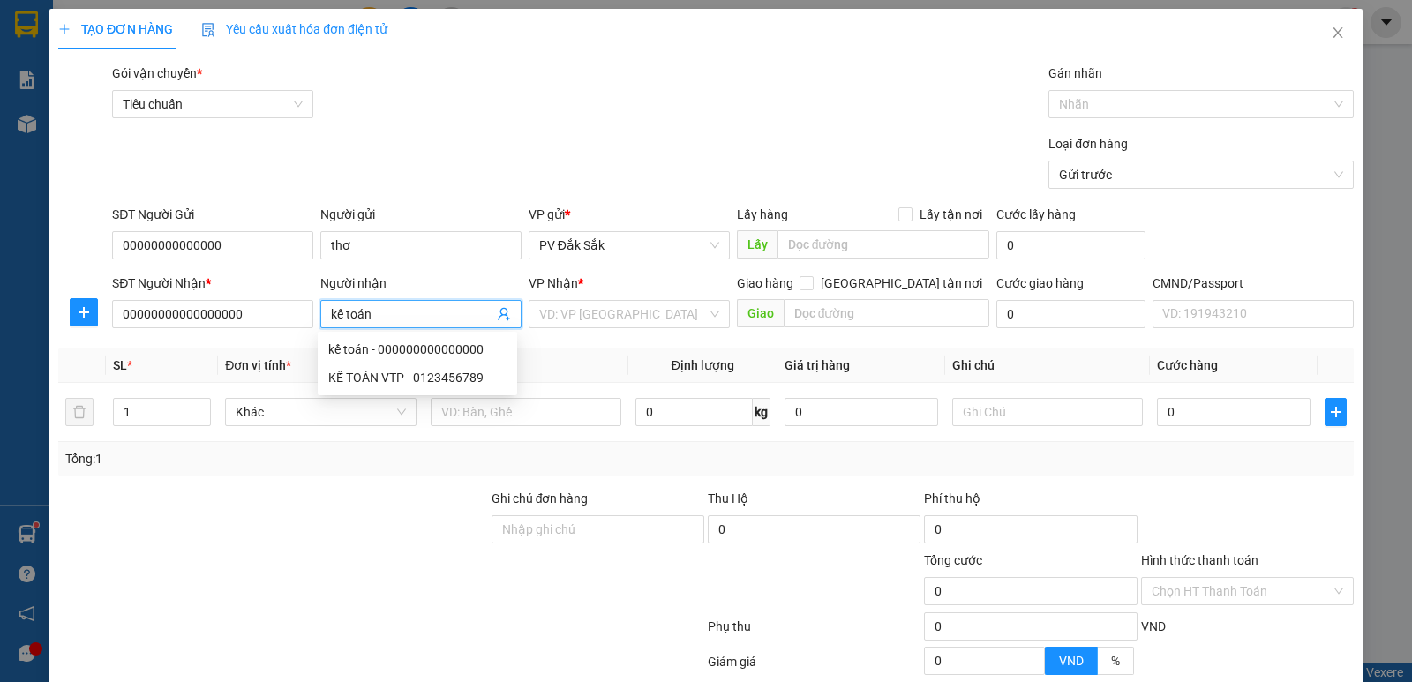
type input "kế toán"
click at [574, 298] on div "VP Nhận *" at bounding box center [629, 287] width 201 height 26
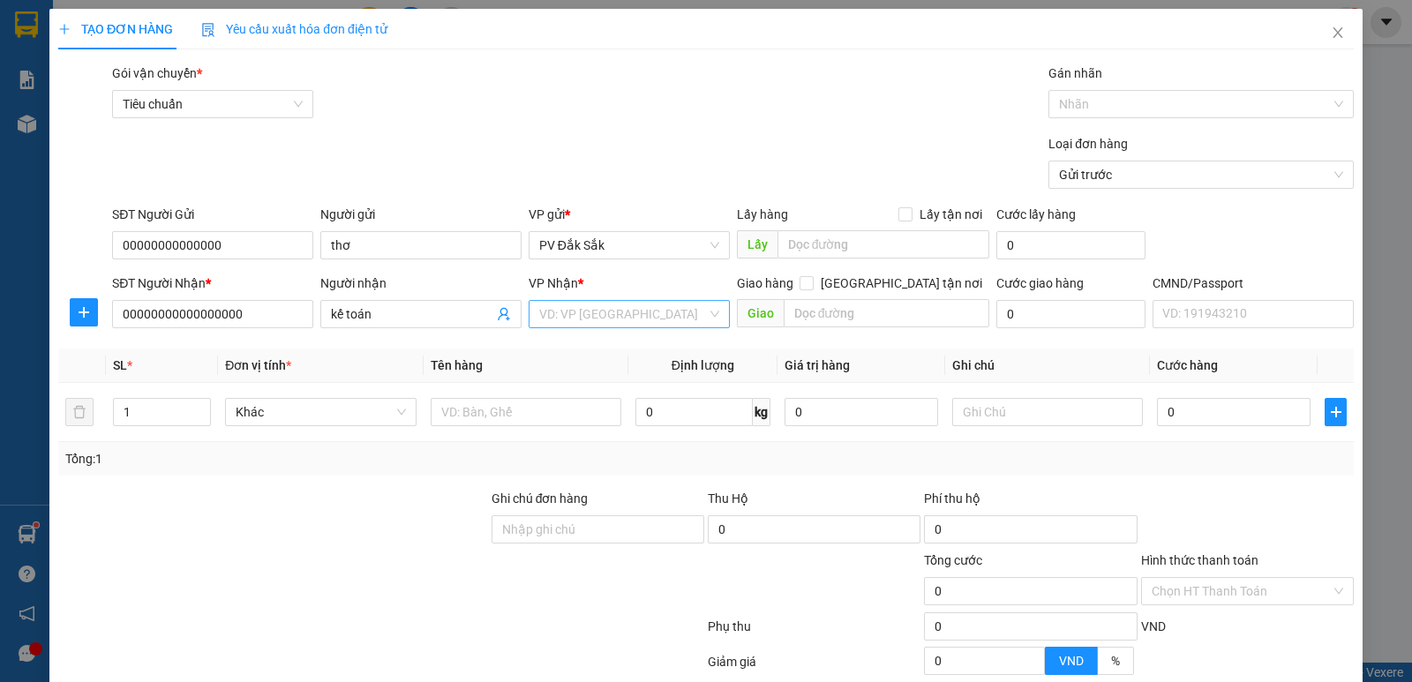
click at [569, 321] on input "search" at bounding box center [623, 314] width 168 height 26
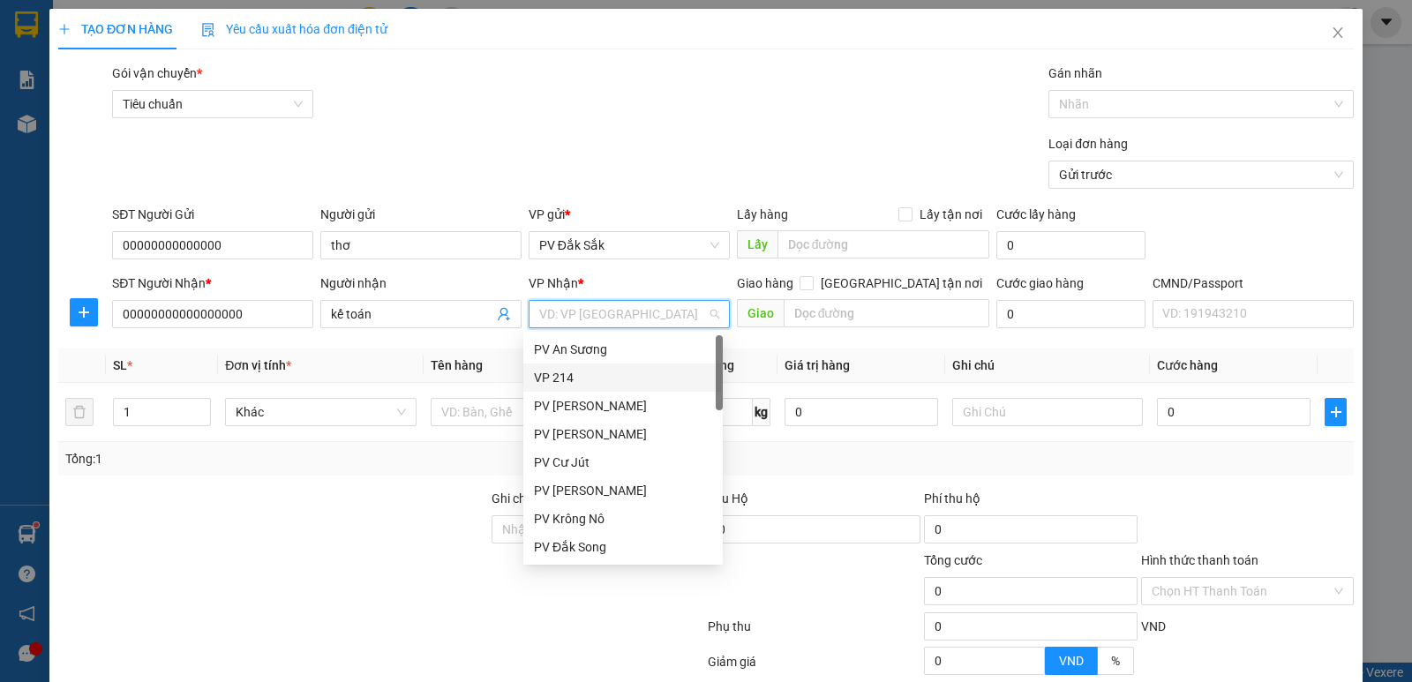
drag, startPoint x: 563, startPoint y: 384, endPoint x: 678, endPoint y: 369, distance: 115.7
click at [562, 385] on div "VP 214" at bounding box center [623, 377] width 178 height 19
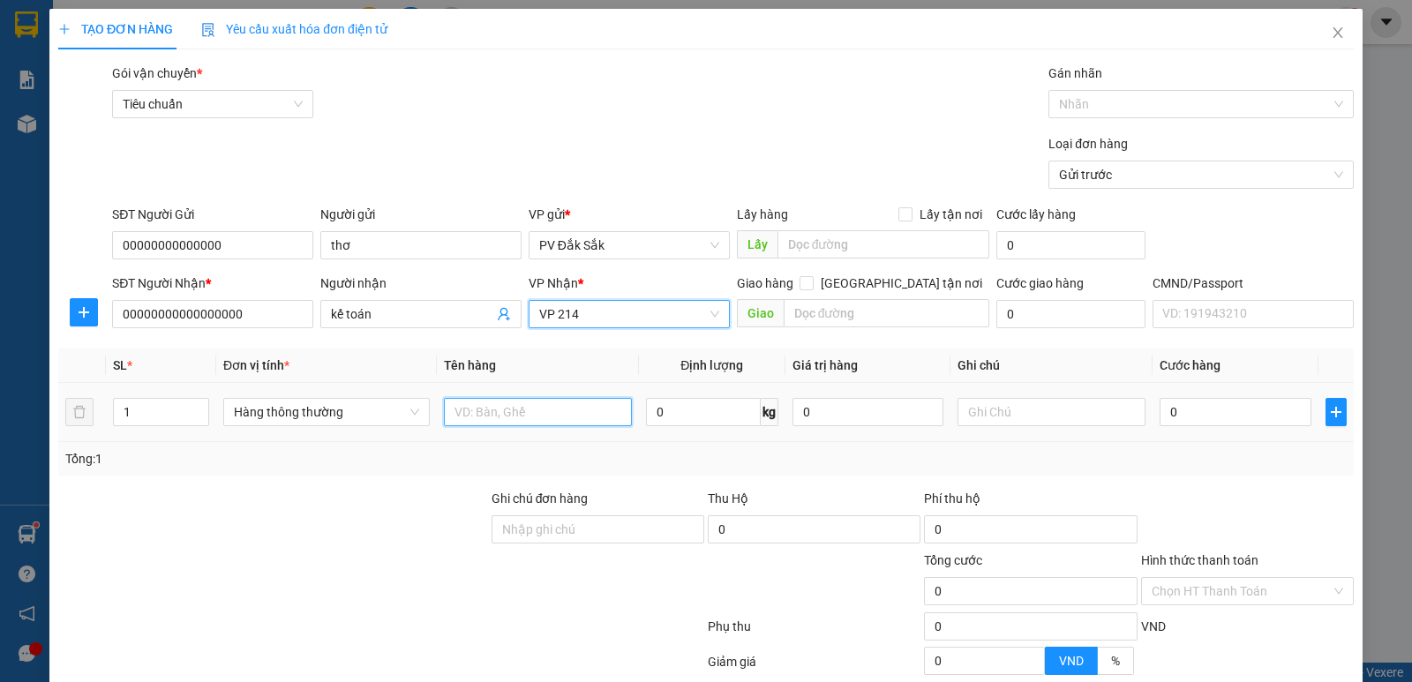
click at [515, 403] on input "text" at bounding box center [538, 412] width 188 height 28
type input "báo cáo 15/9"
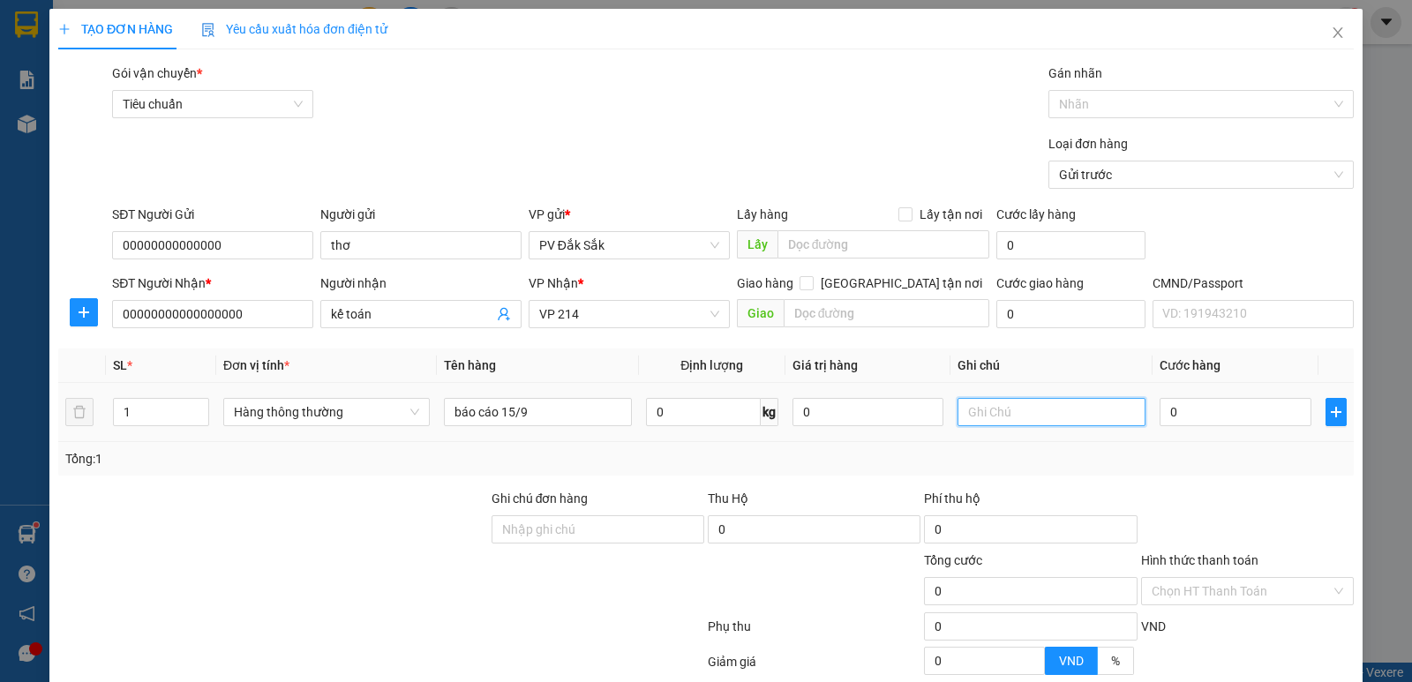
click at [990, 408] on input "text" at bounding box center [1052, 412] width 188 height 28
type input "bì"
click at [1221, 553] on label "Hình thức thanh toán" at bounding box center [1199, 560] width 117 height 14
click at [1221, 578] on input "Hình thức thanh toán" at bounding box center [1241, 591] width 179 height 26
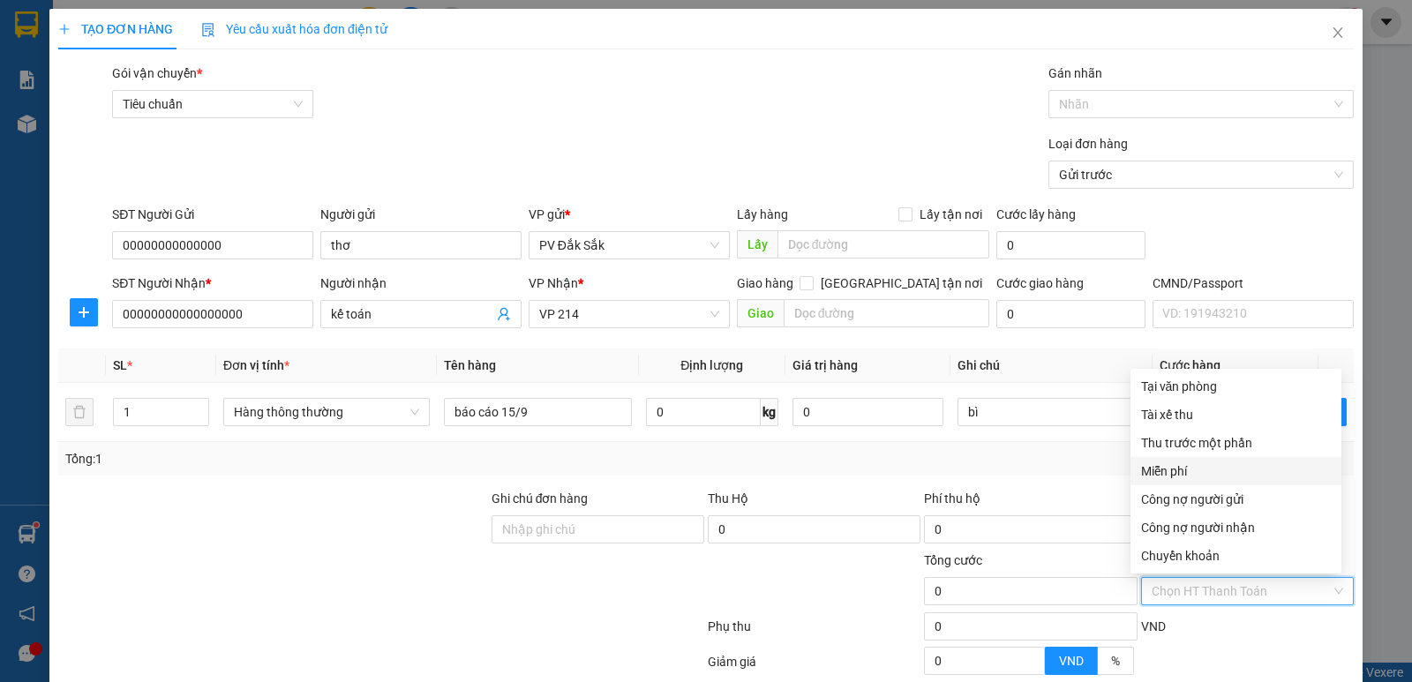
click at [1190, 462] on div "Miễn phí" at bounding box center [1236, 471] width 190 height 19
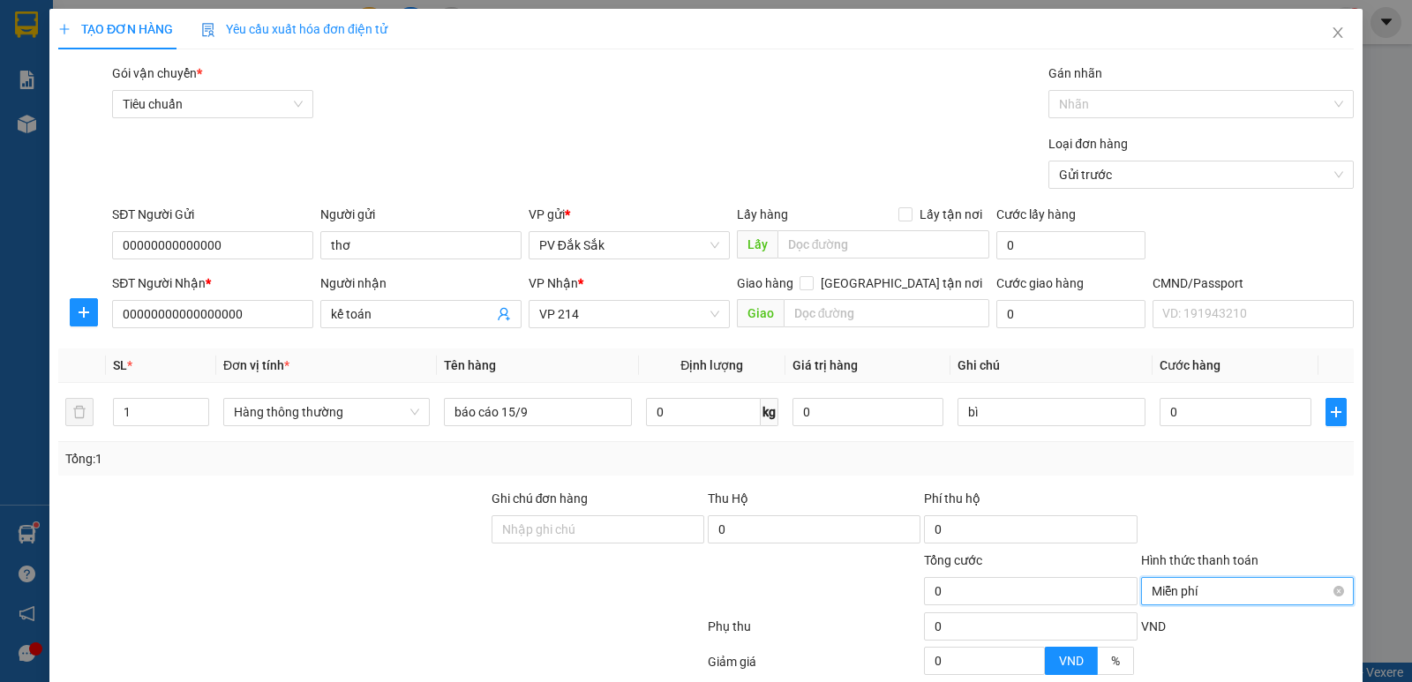
click at [1179, 578] on span "Miễn phí" at bounding box center [1248, 591] width 192 height 26
drag, startPoint x: 1192, startPoint y: 545, endPoint x: 1189, endPoint y: 562, distance: 17.1
drag, startPoint x: 1242, startPoint y: 635, endPoint x: 1241, endPoint y: 620, distance: 15.9
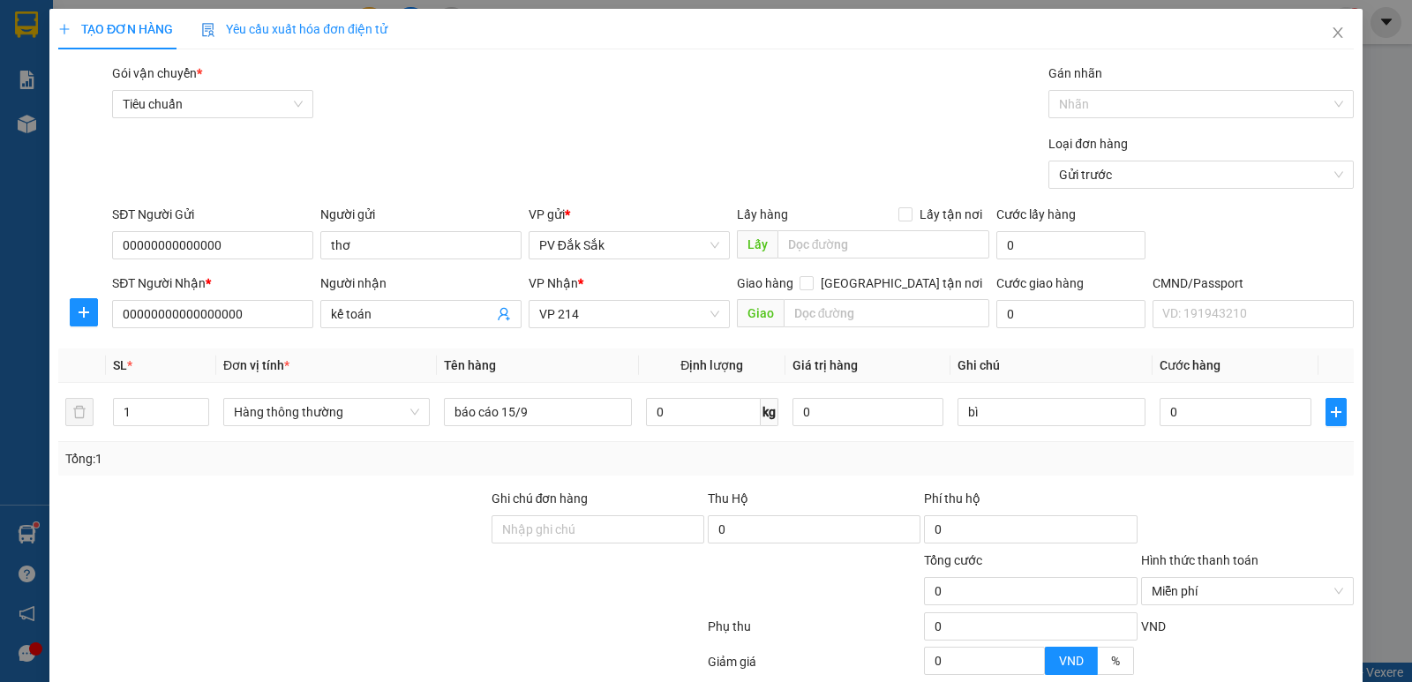
click at [1179, 553] on label "Hình thức thanh toán" at bounding box center [1199, 560] width 117 height 14
click at [1179, 578] on input "Hình thức thanh toán" at bounding box center [1241, 591] width 179 height 26
click at [1208, 578] on span "Công nợ người gửi" at bounding box center [1248, 591] width 192 height 26
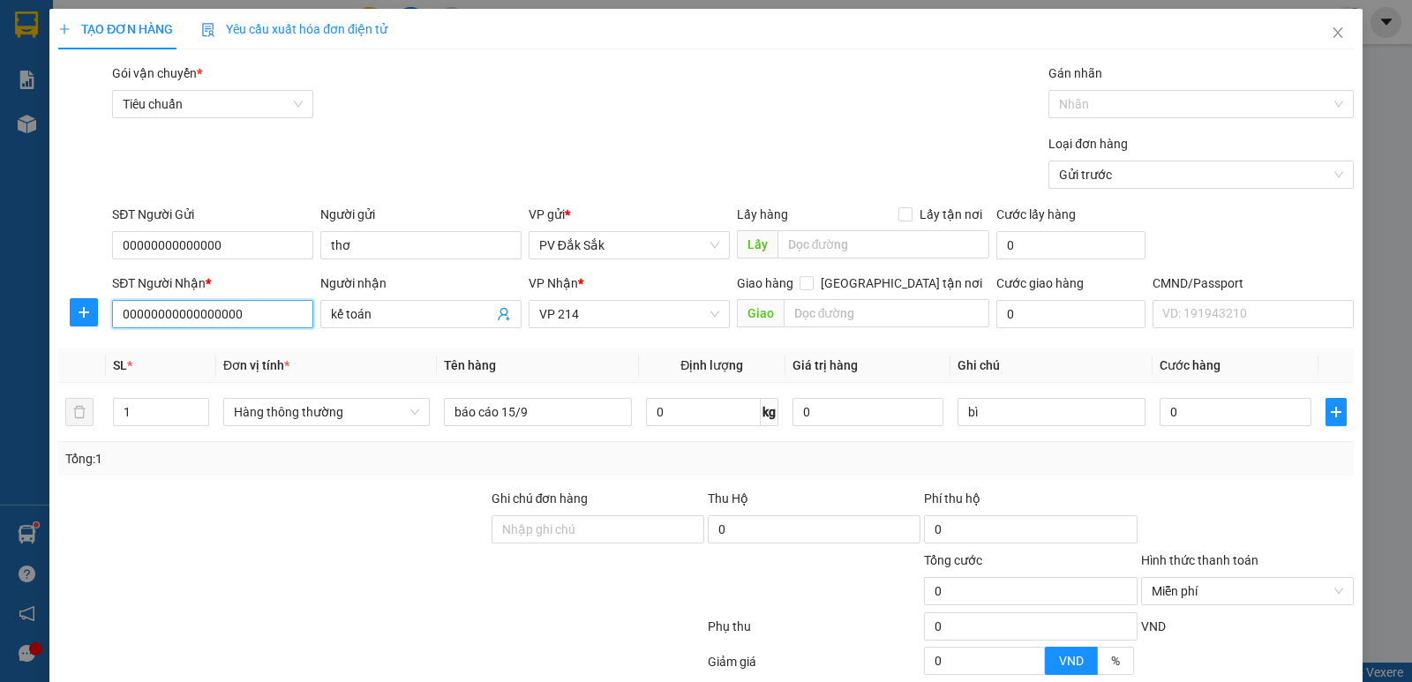
click at [287, 307] on input "00000000000000000" at bounding box center [212, 314] width 201 height 28
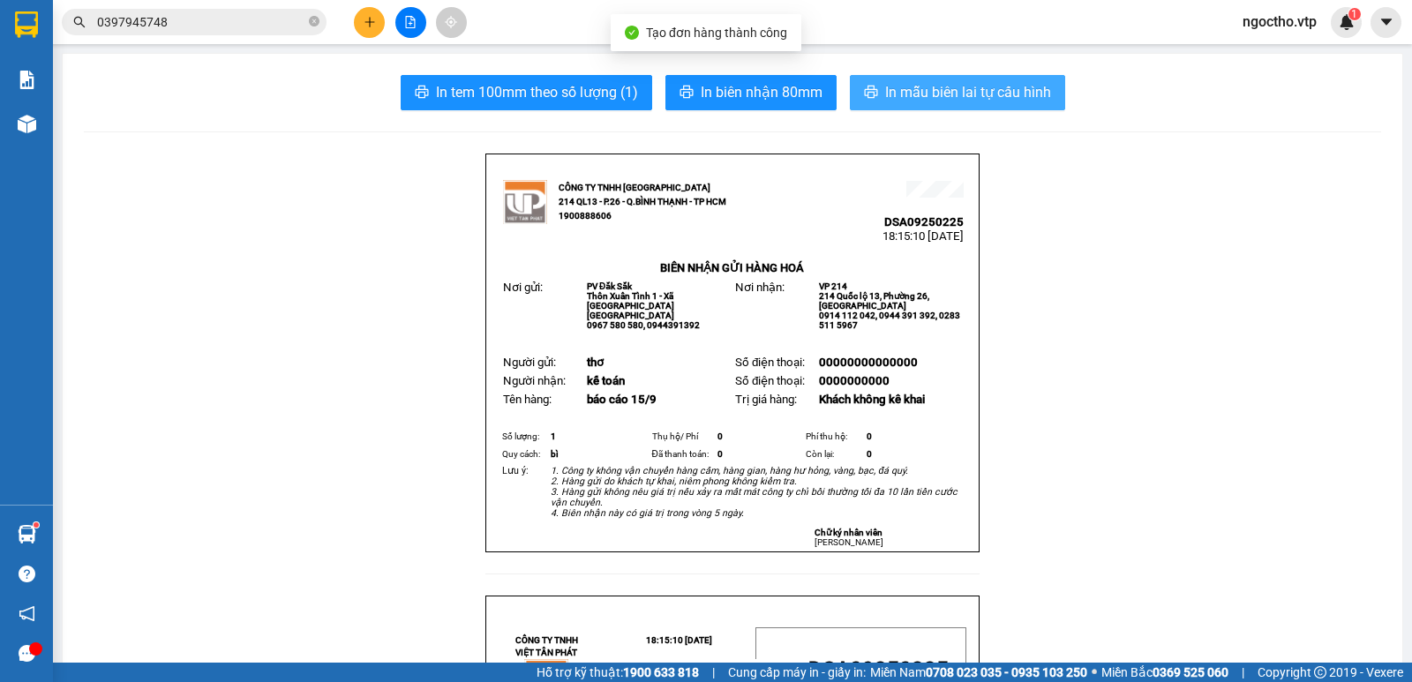
click at [946, 103] on span "In mẫu biên lai tự cấu hình" at bounding box center [968, 92] width 166 height 22
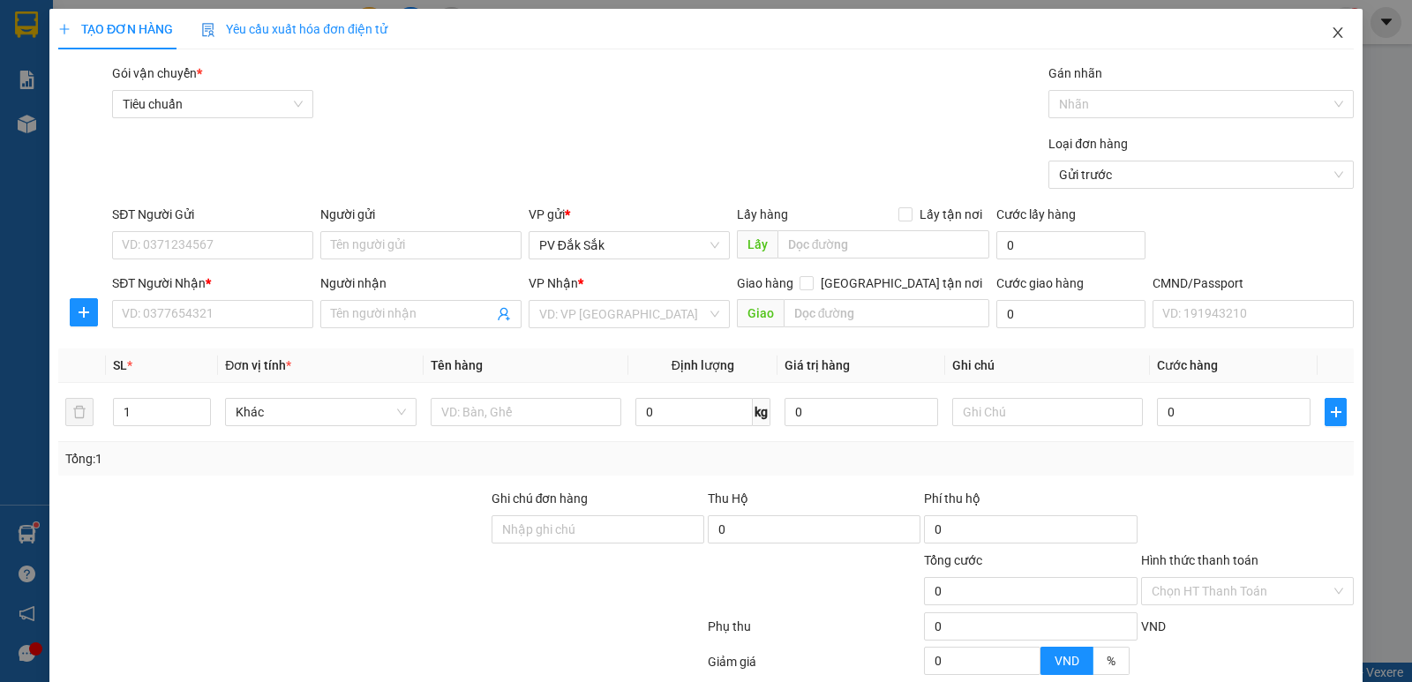
click at [1330, 38] on span "Close" at bounding box center [1337, 33] width 49 height 49
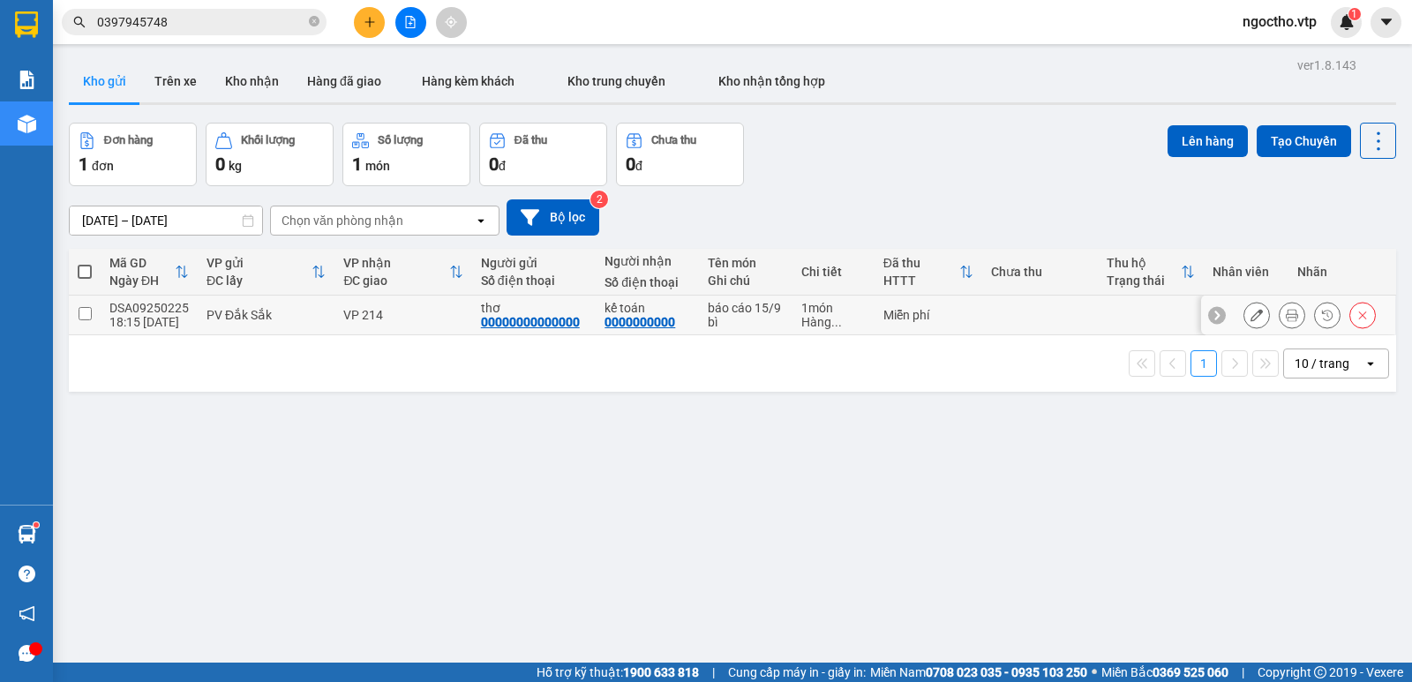
click at [90, 312] on input "checkbox" at bounding box center [85, 313] width 13 height 13
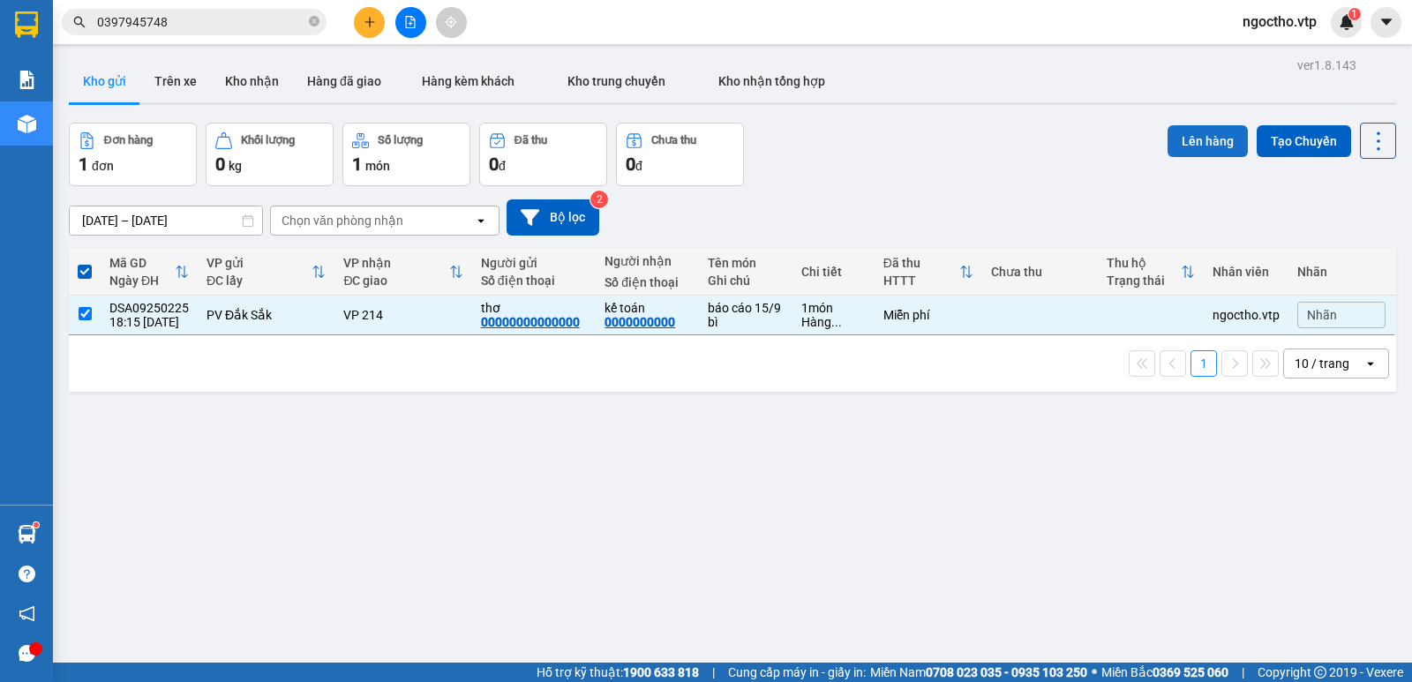
click at [1215, 140] on button "Lên hàng" at bounding box center [1208, 141] width 80 height 32
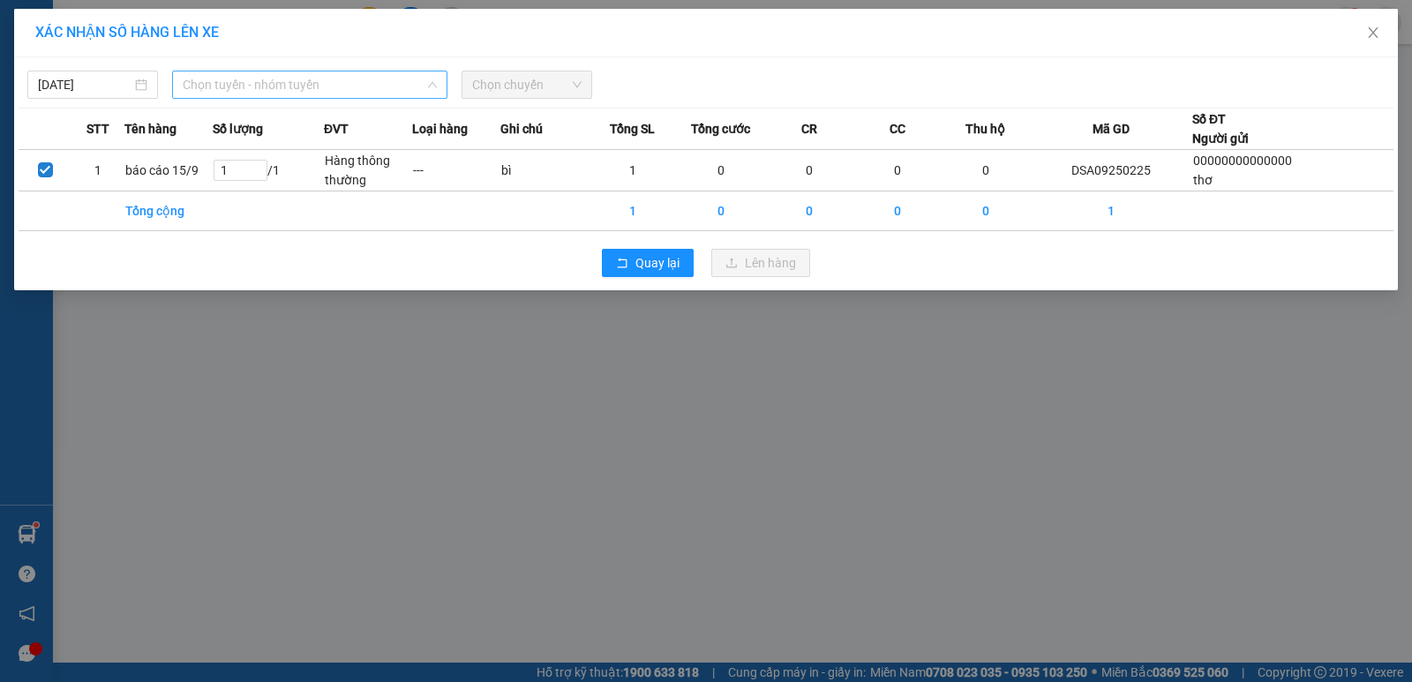
click at [289, 93] on span "Chọn tuyến - nhóm tuyến" at bounding box center [310, 84] width 254 height 26
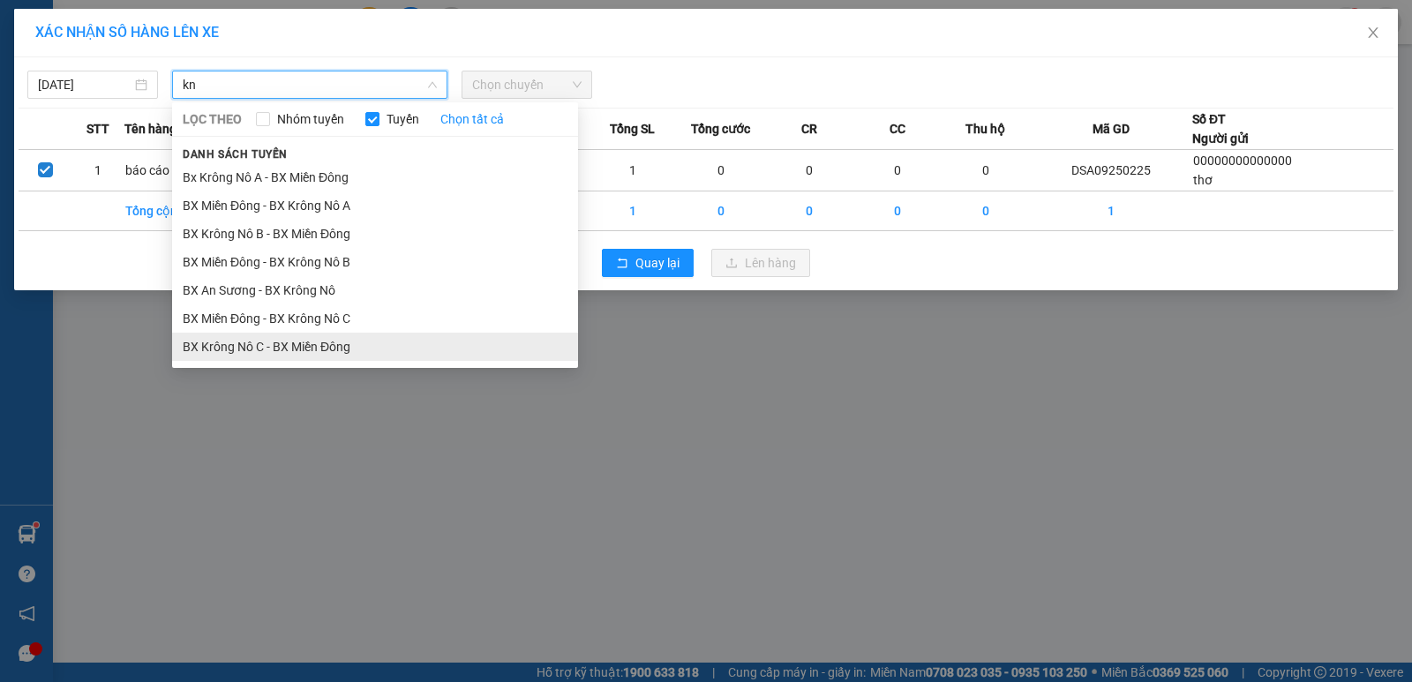
type input "kn"
drag, startPoint x: 278, startPoint y: 350, endPoint x: 329, endPoint y: 303, distance: 69.9
click at [278, 349] on li "BX Krông Nô C - BX Miền Đông" at bounding box center [375, 347] width 406 height 28
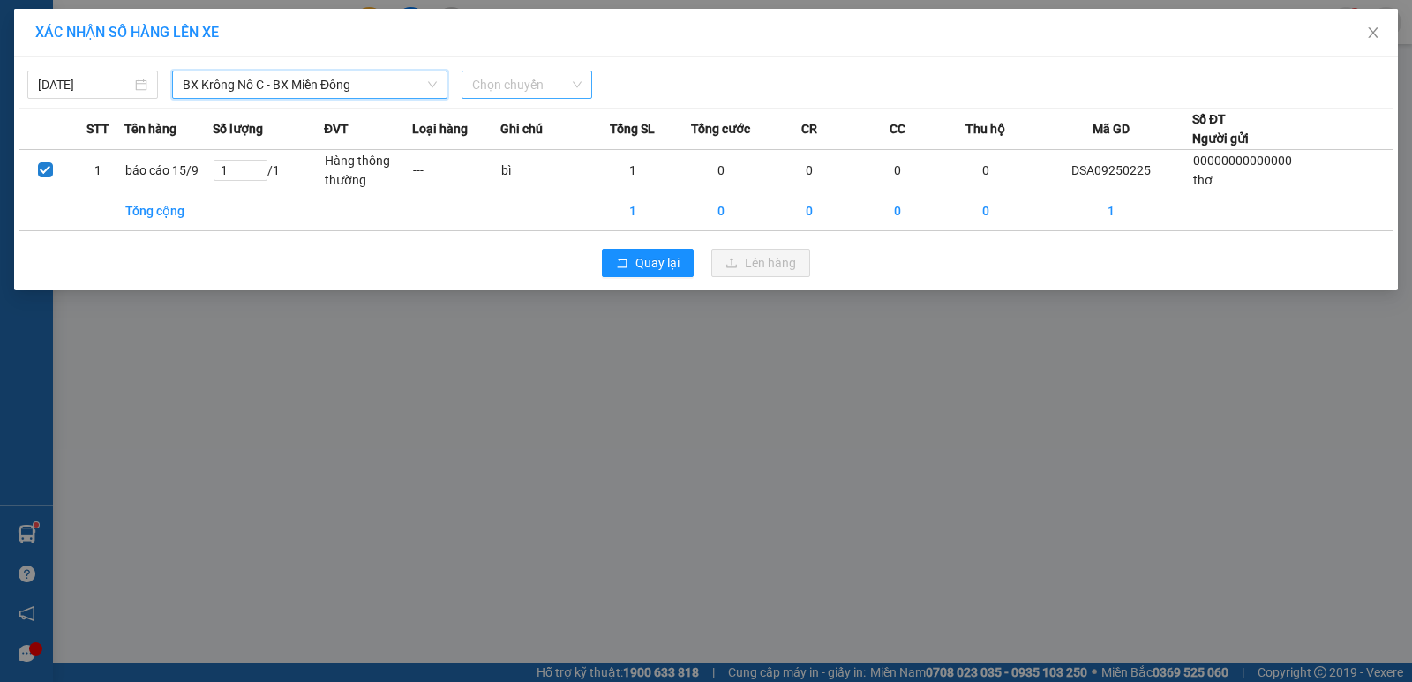
click at [514, 83] on span "Chọn chuyến" at bounding box center [526, 84] width 109 height 26
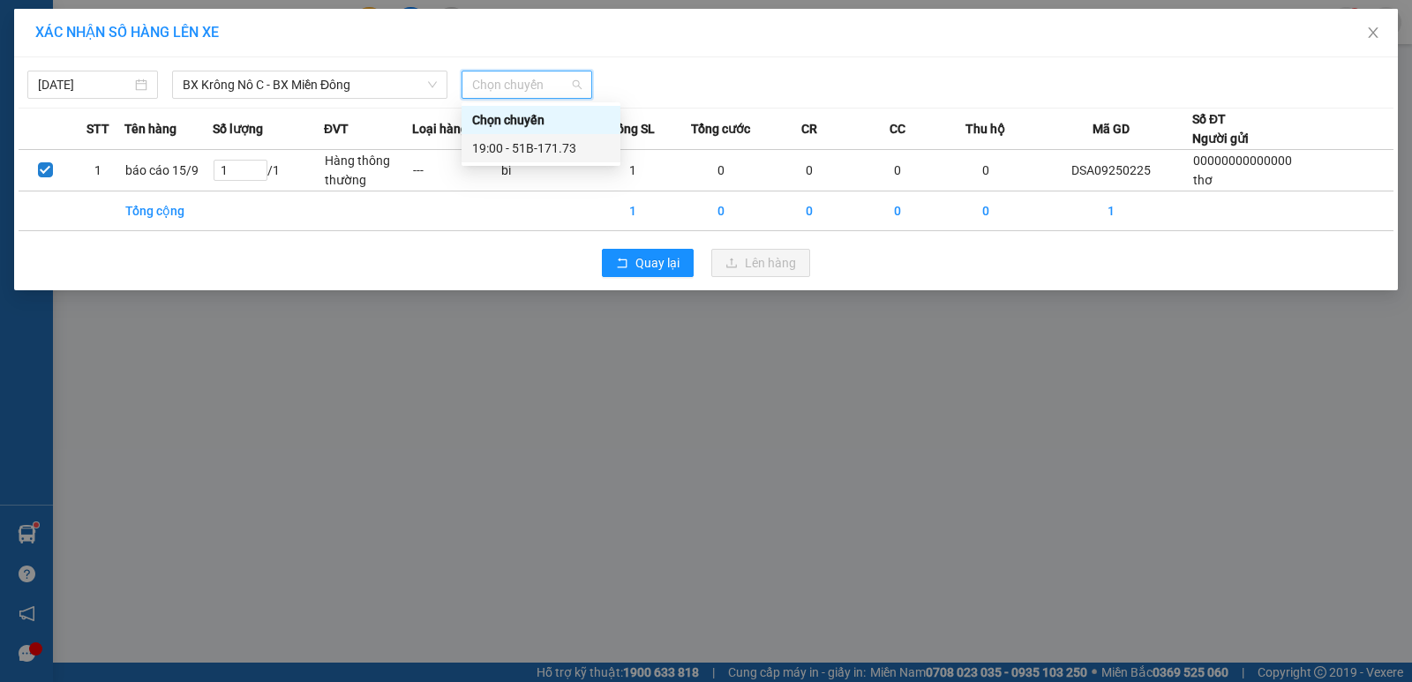
click at [544, 148] on div "19:00 - 51B-171.73" at bounding box center [541, 148] width 138 height 19
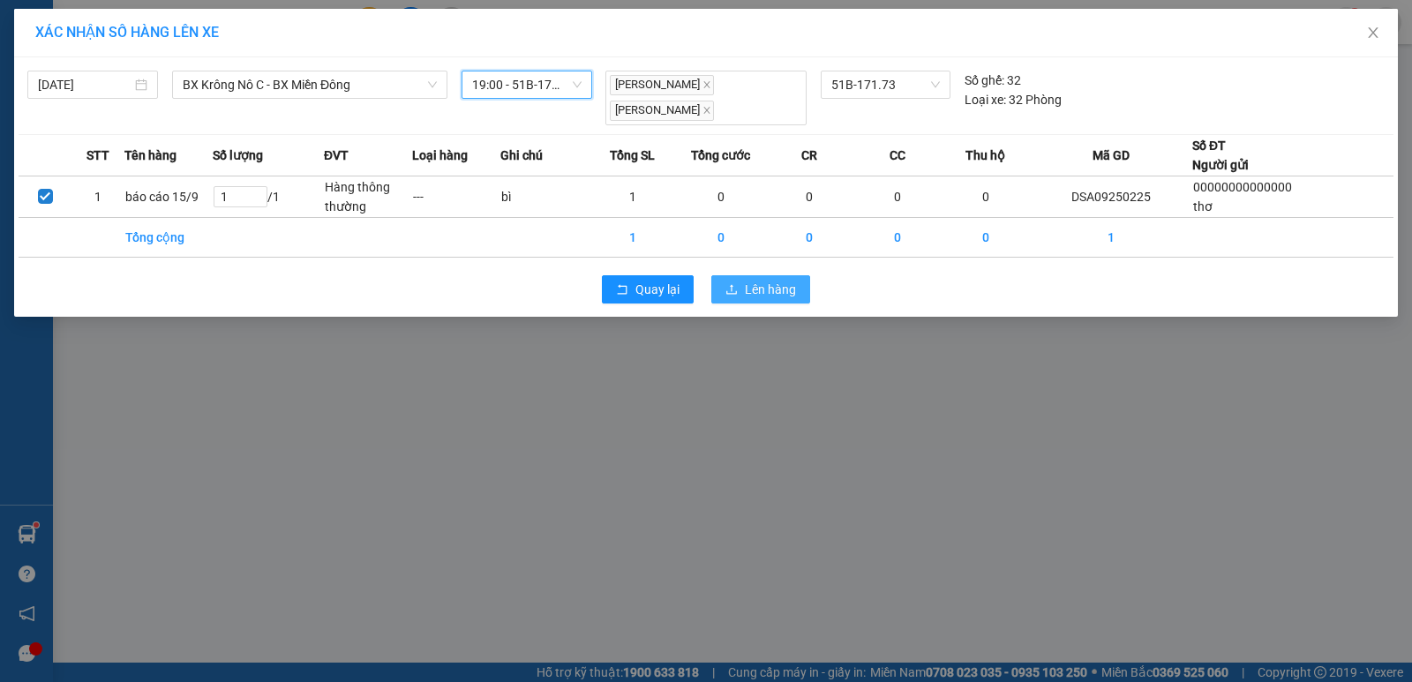
click at [750, 295] on span "Lên hàng" at bounding box center [770, 289] width 51 height 19
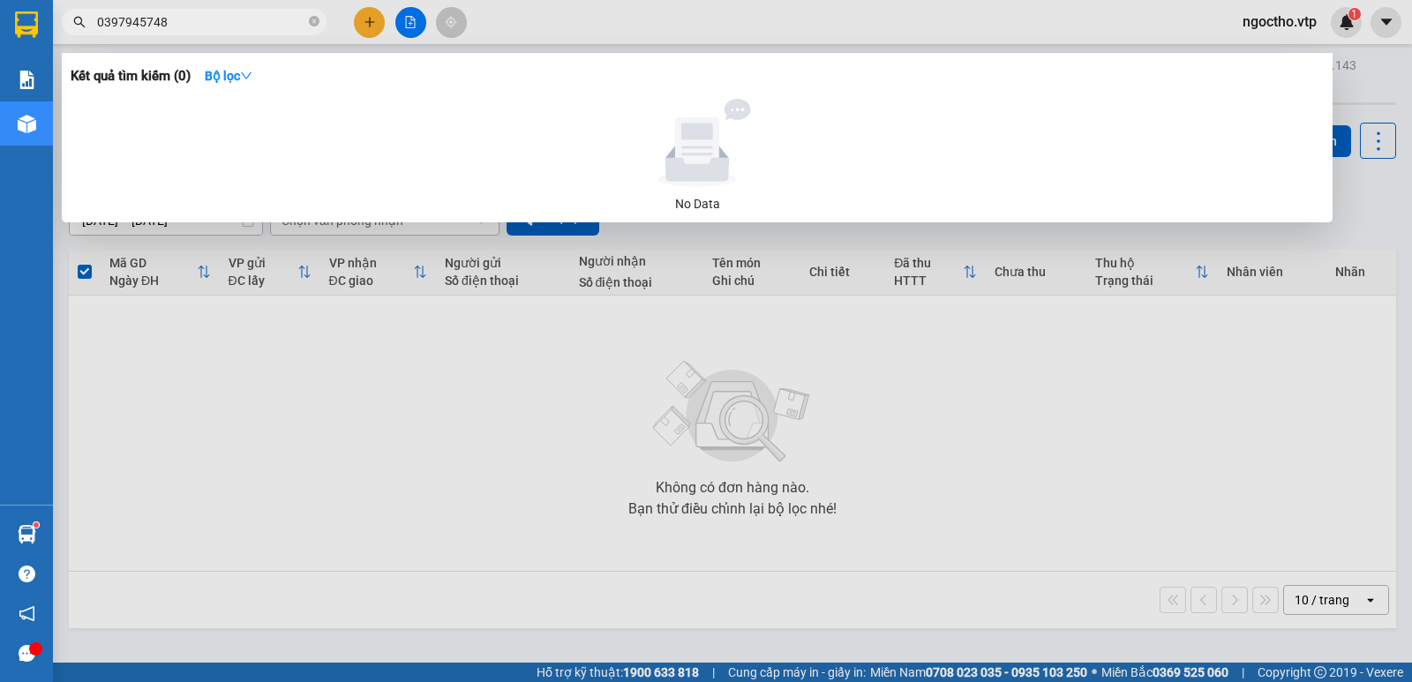
click at [312, 18] on icon "close-circle" at bounding box center [314, 21] width 11 height 11
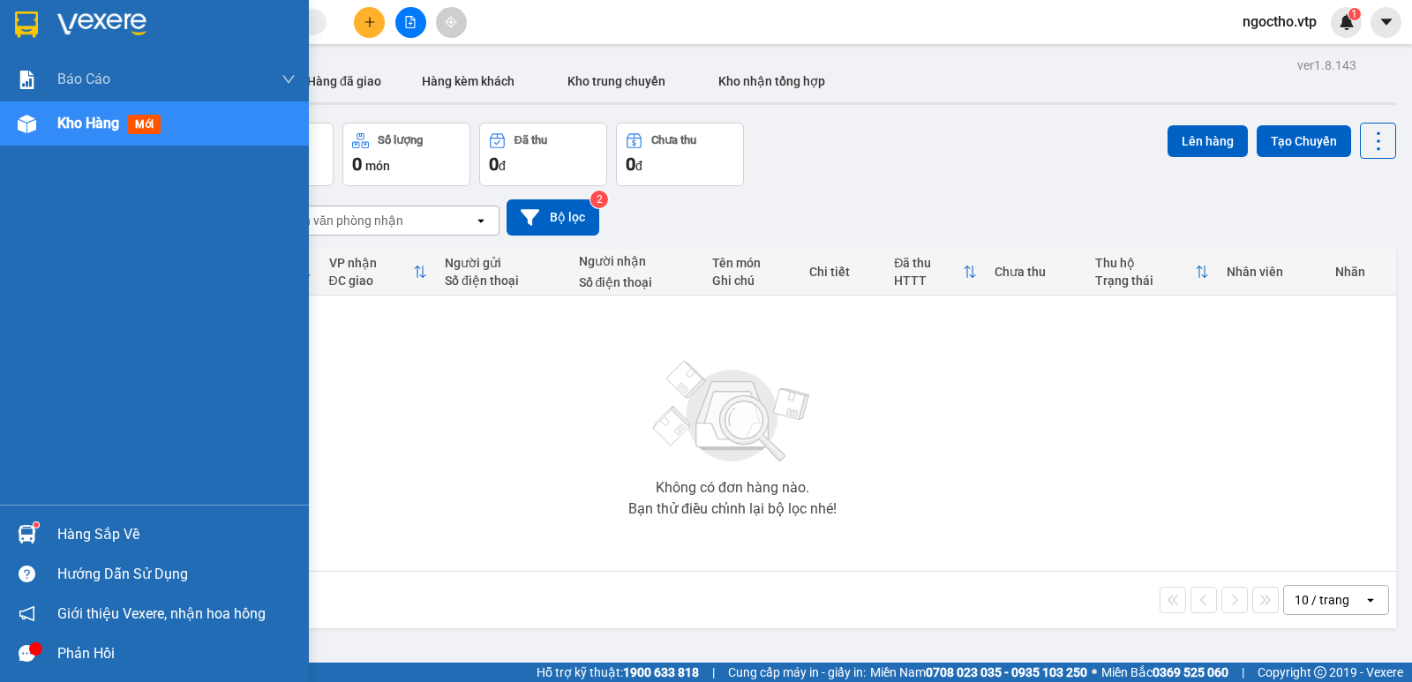
drag, startPoint x: 52, startPoint y: 533, endPoint x: 79, endPoint y: 546, distance: 30.4
click at [53, 534] on div "Hàng sắp về" at bounding box center [154, 535] width 309 height 40
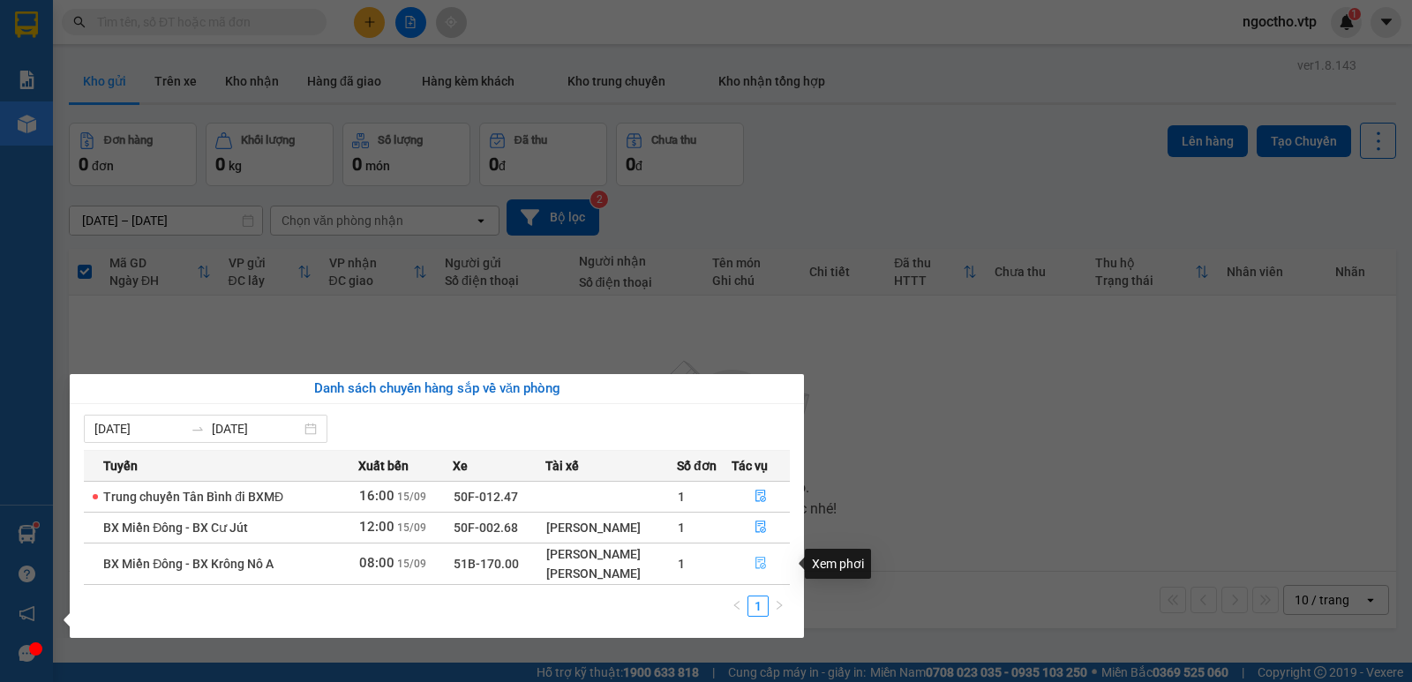
click at [764, 560] on icon "file-done" at bounding box center [761, 563] width 12 height 12
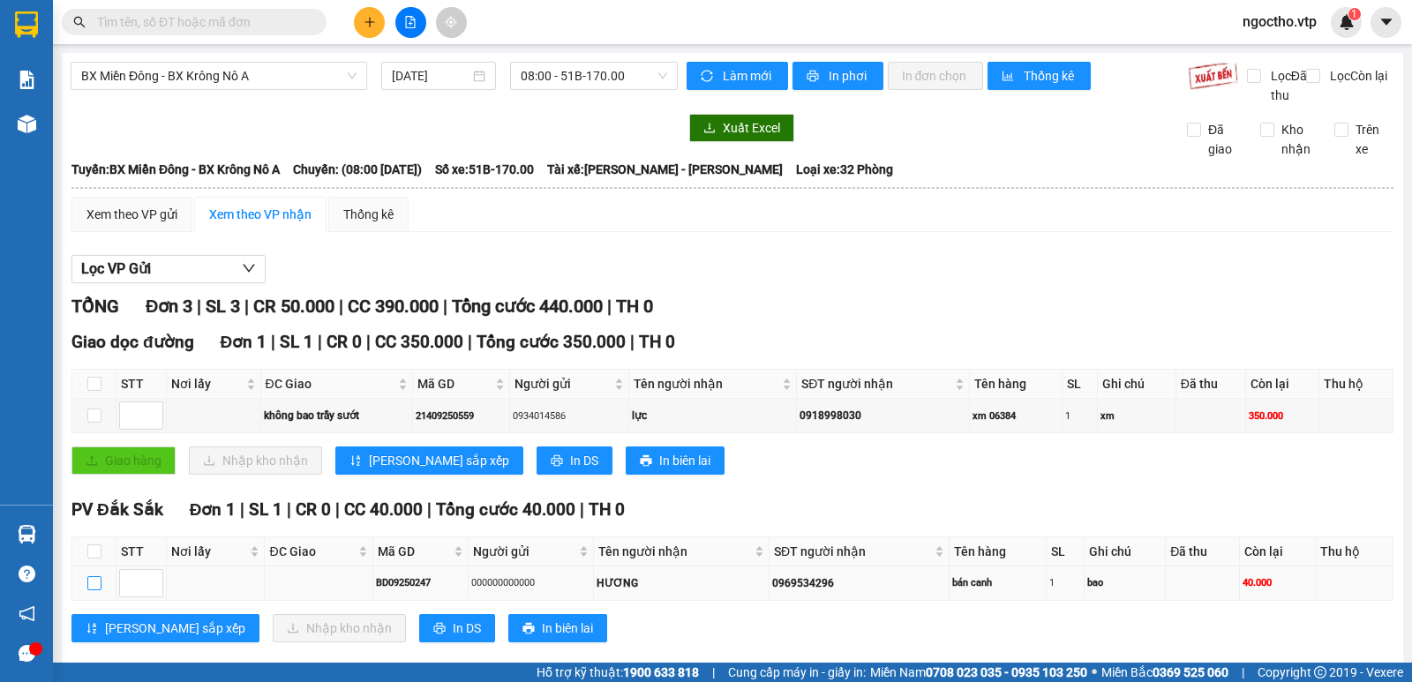
click at [91, 576] on input "checkbox" at bounding box center [94, 583] width 14 height 14
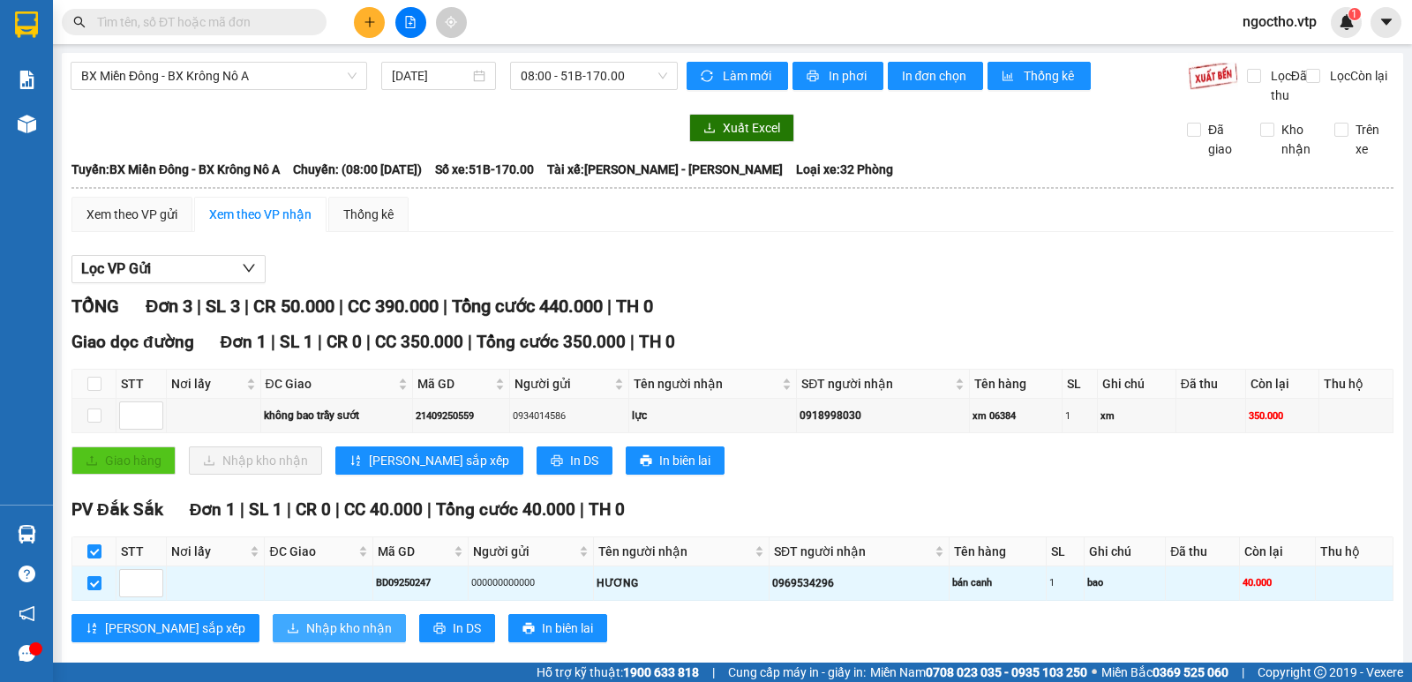
click at [306, 619] on span "Nhập kho nhận" at bounding box center [349, 628] width 86 height 19
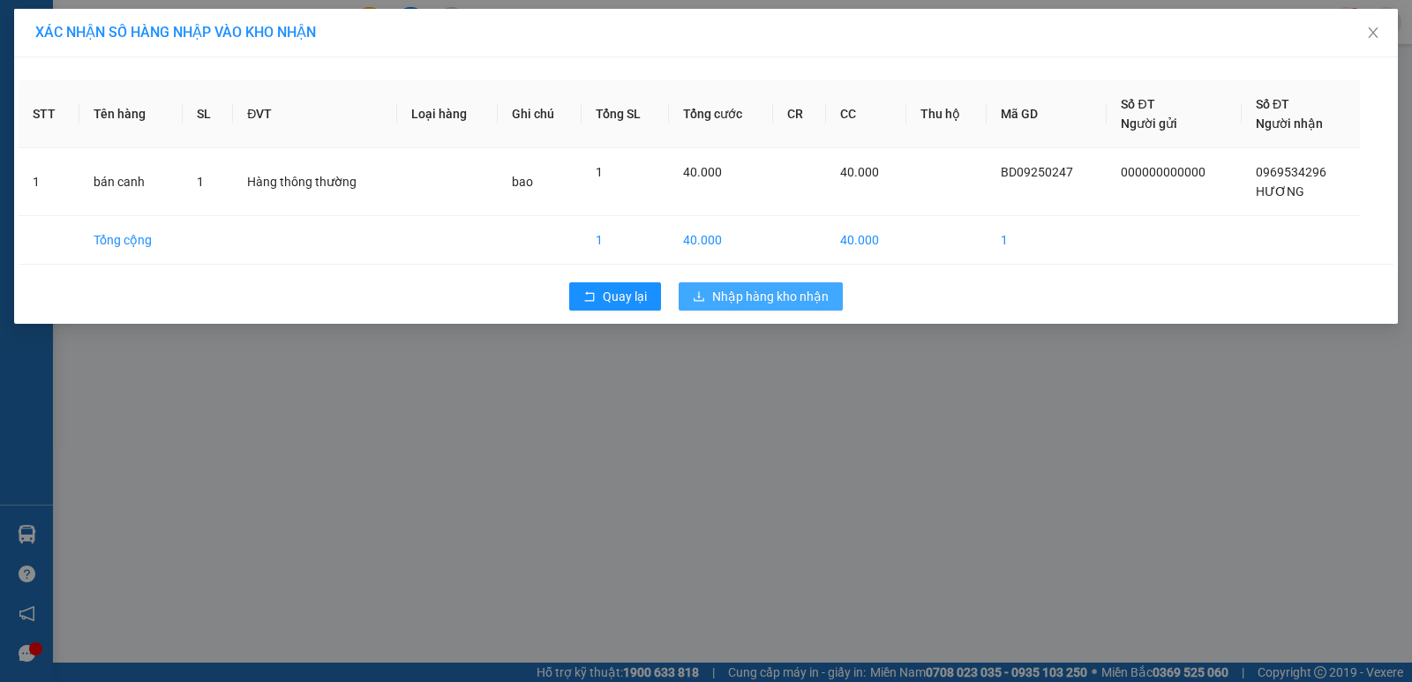
click at [736, 304] on span "Nhập hàng kho nhận" at bounding box center [770, 296] width 116 height 19
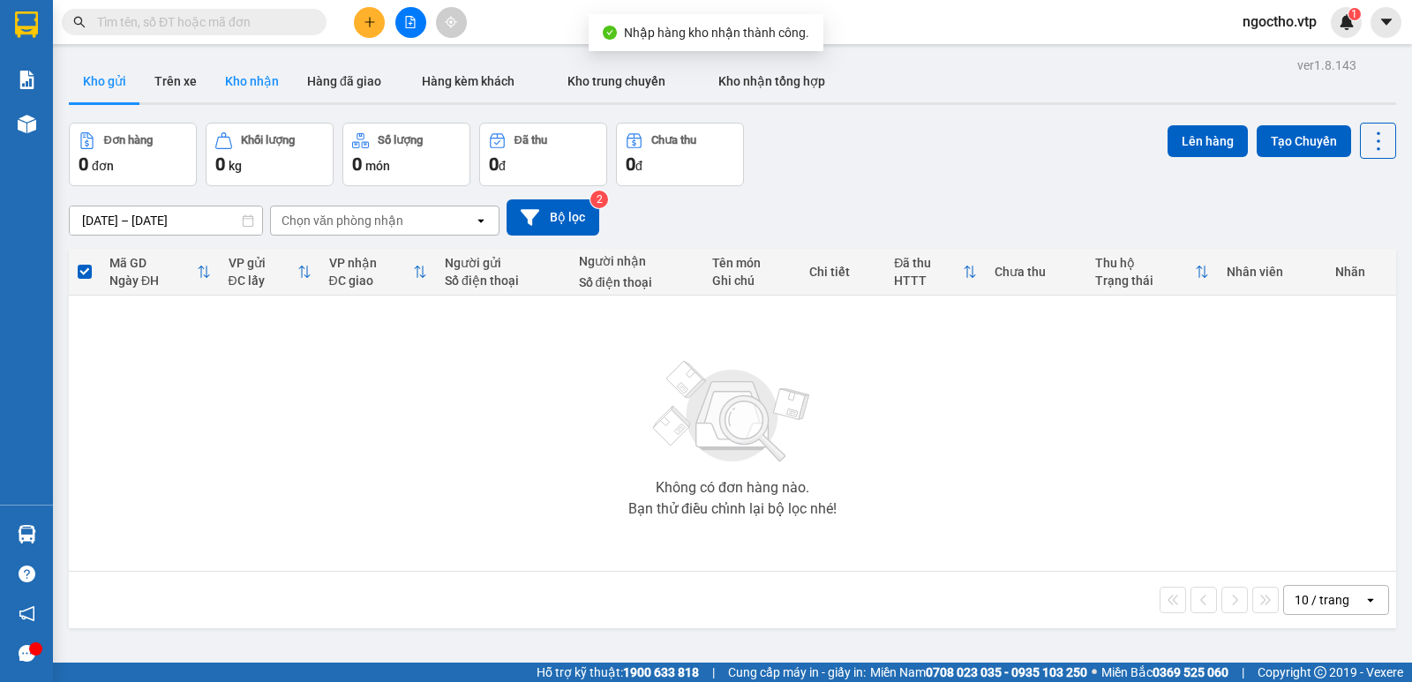
click at [236, 89] on button "Kho nhận" at bounding box center [252, 81] width 82 height 42
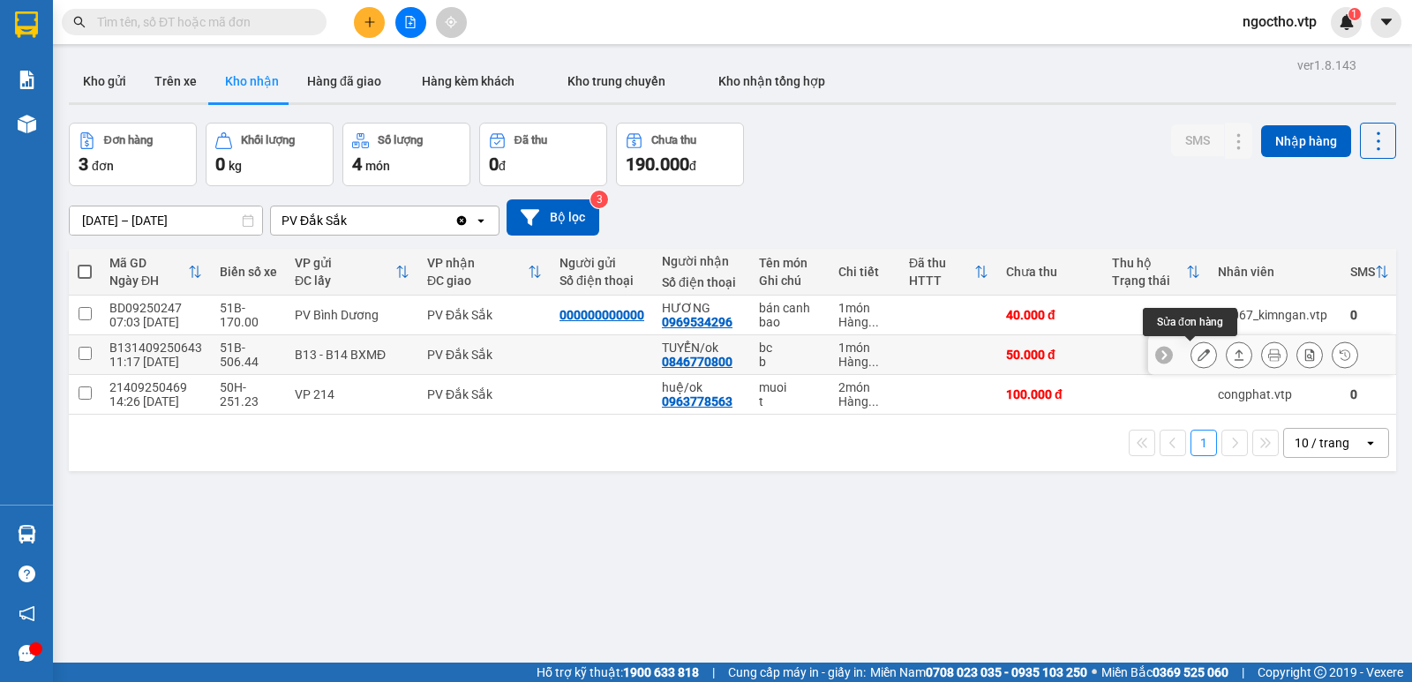
click at [1198, 351] on icon at bounding box center [1204, 355] width 12 height 12
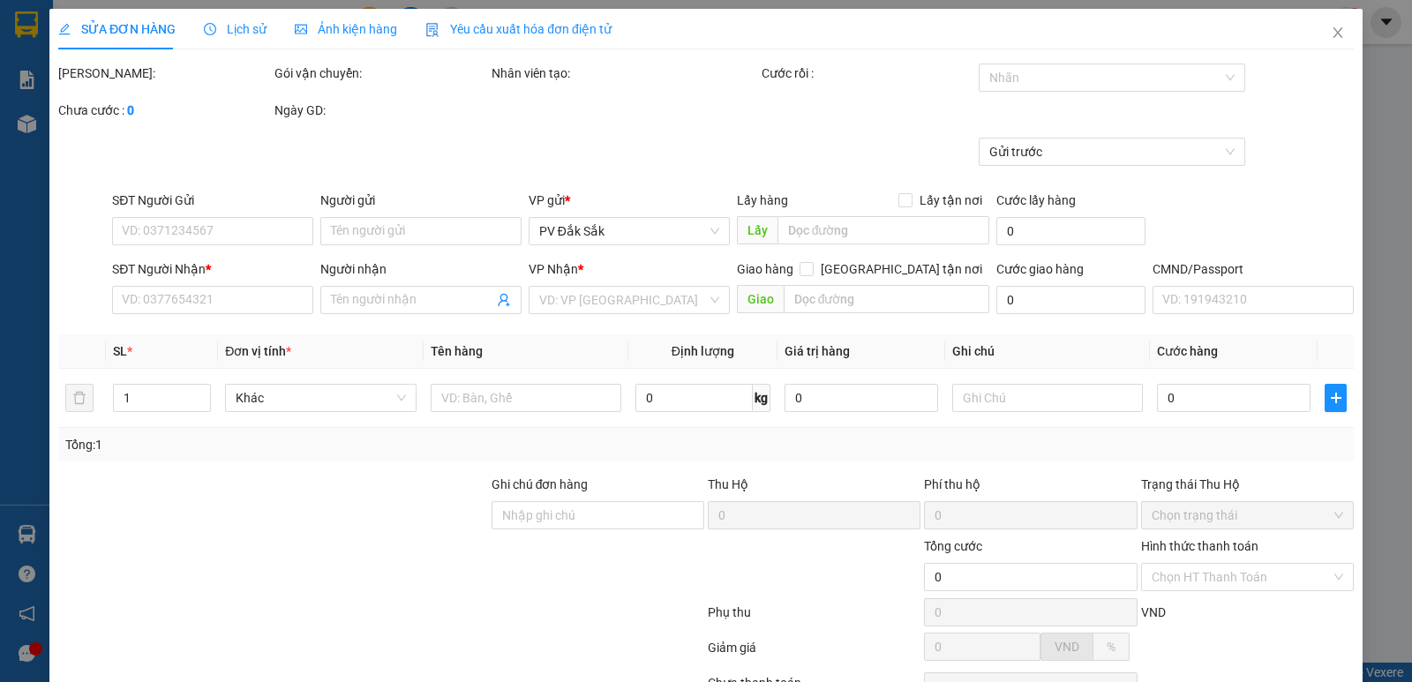
type input "0846770800"
type input "TUYỂN/ok"
type input "50.000"
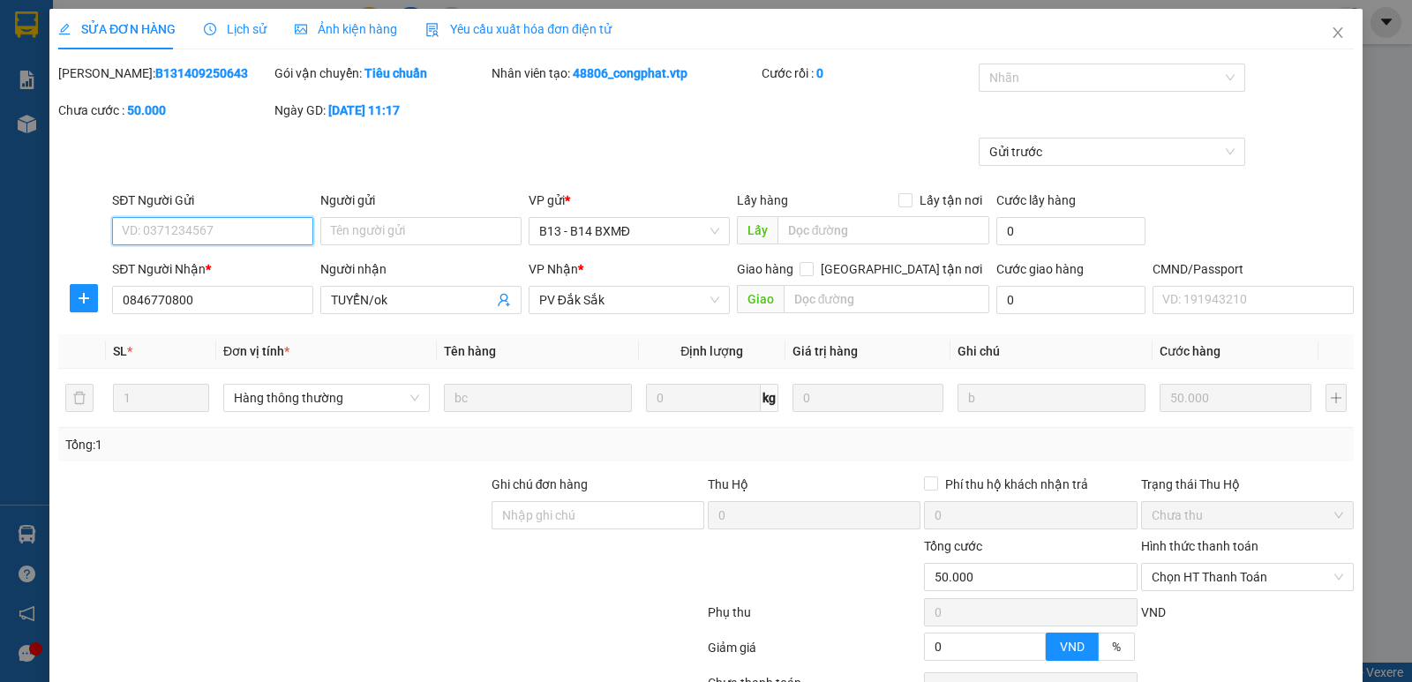
type input "2.500"
click at [1196, 577] on span "Chọn HT Thanh Toán" at bounding box center [1248, 577] width 192 height 26
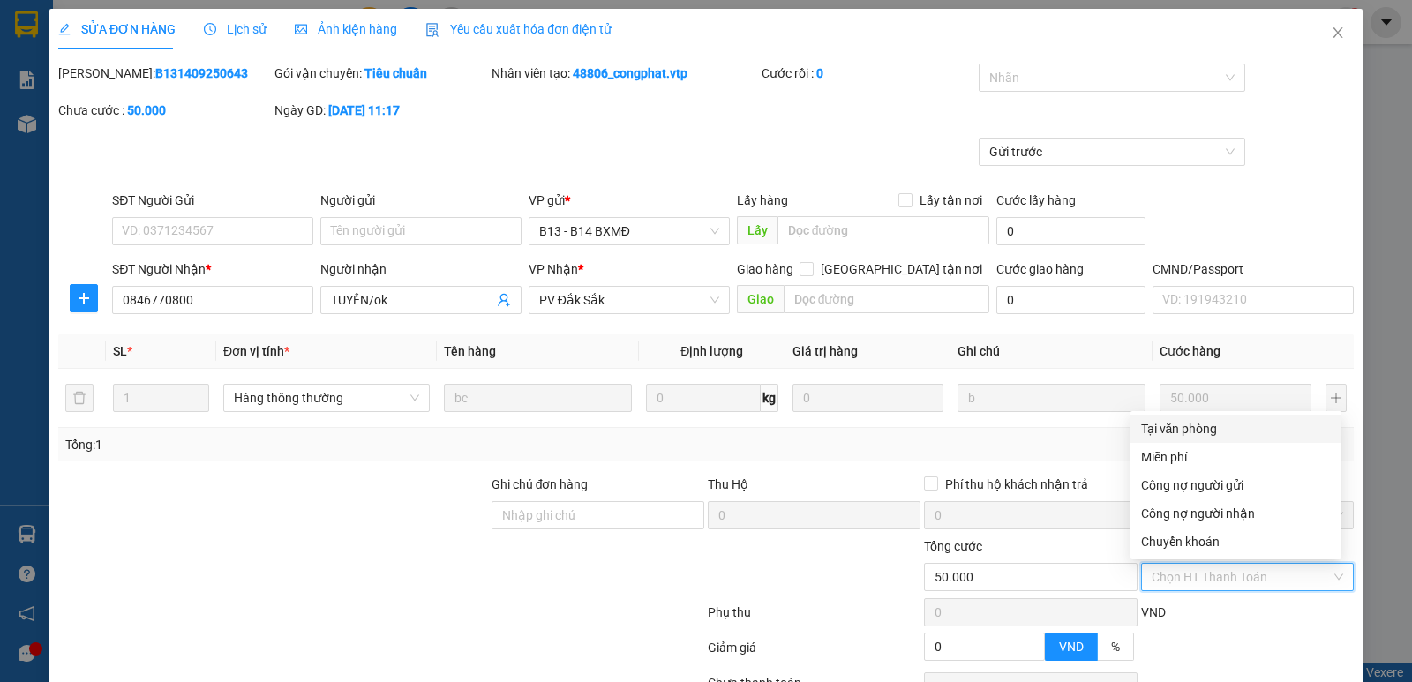
click at [1190, 431] on div "Tại văn phòng" at bounding box center [1236, 428] width 190 height 19
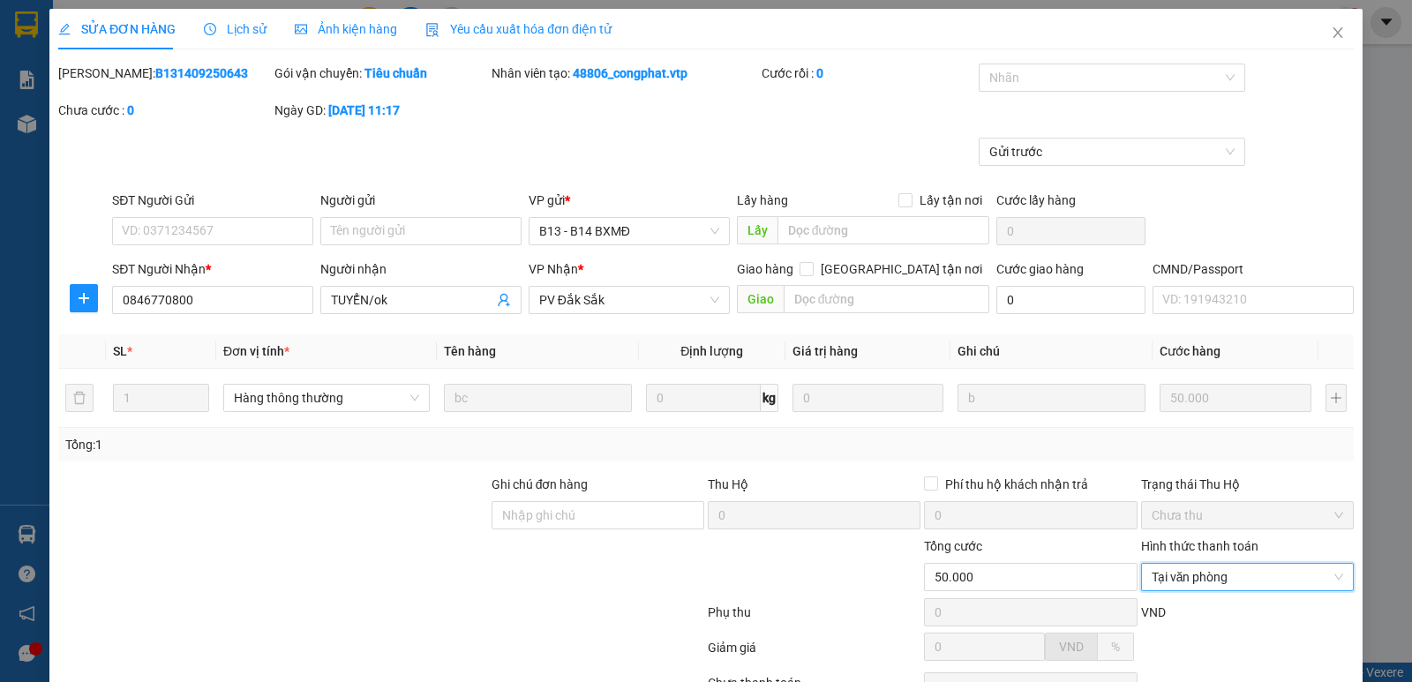
drag, startPoint x: 802, startPoint y: 632, endPoint x: 815, endPoint y: 631, distance: 12.4
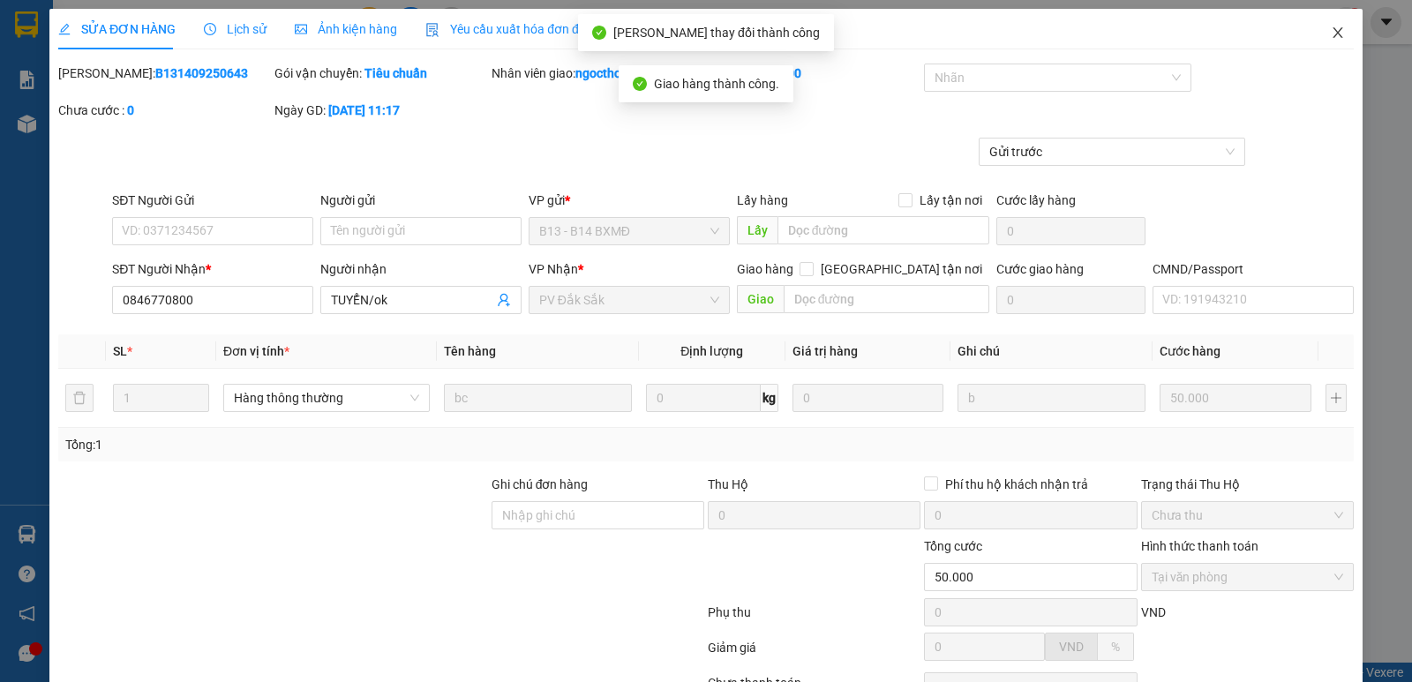
click at [1331, 36] on icon "close" at bounding box center [1338, 33] width 14 height 14
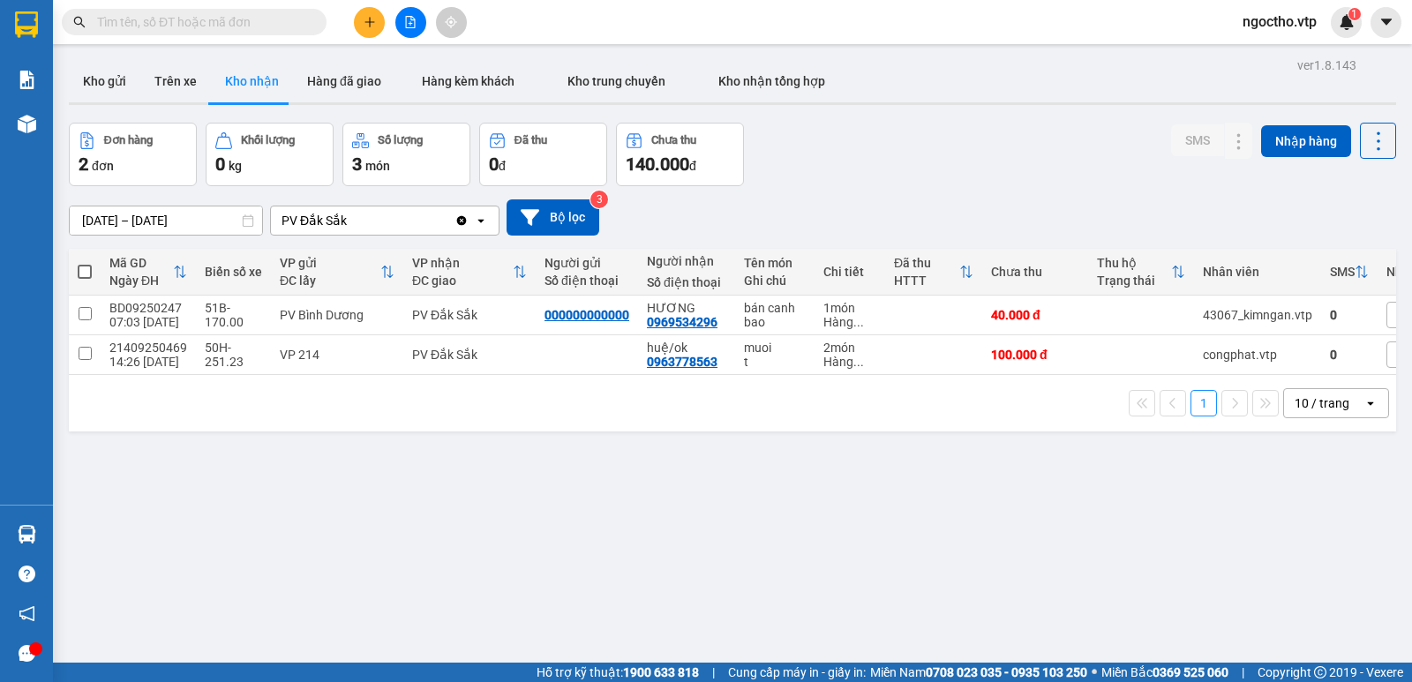
drag, startPoint x: 289, startPoint y: 615, endPoint x: 303, endPoint y: 580, distance: 38.0
click at [299, 587] on div "ver 1.8.143 Kho gửi Trên xe Kho nhận Hàng đã giao Hàng kèm khách Kho trung chuy…" at bounding box center [732, 394] width 1341 height 682
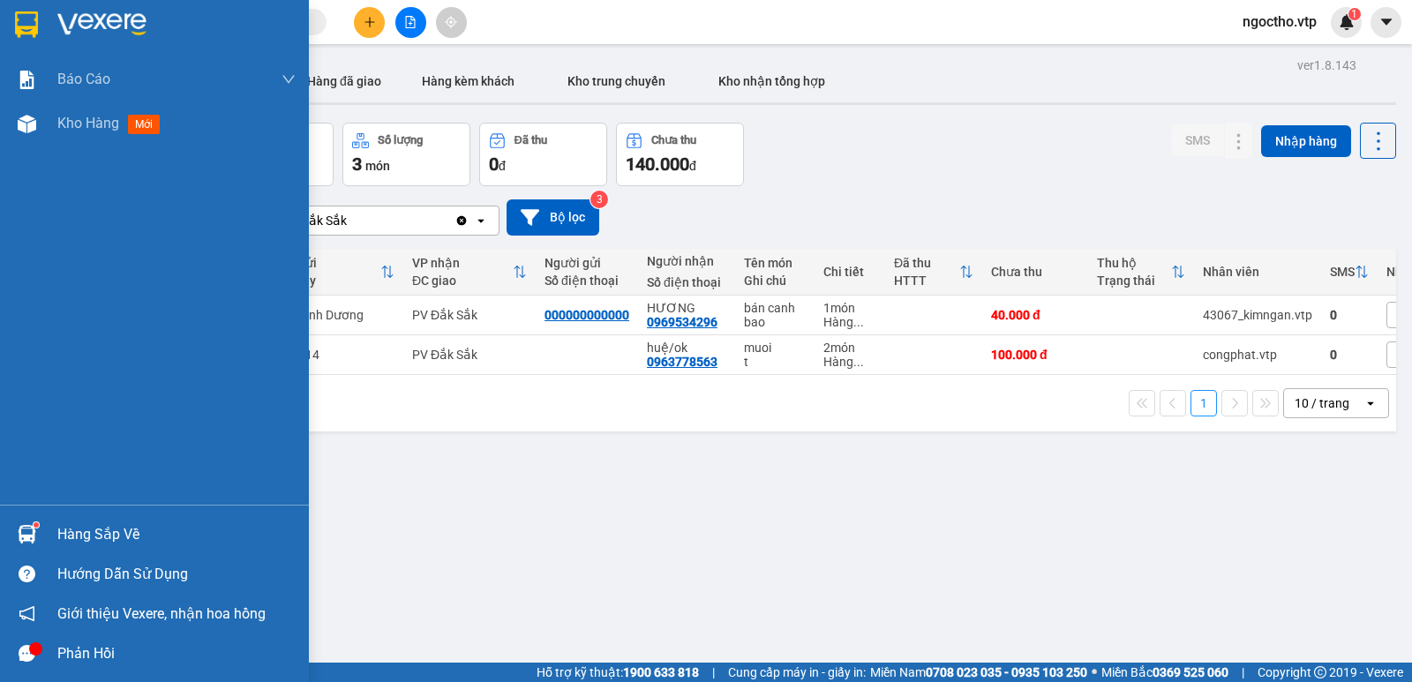
drag, startPoint x: 143, startPoint y: 530, endPoint x: 140, endPoint y: 541, distance: 10.9
click at [143, 533] on div "Hàng sắp về" at bounding box center [176, 535] width 238 height 26
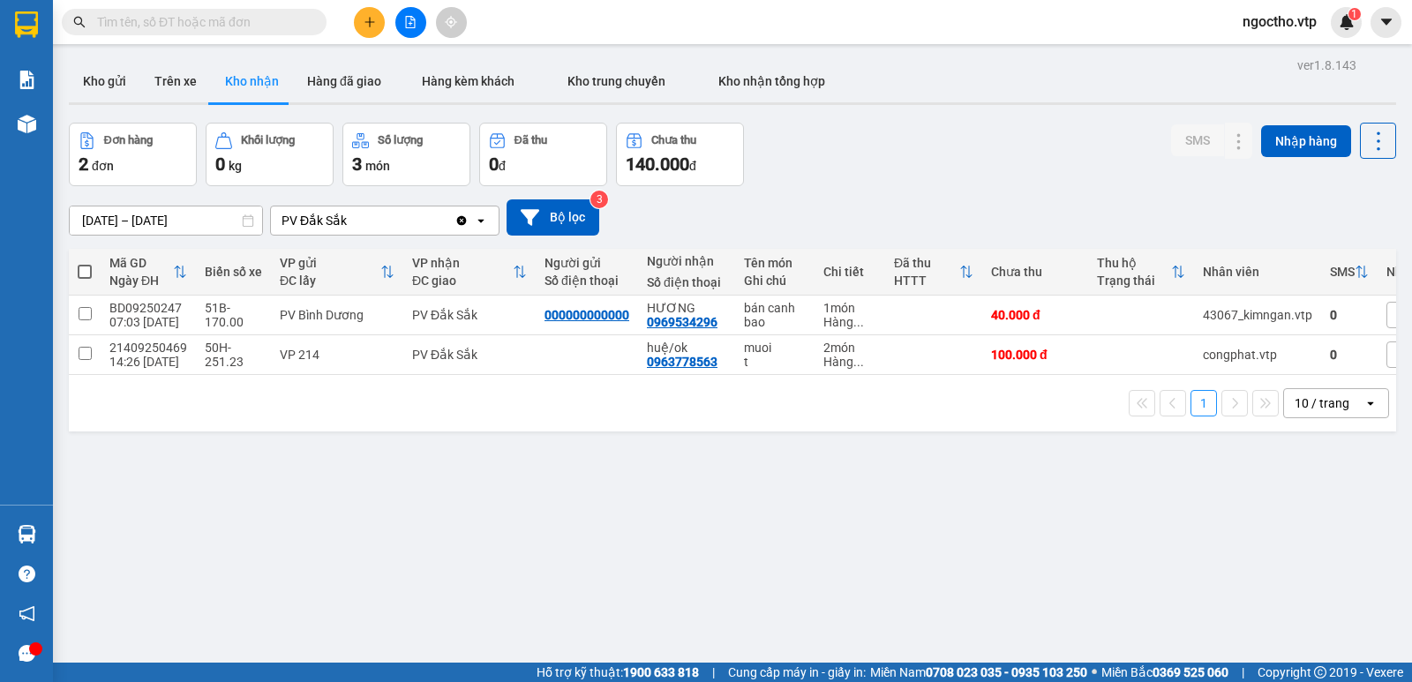
click at [849, 438] on section "Kết quả tìm kiếm ( 0 ) Bộ lọc No Data ngoctho.vtp 1 Báo cáo BC giao hàng (nhà x…" at bounding box center [706, 341] width 1412 height 682
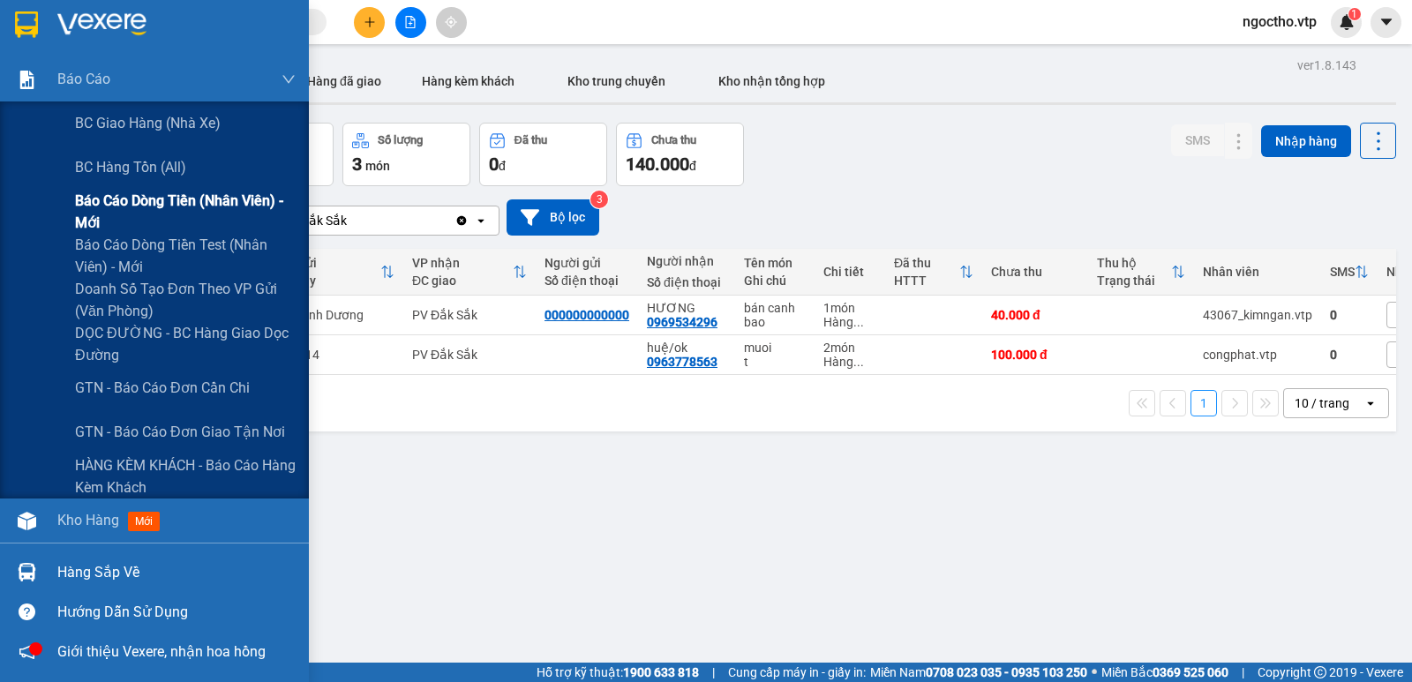
click at [124, 197] on span "Báo cáo dòng tiền (nhân viên) - mới" at bounding box center [185, 212] width 221 height 44
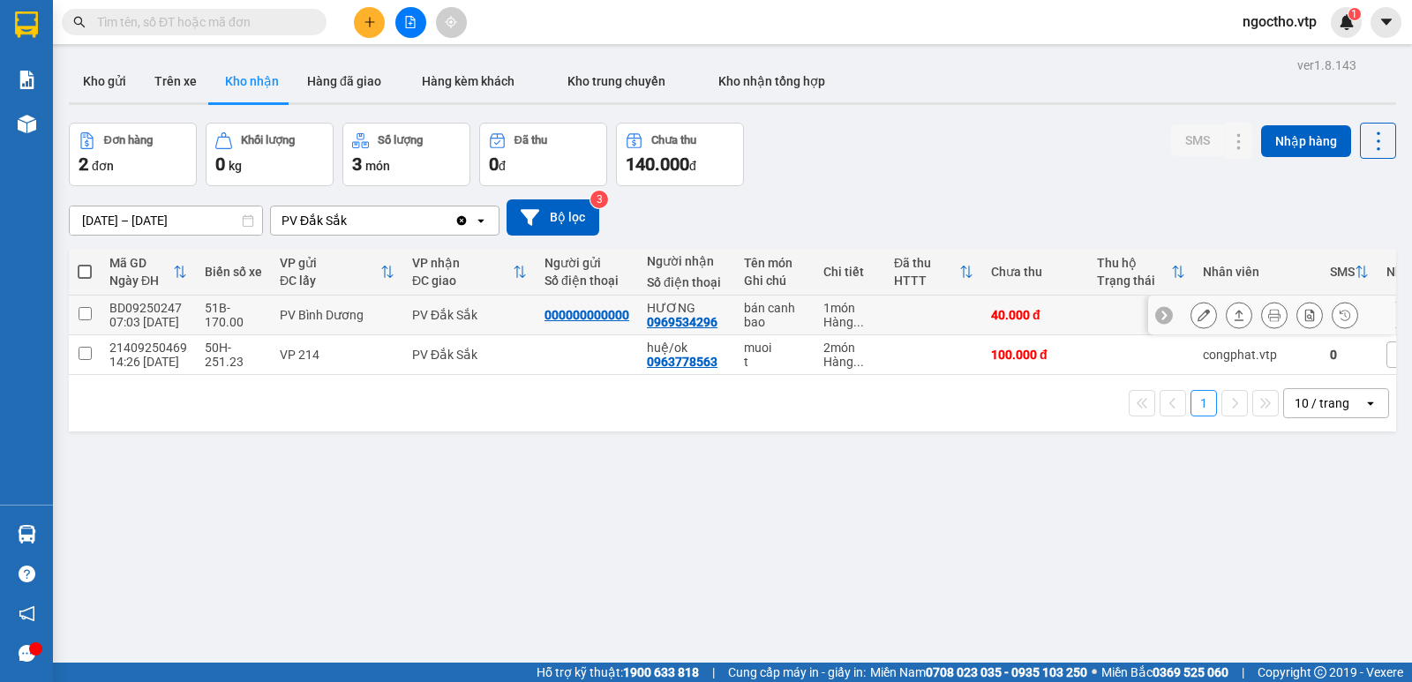
click at [1198, 312] on icon at bounding box center [1204, 315] width 12 height 12
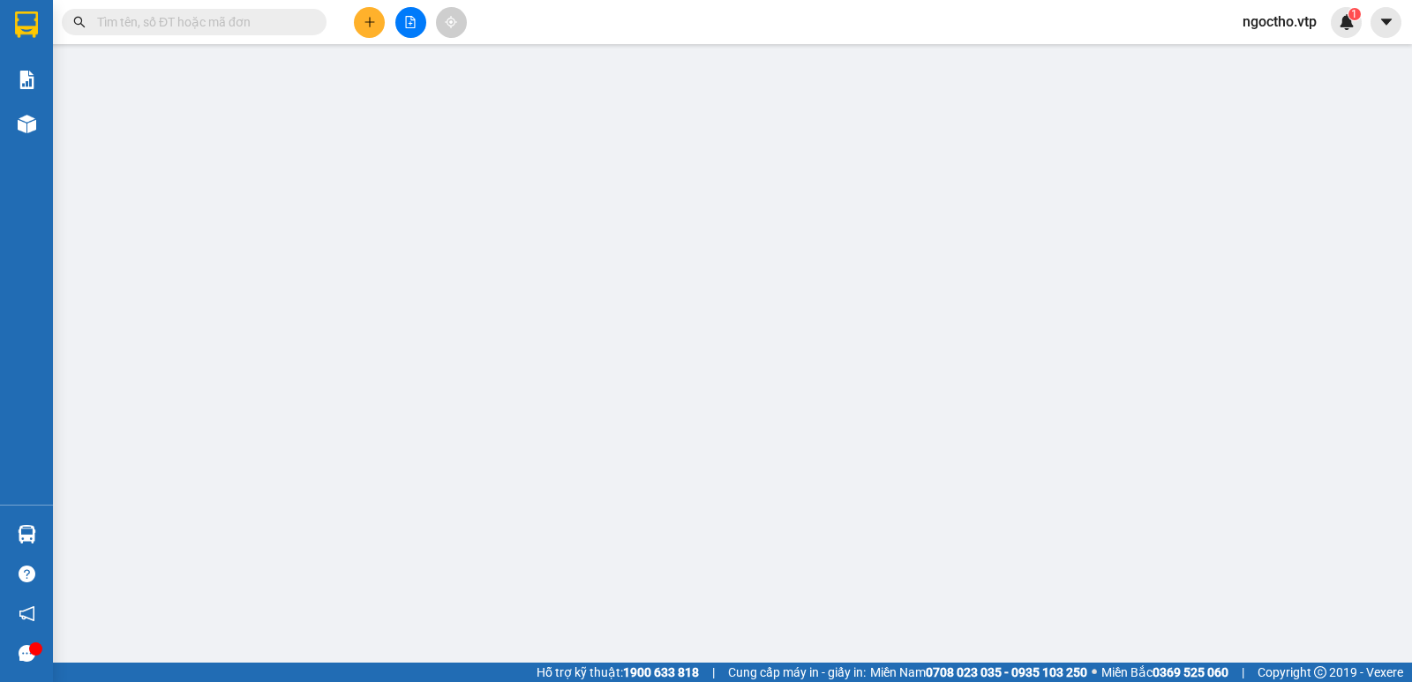
type input "000000000000"
type input "0969534296"
type input "HƯƠNG"
type input "40.000"
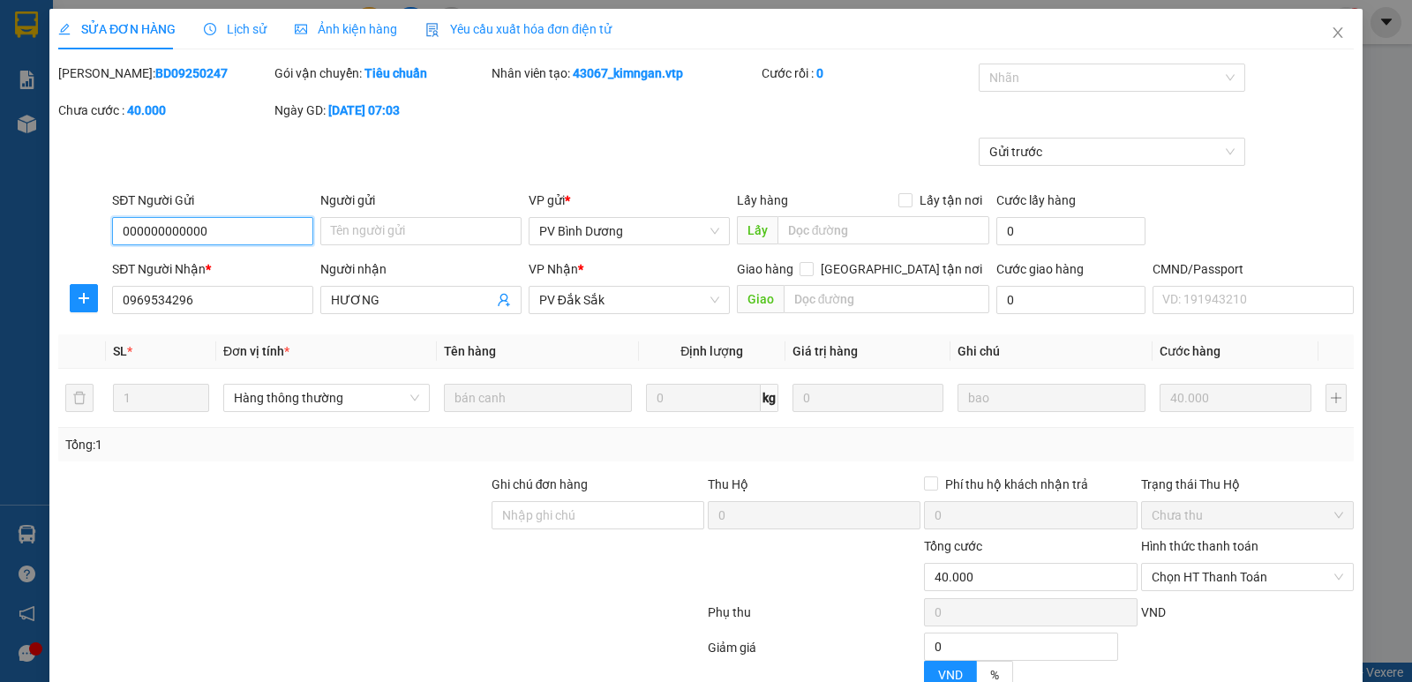
type input "2.000"
click at [1194, 564] on span "Chọn HT Thanh Toán" at bounding box center [1248, 577] width 192 height 26
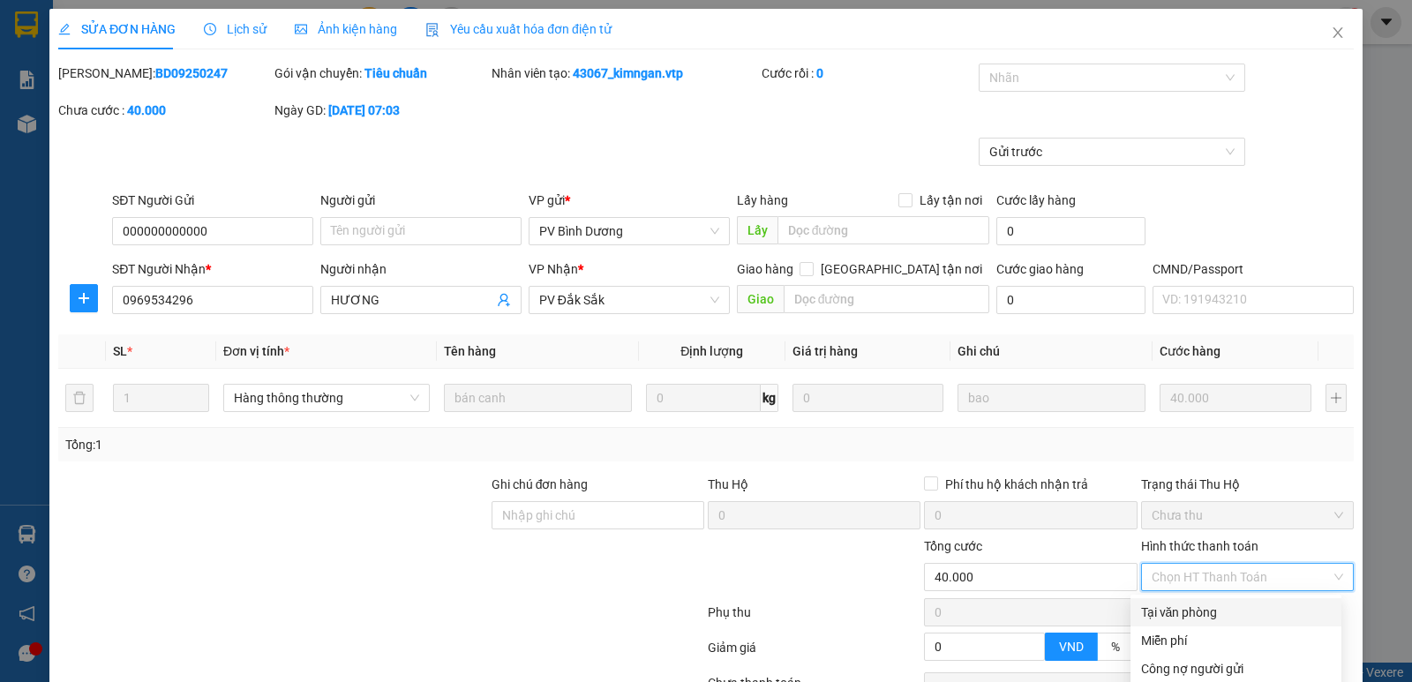
click at [1187, 603] on div "Tại văn phòng" at bounding box center [1236, 612] width 190 height 19
type input "0"
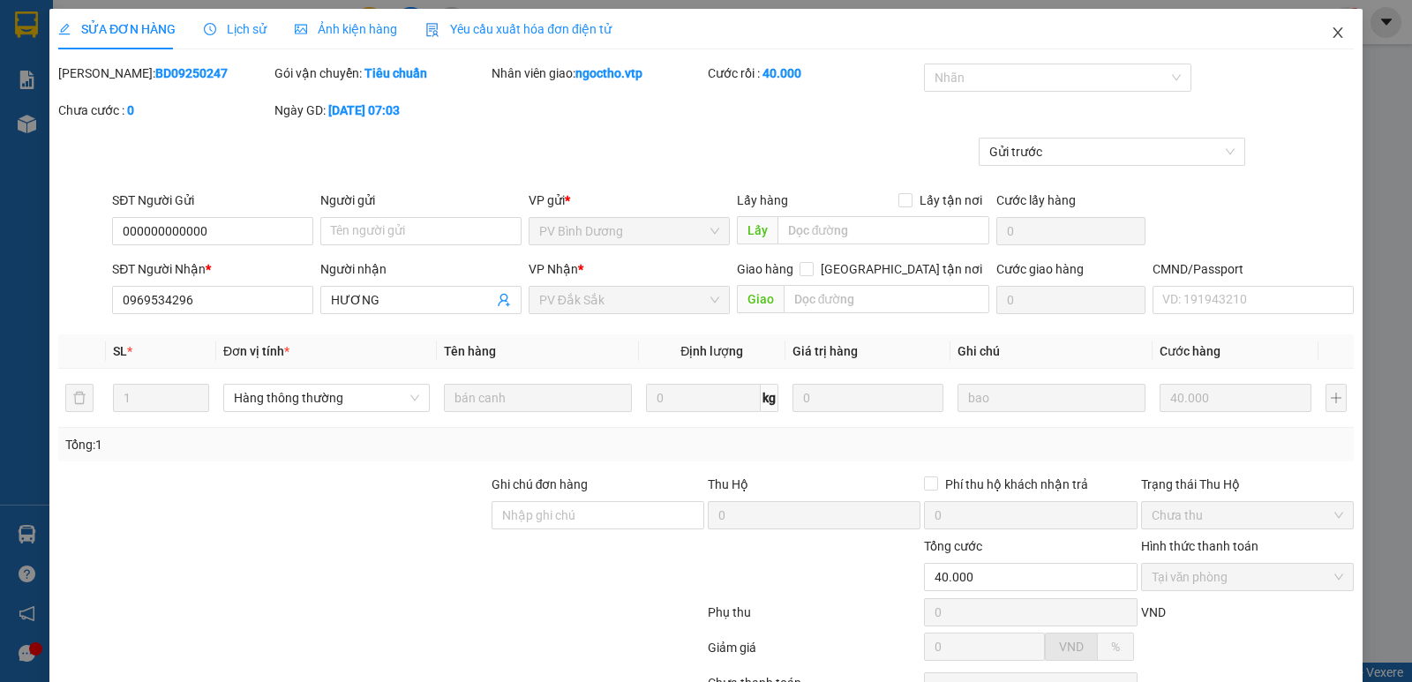
click at [1331, 36] on icon "close" at bounding box center [1338, 33] width 14 height 14
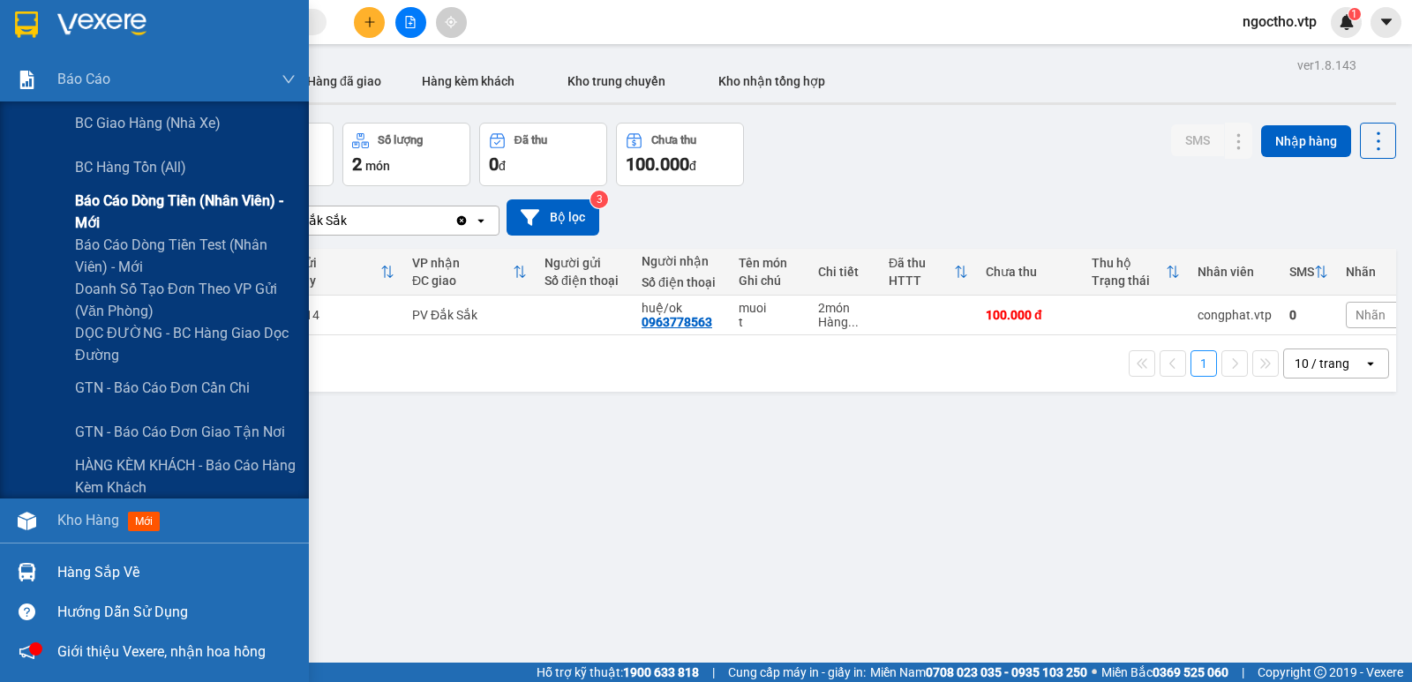
click at [144, 194] on span "Báo cáo dòng tiền (nhân viên) - mới" at bounding box center [185, 212] width 221 height 44
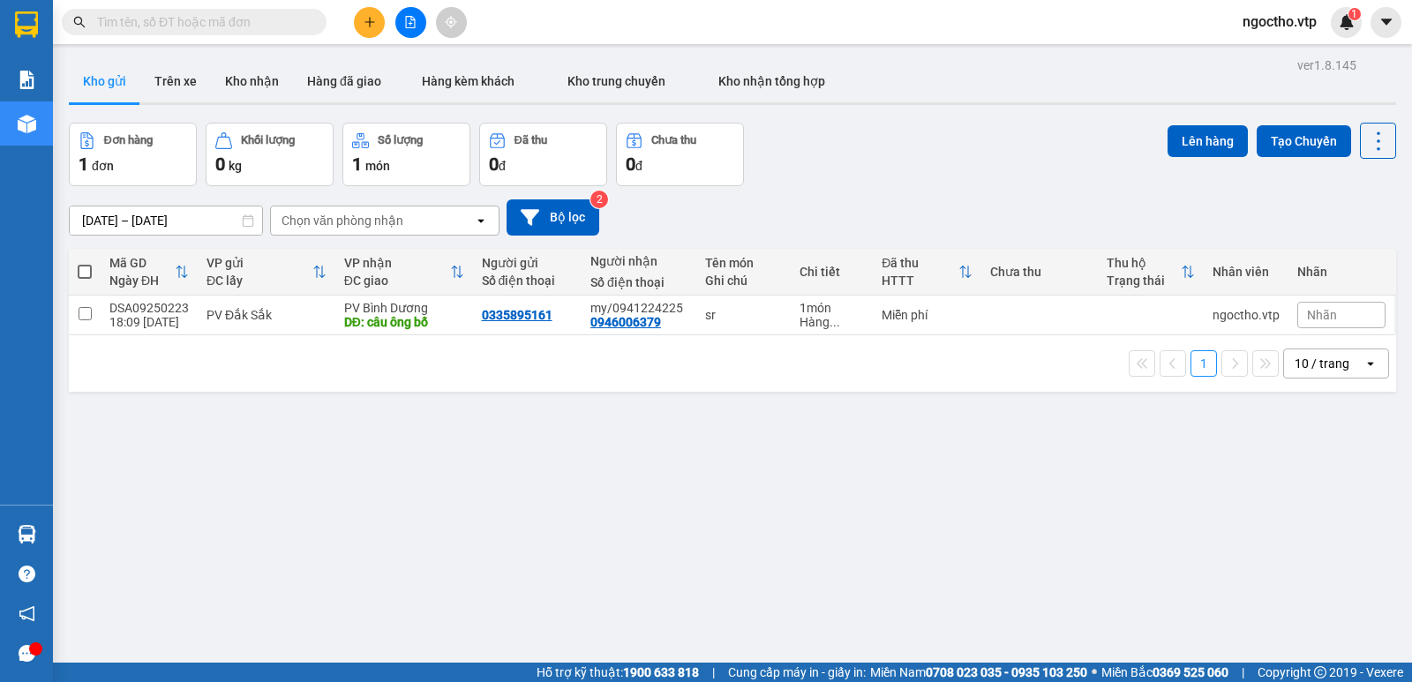
click at [364, 33] on button at bounding box center [369, 22] width 31 height 31
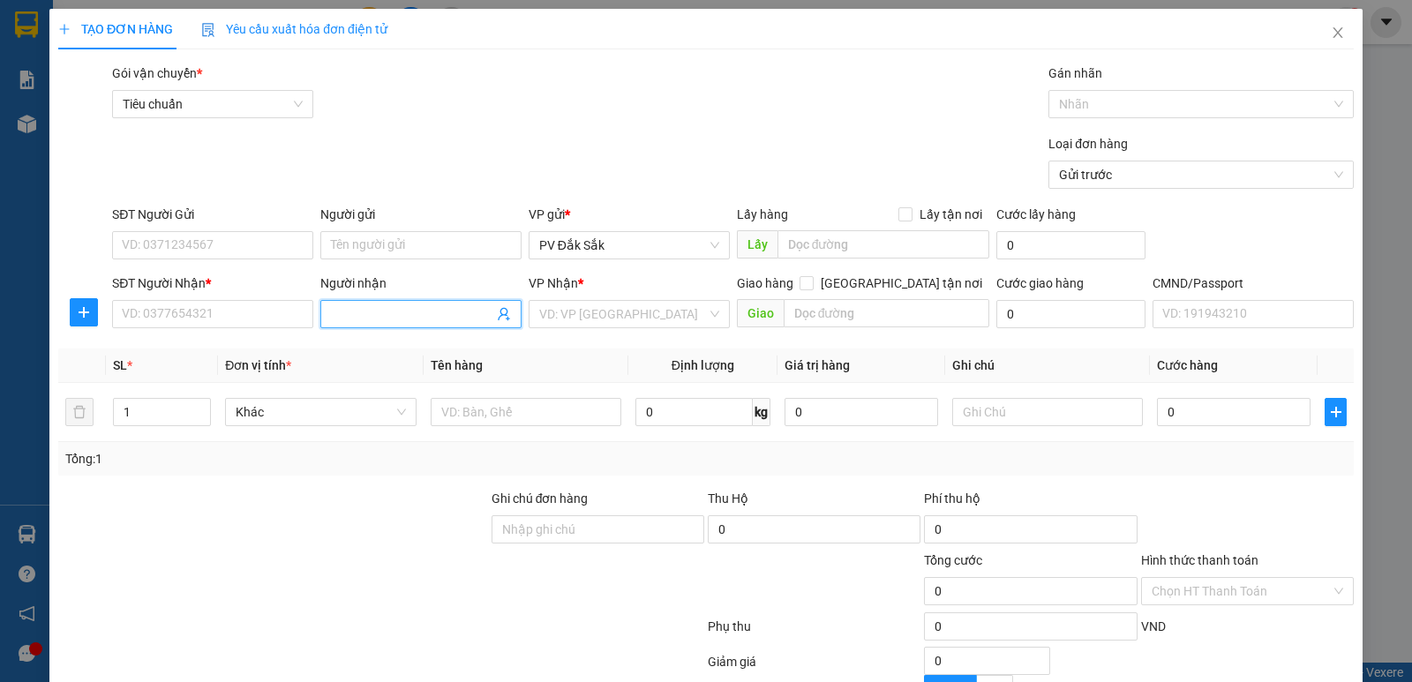
click at [342, 305] on input "Người nhận" at bounding box center [412, 313] width 162 height 19
paste input "my/0941224225"
type input "my/0941224225"
click at [144, 325] on input "SĐT Người Nhận *" at bounding box center [212, 314] width 201 height 28
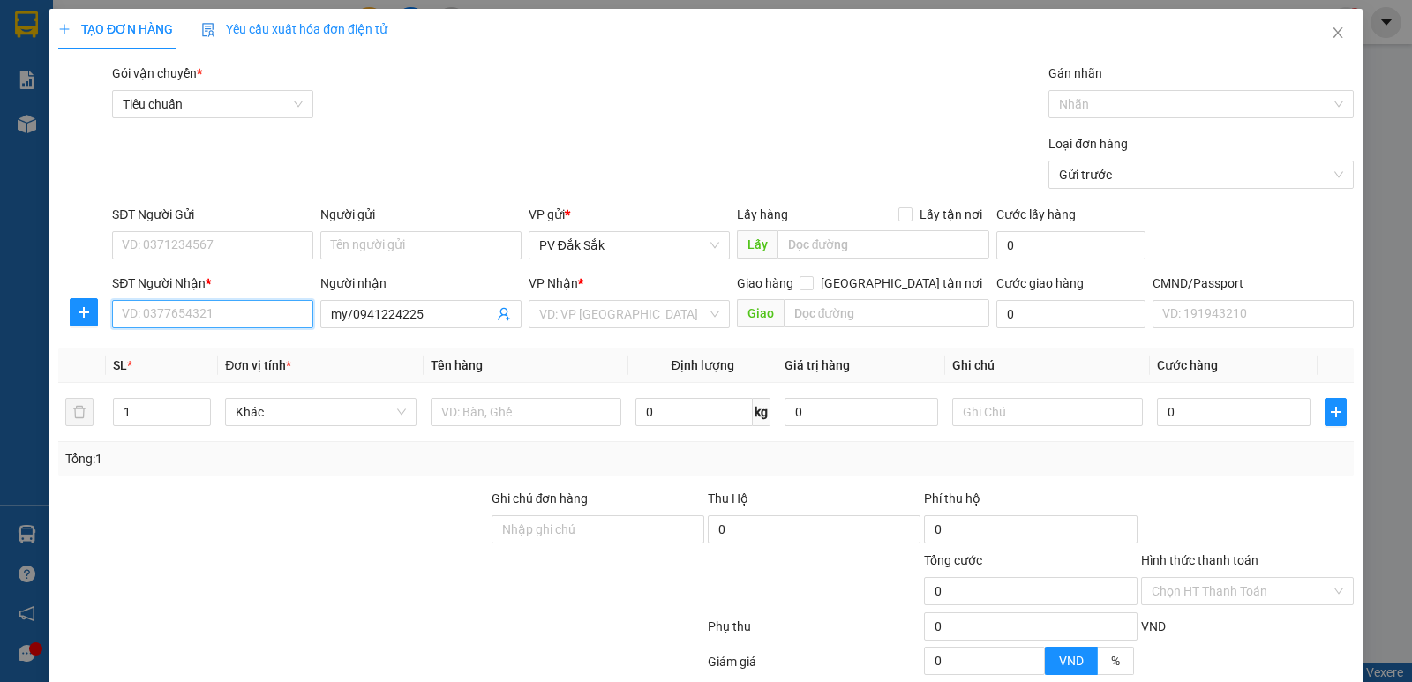
paste input "0946006379"
type input "0946006379"
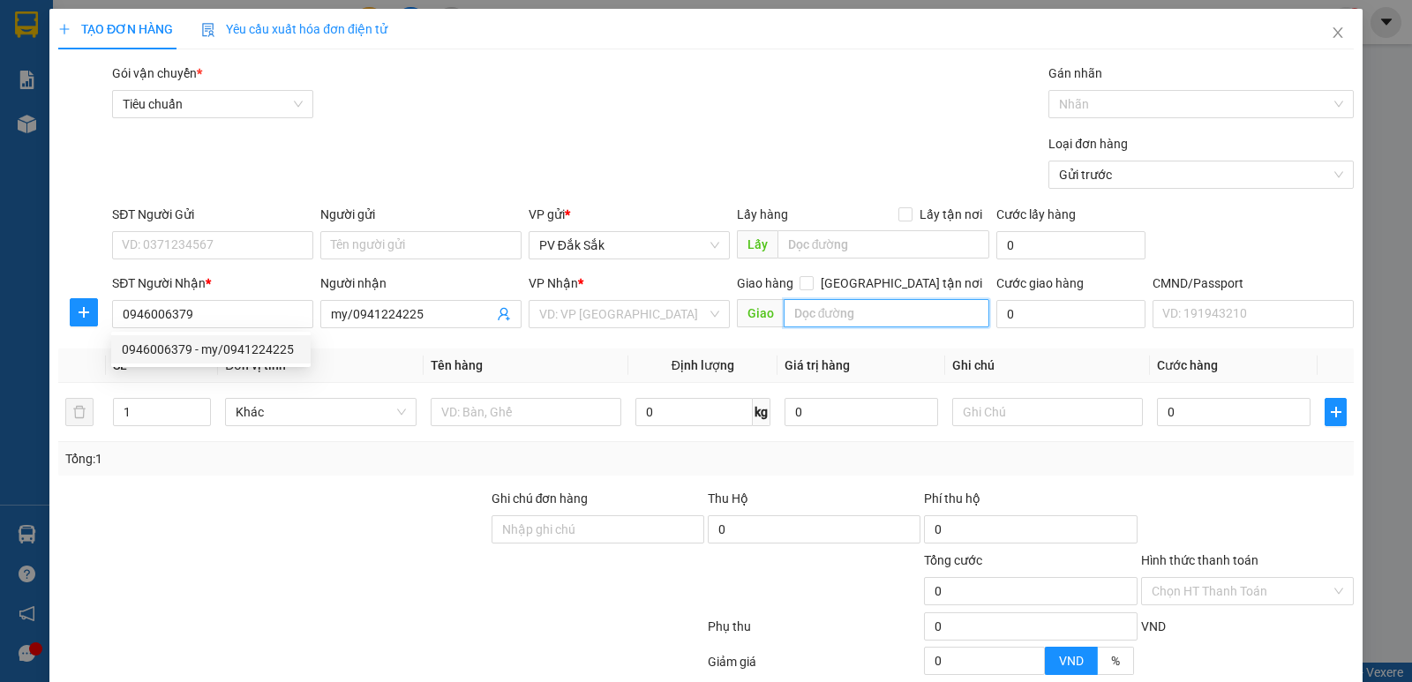
click at [823, 321] on input "text" at bounding box center [887, 313] width 207 height 28
type input "câu ông bố"
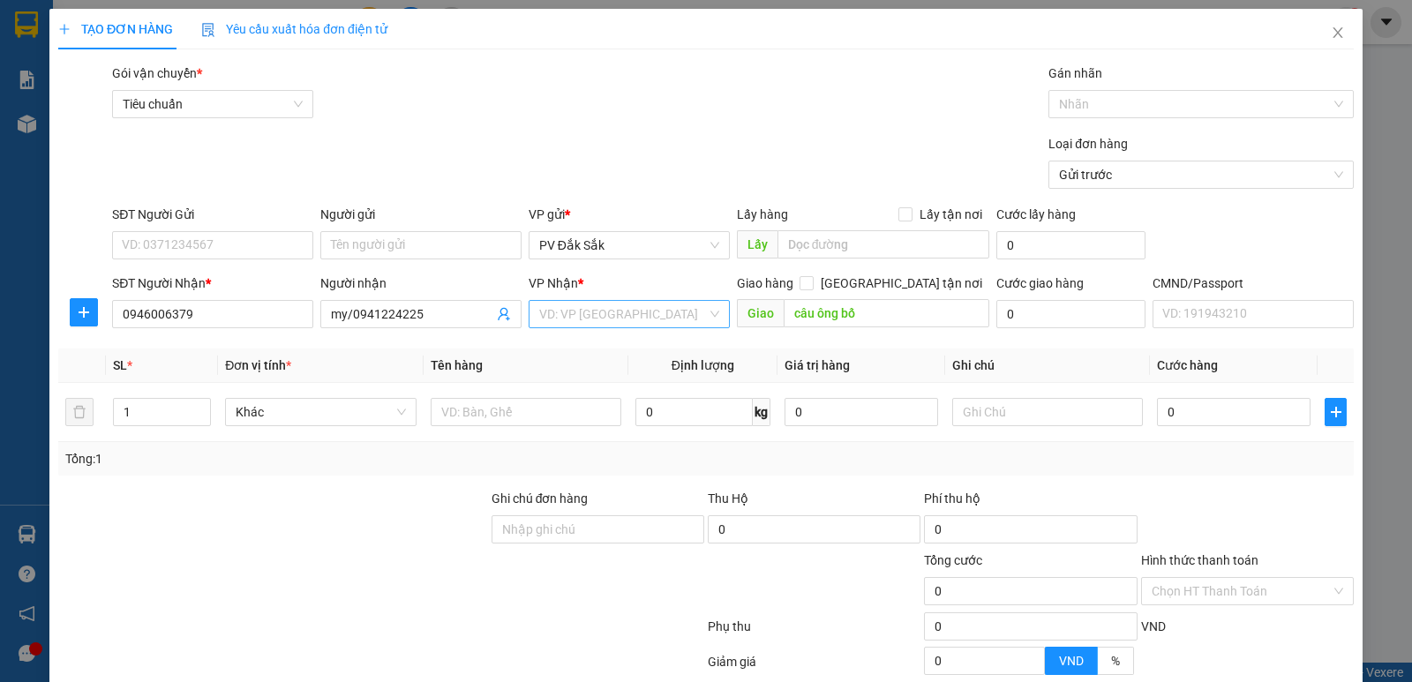
click at [626, 317] on input "search" at bounding box center [623, 314] width 168 height 26
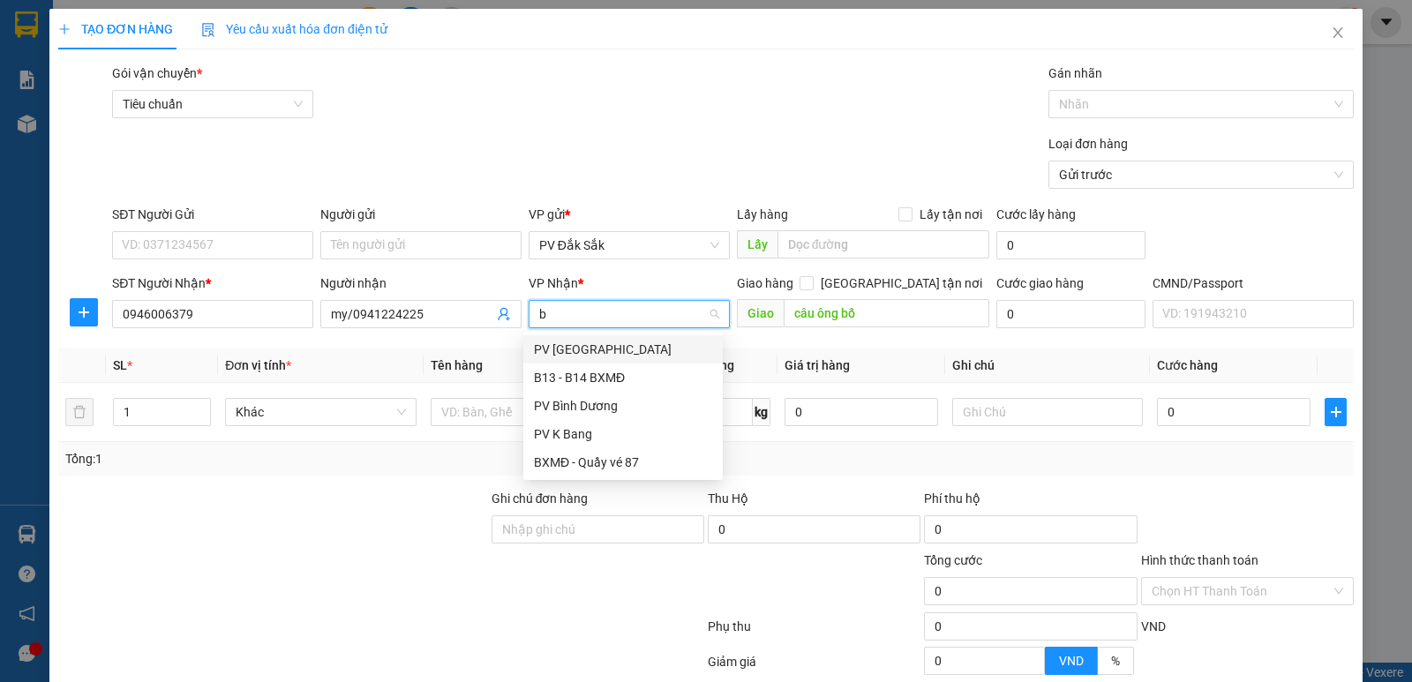
type input "bd"
click at [603, 352] on div "PV Bình Dương" at bounding box center [623, 349] width 178 height 19
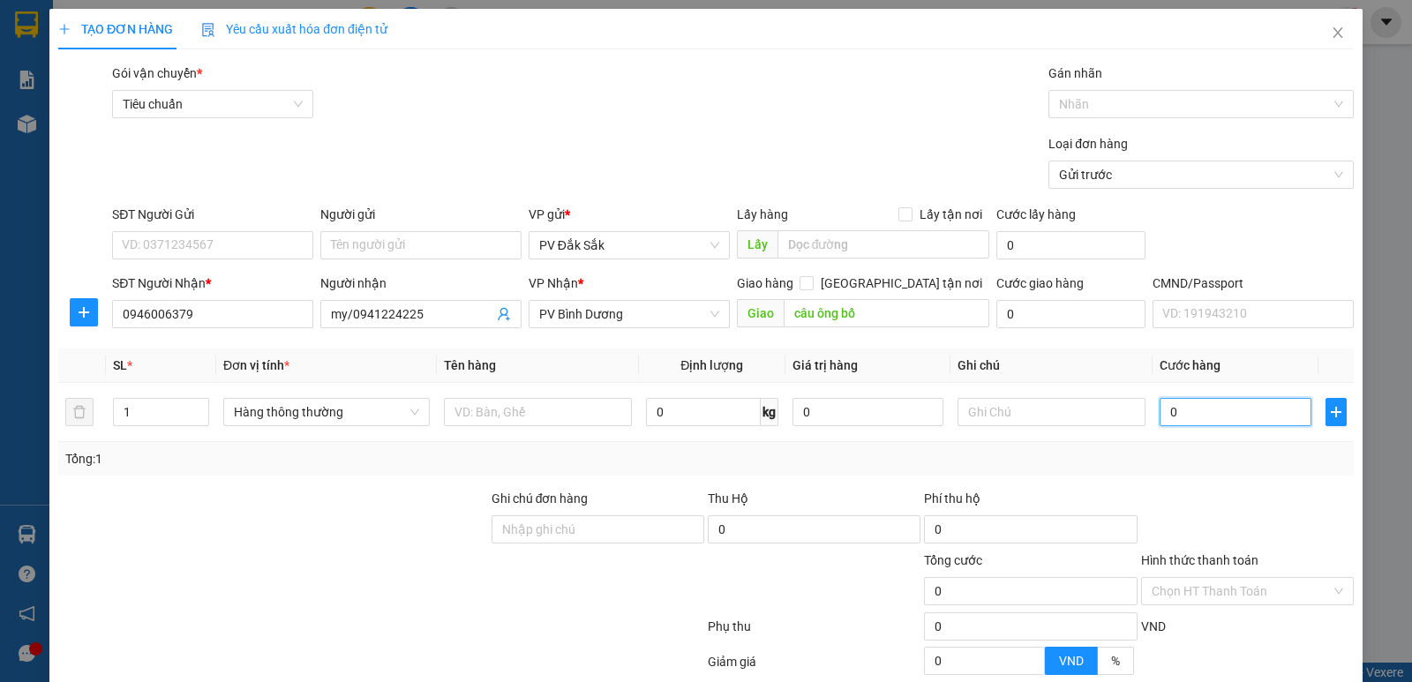
type input "5"
type input "50"
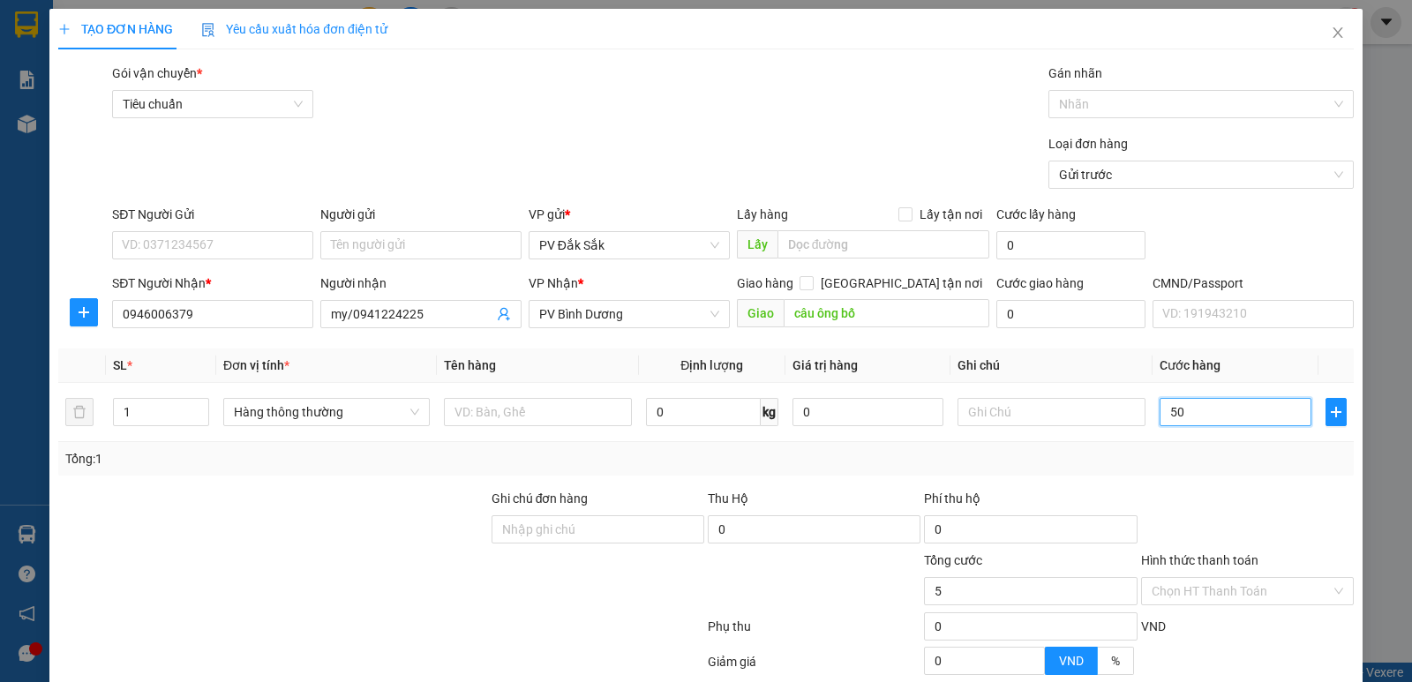
type input "50"
type input "500"
type input "5.000"
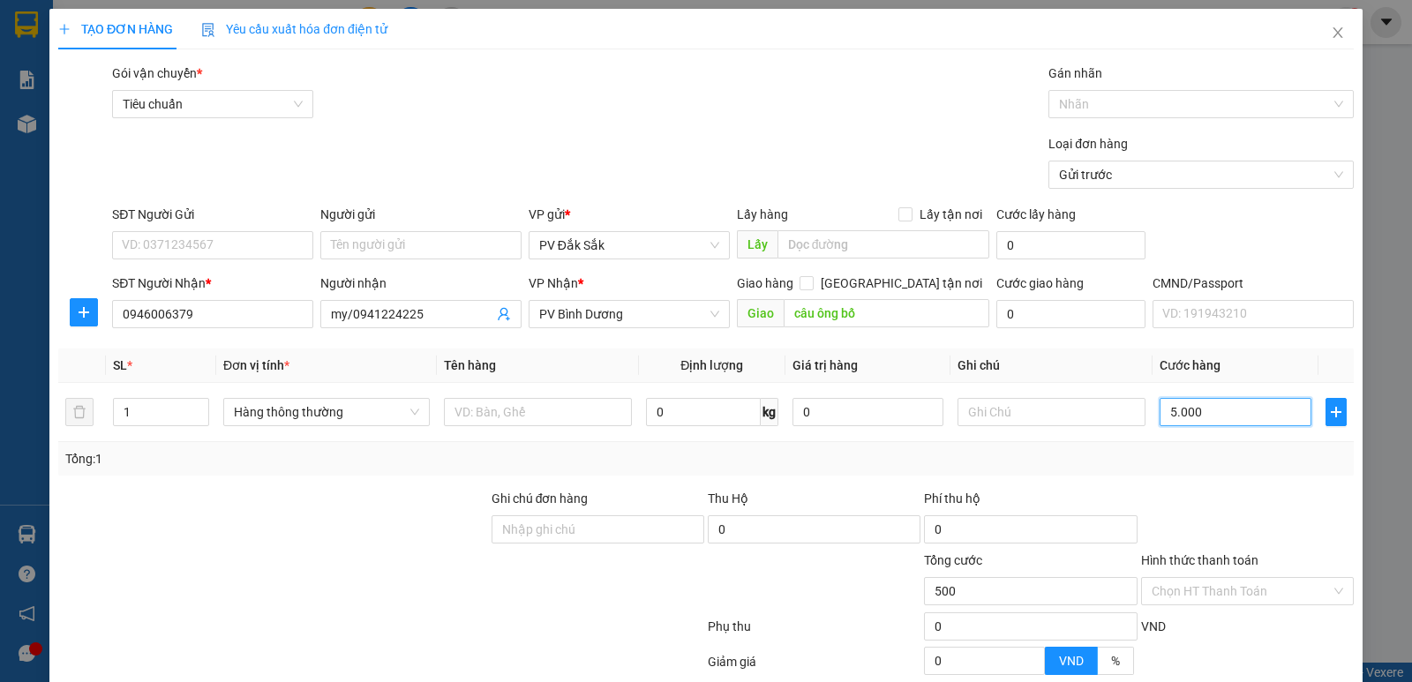
type input "5.000"
type input "50.000"
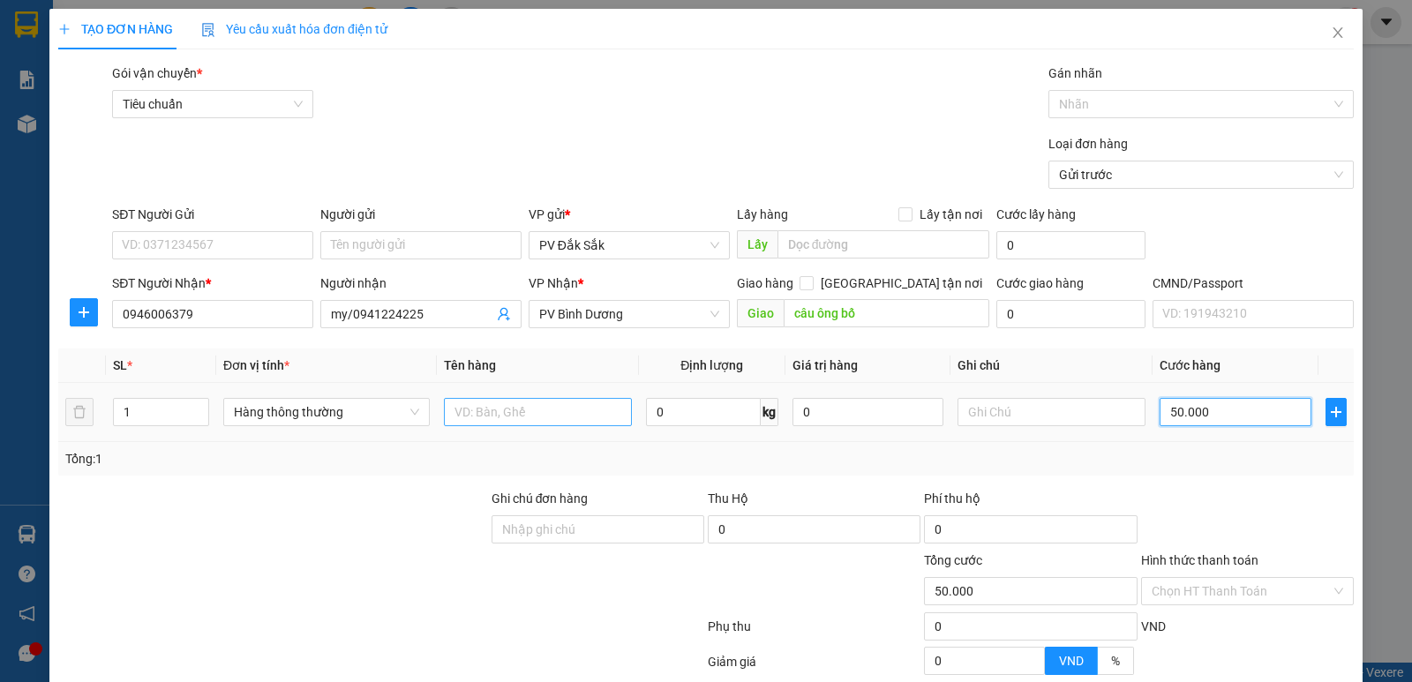
type input "50.000"
click at [506, 416] on input "text" at bounding box center [538, 412] width 188 height 28
type input "sr"
click at [981, 390] on td at bounding box center [1052, 412] width 202 height 59
click at [982, 416] on input "text" at bounding box center [1052, 412] width 188 height 28
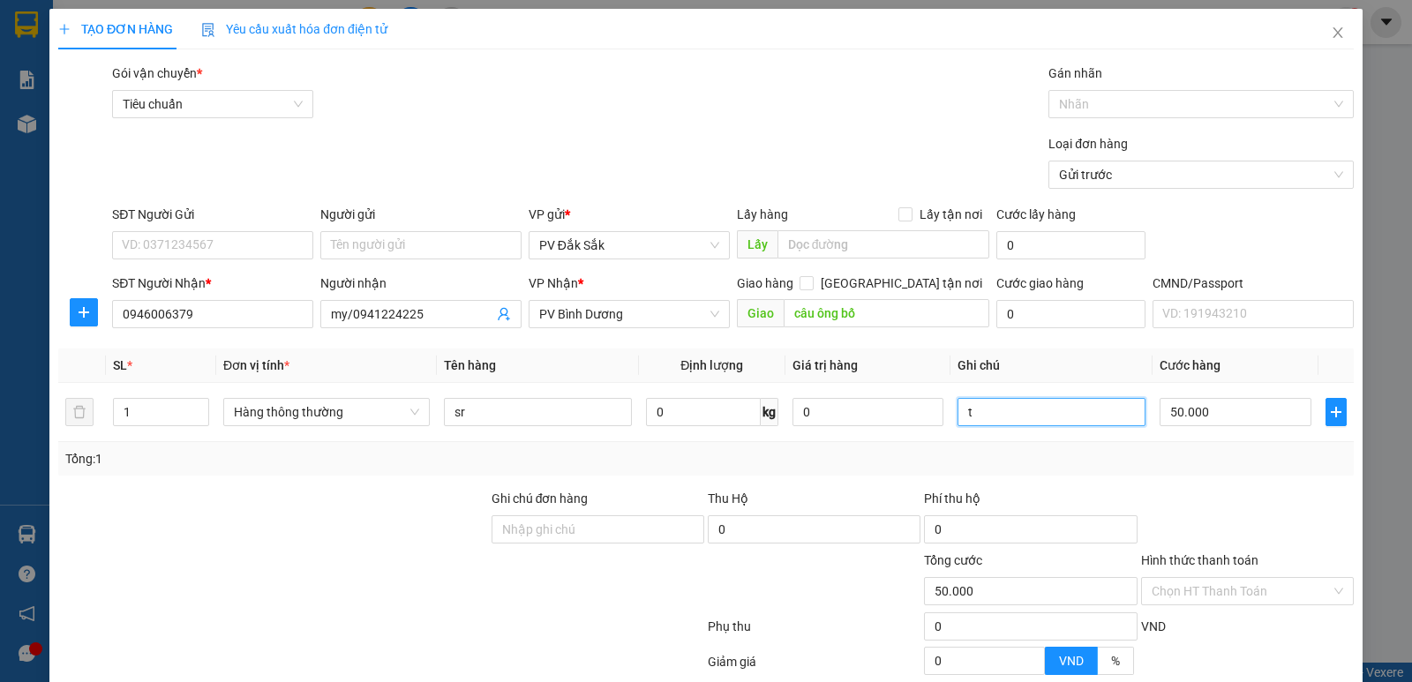
type input "t"
drag, startPoint x: 156, startPoint y: 243, endPoint x: 147, endPoint y: 237, distance: 11.5
click at [154, 242] on input "SĐT Người Gửi" at bounding box center [212, 245] width 201 height 28
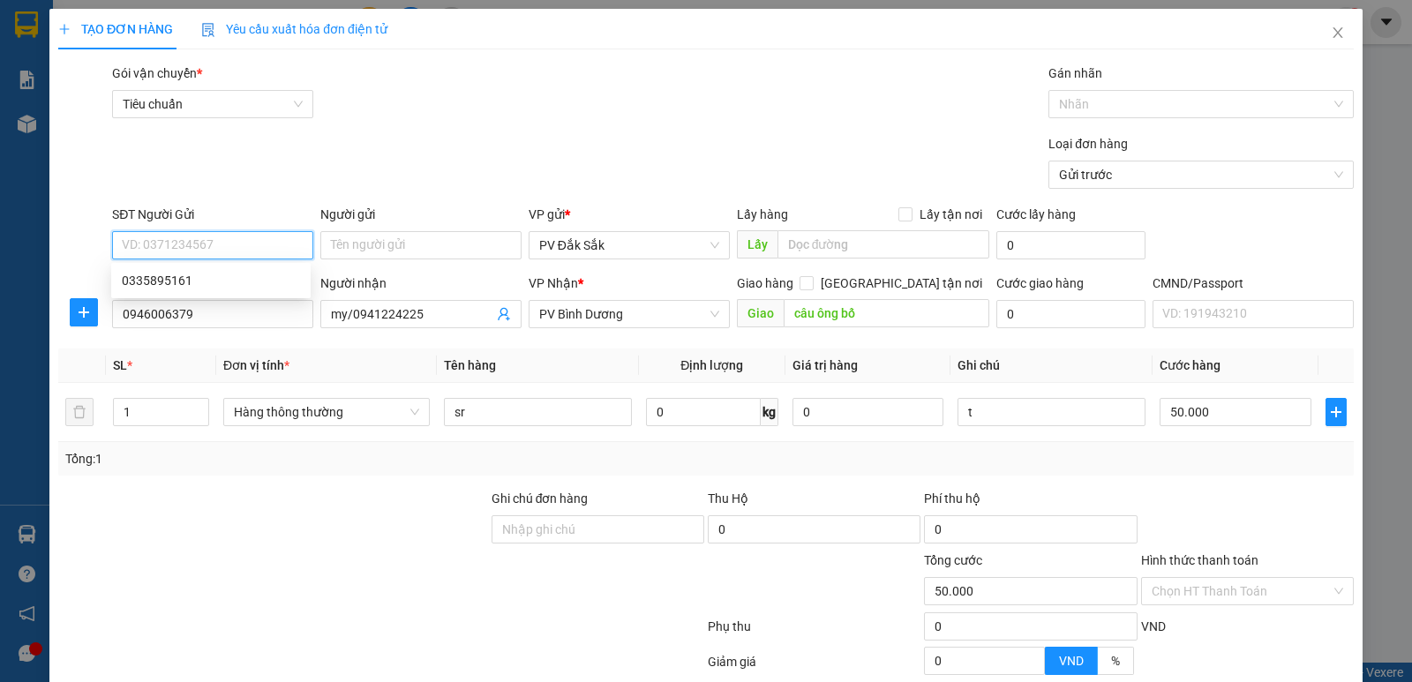
paste input "0335895161"
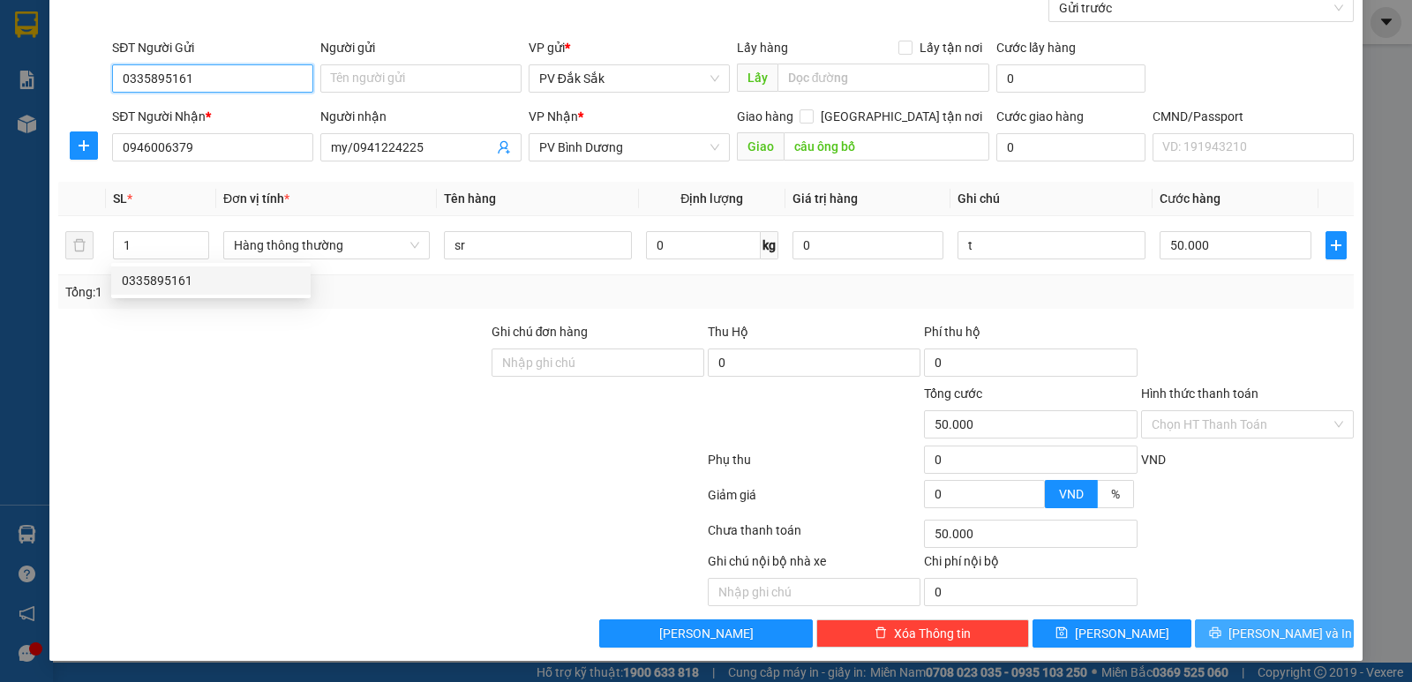
type input "0335895161"
drag, startPoint x: 1280, startPoint y: 633, endPoint x: 1267, endPoint y: 635, distance: 12.5
click at [1276, 633] on span "[PERSON_NAME] và In" at bounding box center [1291, 633] width 124 height 19
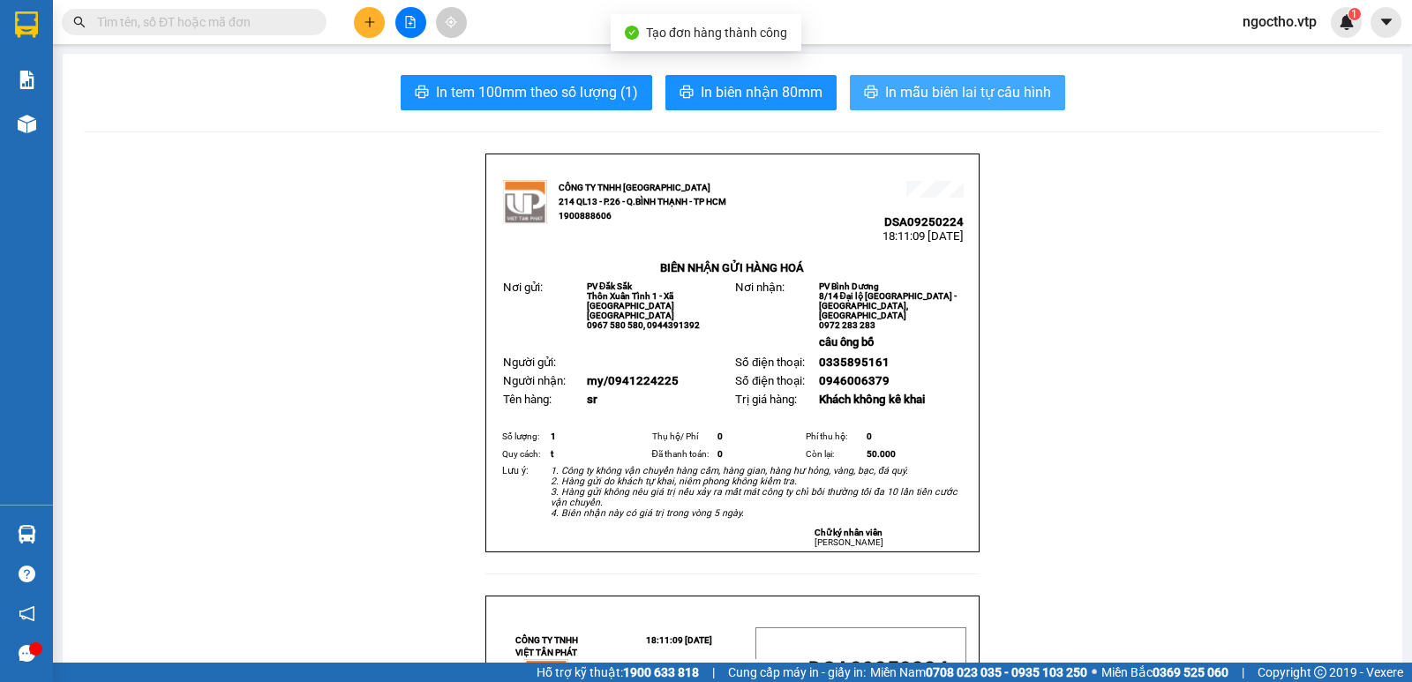
click at [964, 86] on span "In mẫu biên lai tự cấu hình" at bounding box center [968, 92] width 166 height 22
